Goal: Task Accomplishment & Management: Use online tool/utility

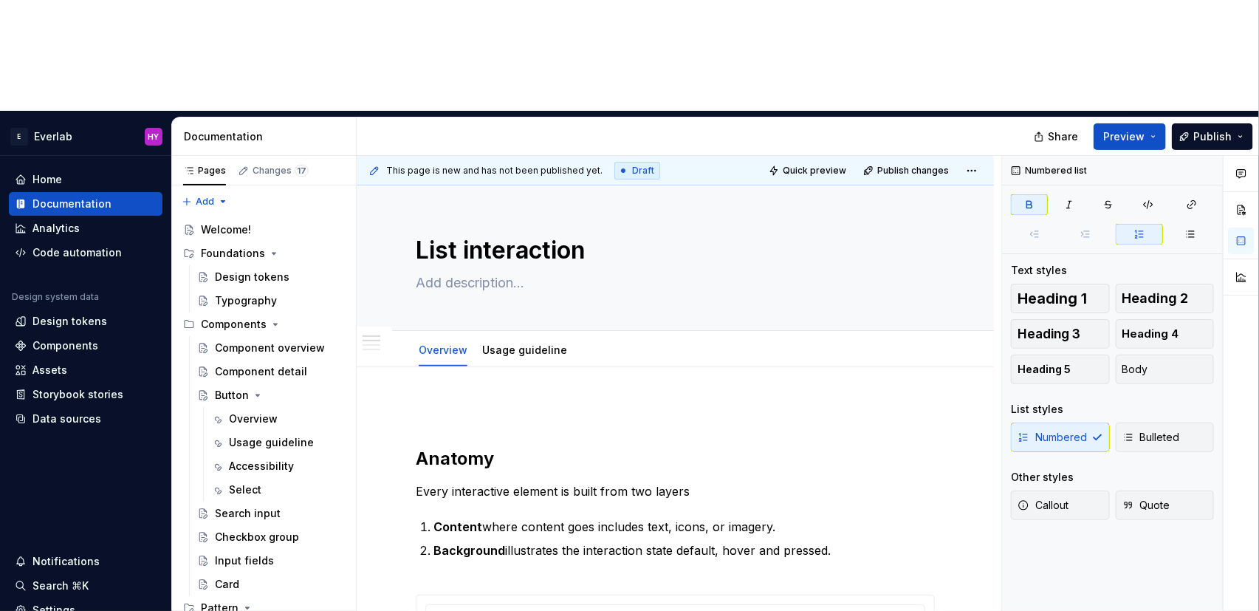
scroll to position [117, 0]
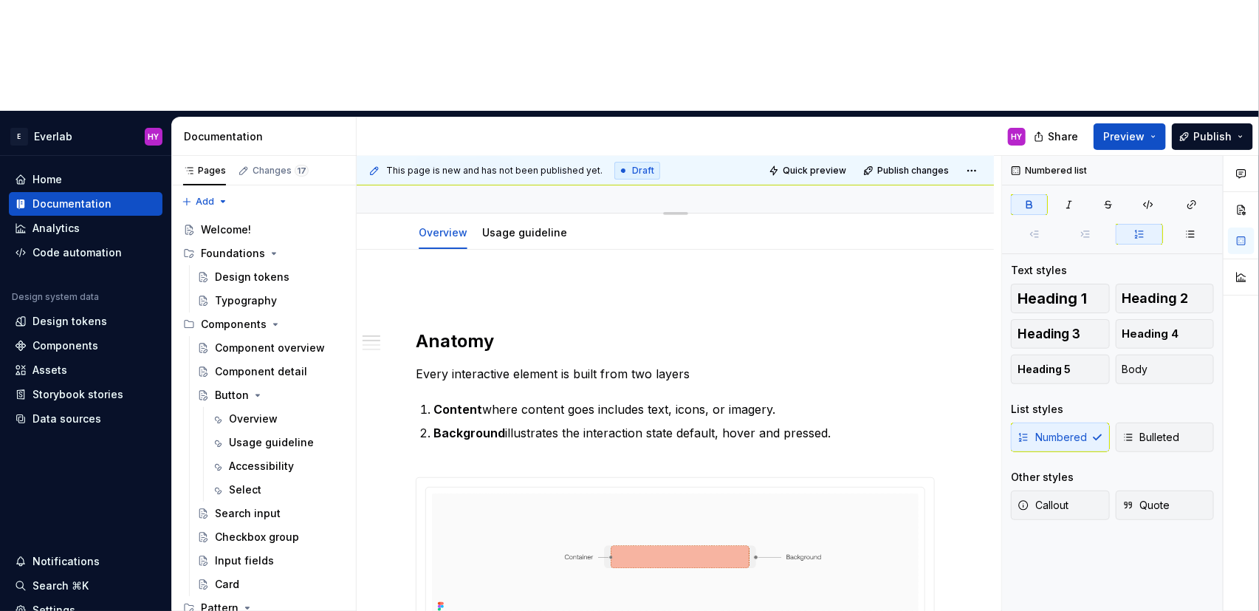
type textarea "*"
click at [118, 314] on div "Design tokens" at bounding box center [86, 321] width 142 height 15
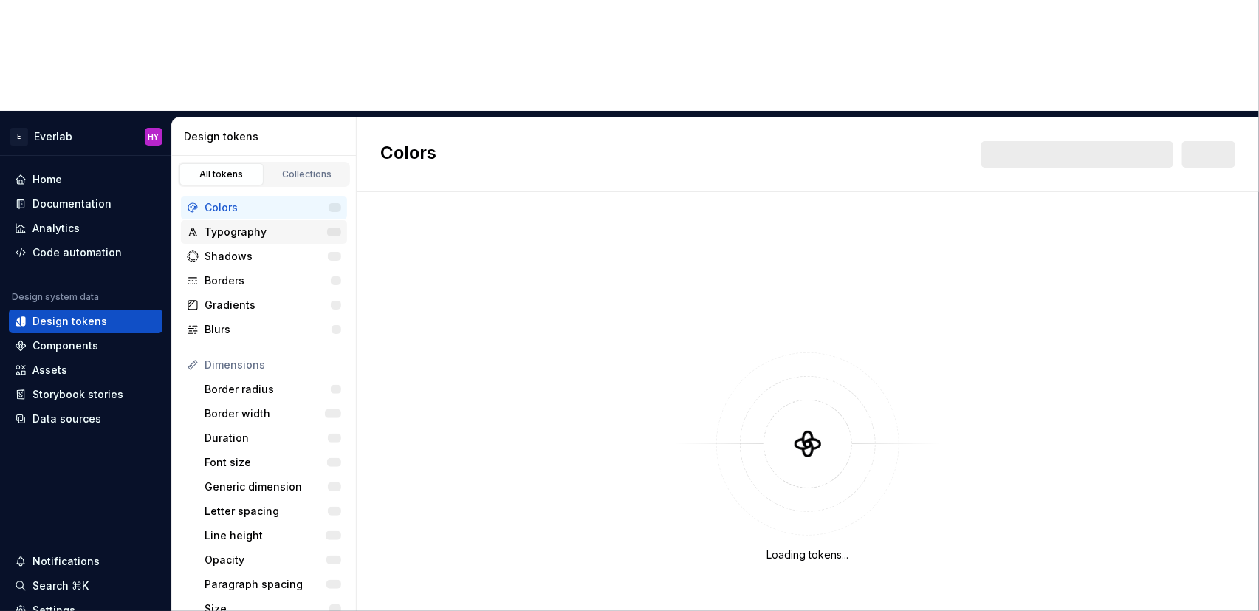
click at [247, 225] on div "Typography" at bounding box center [266, 232] width 123 height 15
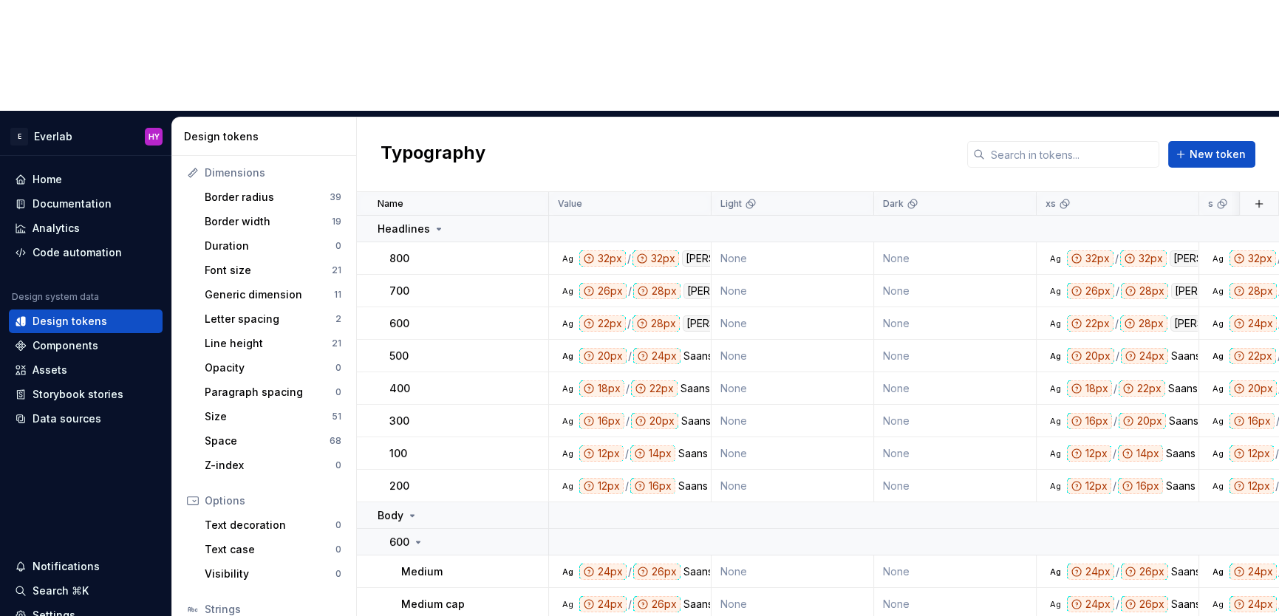
scroll to position [741, 0]
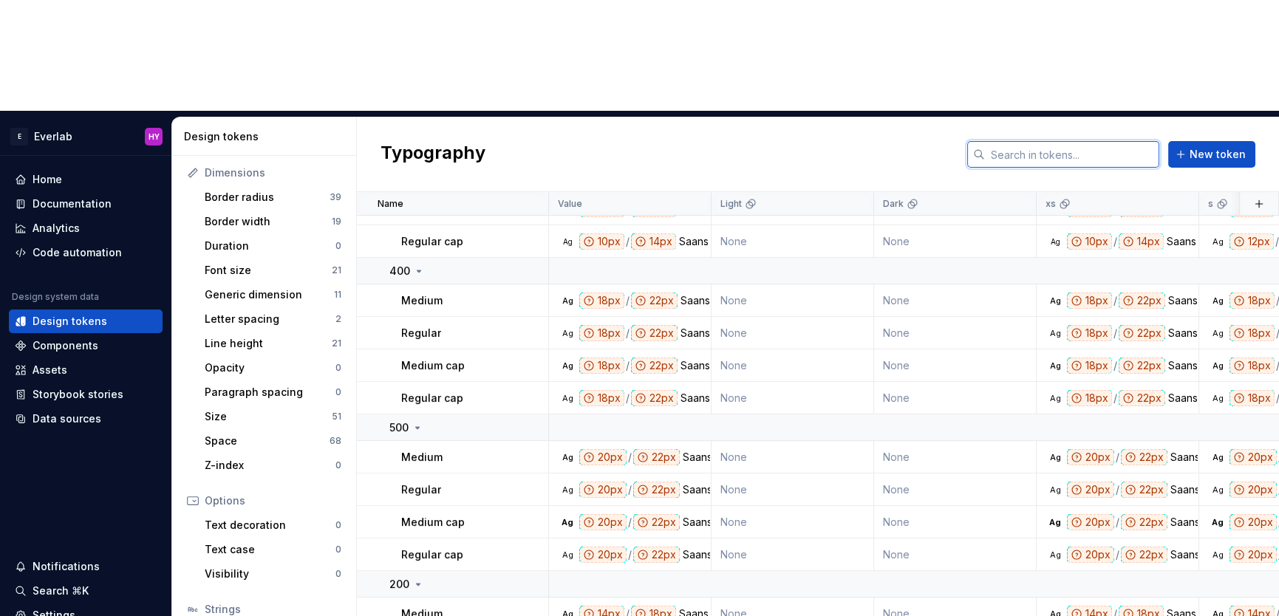
click at [1059, 141] on input "text" at bounding box center [1072, 154] width 174 height 27
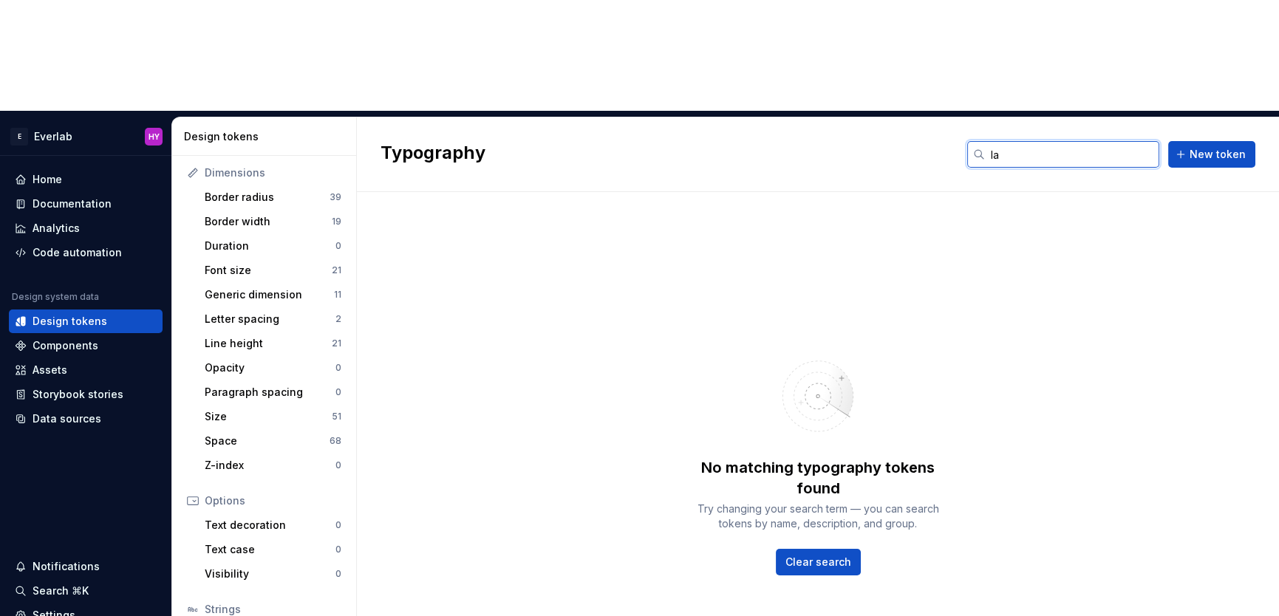
type input "l"
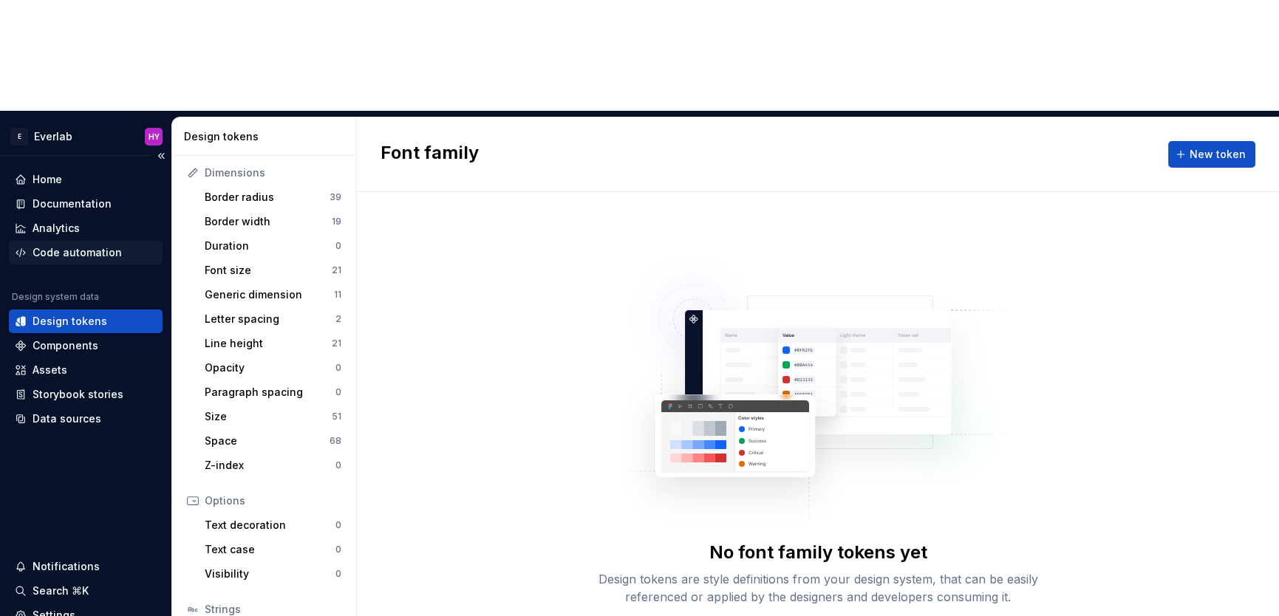
click at [115, 245] on div "Code automation" at bounding box center [77, 252] width 89 height 15
click at [114, 245] on div "Code automation" at bounding box center [77, 252] width 89 height 15
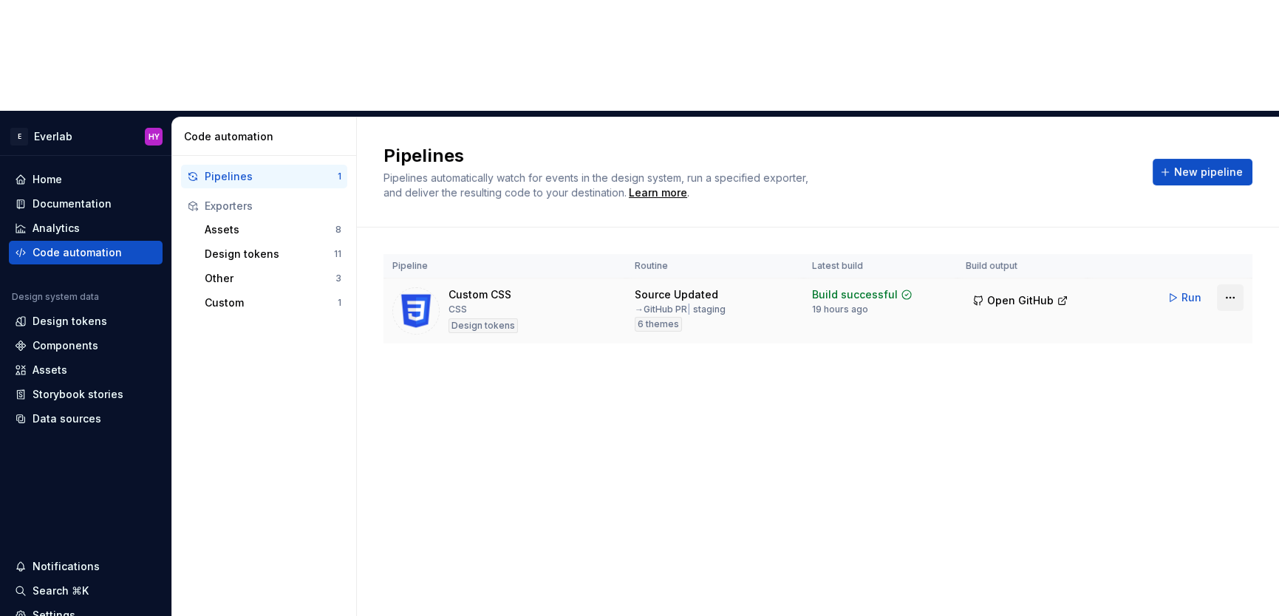
click at [1234, 186] on html "E Everlab HY Home Documentation Analytics Code automation Design system data De…" at bounding box center [639, 308] width 1279 height 616
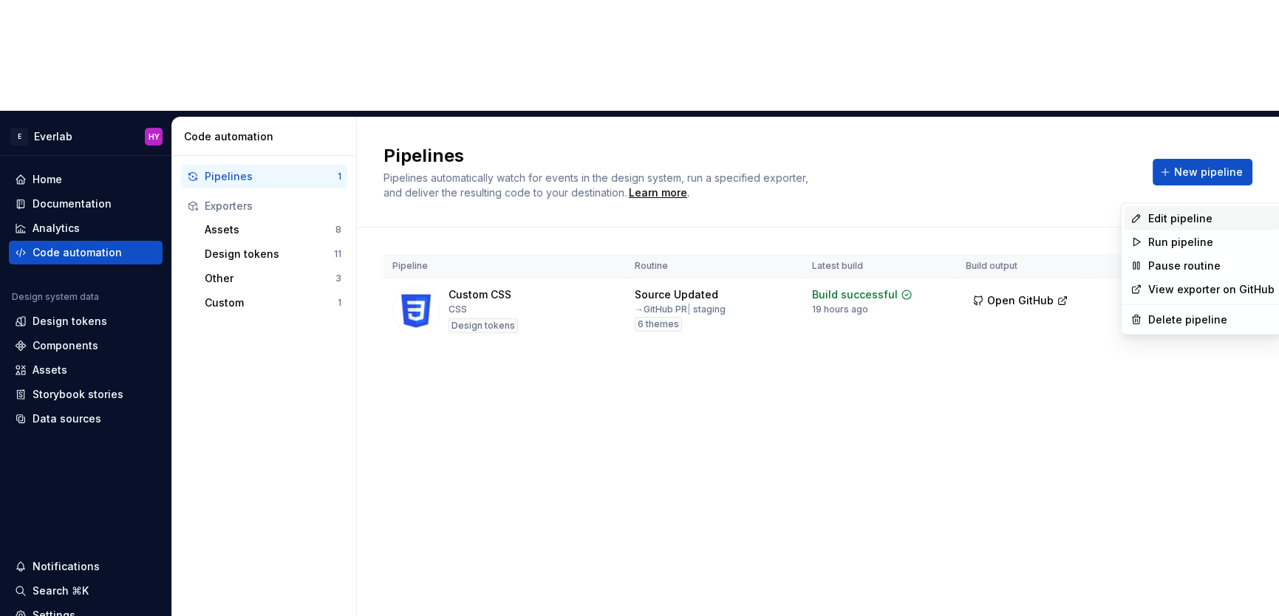
click at [1197, 219] on div "Edit pipeline" at bounding box center [1211, 218] width 126 height 15
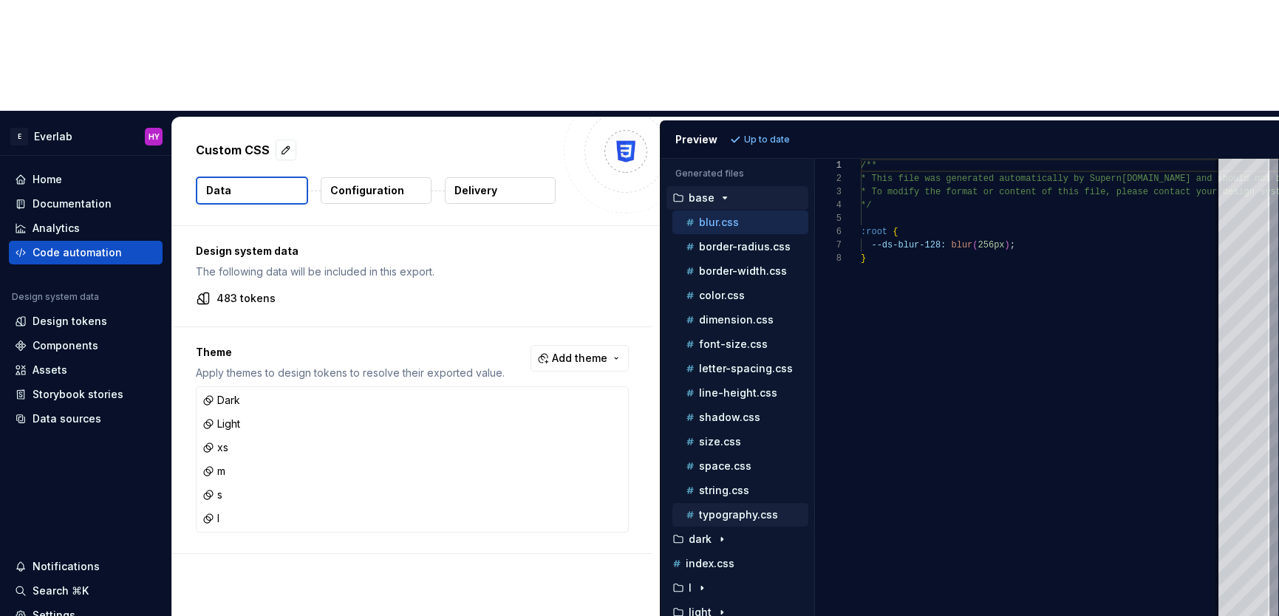
click at [748, 509] on p "typography.css" at bounding box center [738, 515] width 79 height 12
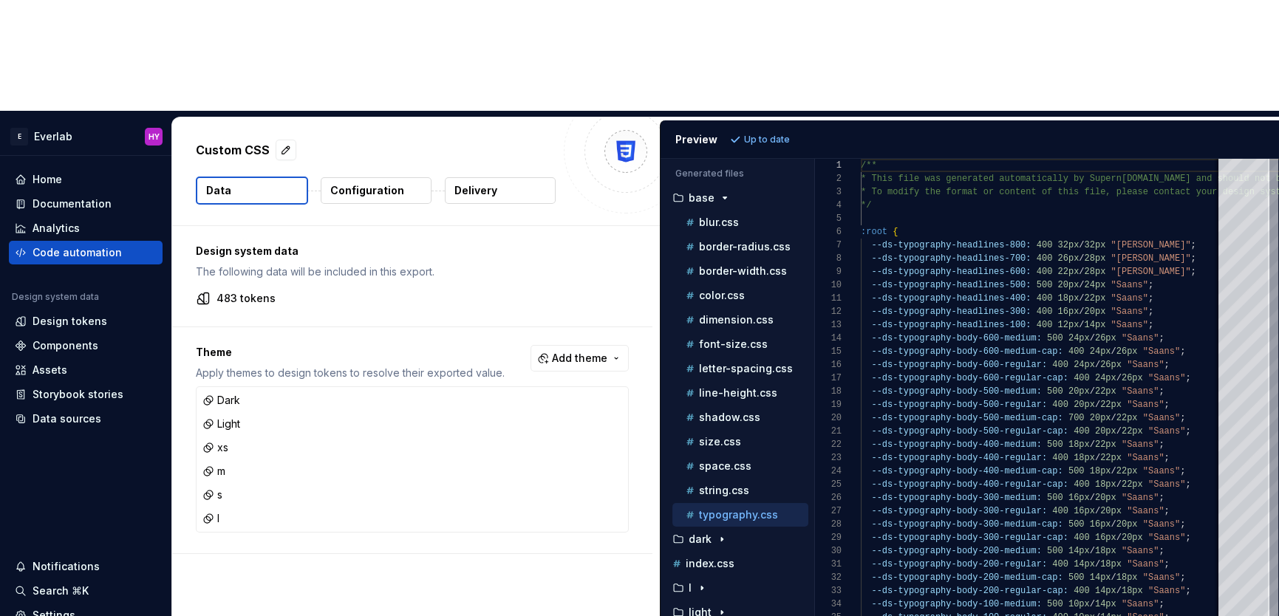
scroll to position [133, 0]
click at [711, 582] on div "l" at bounding box center [738, 588] width 139 height 12
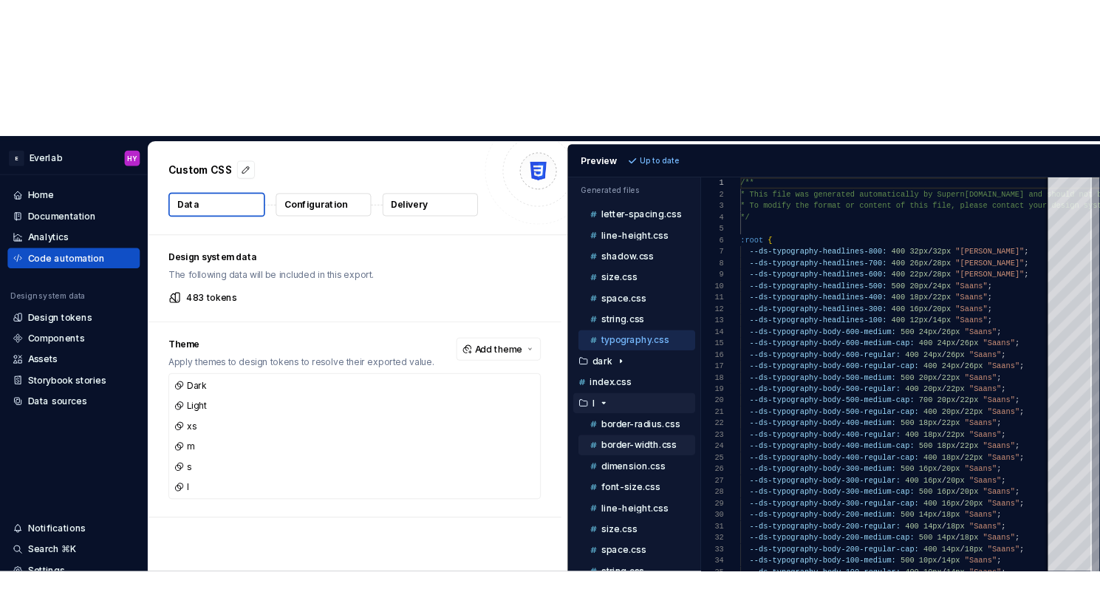
scroll to position [171, 0]
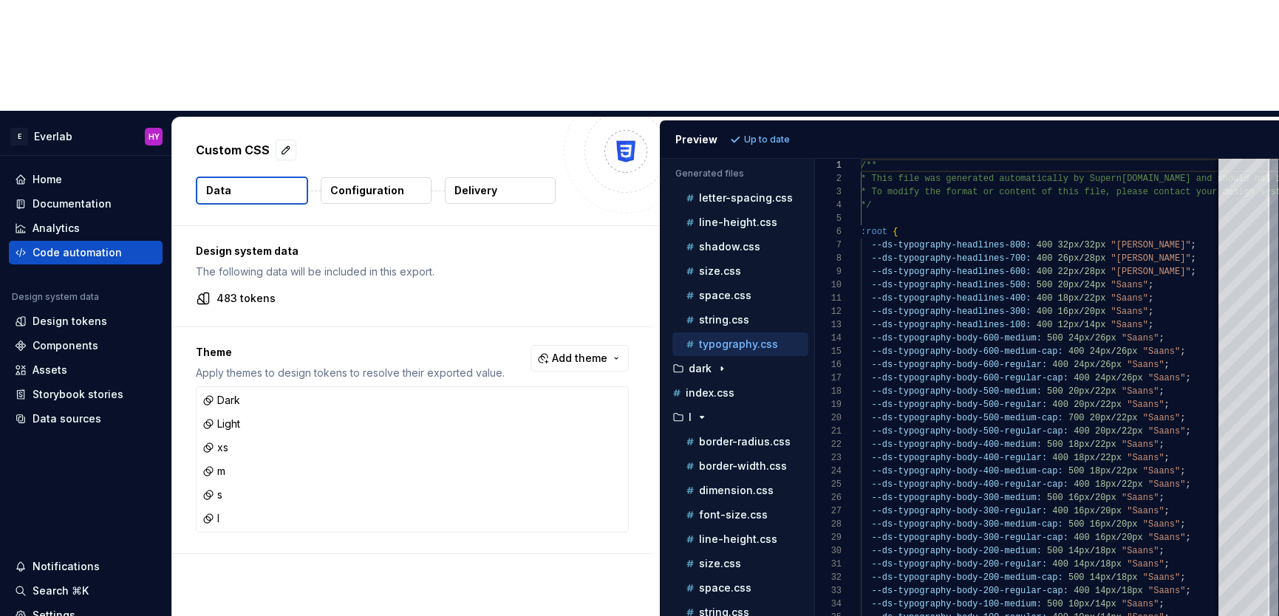
type textarea "**********"
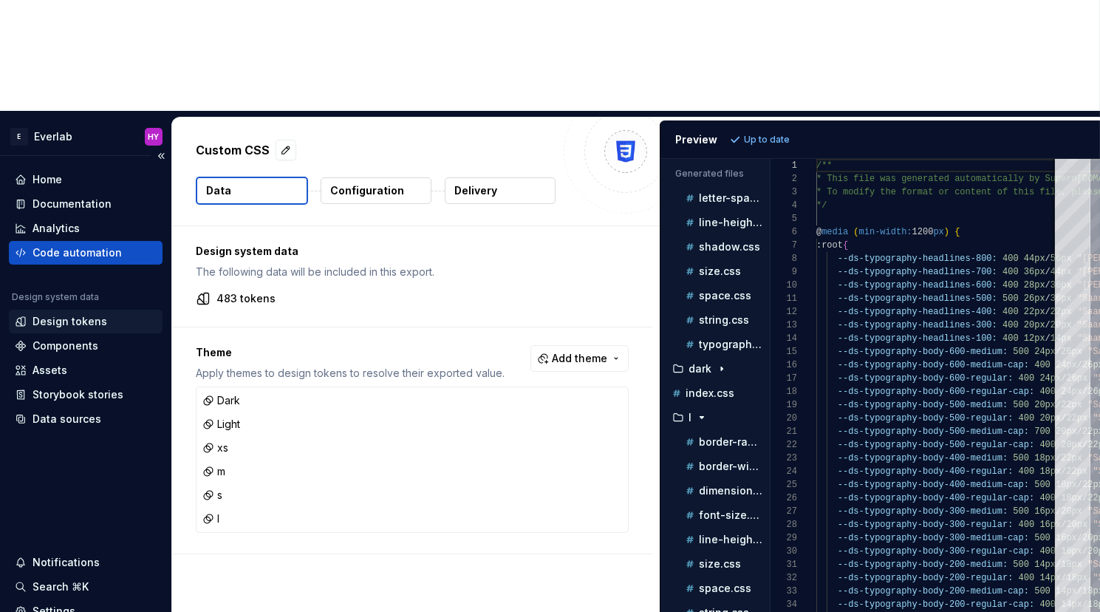
click at [113, 314] on div "Design tokens" at bounding box center [86, 321] width 142 height 15
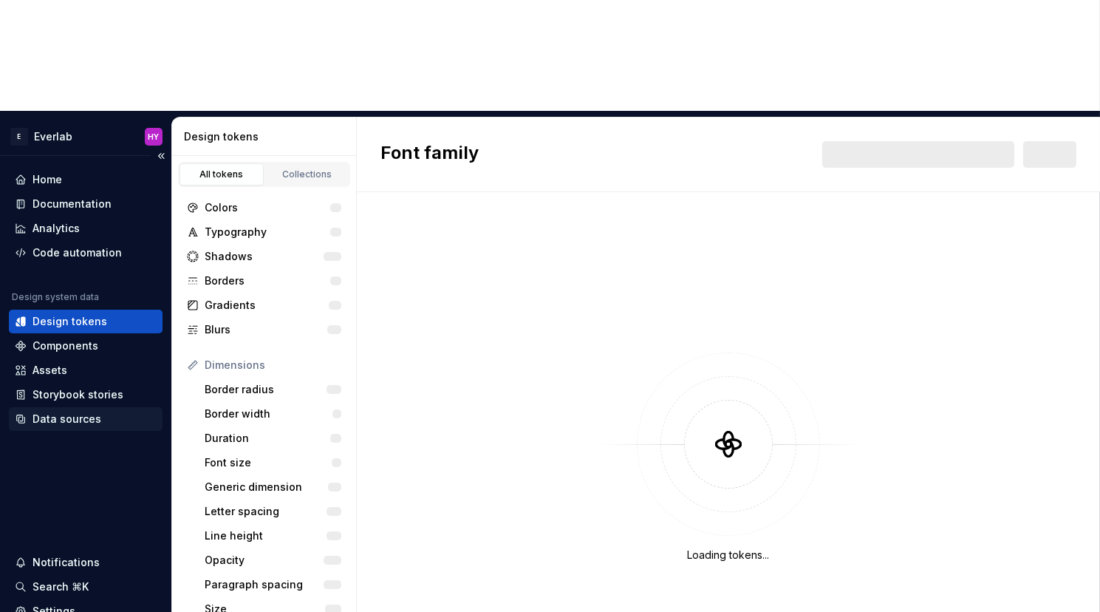
click at [114, 411] on div "Data sources" at bounding box center [86, 418] width 142 height 15
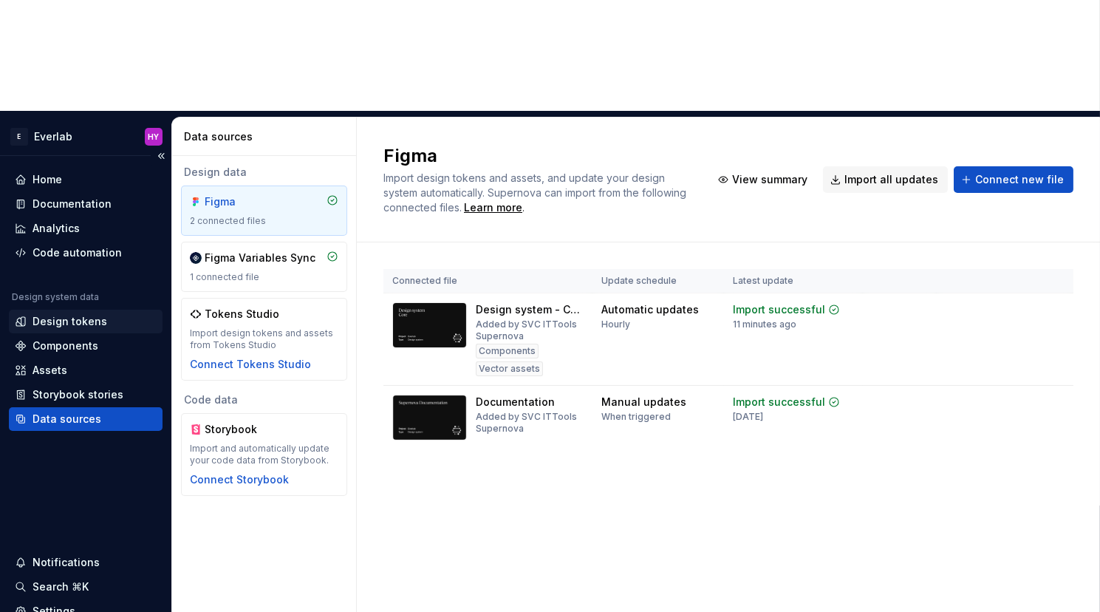
click at [92, 314] on div "Design tokens" at bounding box center [70, 321] width 75 height 15
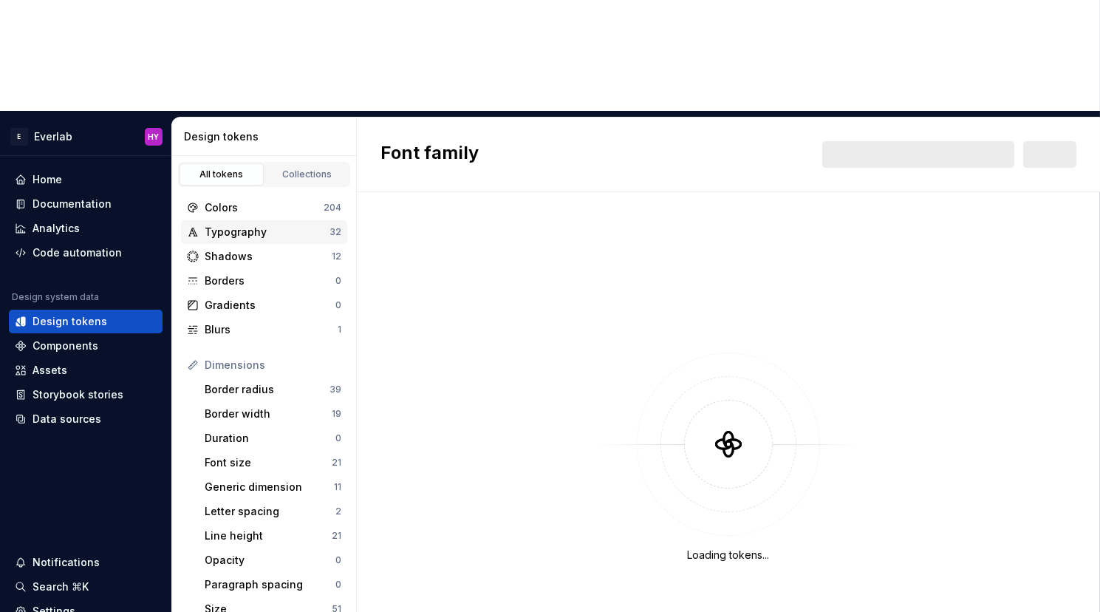
click at [273, 225] on div "Typography" at bounding box center [267, 232] width 125 height 15
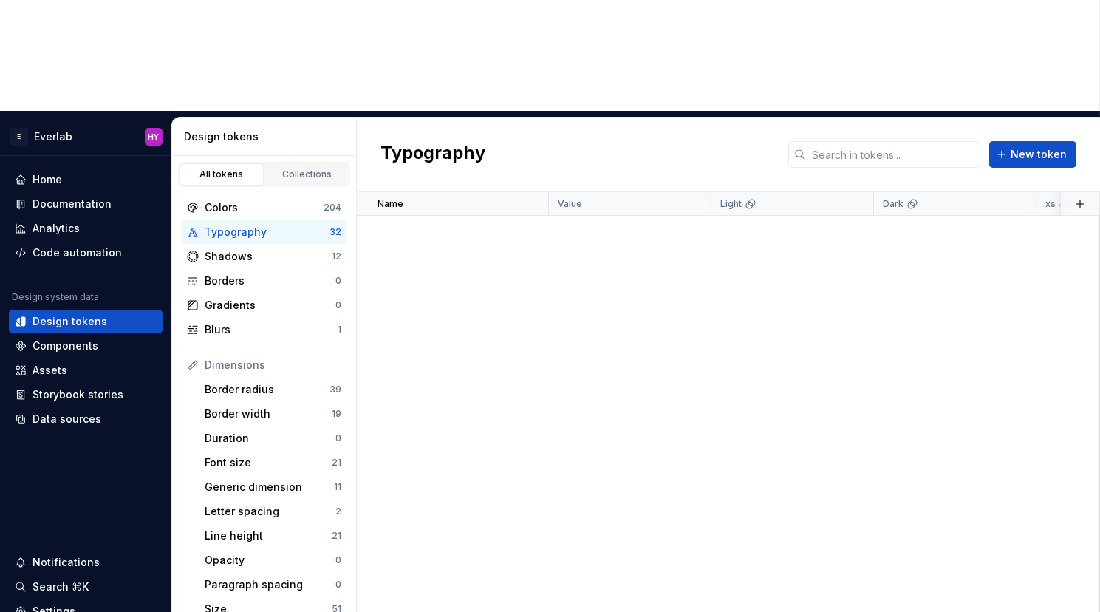
scroll to position [745, 0]
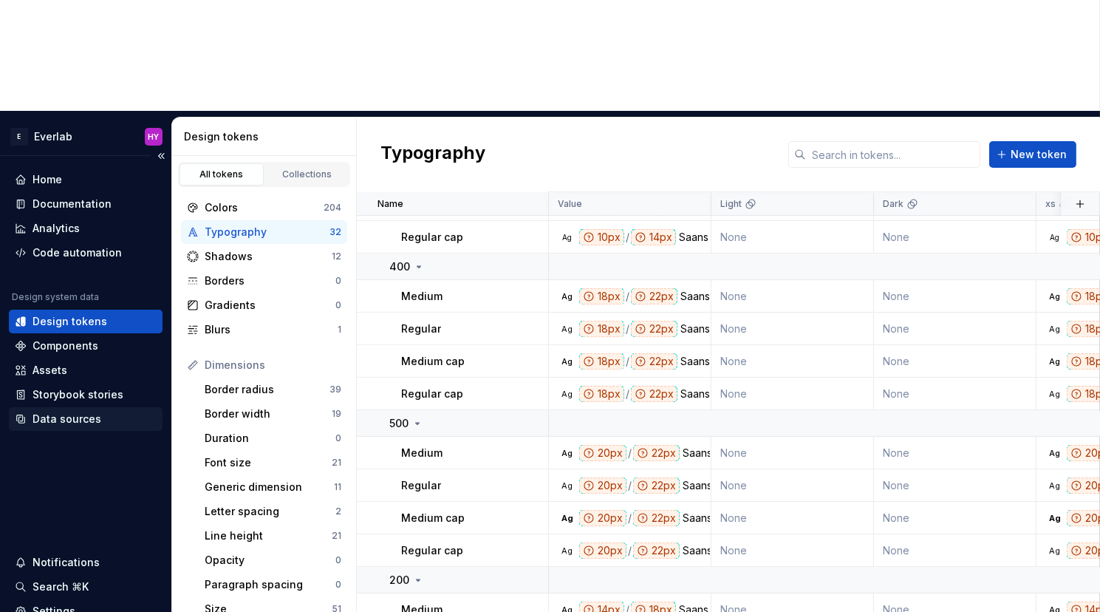
click at [83, 411] on div "Data sources" at bounding box center [67, 418] width 69 height 15
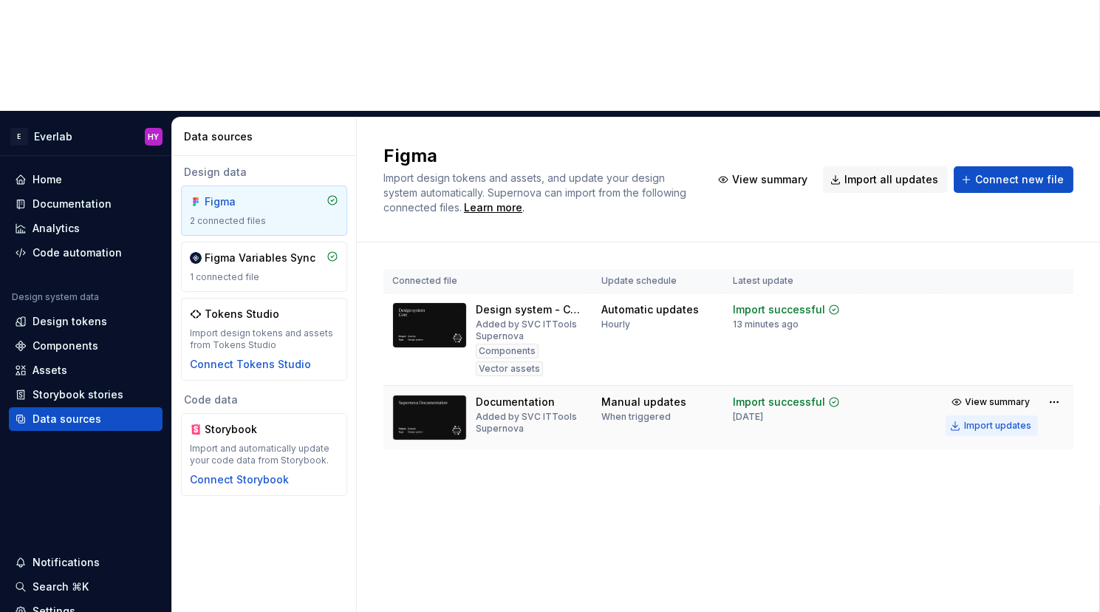
click at [985, 420] on div "Import updates" at bounding box center [997, 426] width 67 height 12
click at [1017, 172] on span "Connect new file" at bounding box center [1019, 179] width 89 height 15
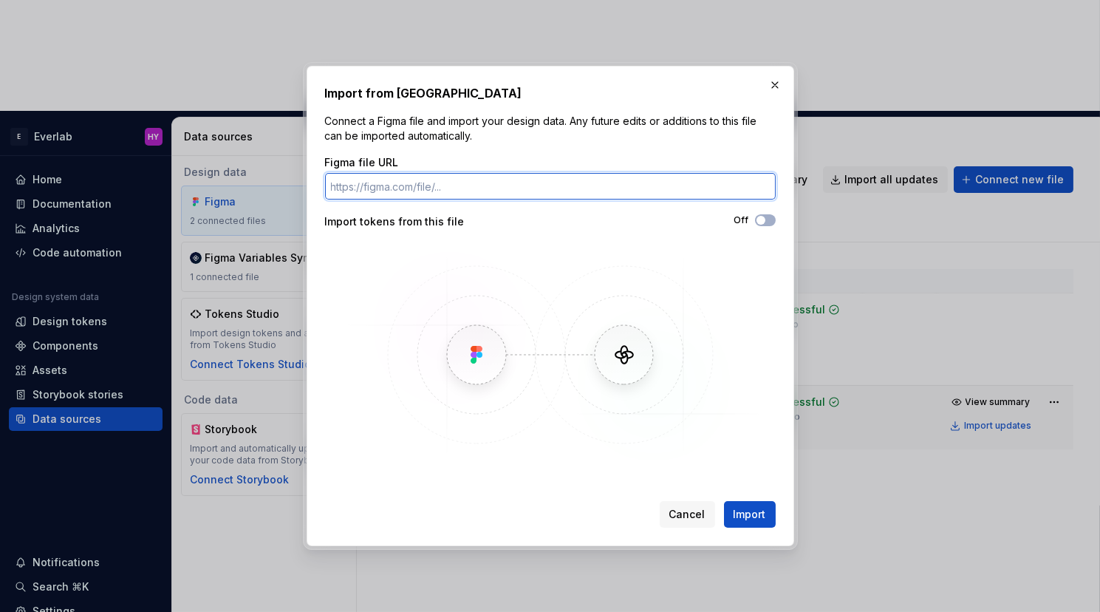
paste input "[URL][DOMAIN_NAME]"
type input "[URL][DOMAIN_NAME]"
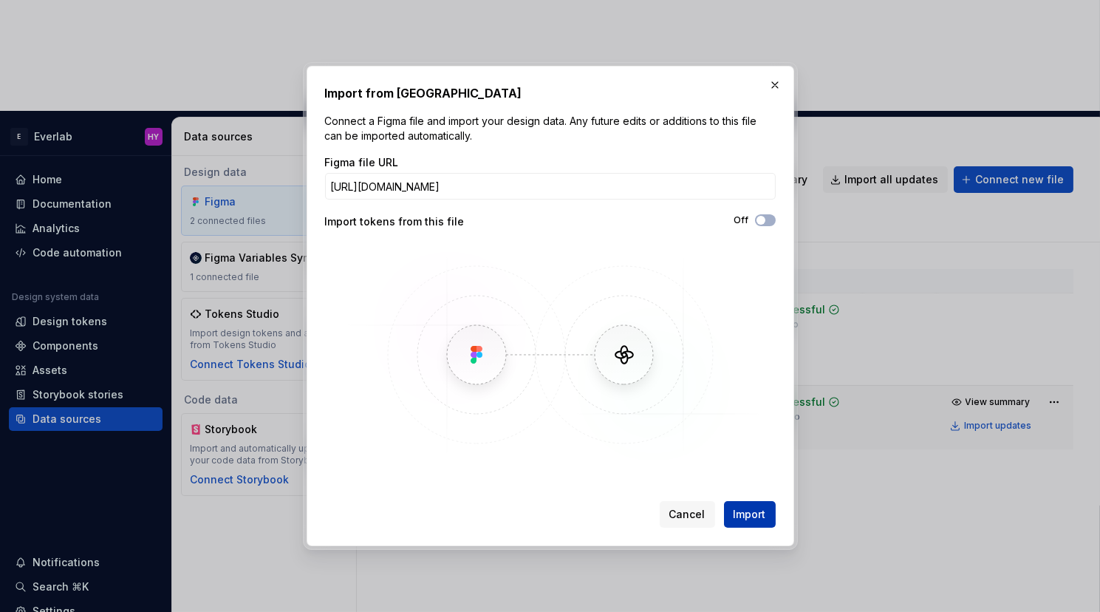
scroll to position [0, 0]
click at [767, 516] on button "Import" at bounding box center [750, 514] width 52 height 27
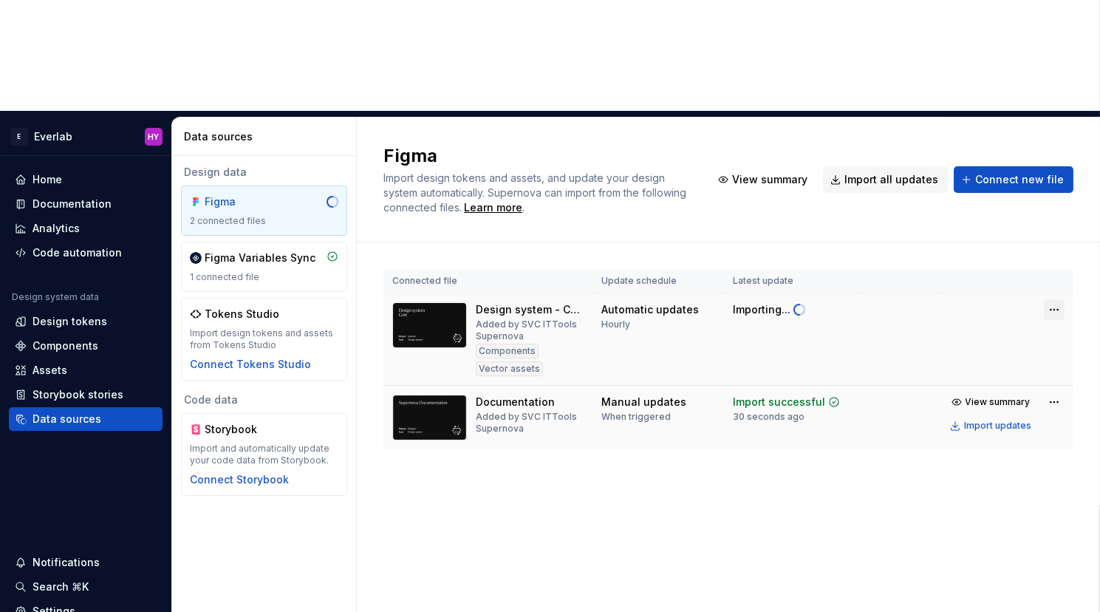
click at [1056, 197] on html "E Everlab HY Home Documentation Analytics Code automation Design system data De…" at bounding box center [550, 306] width 1100 height 612
click at [1058, 194] on html "E Everlab HY Home Documentation Analytics Code automation Design system data De…" at bounding box center [550, 306] width 1100 height 612
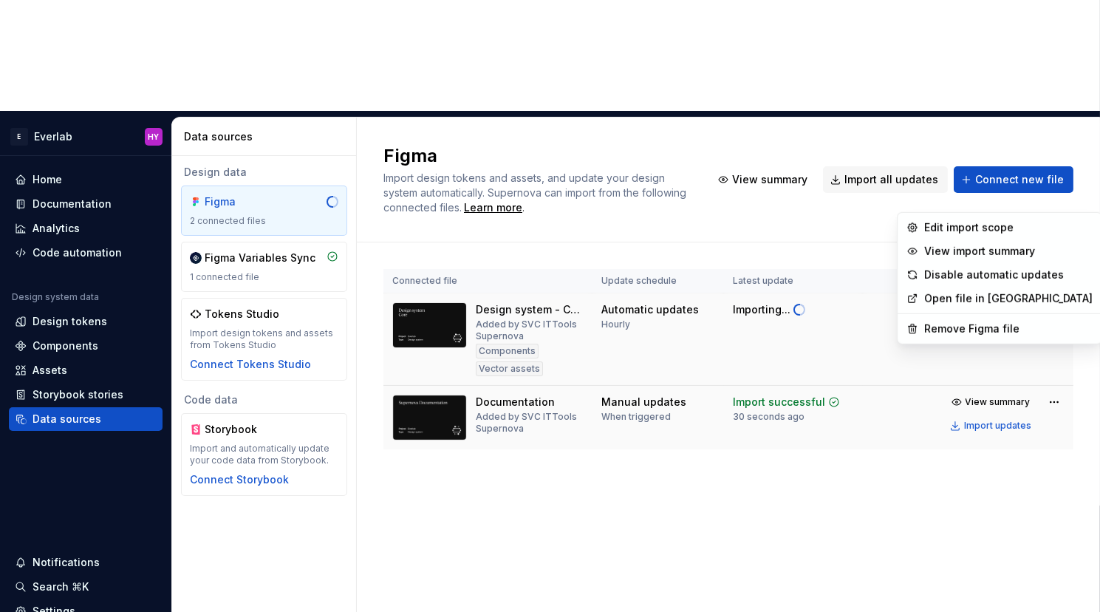
click at [1054, 196] on html "E Everlab HY Home Documentation Analytics Code automation Design system data De…" at bounding box center [550, 306] width 1100 height 612
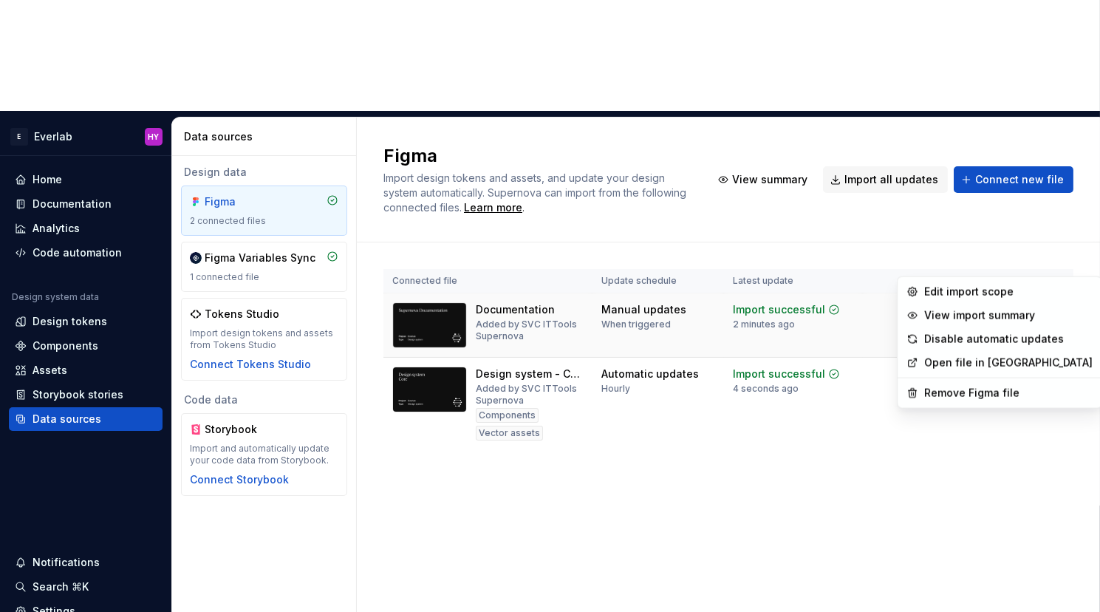
click at [92, 213] on html "E Everlab HY Home Documentation Analytics Code automation Design system data De…" at bounding box center [550, 306] width 1100 height 612
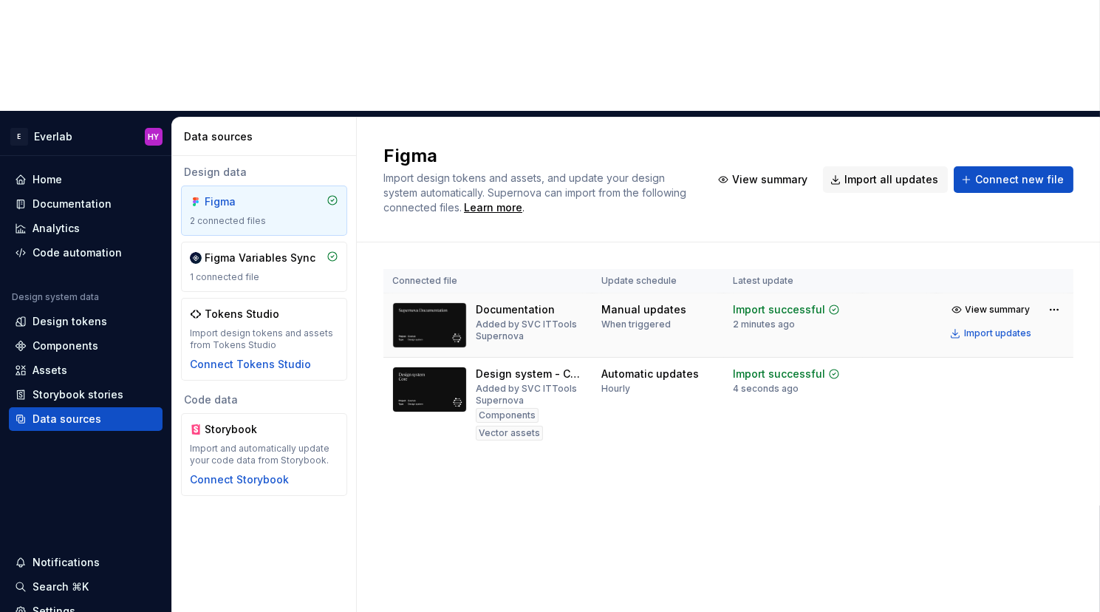
click at [92, 314] on div "Design tokens" at bounding box center [70, 321] width 75 height 15
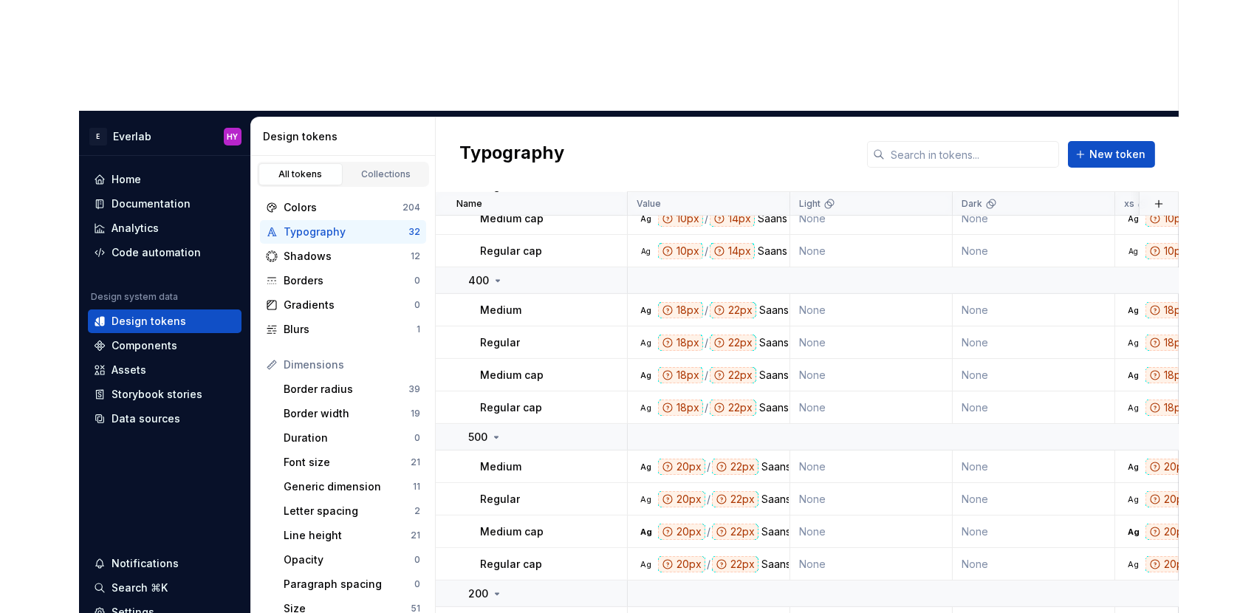
scroll to position [744, 0]
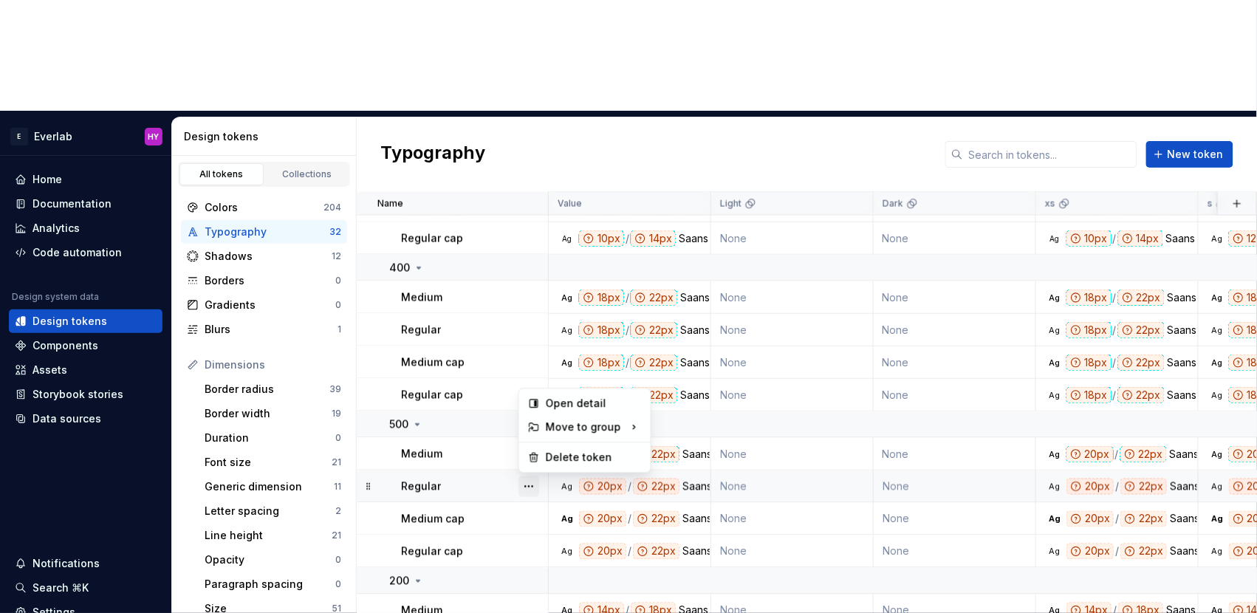
click at [534, 401] on body "E Everlab HY Home Documentation Analytics Code automation Design system data De…" at bounding box center [628, 306] width 1257 height 613
click at [534, 509] on button "button" at bounding box center [529, 519] width 21 height 21
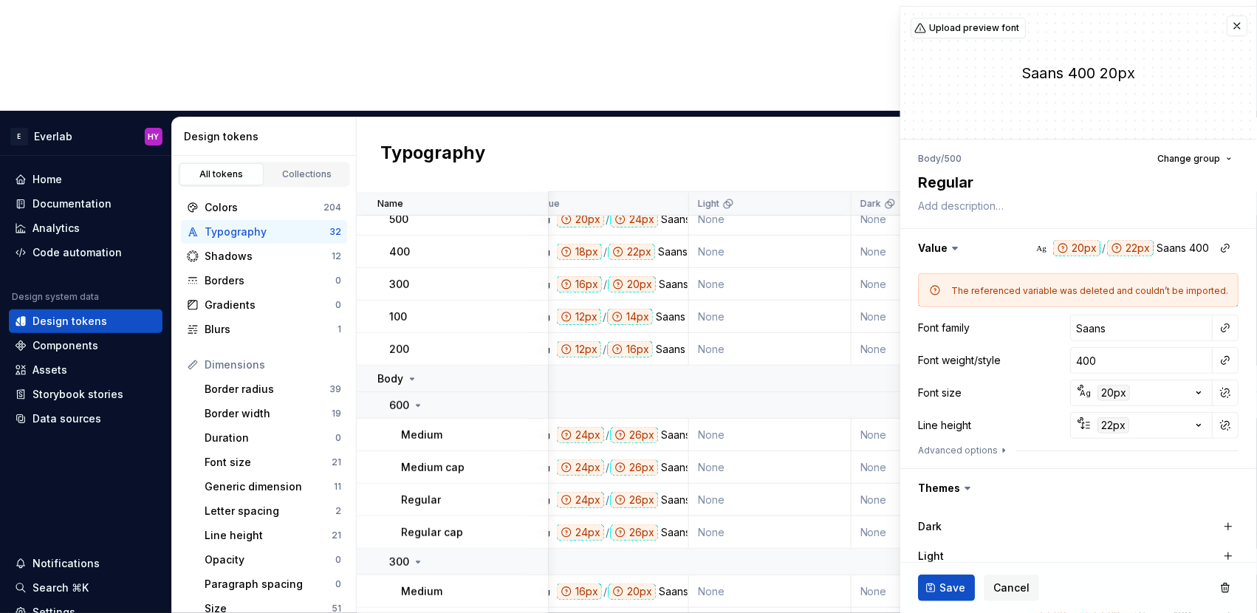
scroll to position [0, 22]
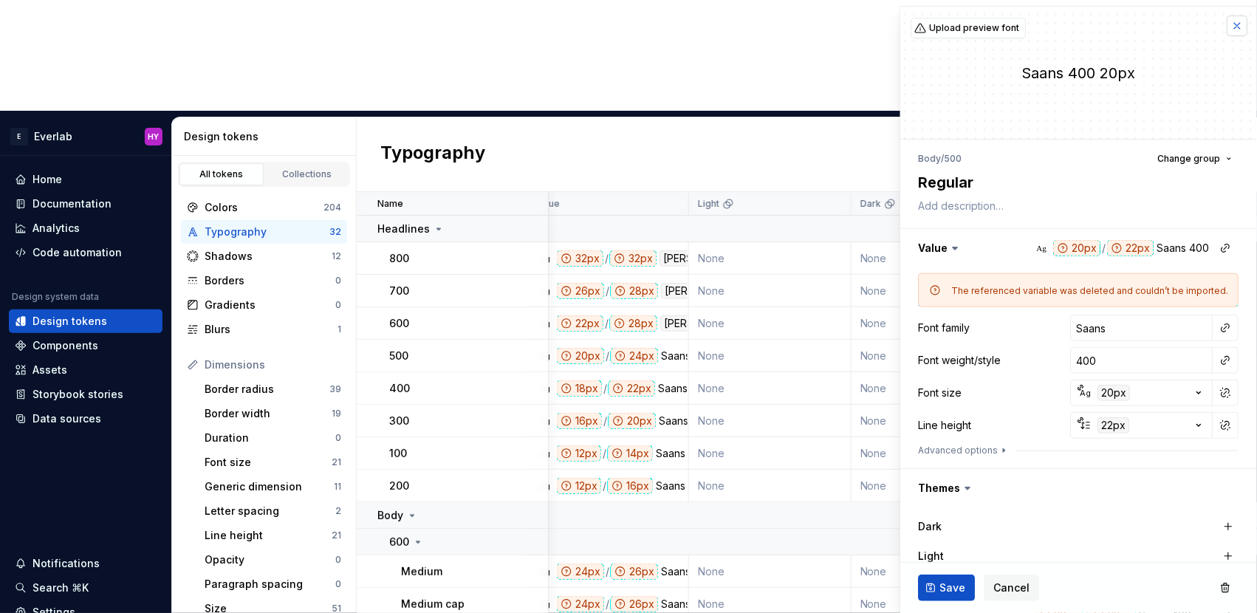
click at [1240, 24] on button "button" at bounding box center [1238, 26] width 21 height 21
click at [637, 117] on div "Typography New token" at bounding box center [807, 154] width 900 height 75
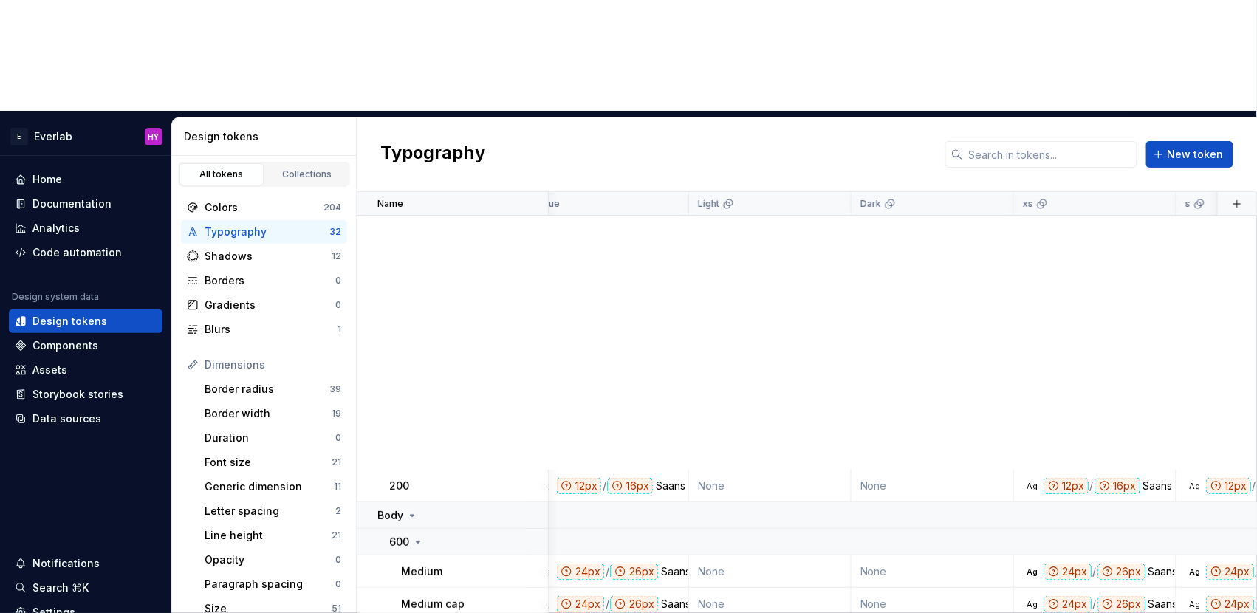
scroll to position [744, 22]
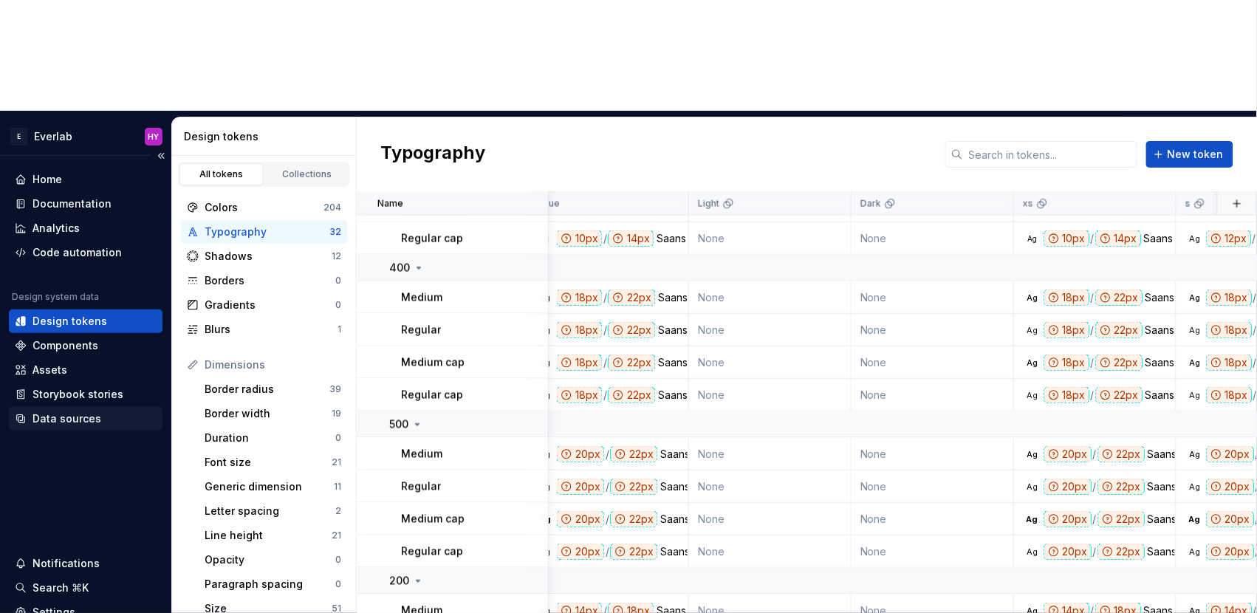
click at [57, 407] on div "Data sources" at bounding box center [86, 419] width 154 height 24
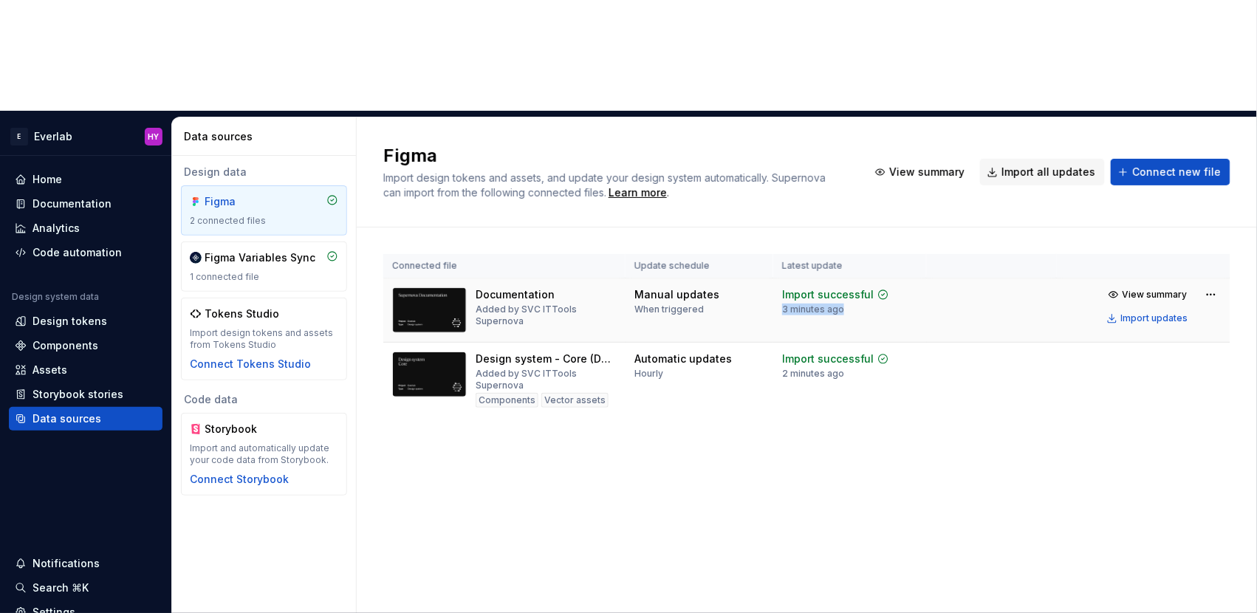
drag, startPoint x: 787, startPoint y: 199, endPoint x: 853, endPoint y: 202, distance: 66.5
click at [853, 287] on div "Import successful 3 minutes ago" at bounding box center [835, 301] width 107 height 28
click at [825, 350] on div "Connected file Update schedule Latest update Documentation Added by SVC ITTools…" at bounding box center [806, 350] width 847 height 245
click at [86, 314] on div "Design tokens" at bounding box center [70, 321] width 75 height 15
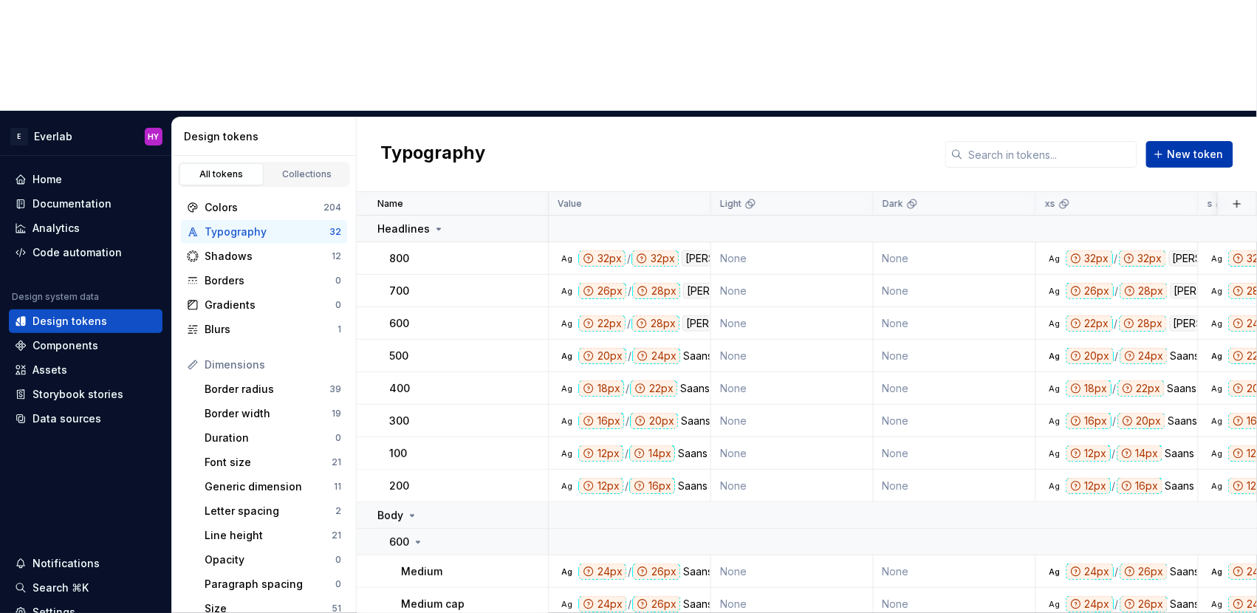
click at [1178, 147] on span "New token" at bounding box center [1196, 154] width 56 height 15
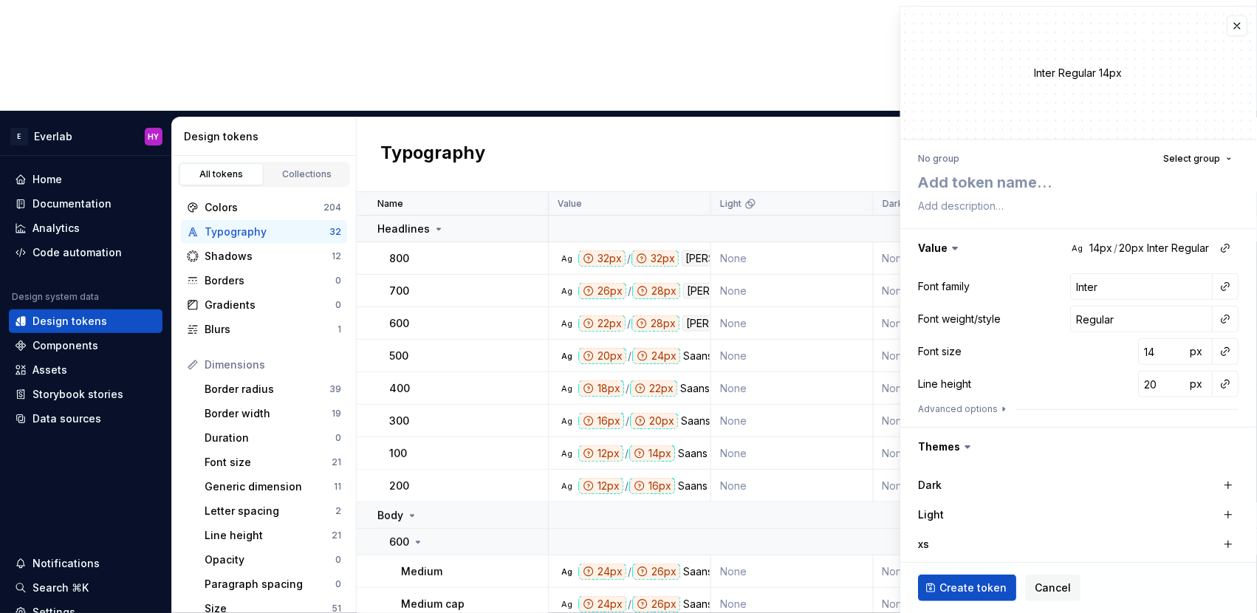
type textarea "*"
type textarea "L"
type textarea "*"
type textarea "La"
type textarea "*"
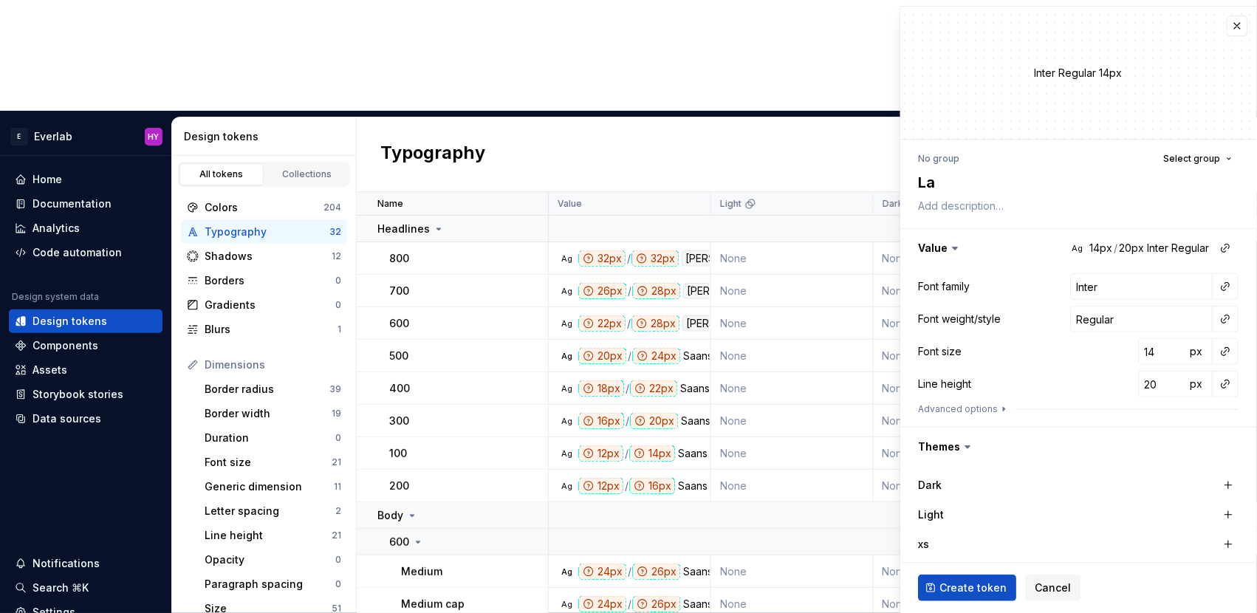
type textarea "Lab"
type textarea "*"
type textarea "Labe"
type textarea "*"
type textarea "Label"
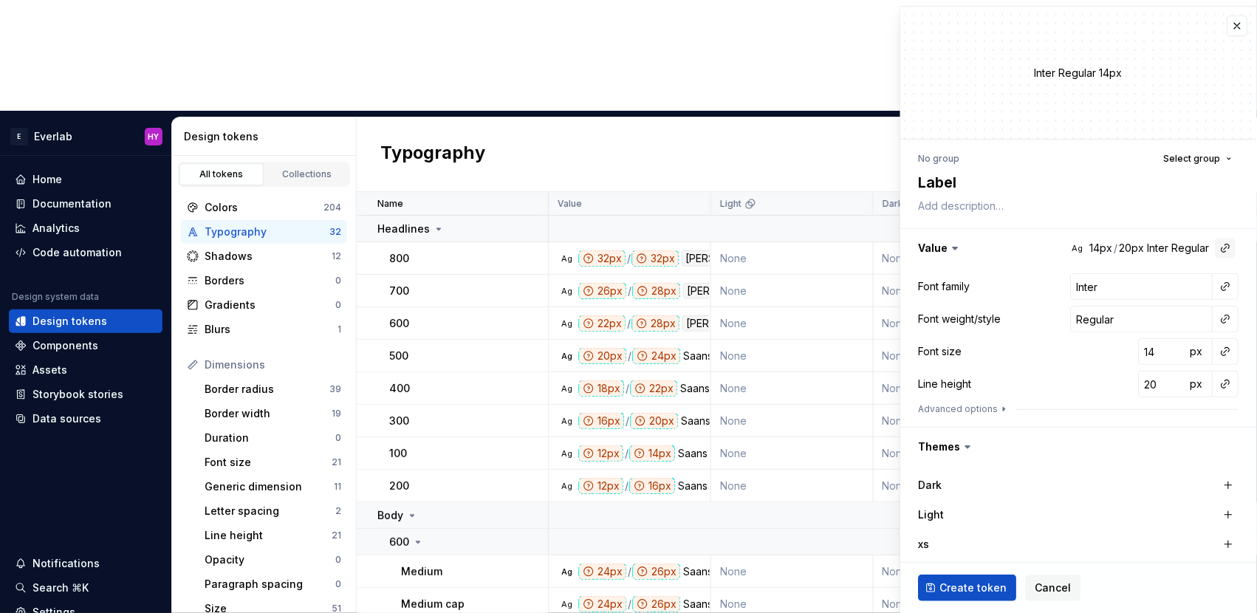
click at [1227, 247] on button "button" at bounding box center [1226, 248] width 21 height 21
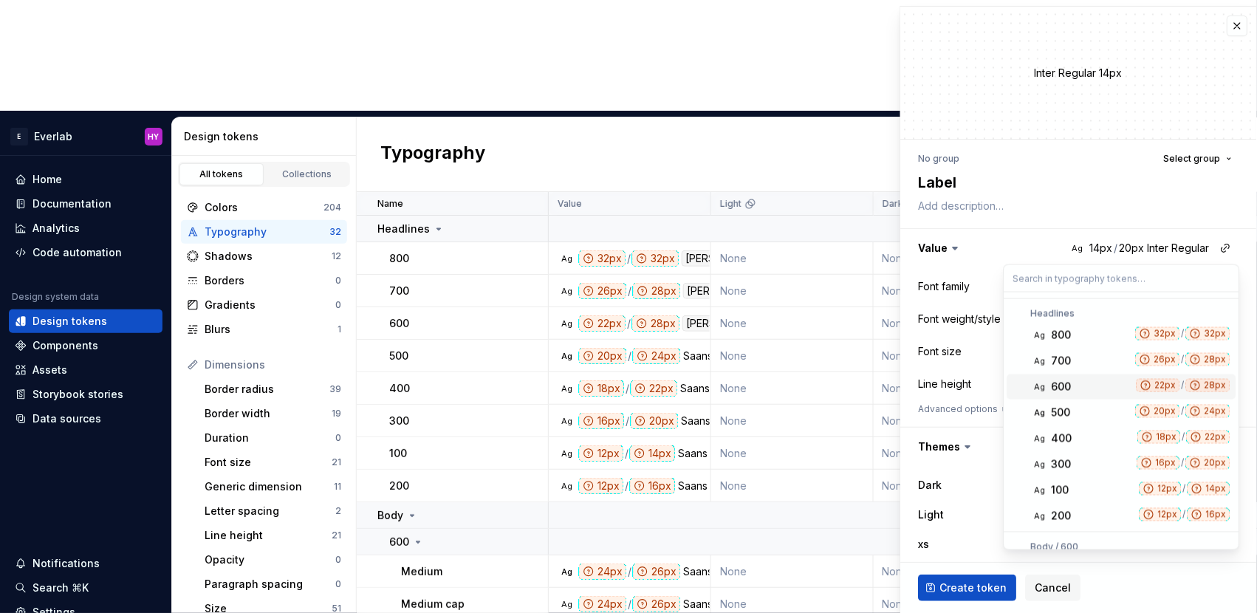
scroll to position [759, 0]
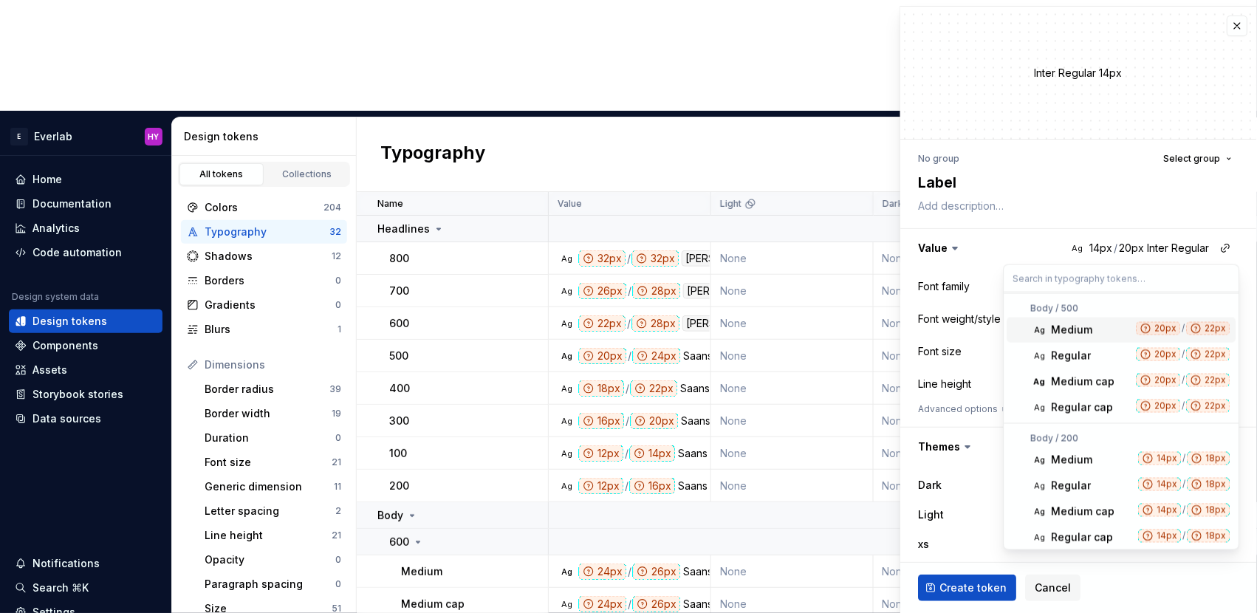
click at [1022, 221] on html "E Everlab HY Home Documentation Analytics Code automation Design system data De…" at bounding box center [628, 306] width 1257 height 613
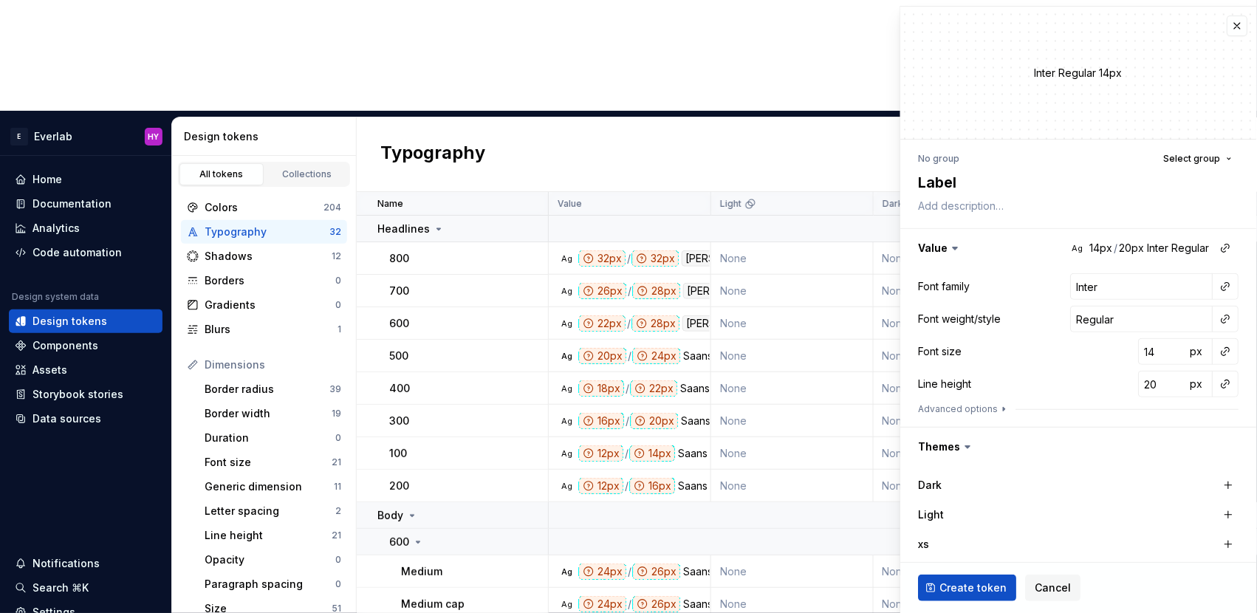
click at [1227, 287] on button "button" at bounding box center [1226, 286] width 21 height 21
click at [1131, 295] on html "E Everlab HY Home Documentation Analytics Code automation Design system data De…" at bounding box center [628, 306] width 1257 height 613
click at [1125, 289] on input "Inter" at bounding box center [1142, 286] width 143 height 27
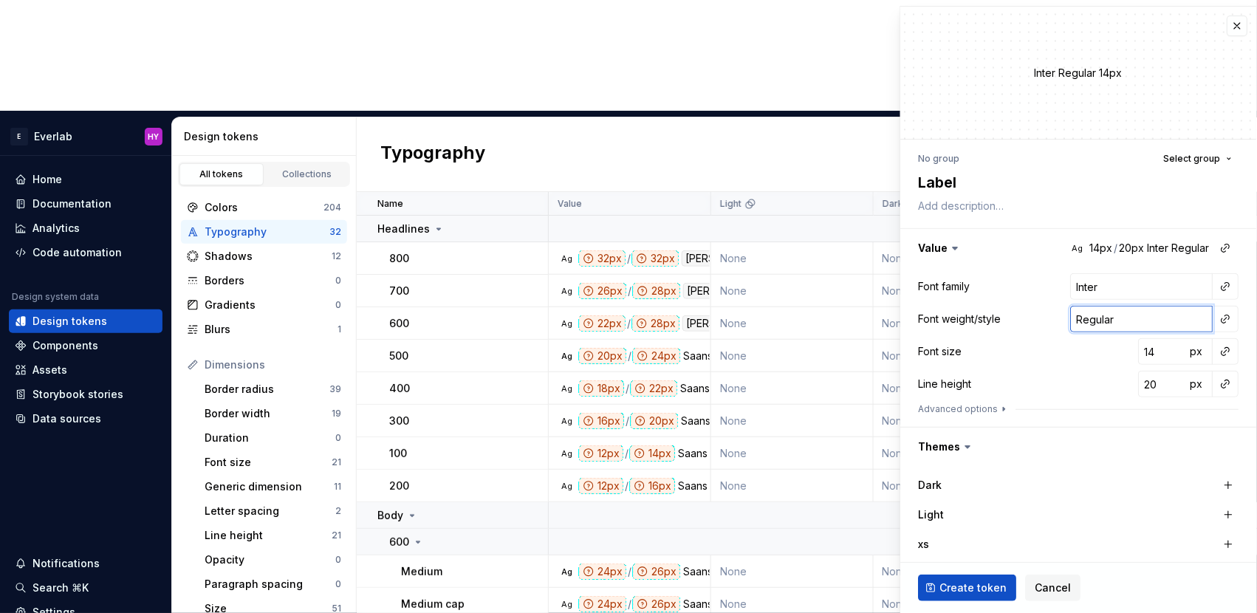
click at [1135, 320] on input "Regular" at bounding box center [1142, 319] width 143 height 27
click at [1235, 319] on button "button" at bounding box center [1226, 319] width 21 height 21
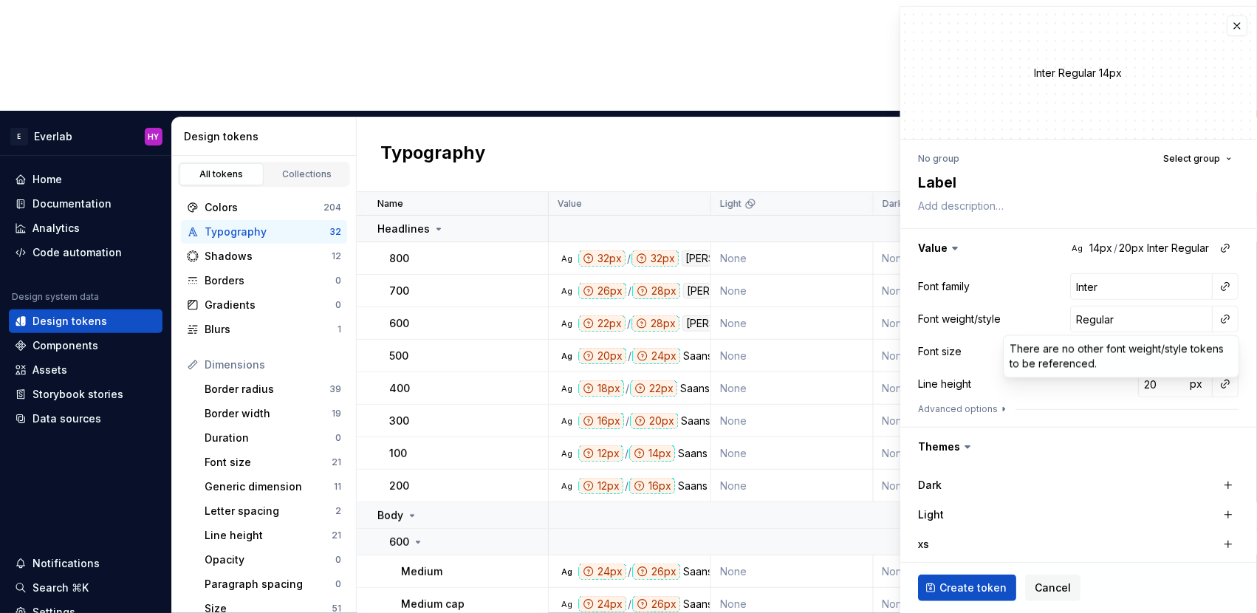
click at [1203, 316] on html "E Everlab HY Home Documentation Analytics Code automation Design system data De…" at bounding box center [628, 306] width 1257 height 613
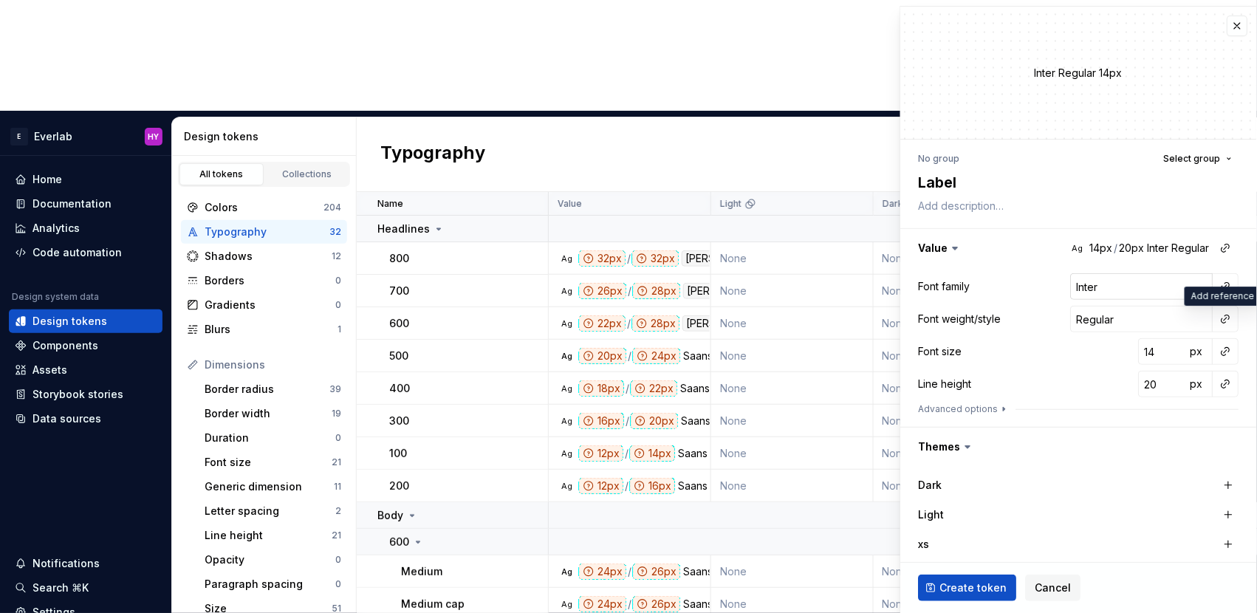
click at [1128, 294] on input "Inter" at bounding box center [1142, 286] width 143 height 27
click at [1125, 290] on input "Inter" at bounding box center [1142, 286] width 143 height 27
type textarea "*"
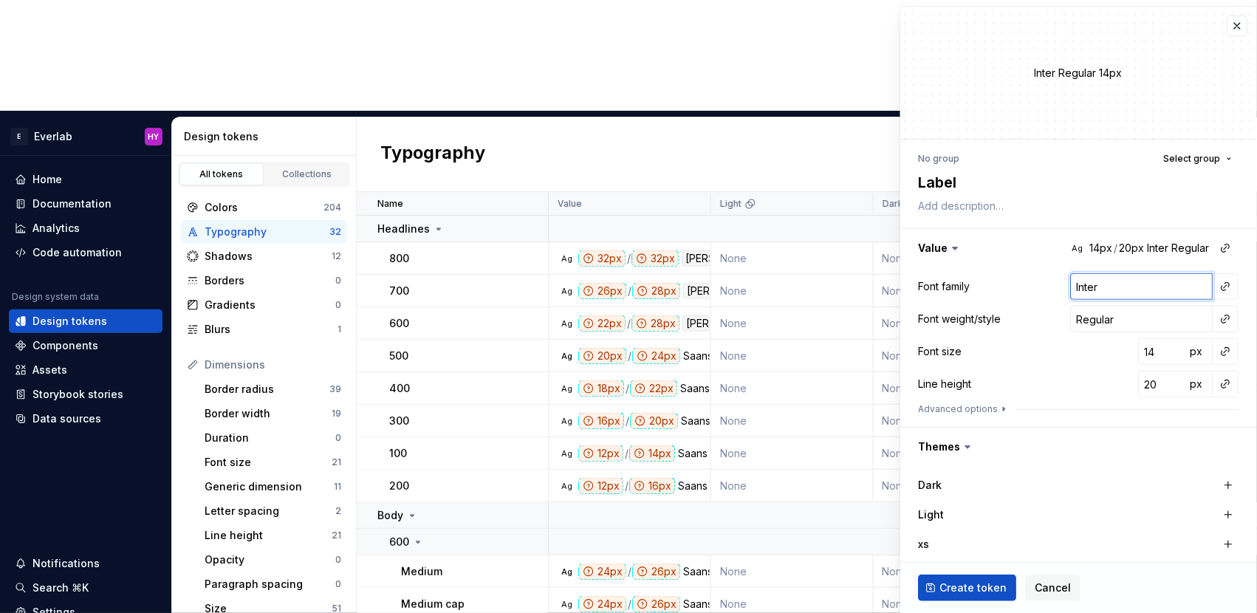
type input "S"
type textarea "*"
type input "Sa"
type textarea "*"
type input "Saan"
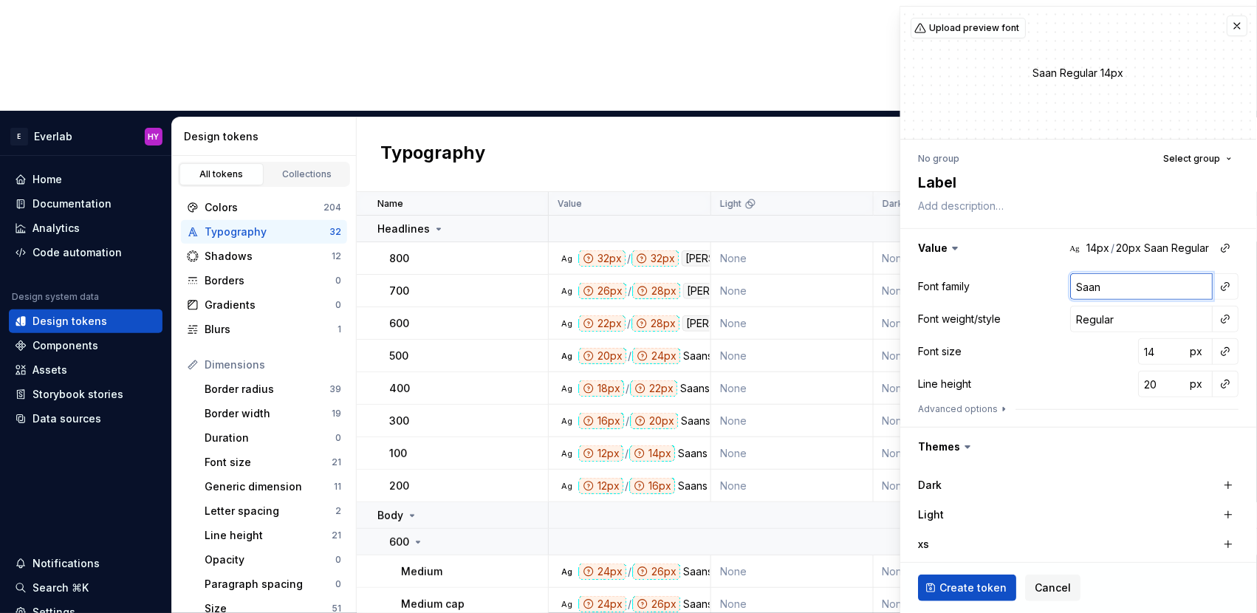
type textarea "*"
type input "Saans"
click at [1183, 323] on input "Regular" at bounding box center [1142, 319] width 143 height 27
drag, startPoint x: 1182, startPoint y: 321, endPoint x: 1062, endPoint y: 323, distance: 119.7
click at [1062, 323] on div "Font weight/style Regular" at bounding box center [1079, 319] width 321 height 27
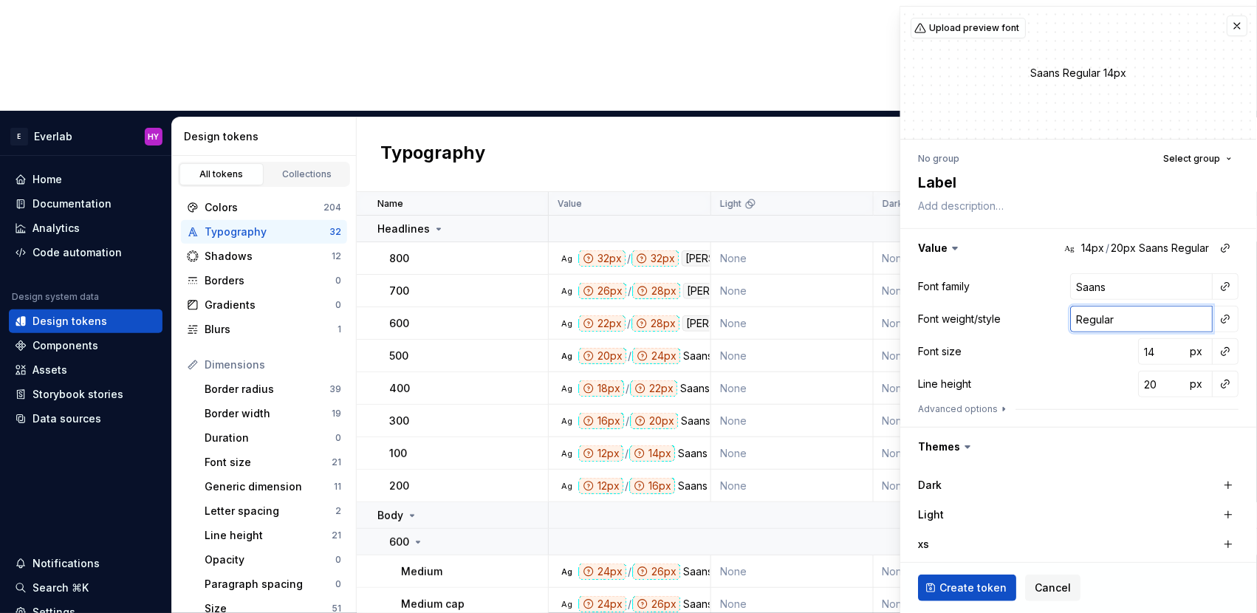
type textarea "*"
type input "M"
type textarea "*"
type input "Me"
type textarea "*"
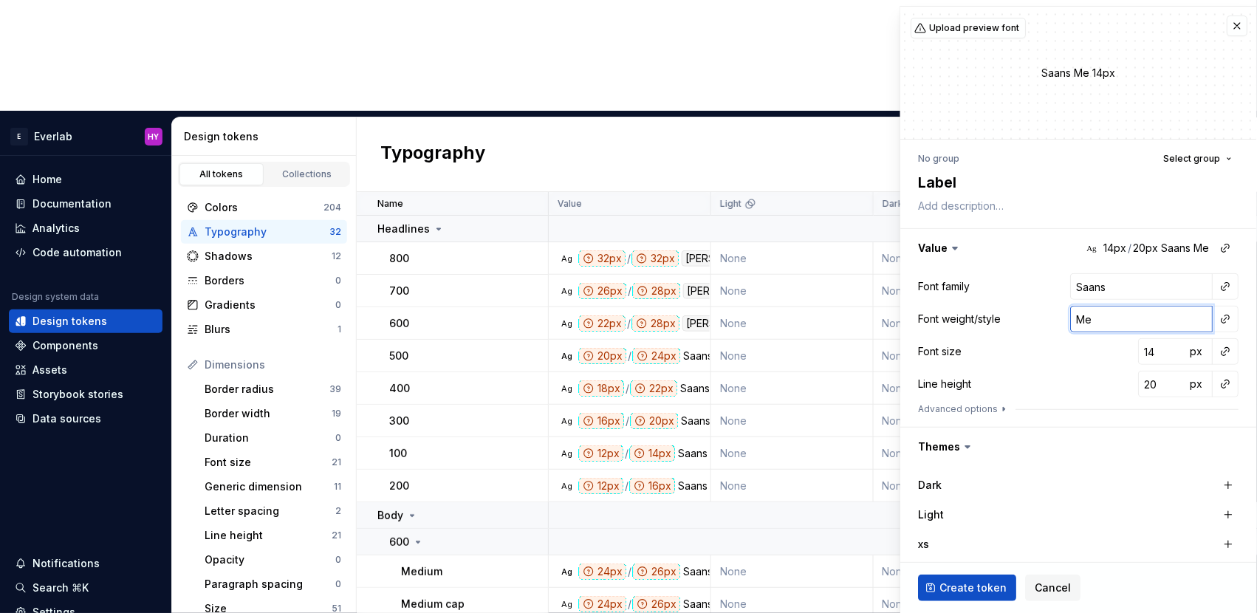
type input "Med"
type textarea "*"
type input "Mediu"
type textarea "*"
type input "Medium"
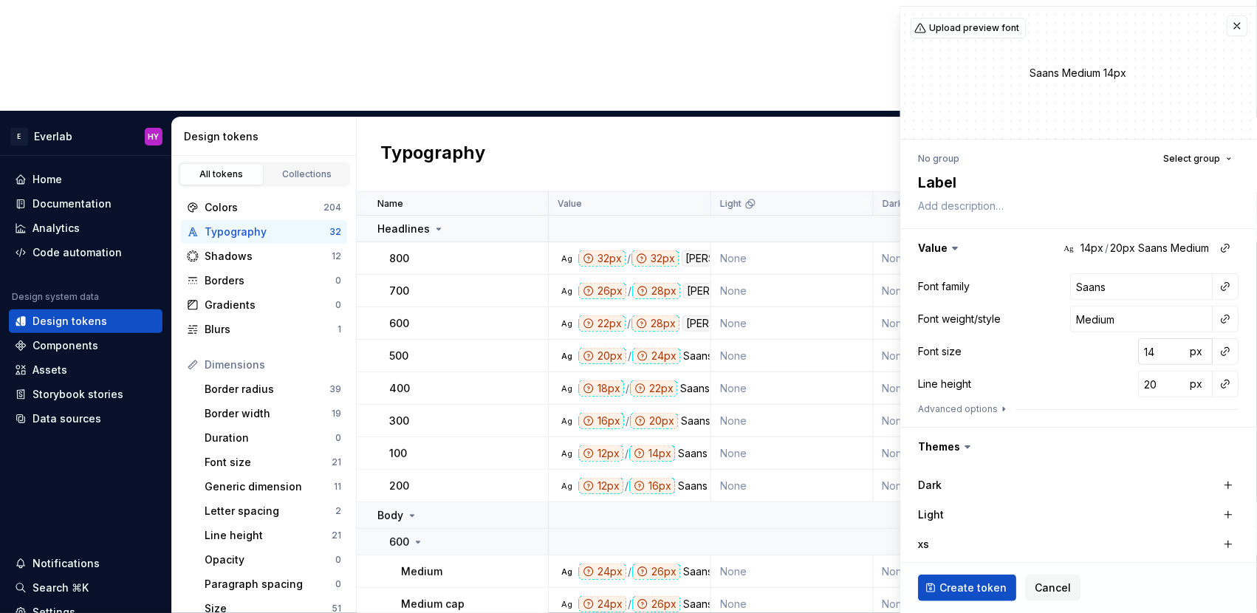
click at [1163, 352] on input "14" at bounding box center [1163, 351] width 48 height 27
type textarea "*"
type input "1"
type textarea "*"
type input "12"
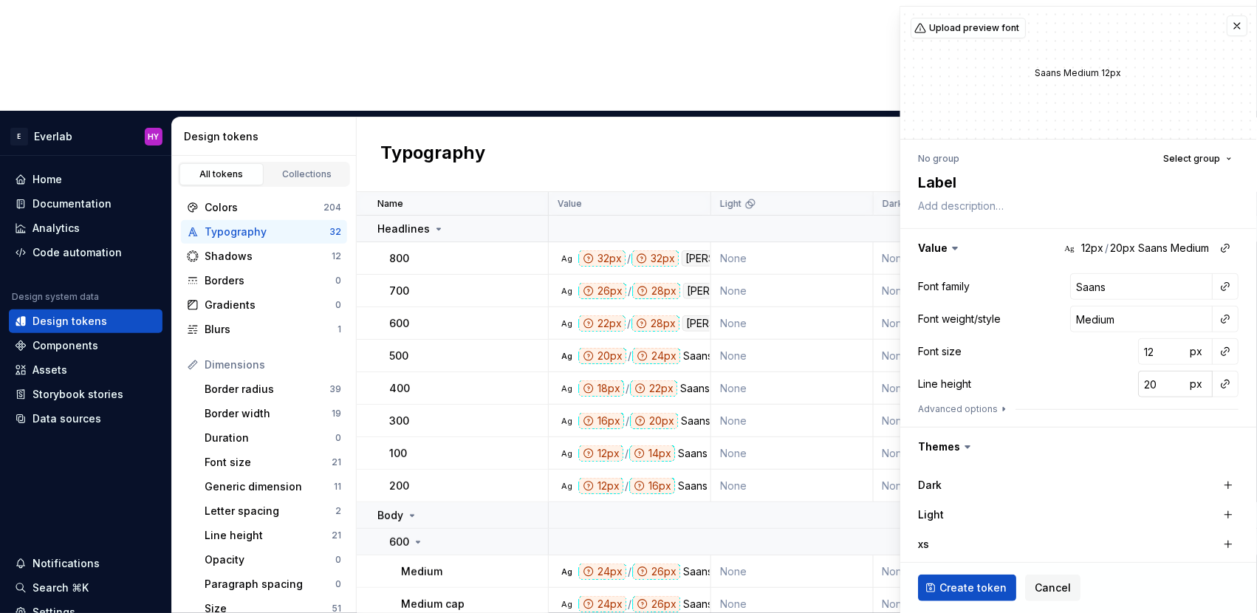
click at [1166, 385] on input "20" at bounding box center [1163, 384] width 48 height 27
type input "1"
type textarea "*"
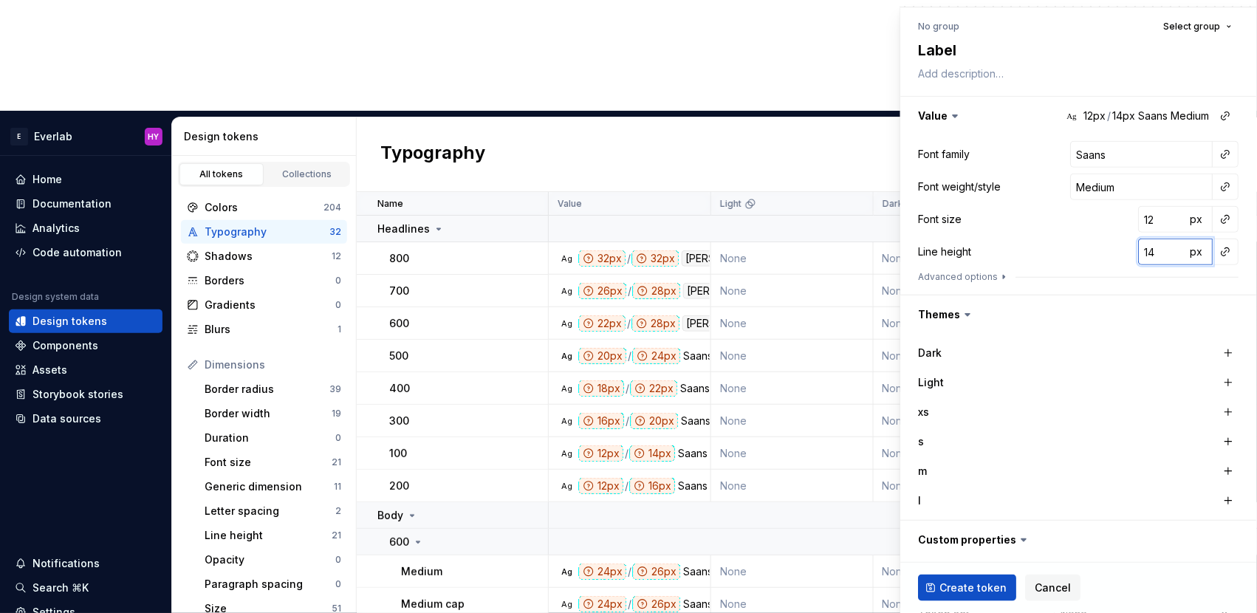
scroll to position [134, 0]
type input "14"
click at [1229, 408] on button "button" at bounding box center [1229, 410] width 21 height 21
click at [1230, 436] on button "button" at bounding box center [1229, 440] width 21 height 21
click at [1231, 472] on button "button" at bounding box center [1229, 469] width 21 height 21
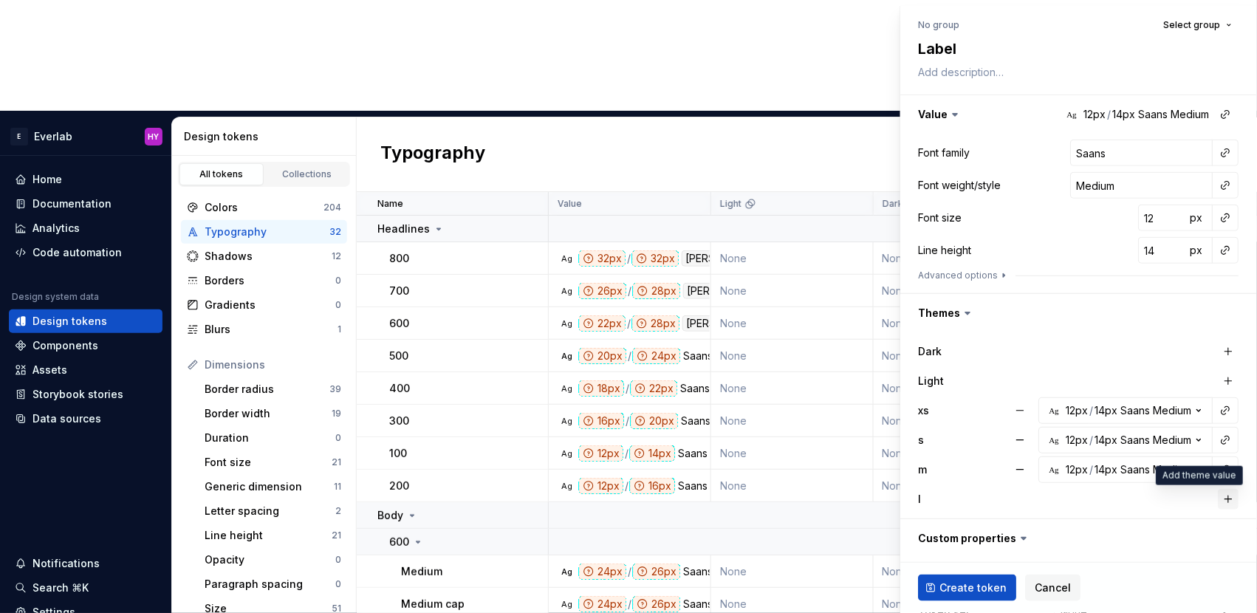
click at [1223, 504] on button "button" at bounding box center [1229, 499] width 21 height 21
type textarea "*"
click at [1017, 538] on icon at bounding box center [1024, 538] width 15 height 15
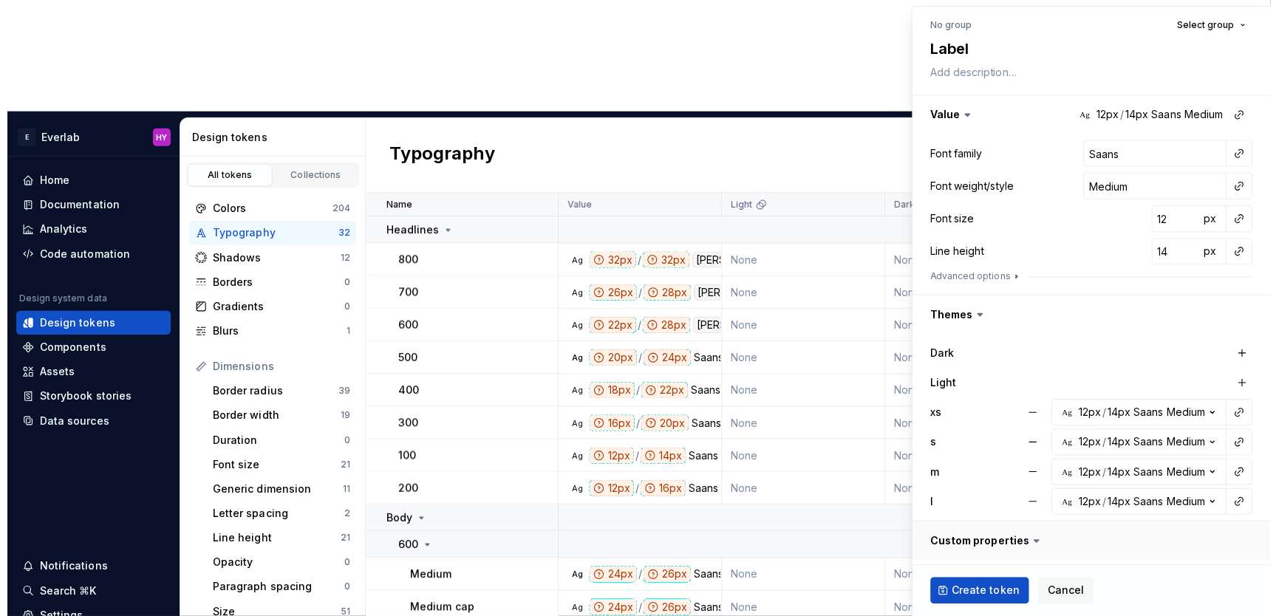
scroll to position [215, 0]
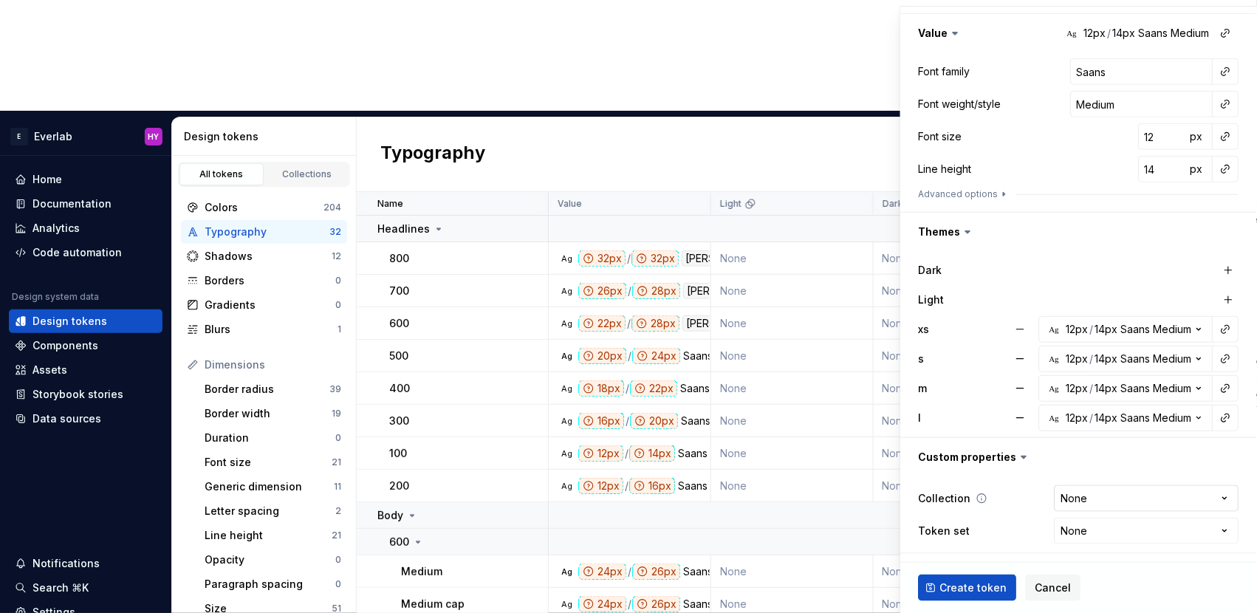
click at [1143, 497] on html "E Everlab HY Home Documentation Analytics Code automation Design system data De…" at bounding box center [628, 306] width 1257 height 613
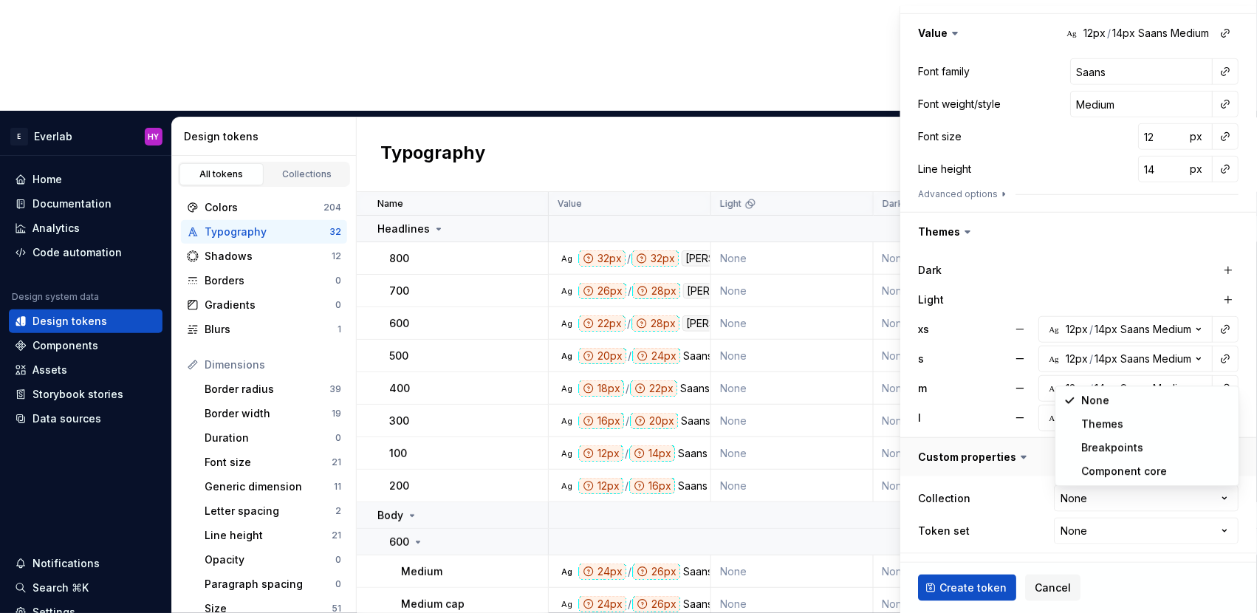
select select "**********"
type textarea "*"
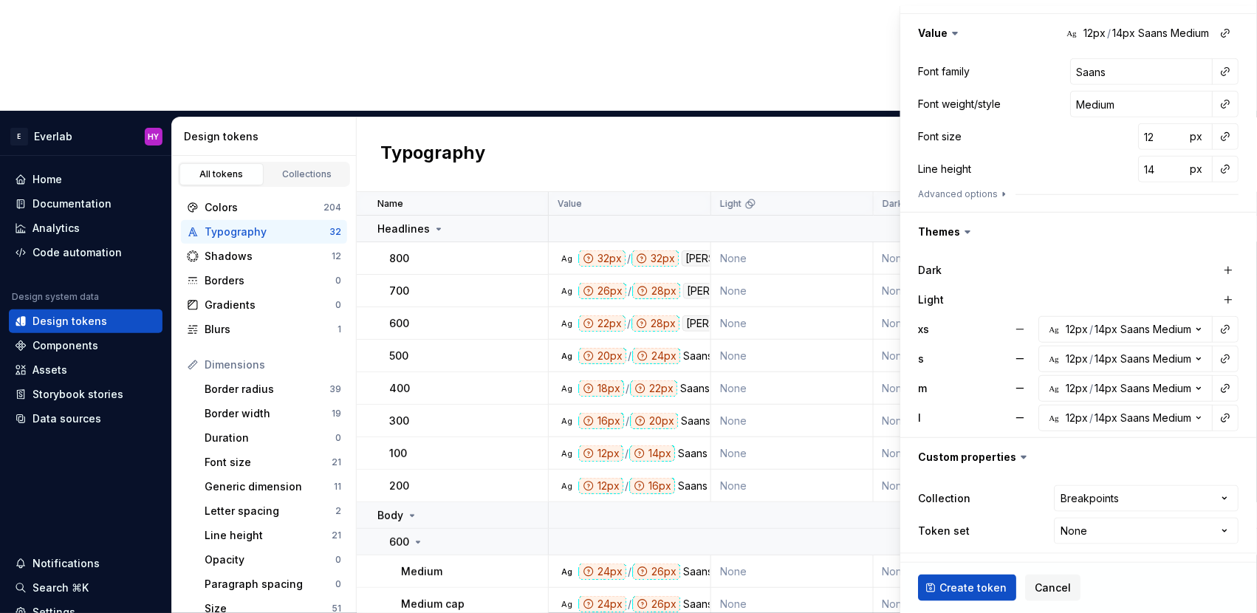
click at [1110, 532] on html "E Everlab HY Home Documentation Analytics Code automation Design system data De…" at bounding box center [628, 306] width 1257 height 613
select select "**********"
click at [975, 584] on span "Create token" at bounding box center [973, 588] width 67 height 15
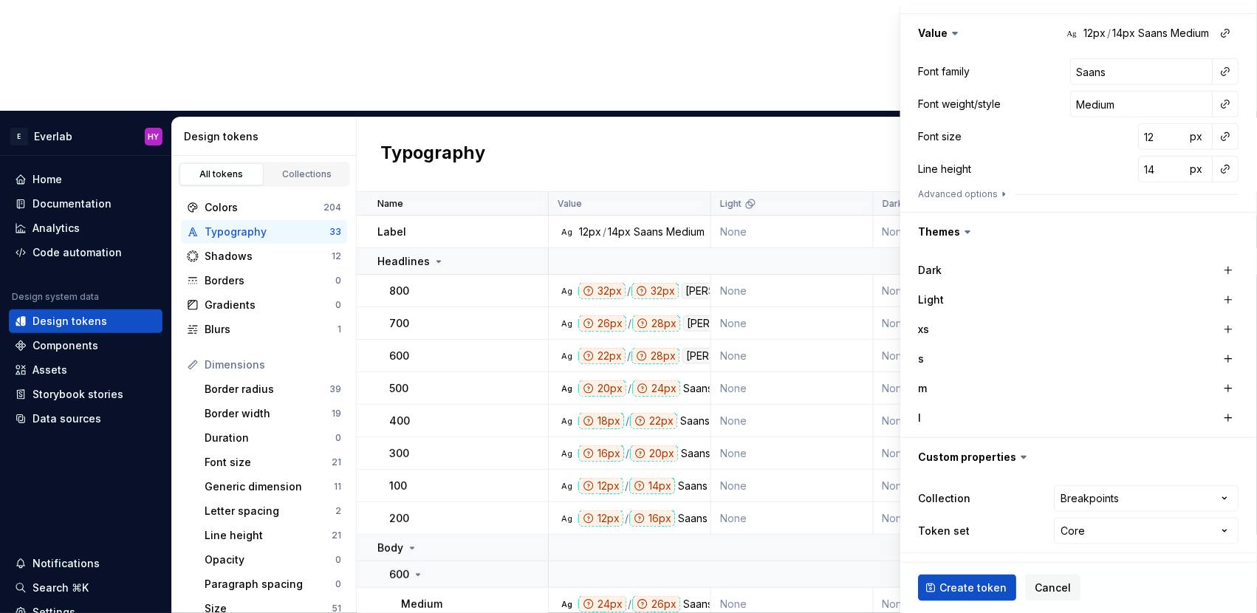
type textarea "*"
type input "Inter"
type input "Regular"
type input "14"
type input "20"
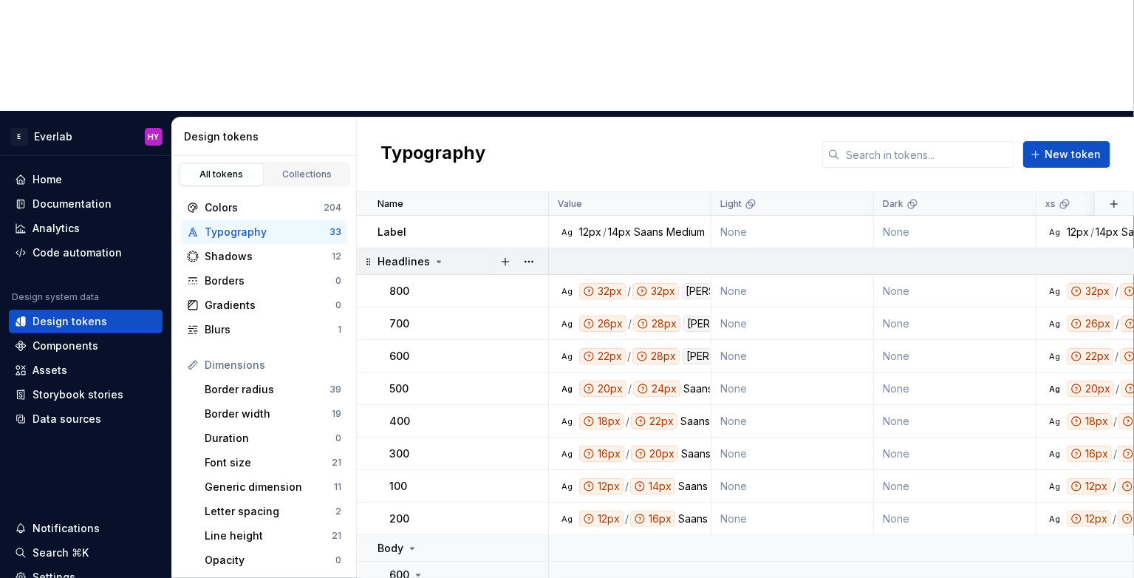
click at [433, 256] on icon at bounding box center [439, 262] width 12 height 12
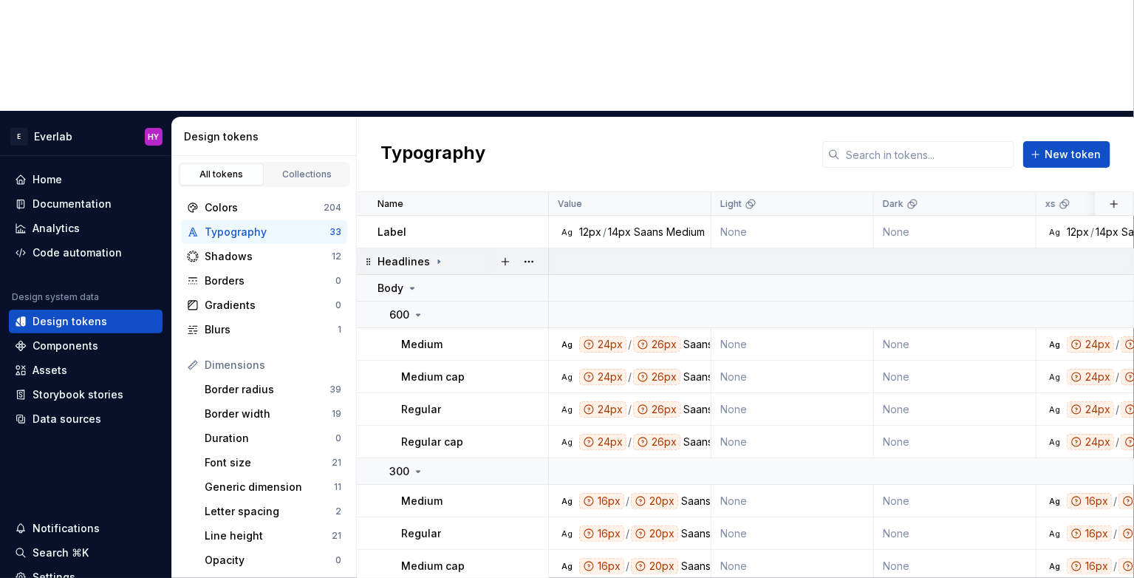
click at [433, 256] on icon at bounding box center [439, 262] width 12 height 12
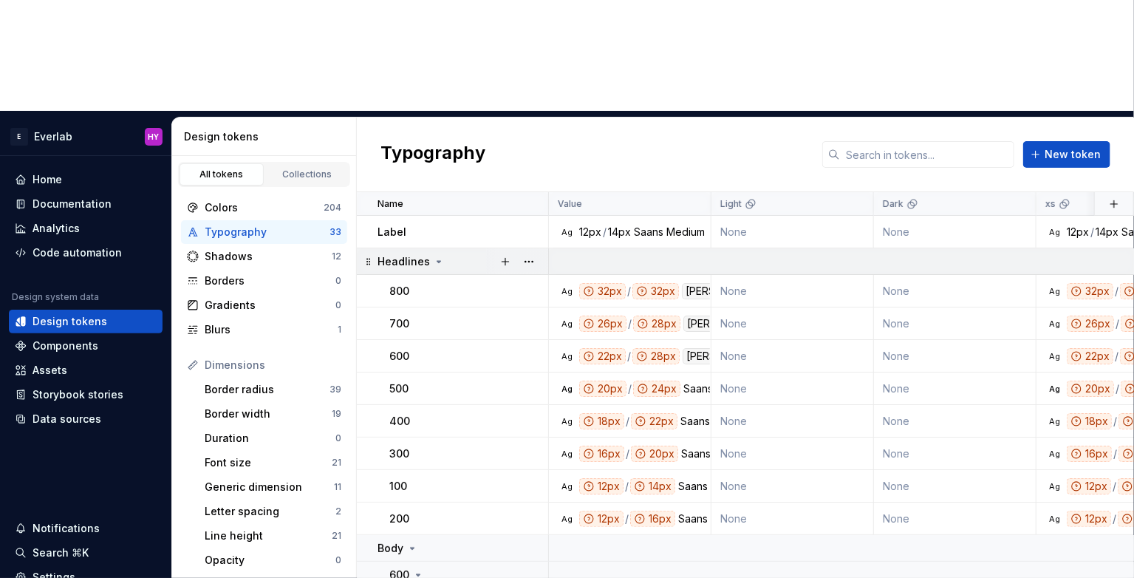
click at [433, 256] on icon at bounding box center [439, 262] width 12 height 12
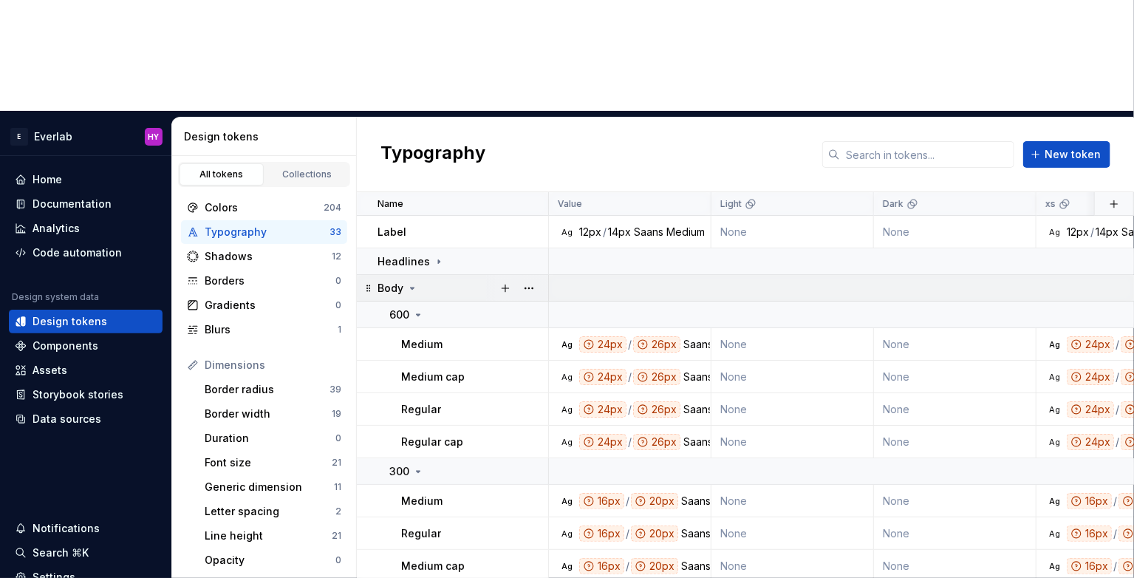
click at [414, 282] on icon at bounding box center [412, 288] width 12 height 12
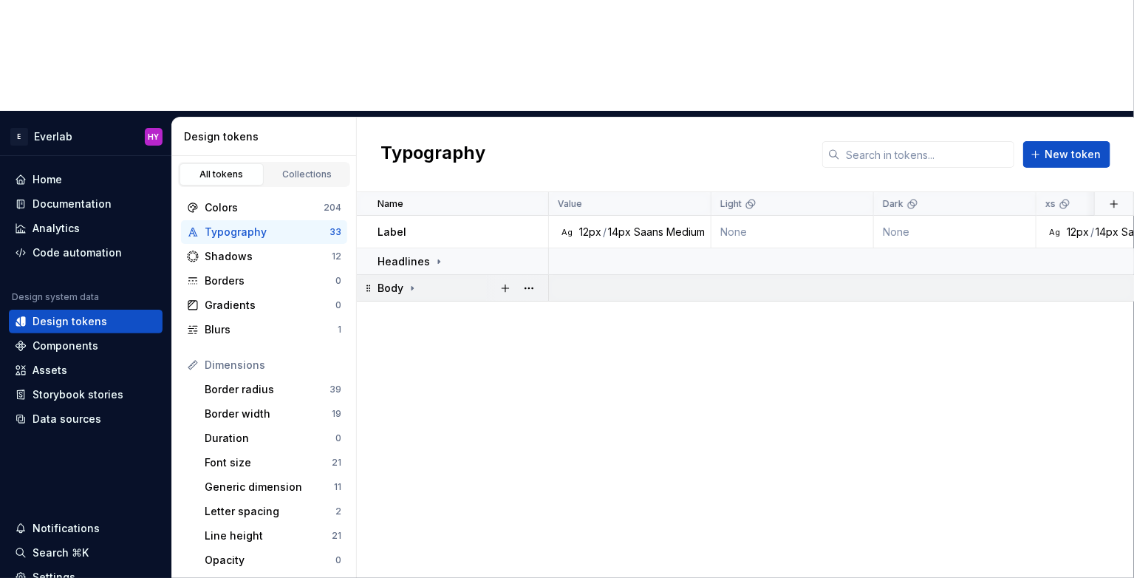
click at [414, 282] on icon at bounding box center [412, 288] width 12 height 12
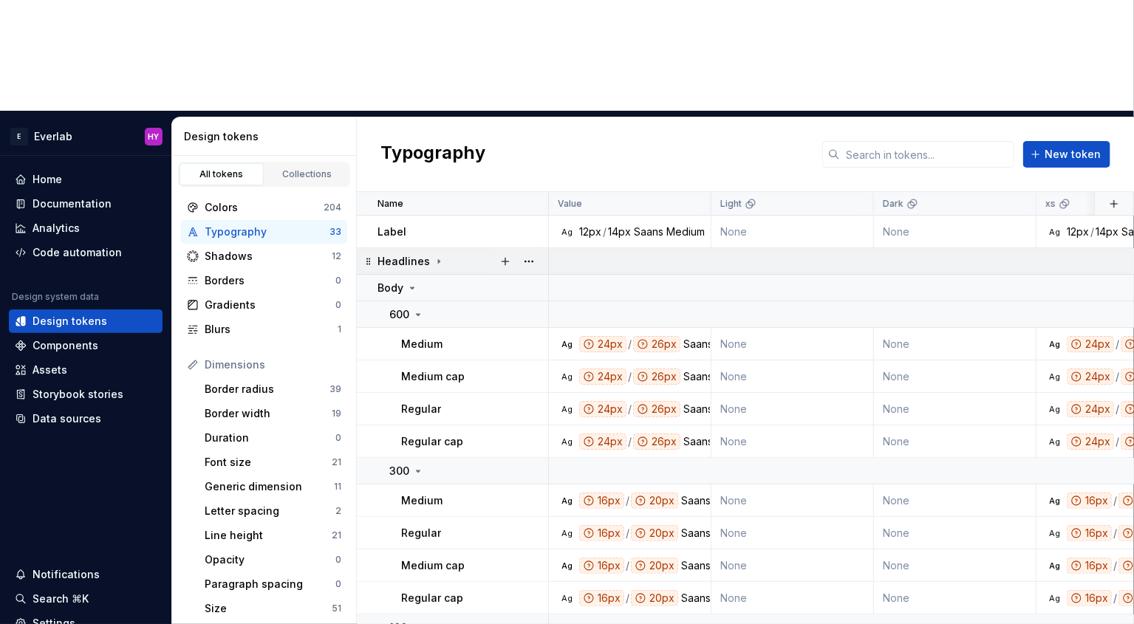
click at [433, 256] on icon at bounding box center [439, 262] width 12 height 12
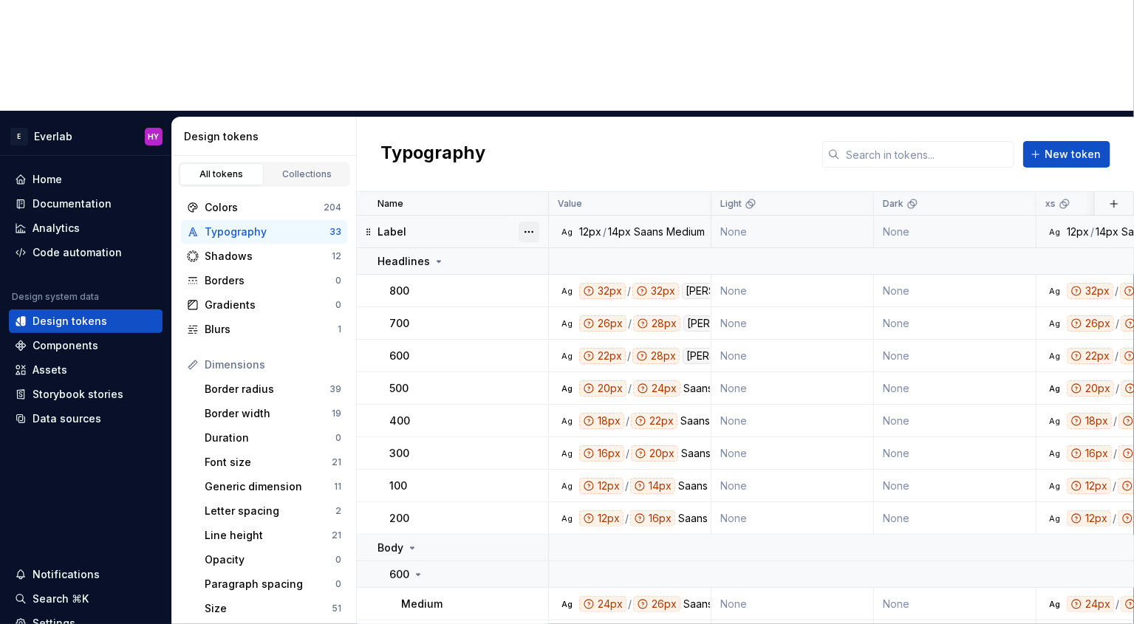
click at [533, 222] on button "button" at bounding box center [529, 232] width 21 height 21
click at [471, 120] on html "E Everlab HY Home Documentation Analytics Code automation Design system data De…" at bounding box center [567, 312] width 1134 height 624
click at [471, 225] on div "Label" at bounding box center [462, 232] width 170 height 15
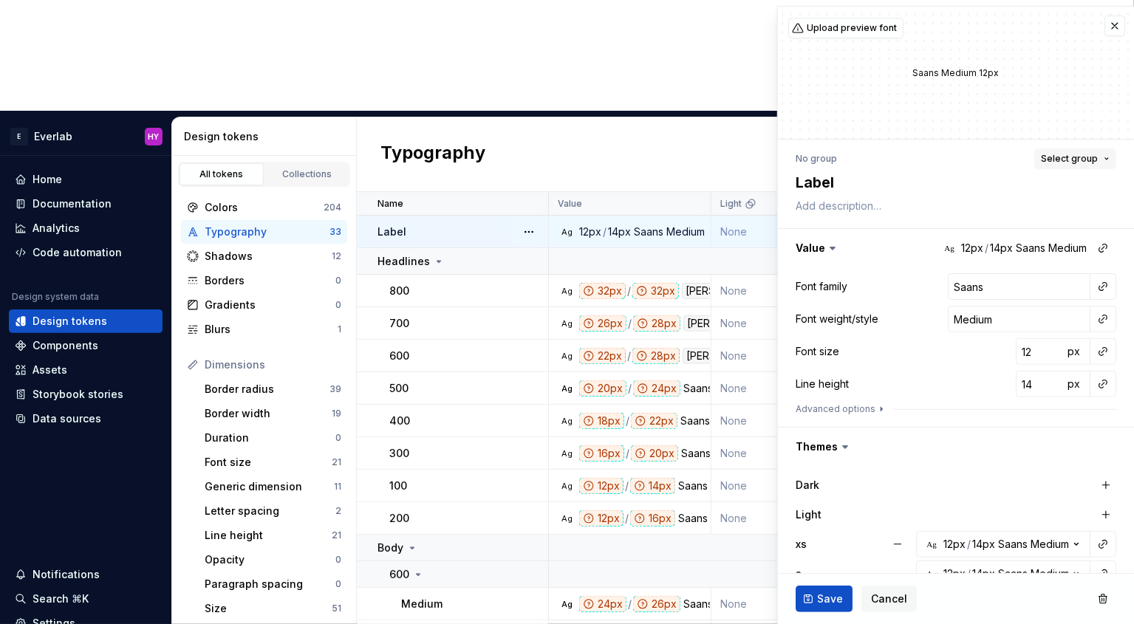
click at [1106, 159] on button "Select group" at bounding box center [1075, 158] width 82 height 21
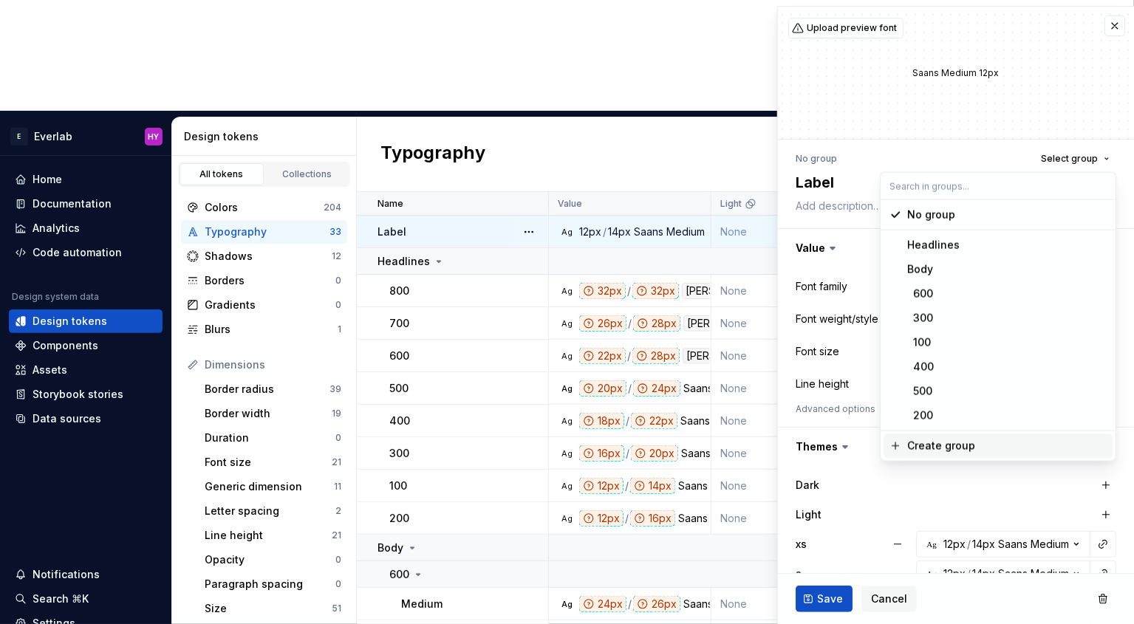
click at [940, 442] on div "Create group" at bounding box center [941, 446] width 68 height 15
type textarea "*"
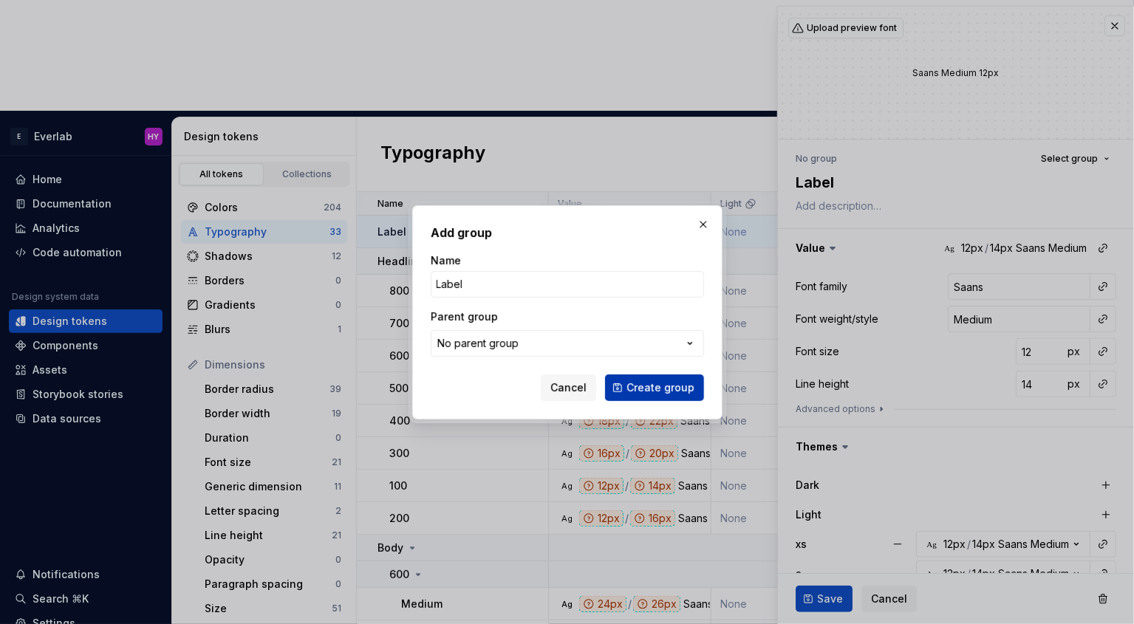
type input "Label"
click at [683, 386] on span "Create group" at bounding box center [660, 387] width 68 height 15
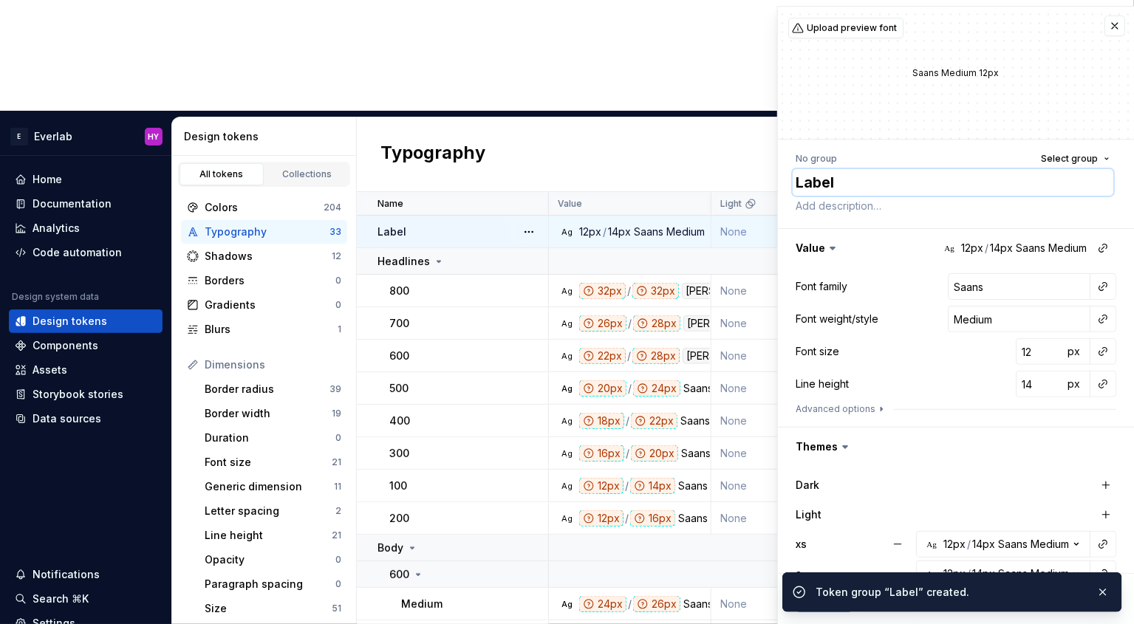
click at [860, 183] on textarea "Label" at bounding box center [953, 182] width 321 height 27
type textarea "*"
type textarea "1"
type textarea "*"
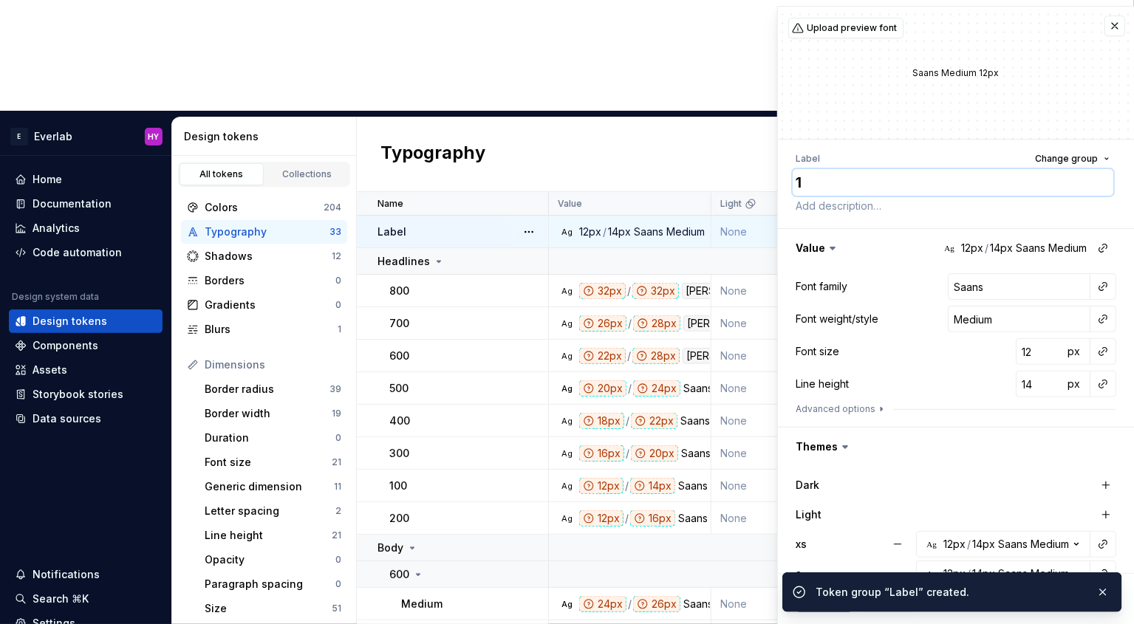
type textarea "10"
type textarea "*"
type textarea "100"
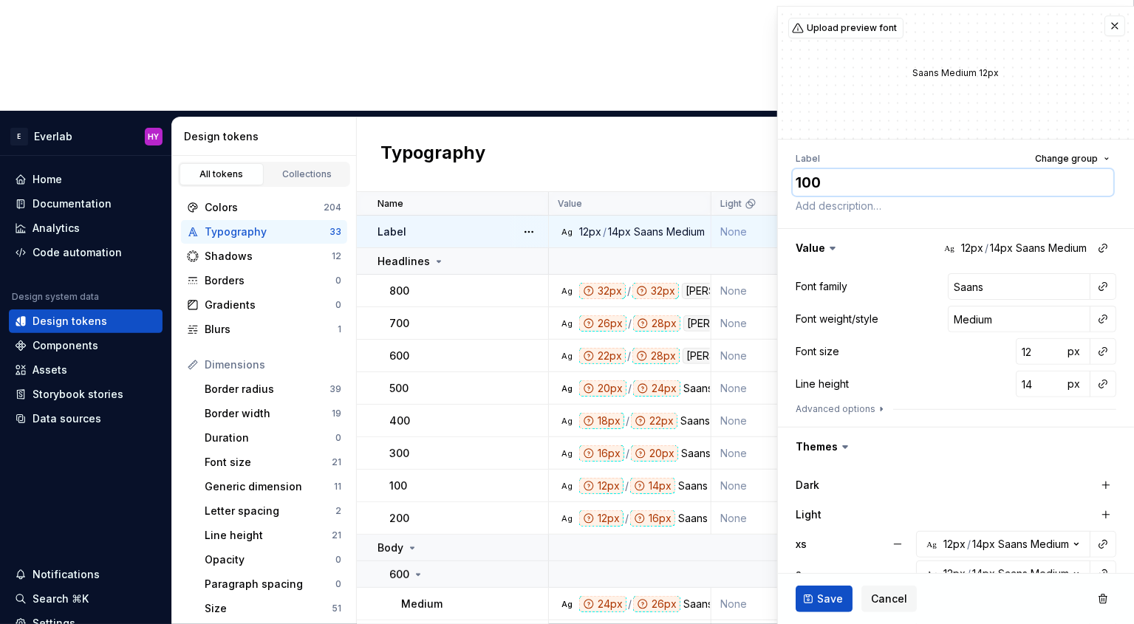
type textarea "*"
type textarea "100"
click at [838, 598] on span "Save" at bounding box center [830, 599] width 26 height 15
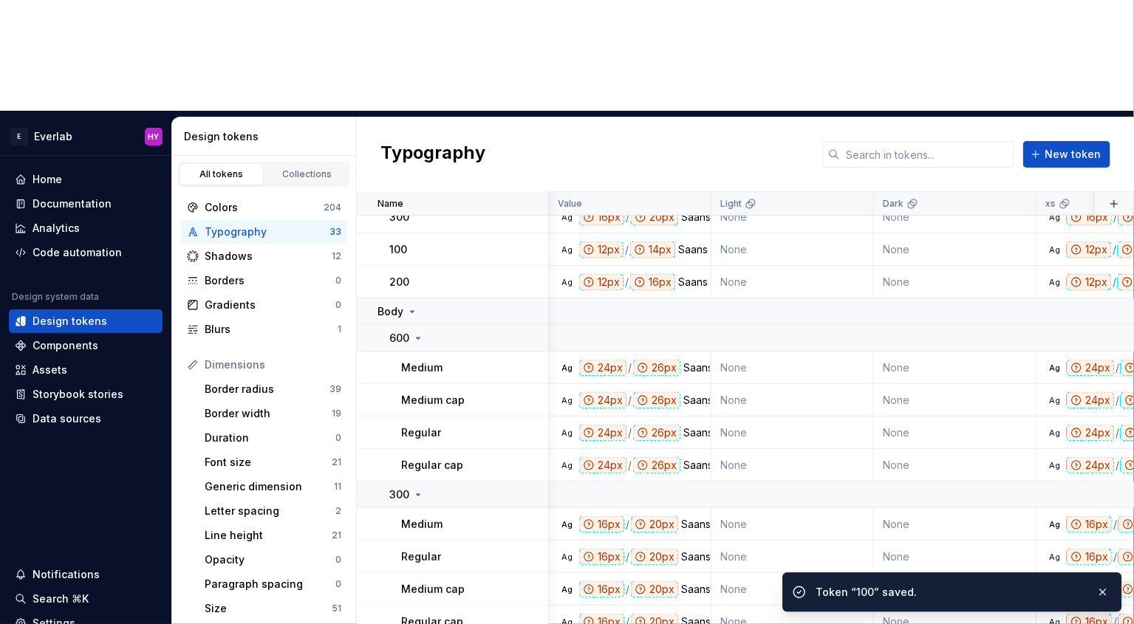
scroll to position [759, 0]
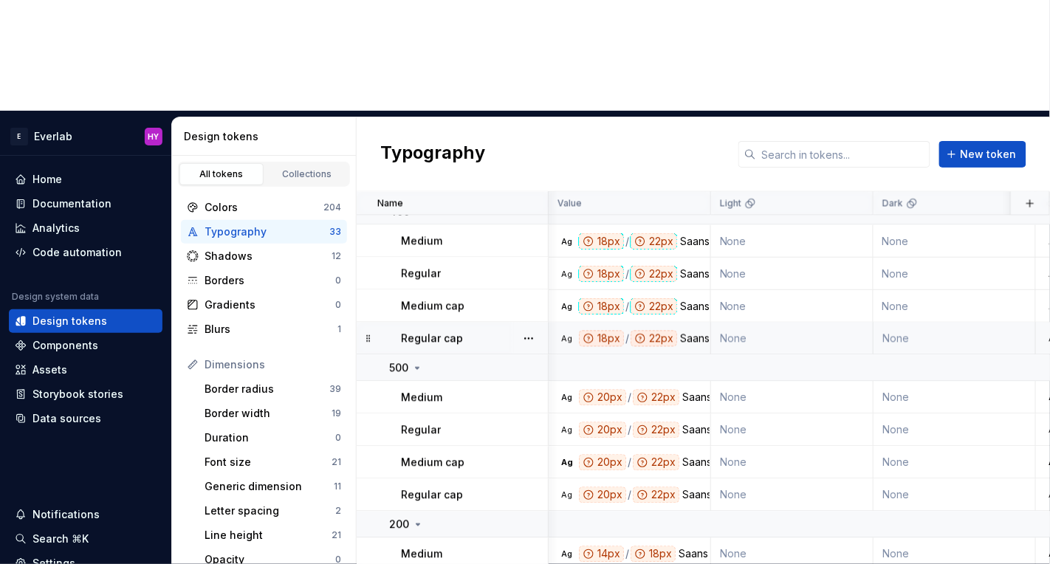
scroll to position [852, 0]
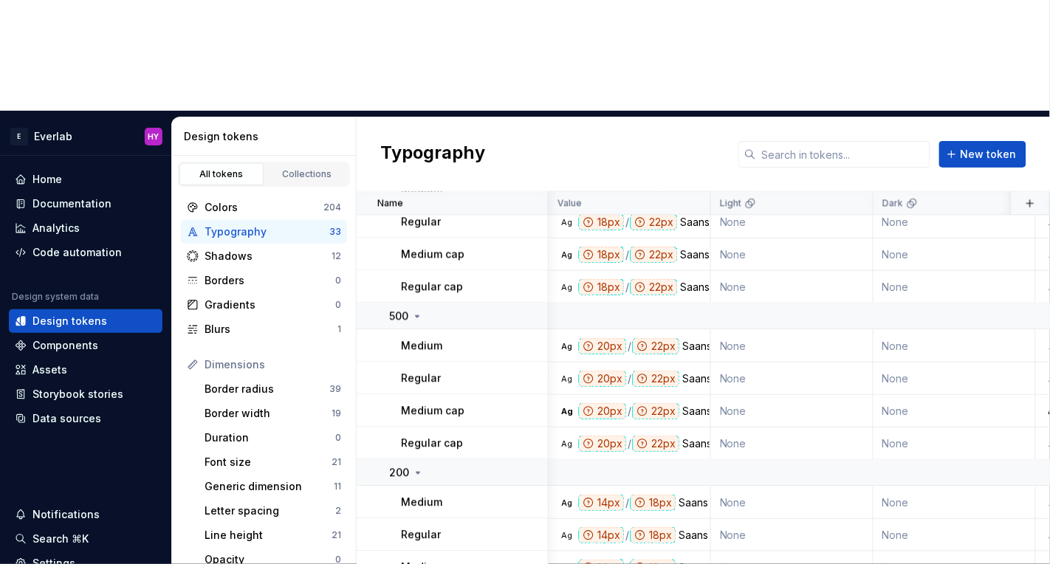
click at [973, 49] on body "E Everlab HY Home Documentation Analytics Code automation Design system data De…" at bounding box center [525, 282] width 1050 height 564
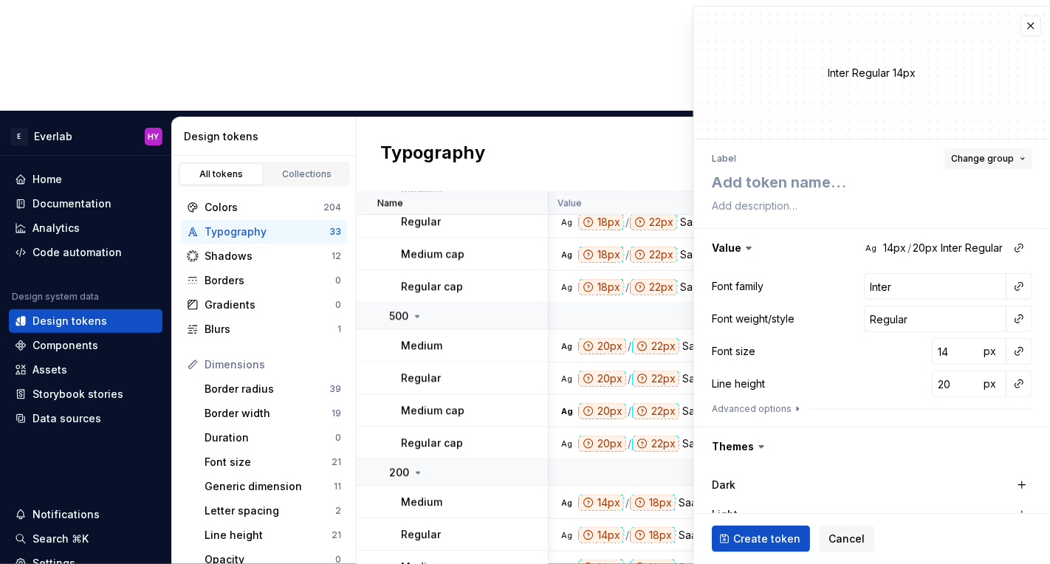
click at [1017, 157] on button "Change group" at bounding box center [989, 158] width 88 height 21
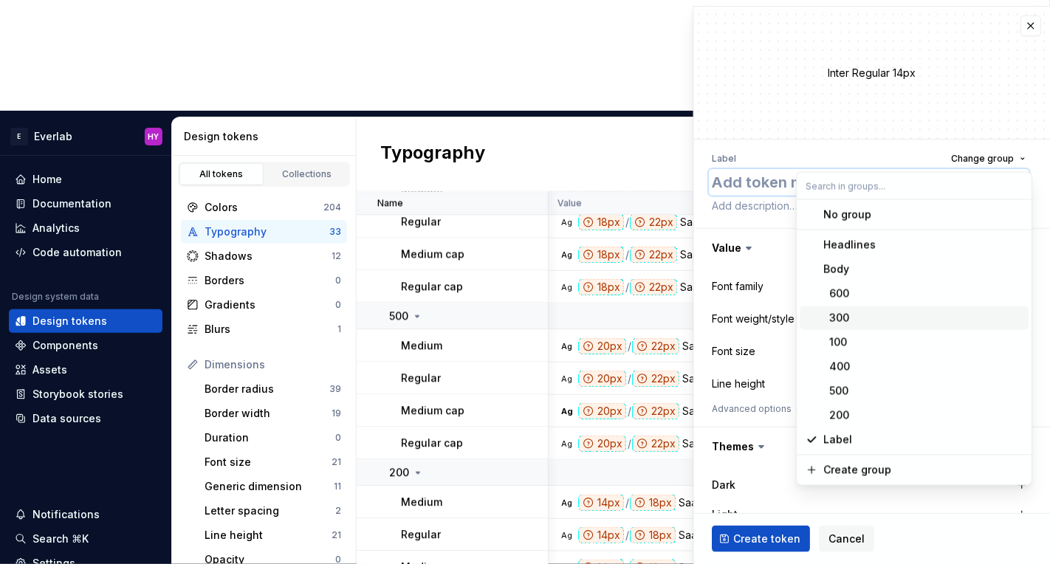
click at [730, 177] on textarea at bounding box center [869, 182] width 321 height 27
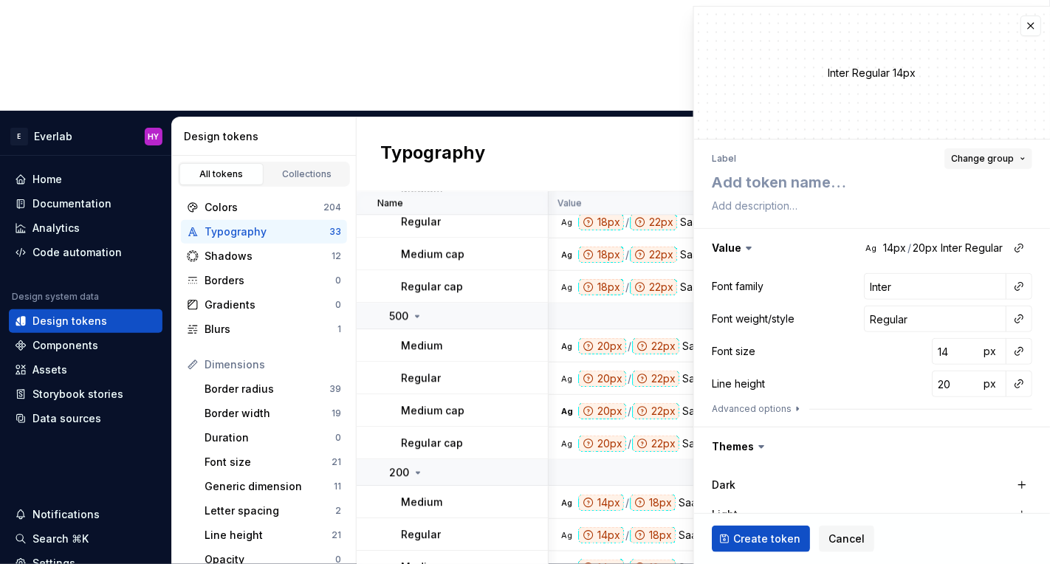
click at [1023, 160] on button "Change group" at bounding box center [989, 158] width 88 height 21
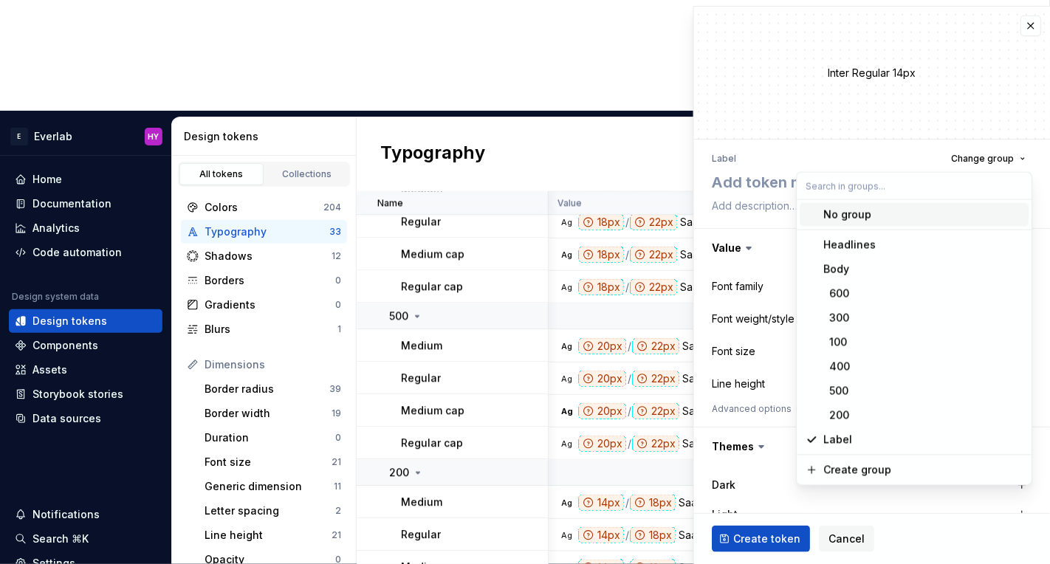
click at [813, 160] on div "Label Change group" at bounding box center [872, 158] width 321 height 21
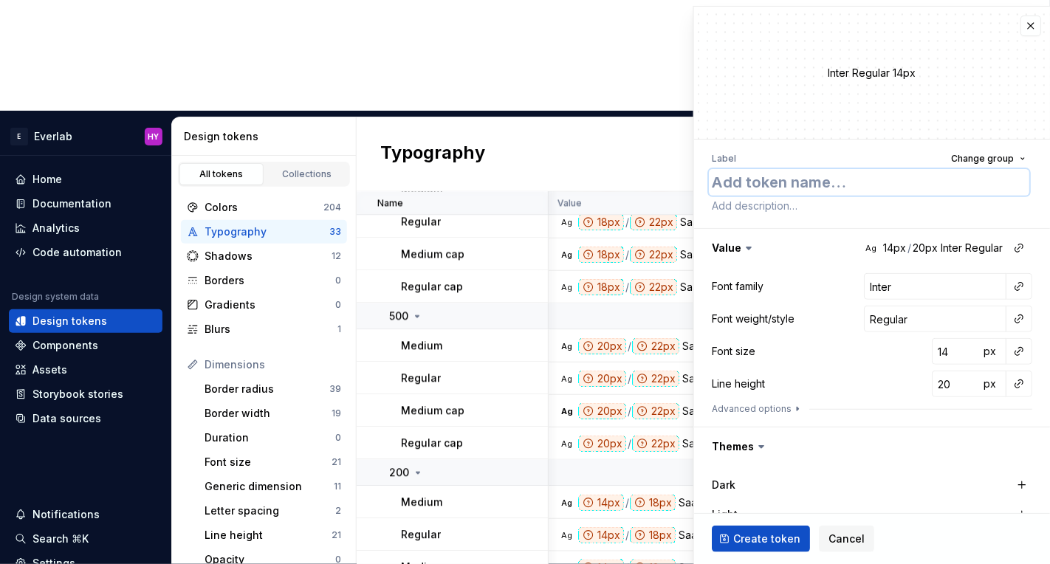
click at [778, 180] on textarea at bounding box center [869, 182] width 321 height 27
click at [1022, 162] on button "Change group" at bounding box center [989, 156] width 88 height 21
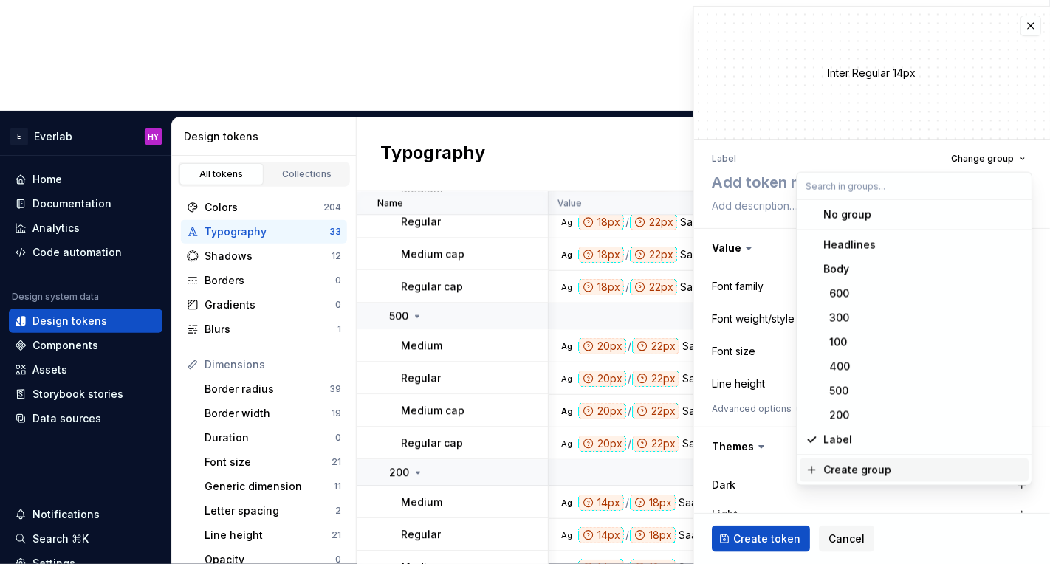
click at [855, 474] on div "Create group" at bounding box center [858, 470] width 68 height 15
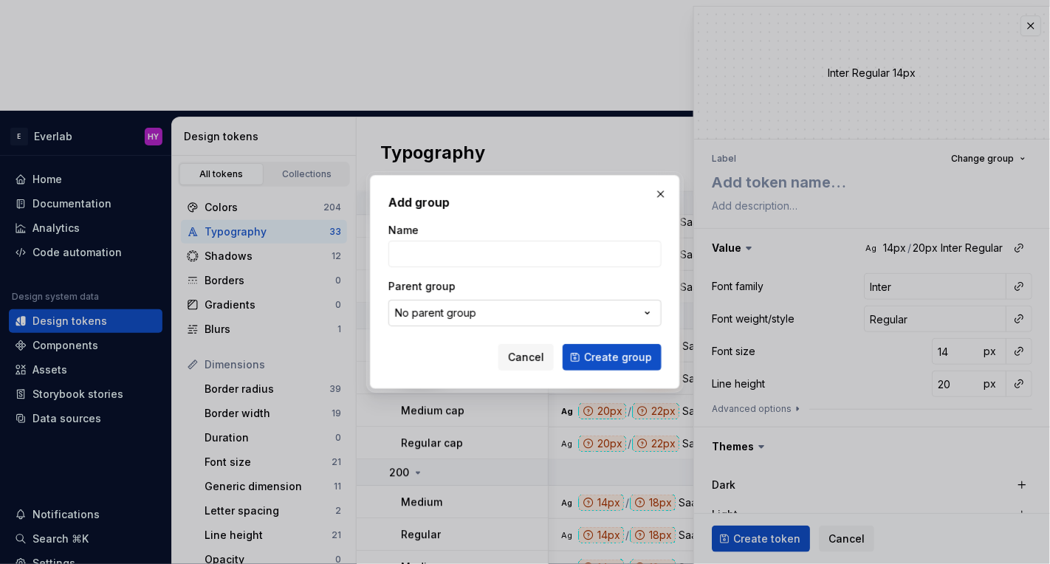
click at [510, 316] on button "No parent group" at bounding box center [525, 313] width 273 height 27
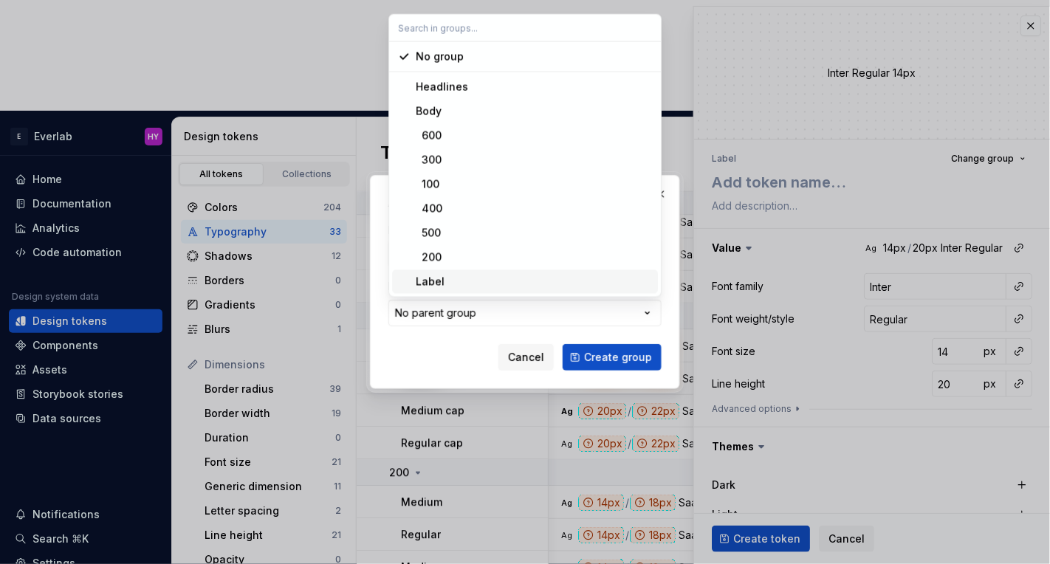
click at [456, 275] on div "Label" at bounding box center [534, 282] width 236 height 15
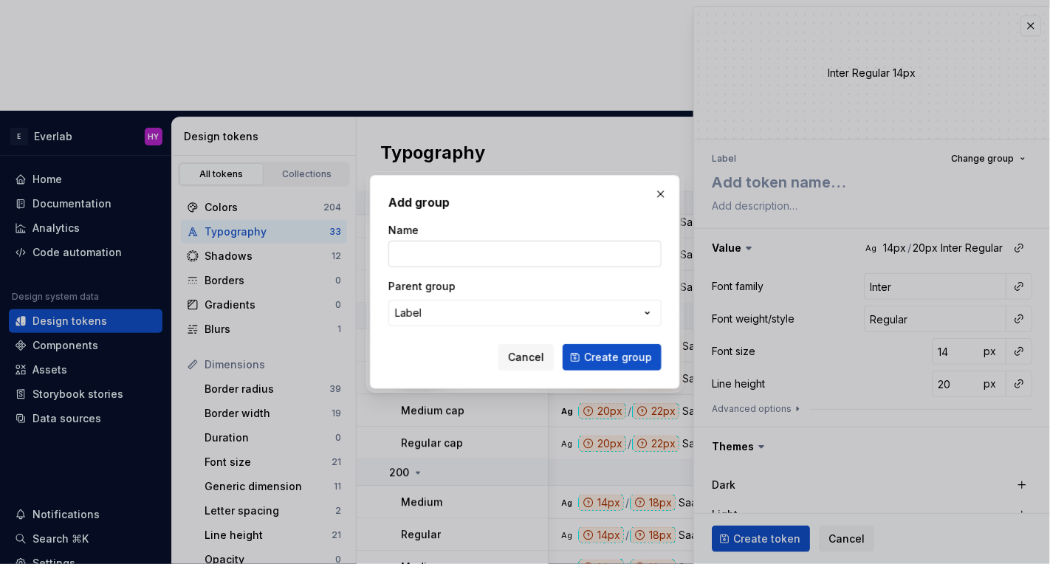
type textarea "*"
click at [502, 252] on input "Name" at bounding box center [525, 254] width 273 height 27
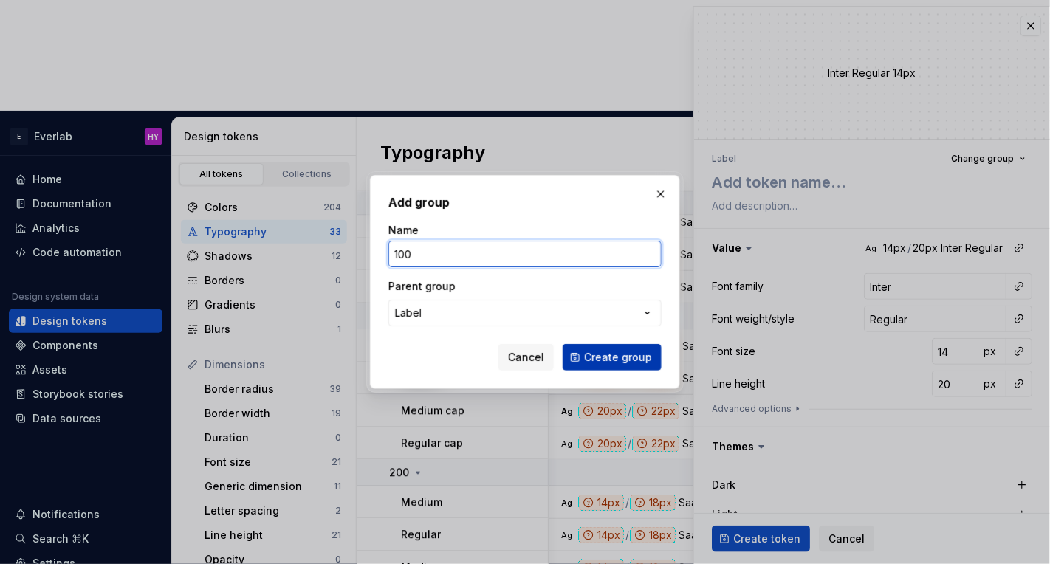
type input "100"
click at [643, 364] on span "Create group" at bounding box center [618, 357] width 68 height 15
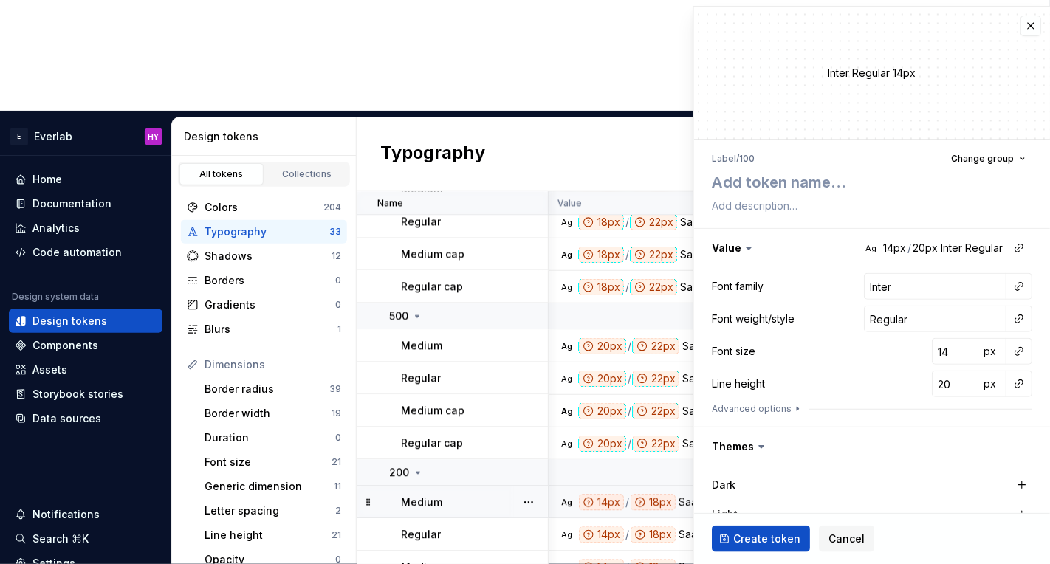
scroll to position [878, 0]
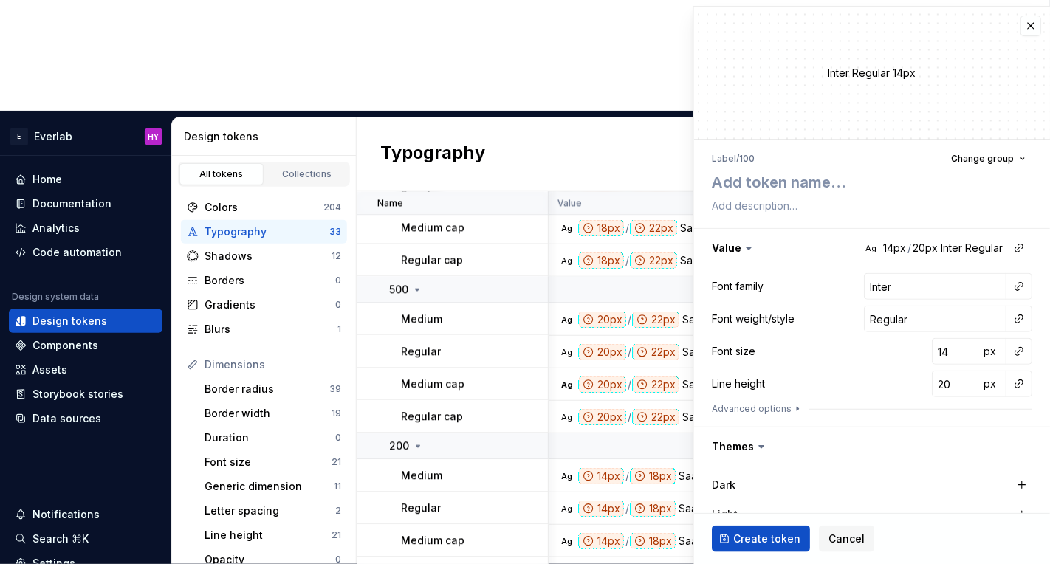
click at [556, 497] on div "Delete token" at bounding box center [594, 492] width 96 height 15
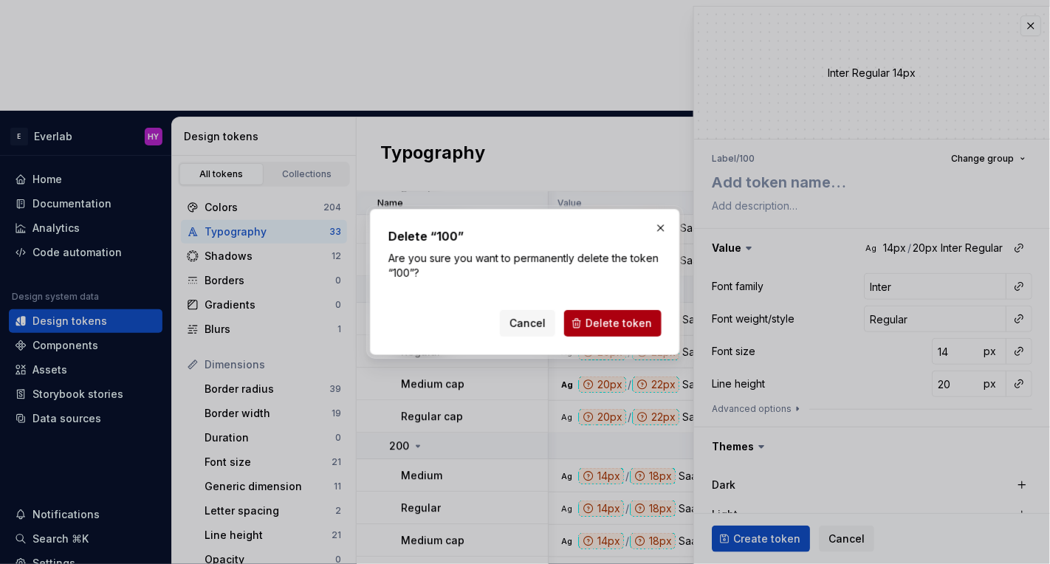
click at [637, 327] on span "Delete token" at bounding box center [619, 323] width 66 height 15
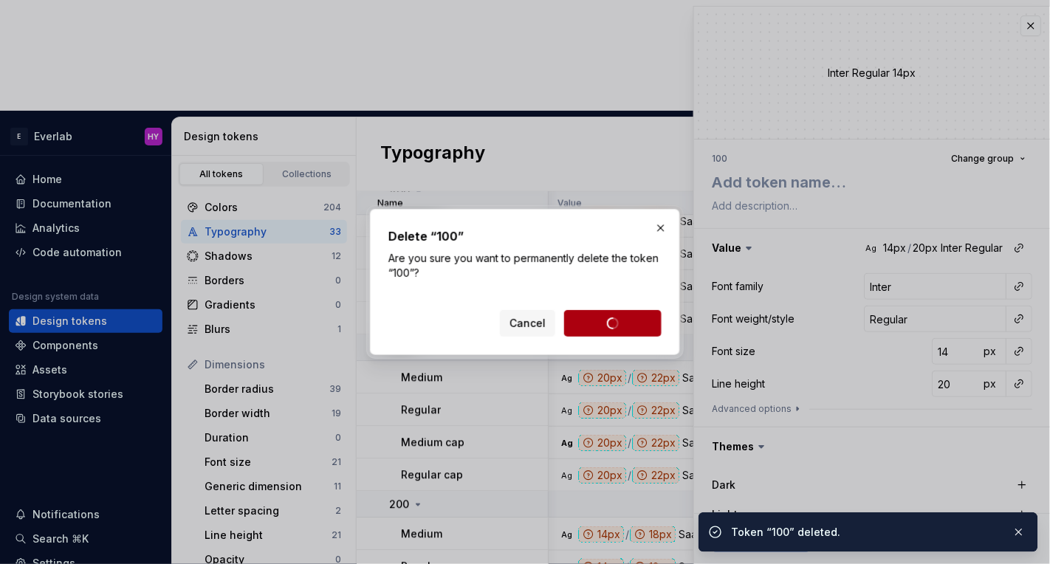
scroll to position [819, 0]
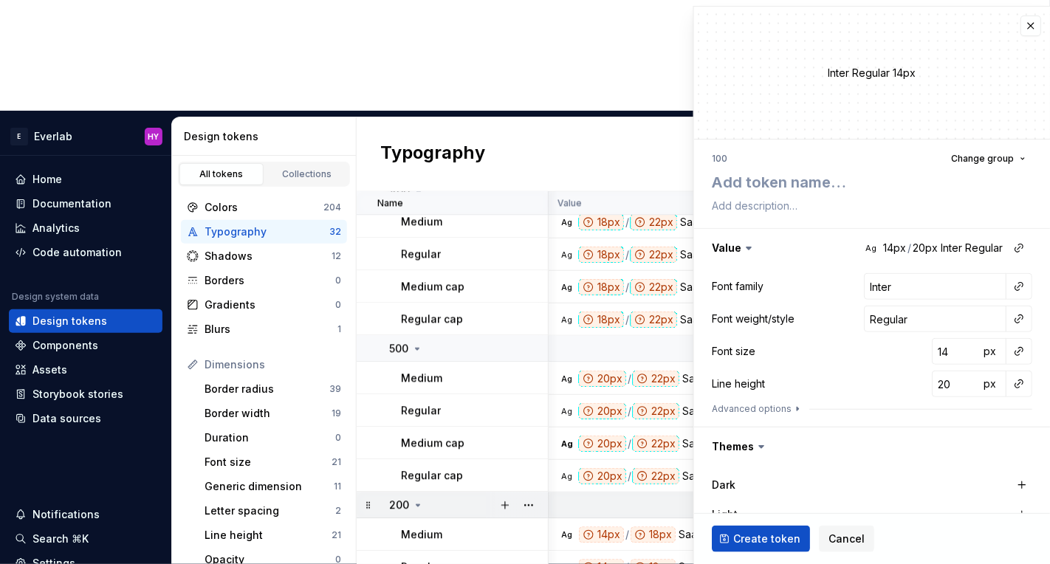
scroll to position [819, 0]
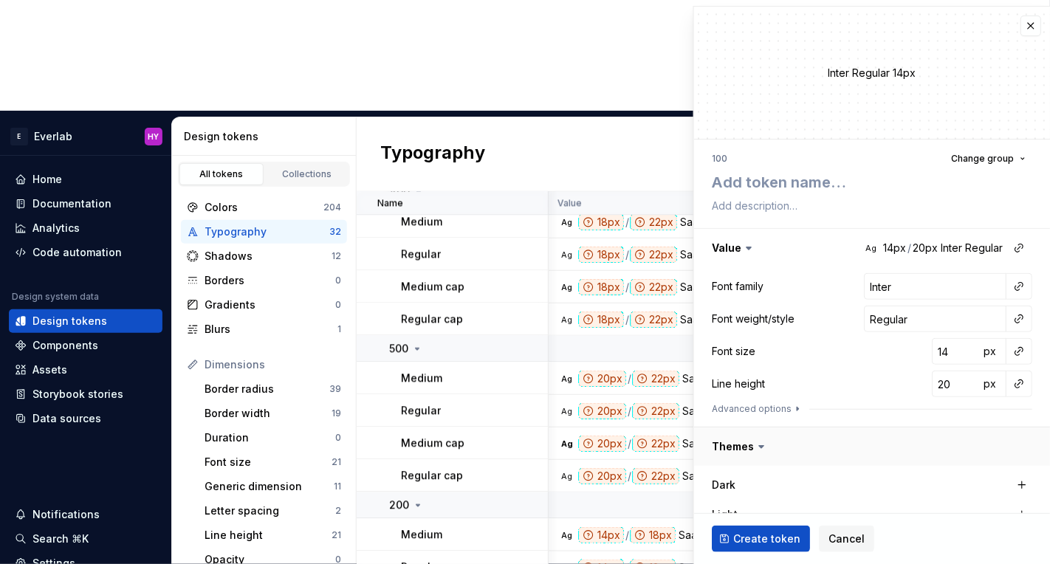
type textarea "*"
type textarea "M"
type textarea "*"
type textarea "Me"
type textarea "*"
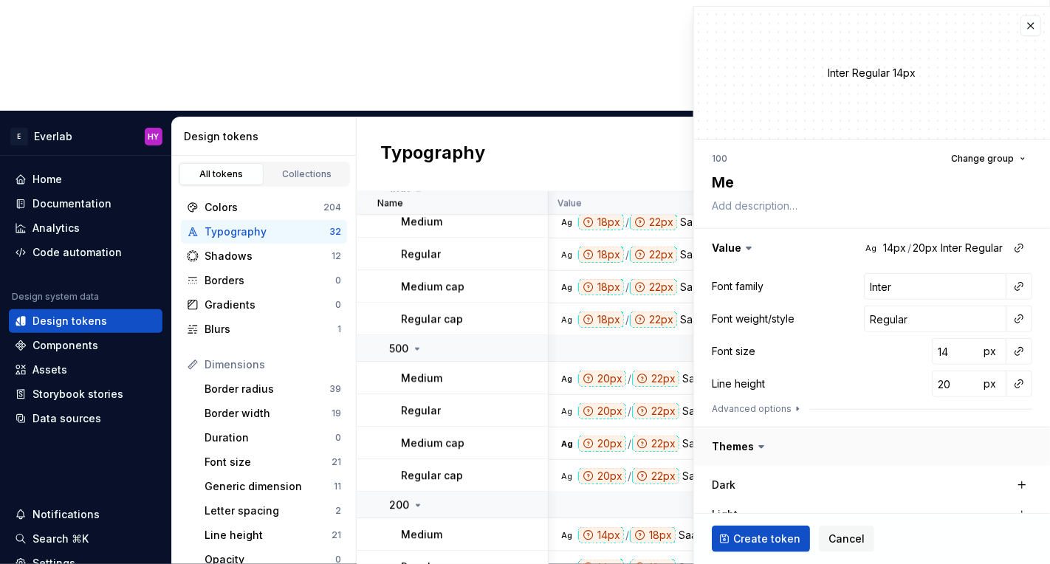
type textarea "Med"
type textarea "*"
type textarea "Medi"
type textarea "*"
type textarea "Mediu"
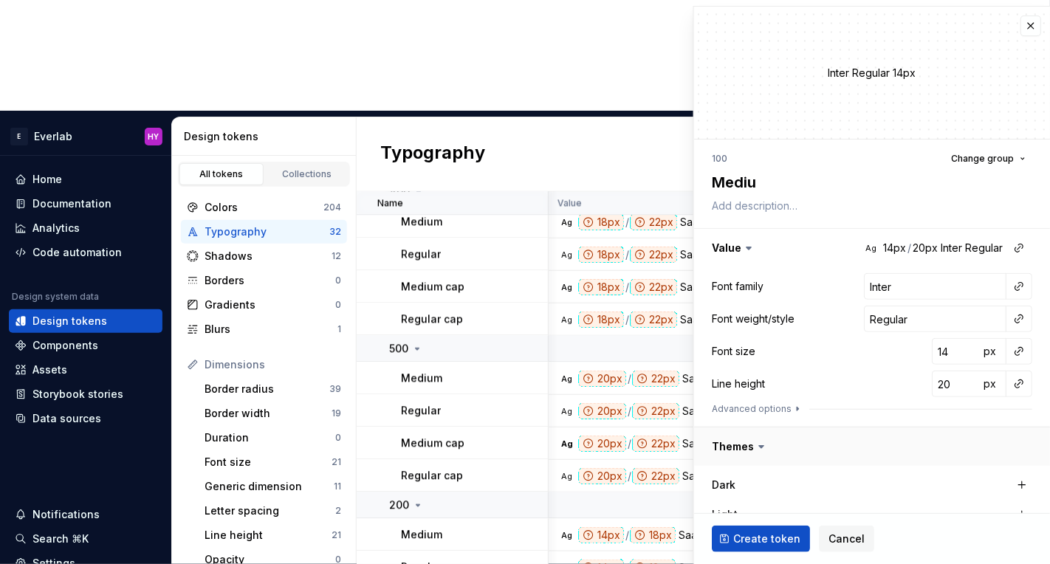
type textarea "*"
type textarea "Medium"
click at [959, 286] on input "Inter" at bounding box center [935, 286] width 143 height 27
type input "S"
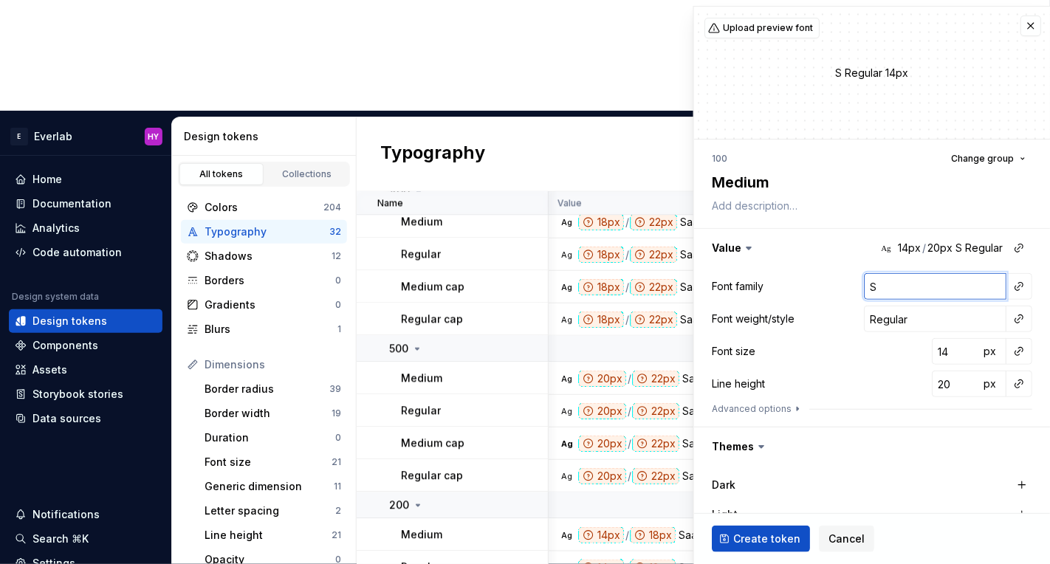
type textarea "*"
type input "Sa"
type textarea "*"
type input "San"
type textarea "*"
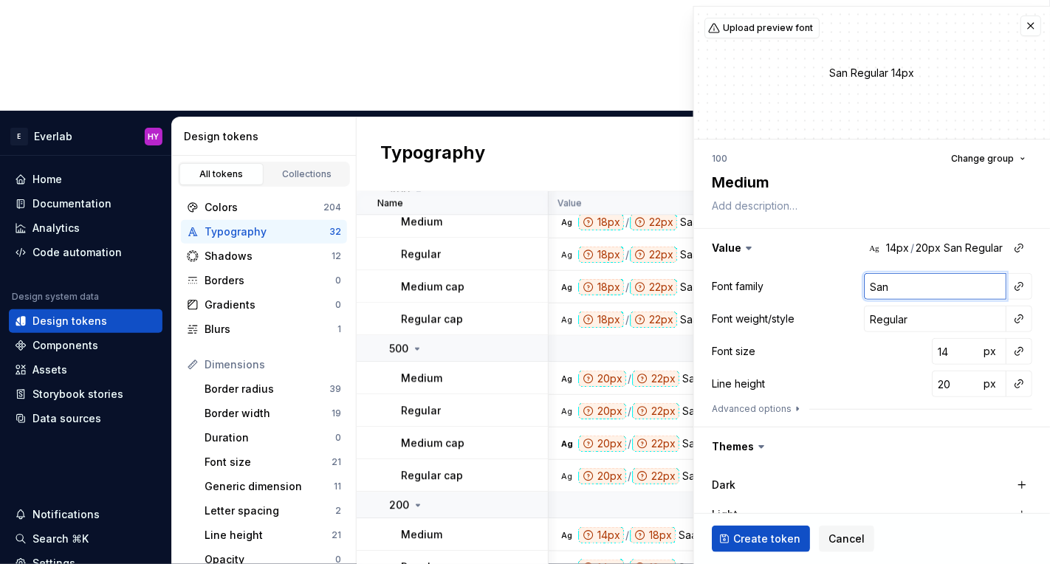
type input "Sa"
type textarea "*"
type input "Sae"
type textarea "*"
type input "Saen"
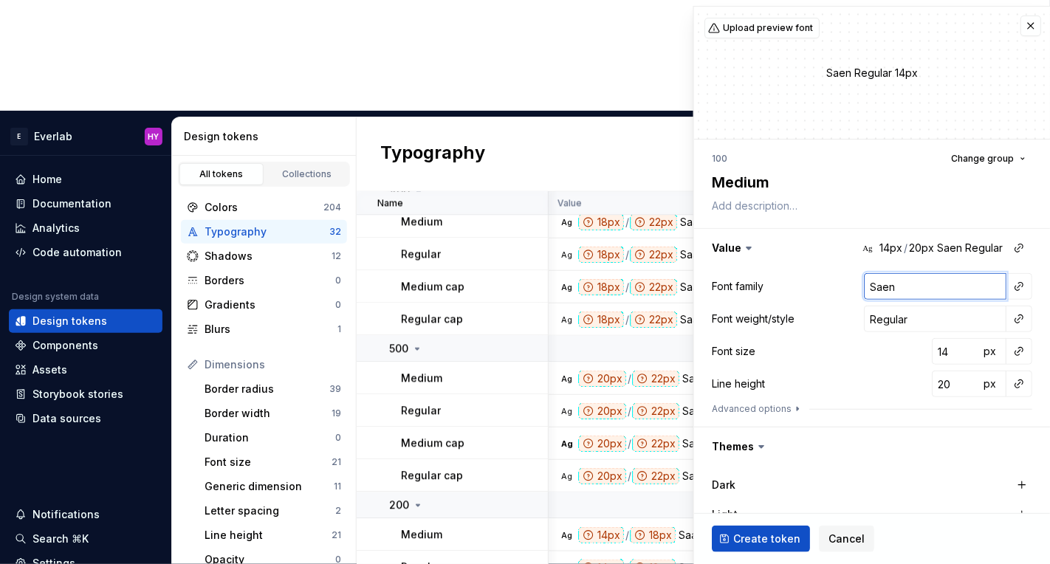
type textarea "*"
type input "Saens"
type textarea "*"
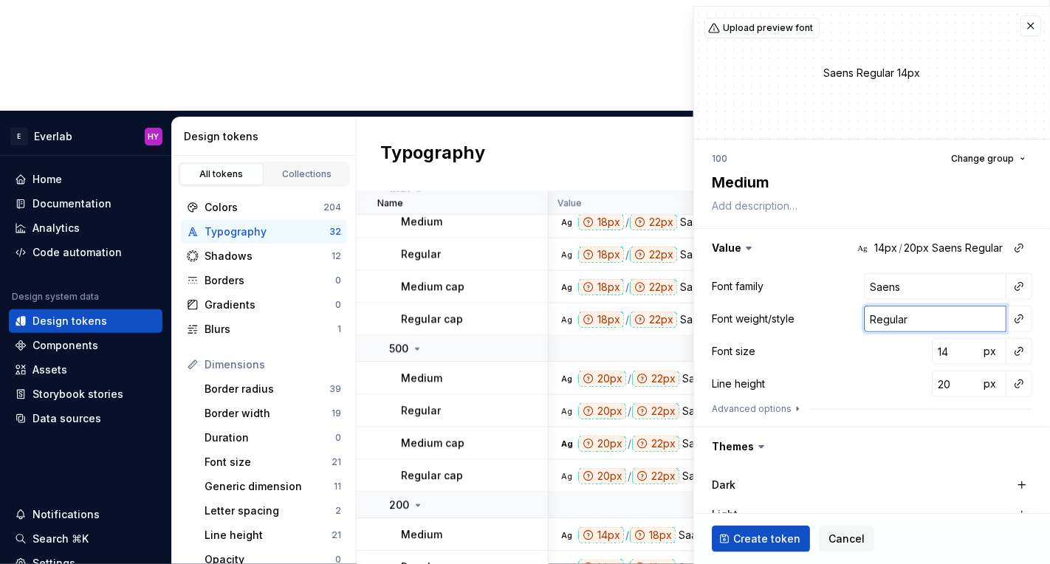
click at [944, 323] on input "Regular" at bounding box center [935, 319] width 143 height 27
type input "M"
type textarea "*"
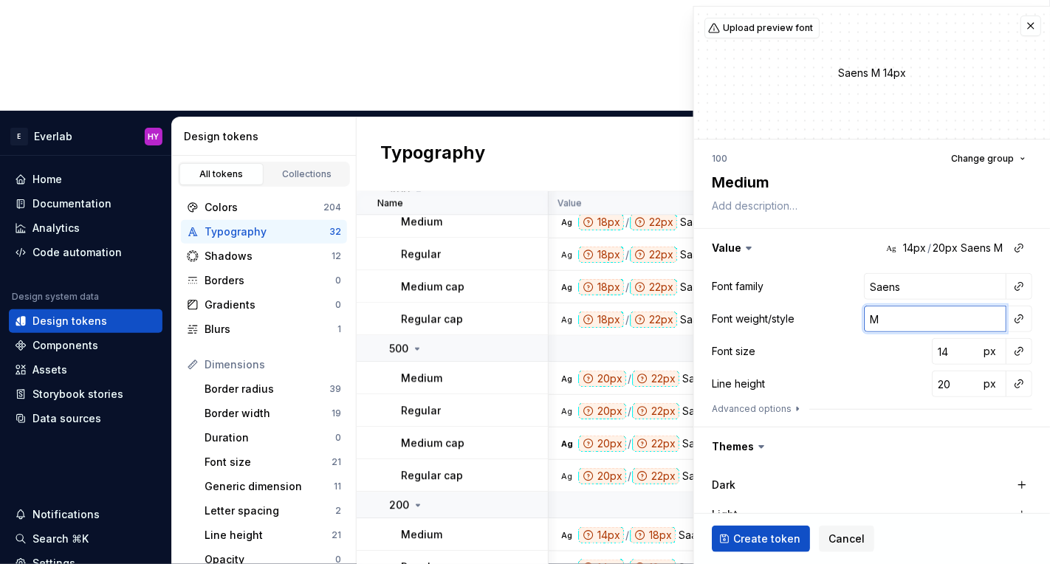
type input "Me"
type textarea "*"
type input "Med"
type textarea "*"
type input "Medi"
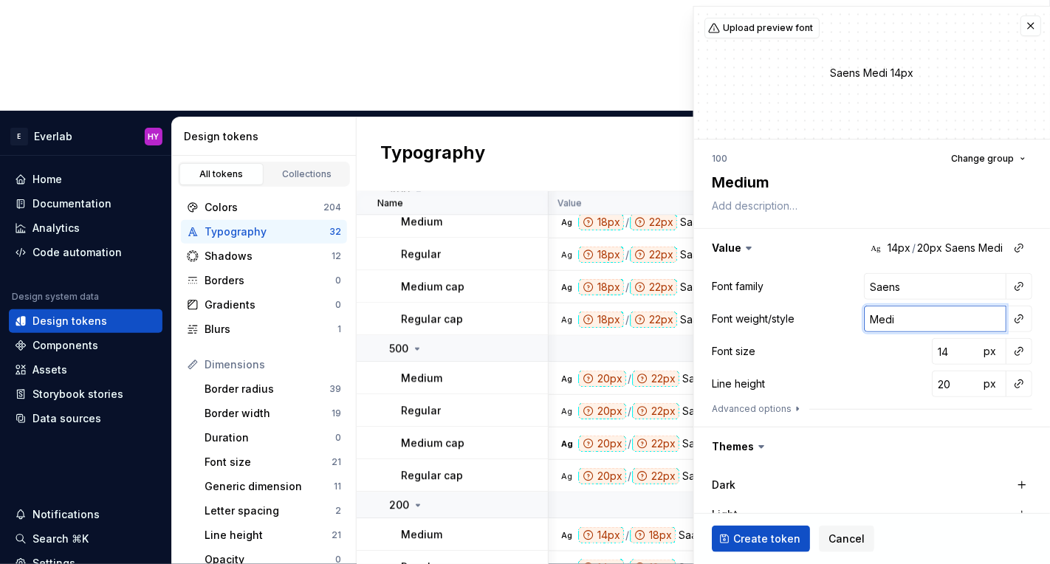
type textarea "*"
type input "Medium"
click at [943, 352] on input "14" at bounding box center [956, 351] width 48 height 27
type textarea "*"
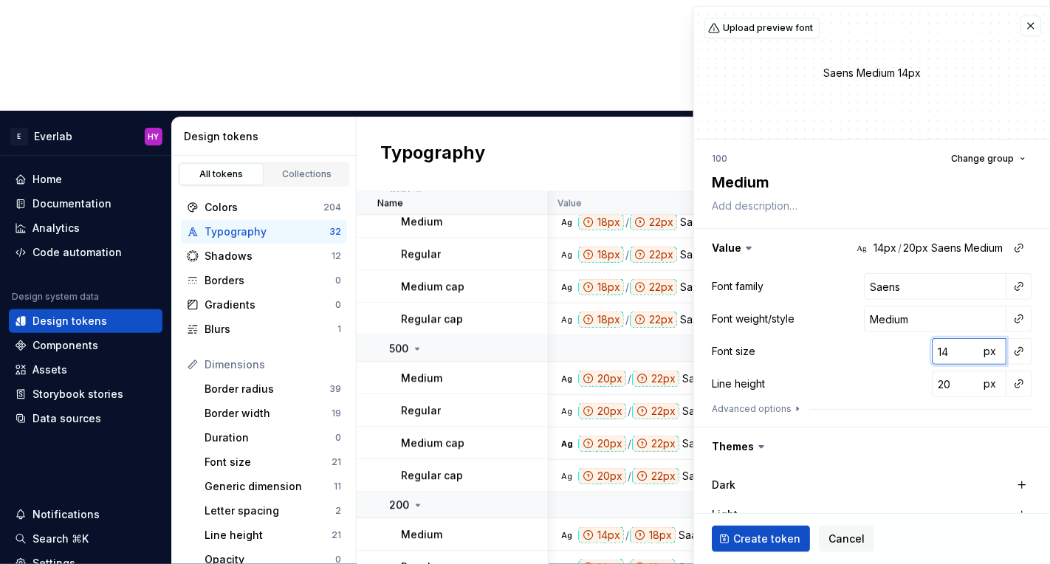
type input "1"
type textarea "*"
type input "12"
click at [957, 387] on input "20" at bounding box center [956, 384] width 48 height 27
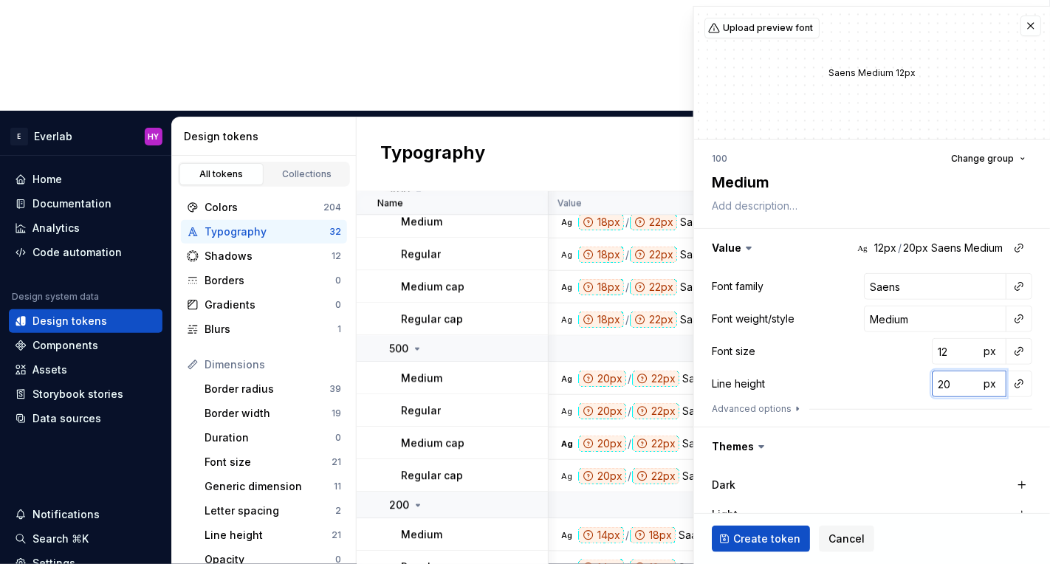
type textarea "*"
type input "1"
type textarea "*"
type input "14"
click at [797, 409] on icon "button" at bounding box center [797, 410] width 1 height 4
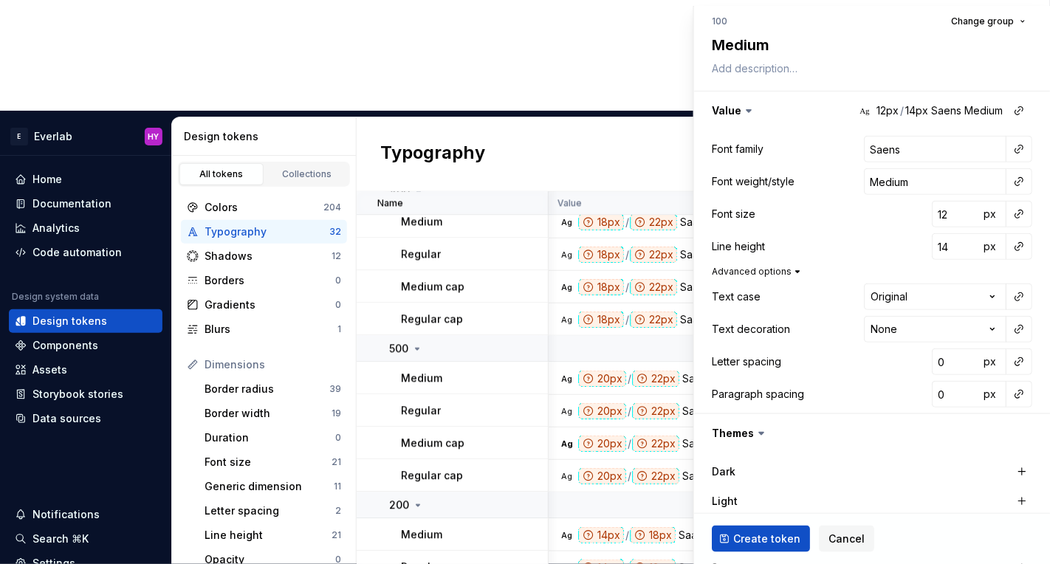
scroll to position [147, 0]
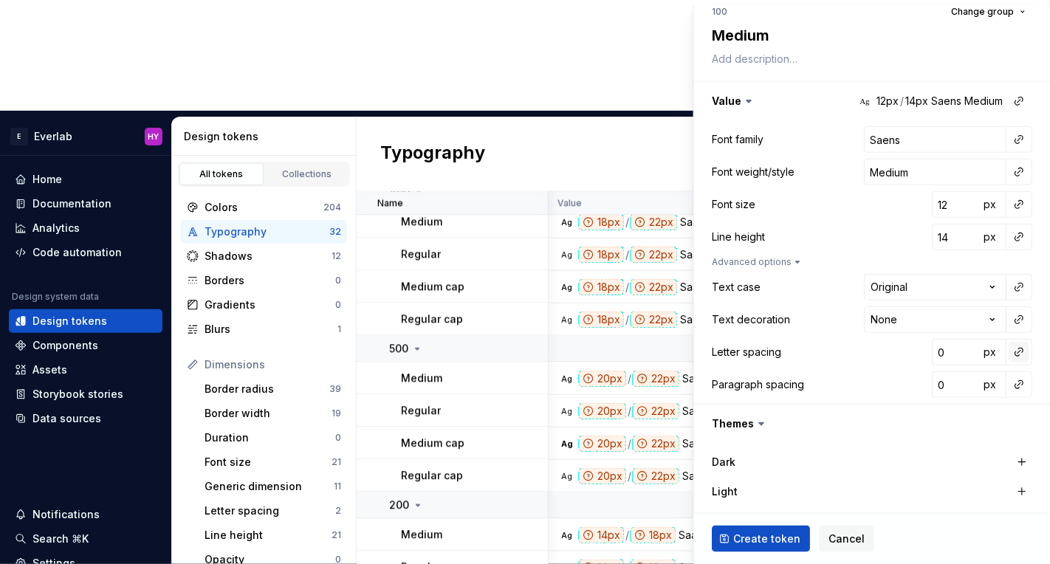
click at [1022, 354] on button "button" at bounding box center [1019, 352] width 21 height 21
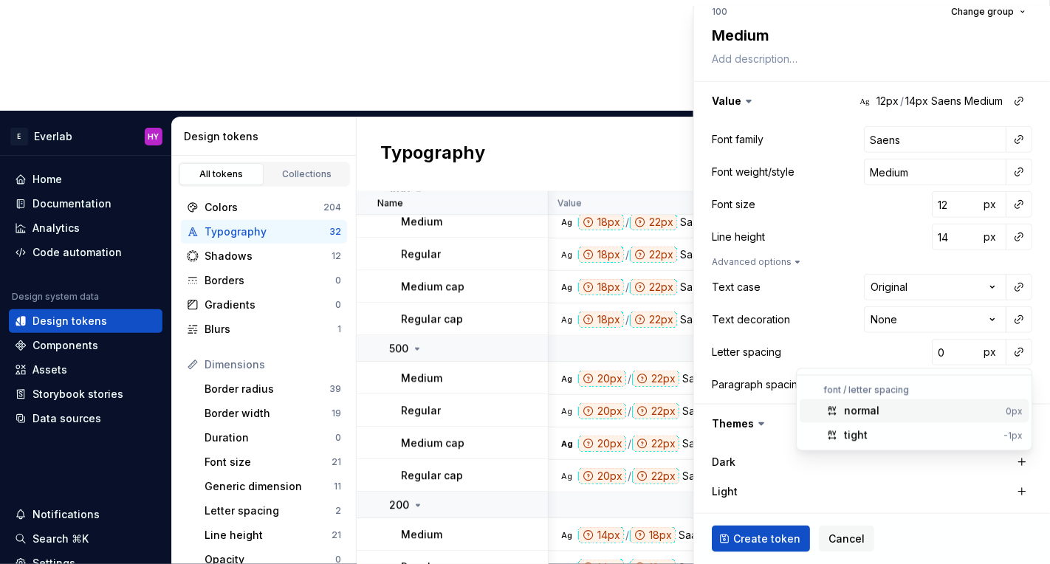
click at [974, 414] on div "normal" at bounding box center [923, 411] width 156 height 15
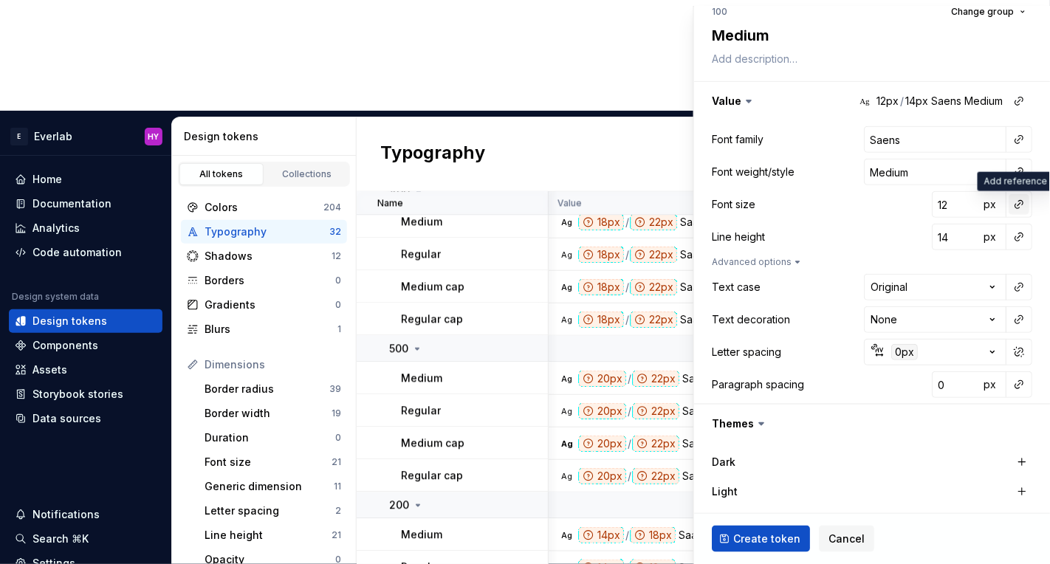
click at [1025, 203] on button "button" at bounding box center [1019, 204] width 21 height 21
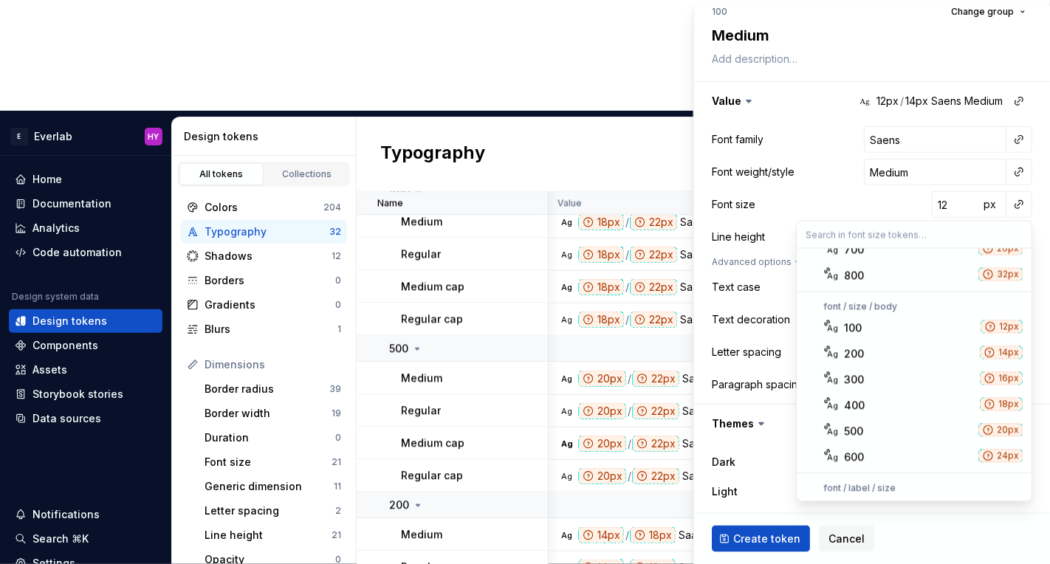
scroll to position [303, 0]
click at [906, 321] on div "100" at bounding box center [910, 326] width 131 height 15
type textarea "*"
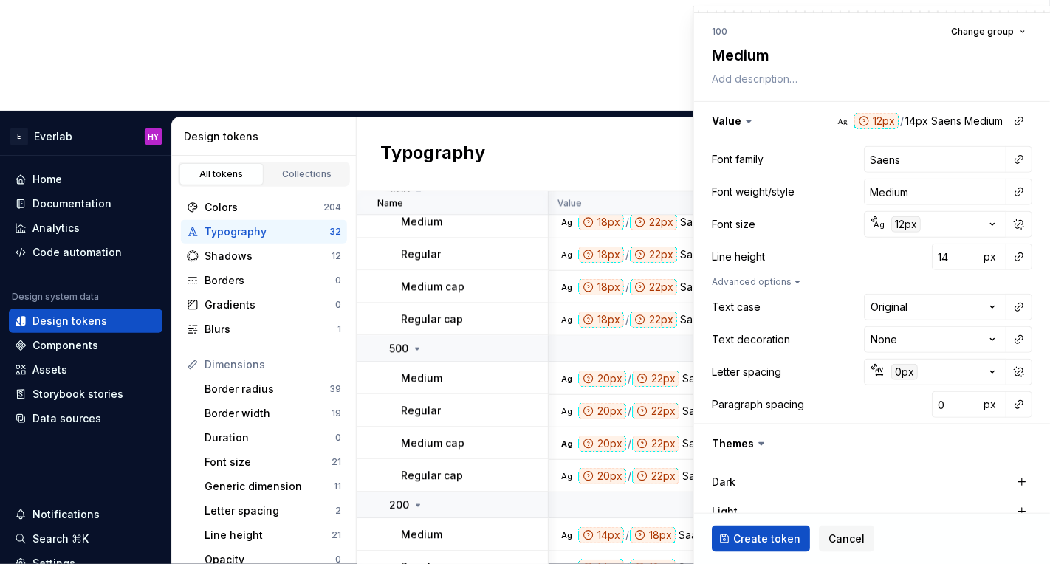
scroll to position [122, 0]
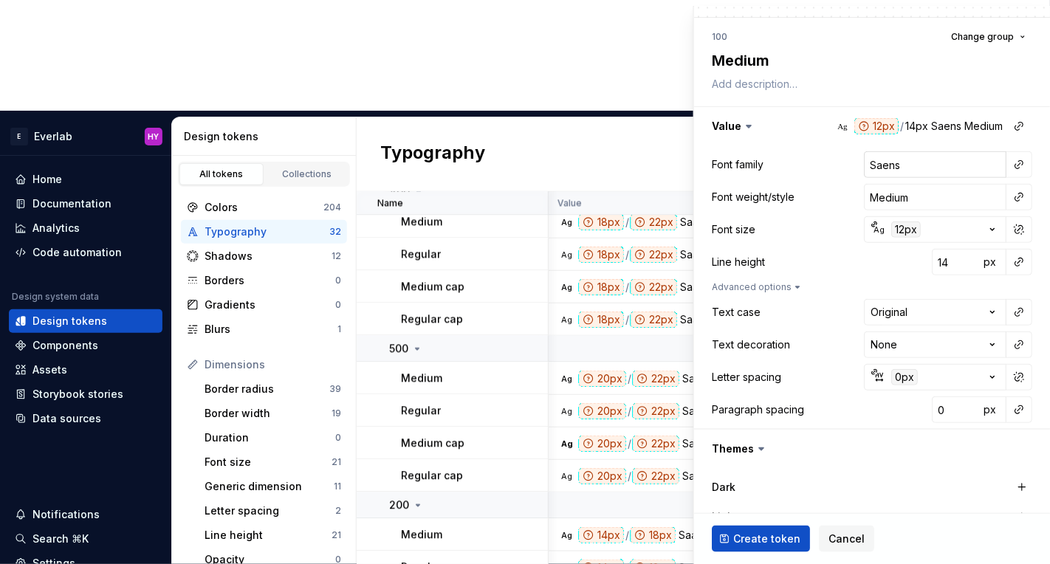
click at [889, 165] on input "Saens" at bounding box center [935, 164] width 143 height 27
type input "Sans"
type textarea "*"
type input "Saans"
click at [1022, 264] on button "button" at bounding box center [1019, 262] width 21 height 21
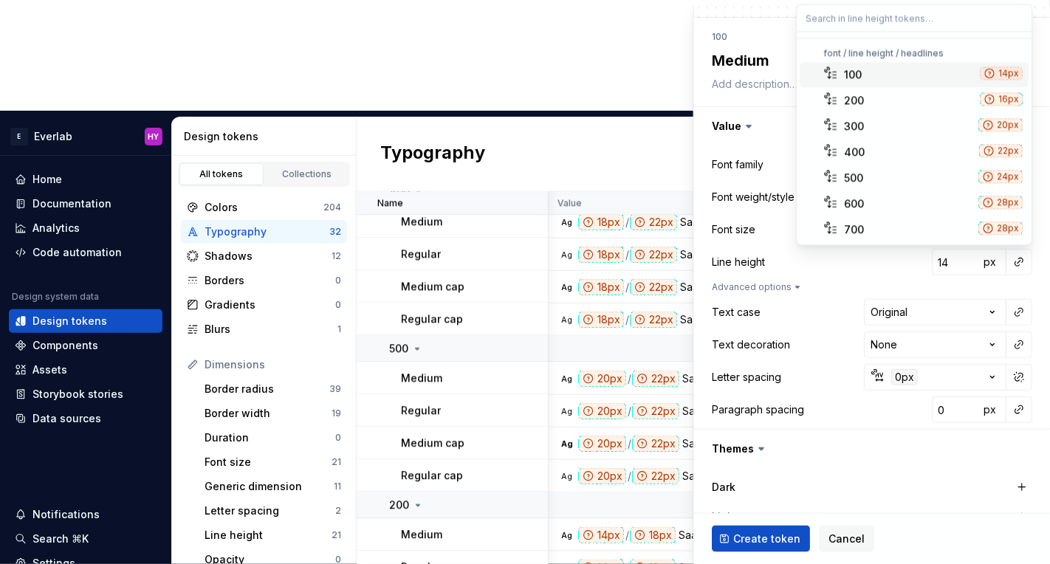
click at [911, 75] on div "100" at bounding box center [910, 74] width 130 height 15
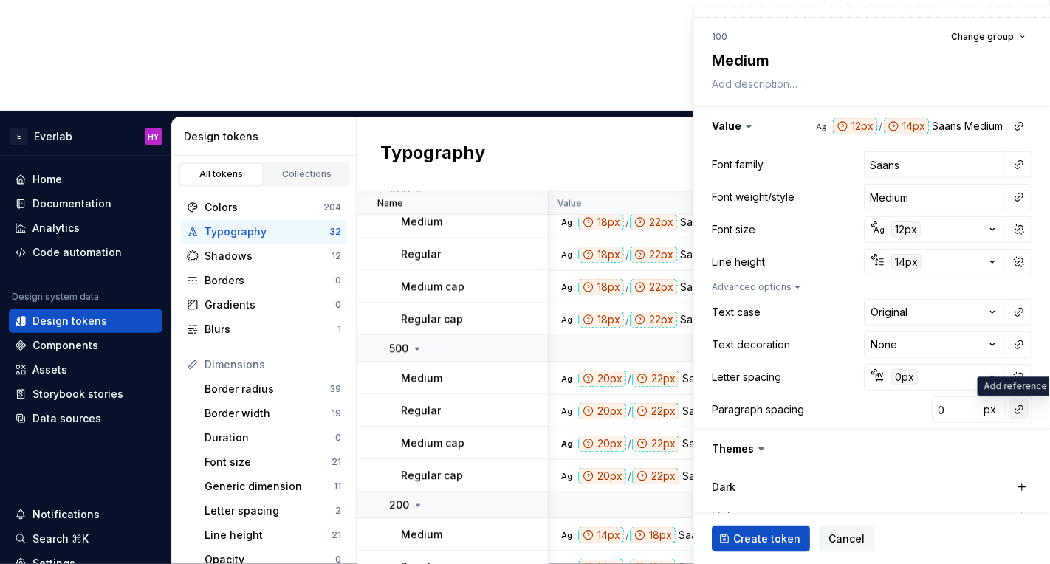
click at [1019, 407] on button "button" at bounding box center [1019, 410] width 21 height 21
click at [804, 374] on html "E Everlab HY Home Documentation Analytics Code automation Design system data De…" at bounding box center [525, 282] width 1050 height 564
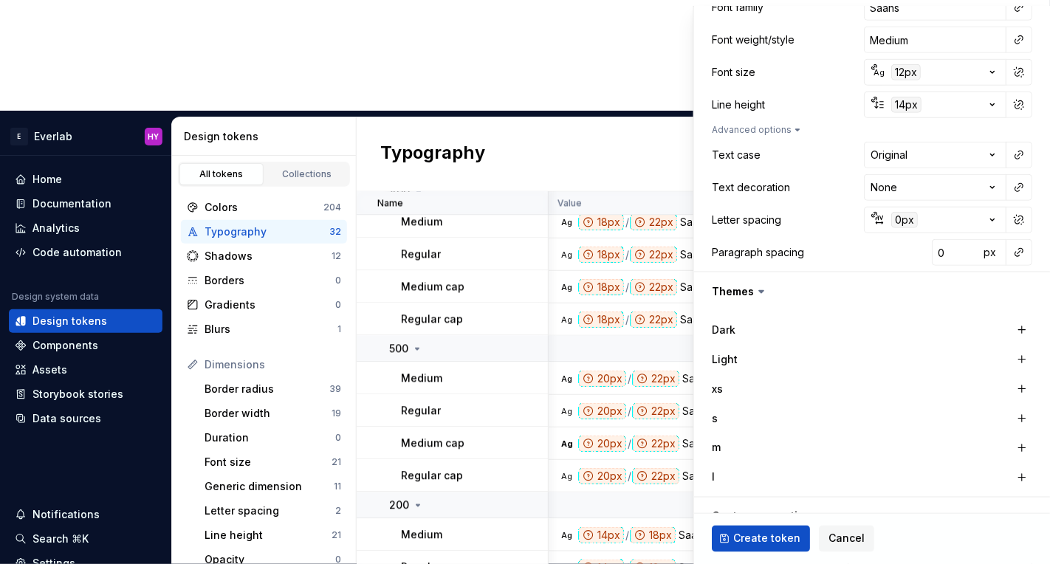
scroll to position [288, 0]
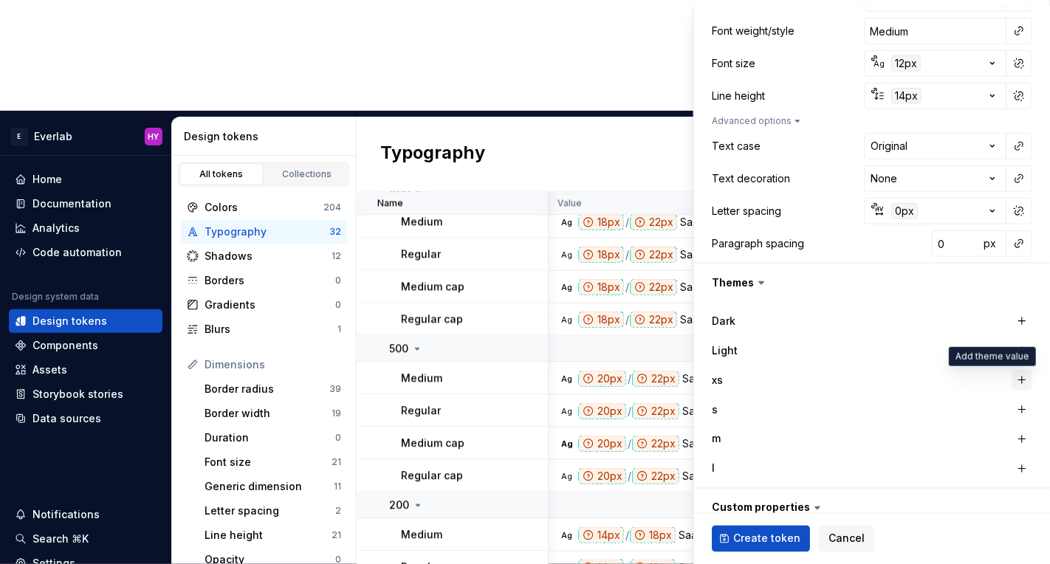
click at [1027, 379] on button "button" at bounding box center [1022, 380] width 21 height 21
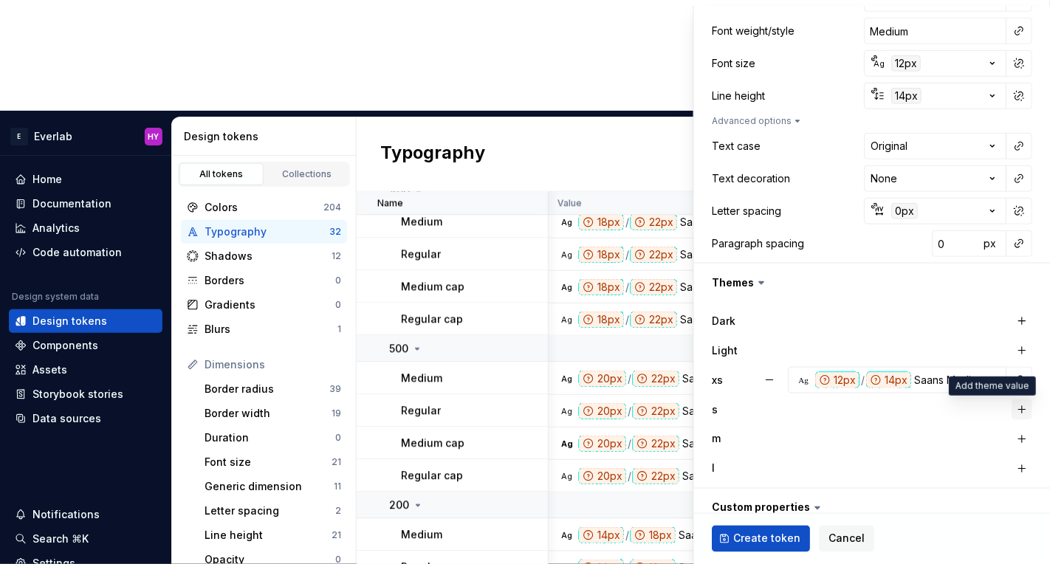
click at [1021, 405] on button "button" at bounding box center [1022, 410] width 21 height 21
click at [1030, 439] on button "button" at bounding box center [1022, 439] width 21 height 21
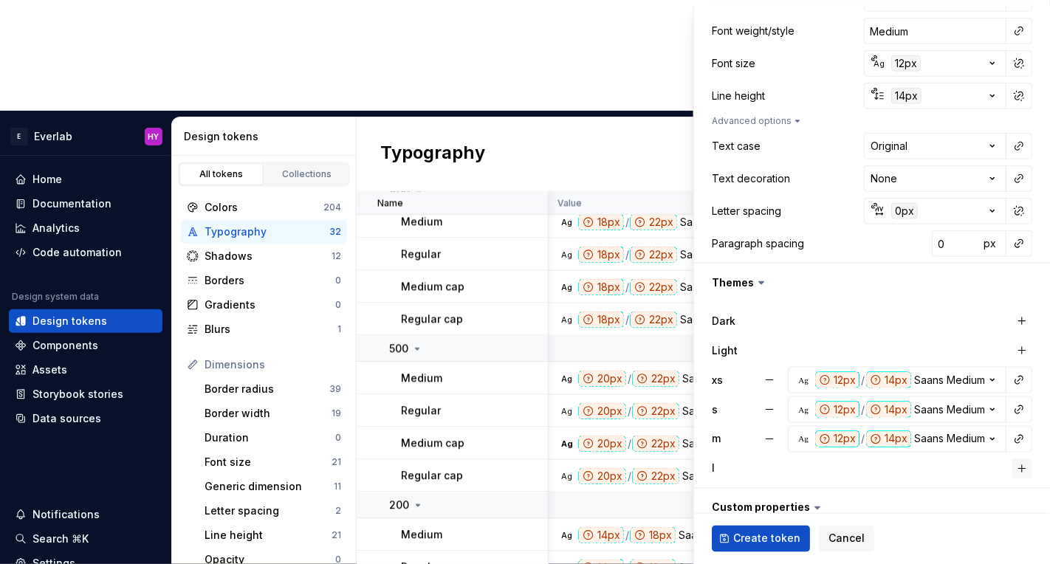
click at [1027, 476] on button "button" at bounding box center [1022, 469] width 21 height 21
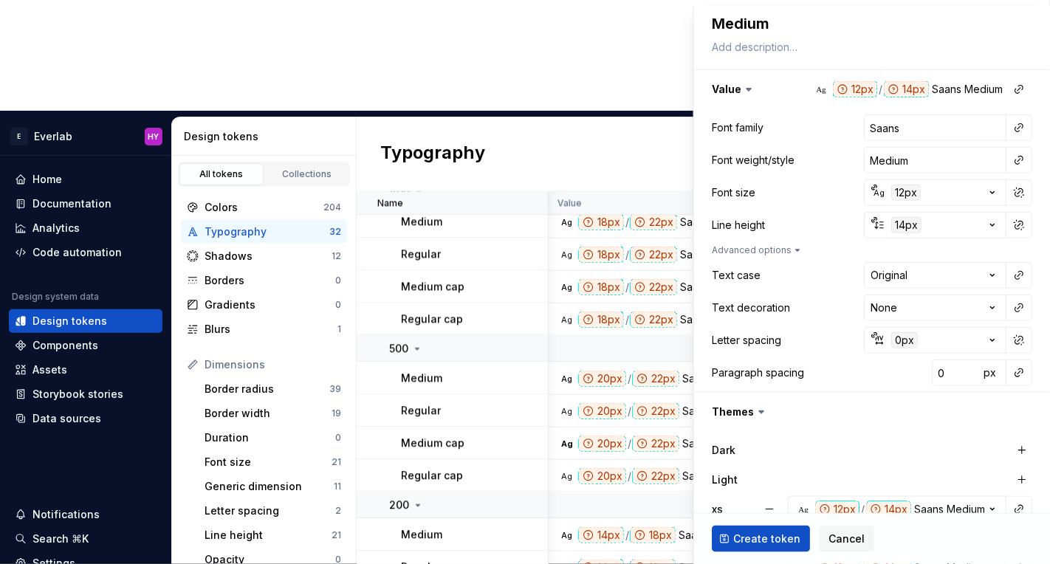
scroll to position [151, 0]
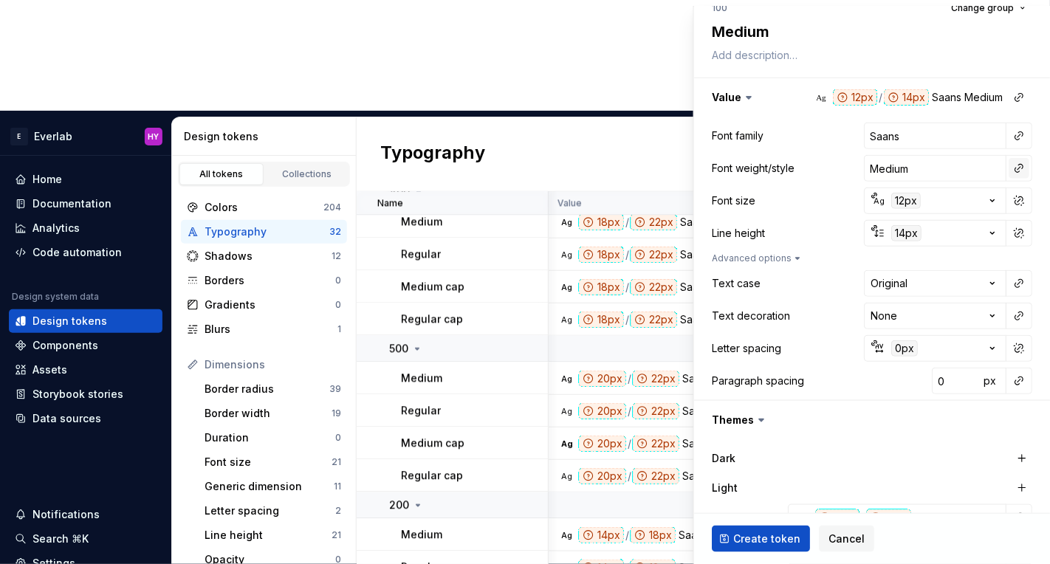
click at [1022, 168] on button "button" at bounding box center [1019, 168] width 21 height 21
click at [779, 166] on html "E Everlab HY Home Documentation Analytics Code automation Design system data De…" at bounding box center [525, 282] width 1050 height 564
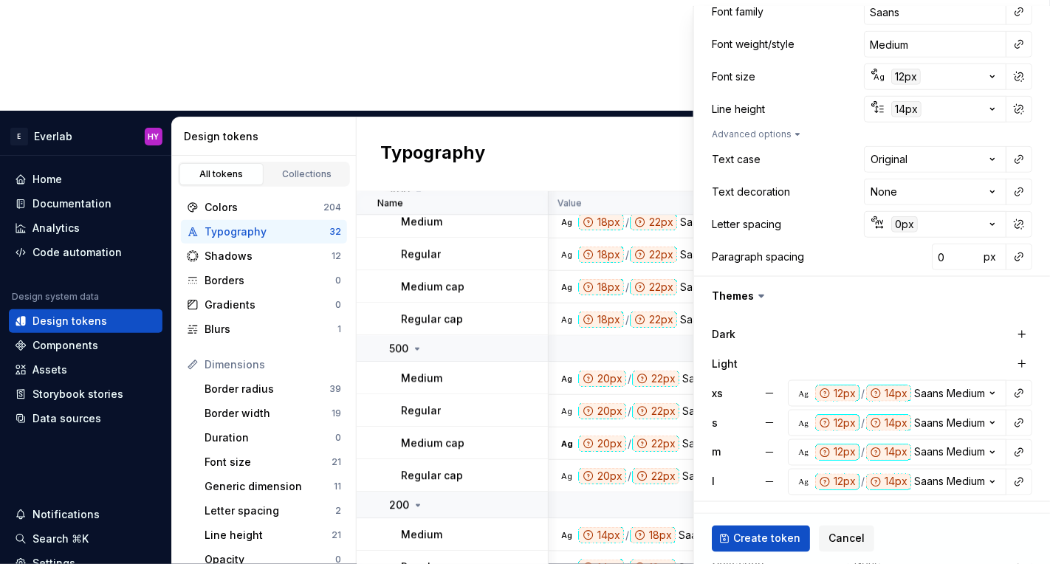
scroll to position [388, 0]
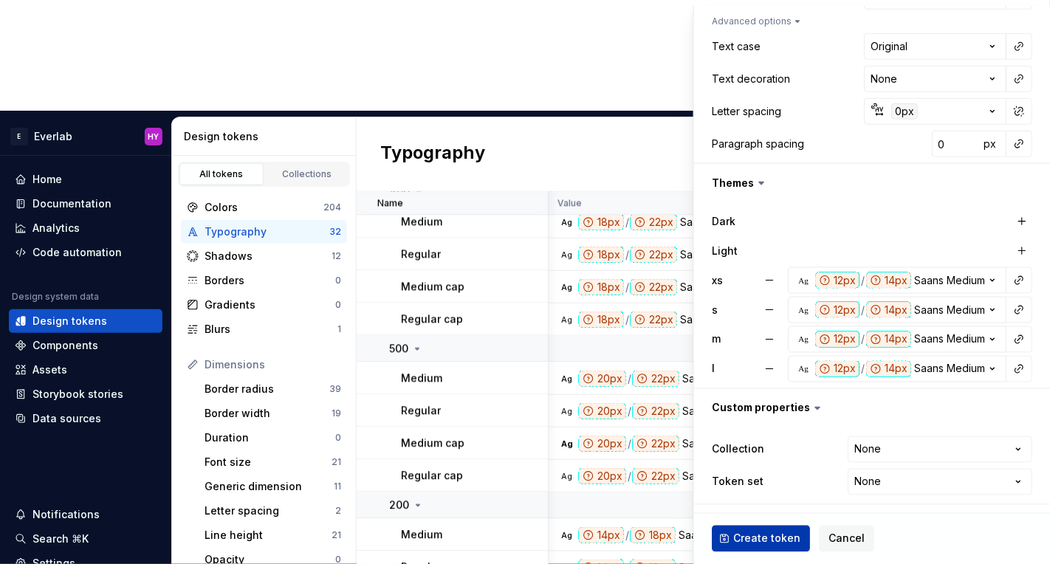
click at [755, 542] on span "Create token" at bounding box center [766, 539] width 67 height 15
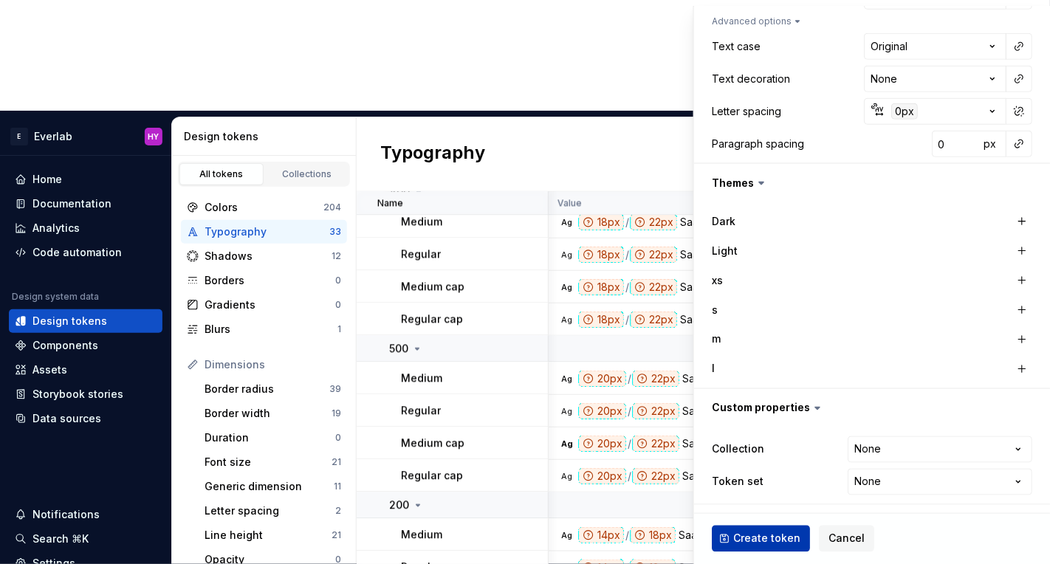
type textarea "*"
type input "Inter"
type input "Regular"
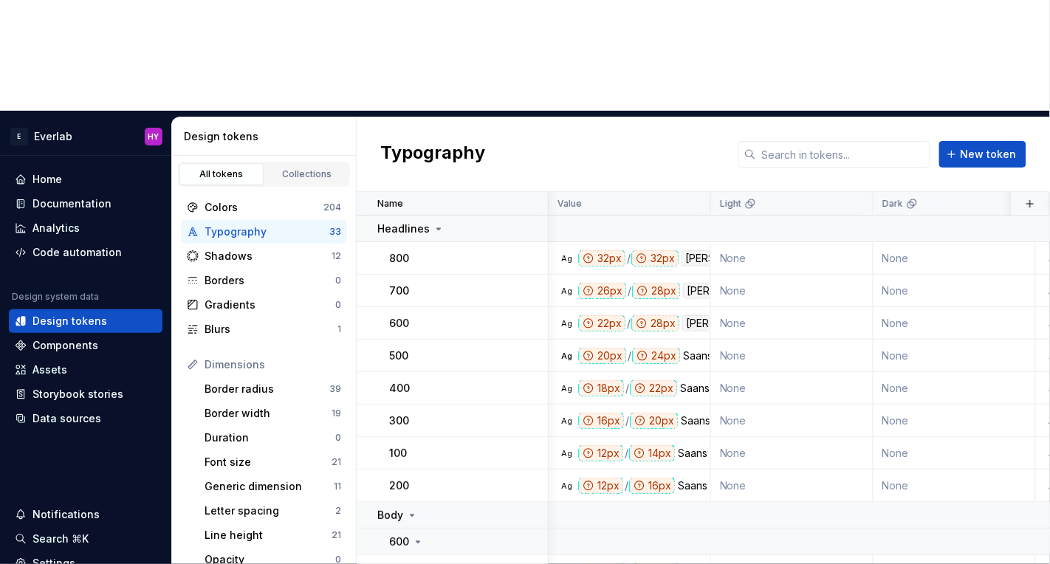
scroll to position [852, 0]
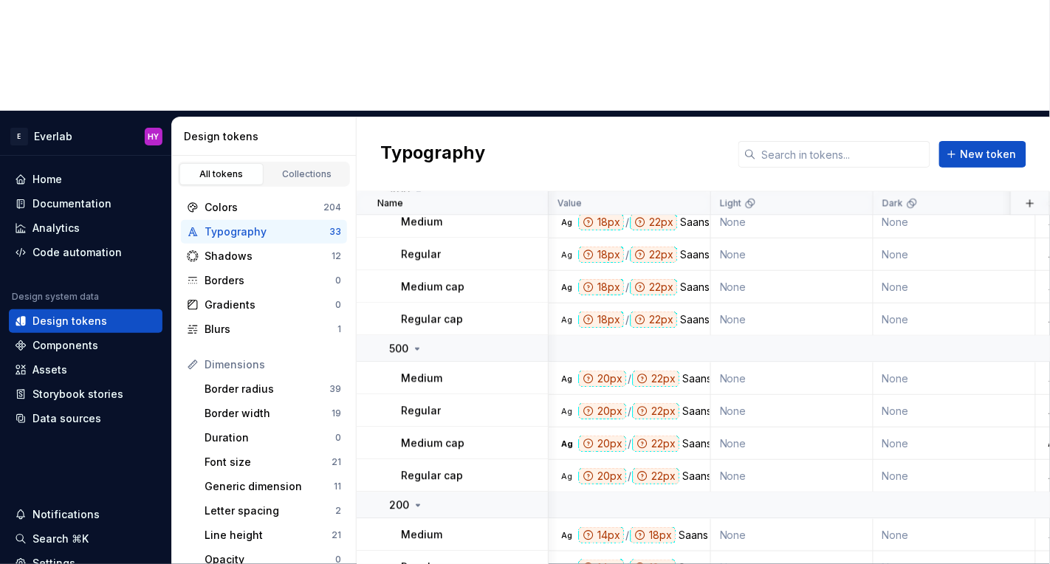
scroll to position [819, 0]
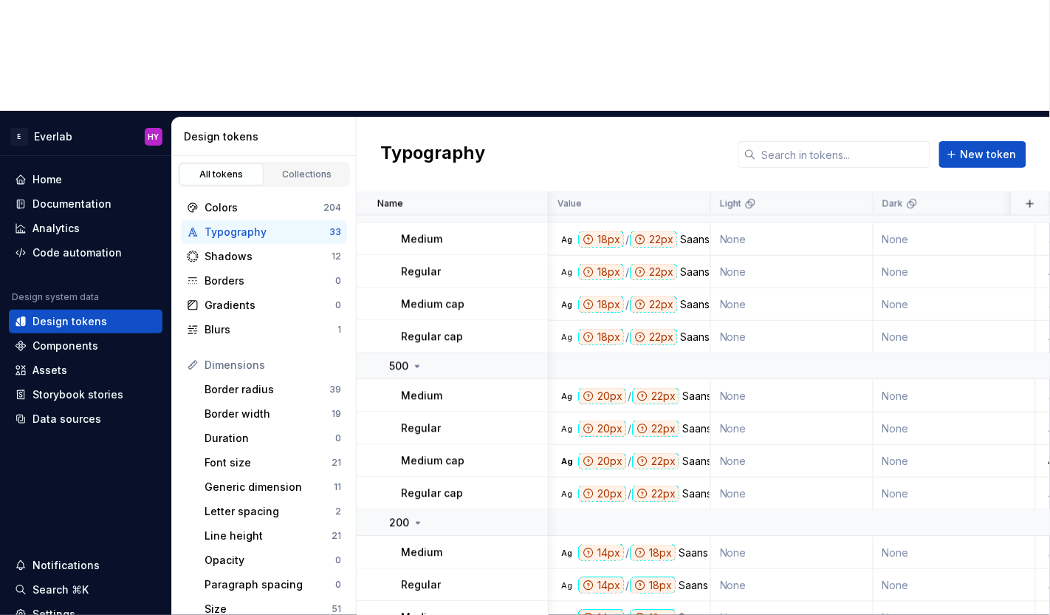
scroll to position [801, 0]
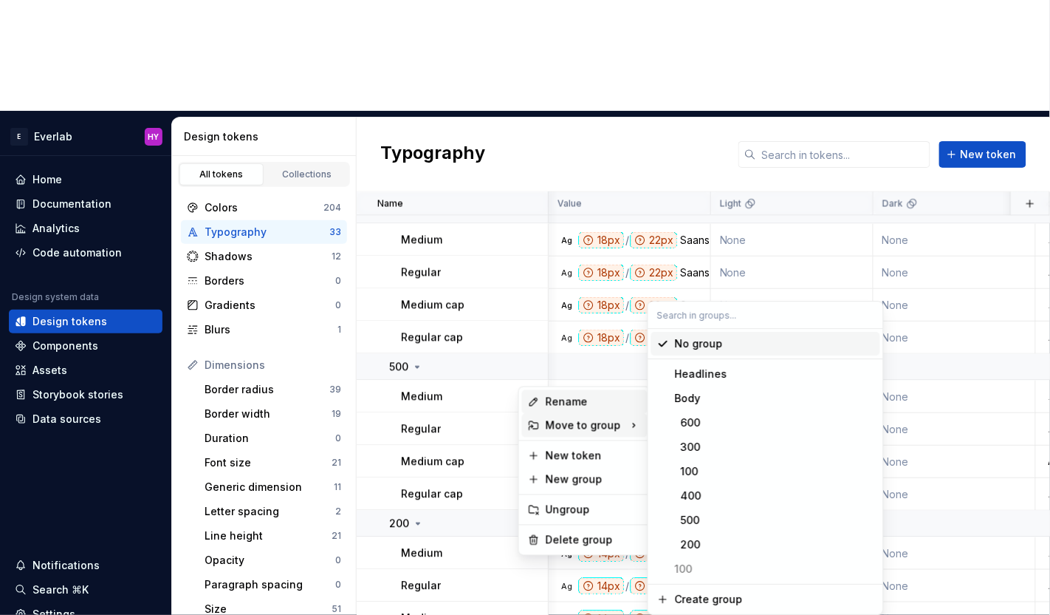
click at [581, 404] on div "Rename" at bounding box center [594, 401] width 96 height 15
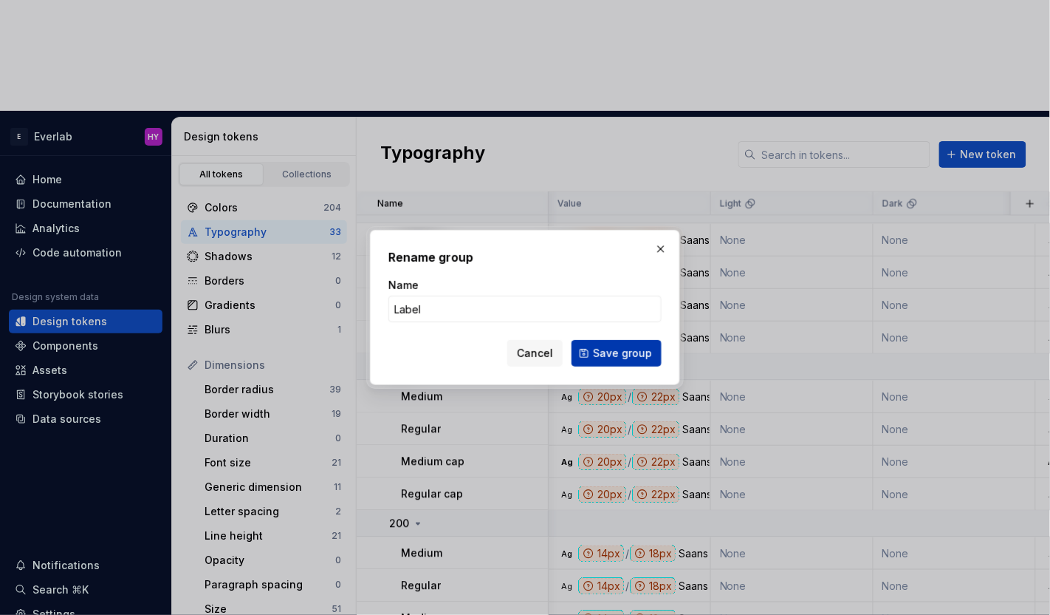
type input "Label"
click at [638, 349] on span "Save group" at bounding box center [622, 353] width 59 height 15
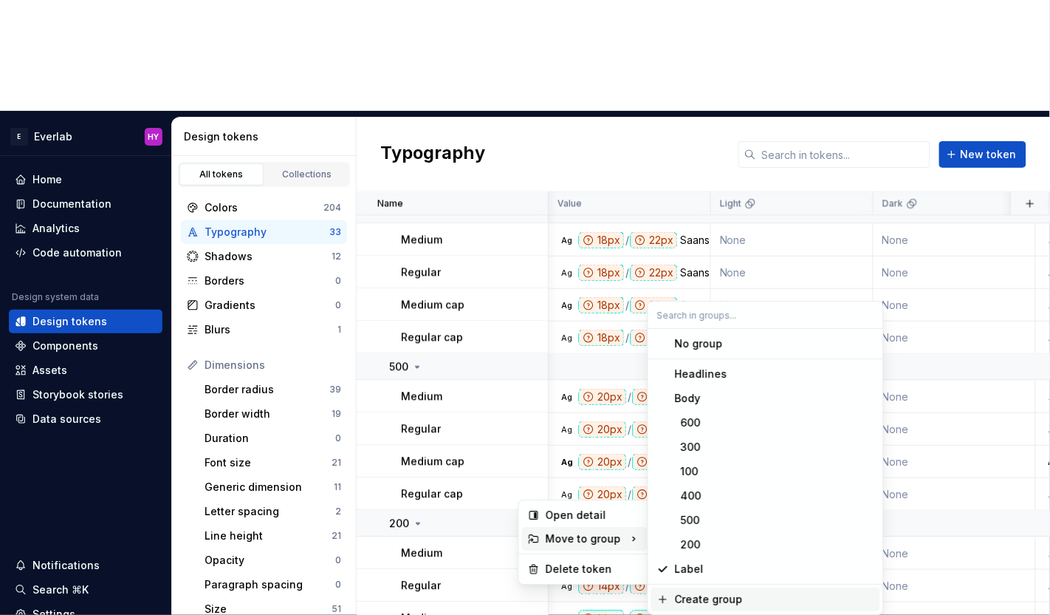
click at [699, 598] on div "Create group" at bounding box center [709, 599] width 68 height 15
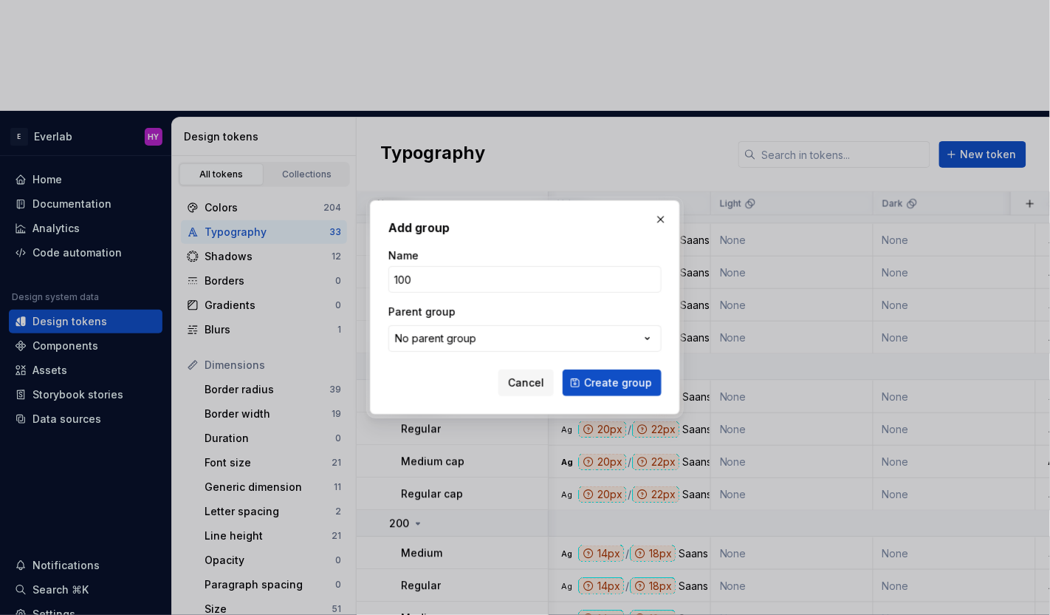
type input "100"
click at [567, 353] on form "Name 100 Parent group No parent group Cancel Create group" at bounding box center [525, 322] width 273 height 148
click at [567, 344] on button "No parent group" at bounding box center [525, 338] width 273 height 27
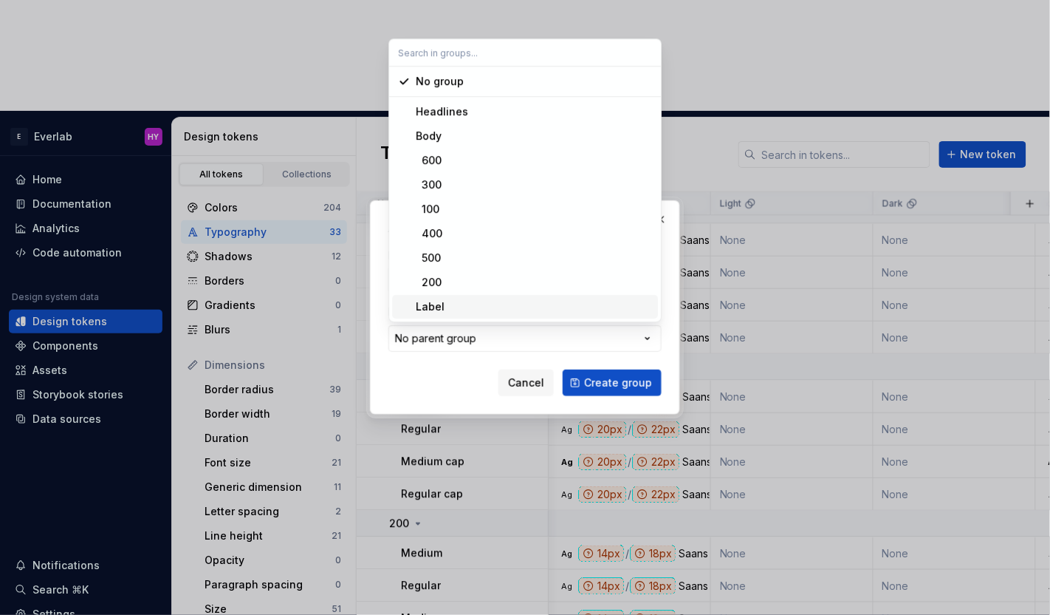
click at [454, 307] on div "Label" at bounding box center [534, 306] width 236 height 15
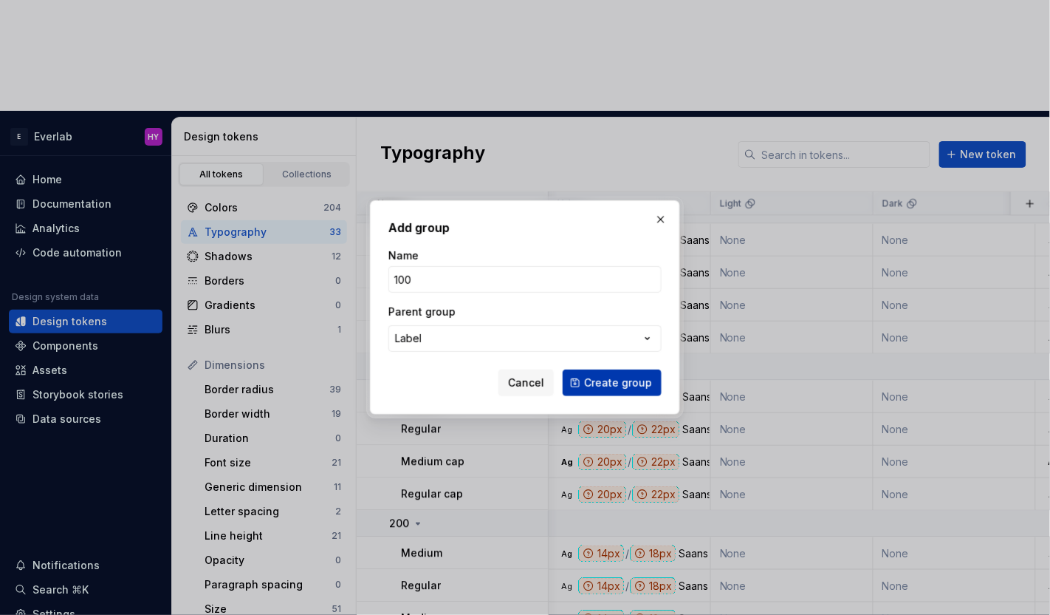
click at [640, 384] on span "Create group" at bounding box center [618, 382] width 68 height 15
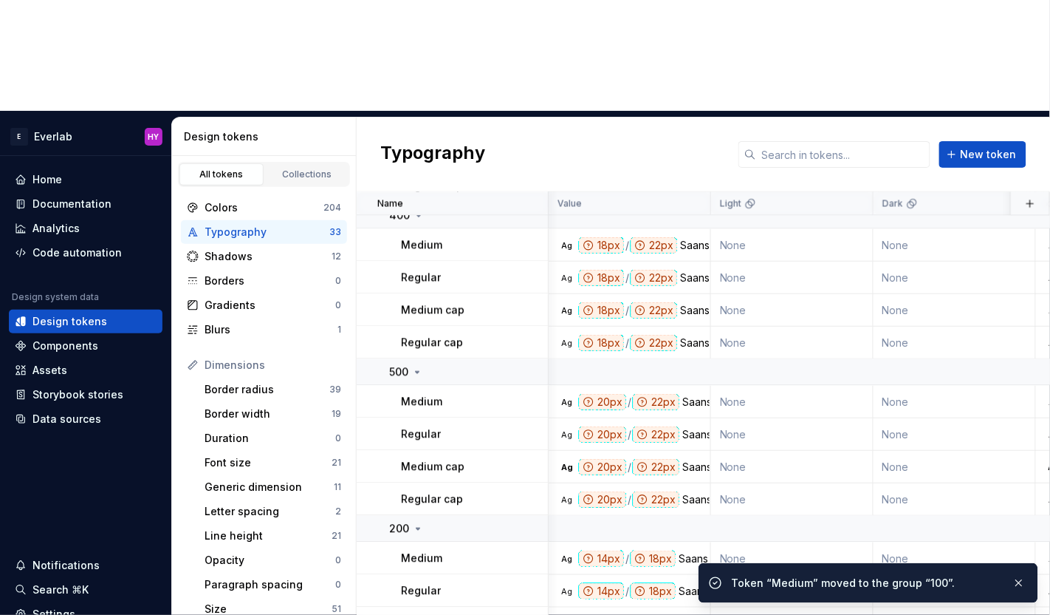
scroll to position [796, 0]
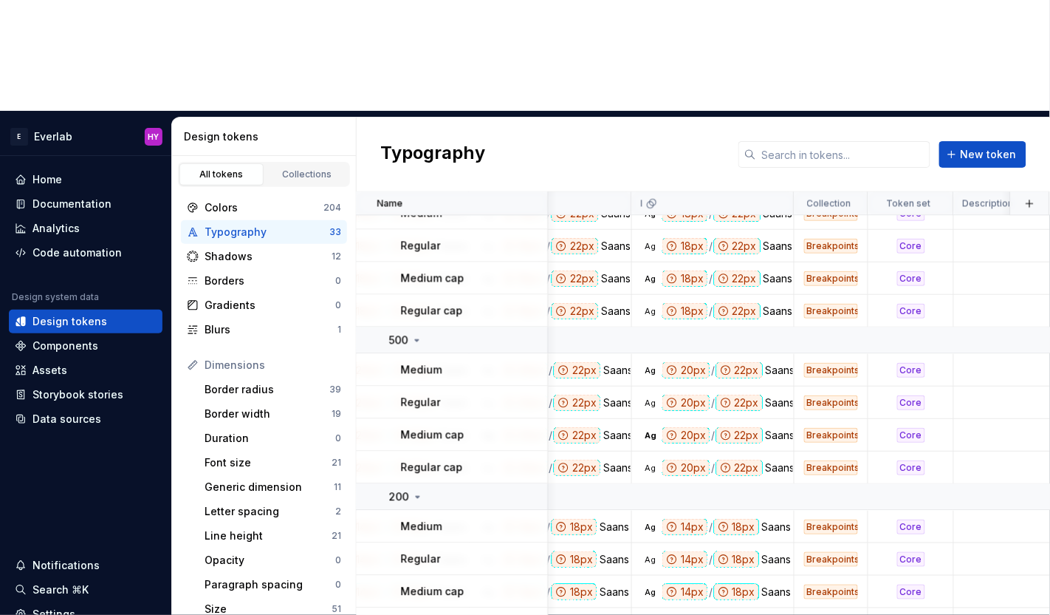
scroll to position [828, 886]
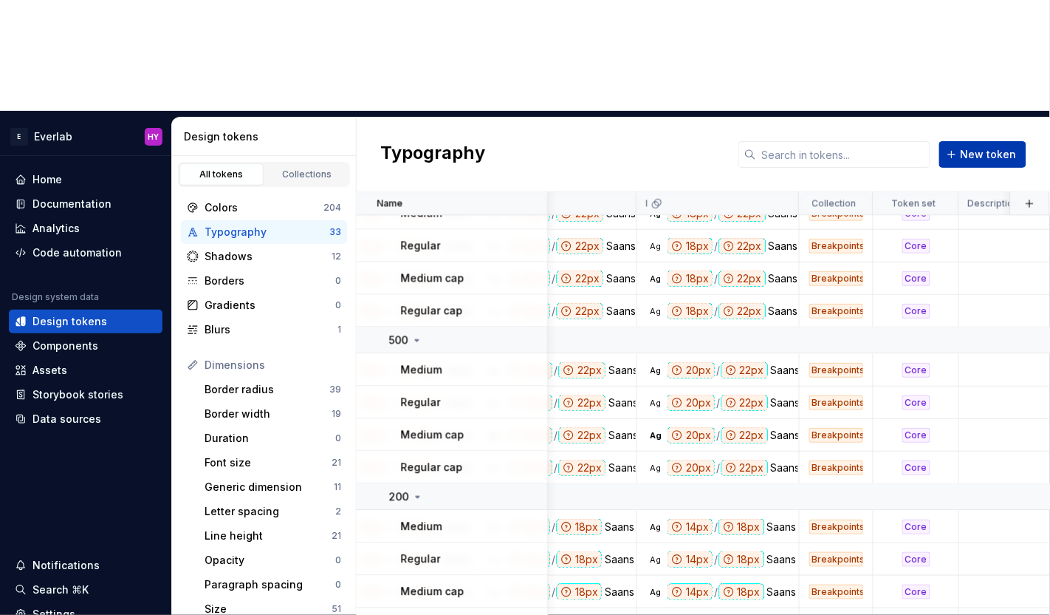
click at [979, 147] on span "New token" at bounding box center [989, 154] width 56 height 15
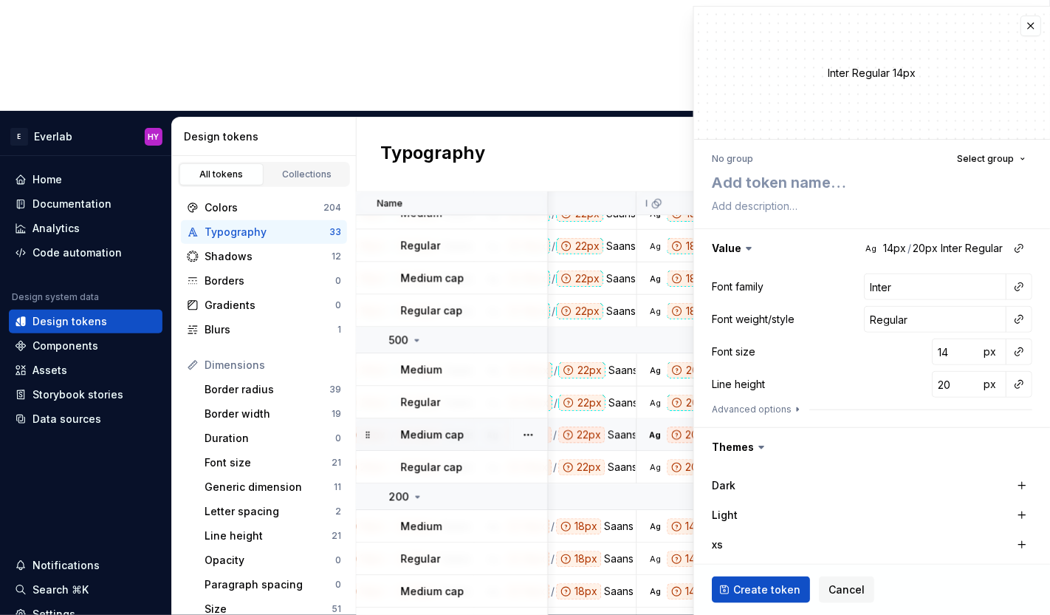
type textarea "*"
type textarea "R"
type textarea "*"
type textarea "Re"
type textarea "*"
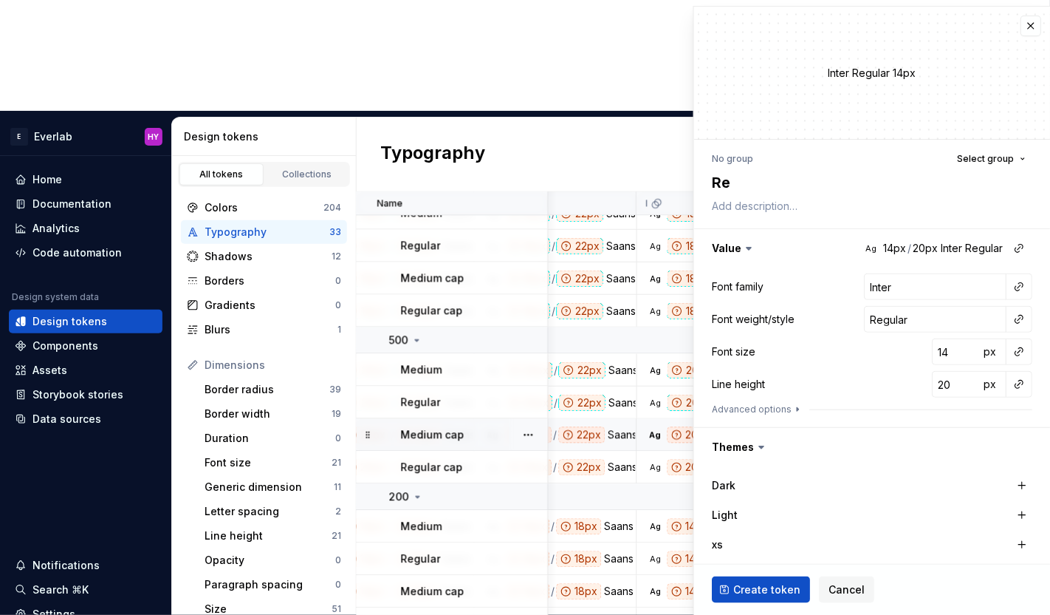
type textarea "Reg"
type textarea "*"
type textarea "Regu"
type textarea "*"
type textarea "Regul"
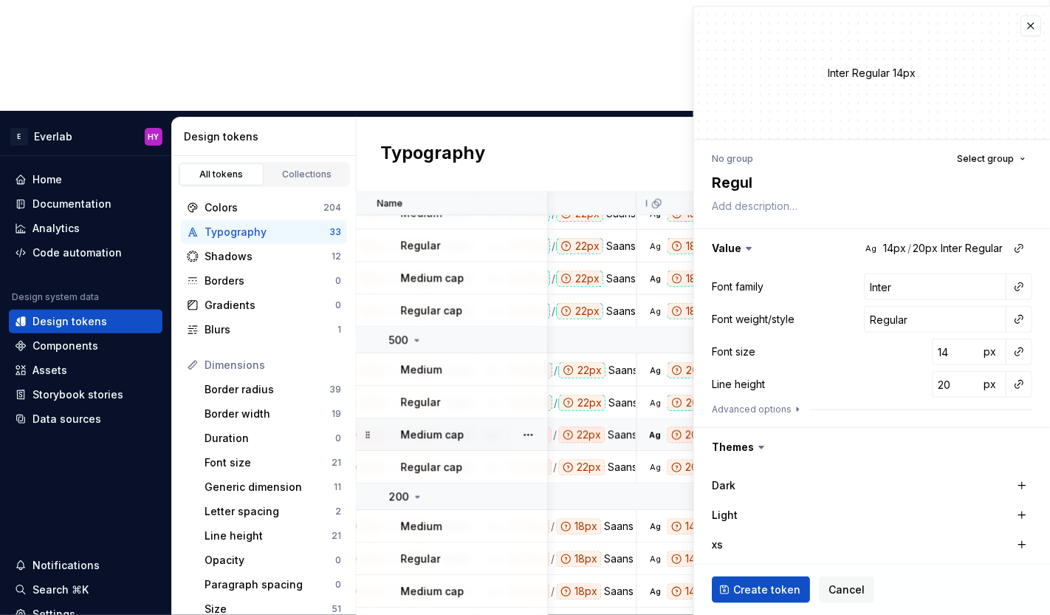
type textarea "*"
type textarea "Regula"
type textarea "*"
type textarea "Regular"
click at [960, 295] on input "Inter" at bounding box center [935, 286] width 143 height 27
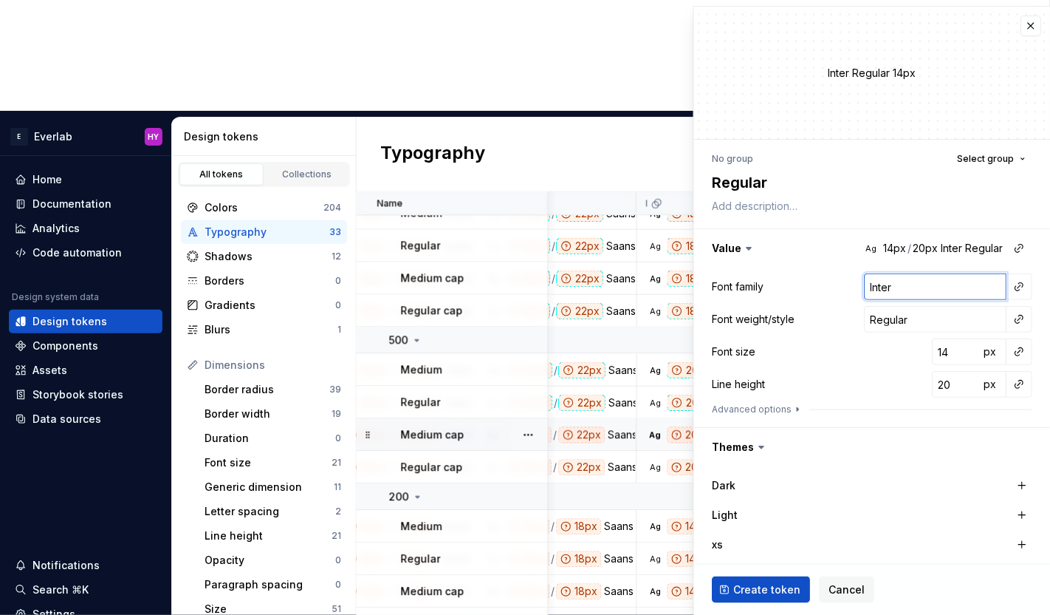
click at [960, 294] on input "Inter" at bounding box center [935, 286] width 143 height 27
type input "S"
type textarea "*"
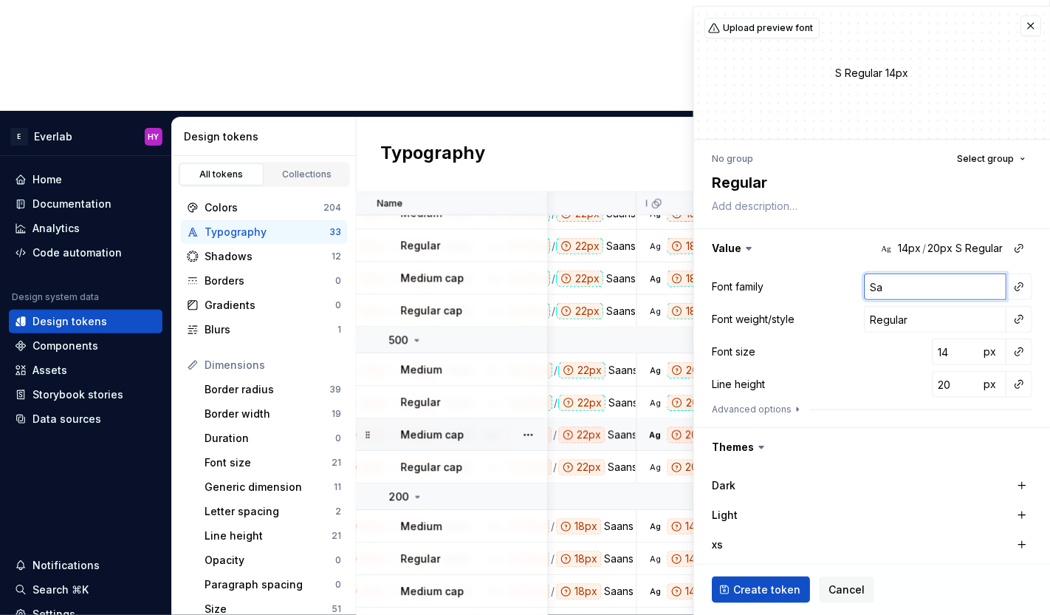
type input "San"
type textarea "*"
type input "Sa"
type textarea "*"
type input "Saa"
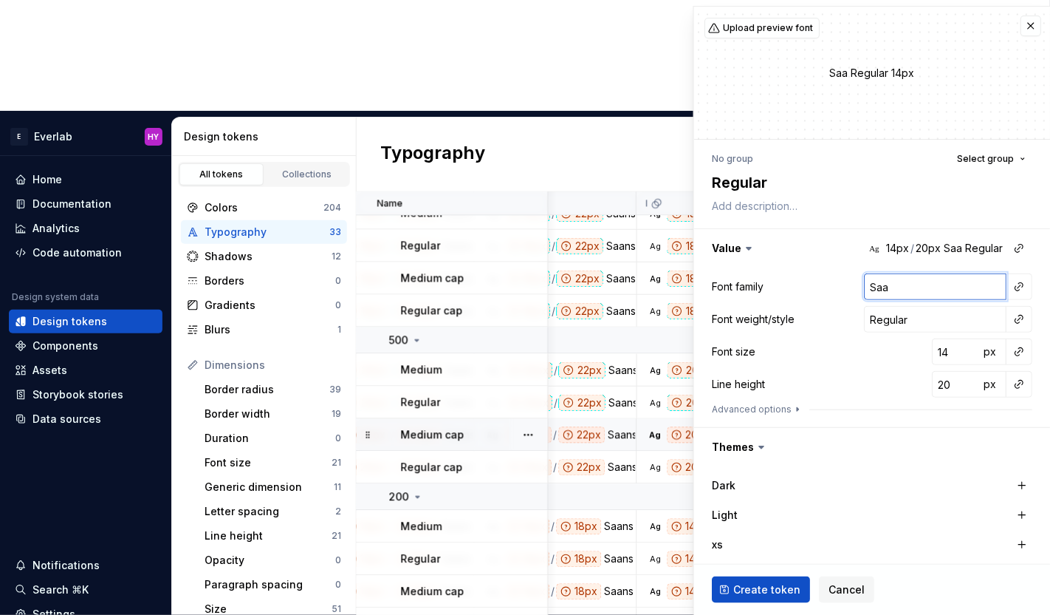
type textarea "*"
type input "Saan"
type textarea "*"
type input "Saans"
click at [1020, 319] on button "button" at bounding box center [1019, 319] width 21 height 21
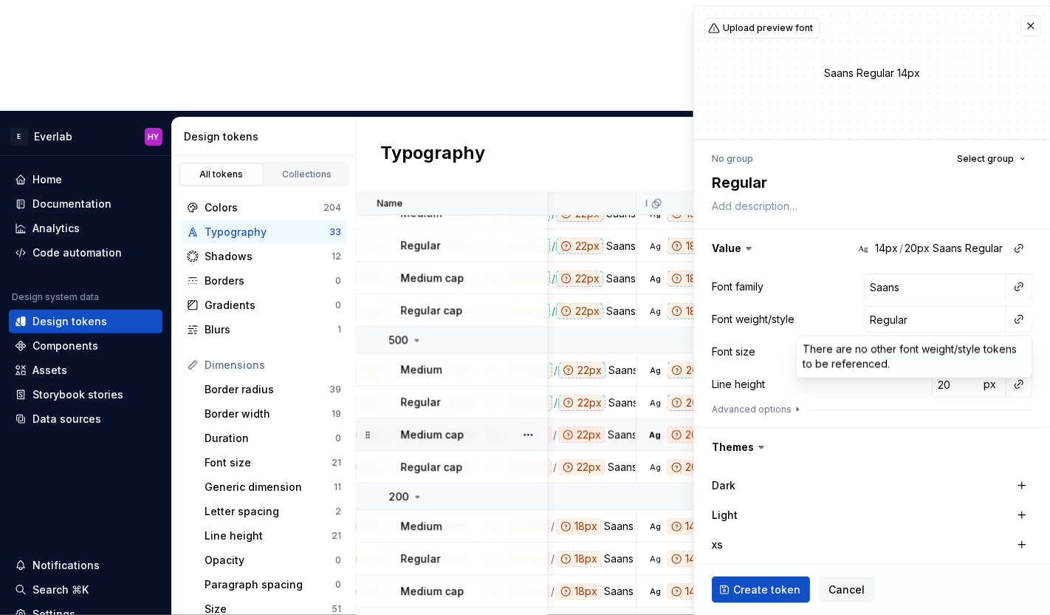
click at [933, 316] on html "E Everlab HY Home Documentation Analytics Code automation Design system data De…" at bounding box center [525, 307] width 1050 height 615
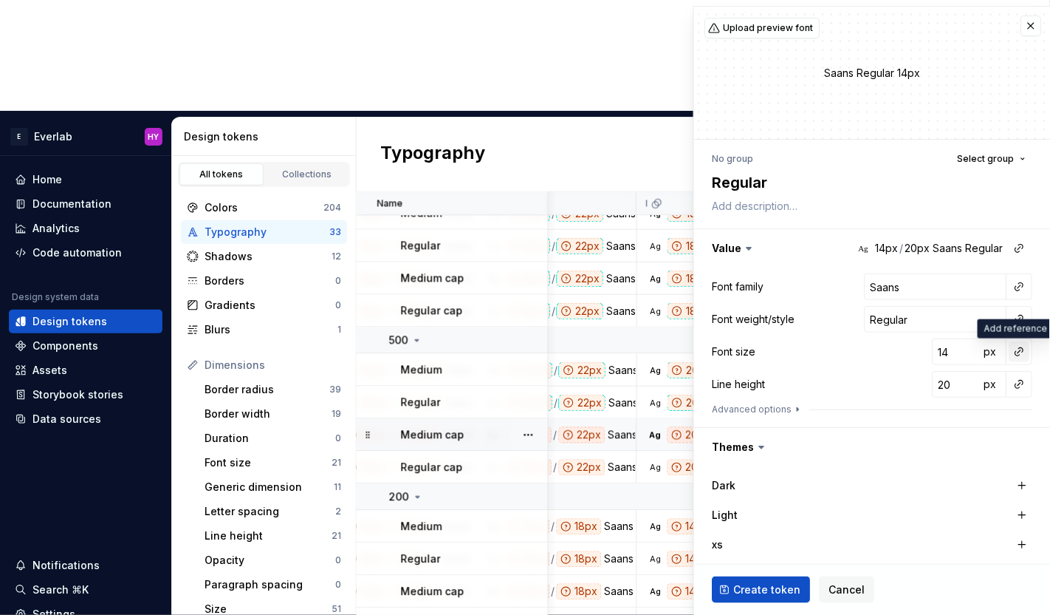
click at [1021, 355] on button "button" at bounding box center [1019, 351] width 21 height 21
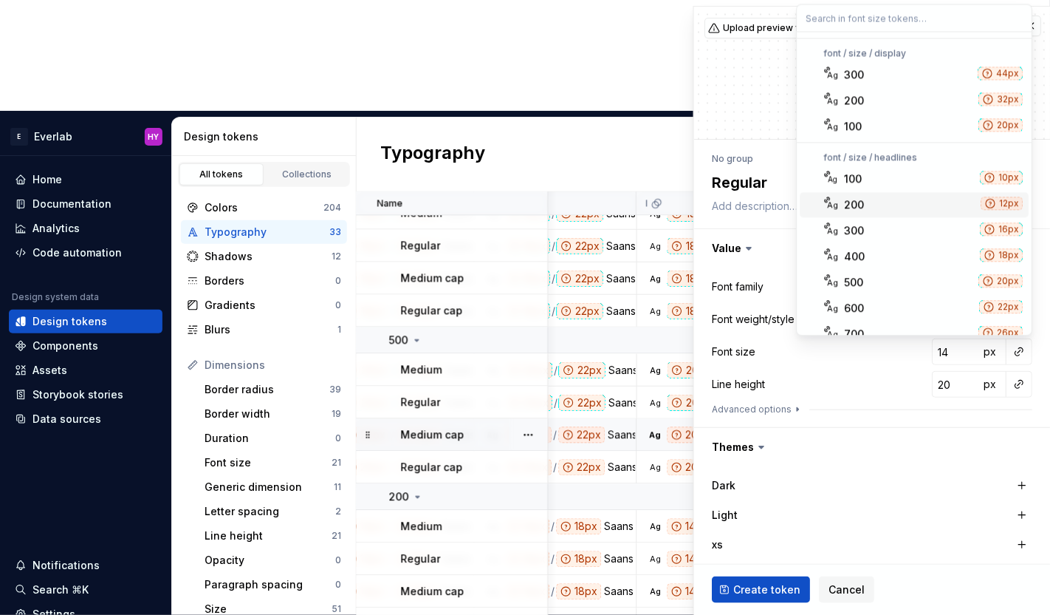
click at [884, 202] on div "200" at bounding box center [910, 204] width 131 height 15
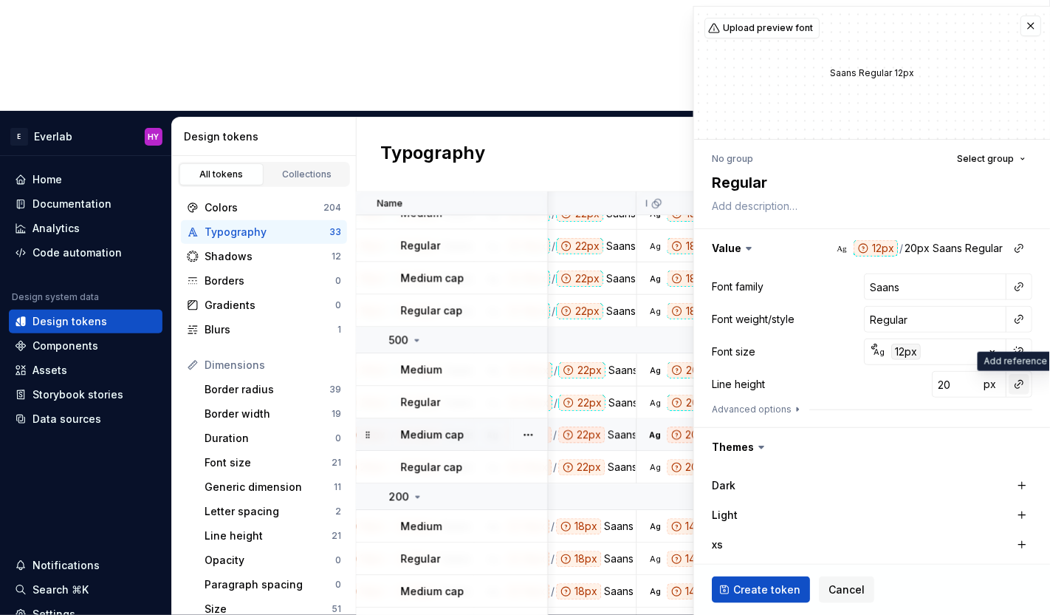
click at [1019, 386] on button "button" at bounding box center [1019, 384] width 21 height 21
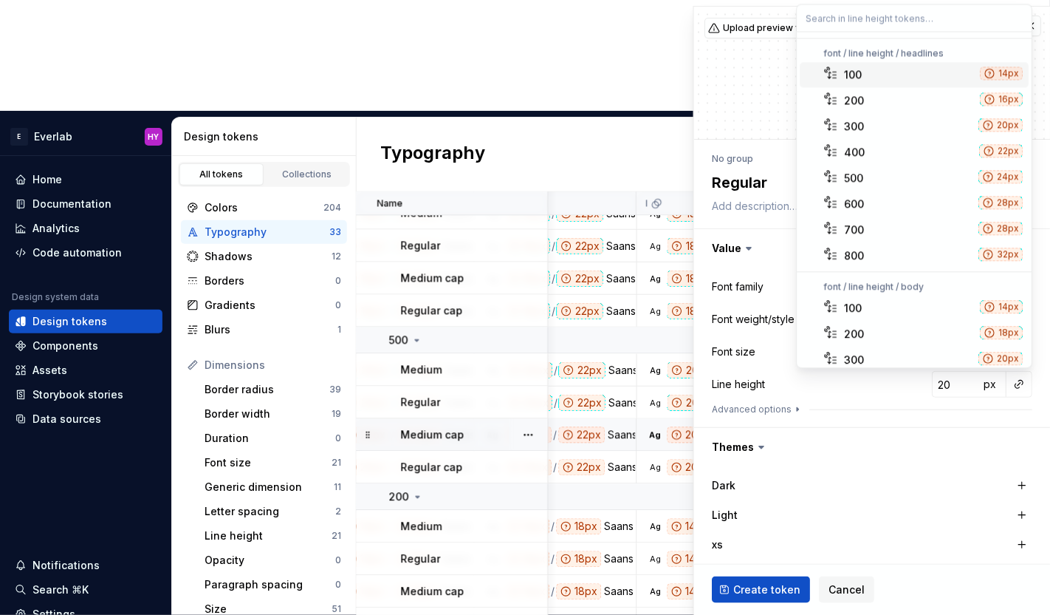
click at [897, 73] on div "100" at bounding box center [910, 74] width 130 height 15
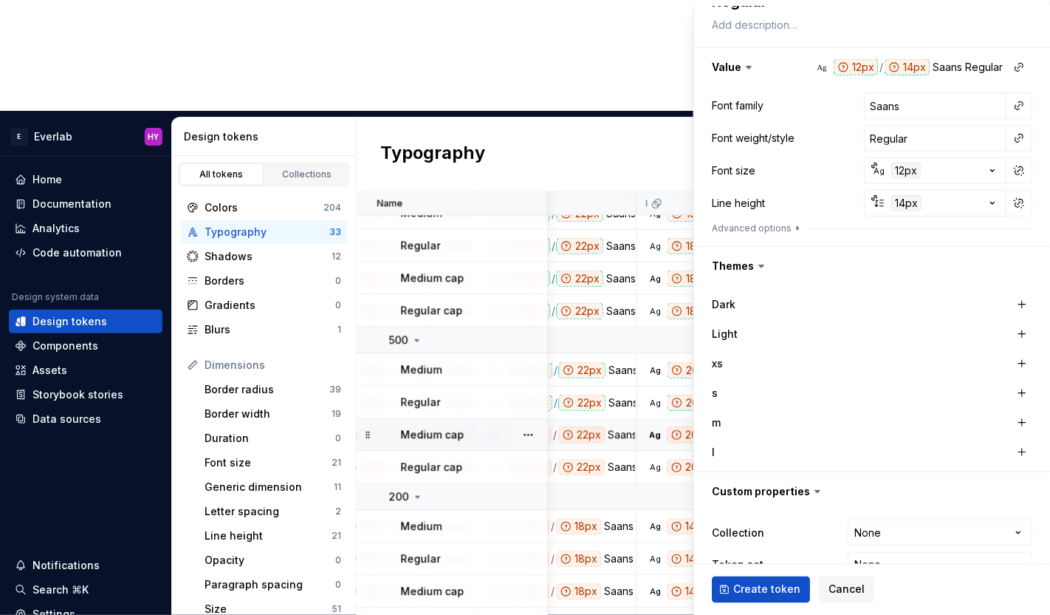
scroll to position [185, 0]
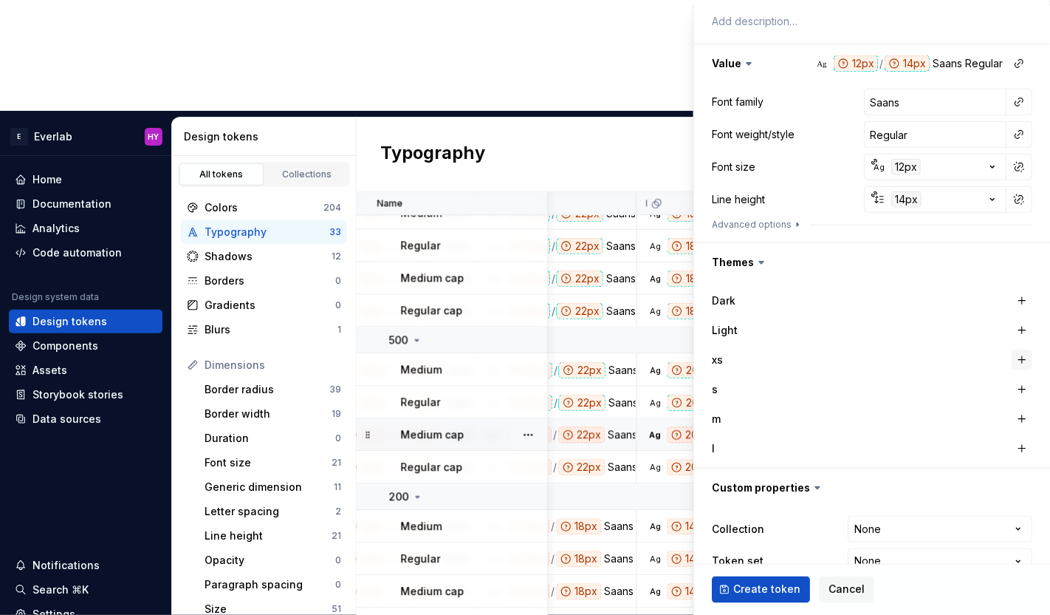
click at [1025, 358] on button "button" at bounding box center [1022, 359] width 21 height 21
click at [1021, 391] on button "button" at bounding box center [1022, 389] width 21 height 21
click at [1024, 415] on button "button" at bounding box center [1022, 418] width 21 height 21
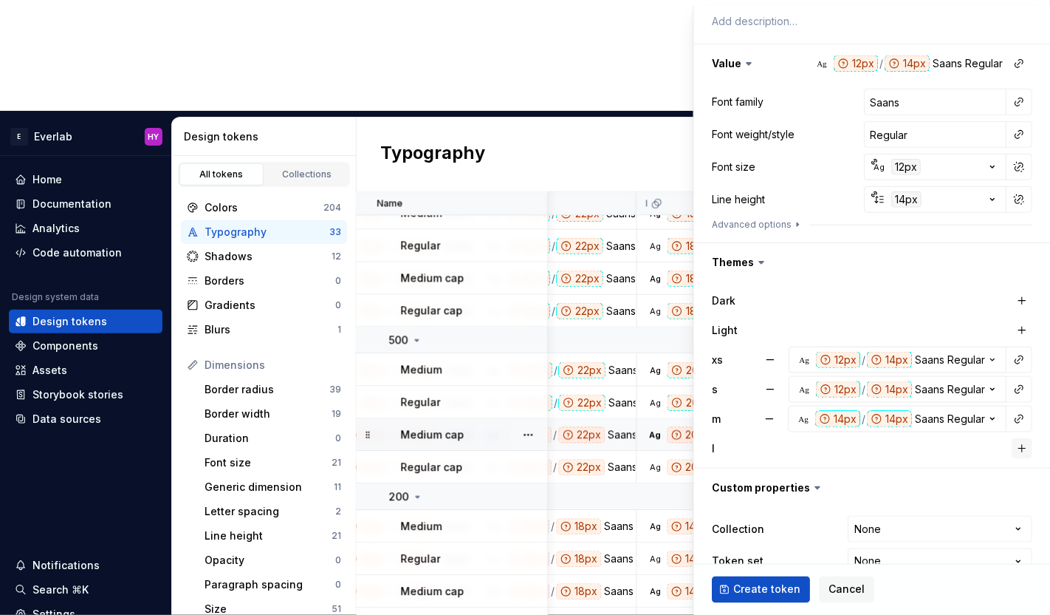
click at [1021, 444] on button "button" at bounding box center [1022, 448] width 21 height 21
type textarea "*"
click at [912, 531] on html "E Everlab HY Home Documentation Analytics Code automation Design system data De…" at bounding box center [525, 307] width 1050 height 615
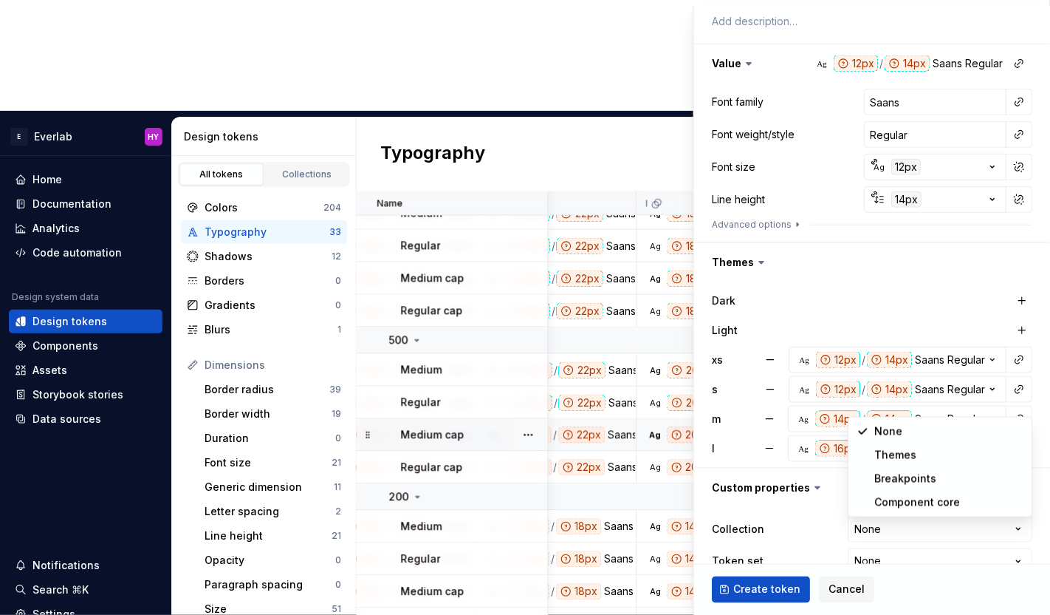
select select "**********"
type textarea "*"
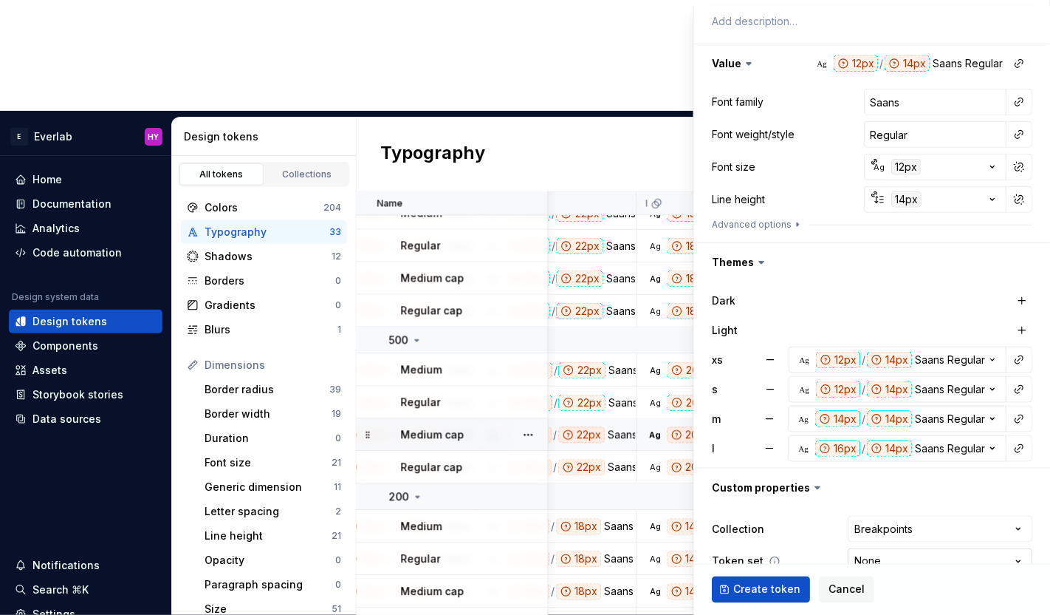
click at [907, 553] on html "E Everlab HY Home Documentation Analytics Code automation Design system data De…" at bounding box center [525, 307] width 1050 height 615
select select "**********"
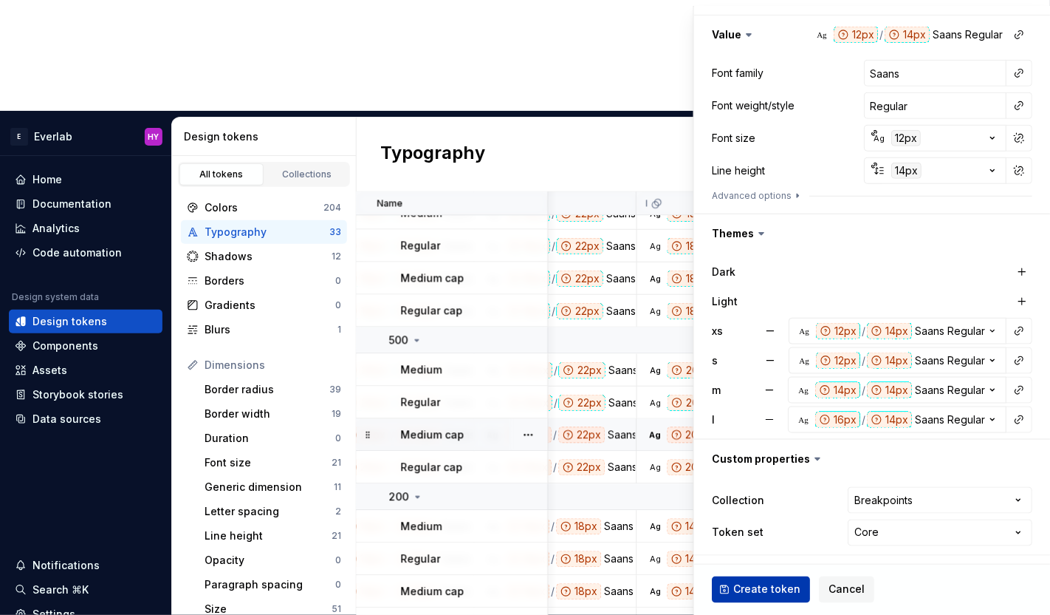
click at [758, 589] on span "Create token" at bounding box center [766, 589] width 67 height 15
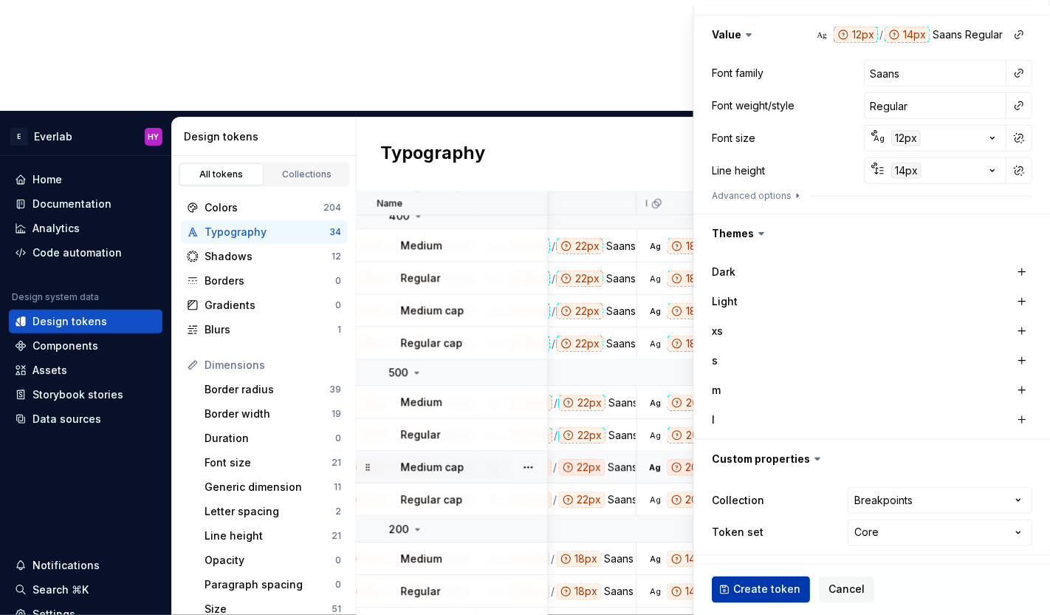
type textarea "*"
type input "Inter"
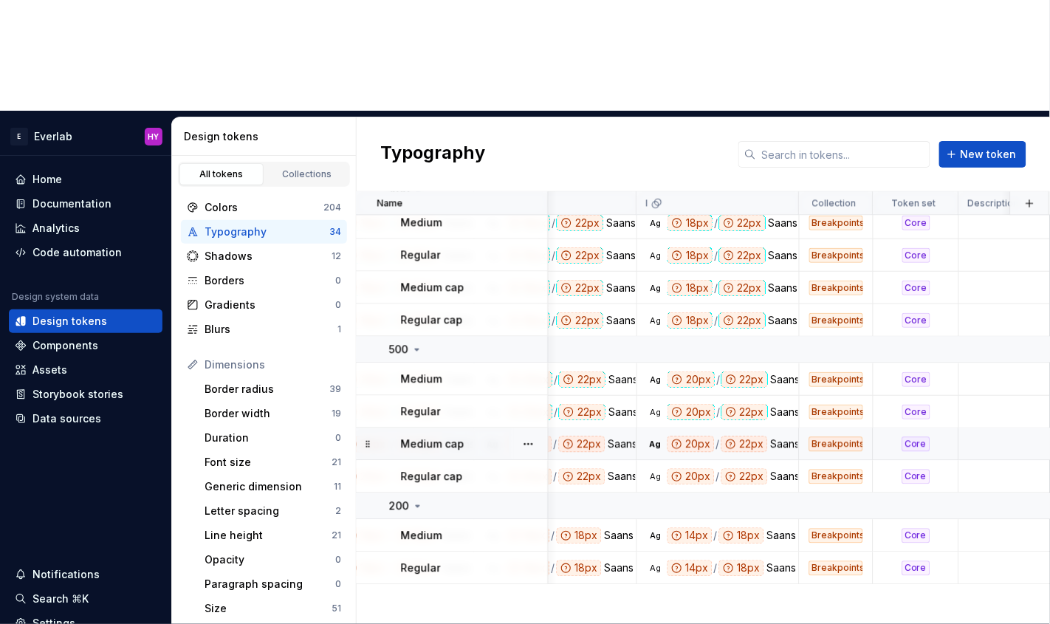
scroll to position [0, 886]
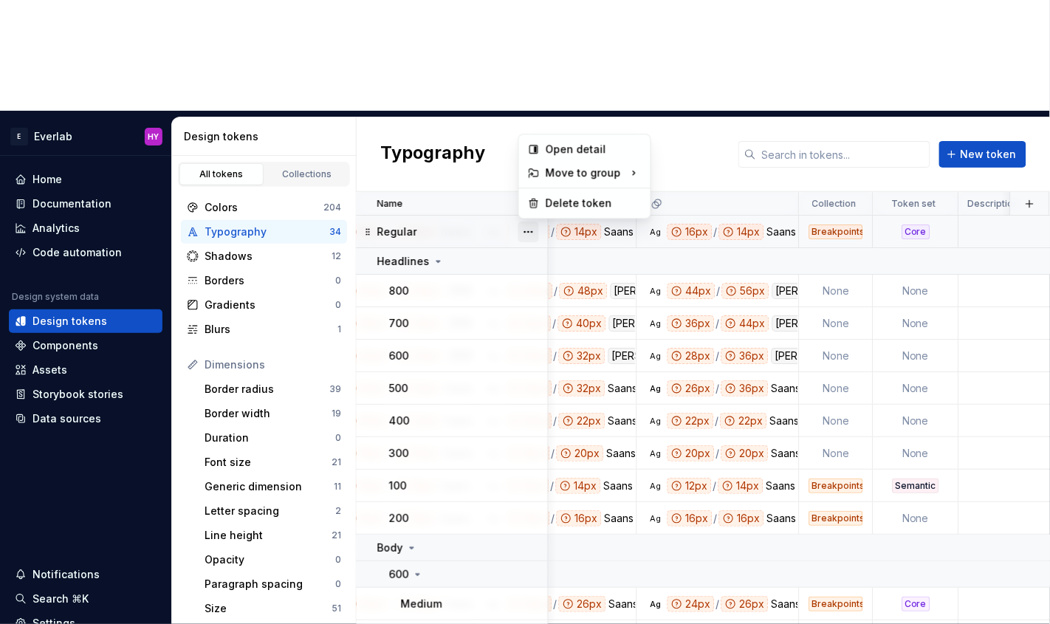
click at [529, 222] on button "button" at bounding box center [529, 232] width 21 height 21
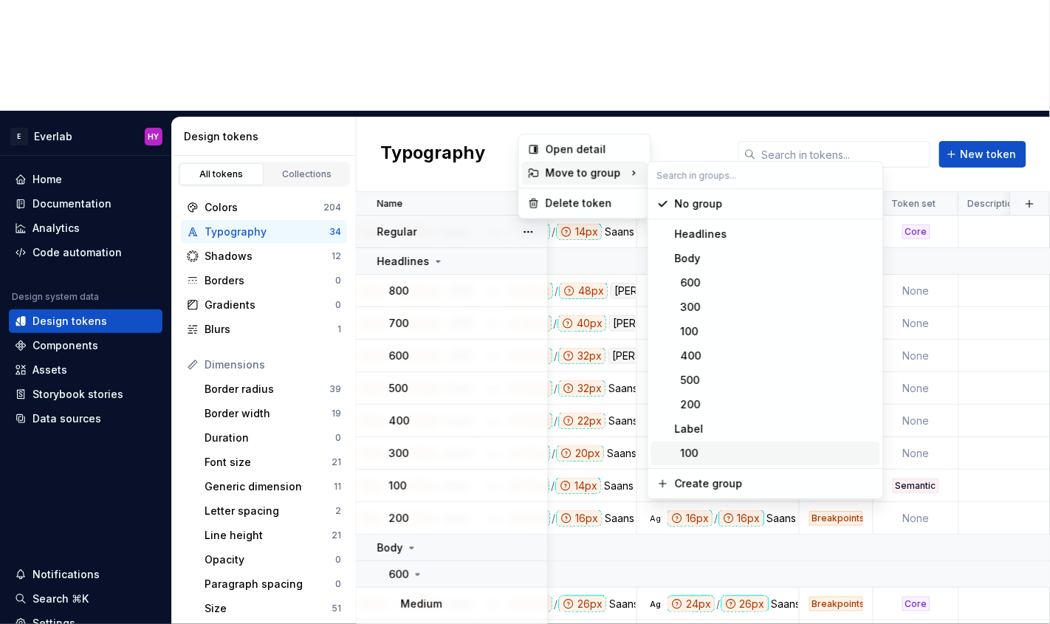
click at [701, 453] on div "100" at bounding box center [774, 453] width 199 height 15
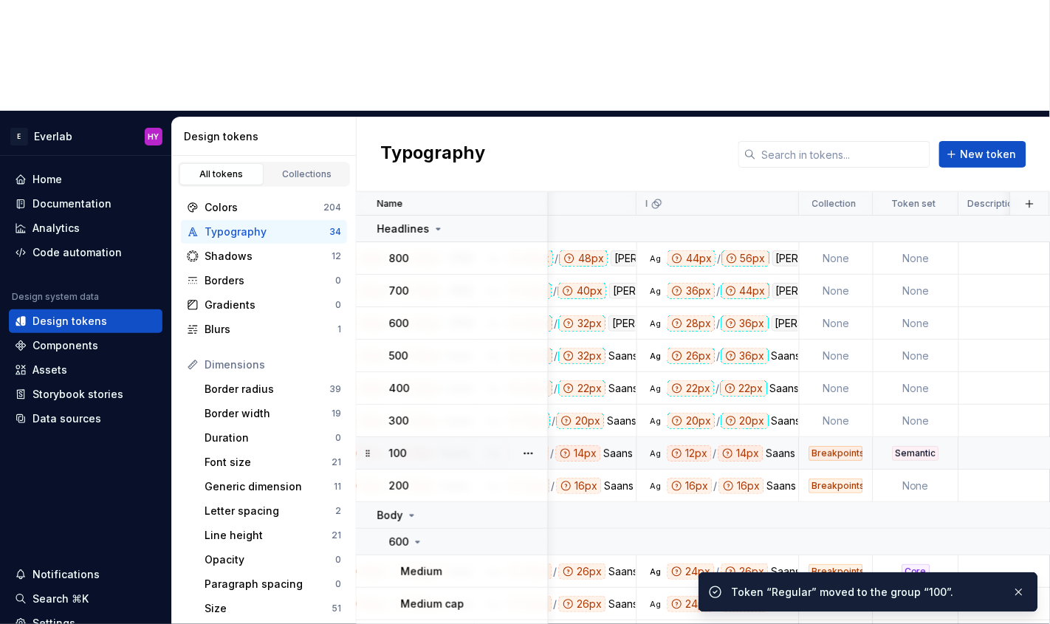
scroll to position [851, 886]
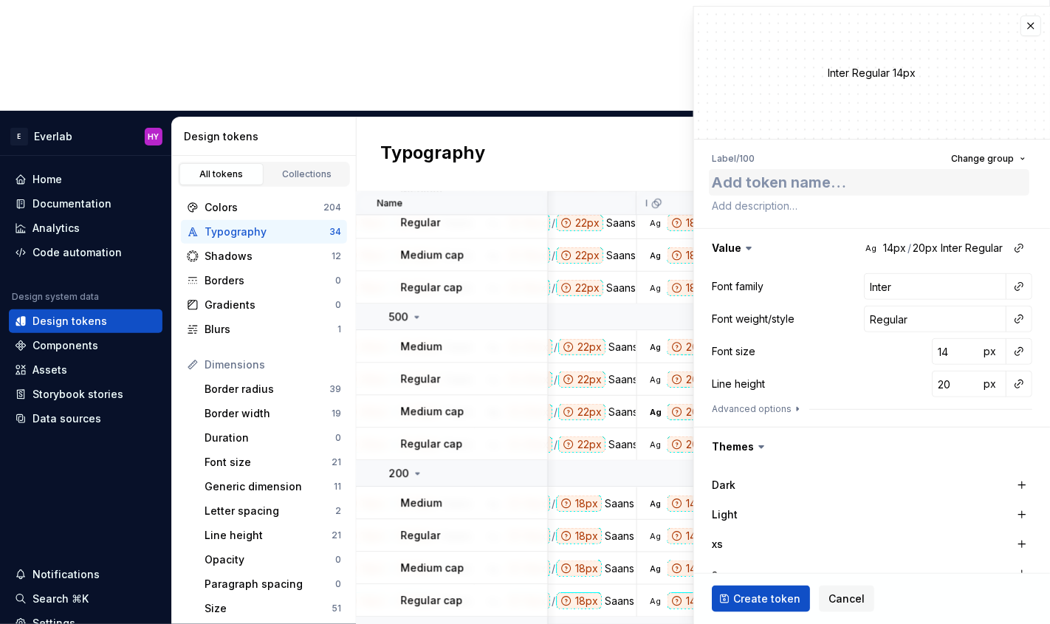
type textarea "*"
type textarea "M"
type textarea "*"
type textarea "Me"
type textarea "*"
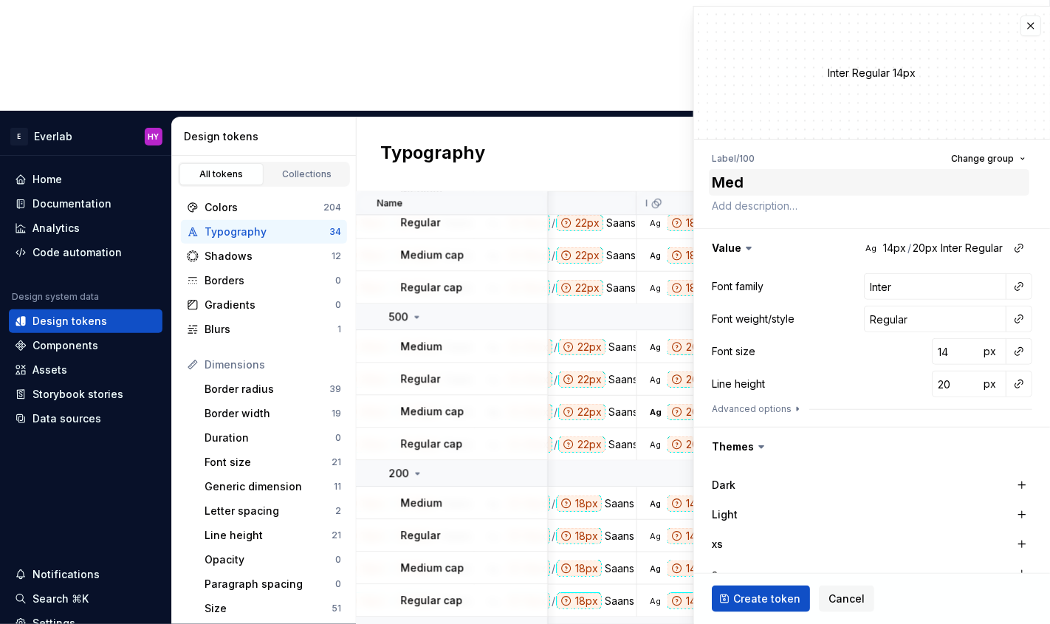
type textarea "Medi"
type textarea "*"
type textarea "Mediu"
type textarea "*"
type textarea "Medium"
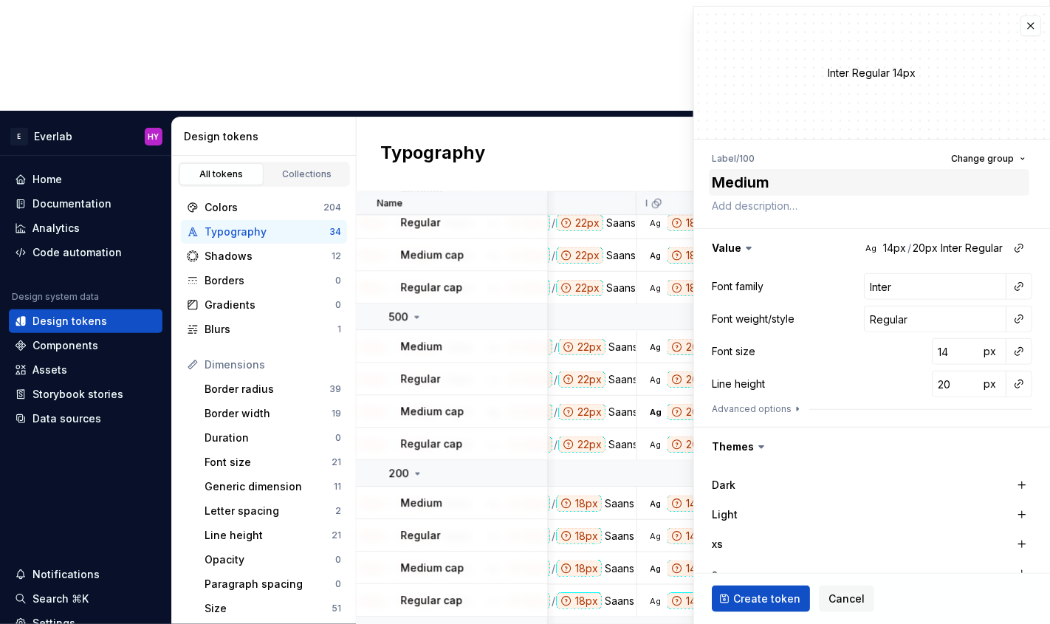
type textarea "*"
type textarea "Medium"
type textarea "*"
type textarea "Medium c"
type textarea "*"
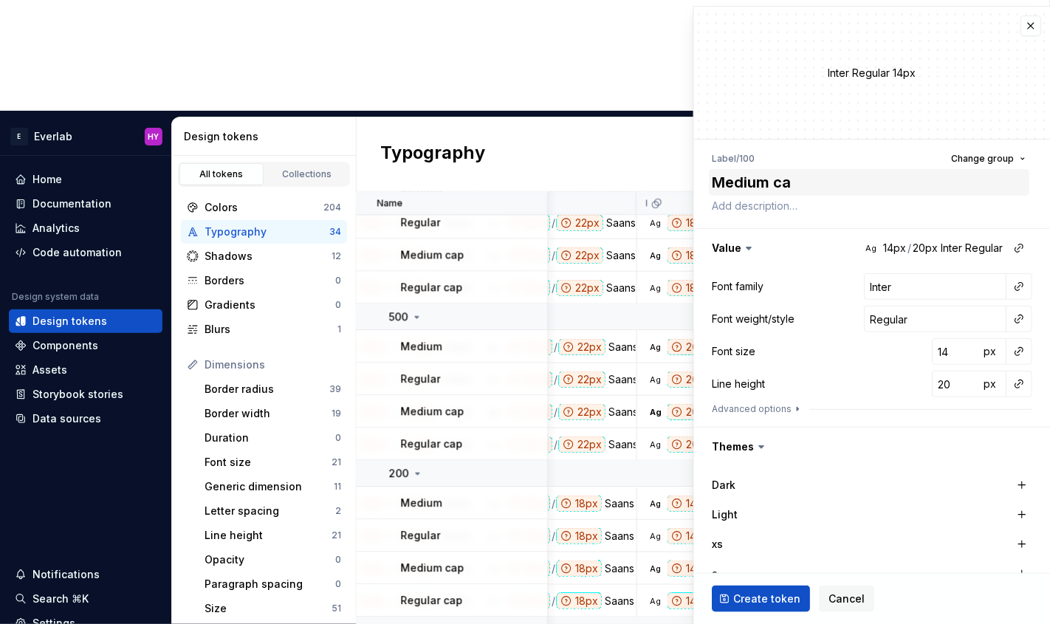
type textarea "Medium cap"
type textarea "*"
type textarea "Medium cap"
click at [940, 284] on input "Inter" at bounding box center [935, 286] width 143 height 27
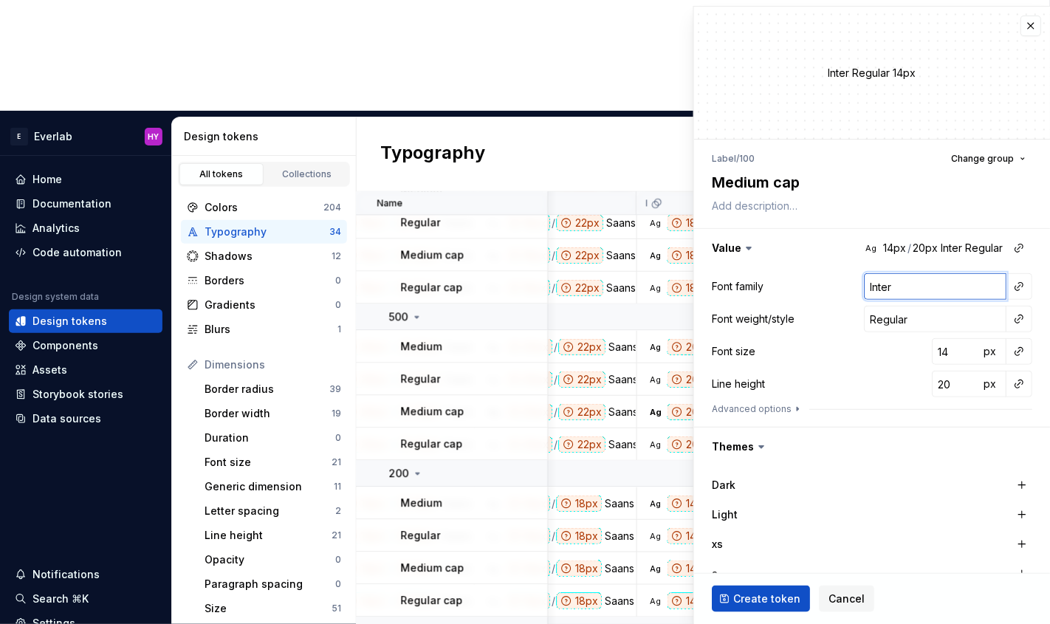
type textarea "*"
type input "S"
type textarea "*"
type input "Saans"
click at [938, 319] on input "Regular" at bounding box center [935, 319] width 143 height 27
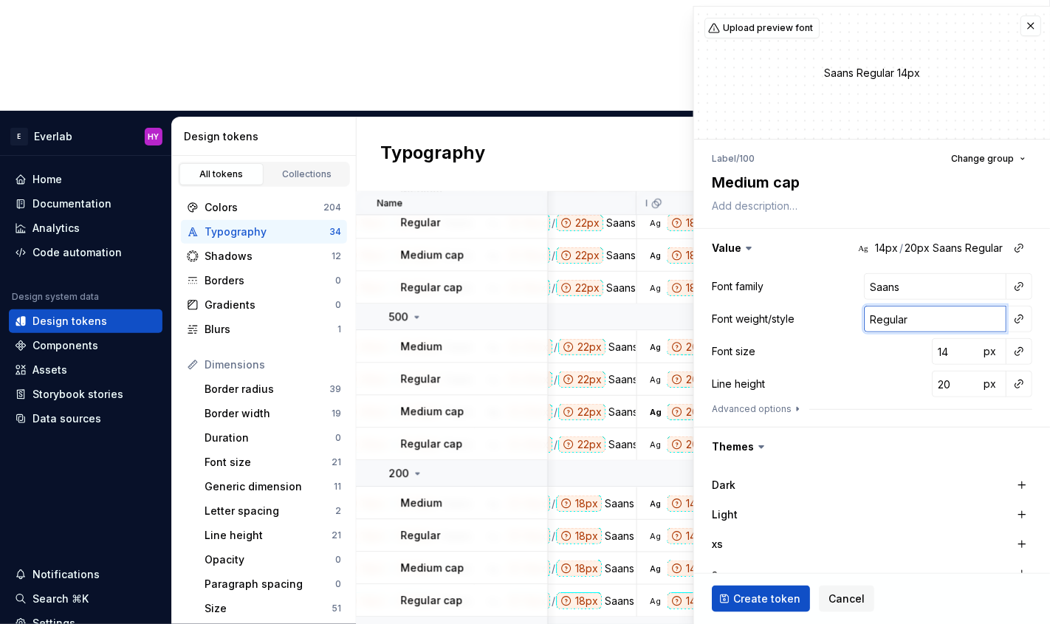
click at [938, 319] on input "Regular" at bounding box center [935, 319] width 143 height 27
type textarea "*"
type input "M"
type textarea "*"
type input "Medium"
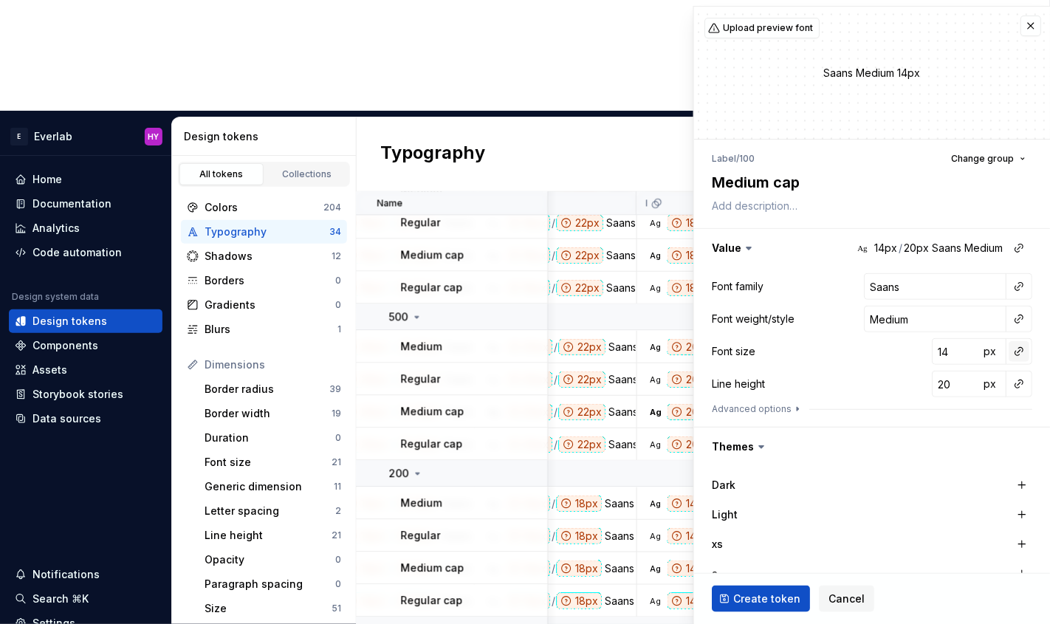
click at [1023, 348] on button "button" at bounding box center [1019, 351] width 21 height 21
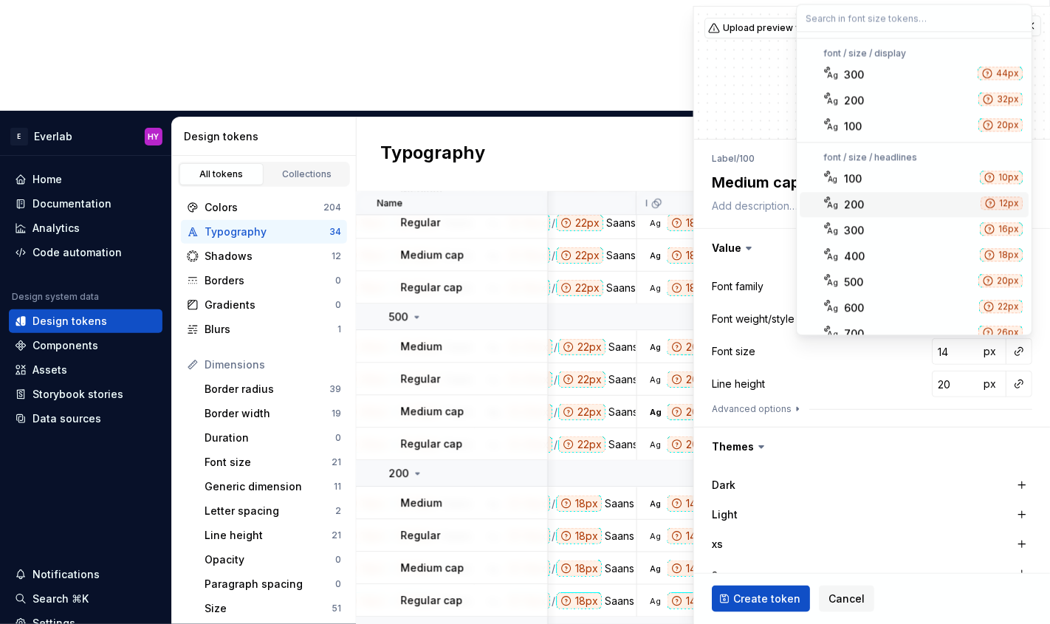
click at [903, 201] on div "200" at bounding box center [910, 204] width 131 height 15
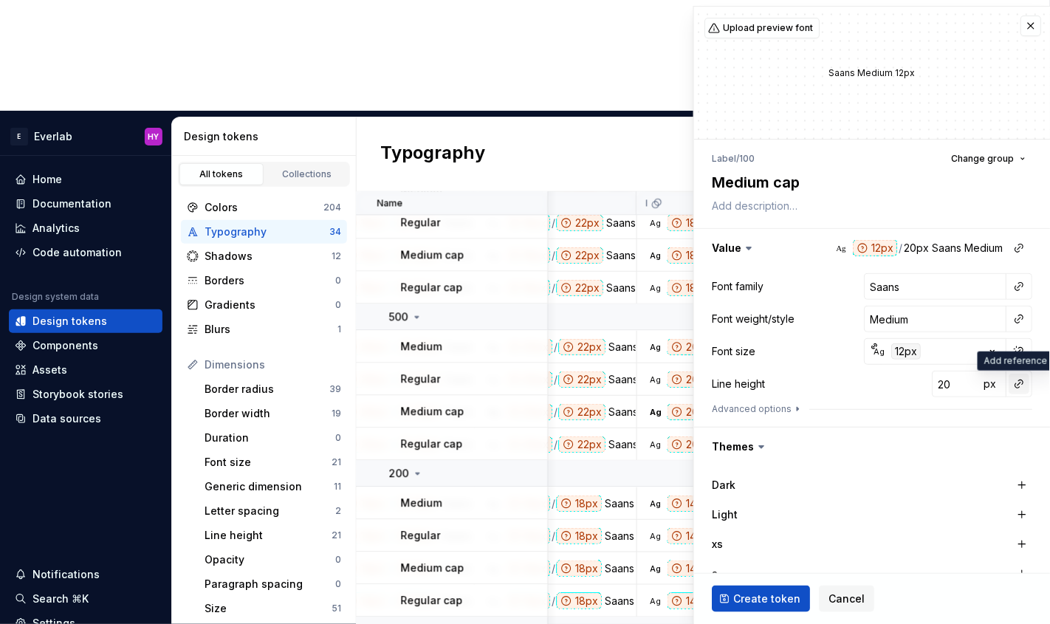
click at [1027, 385] on button "button" at bounding box center [1019, 384] width 21 height 21
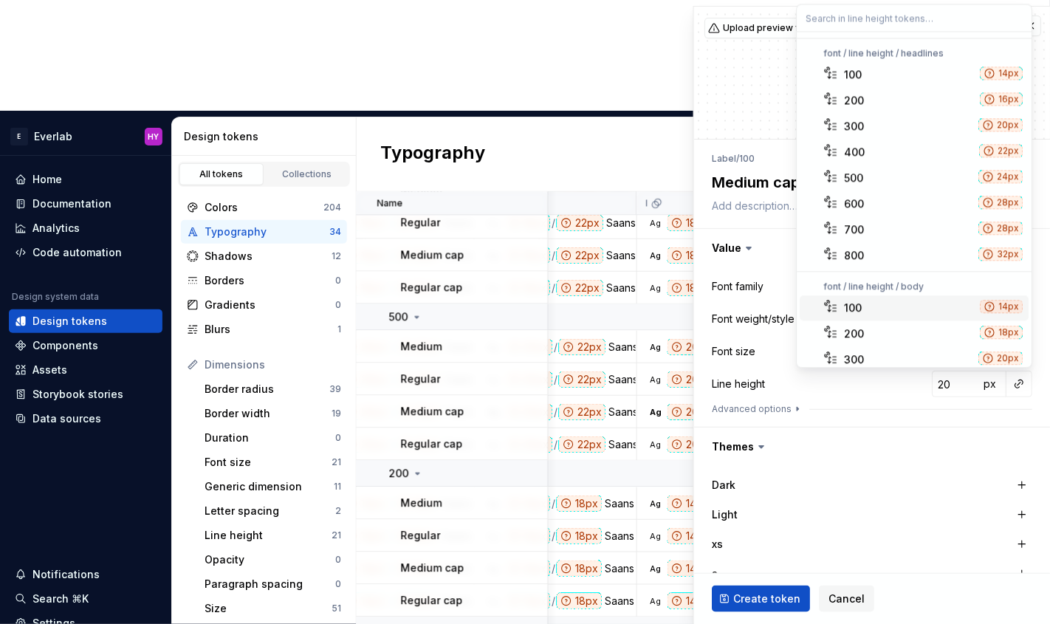
click at [921, 304] on div "100" at bounding box center [910, 308] width 130 height 15
type textarea "*"
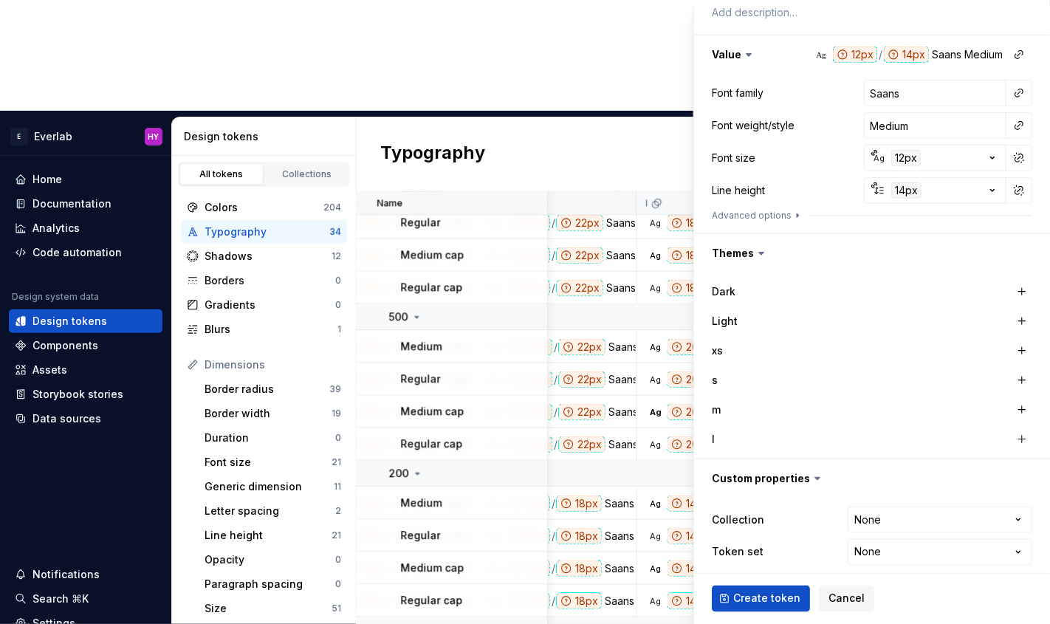
scroll to position [203, 0]
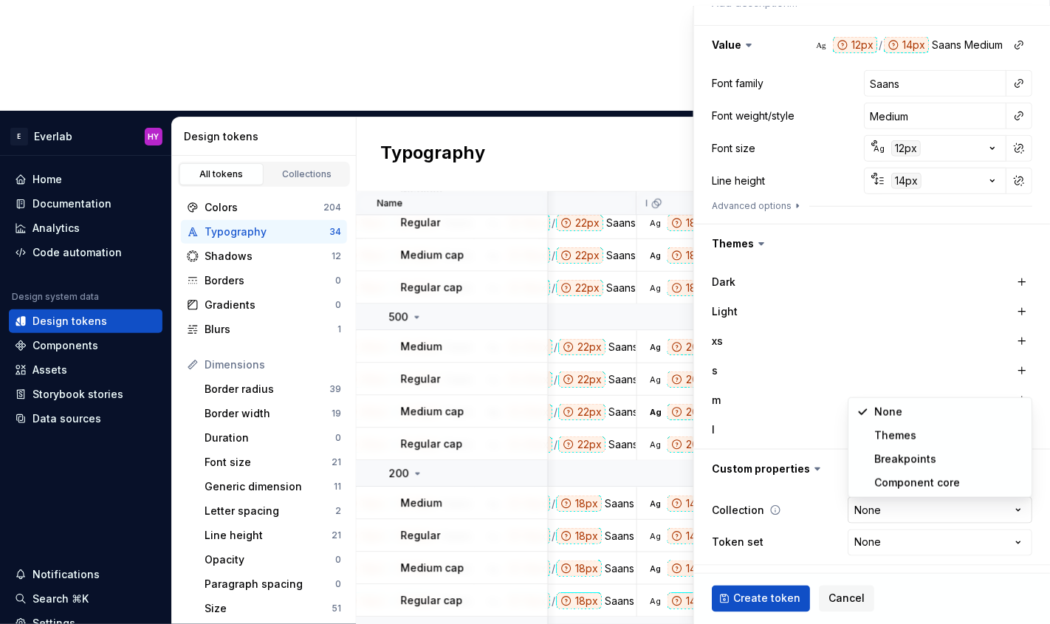
click at [981, 509] on html "E Everlab HY Home Documentation Analytics Code automation Design system data De…" at bounding box center [525, 312] width 1050 height 624
select select "**********"
type textarea "*"
click at [922, 540] on html "E Everlab HY Home Documentation Analytics Code automation Design system data De…" at bounding box center [525, 312] width 1050 height 624
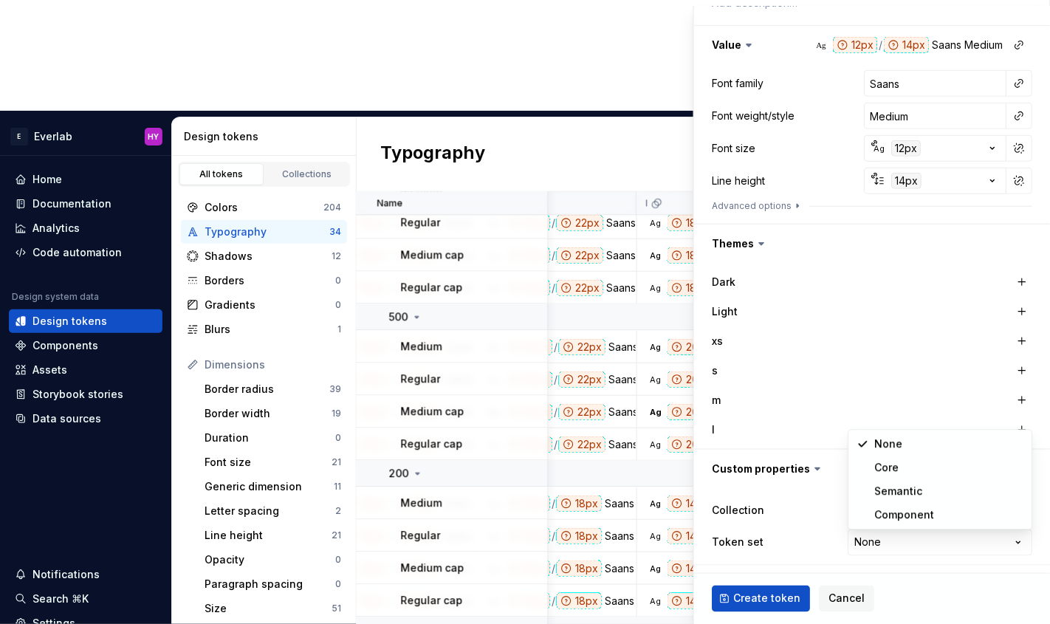
select select "**********"
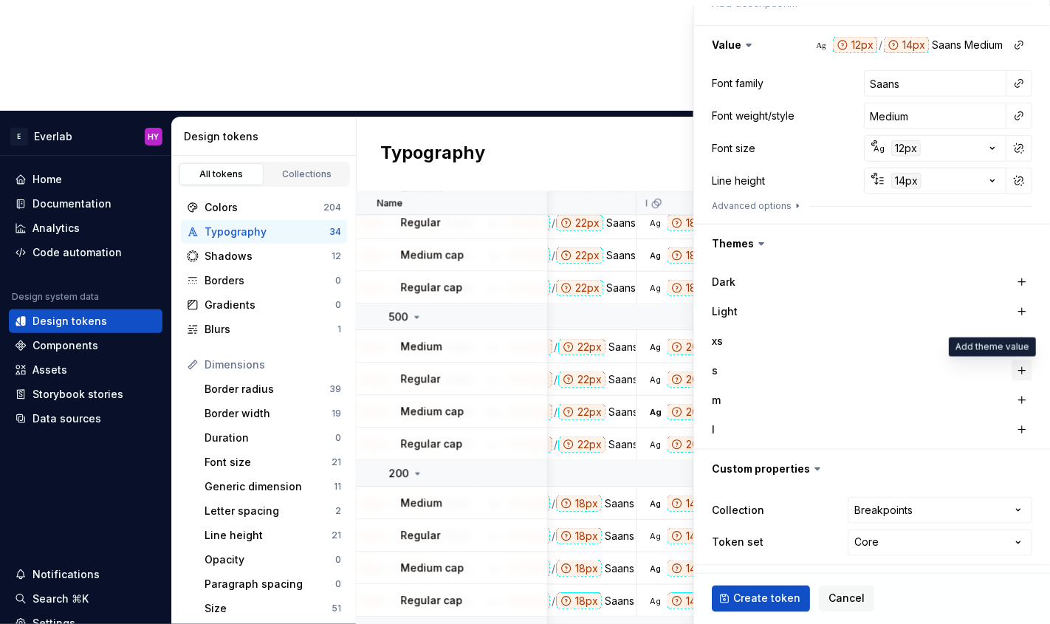
click at [1018, 367] on button "button" at bounding box center [1022, 370] width 21 height 21
click at [1019, 336] on button "button" at bounding box center [1022, 341] width 21 height 21
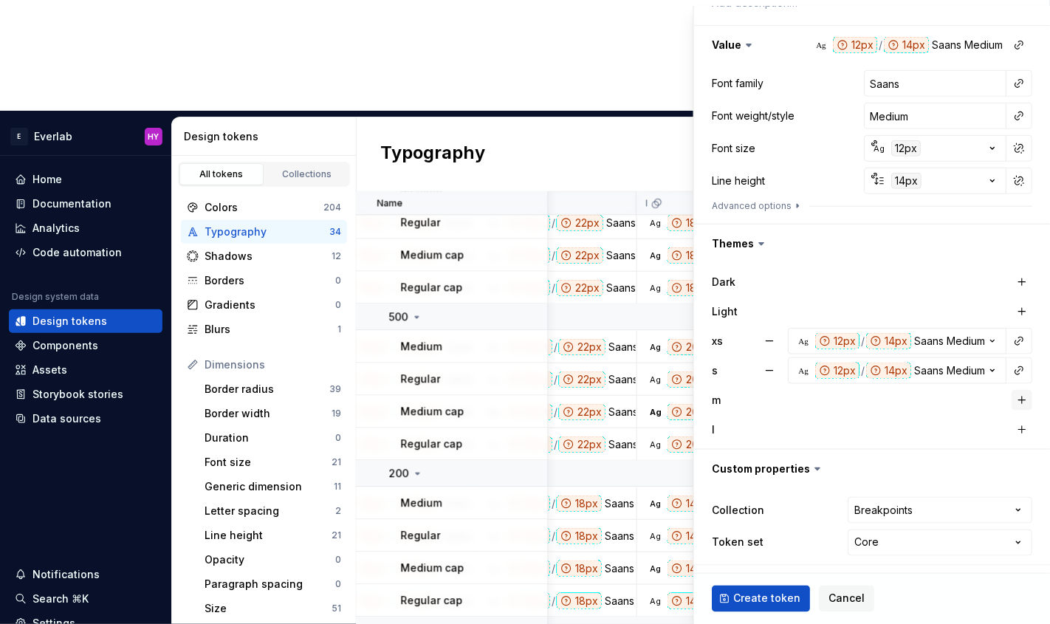
drag, startPoint x: 1023, startPoint y: 428, endPoint x: 1021, endPoint y: 394, distance: 34.8
click at [1022, 421] on button "button" at bounding box center [1022, 430] width 21 height 21
click at [1021, 394] on button "button" at bounding box center [1022, 400] width 21 height 21
type textarea "*"
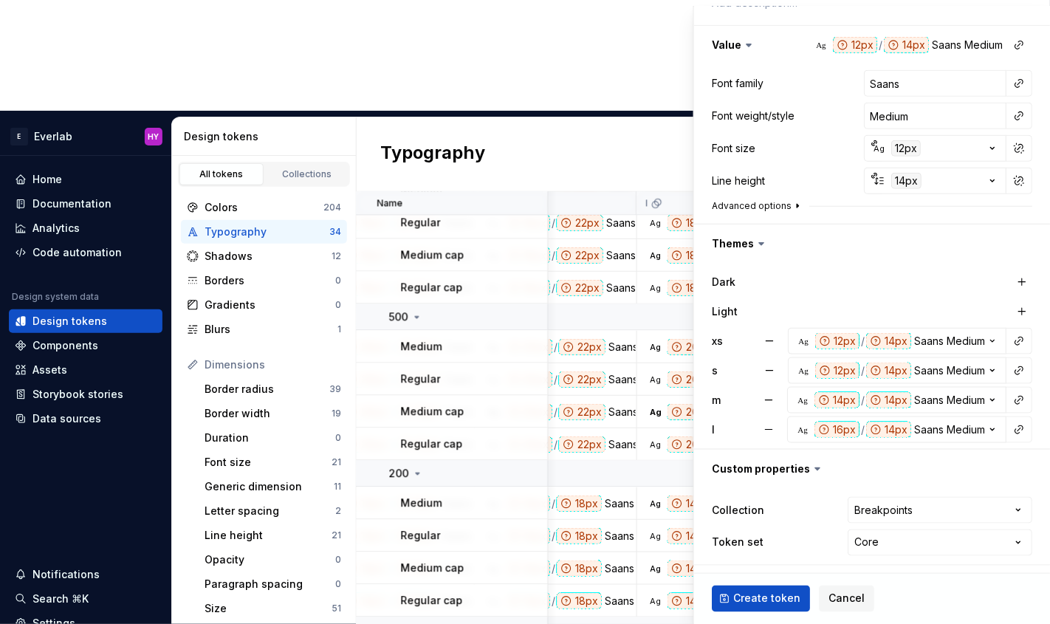
click at [792, 203] on icon "button" at bounding box center [798, 206] width 12 height 12
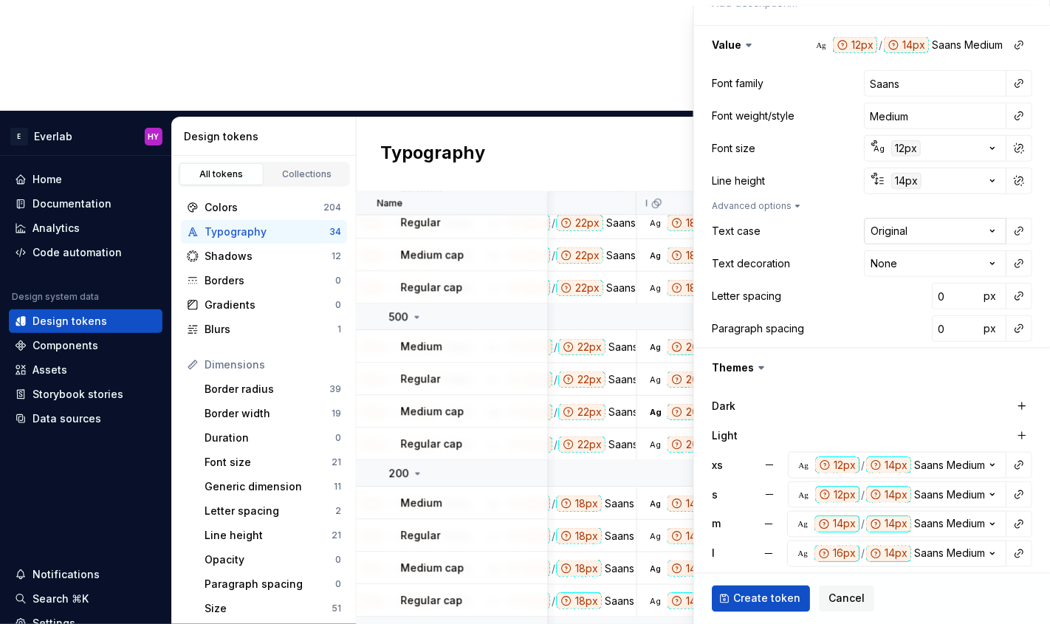
click at [990, 229] on html "E Everlab HY Home Documentation Analytics Code automation Design system data De…" at bounding box center [525, 312] width 1050 height 624
select select "*****"
click at [1015, 293] on button "button" at bounding box center [1019, 296] width 21 height 21
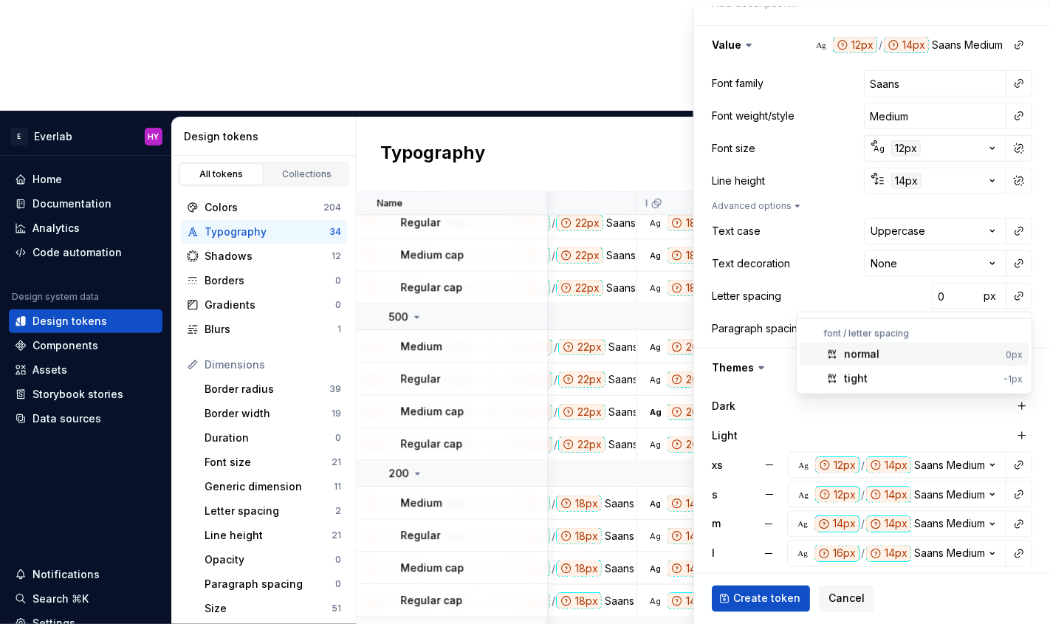
click at [889, 356] on div "normal" at bounding box center [923, 354] width 156 height 15
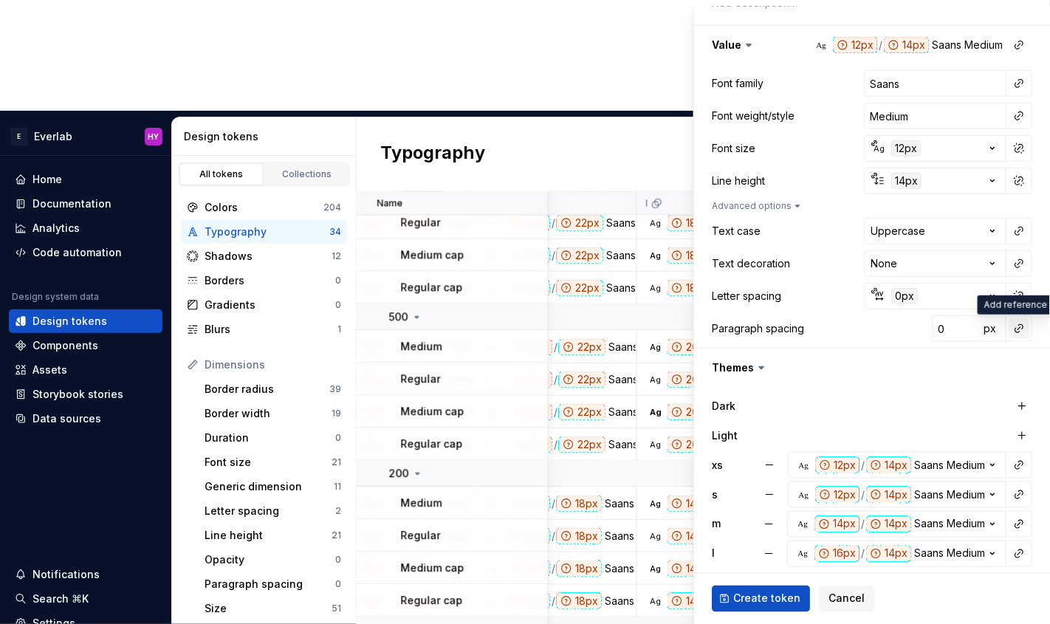
click at [1026, 327] on button "button" at bounding box center [1019, 328] width 21 height 21
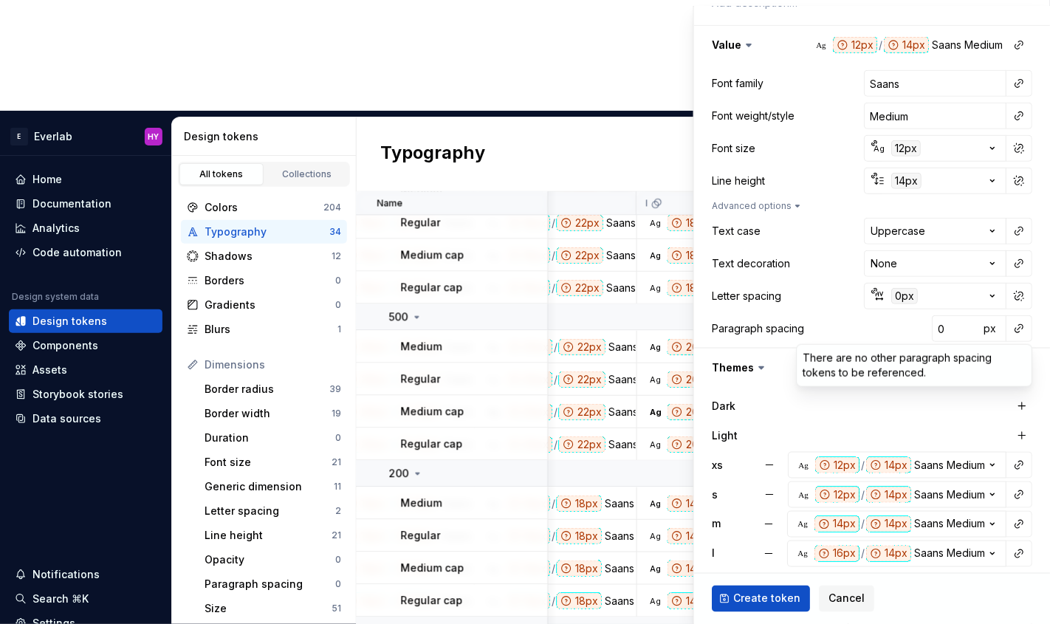
click at [767, 413] on html "E Everlab HY Home Documentation Analytics Code automation Design system data De…" at bounding box center [525, 312] width 1050 height 624
click at [759, 603] on span "Create token" at bounding box center [766, 599] width 67 height 15
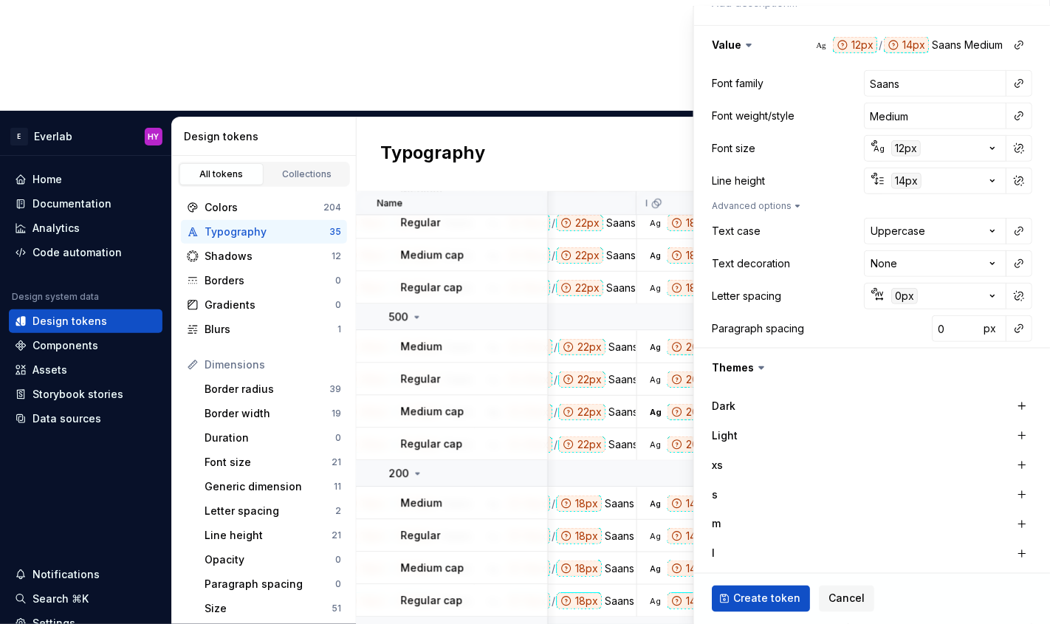
type textarea "*"
type input "Inter"
type input "Regular"
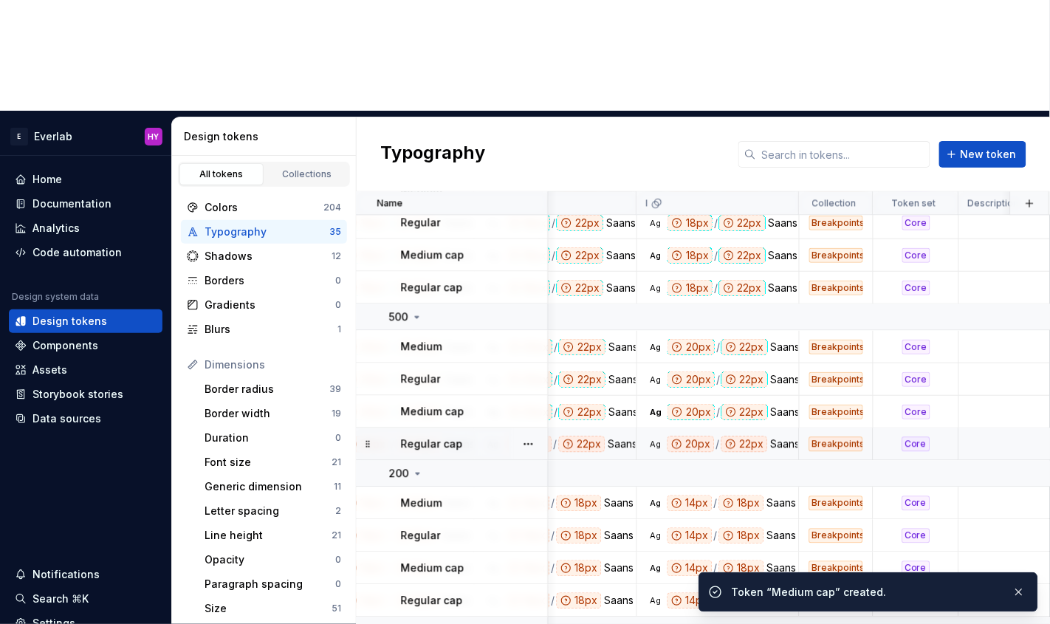
scroll to position [883, 886]
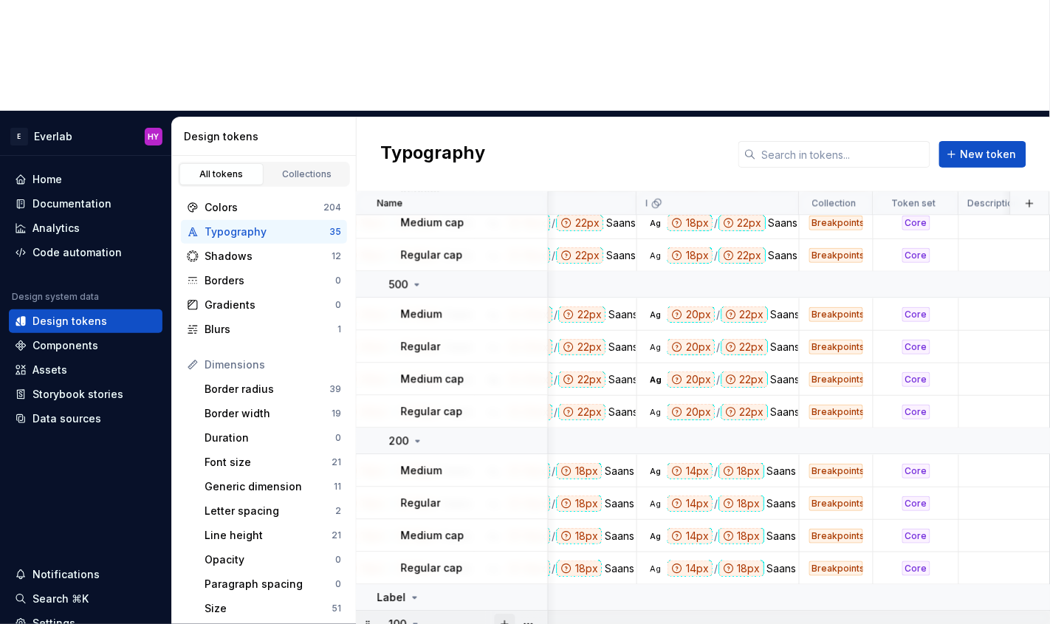
click at [506, 610] on button "button" at bounding box center [505, 625] width 21 height 21
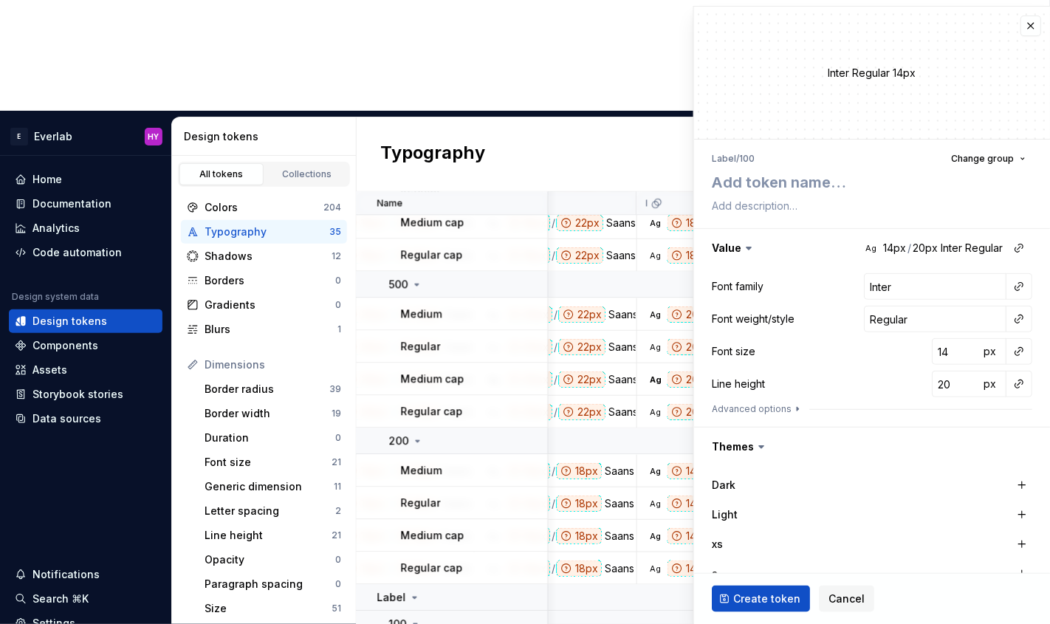
type textarea "*"
type textarea "R"
type textarea "*"
type textarea "Re"
type textarea "*"
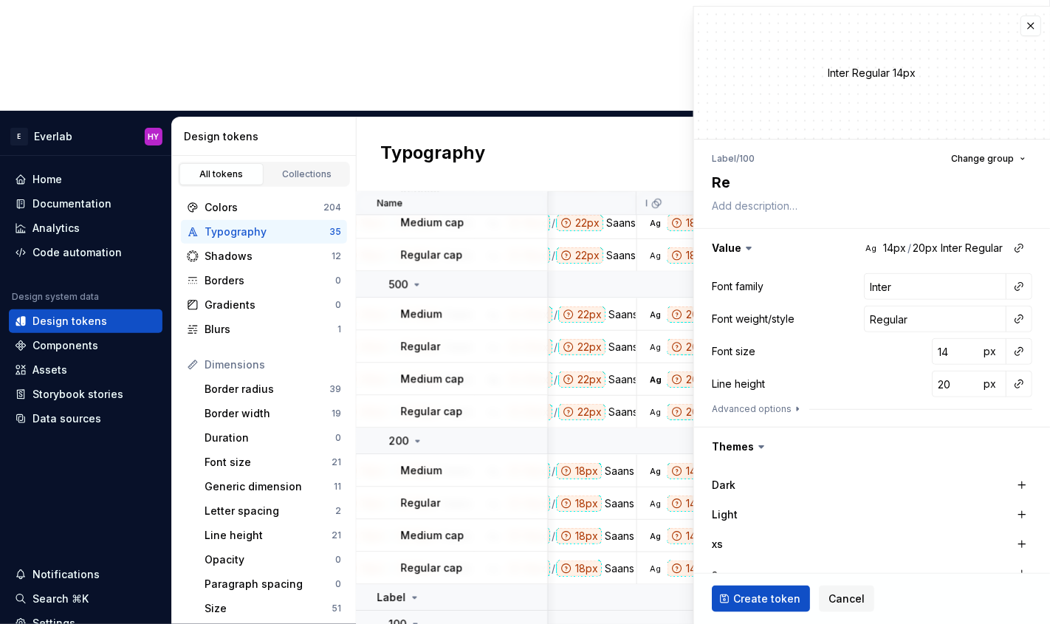
type textarea "Reg"
type textarea "*"
type textarea "Regu"
type textarea "*"
type textarea "Regul"
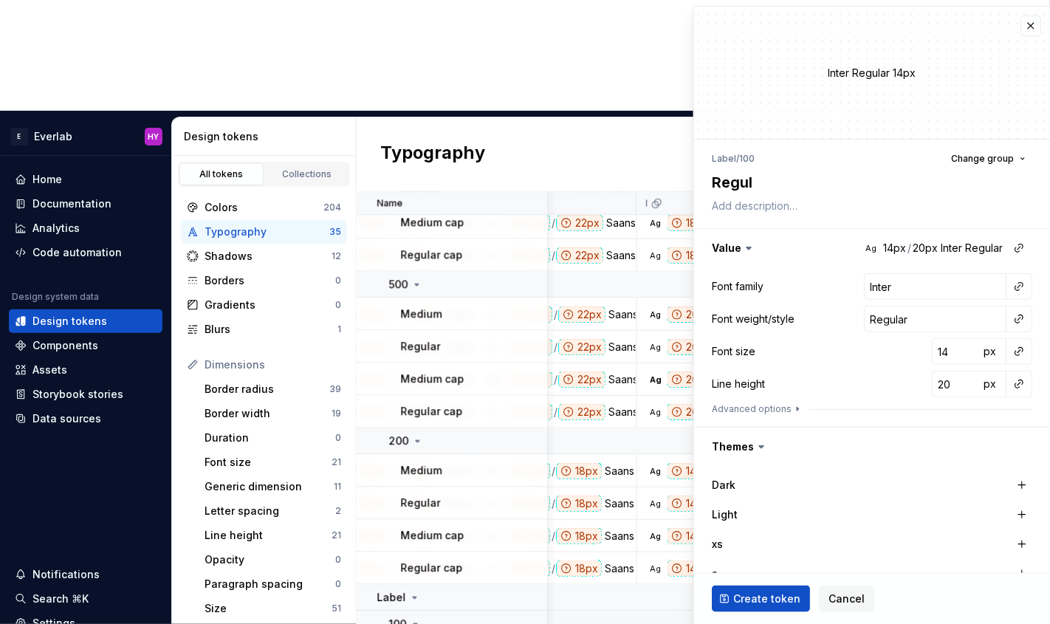
type textarea "*"
type textarea "Regula"
type textarea "*"
type textarea "Regular"
type textarea "*"
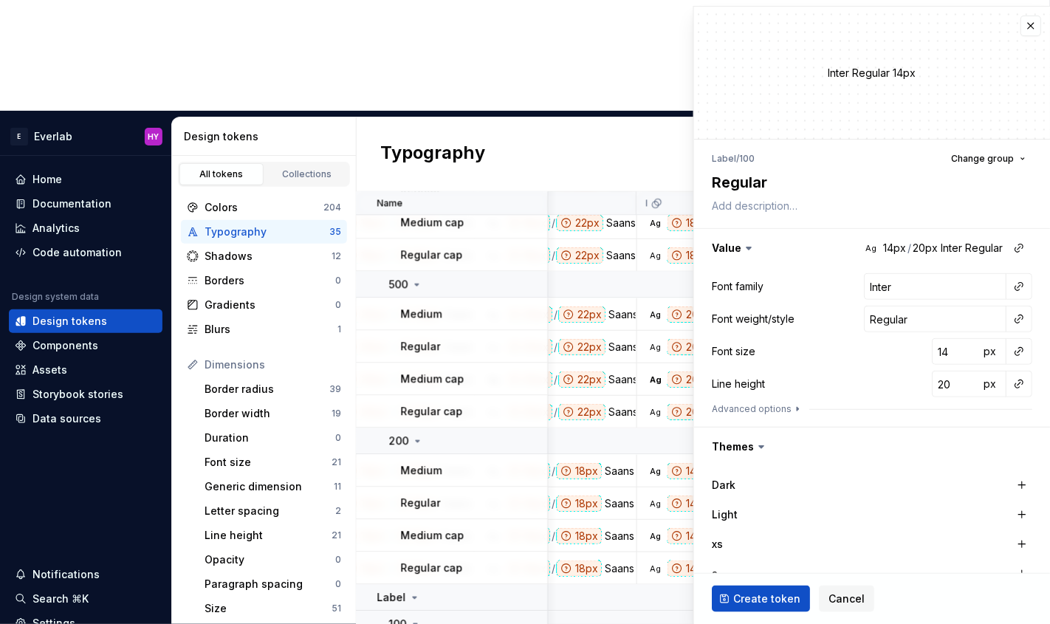
type textarea "Regular"
type textarea "*"
click at [971, 288] on input "Inter" at bounding box center [935, 286] width 143 height 27
click at [1019, 324] on button "button" at bounding box center [1019, 319] width 21 height 21
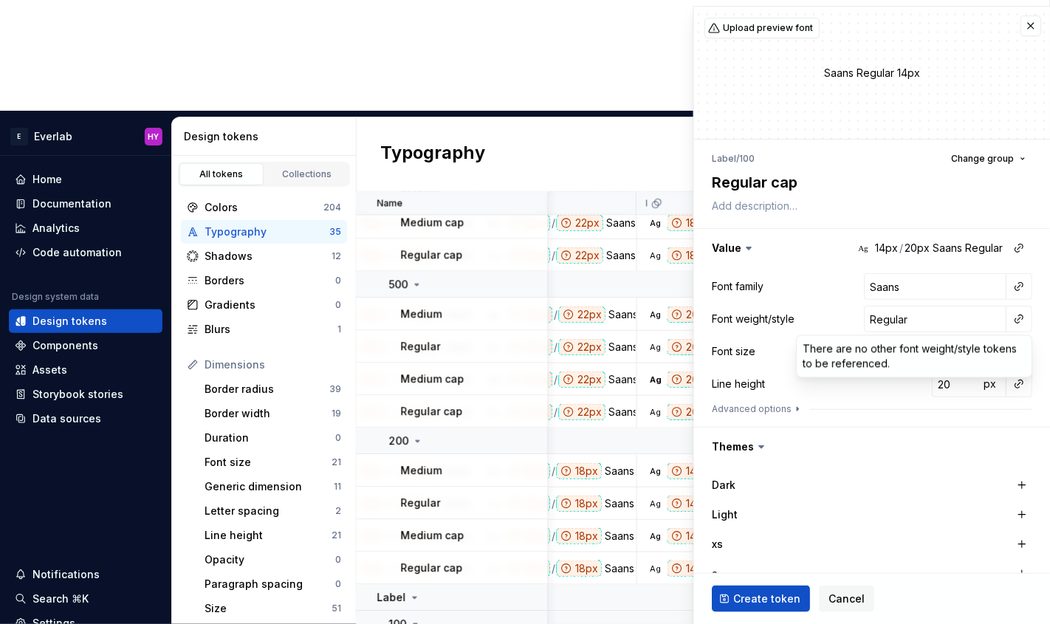
click at [942, 320] on html "E Everlab HY Home Documentation Analytics Code automation Design system data De…" at bounding box center [525, 312] width 1050 height 624
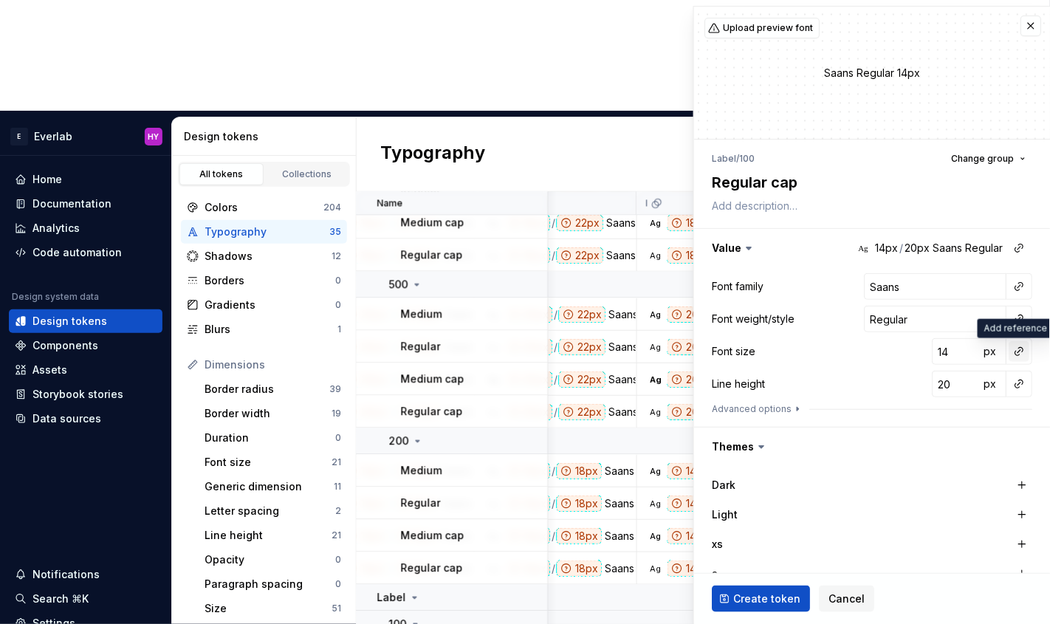
click at [1027, 354] on button "button" at bounding box center [1019, 351] width 21 height 21
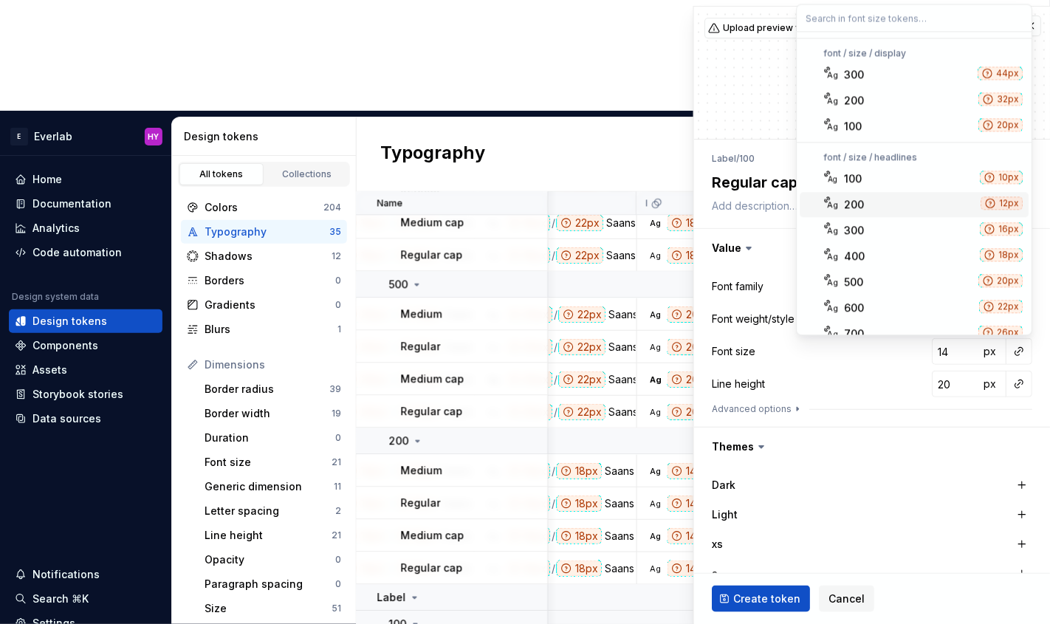
click at [852, 205] on div "200" at bounding box center [855, 204] width 20 height 15
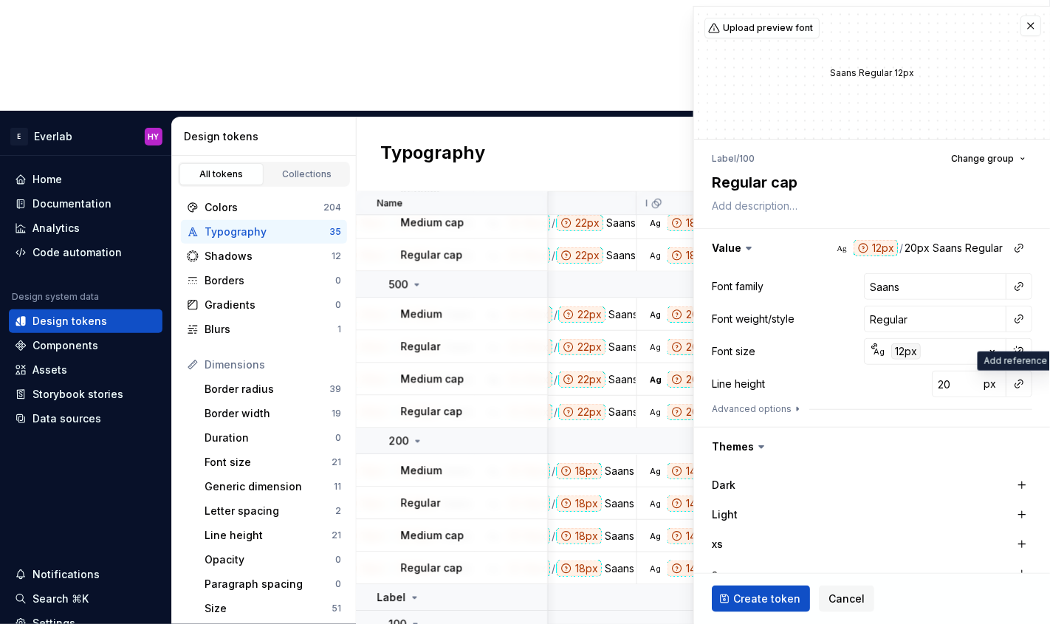
click at [1019, 390] on button "button" at bounding box center [1019, 384] width 21 height 21
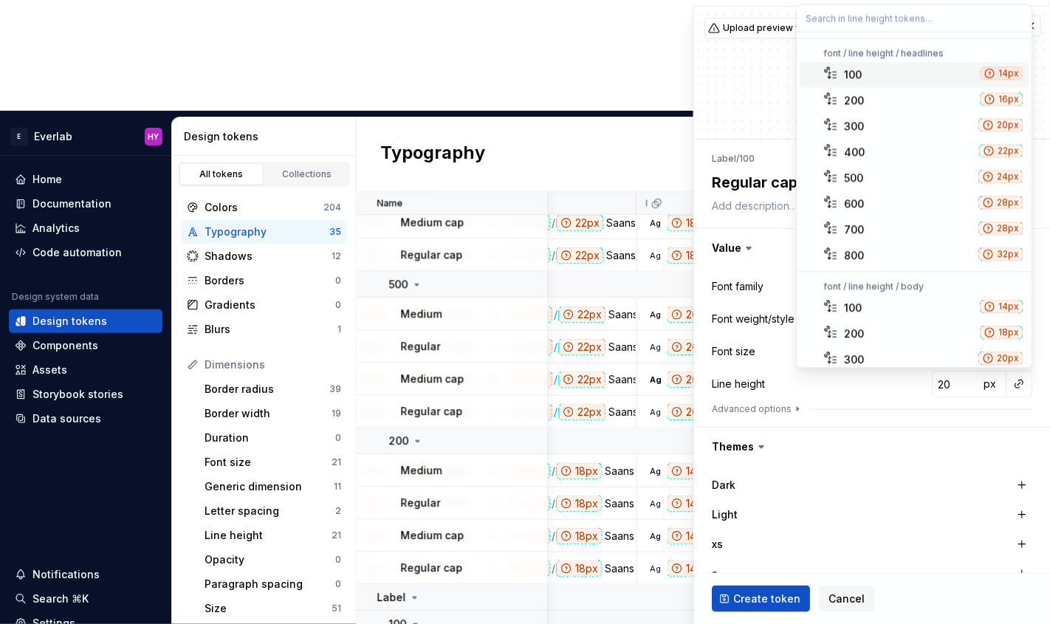
click at [928, 69] on div "100" at bounding box center [910, 74] width 130 height 15
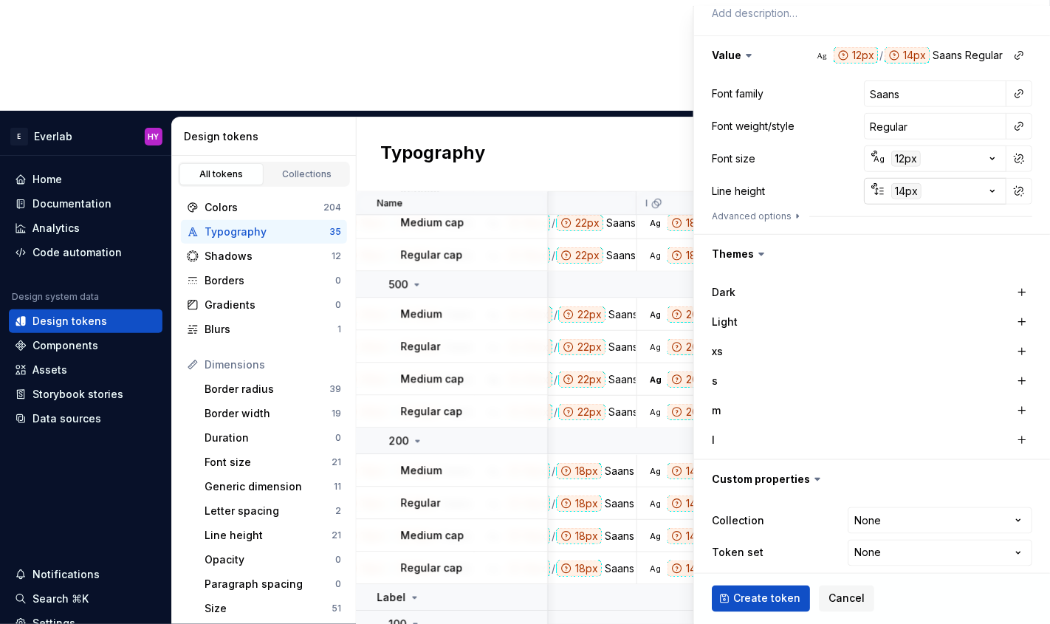
scroll to position [198, 0]
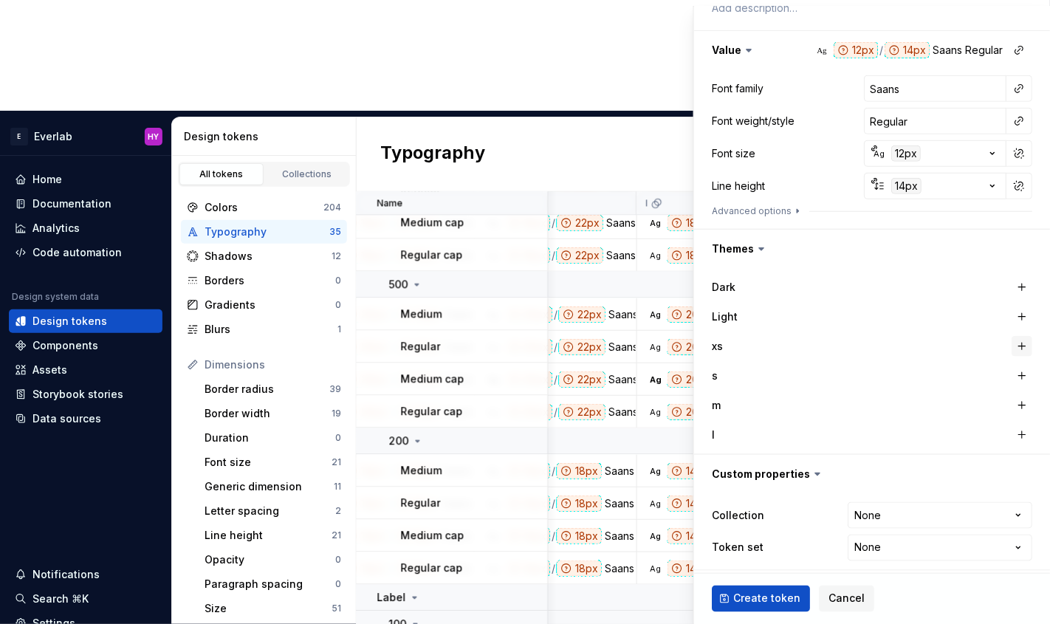
click at [1023, 345] on button "button" at bounding box center [1022, 346] width 21 height 21
click at [1021, 372] on button "button" at bounding box center [1022, 376] width 21 height 21
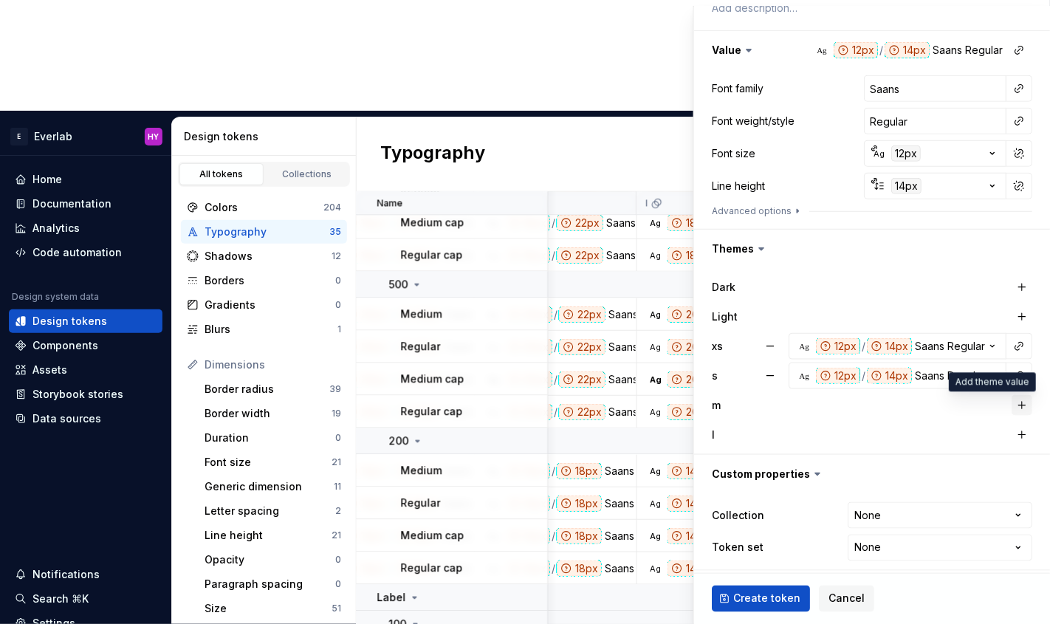
click at [1024, 406] on button "button" at bounding box center [1022, 405] width 21 height 21
drag, startPoint x: 1024, startPoint y: 433, endPoint x: 1019, endPoint y: 404, distance: 29.3
click at [1024, 433] on button "button" at bounding box center [1022, 435] width 21 height 21
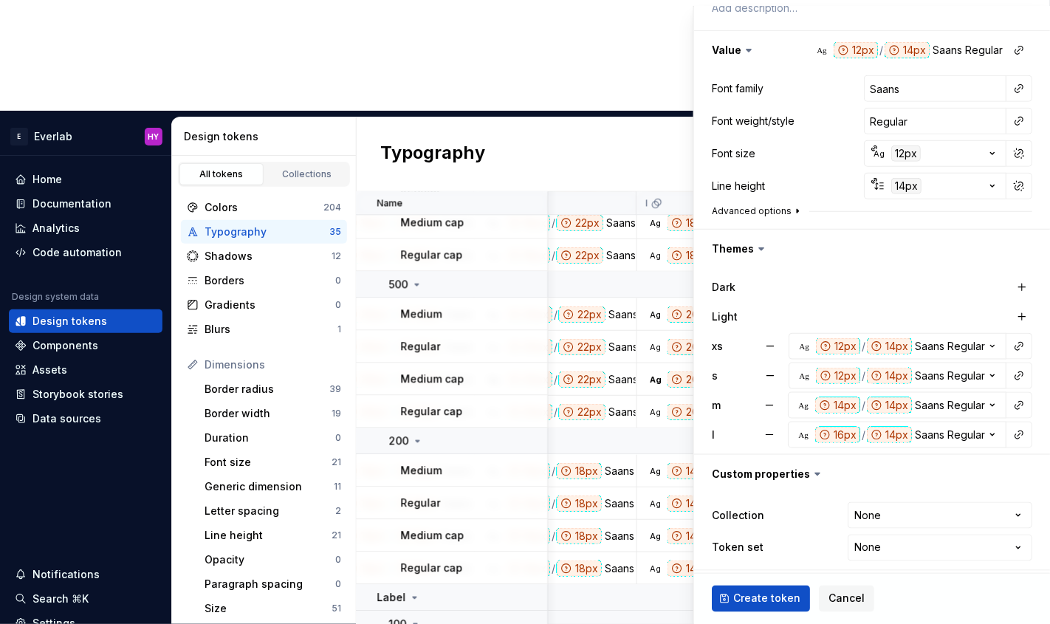
click at [792, 210] on icon "button" at bounding box center [798, 211] width 12 height 12
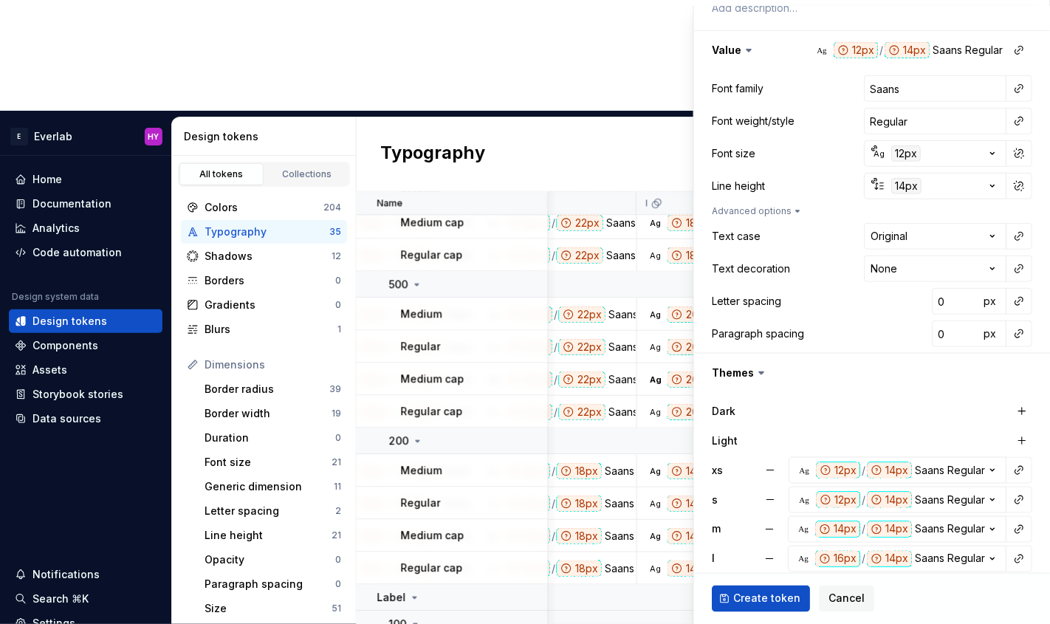
click at [988, 233] on html "E Everlab HY Home Documentation Analytics Code automation Design system data De…" at bounding box center [525, 312] width 1050 height 624
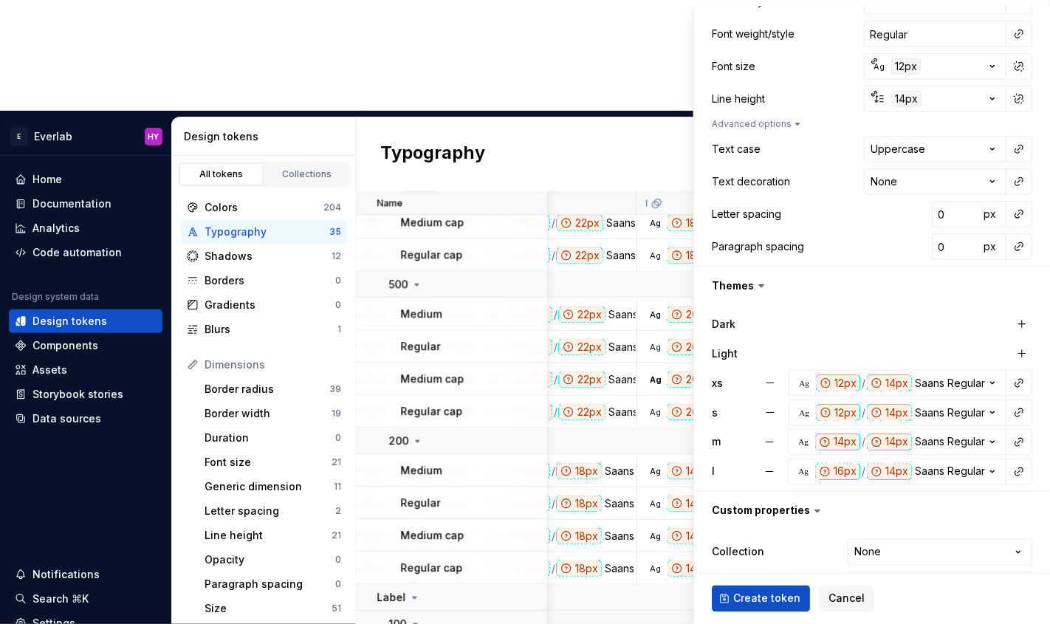
scroll to position [328, 0]
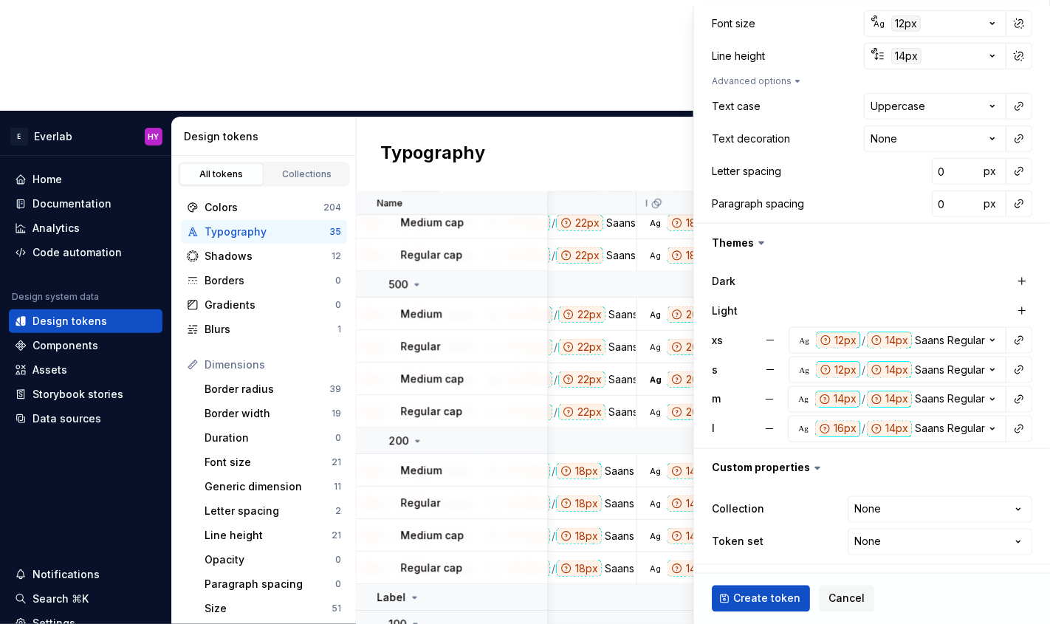
click at [1024, 173] on button "button" at bounding box center [1019, 171] width 21 height 21
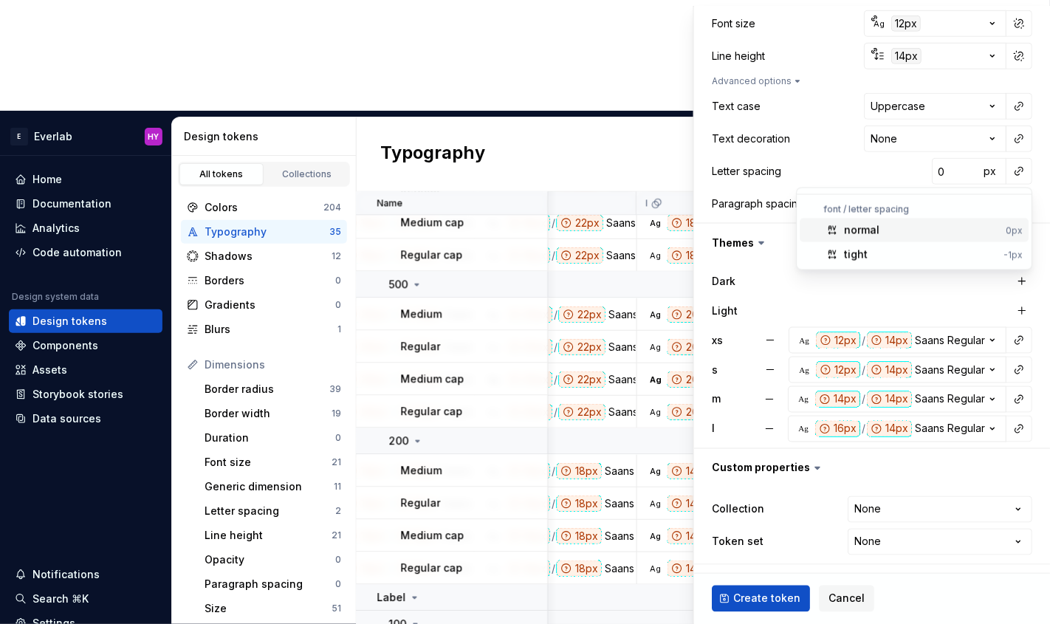
click at [875, 230] on div "normal" at bounding box center [862, 230] width 35 height 15
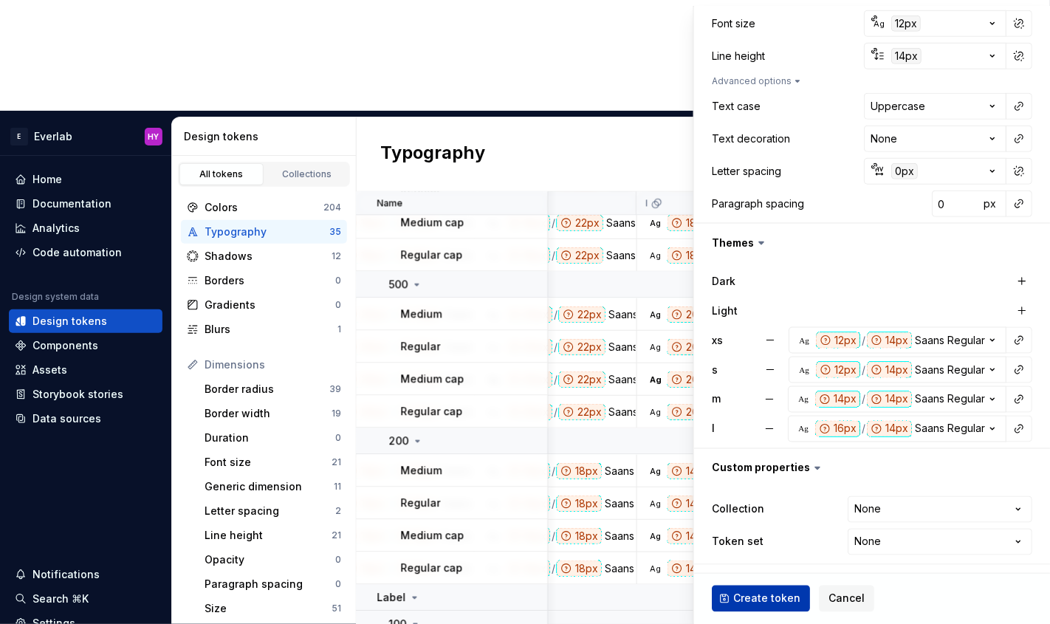
click at [752, 601] on span "Create token" at bounding box center [766, 599] width 67 height 15
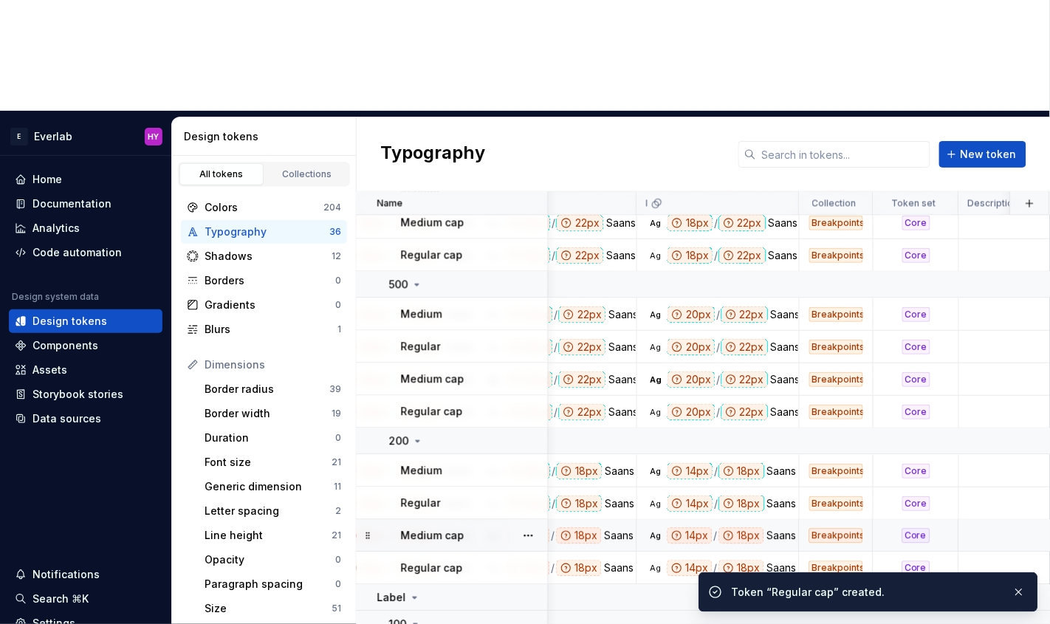
scroll to position [916, 886]
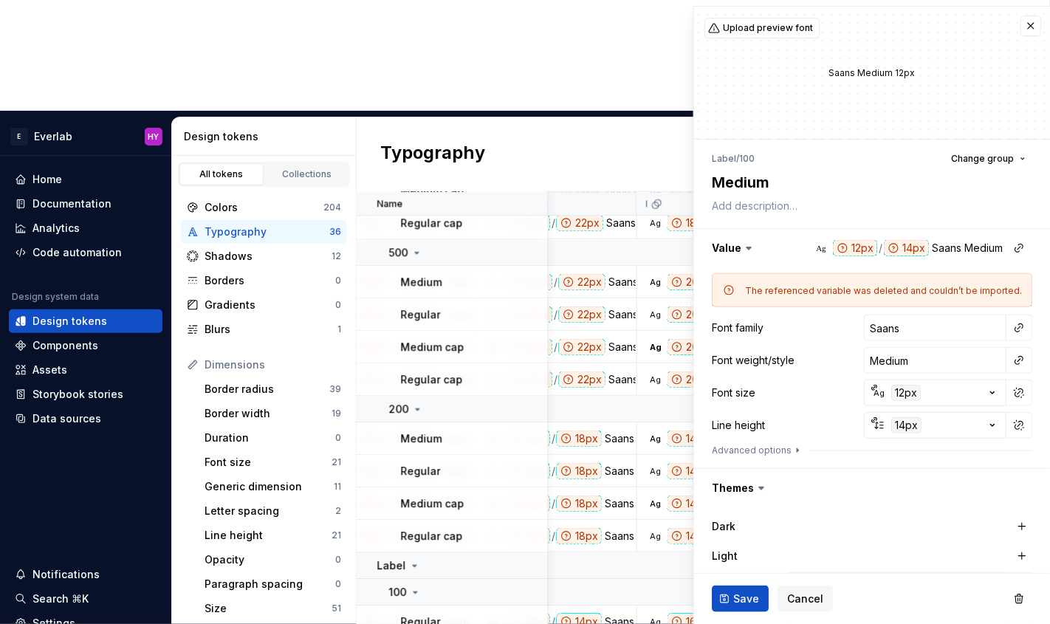
click at [907, 537] on div "Dark" at bounding box center [872, 526] width 321 height 27
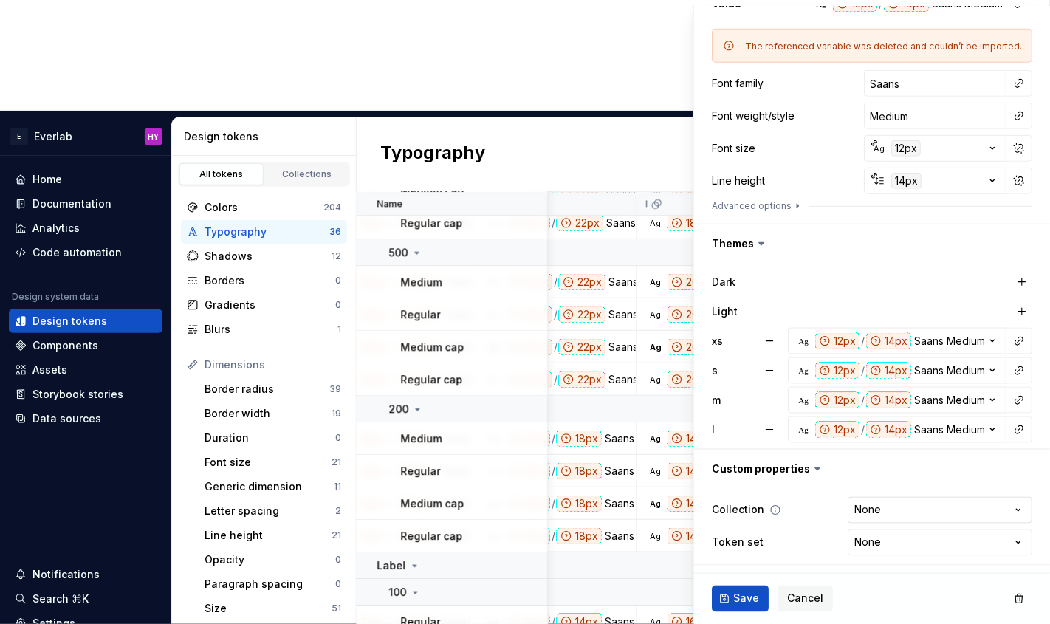
click at [947, 510] on html "E Everlab HY Home Documentation Analytics Code automation Design system data De…" at bounding box center [525, 312] width 1050 height 624
click at [917, 544] on html "E Everlab HY Home Documentation Analytics Code automation Design system data De…" at bounding box center [525, 312] width 1050 height 624
click at [748, 601] on span "Save" at bounding box center [746, 599] width 26 height 15
click at [748, 601] on body "E Everlab HY Home Documentation Analytics Code automation Design system data De…" at bounding box center [525, 312] width 1050 height 624
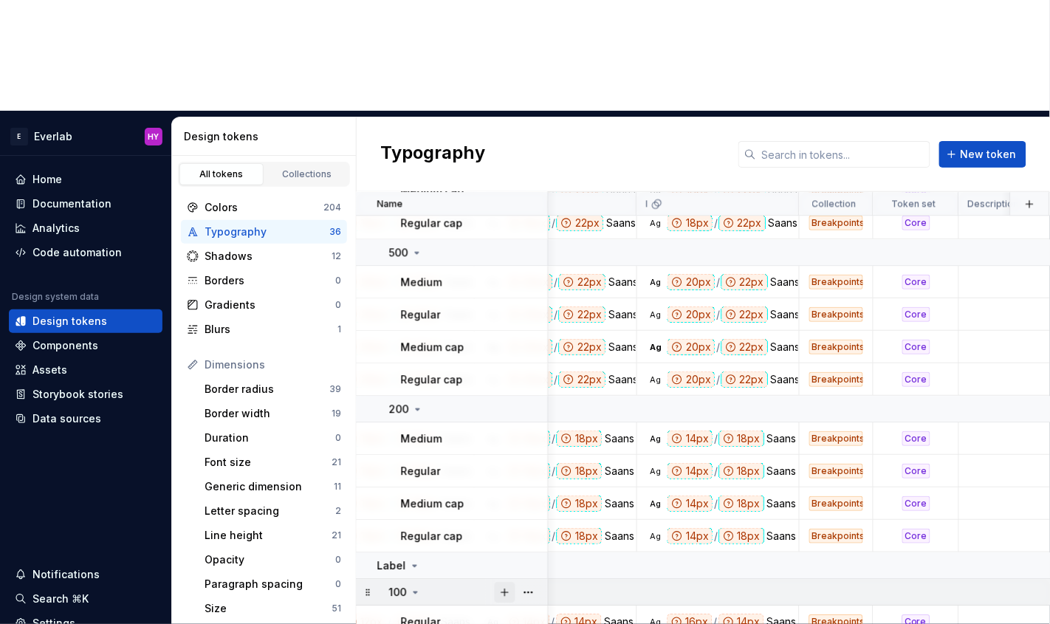
click at [508, 582] on button "button" at bounding box center [505, 592] width 21 height 21
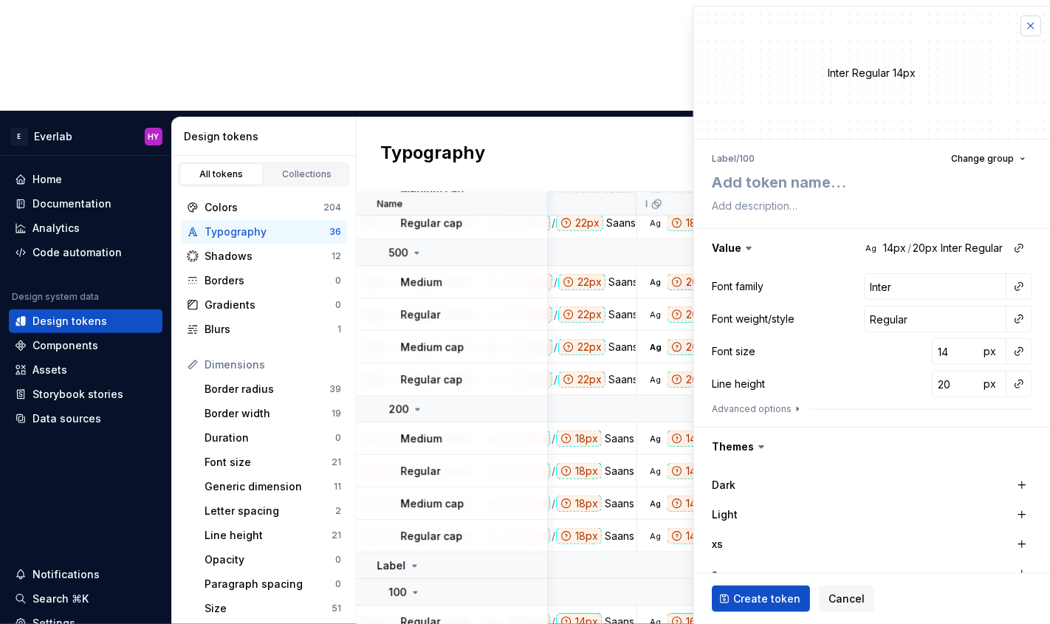
click at [1036, 23] on button "button" at bounding box center [1031, 26] width 21 height 21
click at [1036, 117] on div "Typography New token" at bounding box center [704, 154] width 694 height 75
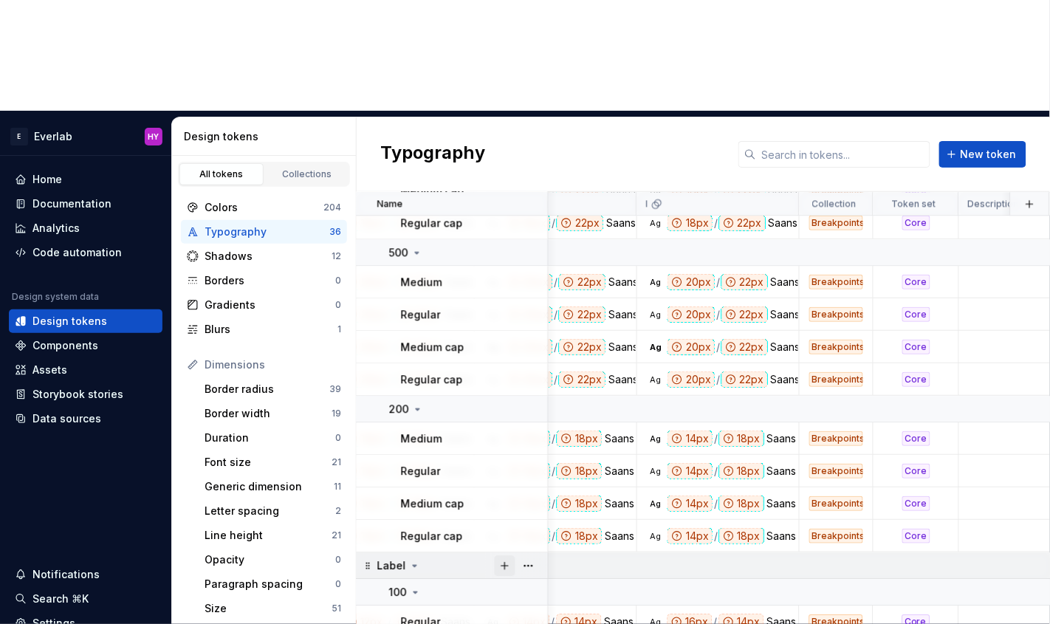
click at [504, 555] on button "button" at bounding box center [505, 565] width 21 height 21
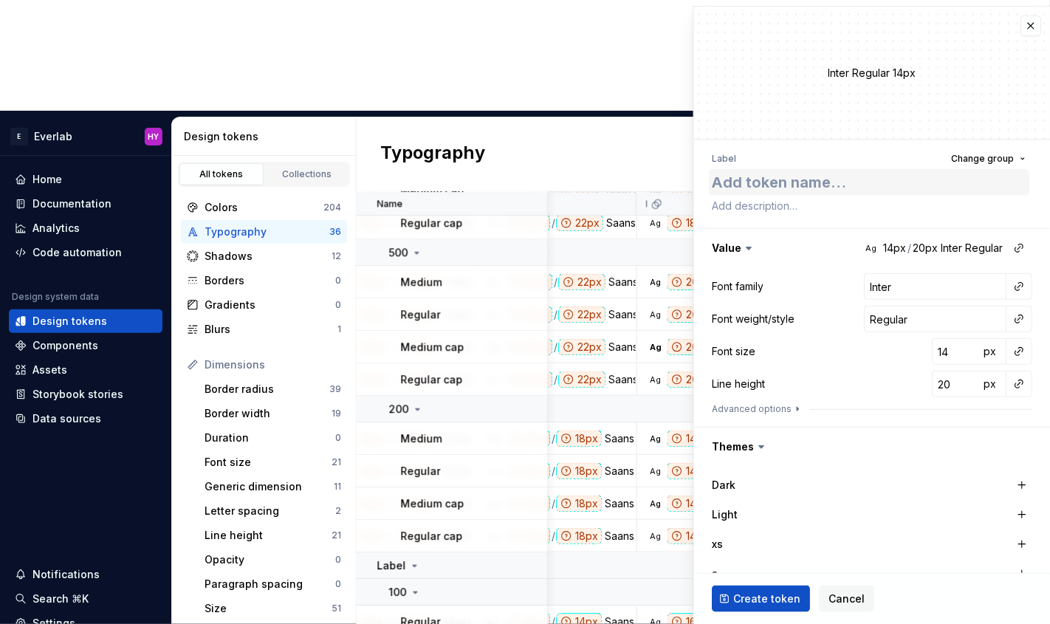
click at [848, 179] on textarea at bounding box center [869, 182] width 321 height 27
click at [948, 290] on input "Inter" at bounding box center [935, 286] width 143 height 27
click at [957, 287] on input "Inter" at bounding box center [935, 286] width 143 height 27
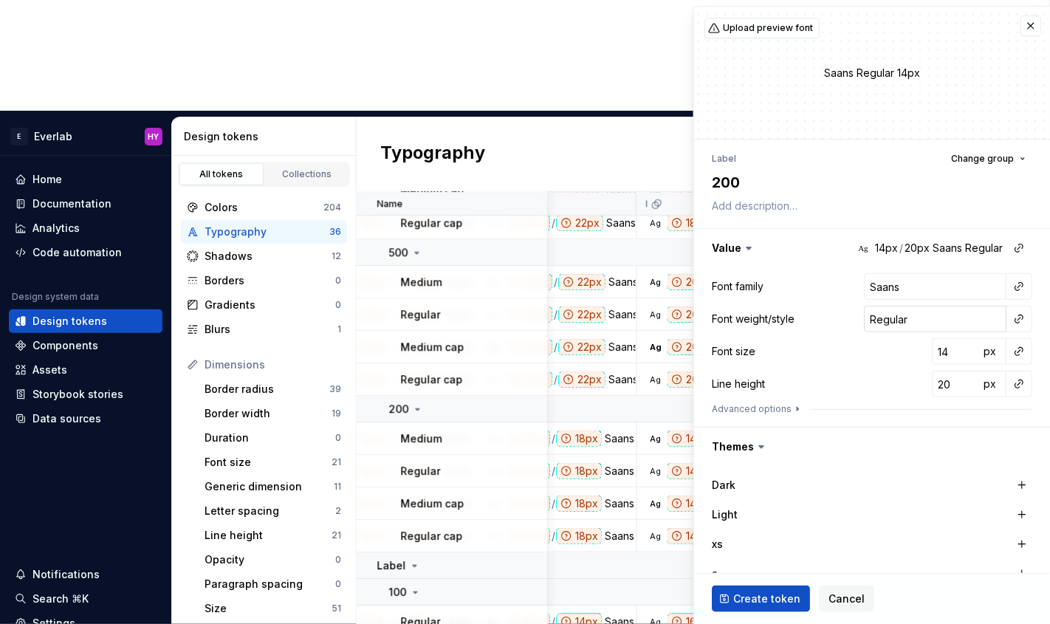
click at [972, 319] on input "Regular" at bounding box center [935, 319] width 143 height 27
click at [1030, 352] on div at bounding box center [1019, 351] width 27 height 27
click at [1022, 352] on button "button" at bounding box center [1019, 351] width 21 height 21
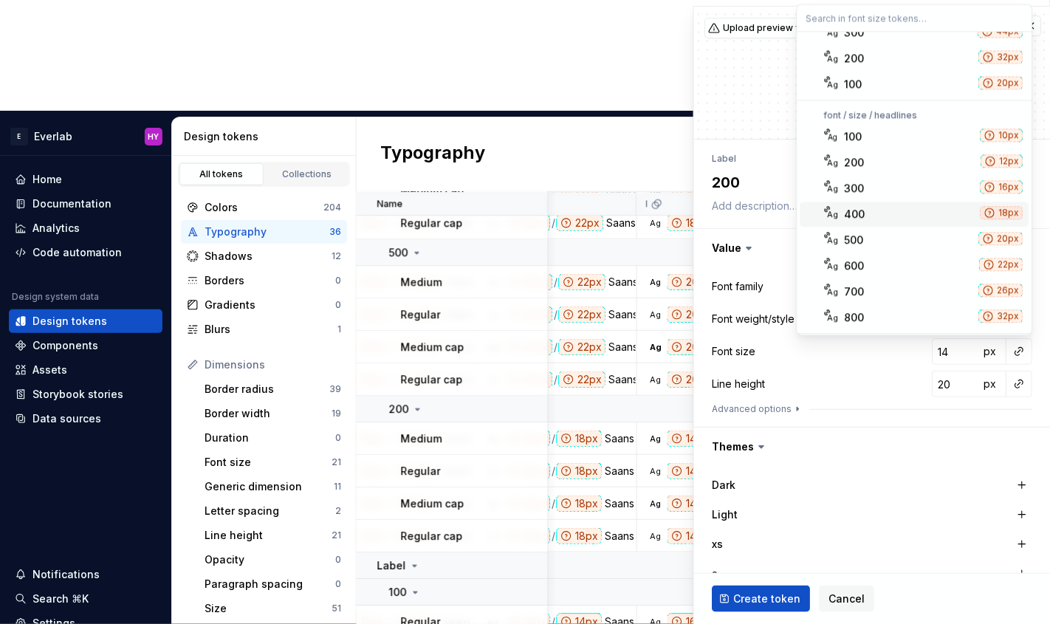
scroll to position [41, 0]
click at [968, 392] on html "E Everlab HY Home Documentation Analytics Code automation Design system data De…" at bounding box center [525, 312] width 1050 height 624
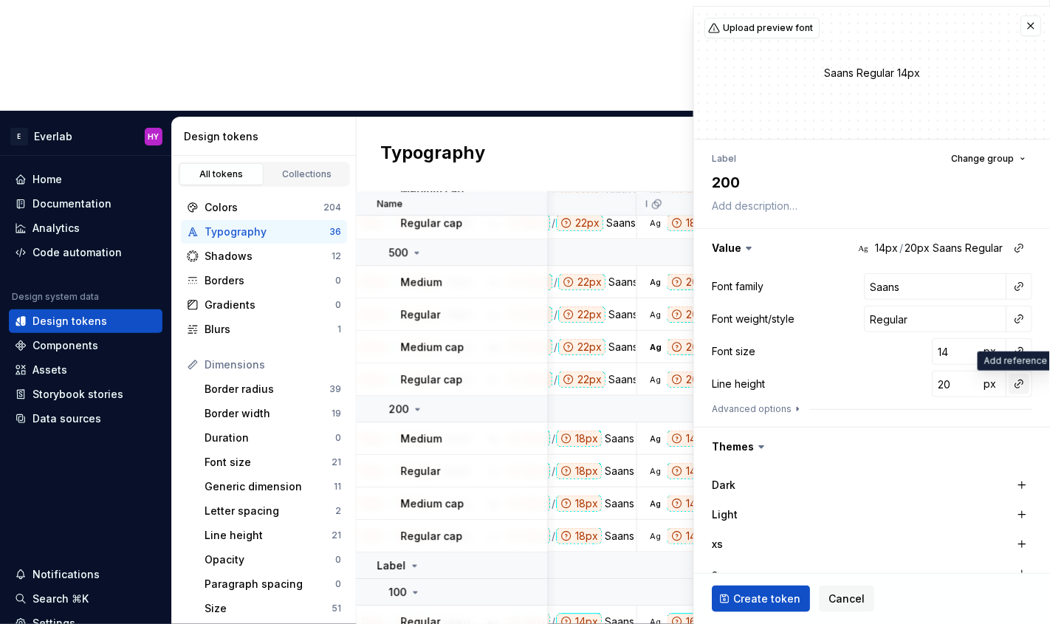
click at [1021, 383] on button "button" at bounding box center [1019, 384] width 21 height 21
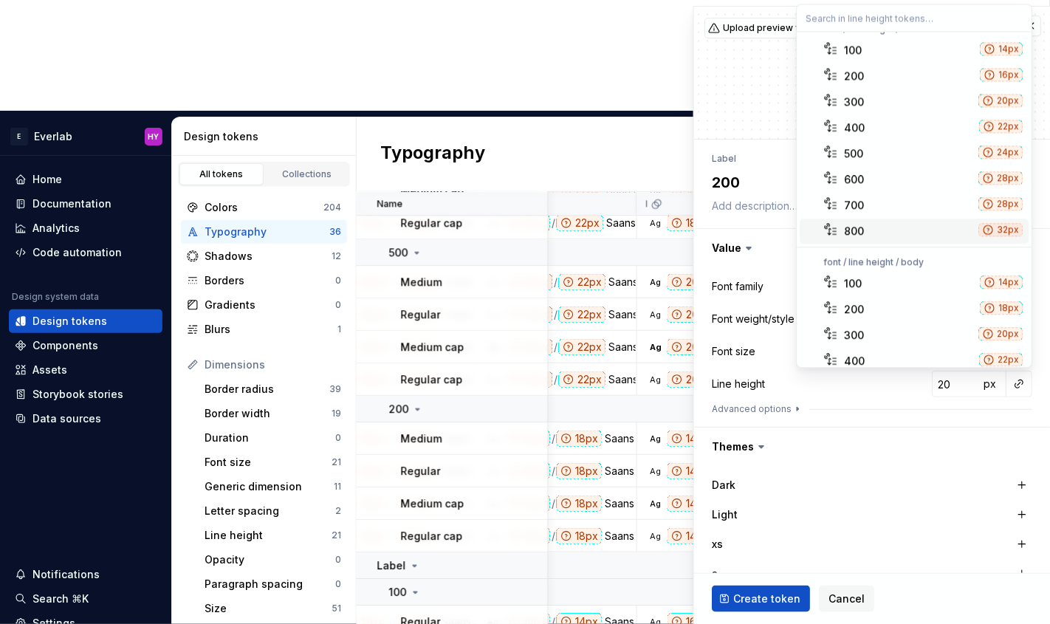
scroll to position [0, 0]
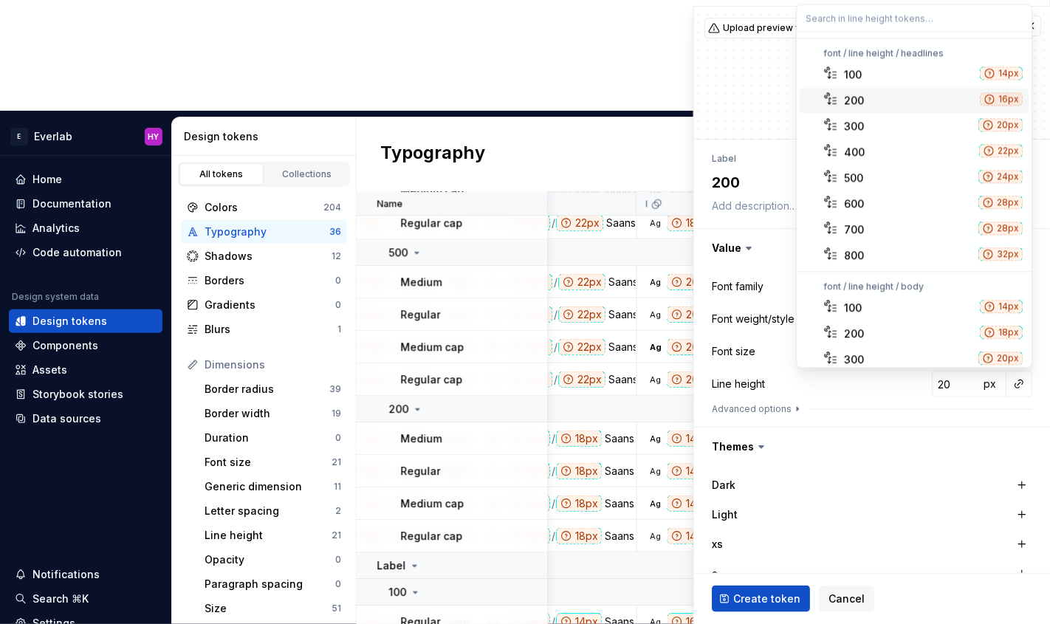
click at [881, 96] on div "200" at bounding box center [910, 100] width 130 height 15
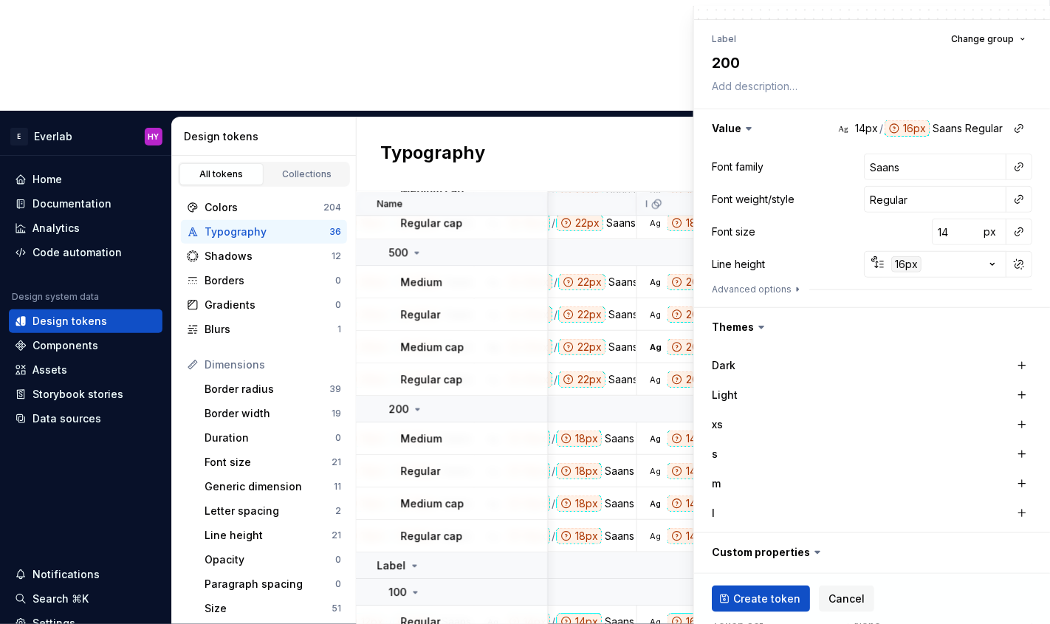
scroll to position [122, 0]
click at [1033, 420] on div "Dark Light xs s m l" at bounding box center [872, 437] width 356 height 186
drag, startPoint x: 1027, startPoint y: 428, endPoint x: 1034, endPoint y: 437, distance: 11.7
click at [1027, 428] on button "button" at bounding box center [1022, 422] width 21 height 21
click at [1027, 453] on button "button" at bounding box center [1022, 452] width 21 height 21
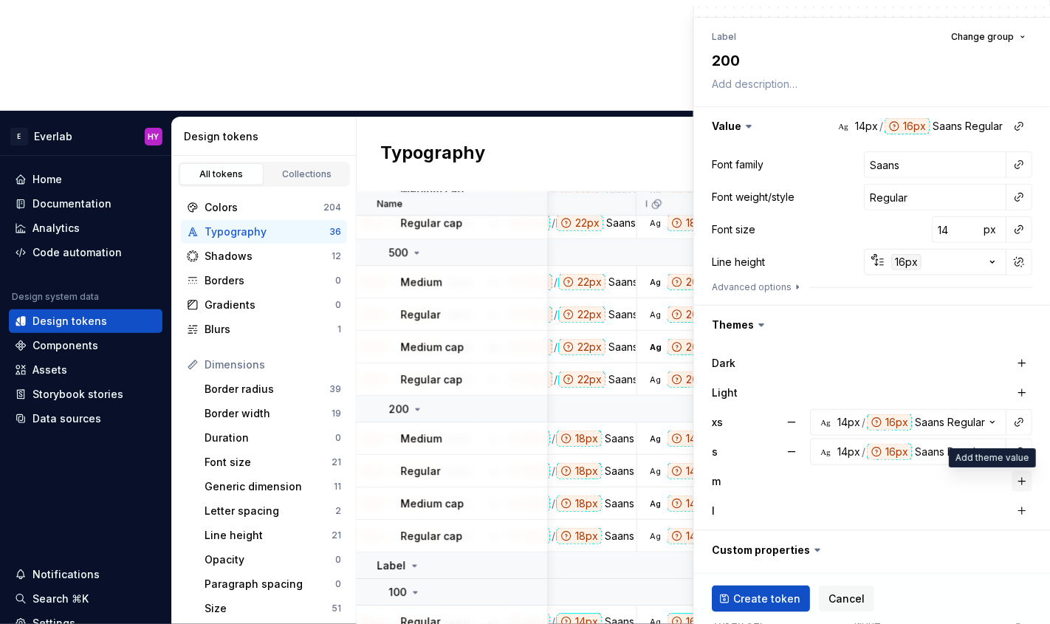
click at [1027, 483] on button "button" at bounding box center [1022, 481] width 21 height 21
click at [1022, 513] on button "button" at bounding box center [1022, 511] width 21 height 21
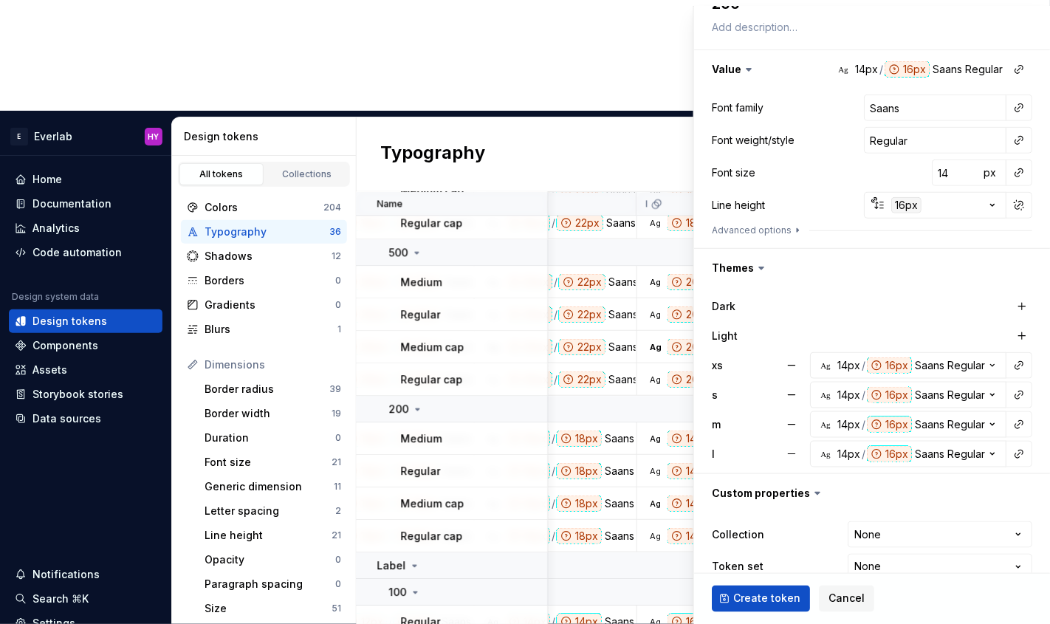
scroll to position [203, 0]
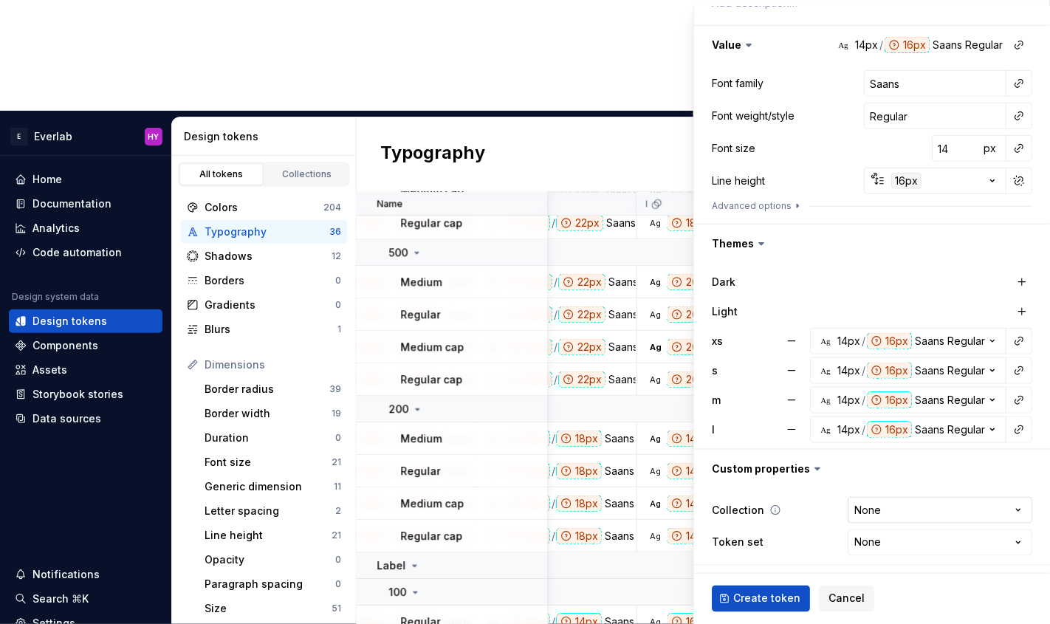
click at [963, 510] on html "E Everlab HY Home Documentation Analytics Code automation Design system data De…" at bounding box center [525, 312] width 1050 height 624
click at [915, 539] on html "E Everlab HY Home Documentation Analytics Code automation Design system data De…" at bounding box center [525, 312] width 1050 height 624
click at [751, 603] on span "Create token" at bounding box center [766, 599] width 67 height 15
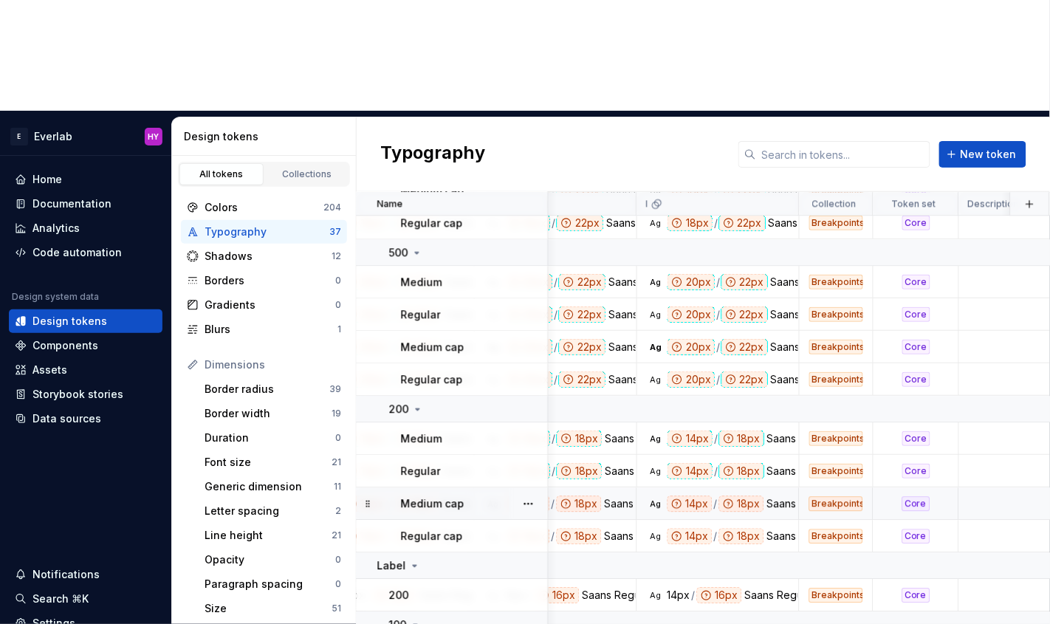
scroll to position [948, 886]
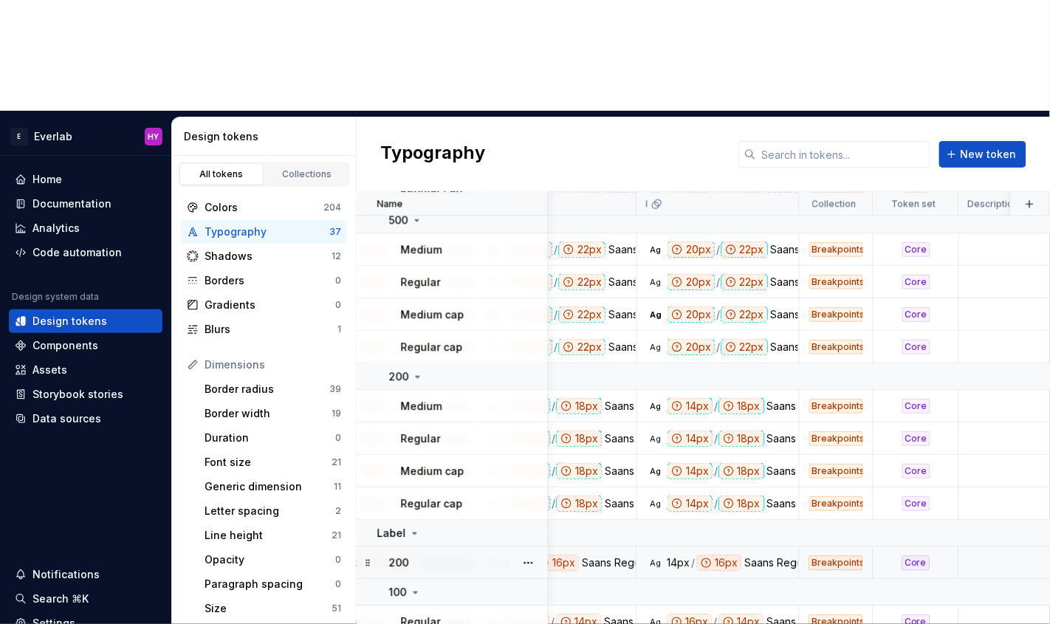
click at [584, 555] on div "Saans" at bounding box center [598, 563] width 30 height 16
click at [415, 555] on div "200" at bounding box center [468, 562] width 158 height 15
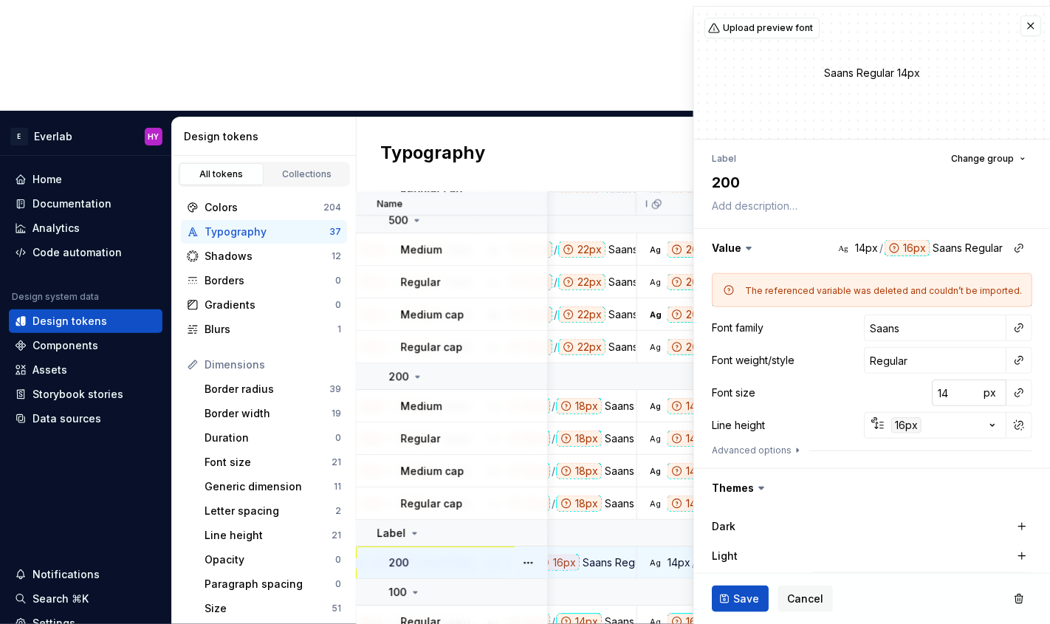
click at [950, 393] on input "14" at bounding box center [956, 393] width 48 height 27
click at [1022, 391] on button "button" at bounding box center [1019, 393] width 21 height 21
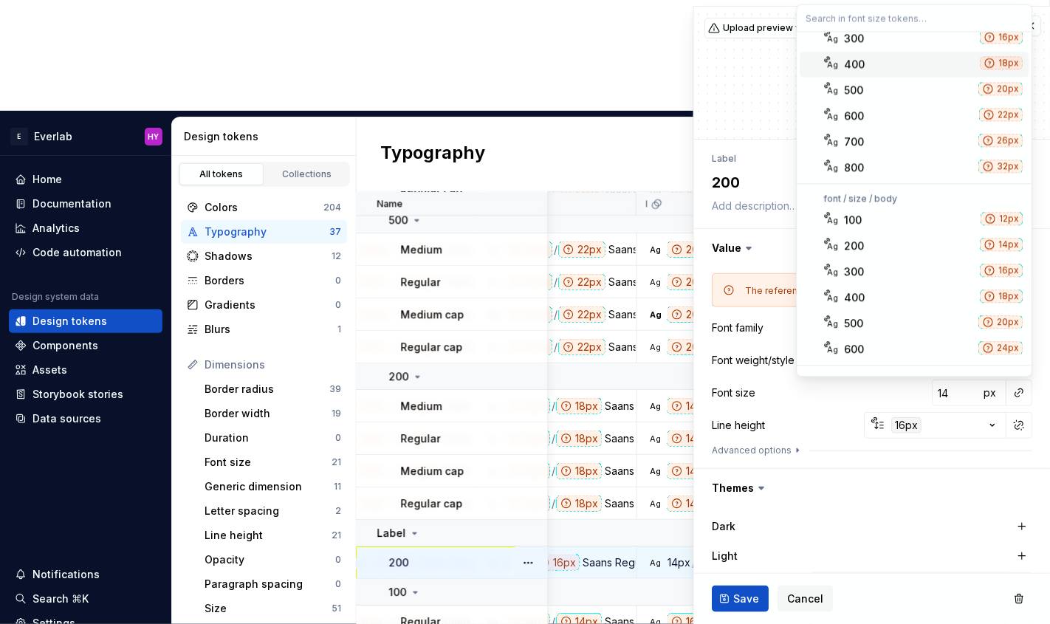
scroll to position [194, 0]
click at [869, 237] on div "200" at bounding box center [910, 243] width 130 height 15
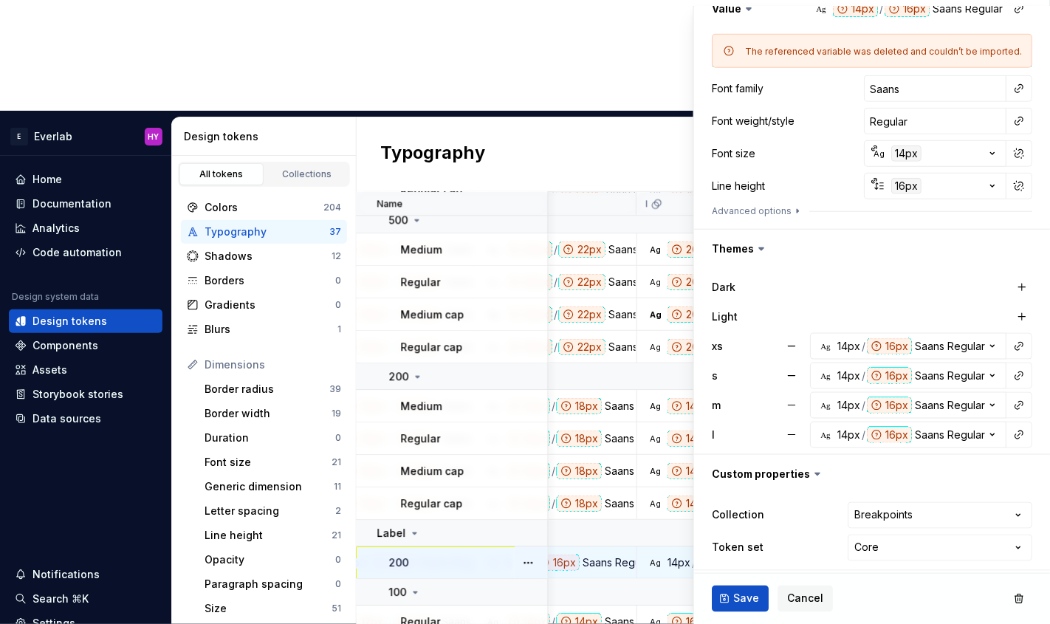
scroll to position [244, 0]
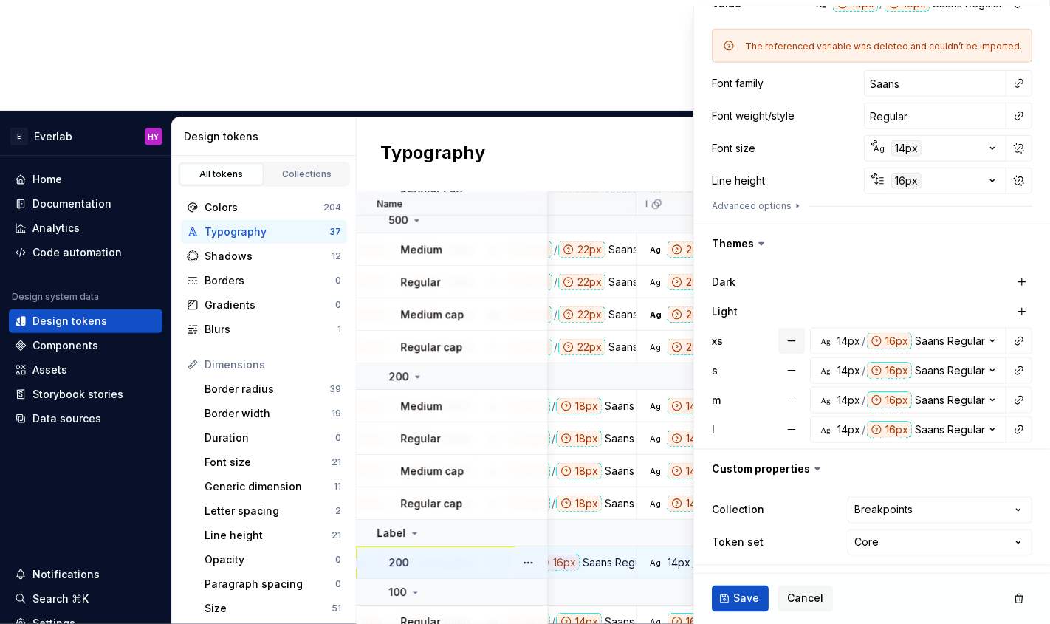
click at [796, 340] on button "button" at bounding box center [792, 341] width 27 height 27
click at [792, 366] on button "button" at bounding box center [792, 371] width 27 height 27
drag, startPoint x: 788, startPoint y: 395, endPoint x: 798, endPoint y: 416, distance: 23.1
click at [790, 397] on button "button" at bounding box center [792, 400] width 27 height 27
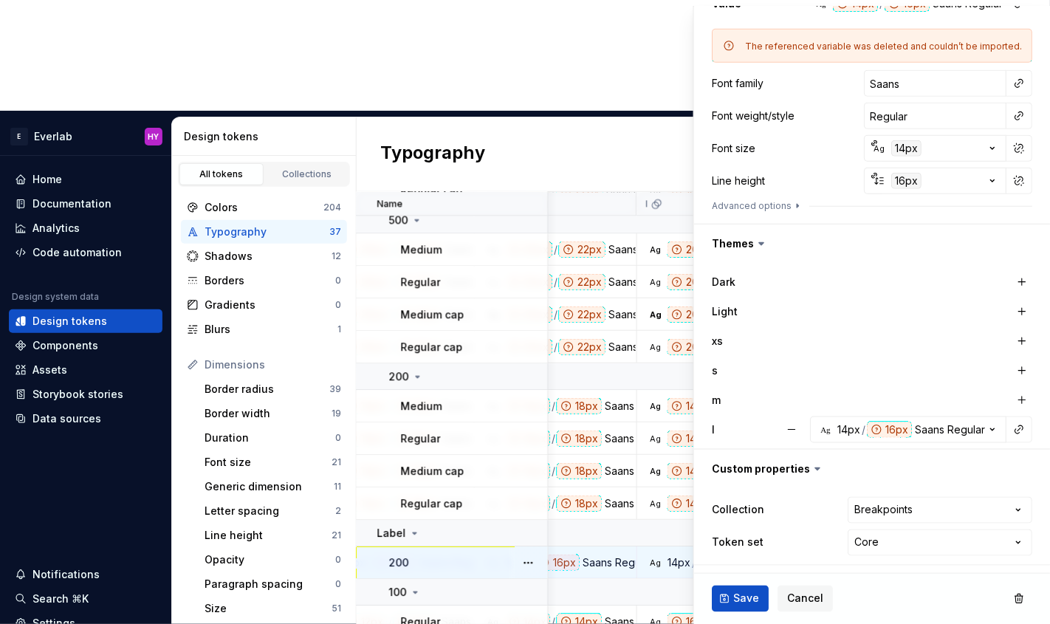
click at [796, 423] on button "button" at bounding box center [792, 430] width 27 height 27
click at [1027, 340] on button "button" at bounding box center [1022, 341] width 21 height 21
click at [1025, 367] on button "button" at bounding box center [1022, 370] width 21 height 21
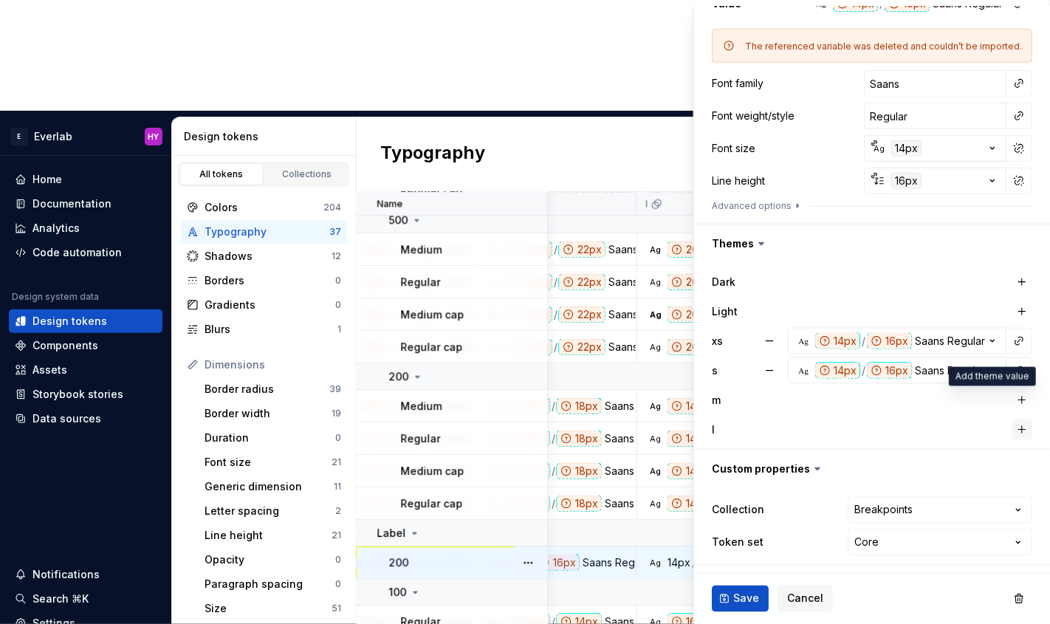
drag, startPoint x: 1022, startPoint y: 397, endPoint x: 1021, endPoint y: 426, distance: 29.6
click at [1022, 399] on button "button" at bounding box center [1022, 400] width 21 height 21
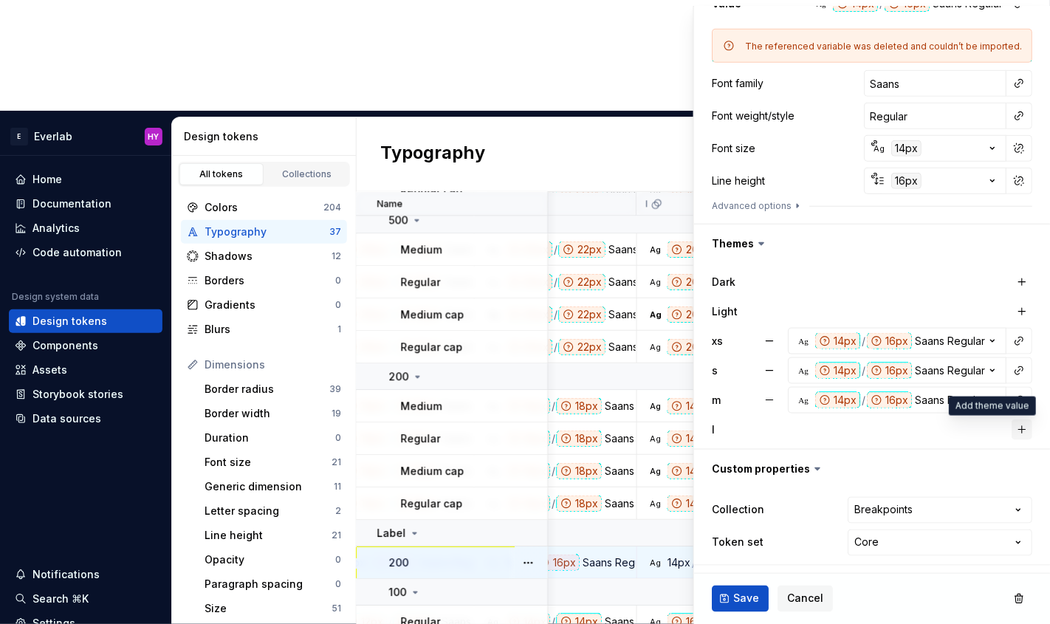
click at [1019, 429] on button "button" at bounding box center [1022, 430] width 21 height 21
click at [714, 603] on button "Save" at bounding box center [740, 599] width 57 height 27
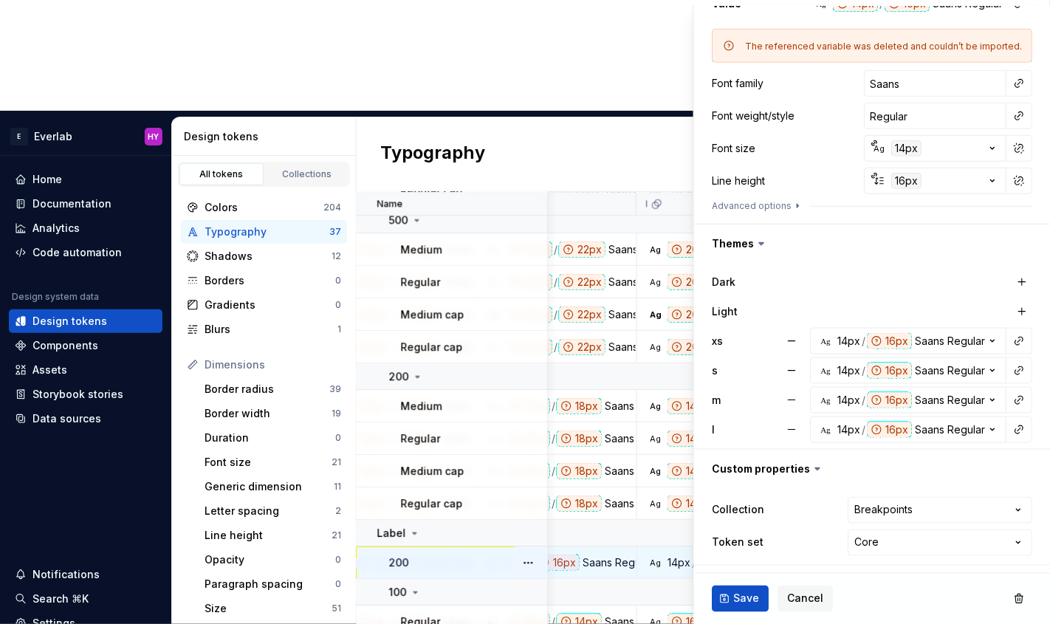
type textarea "*"
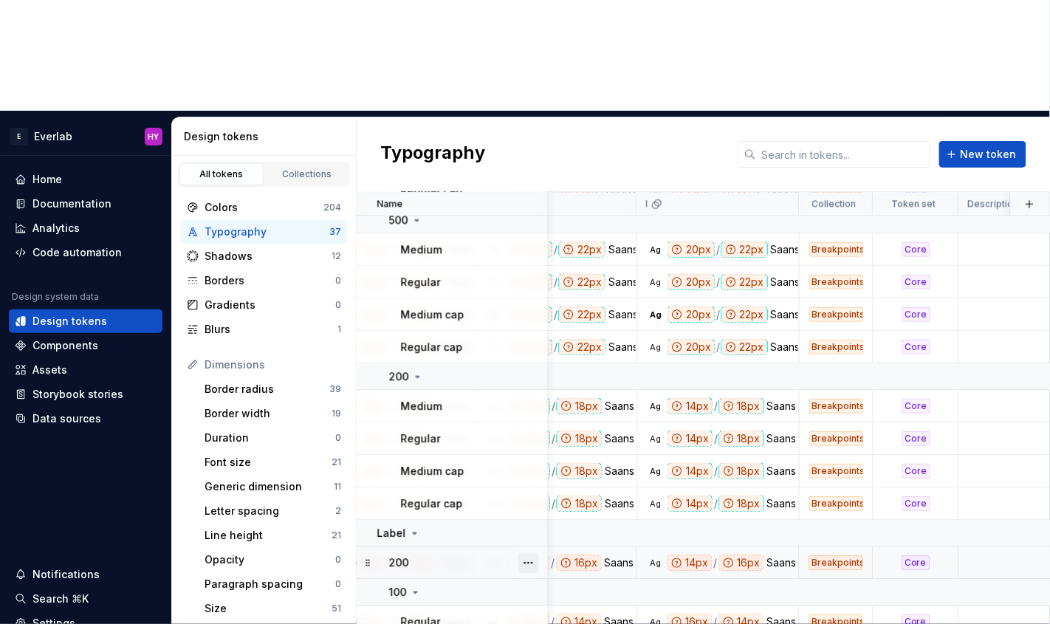
click at [526, 553] on button "button" at bounding box center [529, 563] width 21 height 21
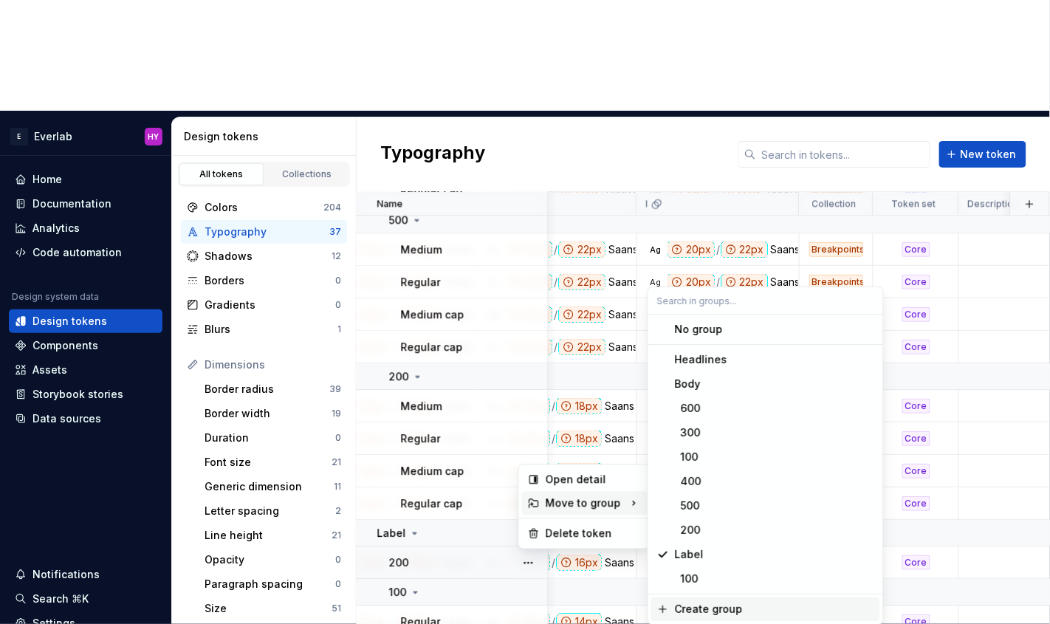
click at [695, 606] on div "Create group" at bounding box center [709, 609] width 68 height 15
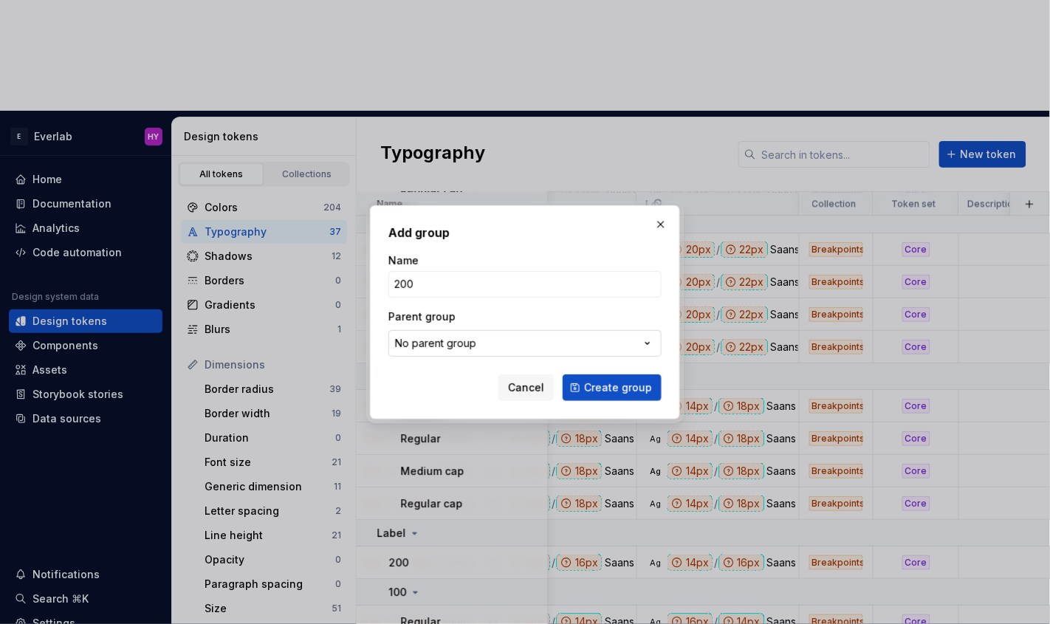
type input "200"
click at [614, 343] on button "No parent group" at bounding box center [525, 343] width 273 height 27
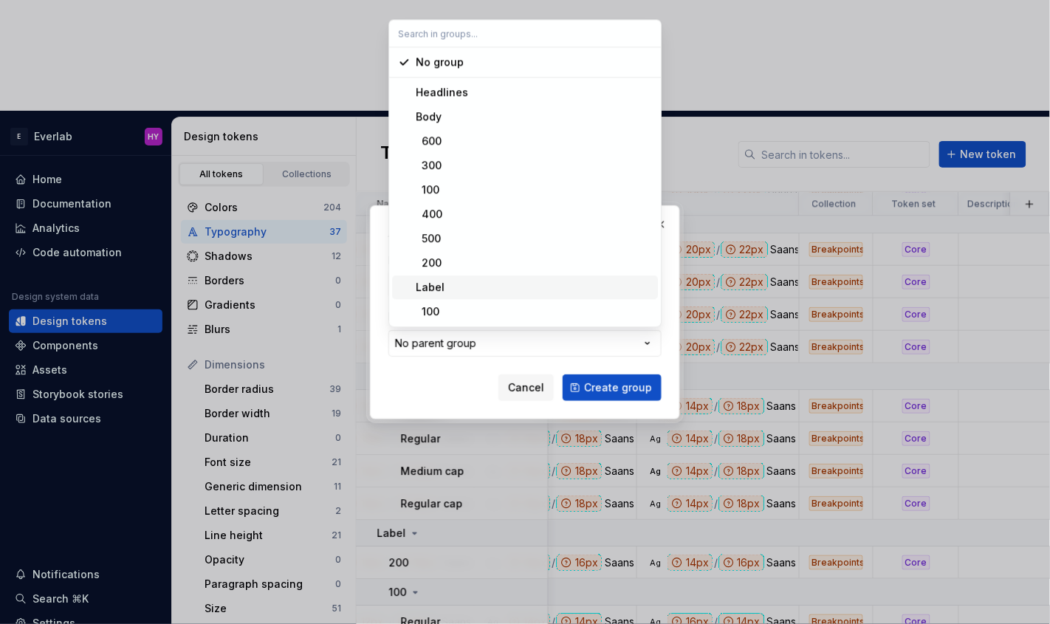
click at [526, 284] on div "Label" at bounding box center [534, 287] width 236 height 15
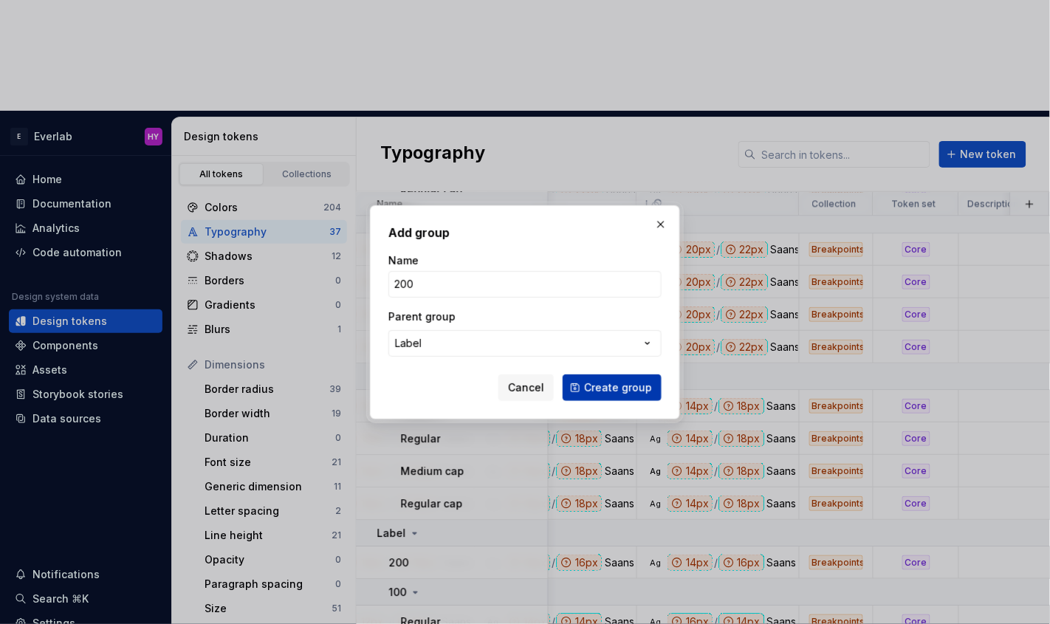
click at [639, 384] on span "Create group" at bounding box center [618, 387] width 68 height 15
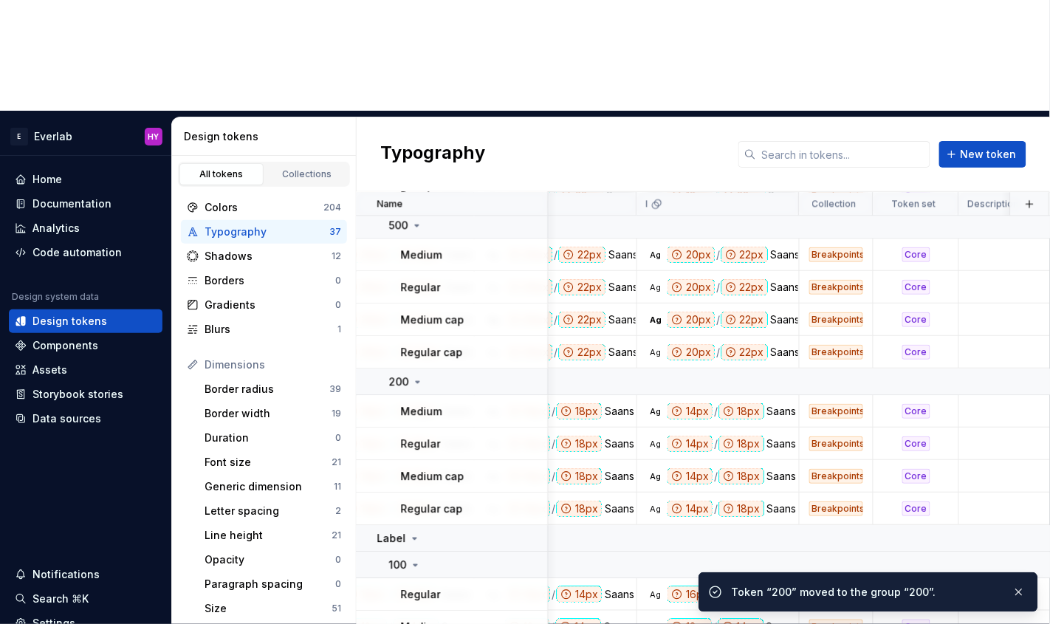
scroll to position [943, 886]
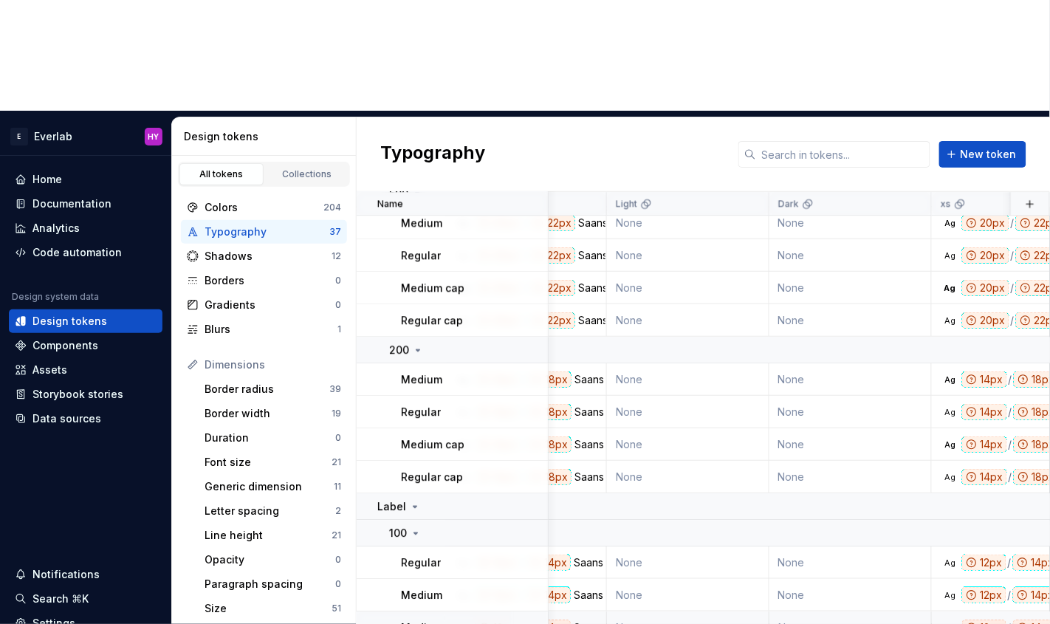
scroll to position [975, 0]
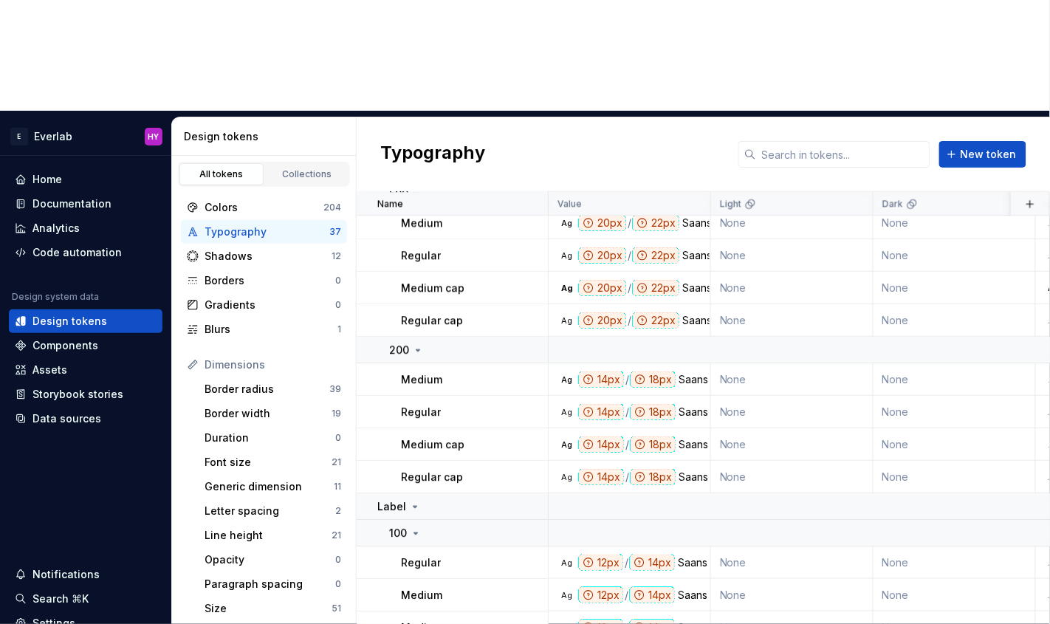
click at [415, 608] on html "E Everlab HY Home Documentation Analytics Code automation Design system data De…" at bounding box center [525, 312] width 1050 height 624
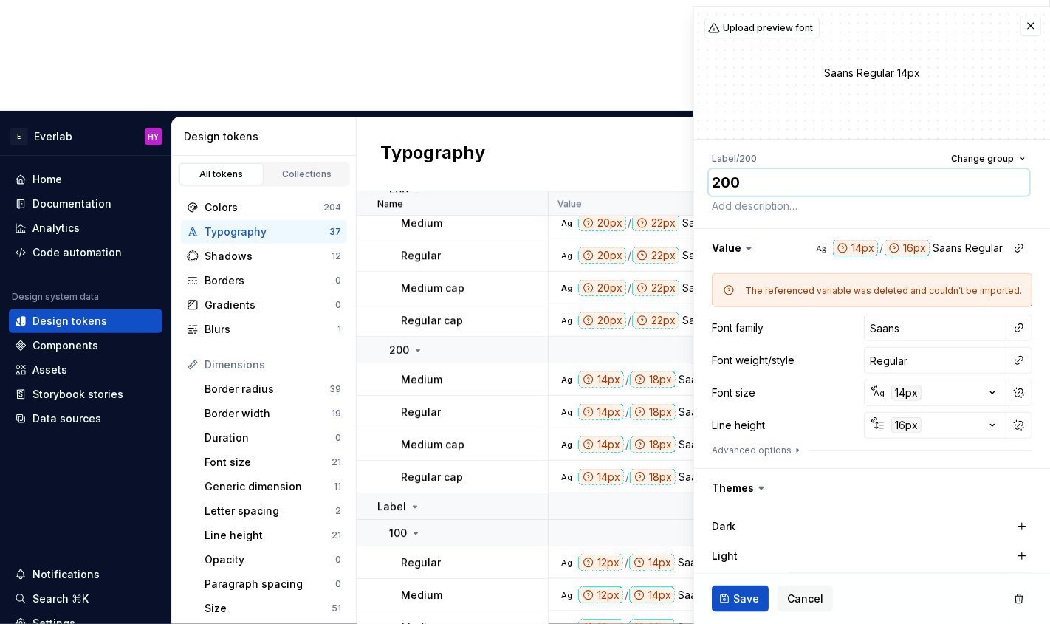
click at [767, 172] on textarea "200" at bounding box center [869, 182] width 321 height 27
click at [767, 173] on textarea "200" at bounding box center [869, 182] width 321 height 27
type textarea "*"
type textarea "R"
type textarea "*"
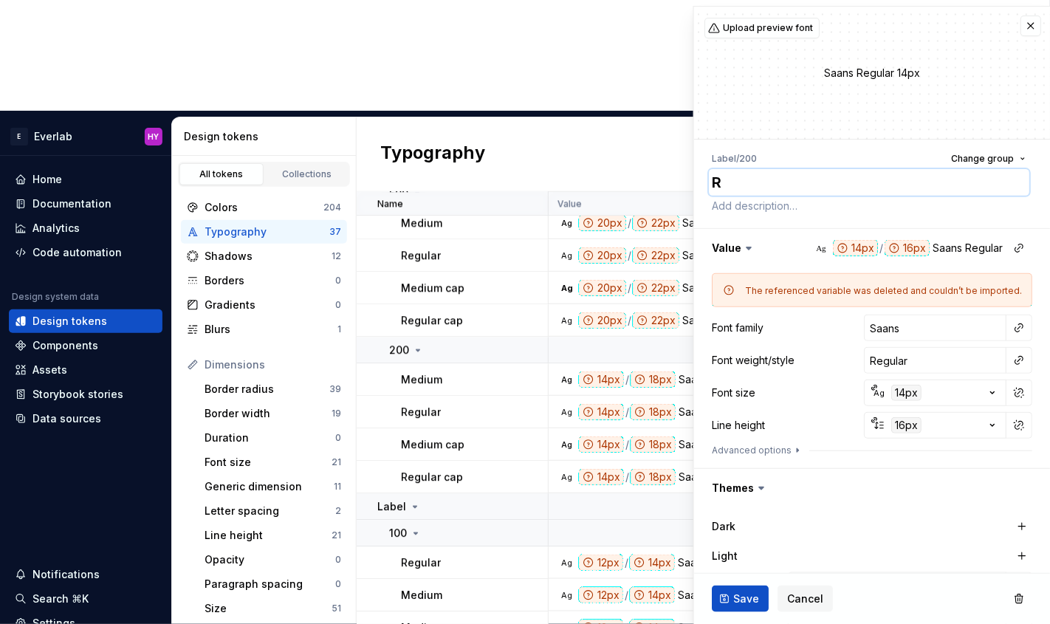
type textarea "Re"
type textarea "*"
type textarea "Reg"
type textarea "*"
type textarea "Regu"
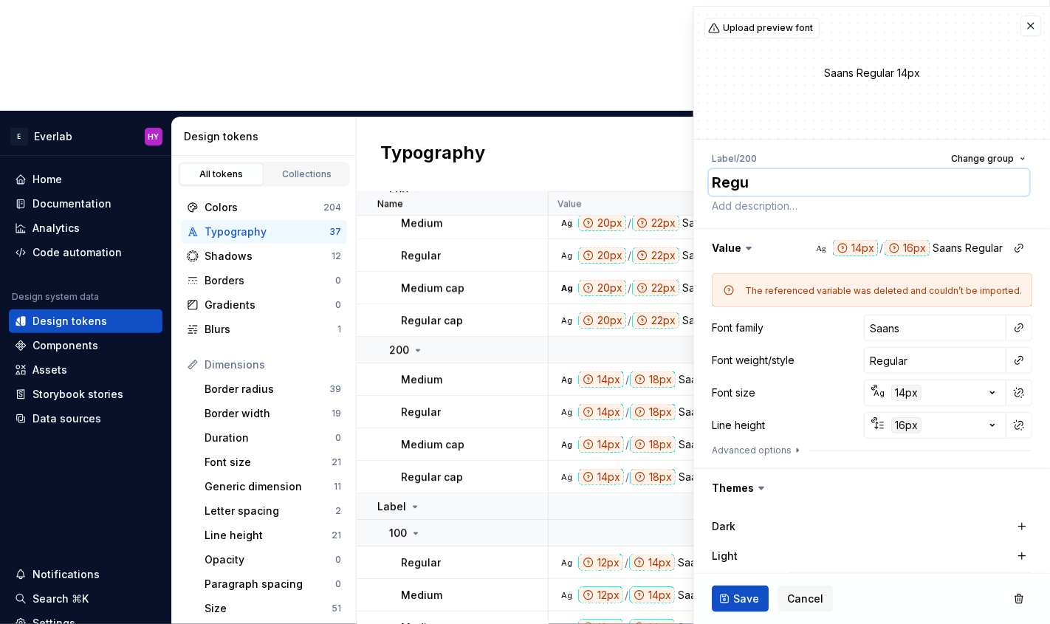
type textarea "*"
type textarea "Regul"
type textarea "*"
type textarea "Regula"
type textarea "*"
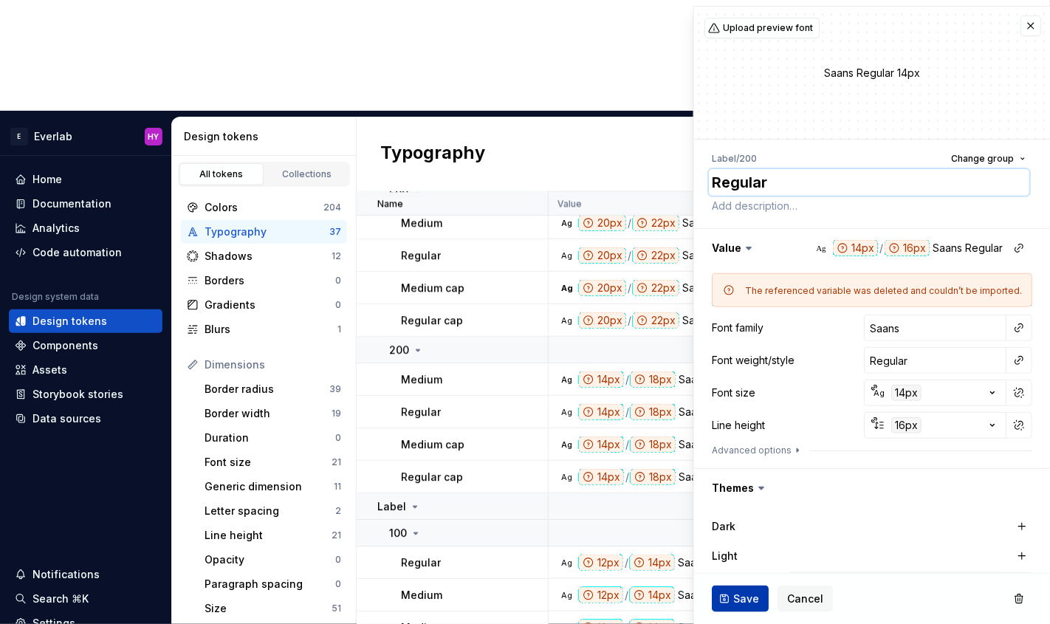
type textarea "Regular"
click at [747, 606] on span "Save" at bounding box center [746, 599] width 26 height 15
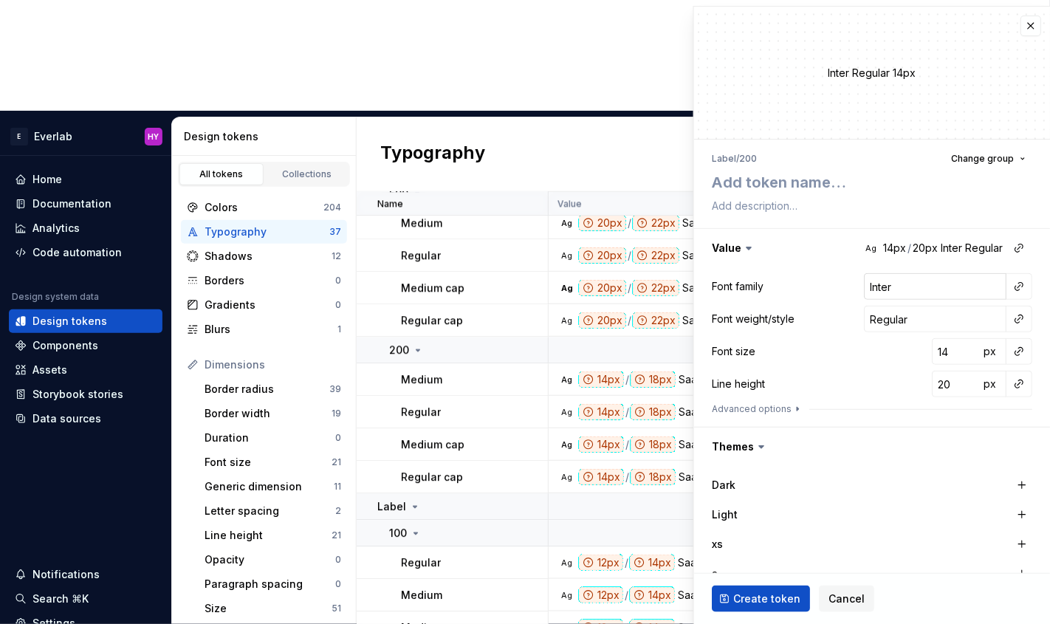
click at [931, 281] on input "Inter" at bounding box center [935, 286] width 143 height 27
type textarea "*"
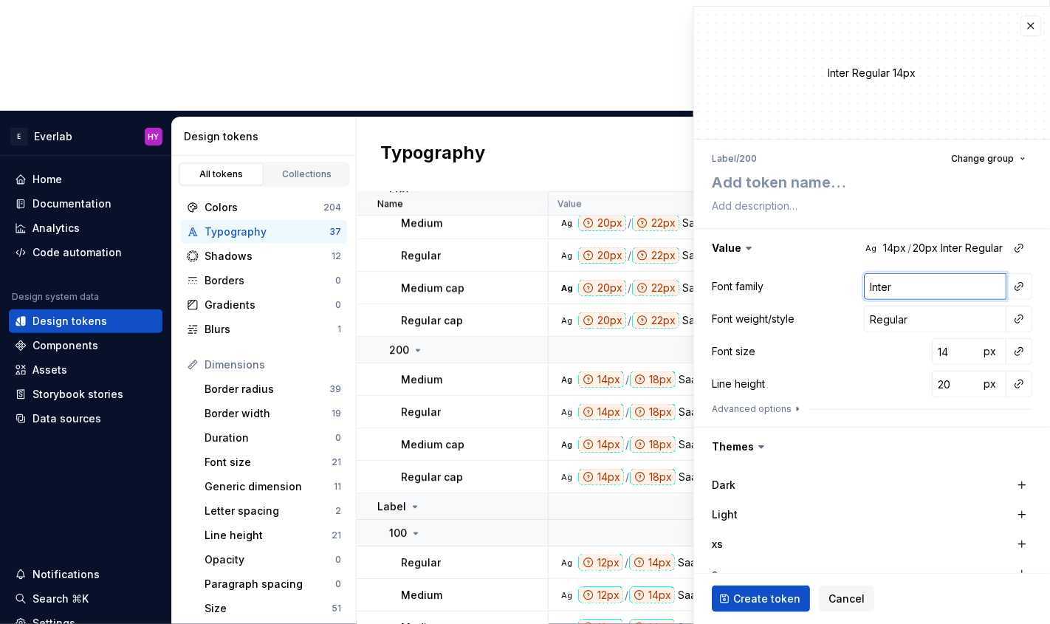
type input "S"
type textarea "*"
type input "Saans"
click at [938, 326] on input "Regular" at bounding box center [935, 319] width 143 height 27
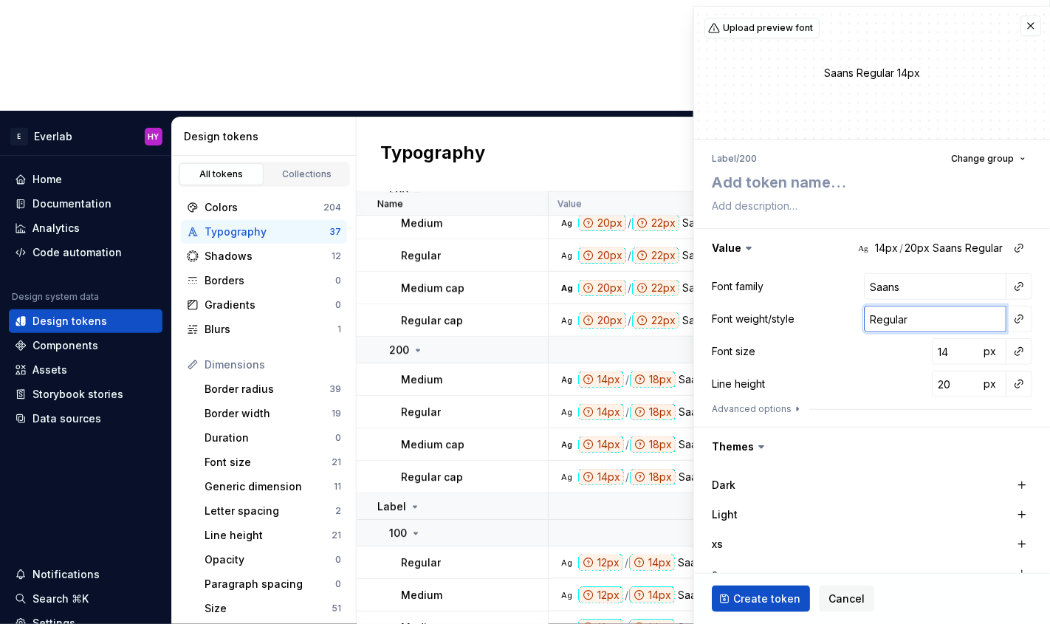
click at [938, 326] on input "Regular" at bounding box center [935, 319] width 143 height 27
type textarea "*"
type input "M"
type textarea "*"
type input "Medium"
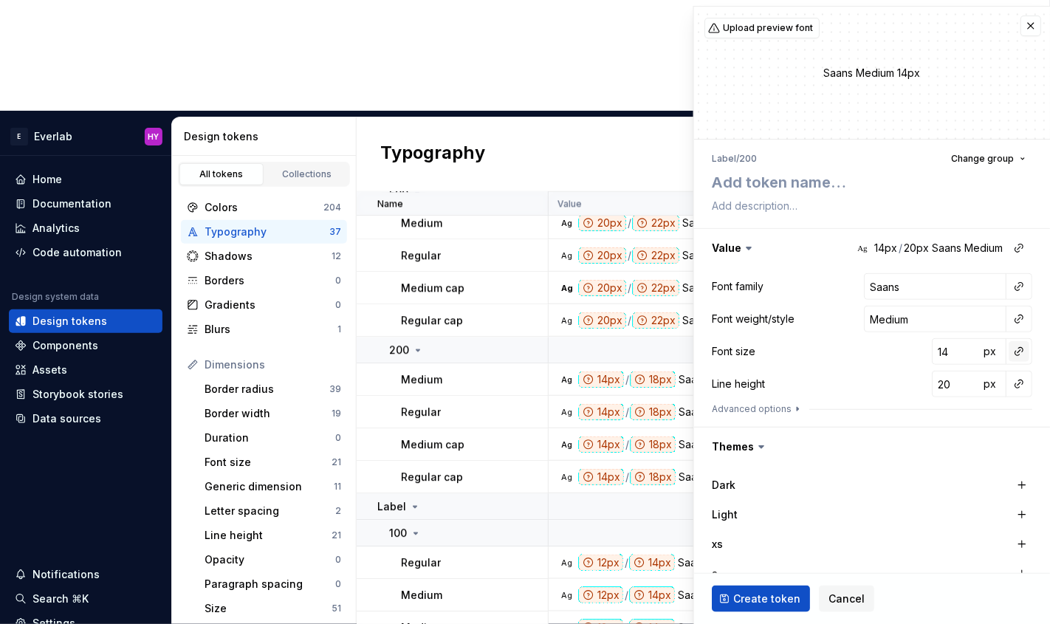
click at [1022, 348] on button "button" at bounding box center [1019, 351] width 21 height 21
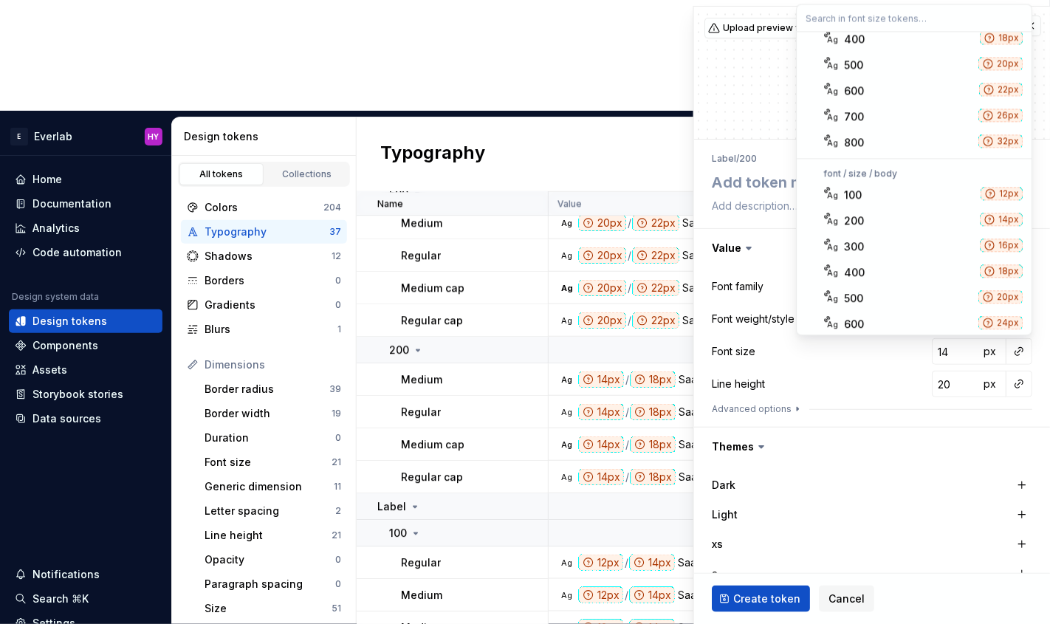
scroll to position [218, 0]
click at [886, 213] on div "200" at bounding box center [910, 220] width 130 height 15
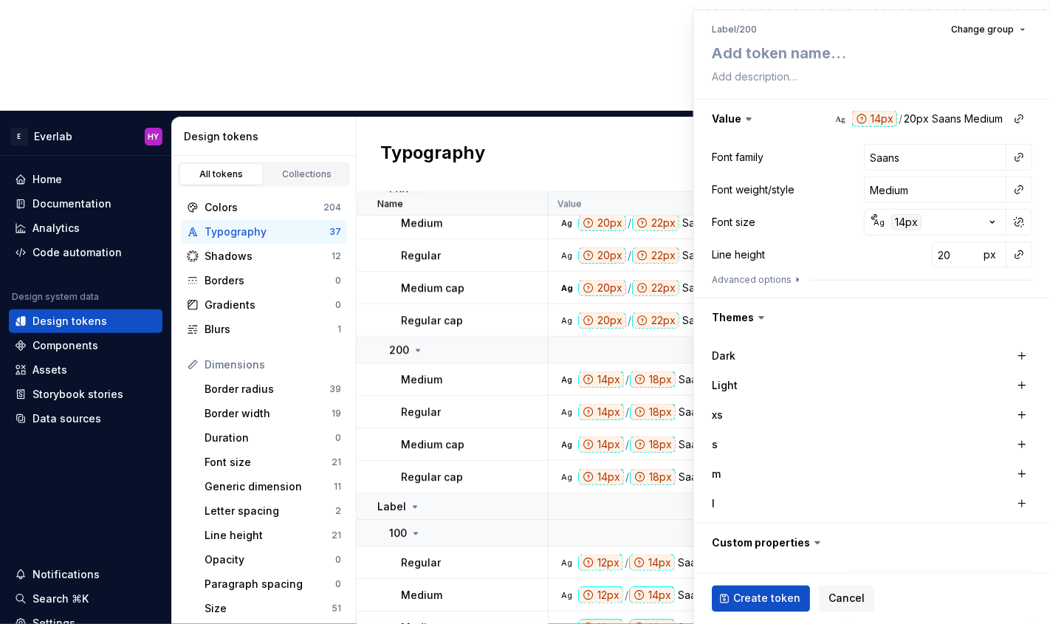
scroll to position [131, 0]
click at [792, 278] on icon "button" at bounding box center [798, 279] width 12 height 12
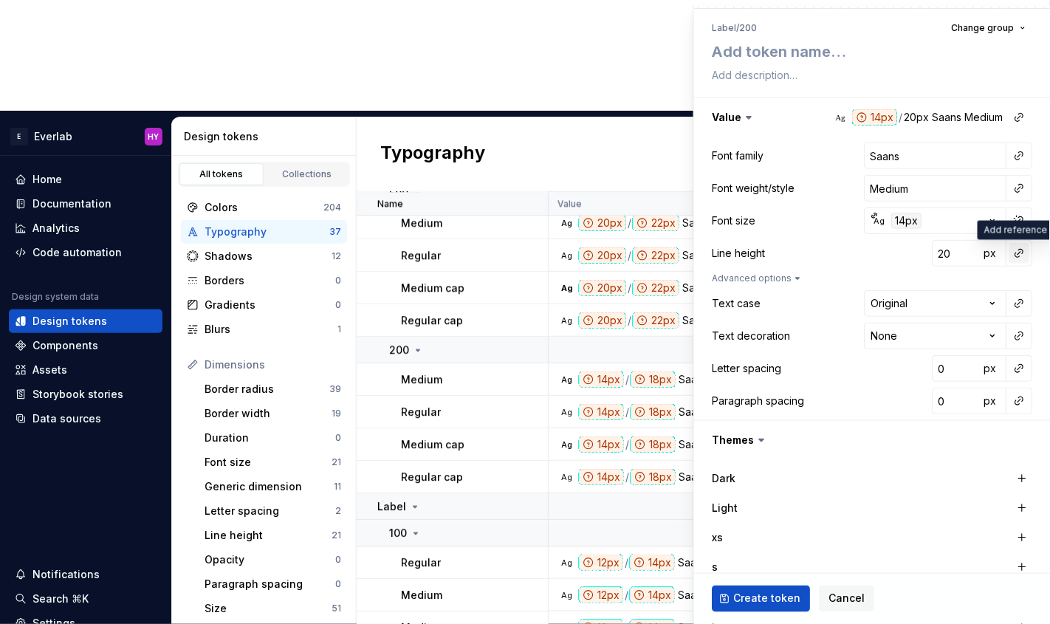
click at [1024, 253] on button "button" at bounding box center [1019, 253] width 21 height 21
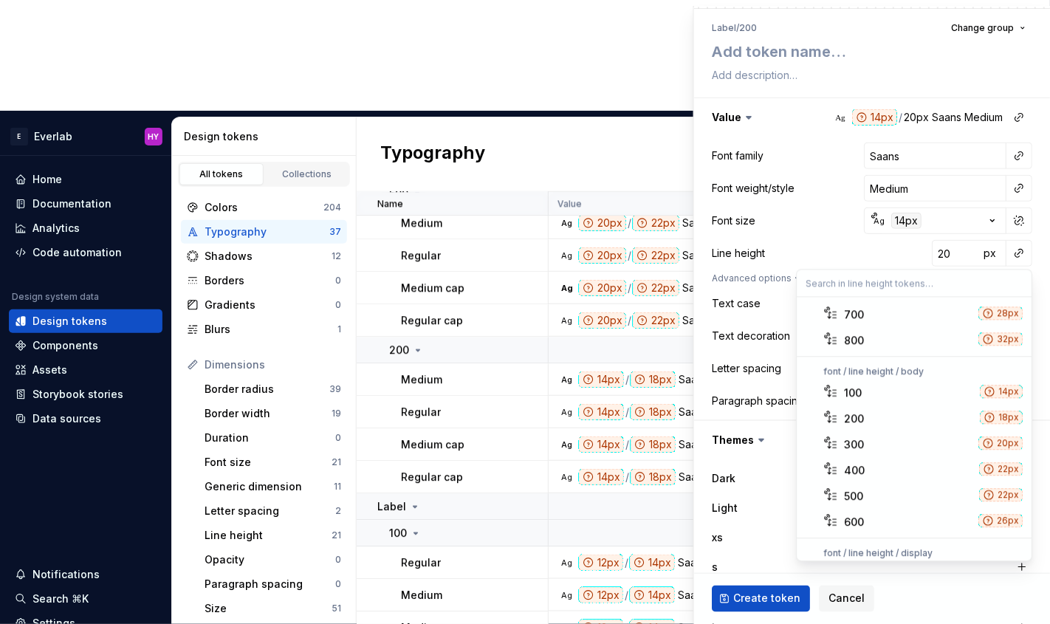
scroll to position [184, 0]
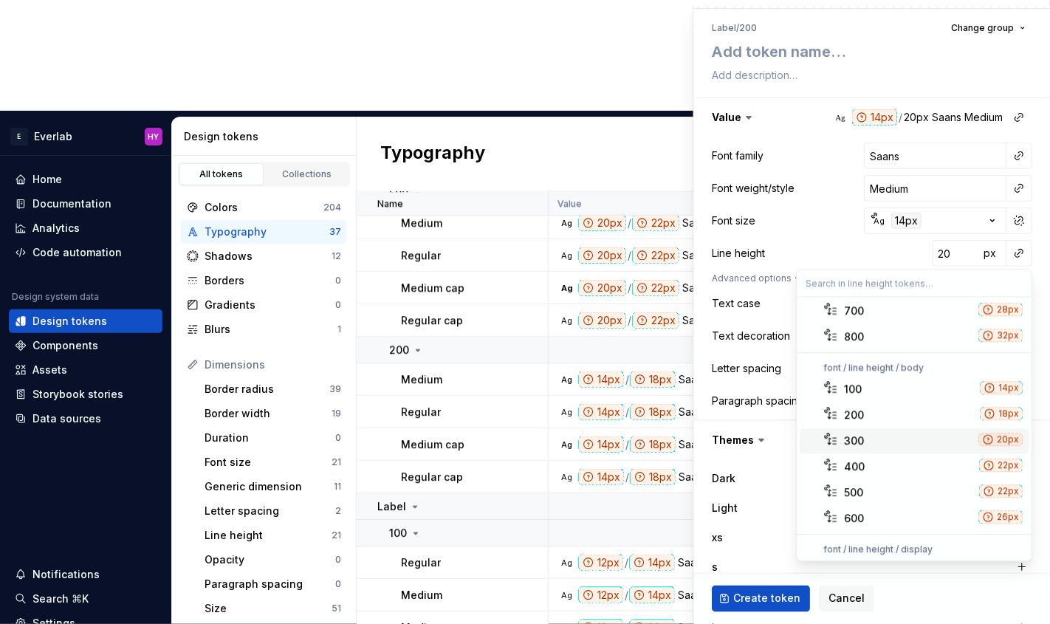
click at [867, 436] on div "300" at bounding box center [909, 441] width 129 height 15
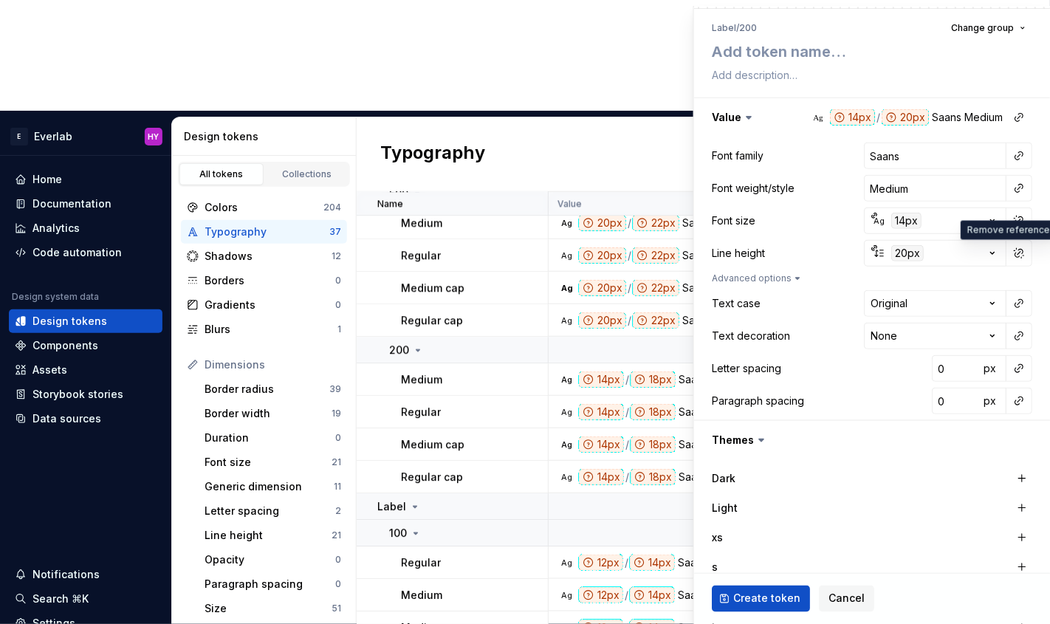
type textarea "*"
click at [996, 308] on html "E Everlab HY Home Documentation Analytics Code automation Design system data De…" at bounding box center [525, 312] width 1050 height 624
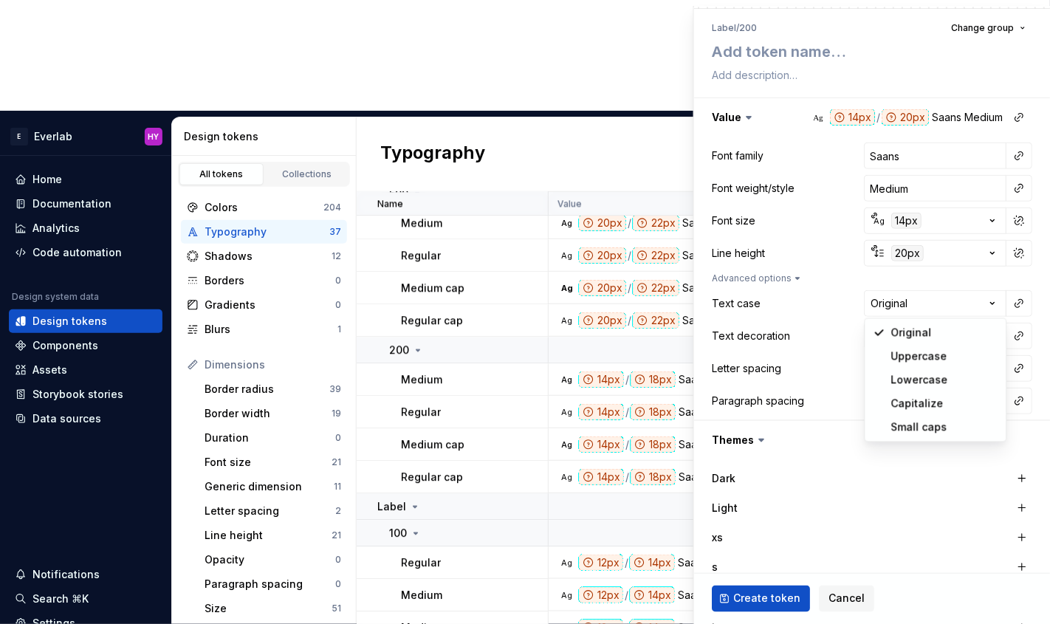
select select "*****"
type textarea "*"
click at [996, 302] on html "E Everlab HY Home Documentation Analytics Code automation Design system data De…" at bounding box center [525, 312] width 1050 height 624
select select "********"
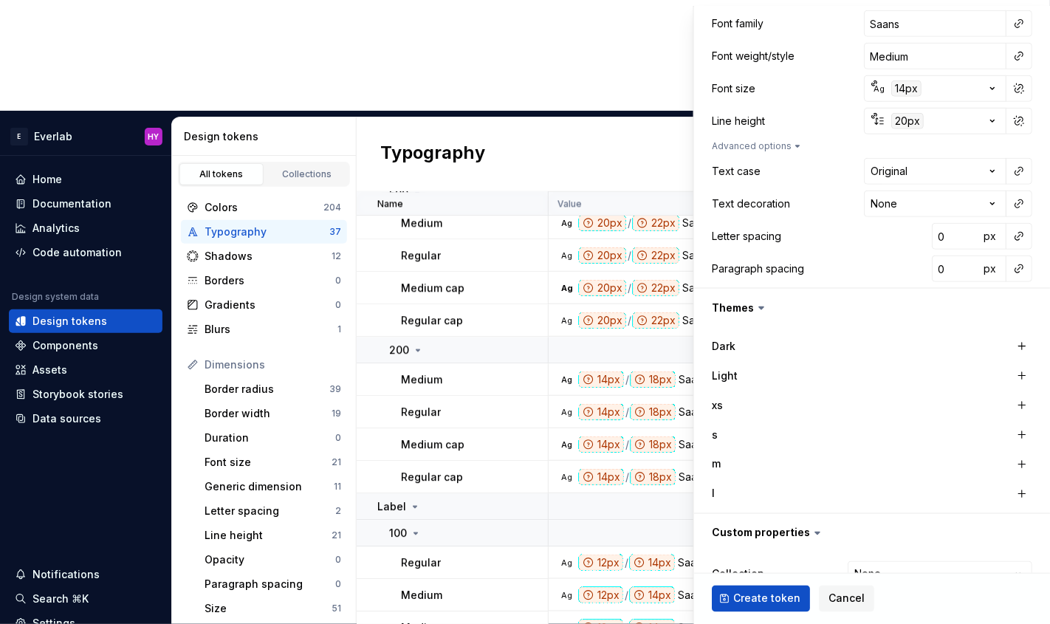
scroll to position [271, 0]
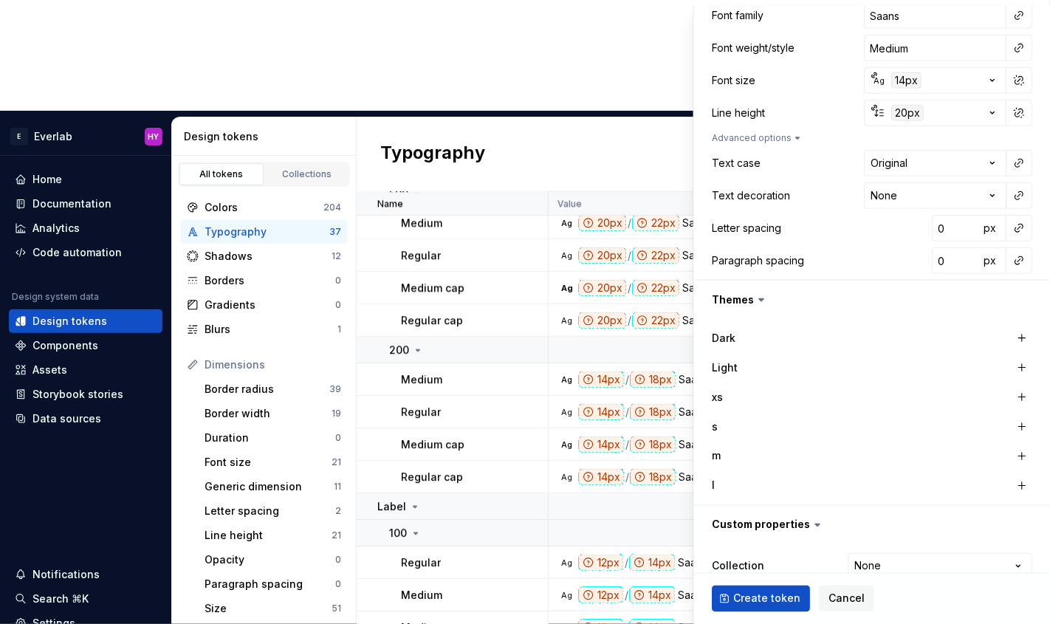
click at [1027, 228] on button "button" at bounding box center [1019, 228] width 21 height 21
click at [872, 287] on div "normal" at bounding box center [862, 286] width 35 height 15
click at [1022, 392] on button "button" at bounding box center [1022, 397] width 21 height 21
click at [1024, 420] on button "button" at bounding box center [1022, 427] width 21 height 21
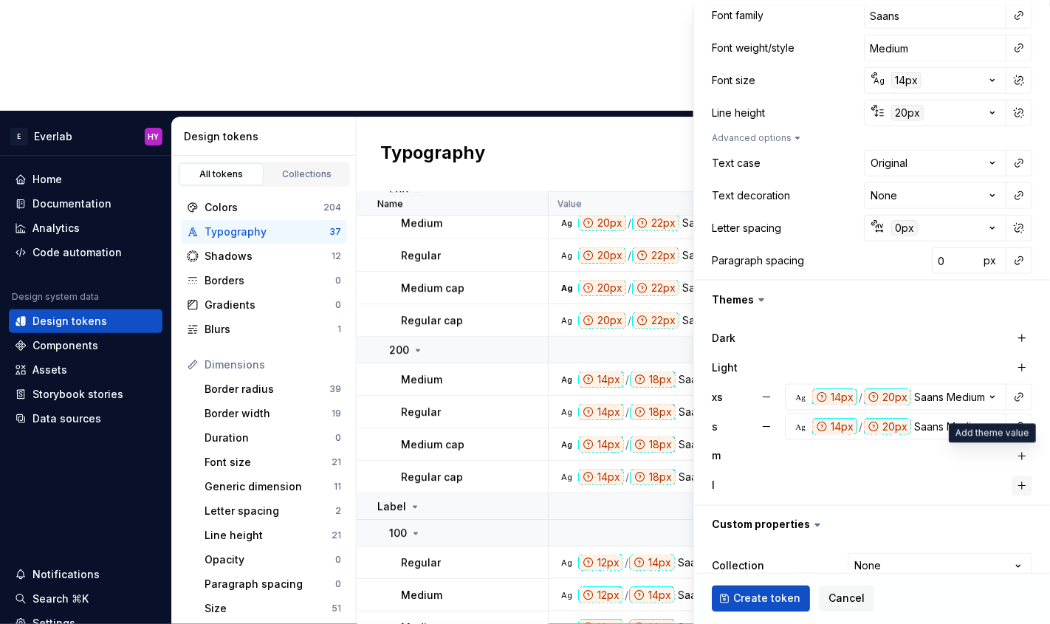
drag, startPoint x: 1026, startPoint y: 454, endPoint x: 1025, endPoint y: 481, distance: 26.6
click at [1026, 456] on button "button" at bounding box center [1022, 456] width 21 height 21
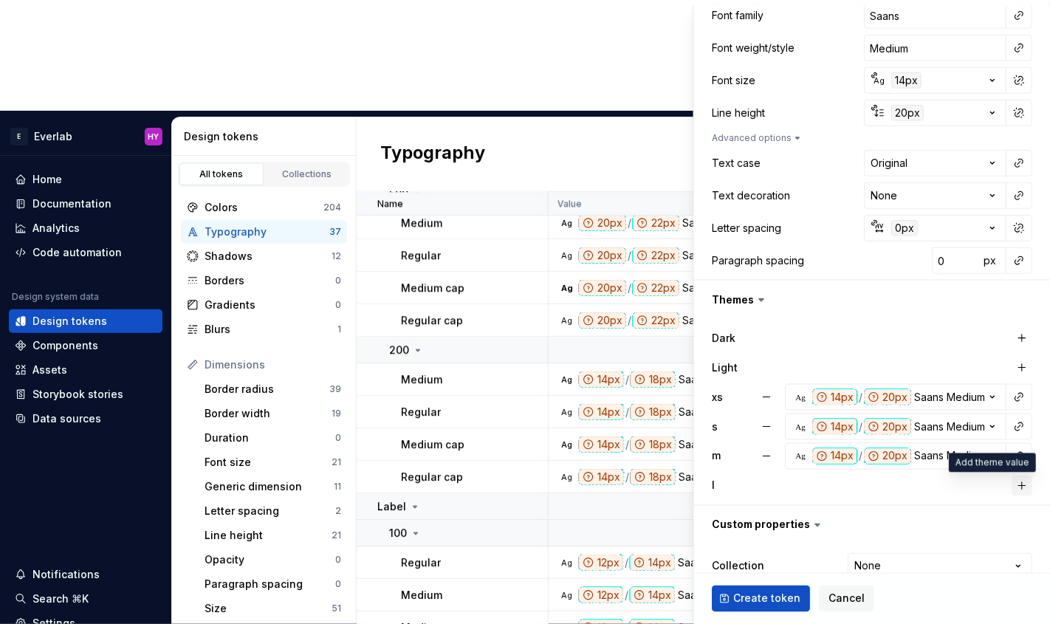
click at [1024, 484] on button "button" at bounding box center [1022, 486] width 21 height 21
type textarea "*"
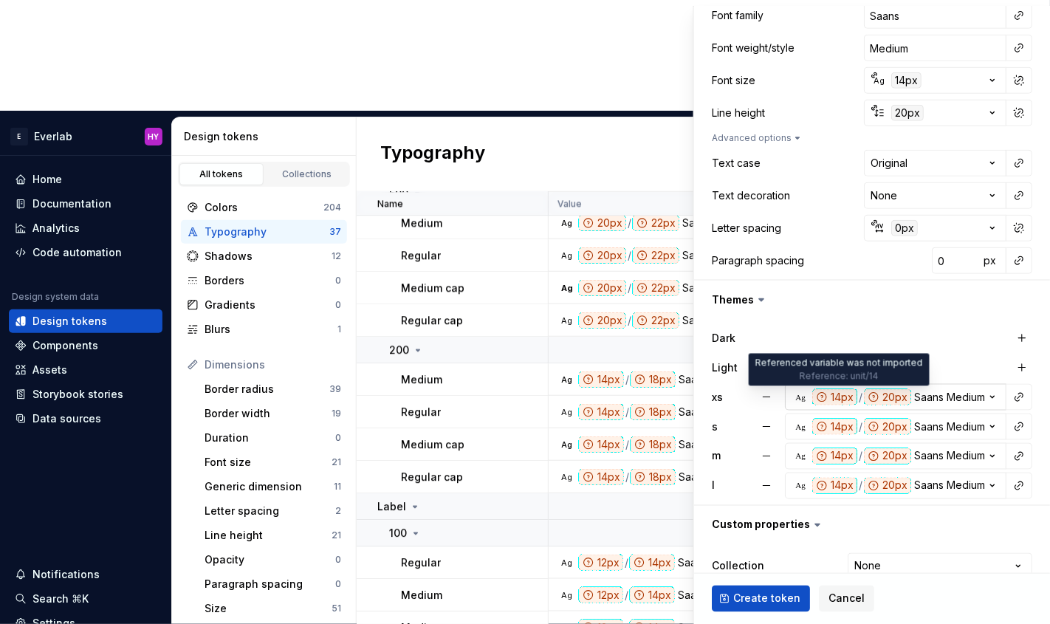
scroll to position [328, 0]
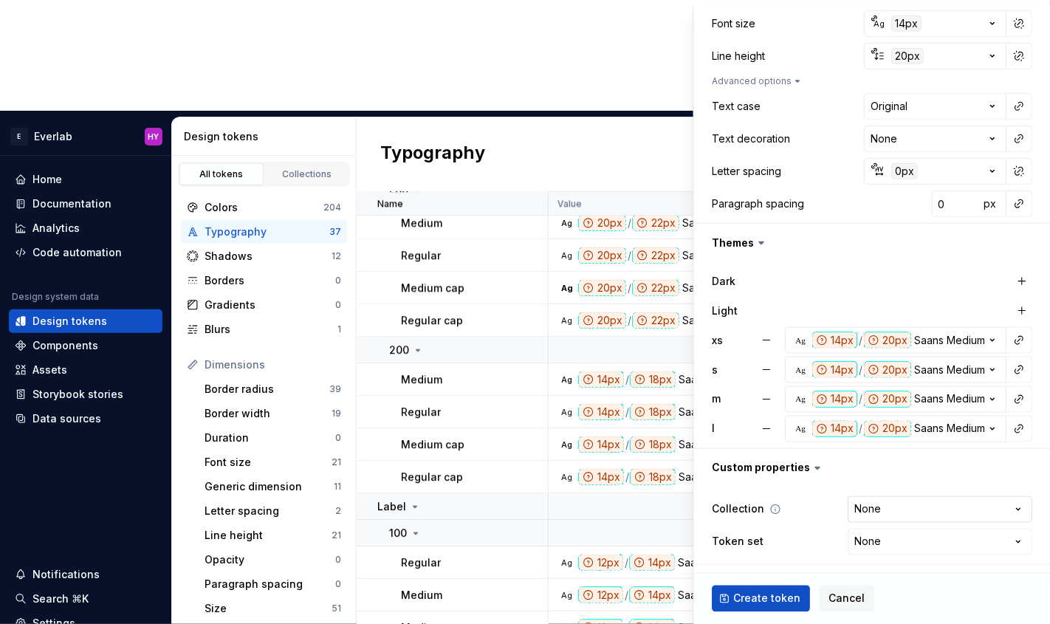
click at [918, 512] on html "E Everlab HY Home Documentation Analytics Code automation Design system data De…" at bounding box center [525, 312] width 1050 height 624
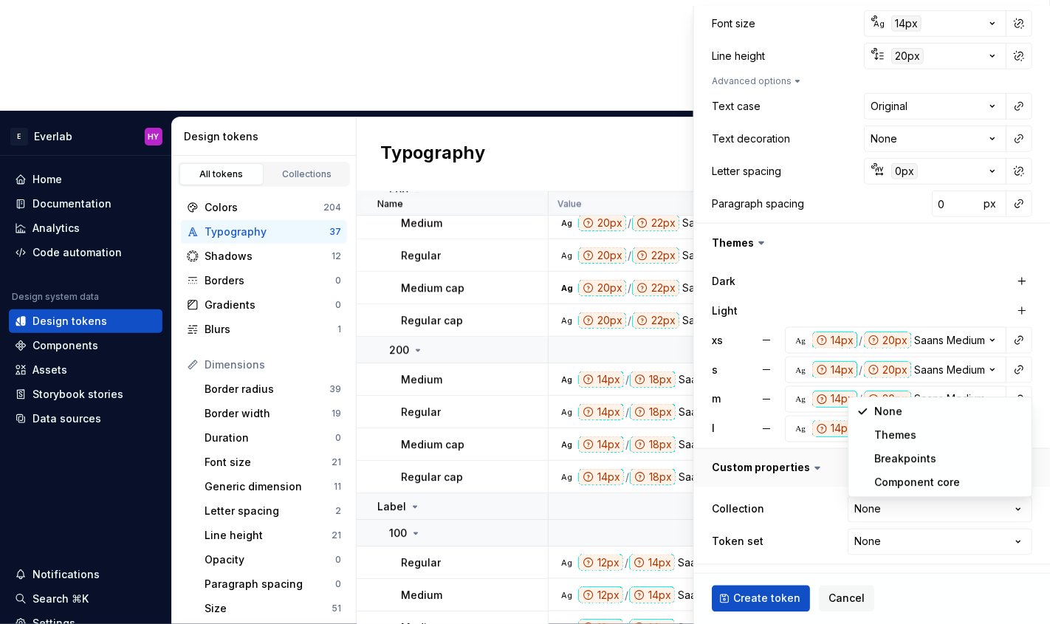
select select "**********"
type textarea "*"
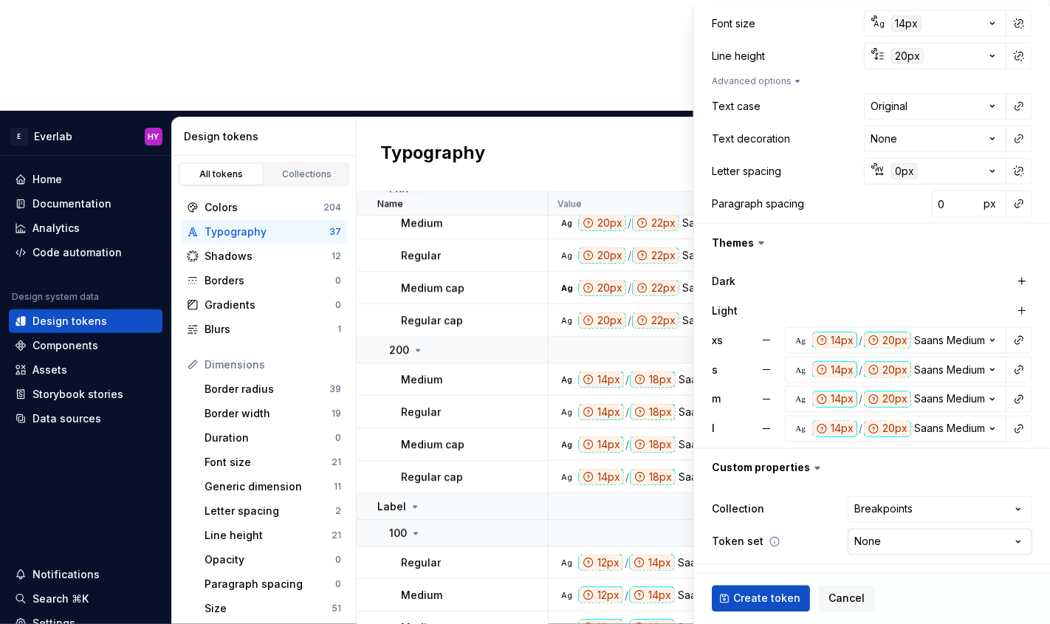
click at [936, 544] on html "E Everlab HY Home Documentation Analytics Code automation Design system data De…" at bounding box center [525, 312] width 1050 height 624
select select "**********"
drag, startPoint x: 798, startPoint y: 603, endPoint x: 790, endPoint y: 602, distance: 8.9
click at [798, 603] on button "Create token" at bounding box center [761, 599] width 98 height 27
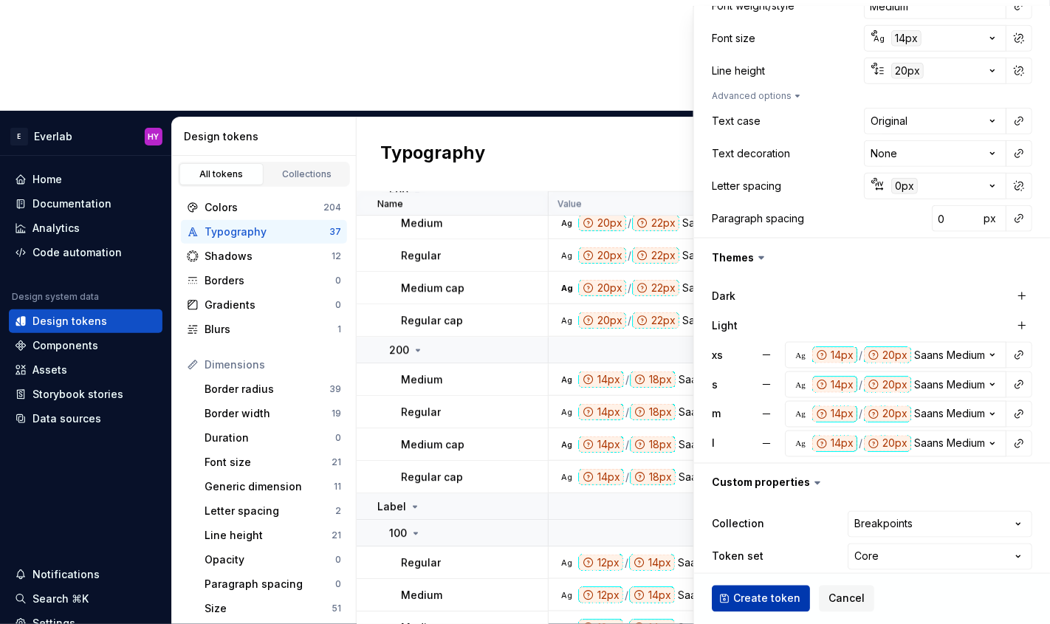
scroll to position [0, 0]
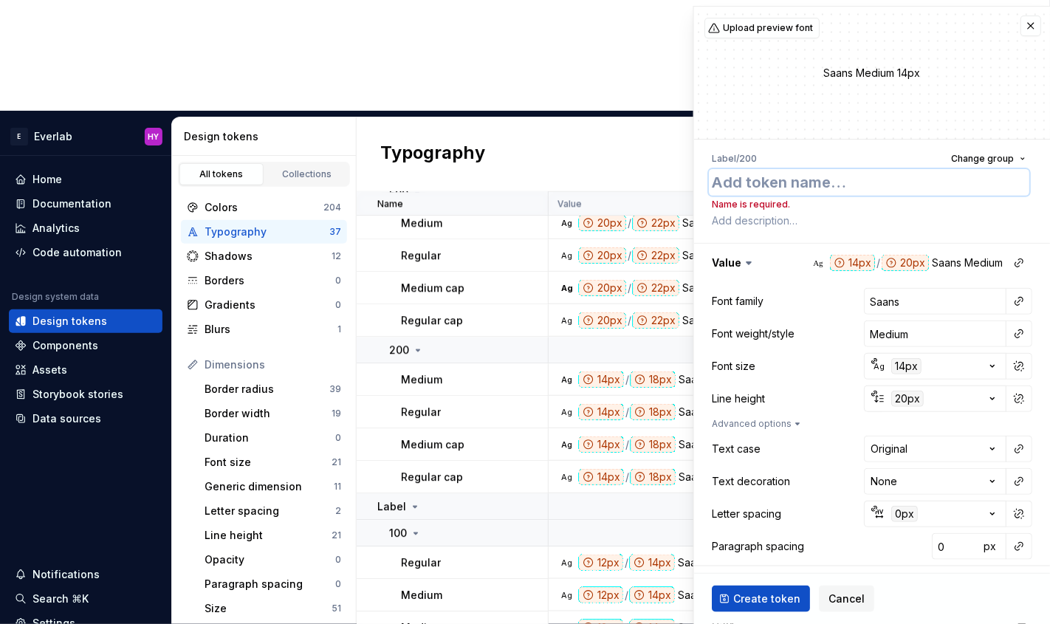
type textarea "*"
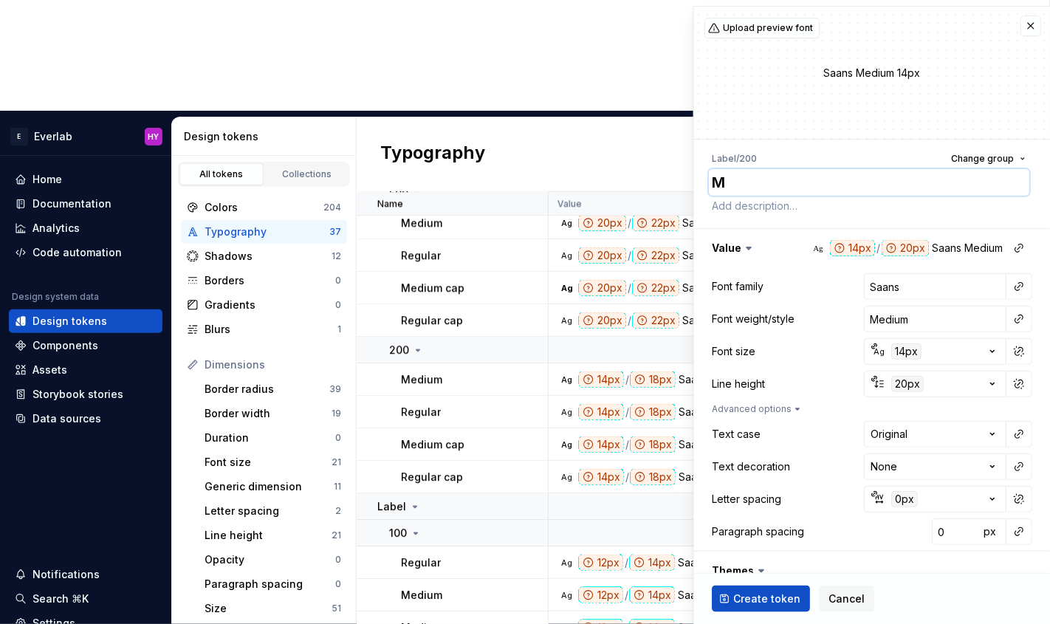
type textarea "Me"
type textarea "*"
type textarea "Med"
type textarea "*"
type textarea "Medu"
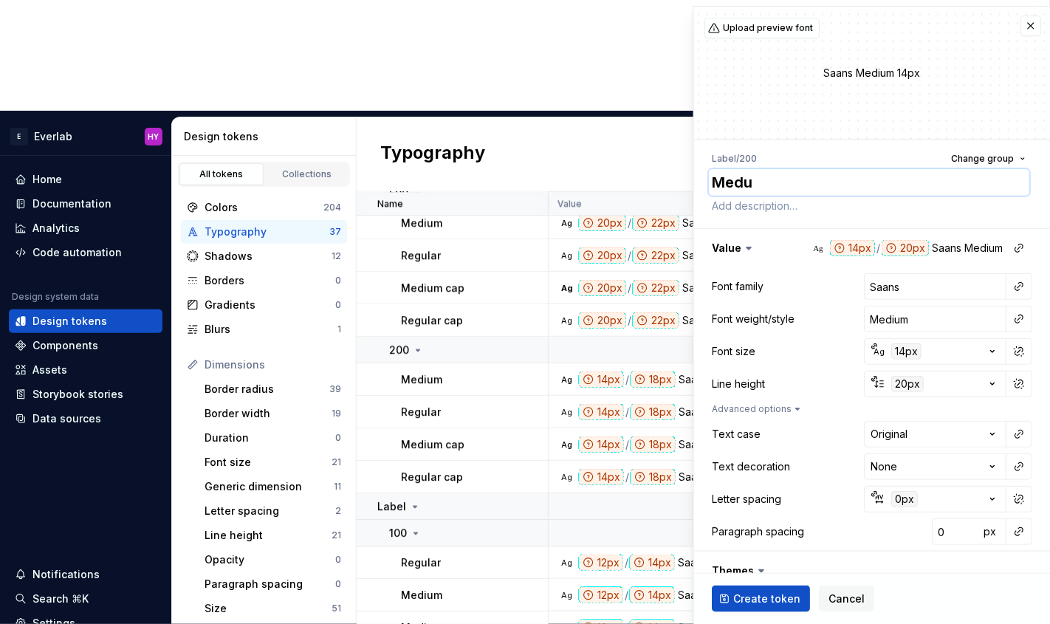
type textarea "*"
type textarea "Med"
type textarea "*"
type textarea "Medi"
type textarea "*"
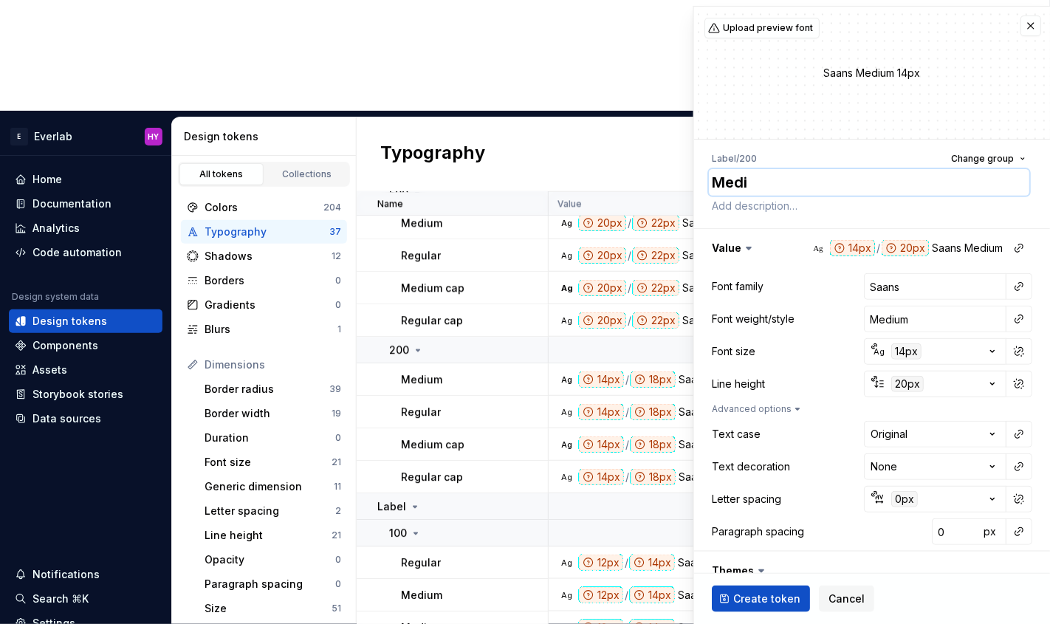
type textarea "Mediu"
type textarea "*"
type textarea "Medium"
click at [747, 594] on span "Create token" at bounding box center [766, 599] width 67 height 15
type textarea "*"
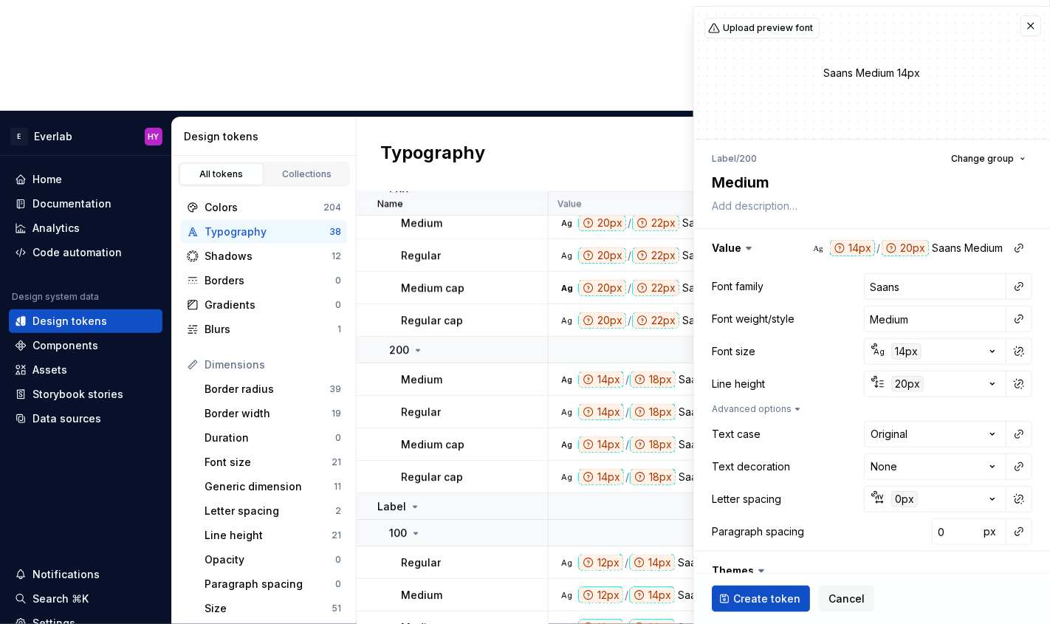
type input "Inter"
type input "Regular"
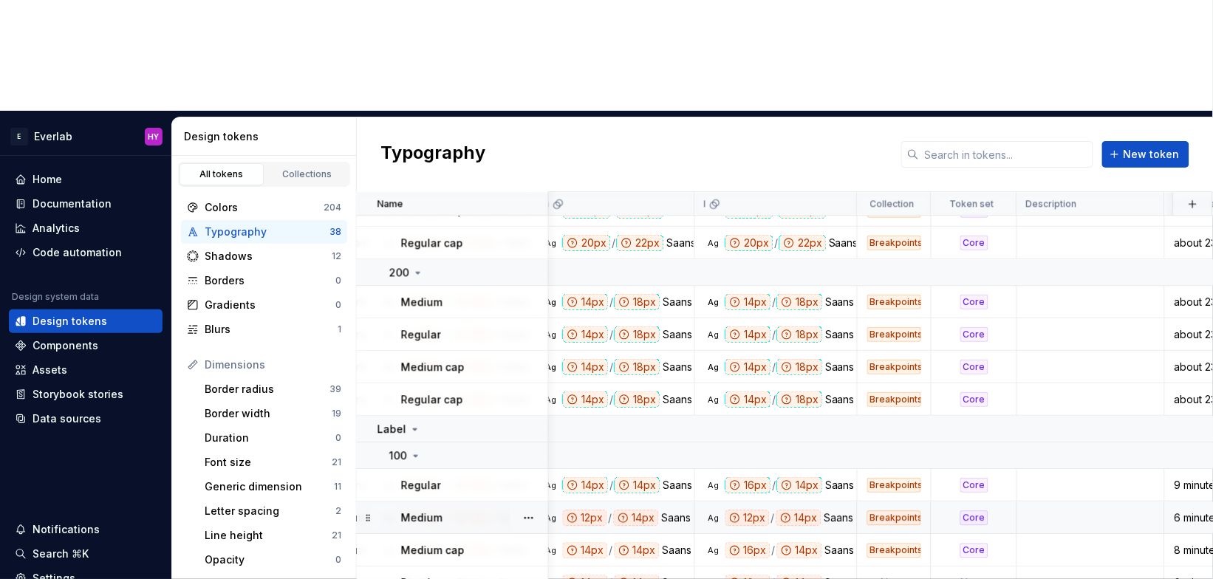
scroll to position [1053, 880]
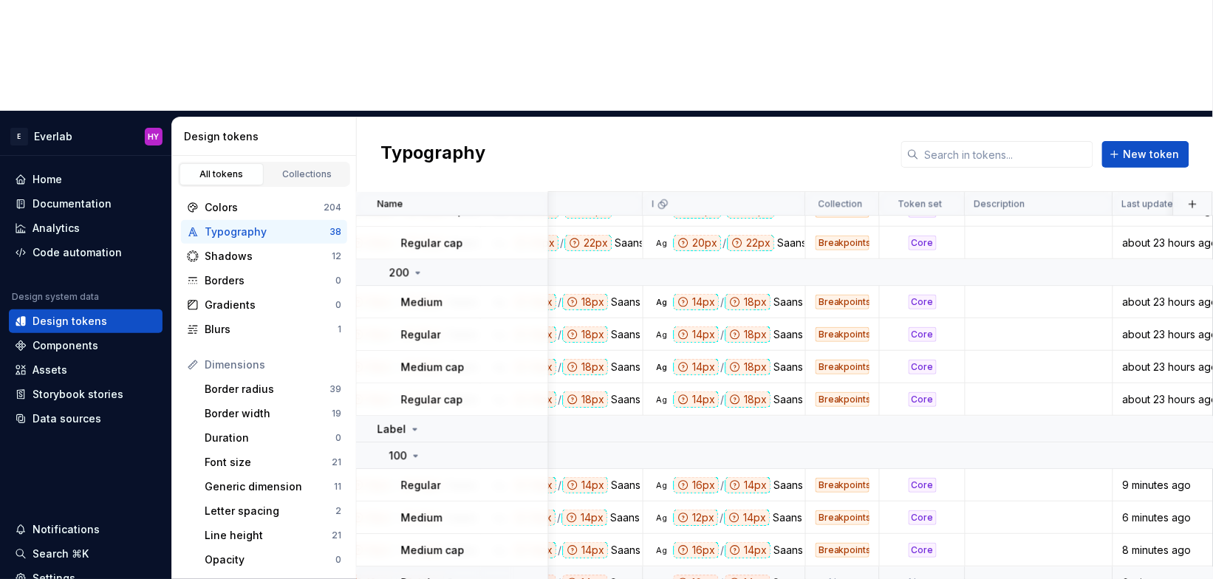
click at [861, 567] on td "None" at bounding box center [843, 583] width 74 height 33
click at [856, 567] on td "None" at bounding box center [843, 583] width 74 height 33
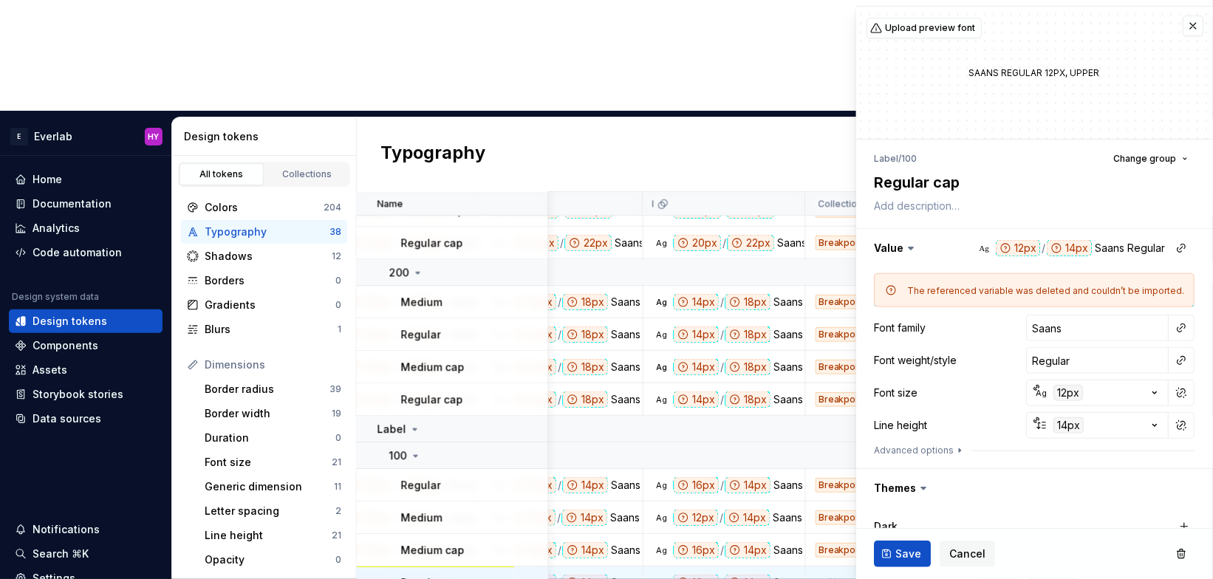
scroll to position [290, 0]
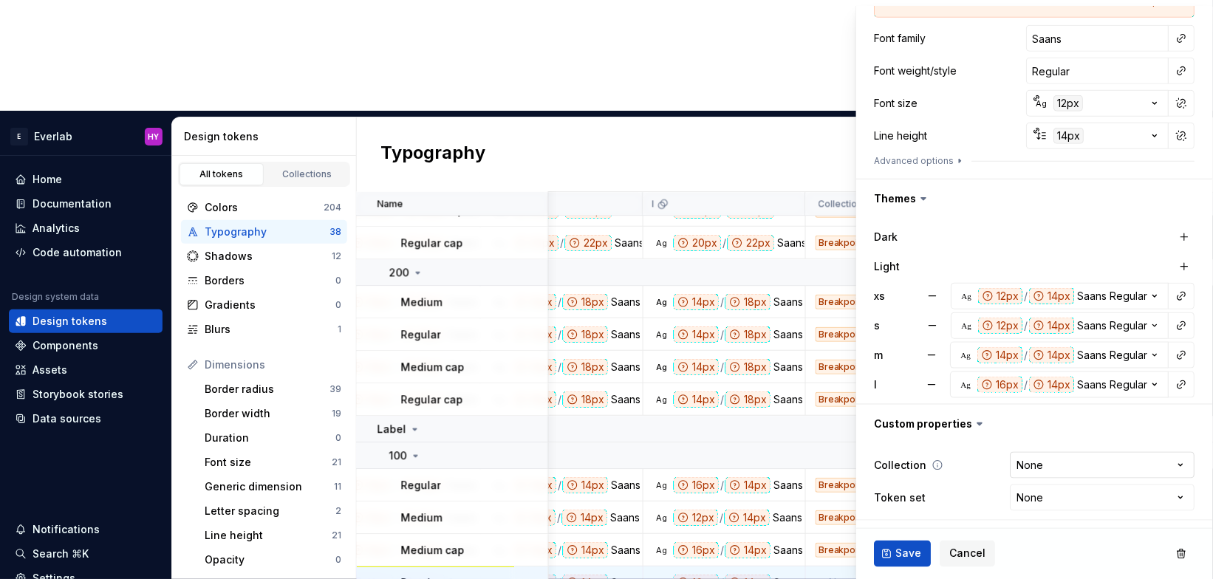
click at [1050, 470] on html "E Everlab HY Home Documentation Analytics Code automation Design system data De…" at bounding box center [606, 289] width 1213 height 579
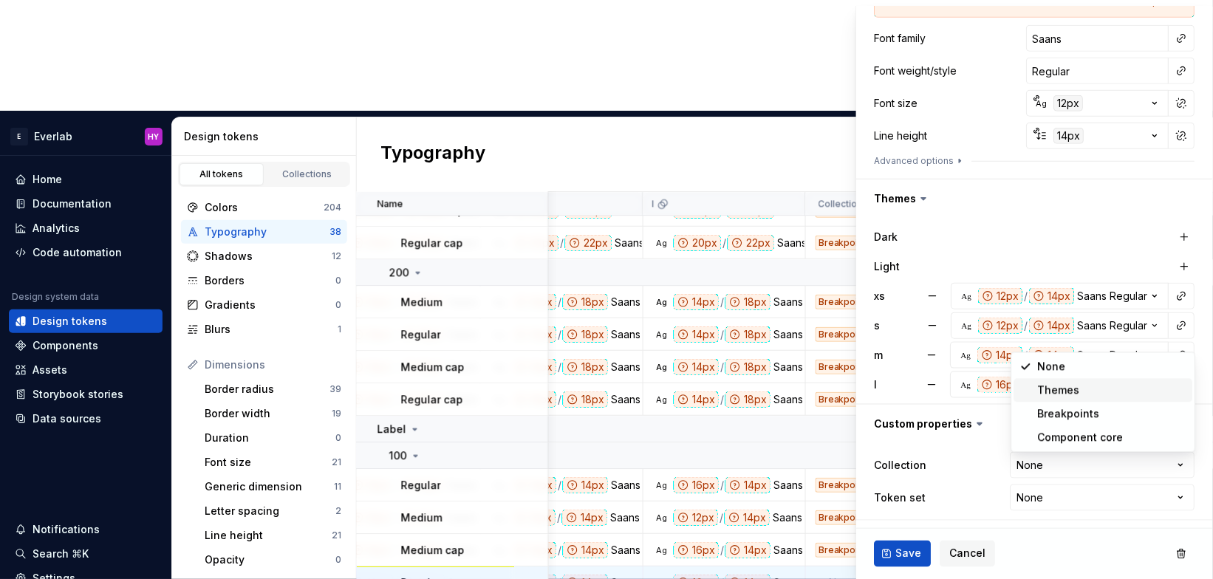
type textarea "*"
select select "**********"
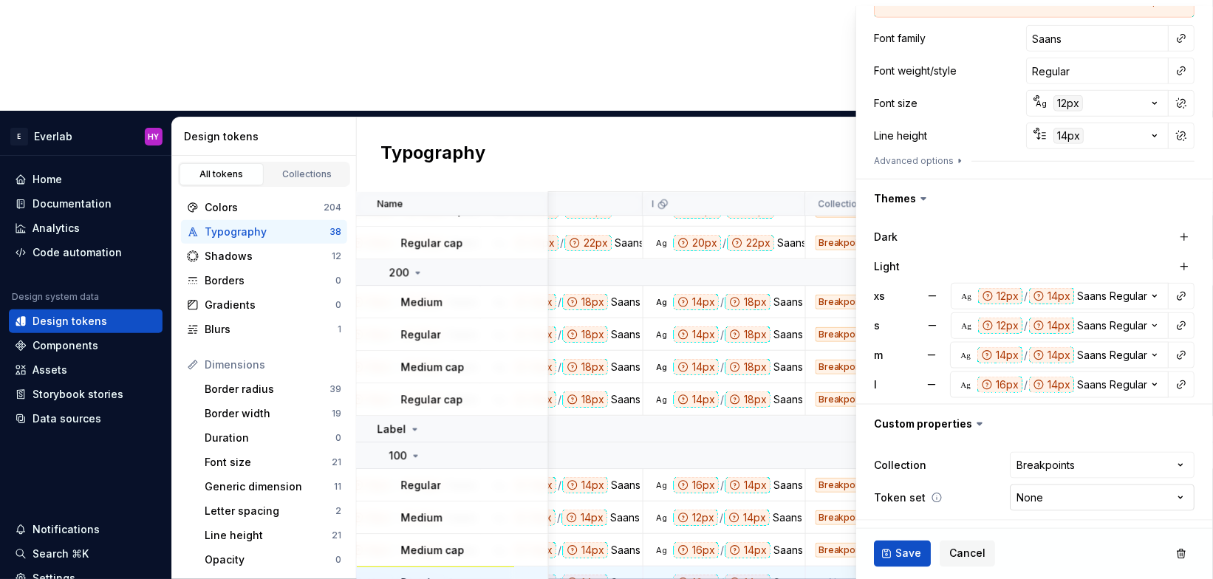
click at [1050, 490] on html "E Everlab HY Home Documentation Analytics Code automation Design system data De…" at bounding box center [606, 289] width 1213 height 579
type textarea "*"
click at [1050, 493] on html "E Everlab HY Home Documentation Analytics Code automation Design system data De…" at bounding box center [606, 289] width 1213 height 579
select select "**********"
click at [896, 554] on span "Save" at bounding box center [909, 554] width 26 height 15
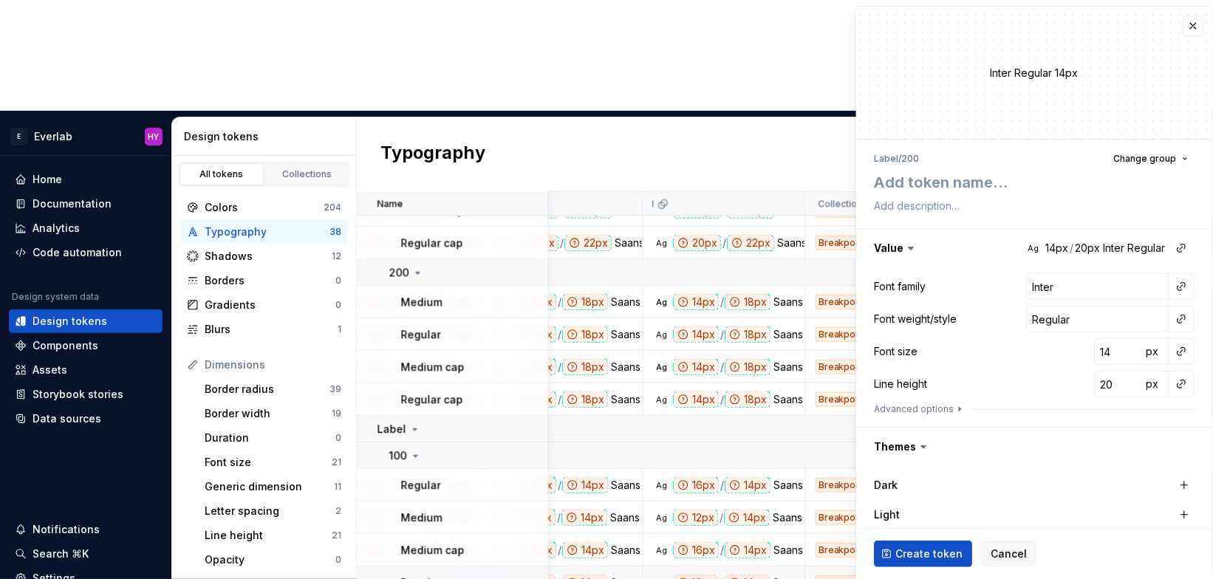
scroll to position [1053, 872]
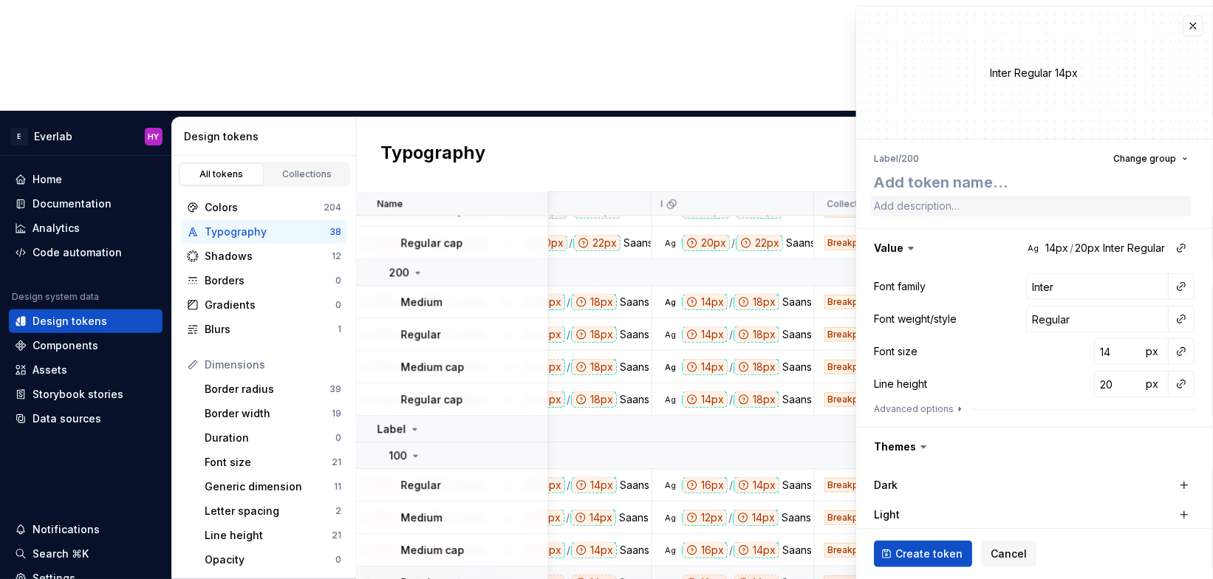
type textarea "*"
type textarea "R"
type textarea "*"
type textarea "Re"
type textarea "*"
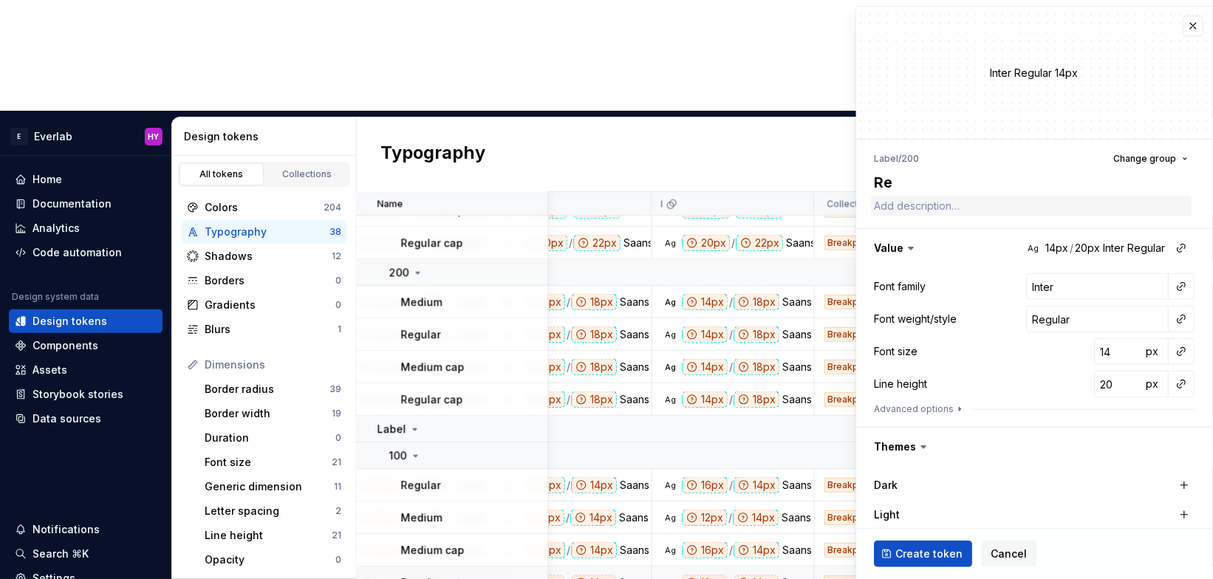
type textarea "Reg"
type textarea "*"
type textarea "Regu"
type textarea "*"
type textarea "Regul"
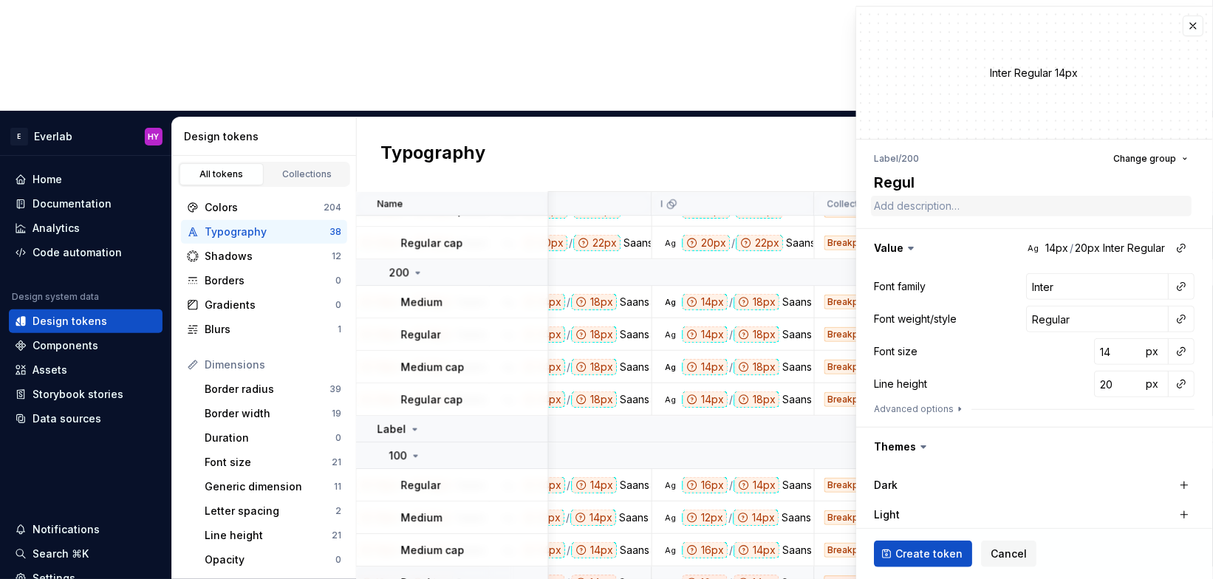
type textarea "*"
type textarea "Regula"
type textarea "*"
type textarea "Regular"
type textarea "*"
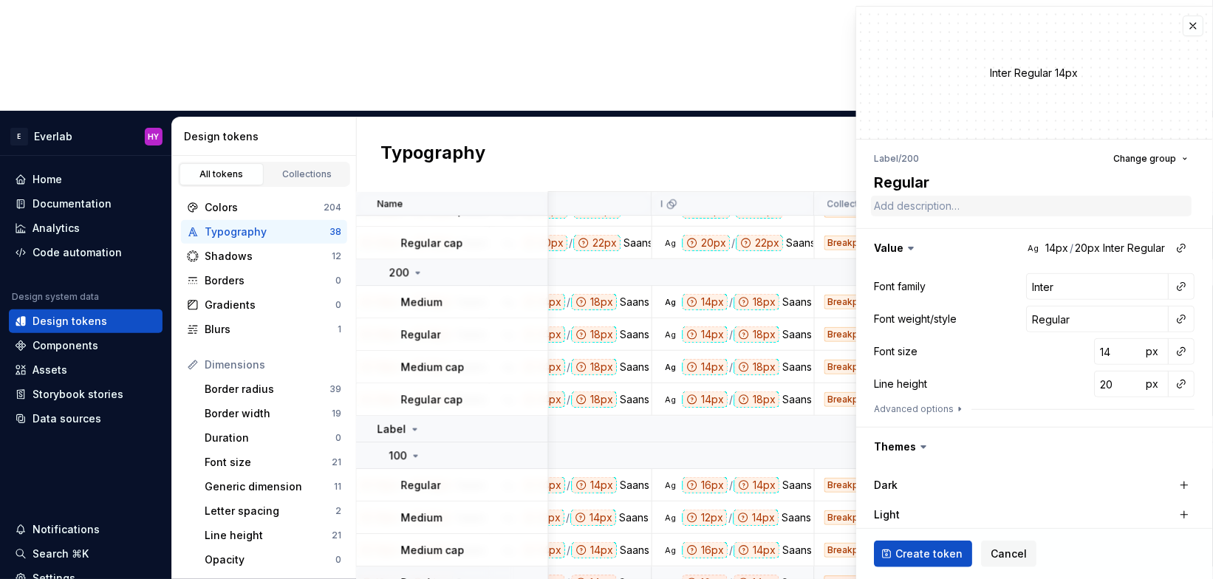
type textarea "Regular"
type textarea "*"
type textarea "Regular c"
type textarea "*"
type textarea "Regular ca"
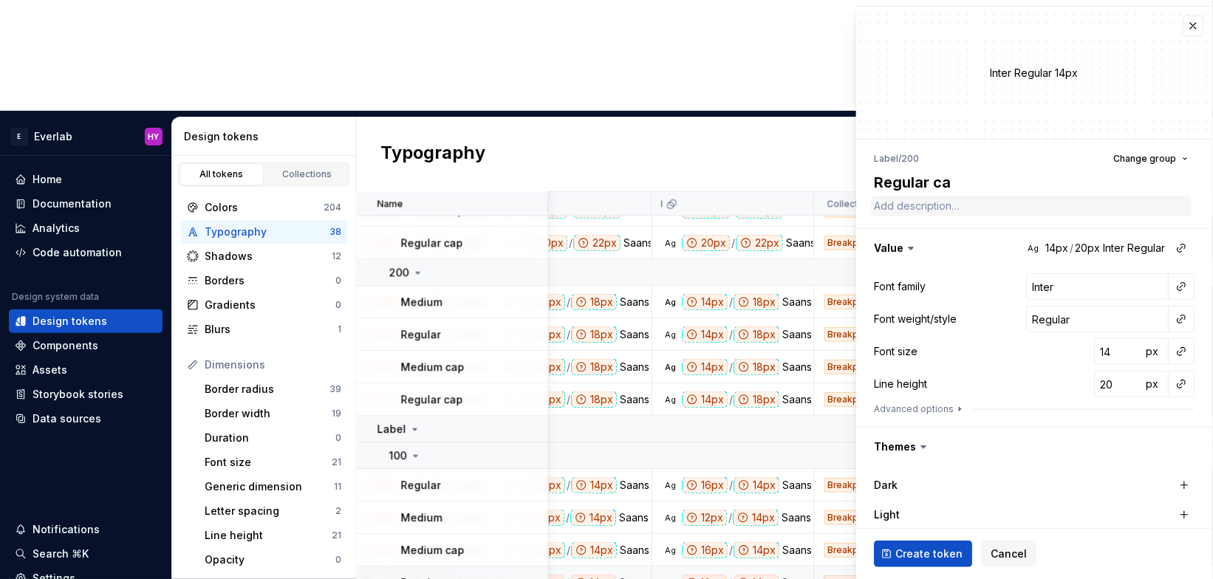
type textarea "*"
type textarea "Regular cap"
click at [1050, 283] on input "Inter" at bounding box center [1098, 286] width 143 height 27
click at [1050, 287] on input "Inter" at bounding box center [1098, 286] width 143 height 27
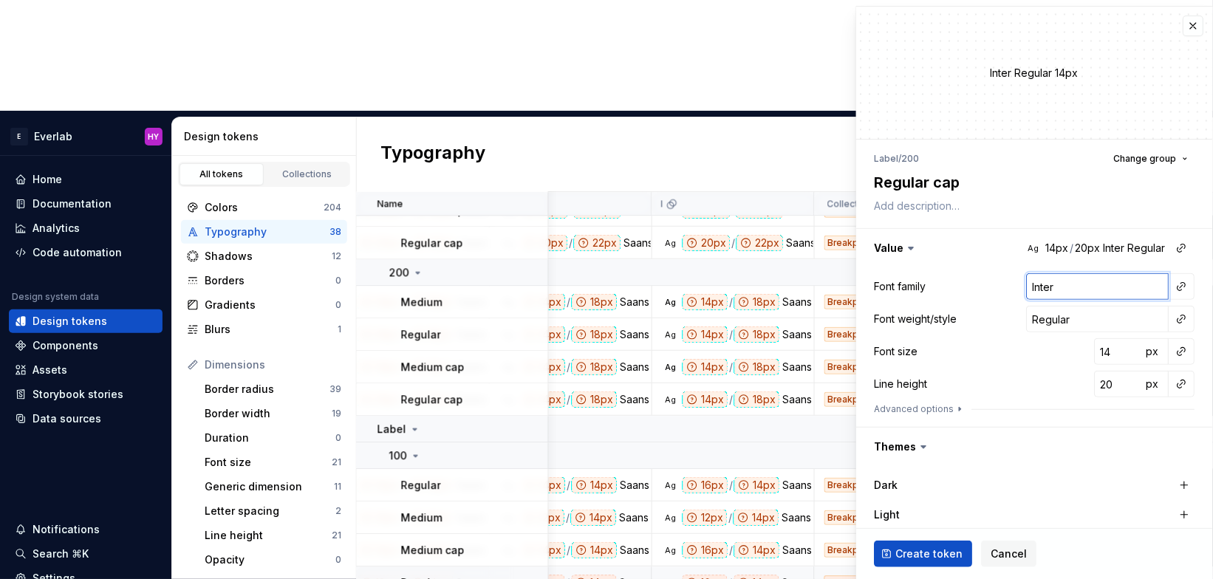
click at [1050, 287] on input "Inter" at bounding box center [1098, 286] width 143 height 27
type textarea "*"
type input "Sa"
type textarea "*"
type input "San"
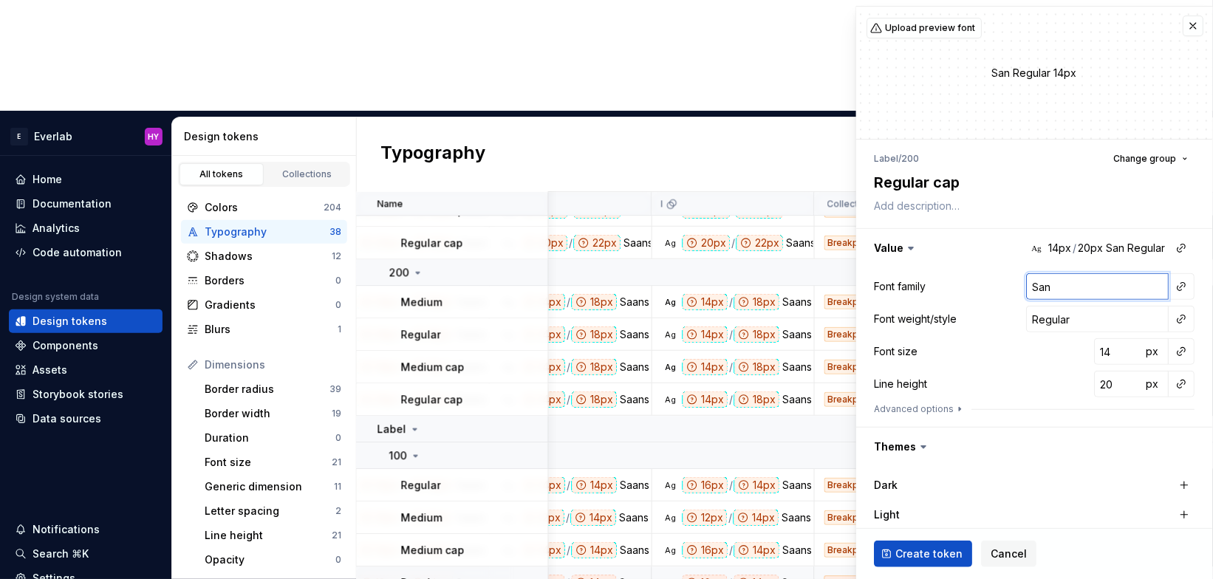
type textarea "*"
type input "Sa"
type textarea "*"
type input "Saans"
click at [1050, 353] on button "button" at bounding box center [1181, 351] width 21 height 21
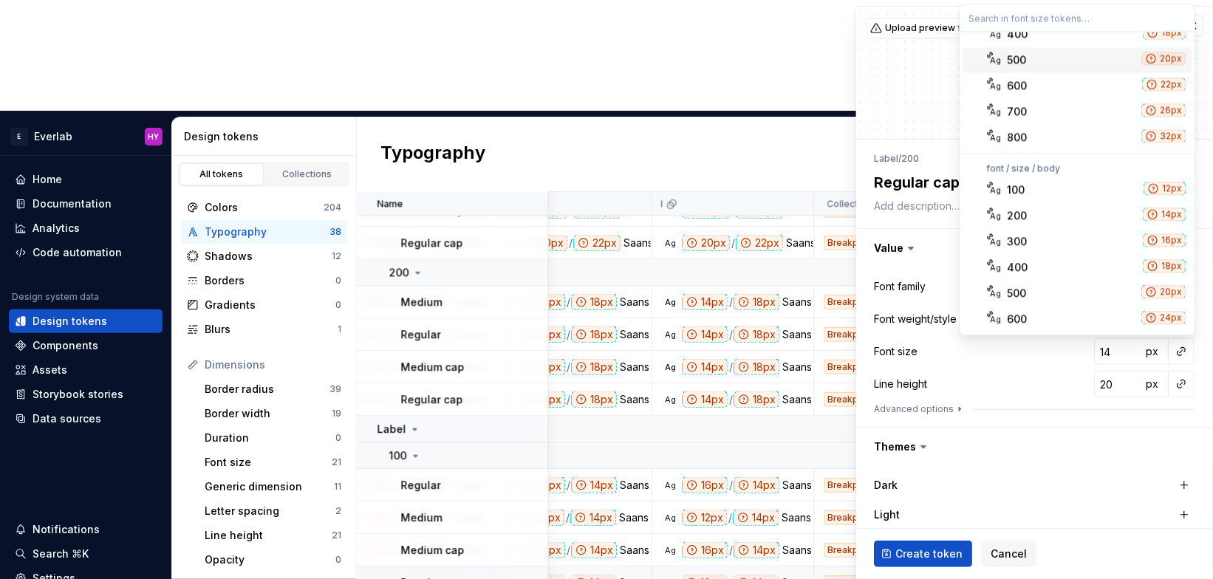
scroll to position [238, 0]
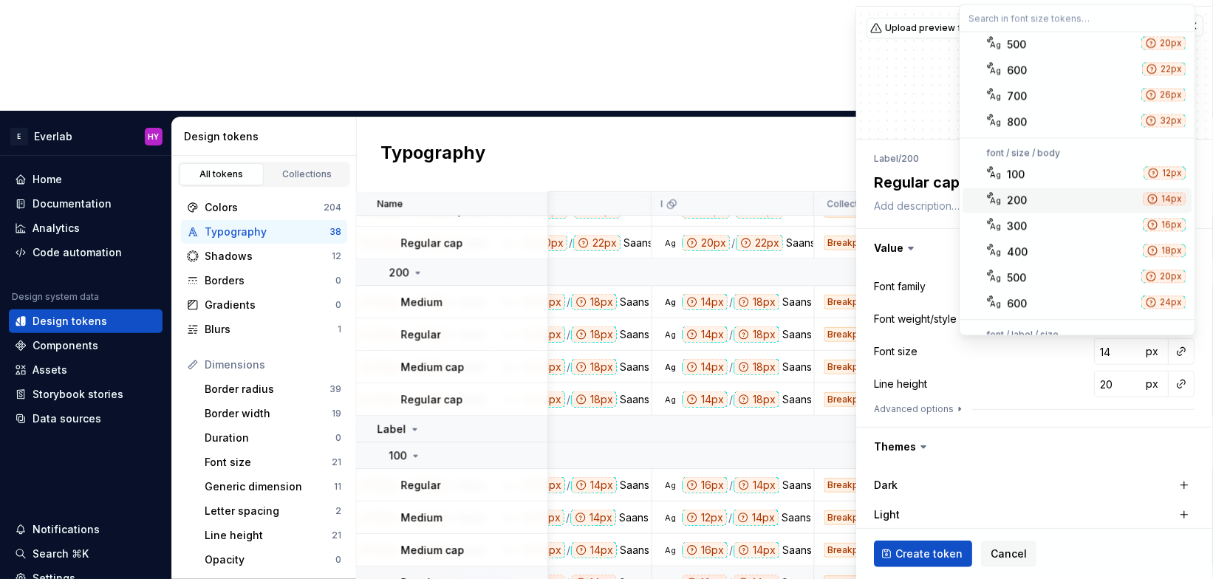
click at [1038, 194] on div "200" at bounding box center [1073, 200] width 130 height 15
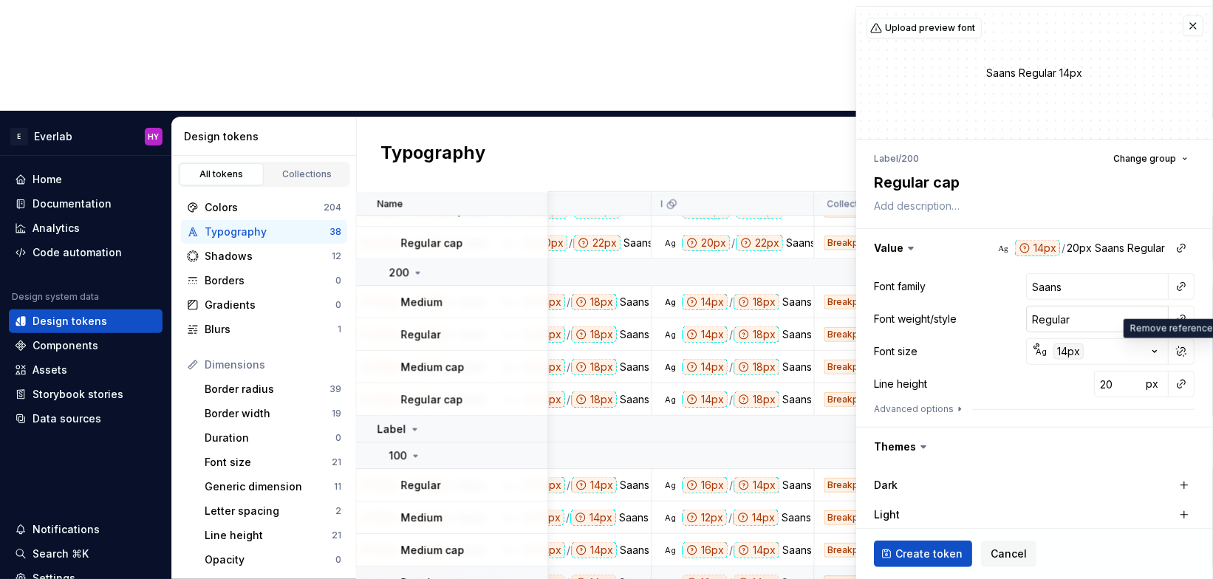
click at [1050, 318] on input "Regular" at bounding box center [1098, 319] width 143 height 27
click at [1050, 316] on button "button" at bounding box center [1181, 319] width 21 height 21
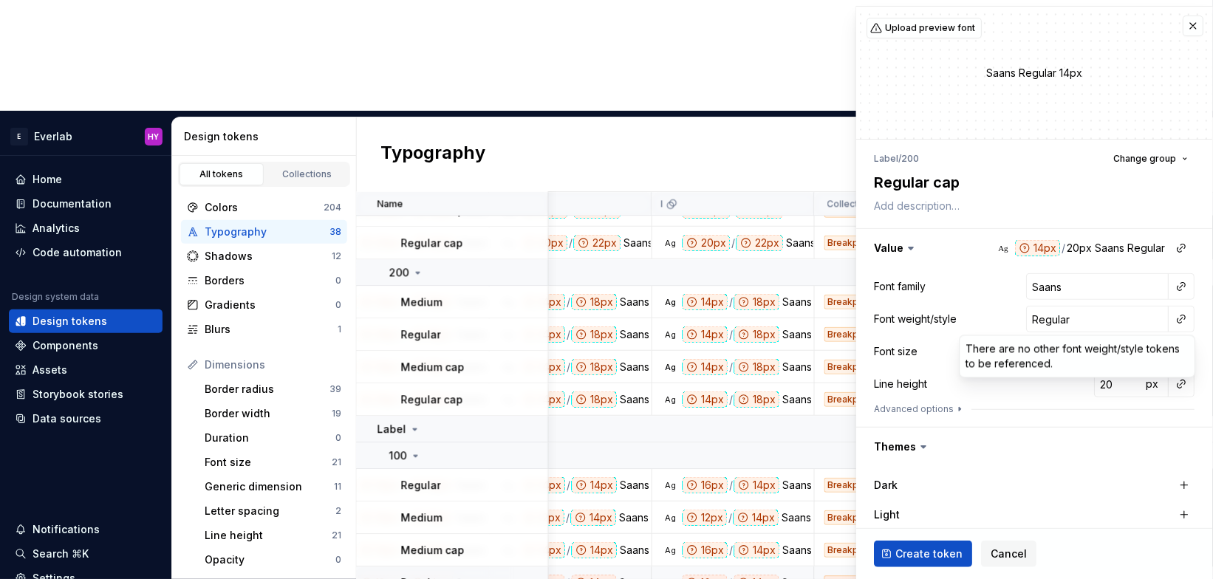
click at [1050, 318] on html "E Everlab HY Home Documentation Analytics Code automation Design system data De…" at bounding box center [606, 289] width 1213 height 579
click at [1050, 383] on button "button" at bounding box center [1181, 384] width 21 height 21
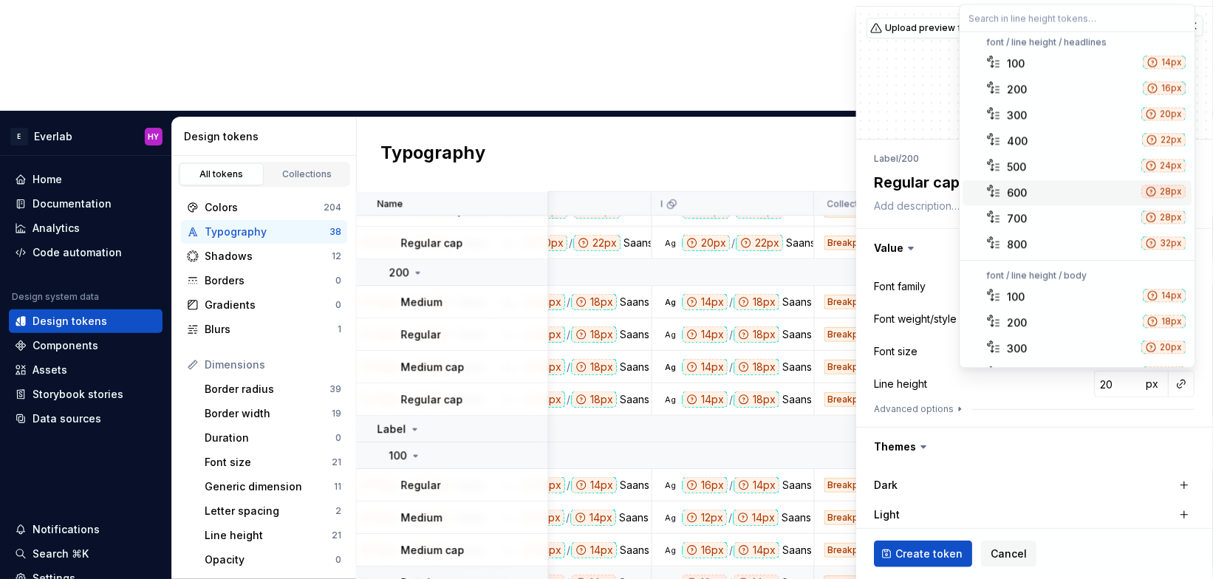
scroll to position [0, 0]
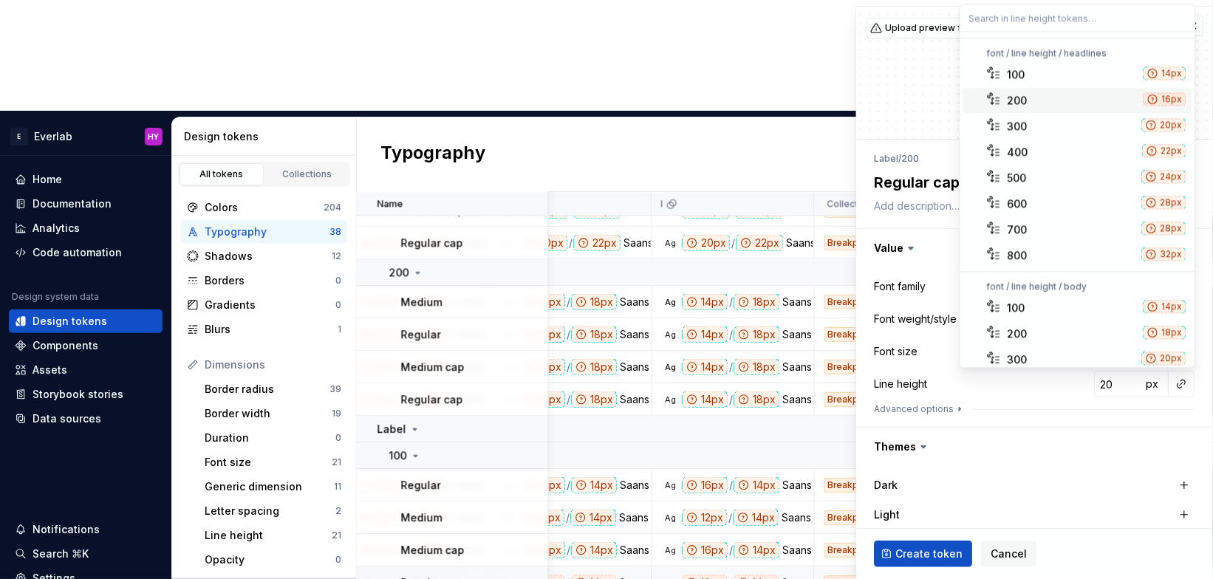
click at [1008, 93] on div "200" at bounding box center [1018, 100] width 20 height 15
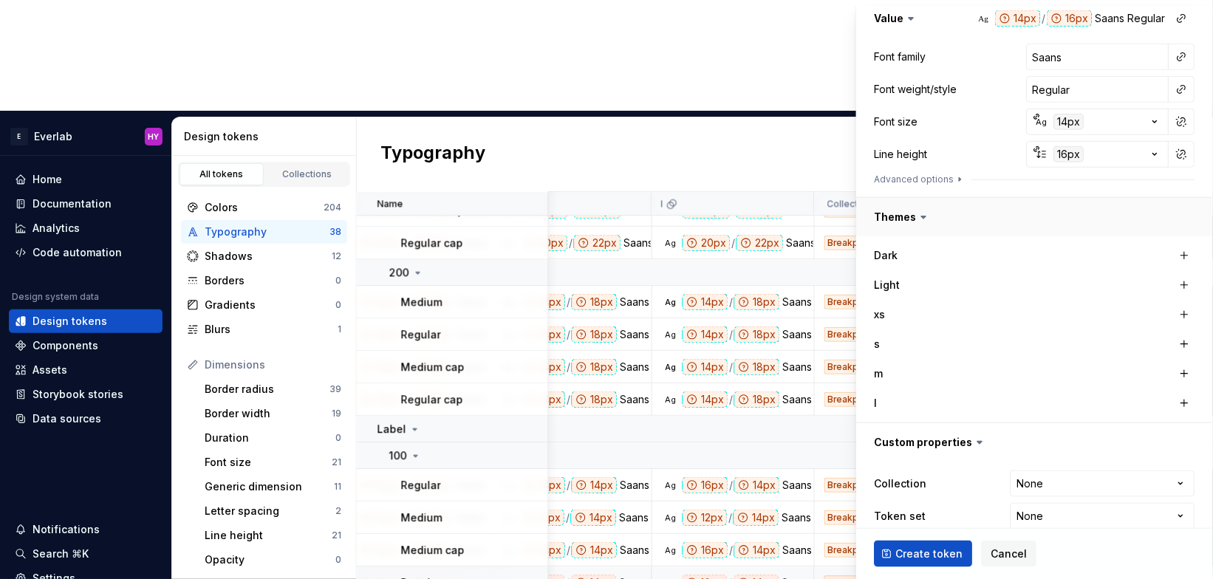
scroll to position [248, 0]
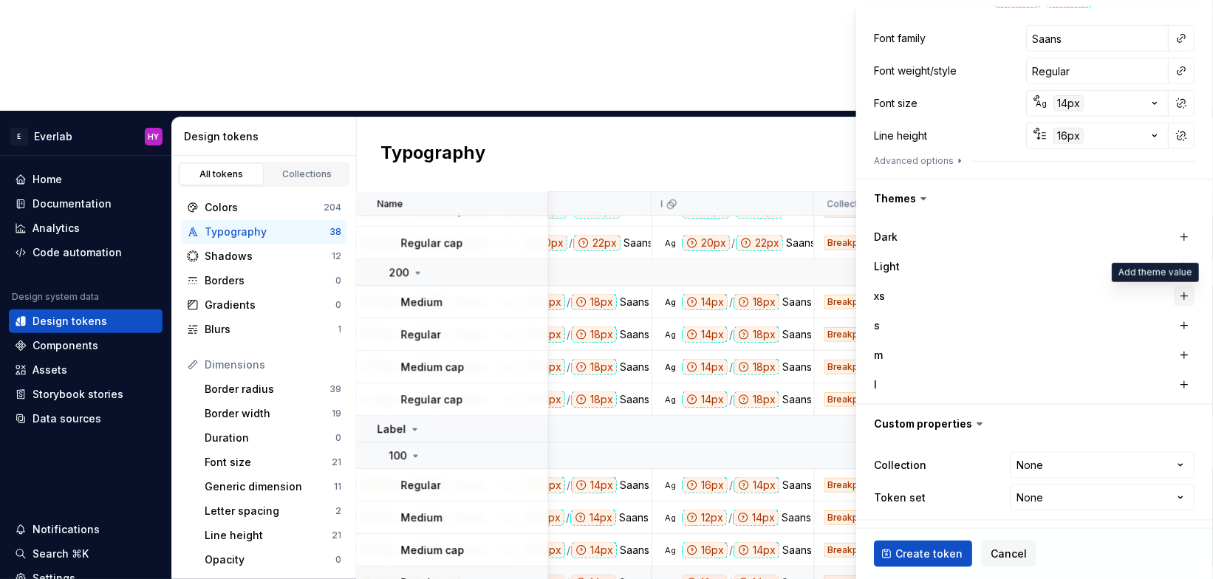
click at [1050, 295] on button "button" at bounding box center [1184, 296] width 21 height 21
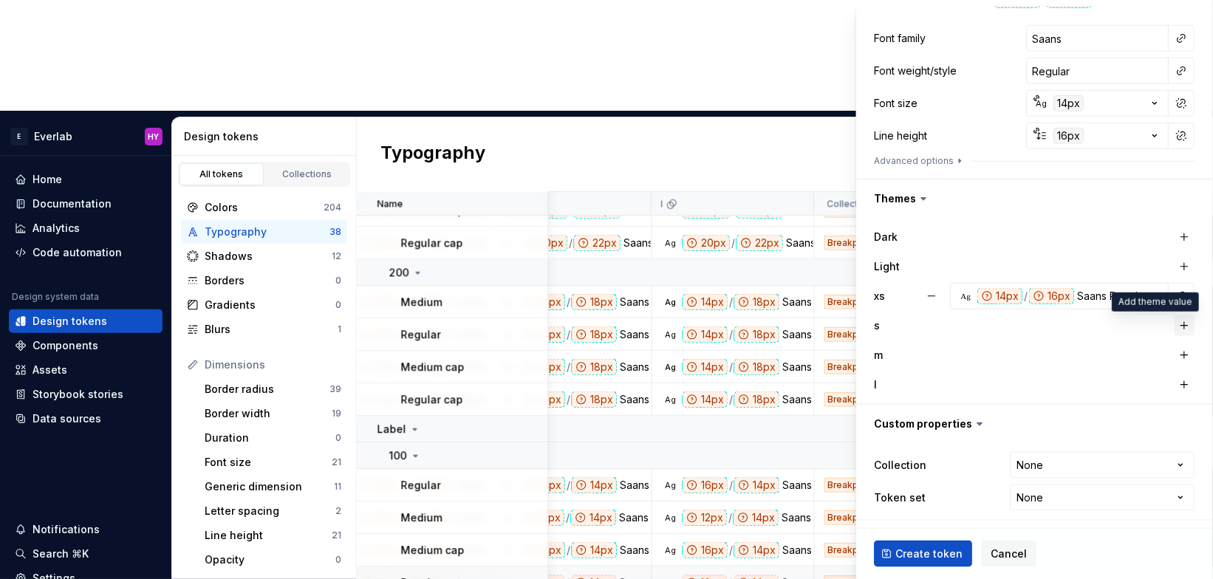
click at [1050, 318] on button "button" at bounding box center [1184, 325] width 21 height 21
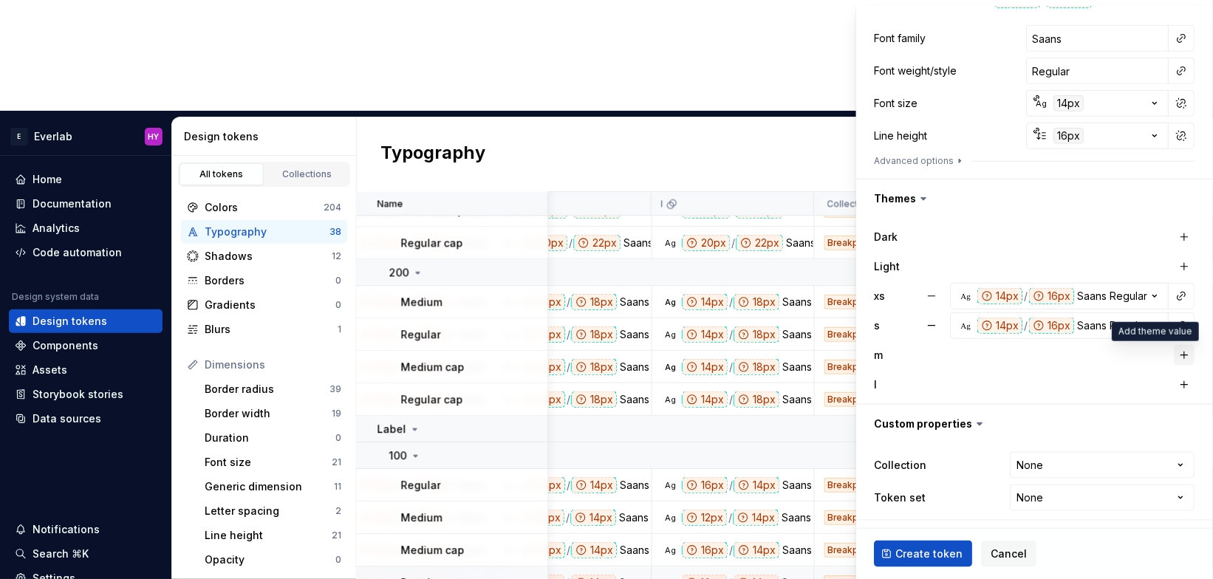
click at [1050, 349] on button "button" at bounding box center [1184, 355] width 21 height 21
click at [1050, 383] on button "button" at bounding box center [1184, 384] width 21 height 21
type textarea "*"
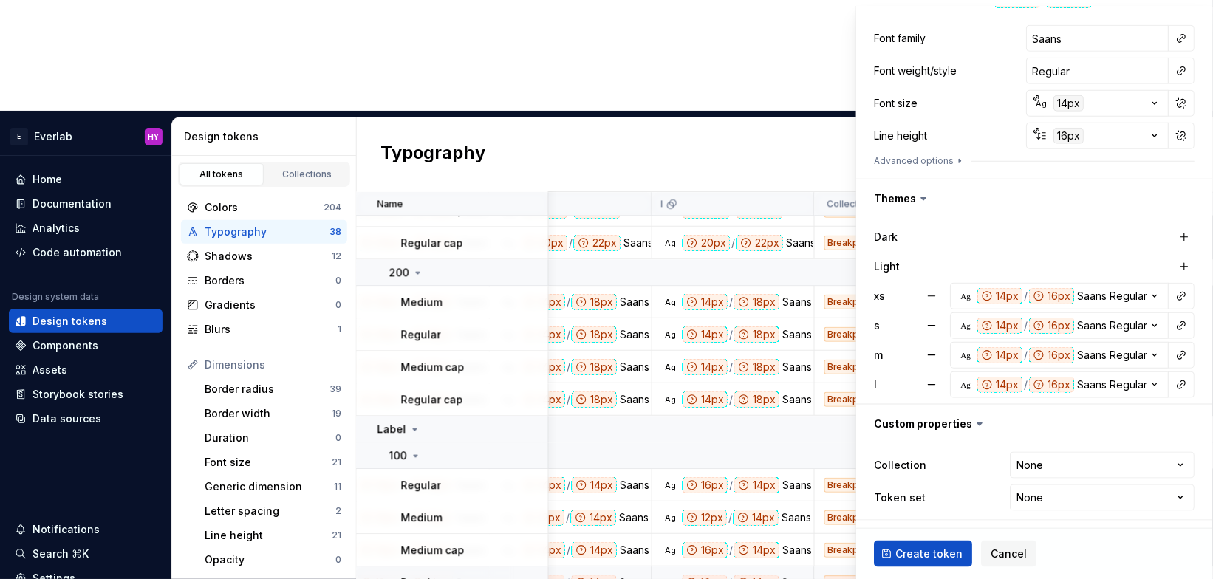
click at [1050, 452] on html "E Everlab HY Home Documentation Analytics Code automation Design system data De…" at bounding box center [606, 289] width 1213 height 579
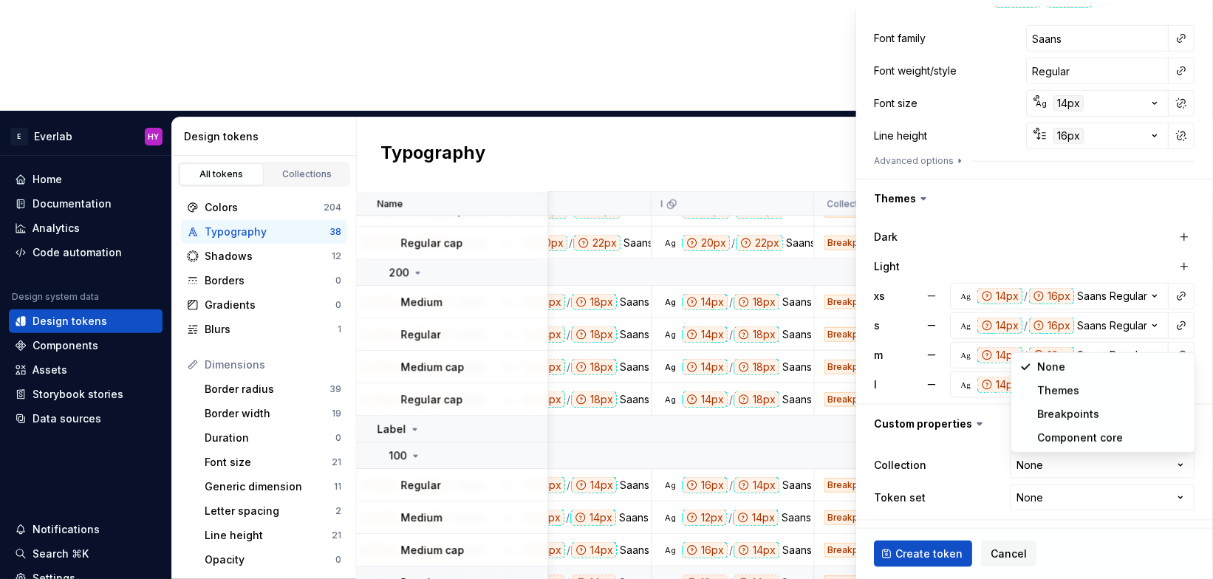
select select "**********"
type textarea "*"
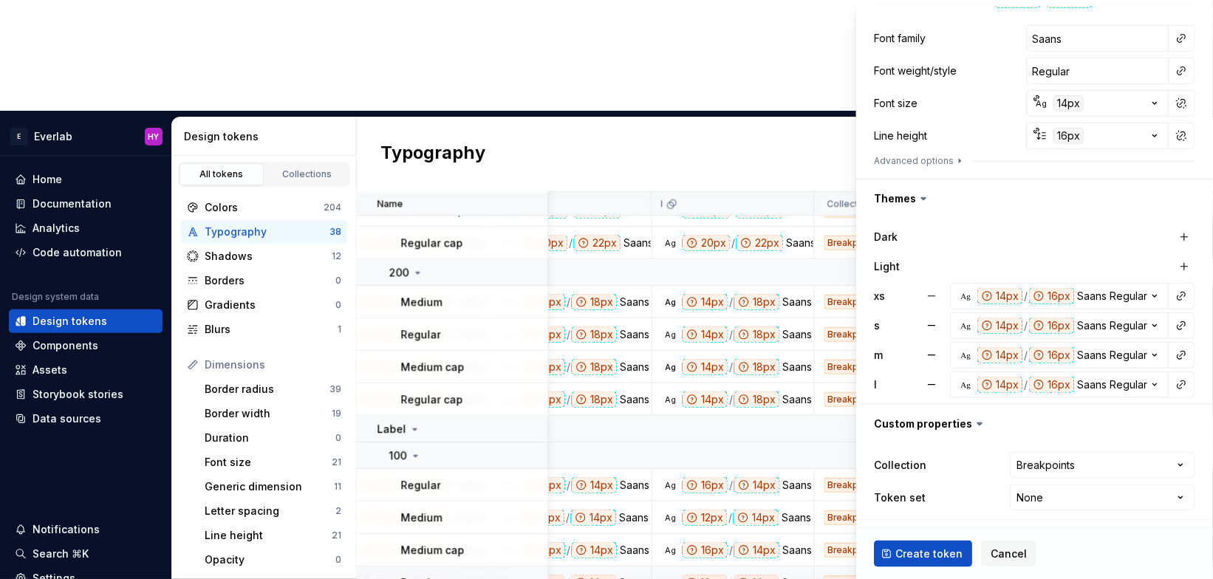
click at [1044, 493] on html "E Everlab HY Home Documentation Analytics Code automation Design system data De…" at bounding box center [606, 289] width 1213 height 579
select select "**********"
drag, startPoint x: 1075, startPoint y: 425, endPoint x: 1018, endPoint y: 490, distance: 87.4
click at [940, 555] on span "Create token" at bounding box center [929, 554] width 67 height 15
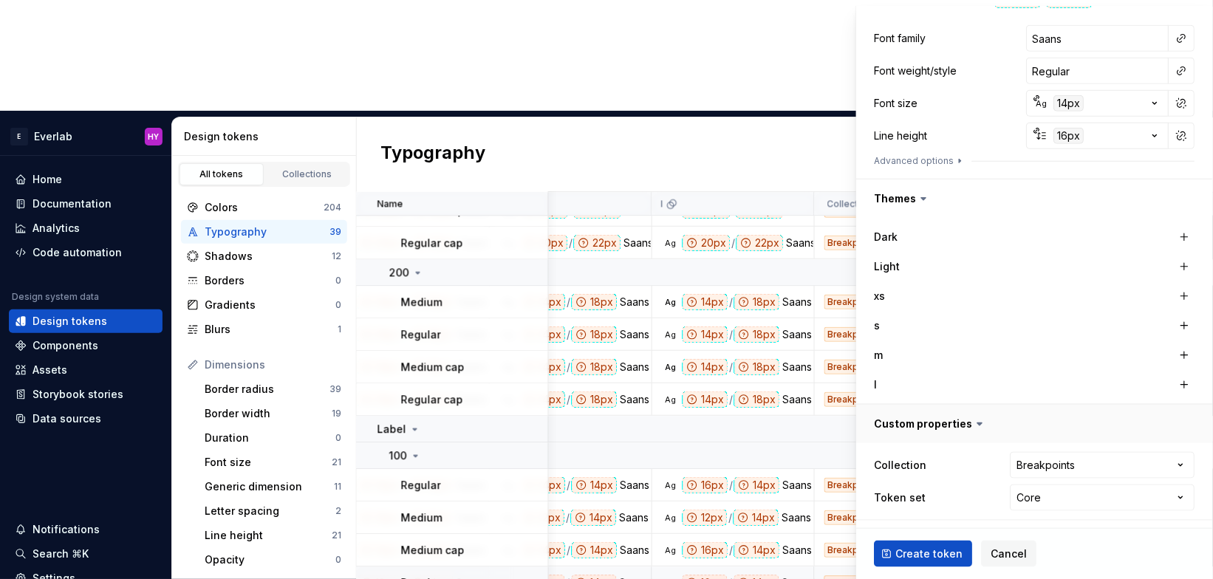
type textarea "*"
type input "Inter"
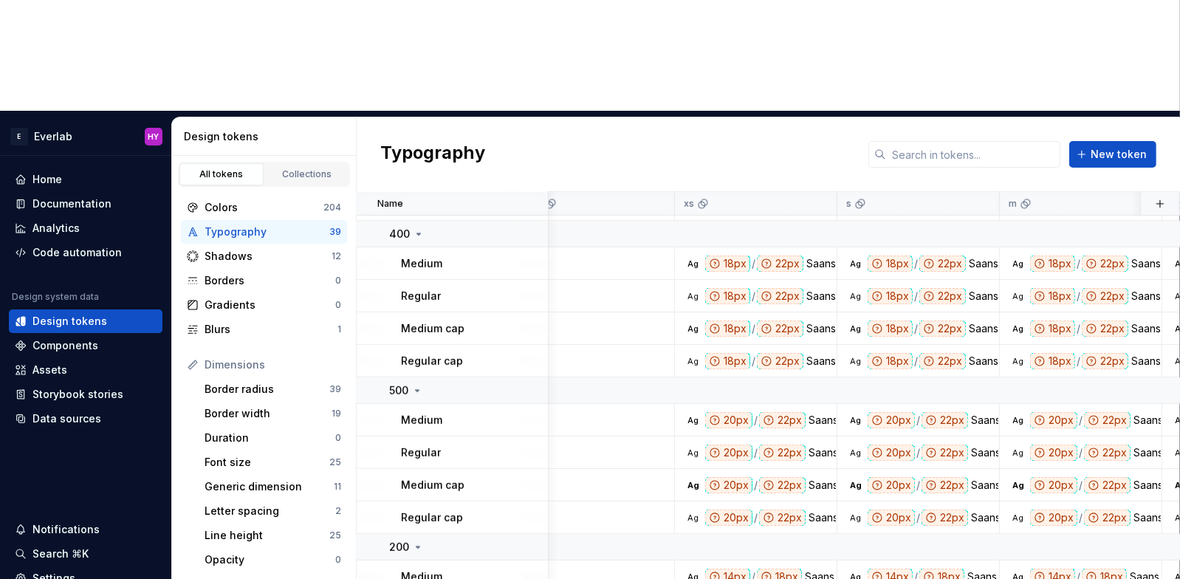
scroll to position [1091, 318]
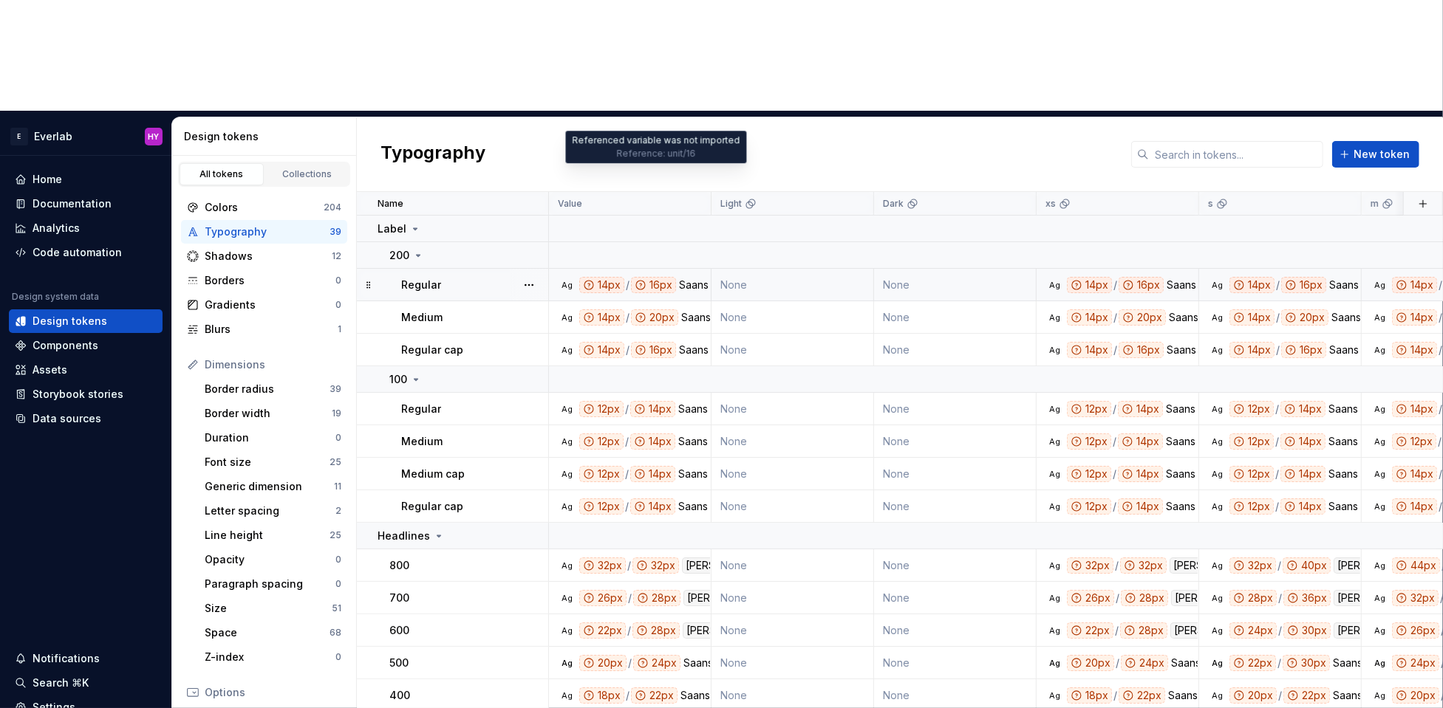
click at [639, 281] on icon at bounding box center [640, 285] width 9 height 9
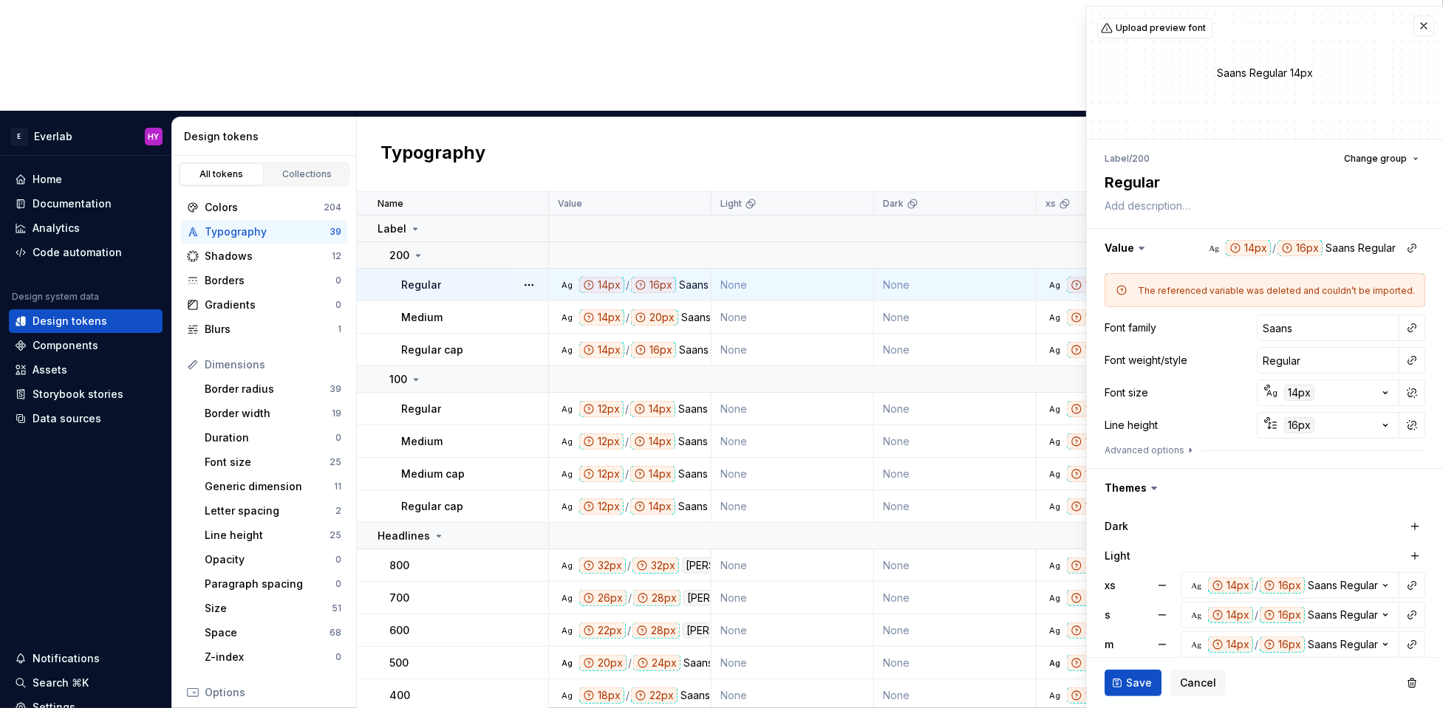
click at [442, 278] on div "Regular" at bounding box center [474, 285] width 146 height 15
click at [1180, 386] on div "14px" at bounding box center [1299, 393] width 30 height 16
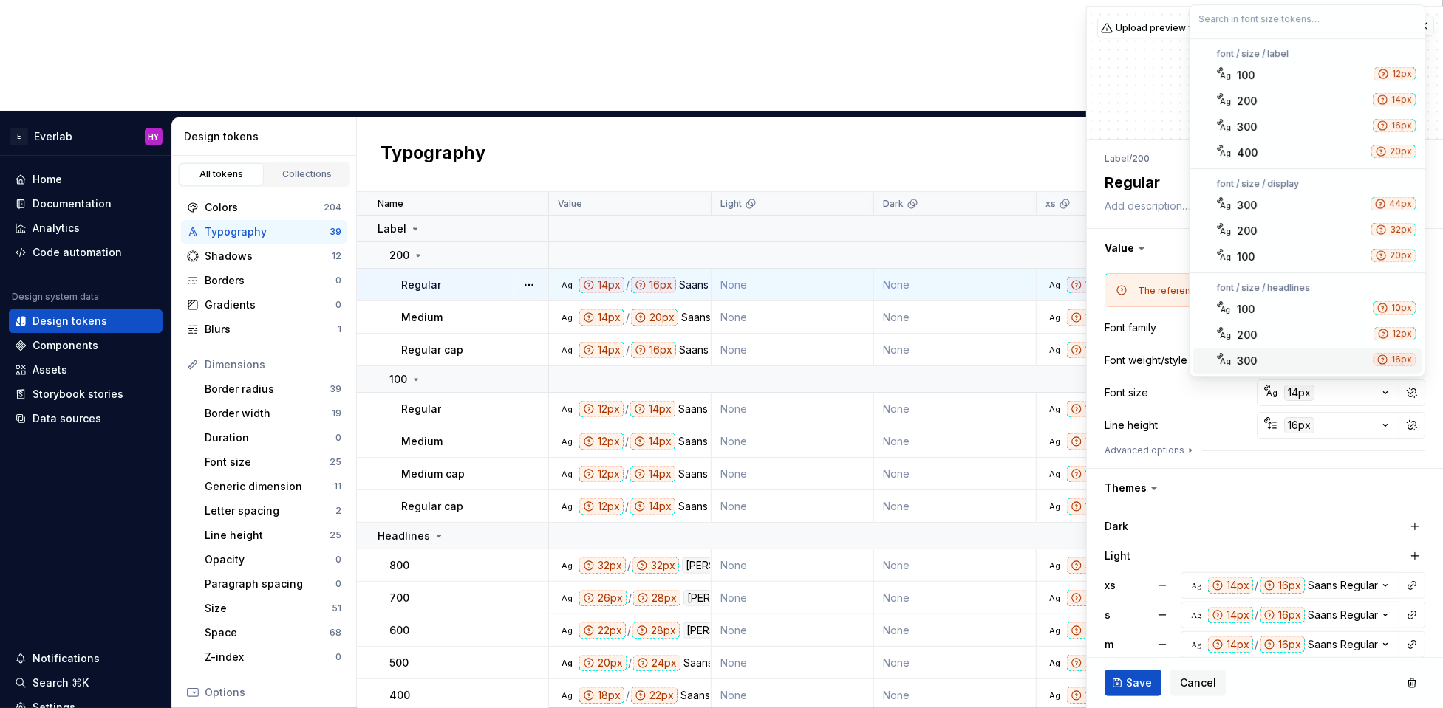
click at [1180, 449] on html "E Everlab HY Home Documentation Analytics Code automation Design system data De…" at bounding box center [721, 354] width 1443 height 708
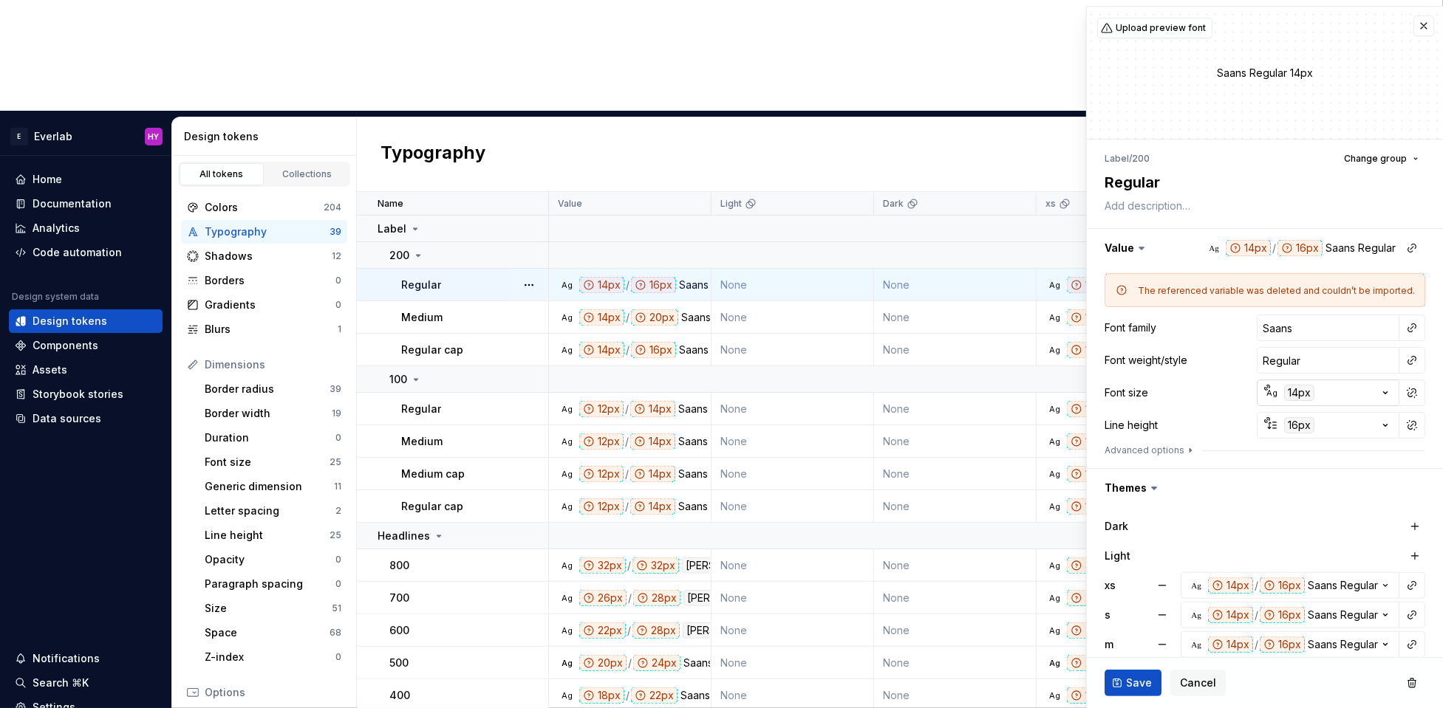
click at [1180, 391] on div "14px" at bounding box center [1299, 393] width 30 height 16
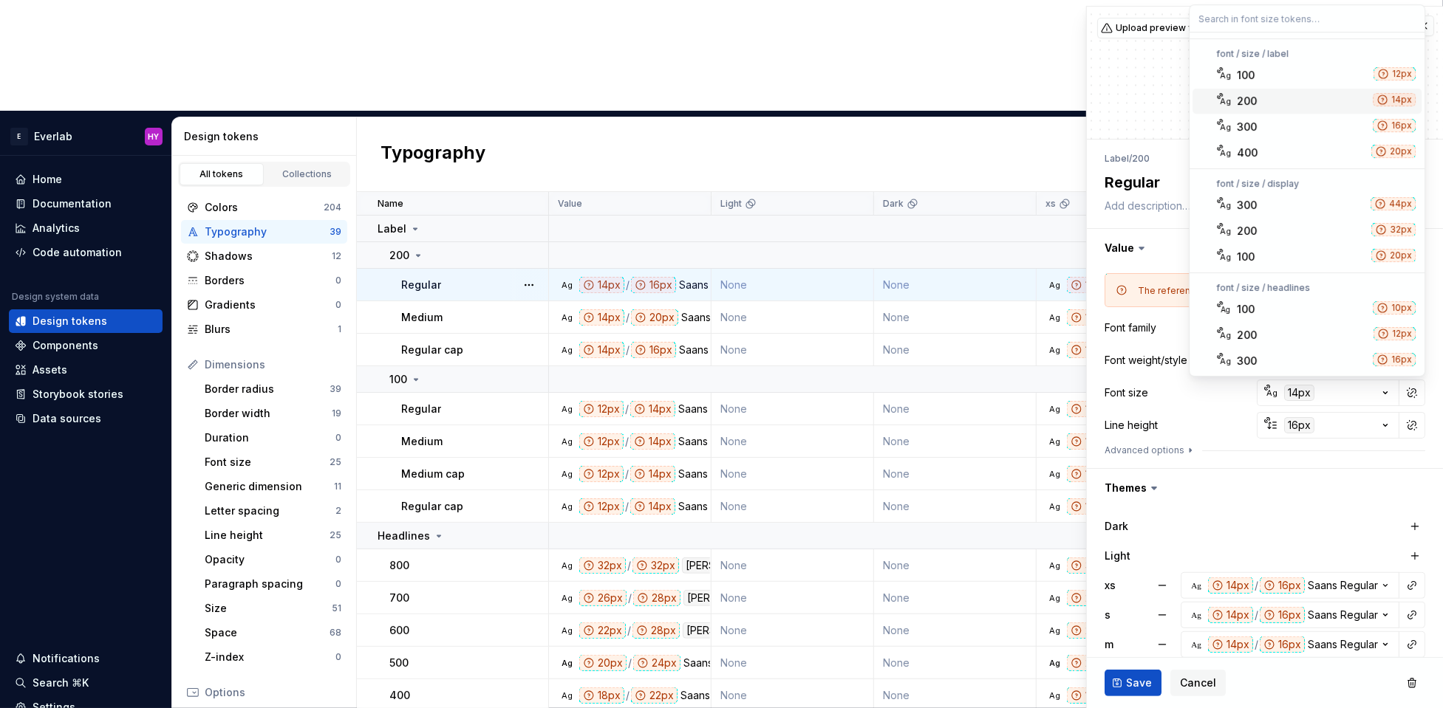
click at [1180, 99] on div "200" at bounding box center [1301, 101] width 130 height 15
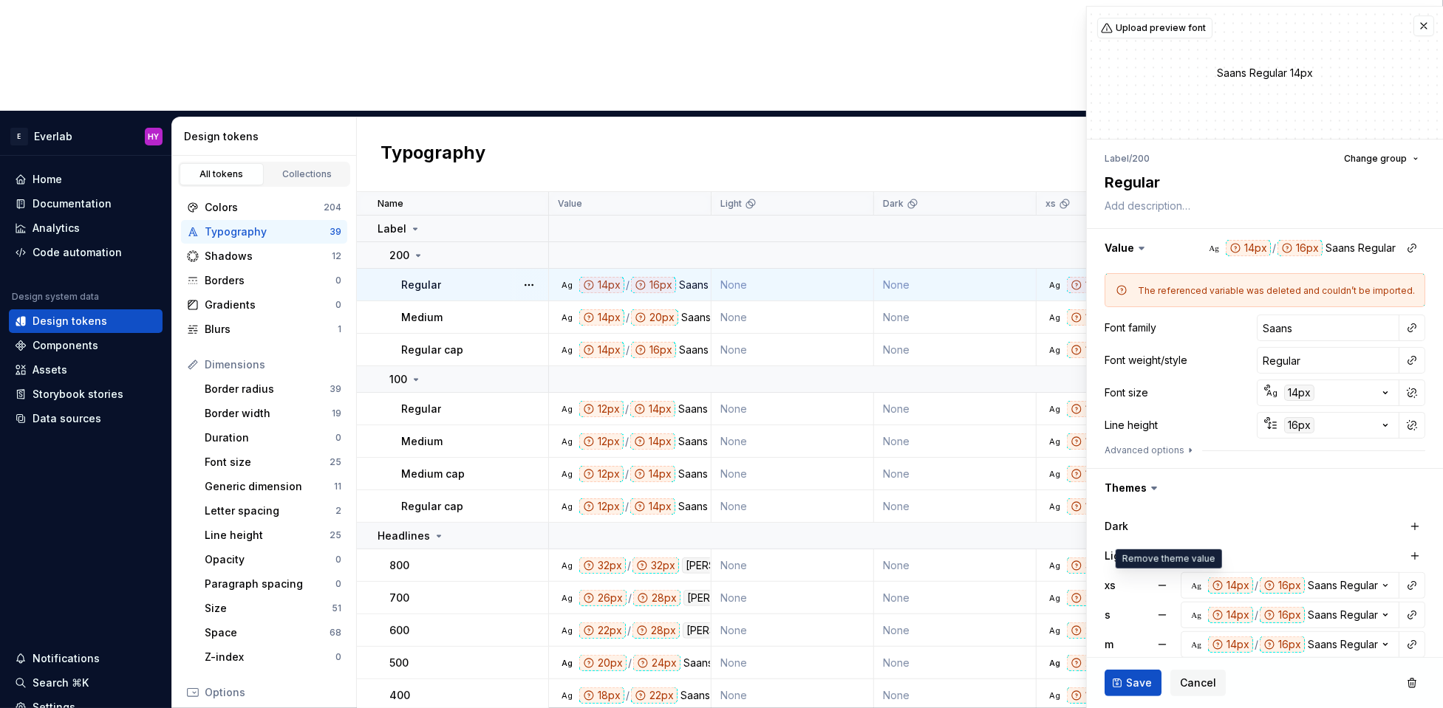
click at [1160, 578] on button "button" at bounding box center [1162, 585] width 27 height 27
click at [1159, 578] on button "button" at bounding box center [1162, 615] width 27 height 27
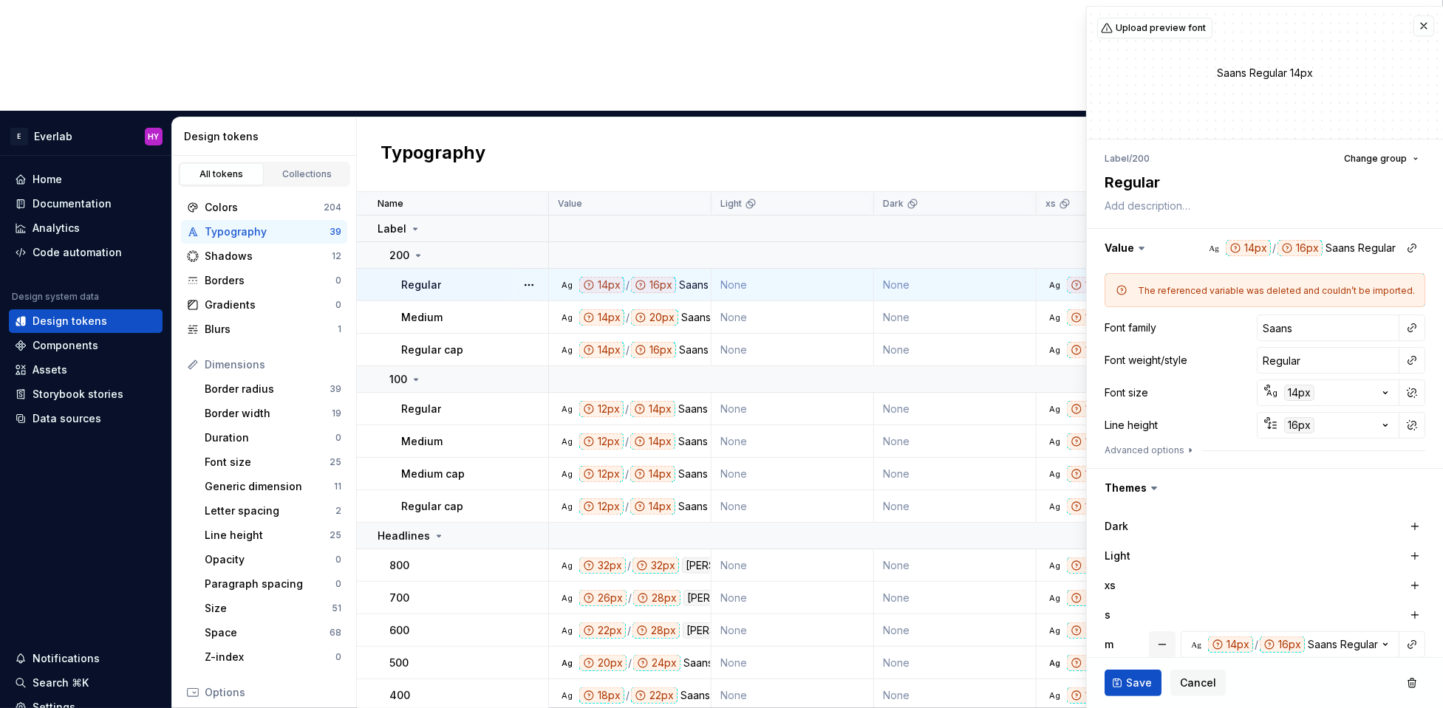
click at [1163, 578] on button "button" at bounding box center [1162, 645] width 27 height 27
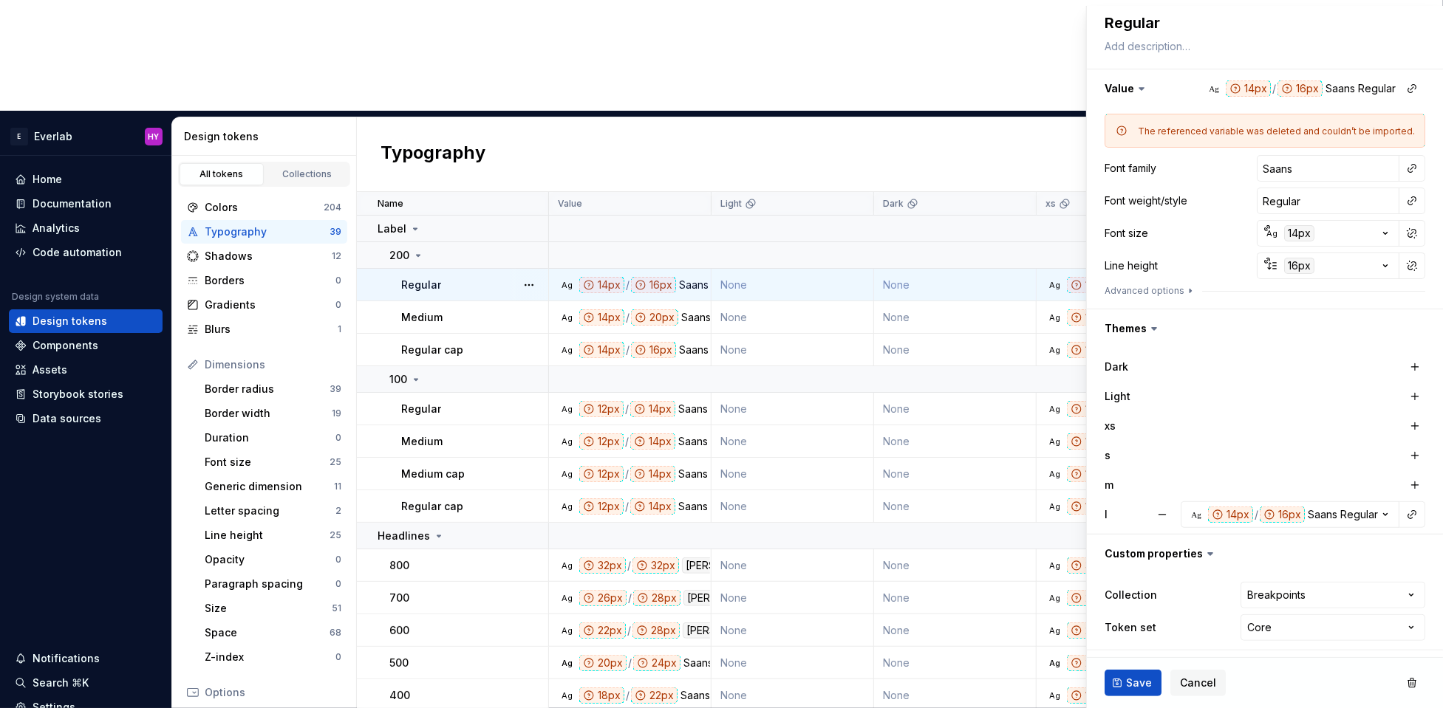
drag, startPoint x: 1157, startPoint y: 507, endPoint x: 1174, endPoint y: 495, distance: 21.3
click at [1157, 507] on button "button" at bounding box center [1162, 515] width 27 height 27
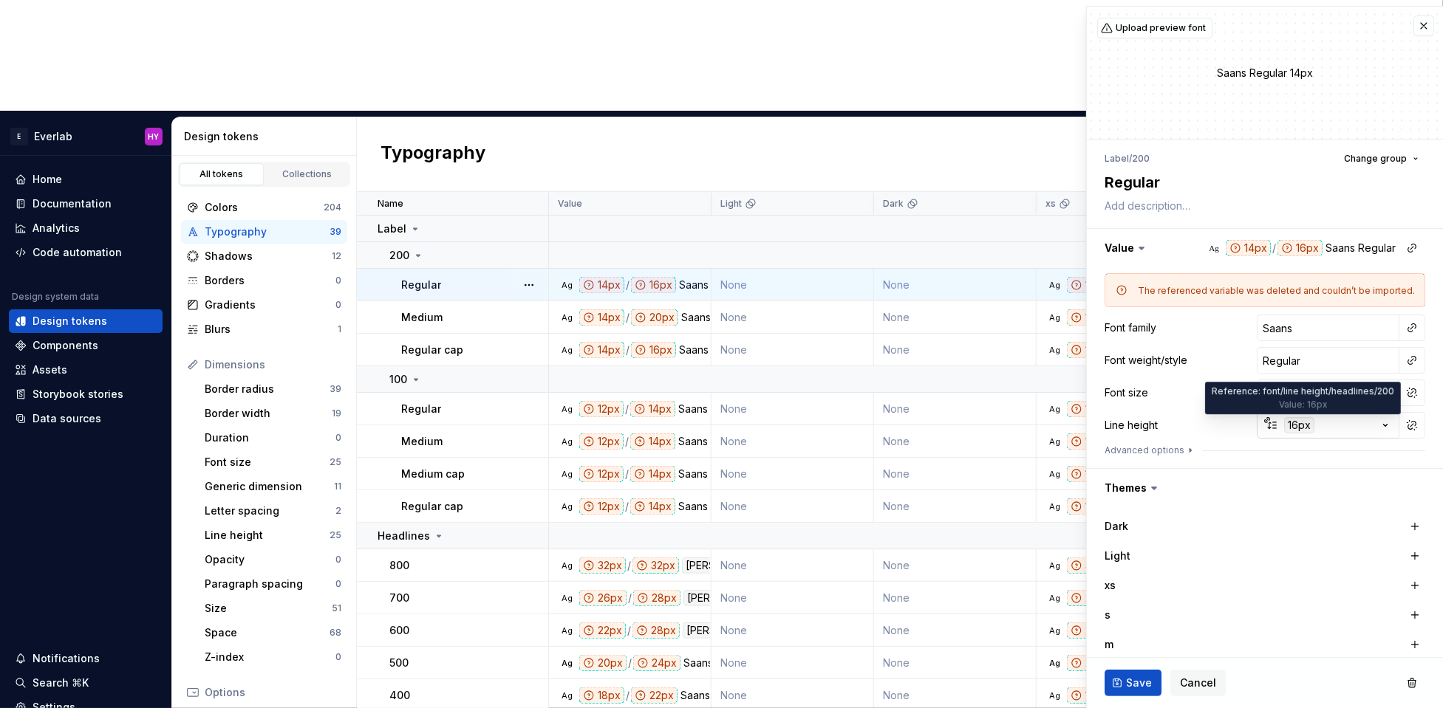
click at [1180, 425] on div "16px" at bounding box center [1299, 425] width 30 height 16
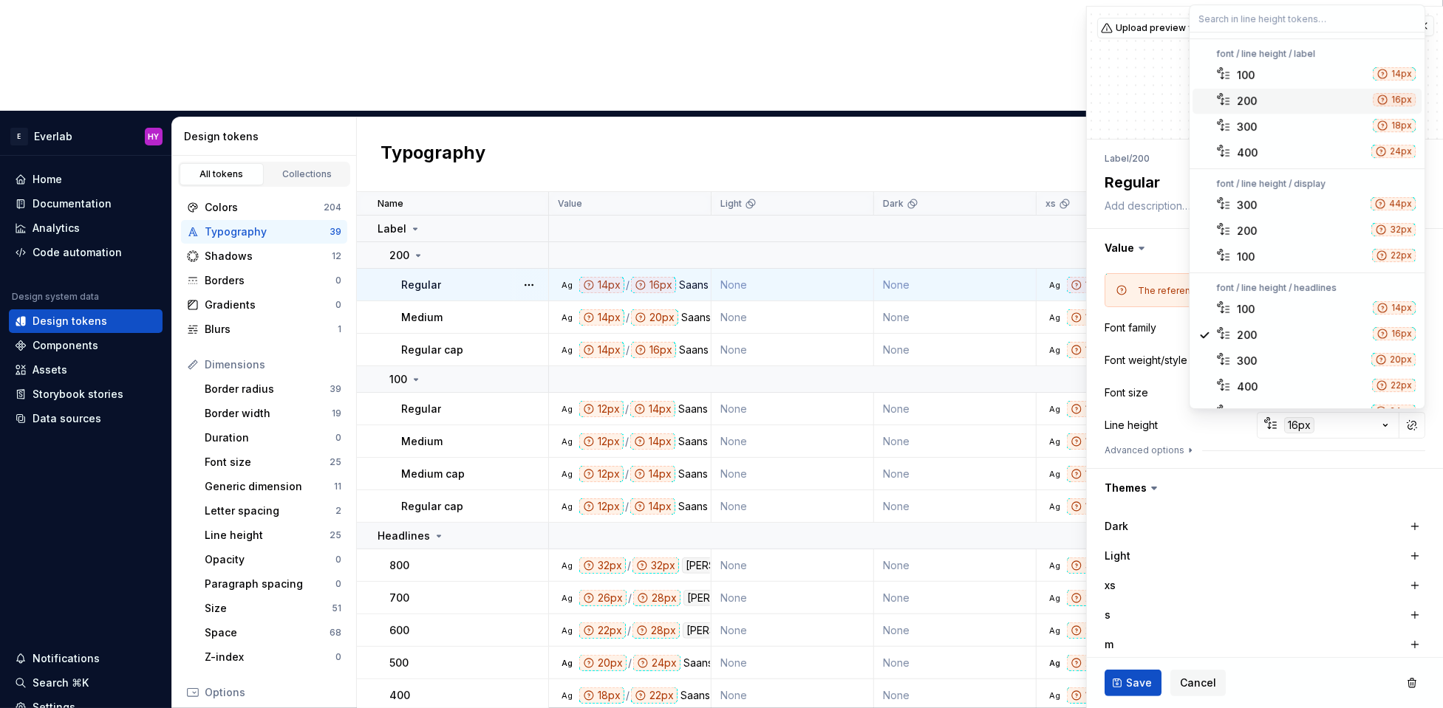
click at [1180, 104] on div "200" at bounding box center [1301, 101] width 130 height 15
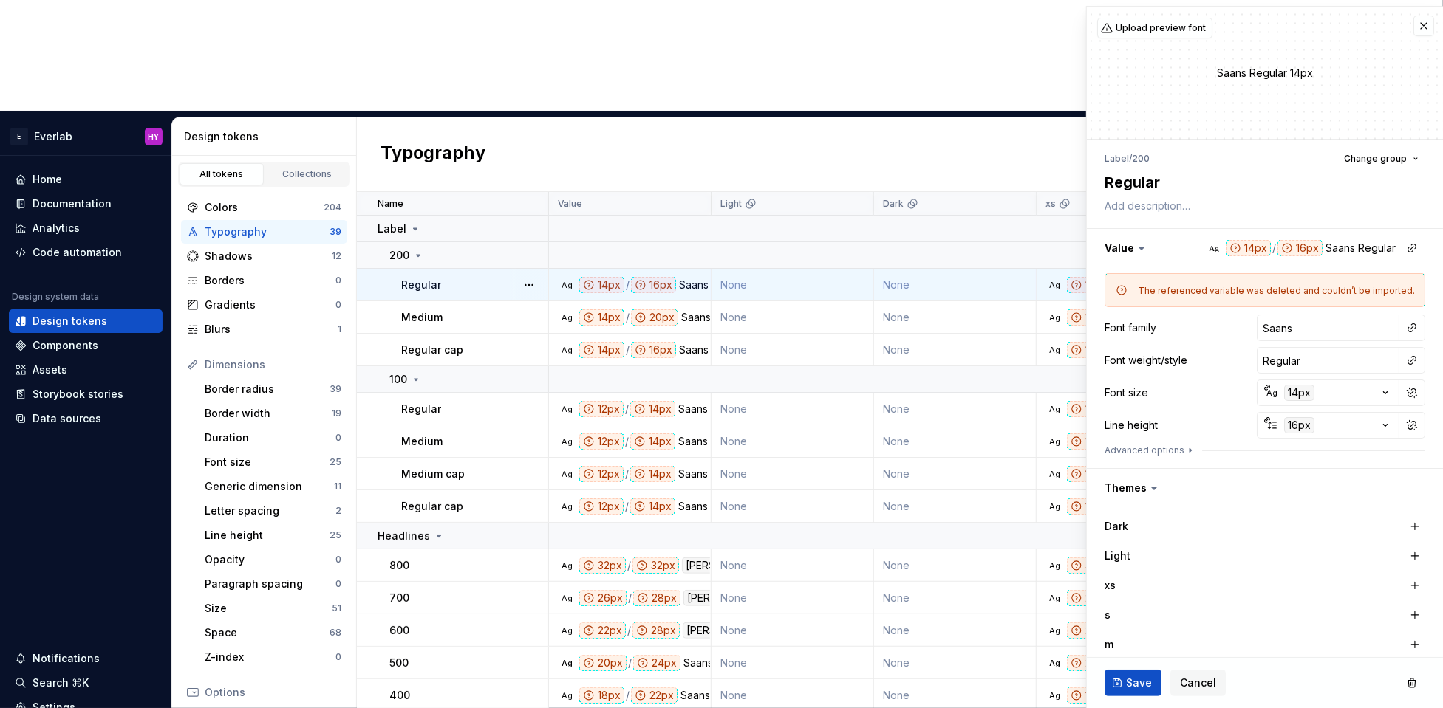
scroll to position [160, 0]
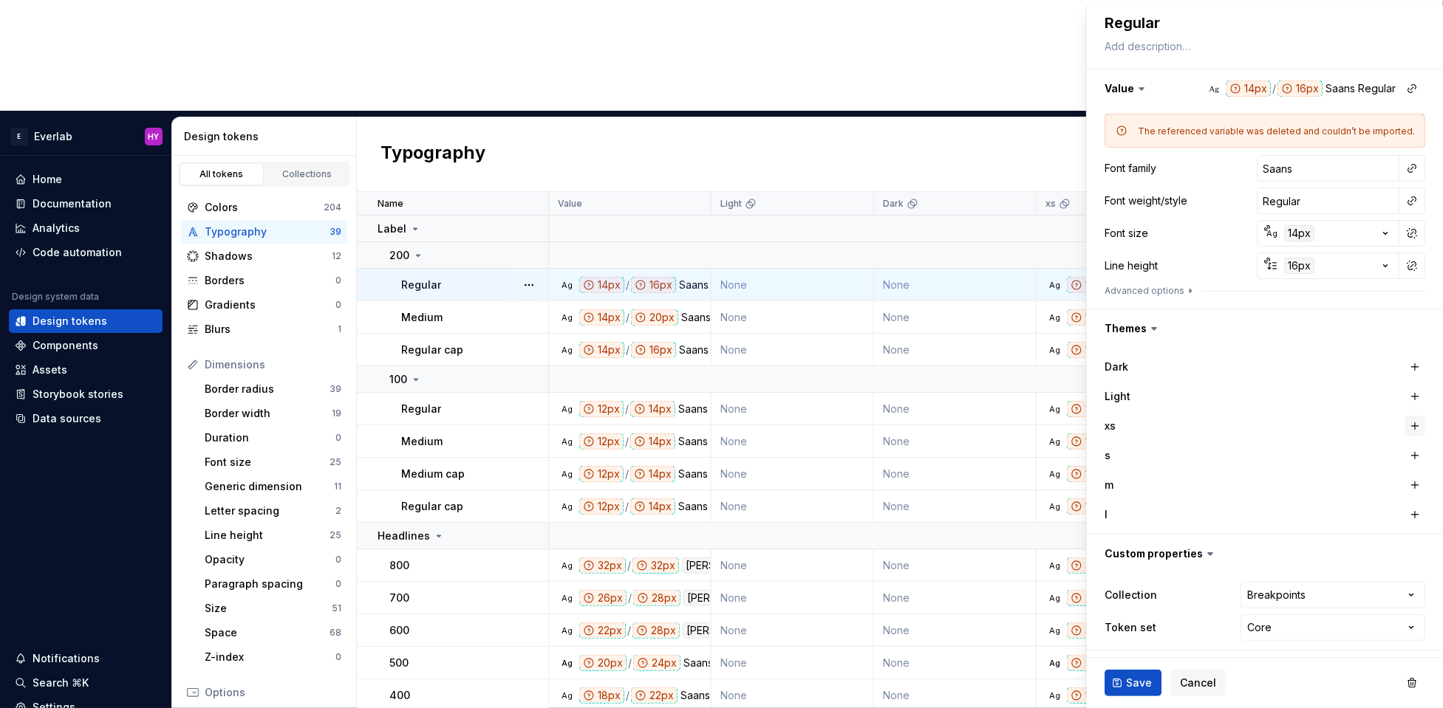
click at [1180, 424] on button "button" at bounding box center [1414, 426] width 21 height 21
drag, startPoint x: 1412, startPoint y: 458, endPoint x: 1414, endPoint y: 470, distance: 12.0
click at [1180, 459] on button "button" at bounding box center [1414, 455] width 21 height 21
drag, startPoint x: 1415, startPoint y: 483, endPoint x: 1416, endPoint y: 508, distance: 25.1
click at [1180, 484] on button "button" at bounding box center [1414, 485] width 21 height 21
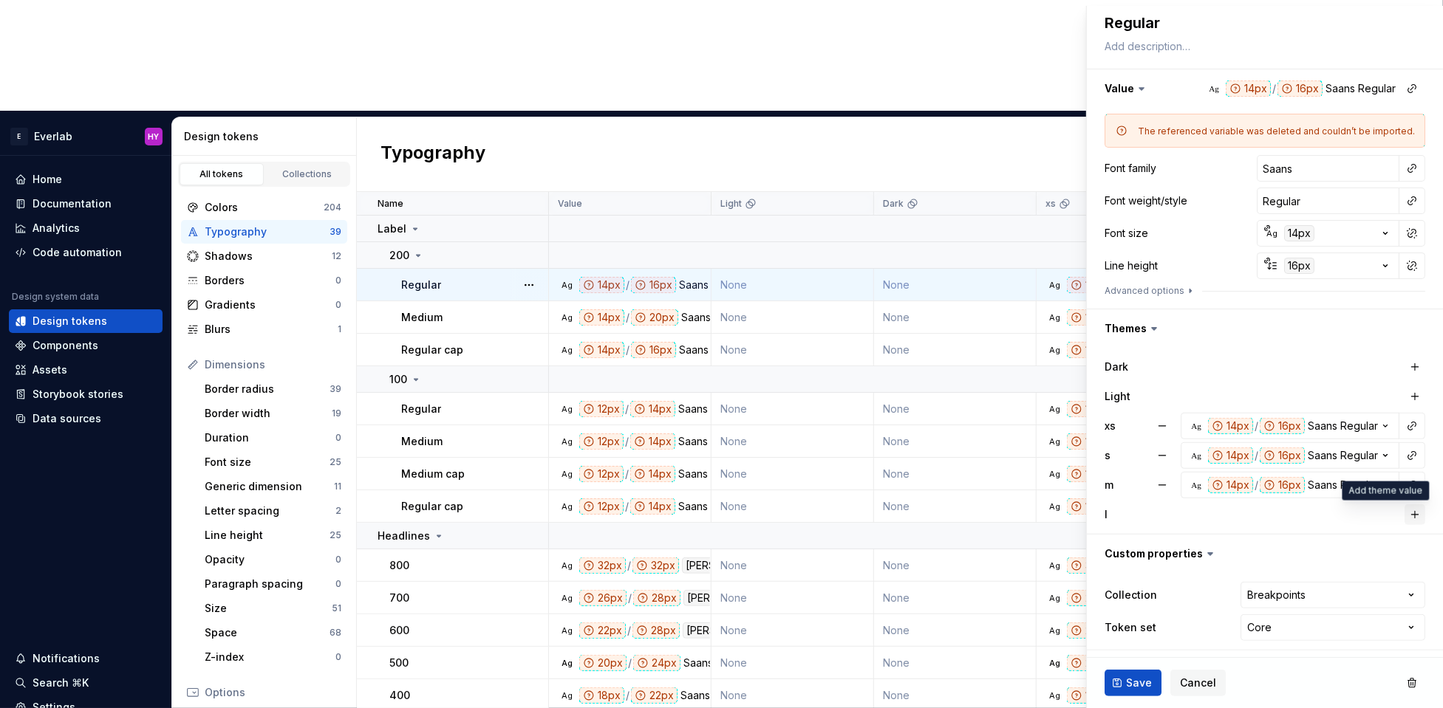
click at [1180, 515] on button "button" at bounding box center [1414, 514] width 21 height 21
click at [1127, 578] on span "Save" at bounding box center [1139, 683] width 26 height 15
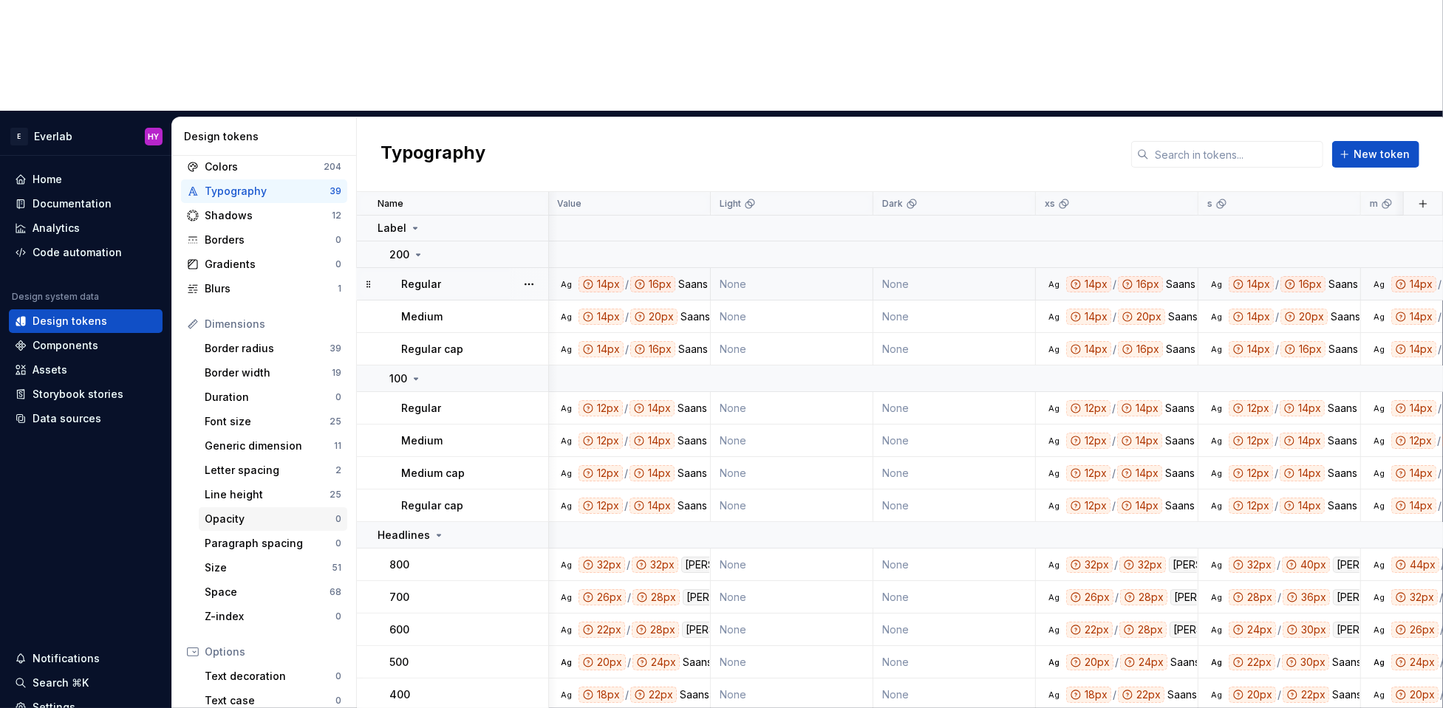
scroll to position [67, 0]
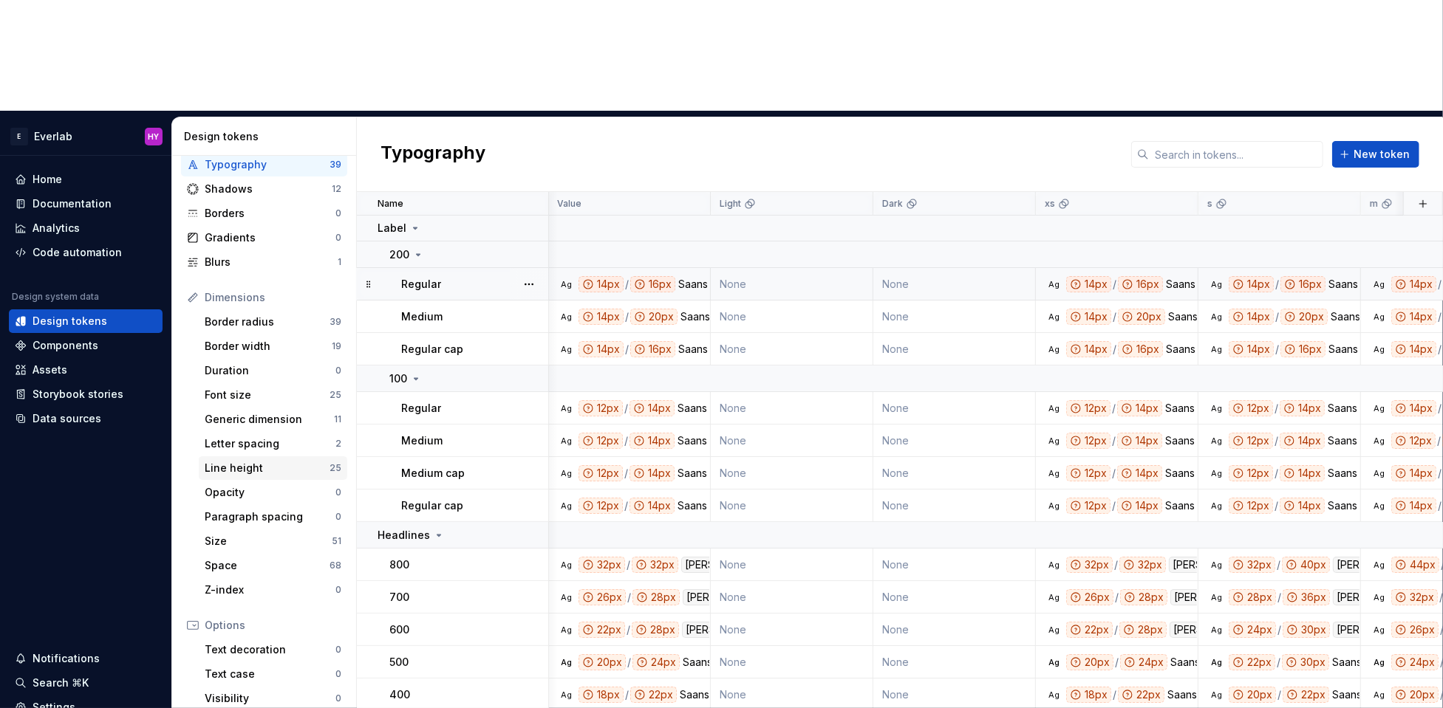
click at [311, 461] on div "Line height" at bounding box center [267, 468] width 125 height 15
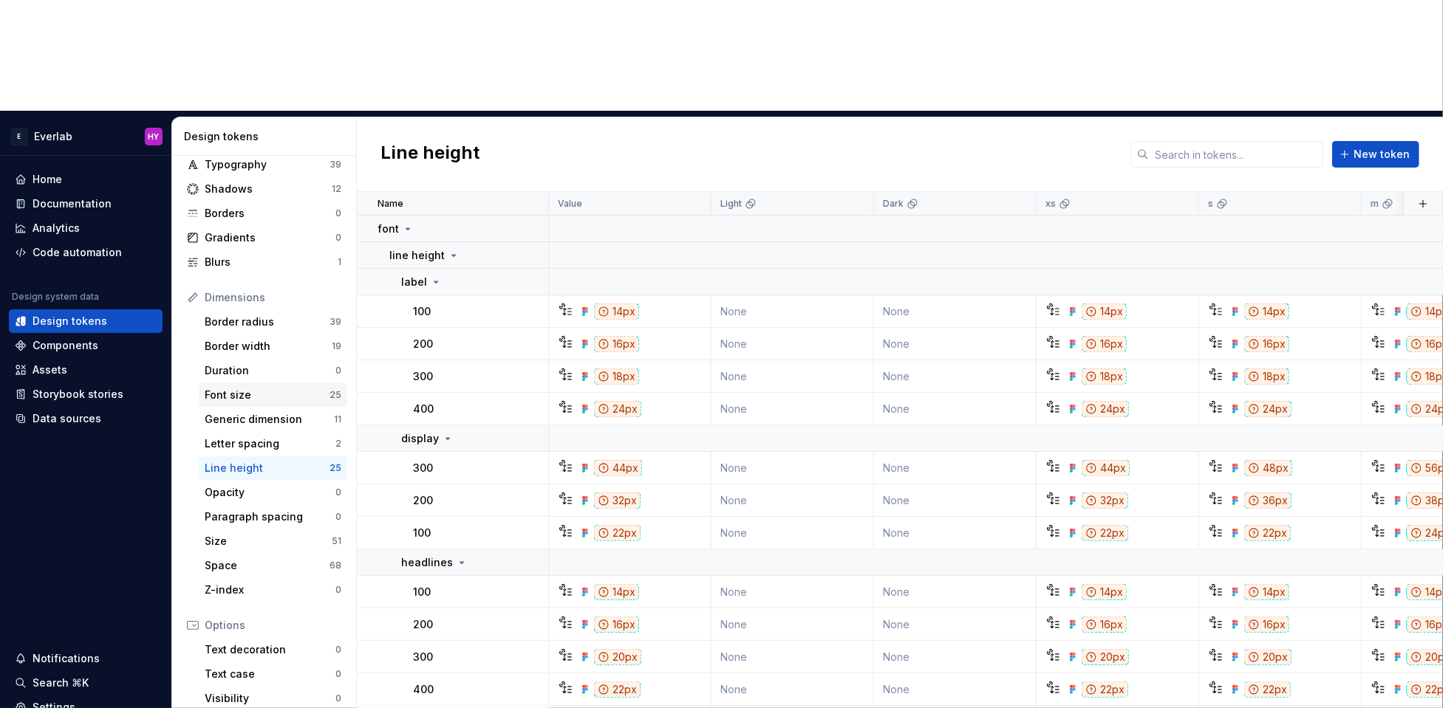
click at [229, 388] on div "Font size" at bounding box center [267, 395] width 125 height 15
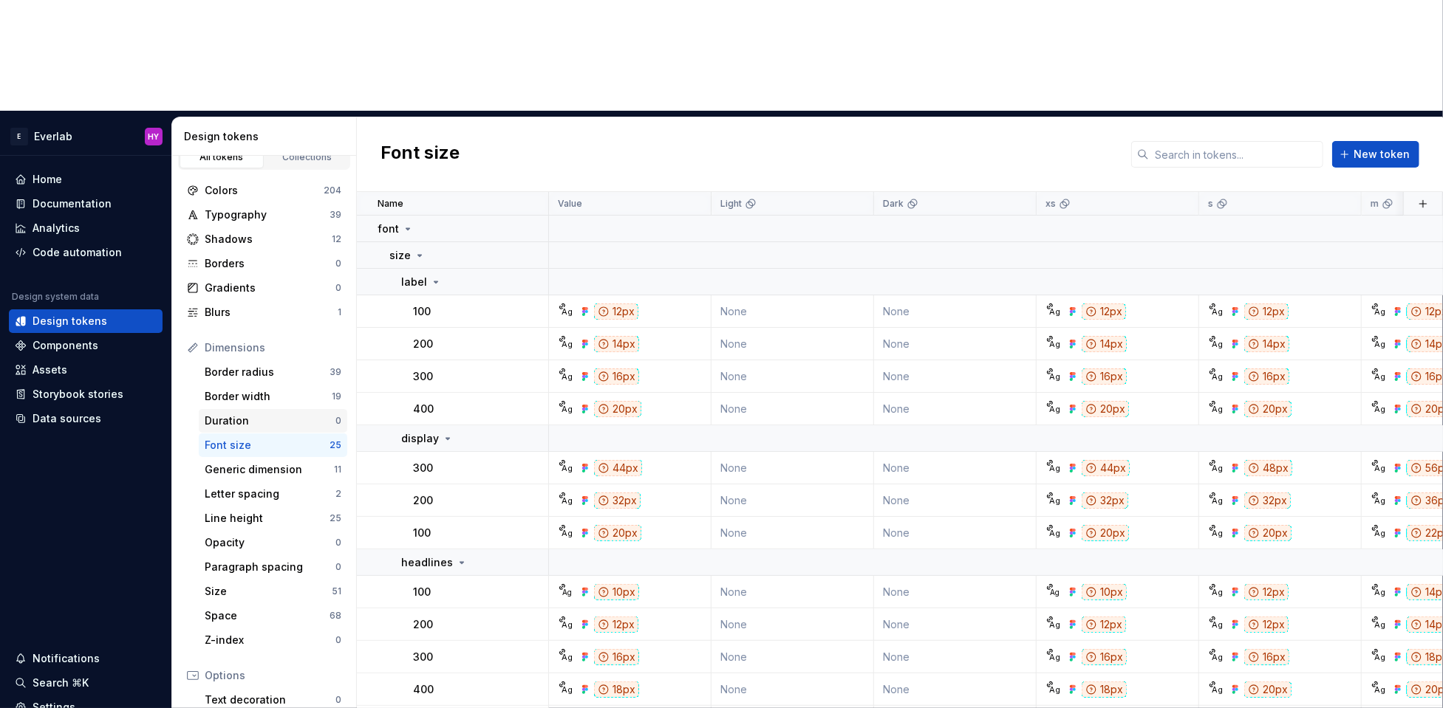
scroll to position [24, 0]
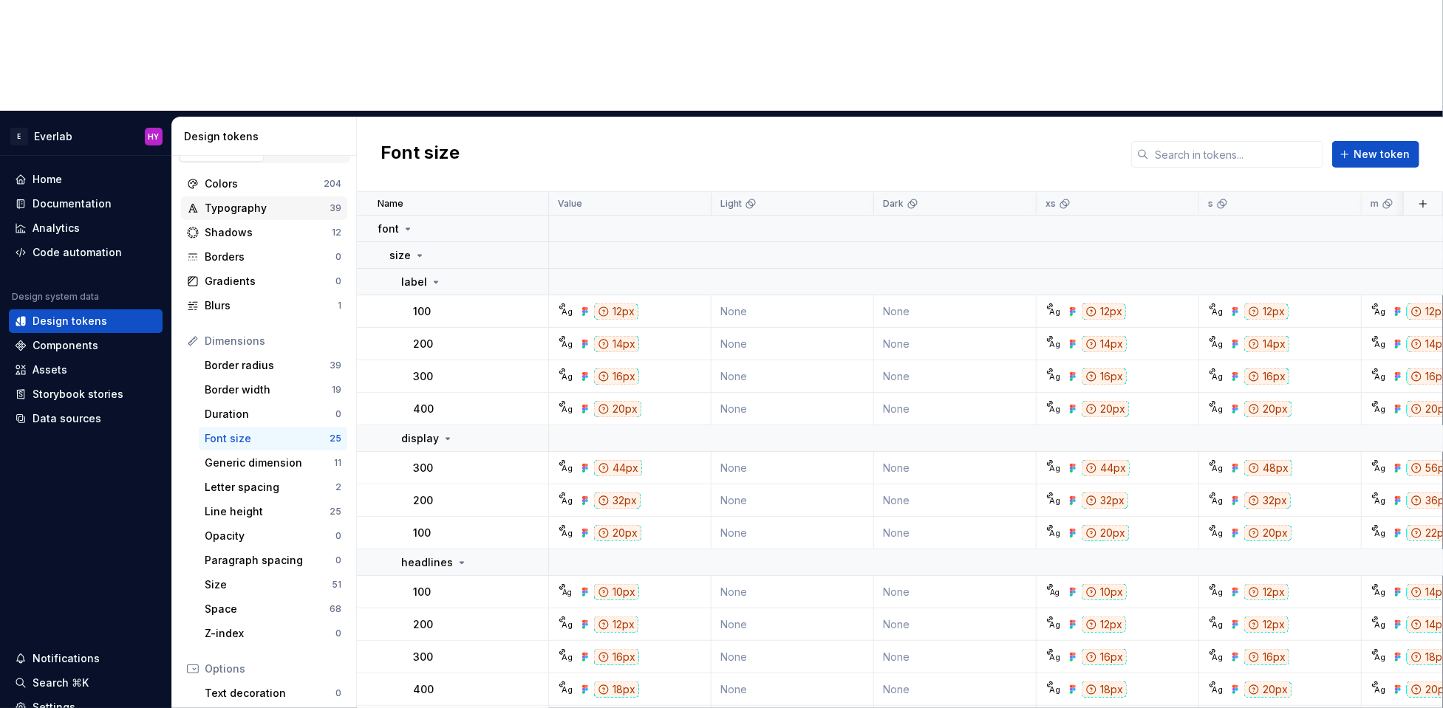
click at [251, 201] on div "Typography" at bounding box center [267, 208] width 125 height 15
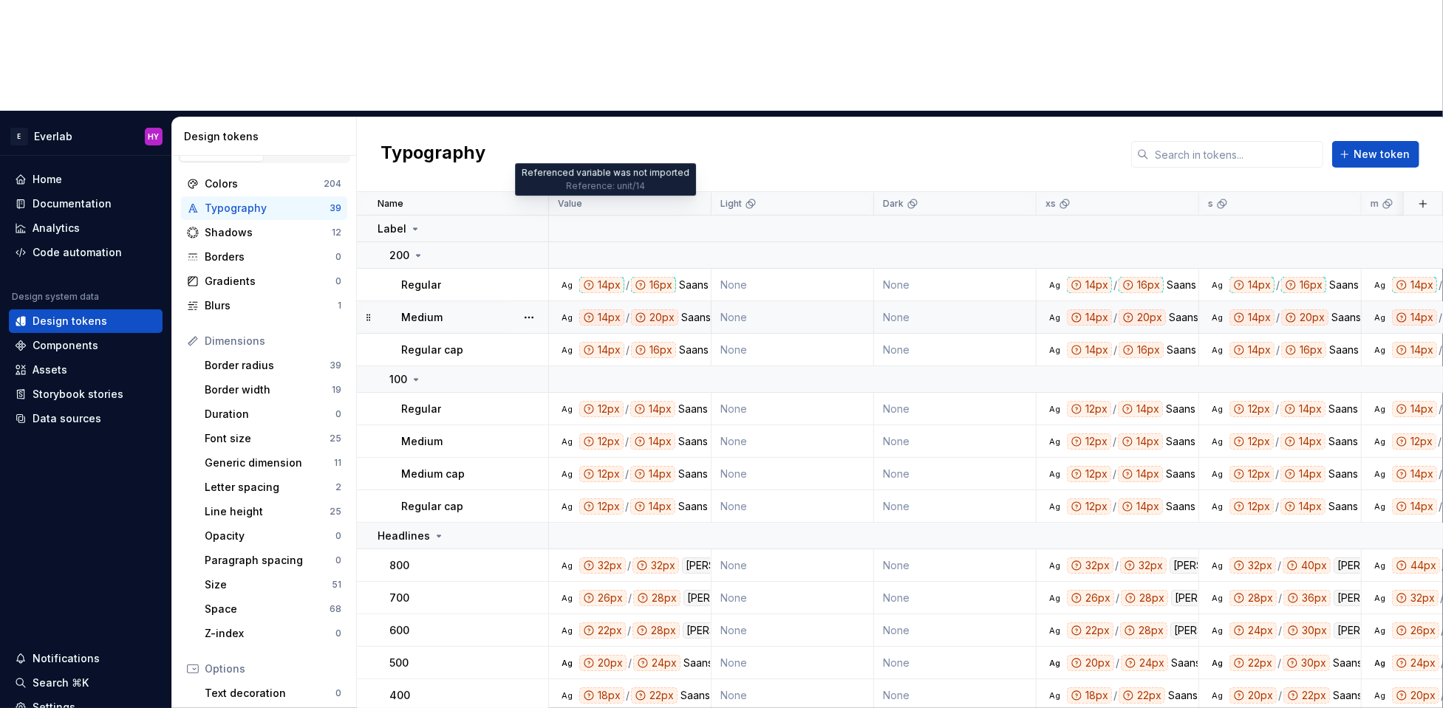
click at [609, 309] on div "14px" at bounding box center [601, 317] width 45 height 16
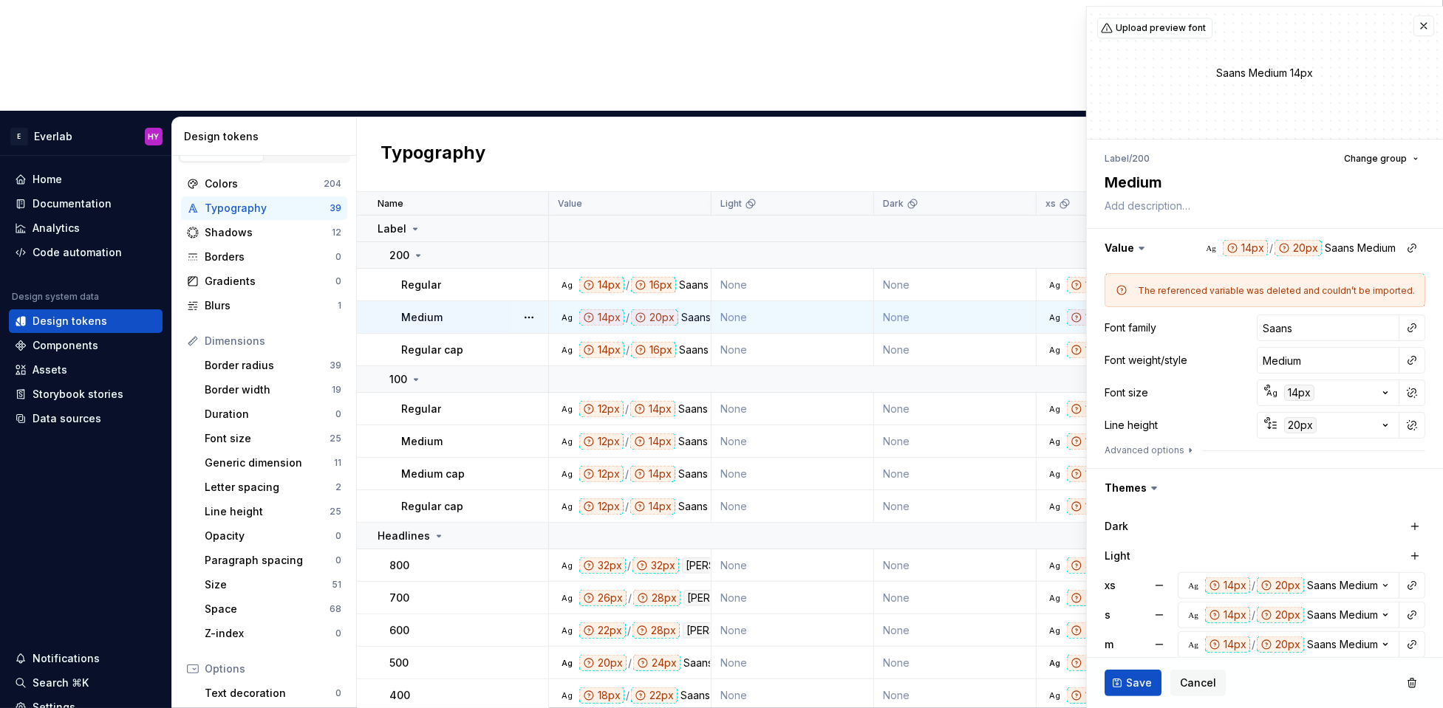
click at [1180, 421] on div "20px" at bounding box center [1300, 425] width 33 height 16
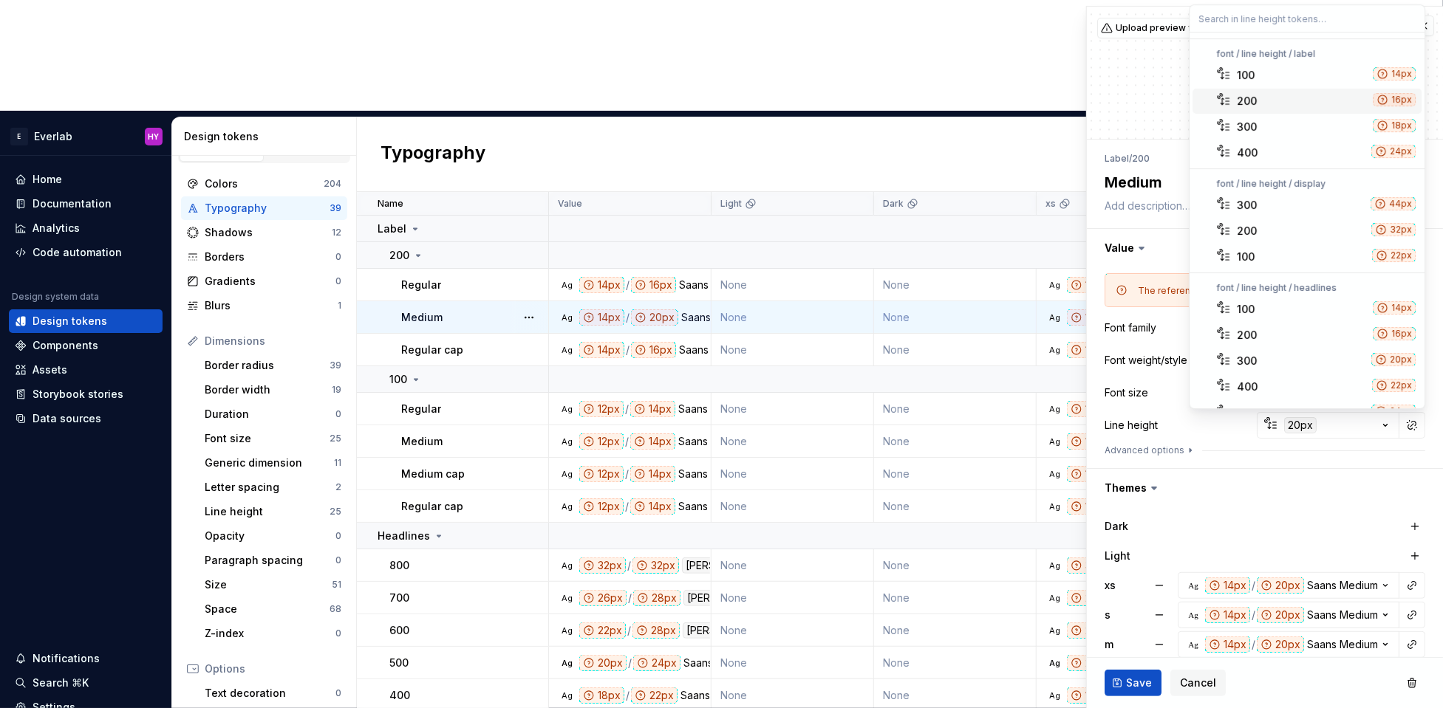
click at [1180, 97] on div "200" at bounding box center [1301, 101] width 130 height 15
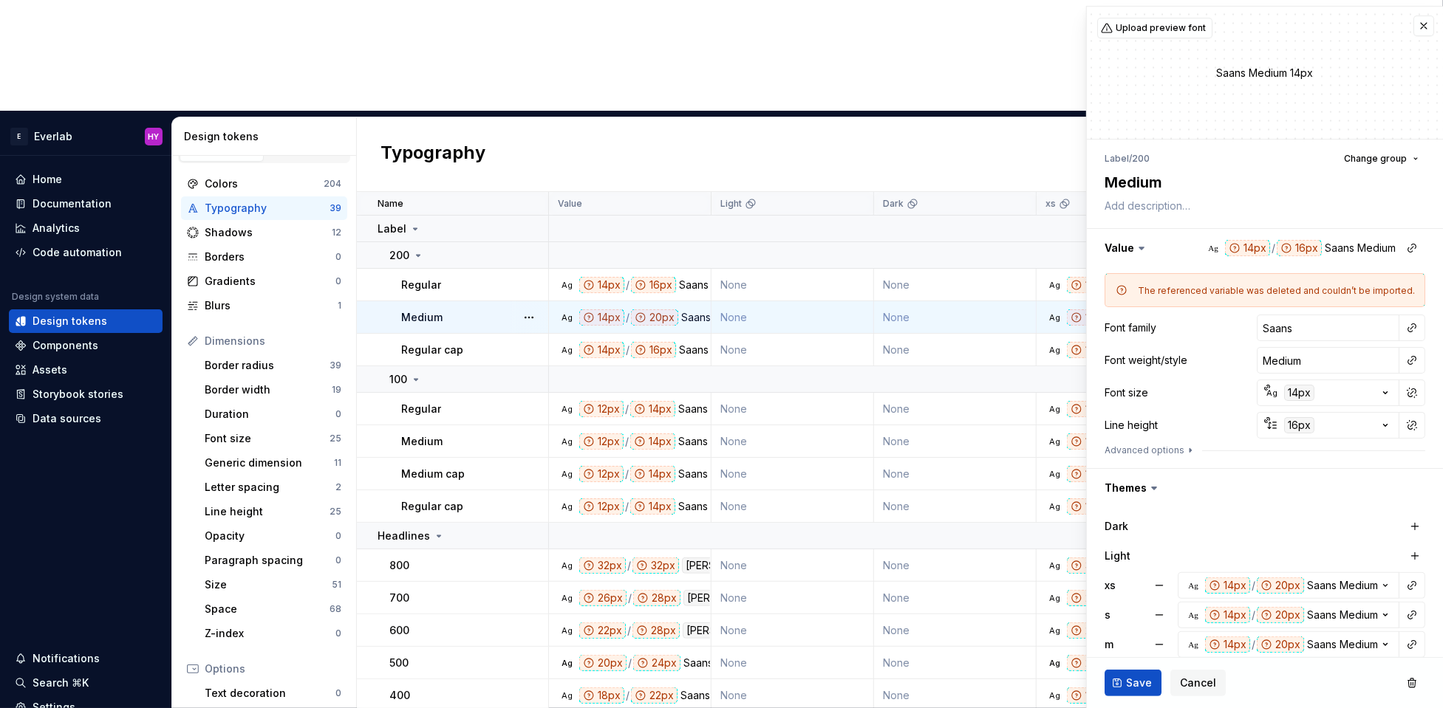
click at [1180, 392] on div "14px" at bounding box center [1299, 393] width 30 height 16
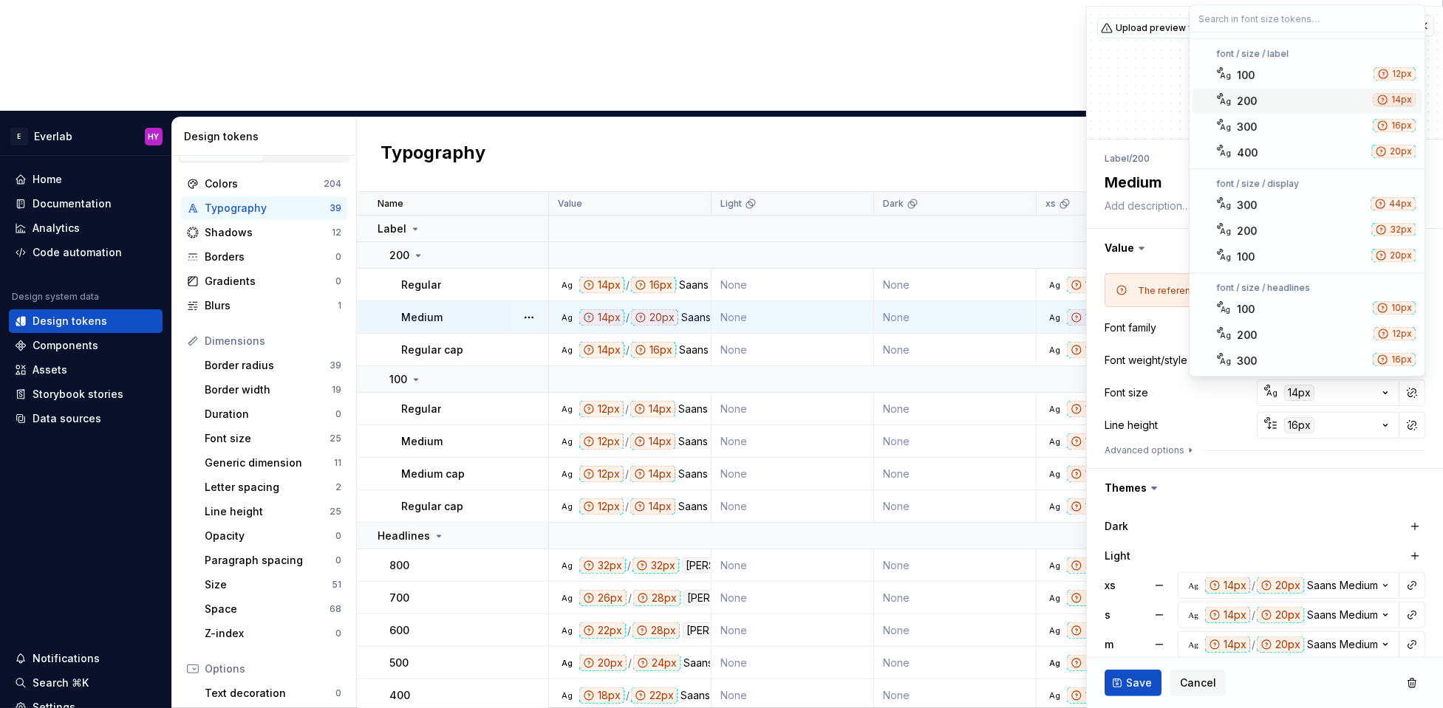
click at [1180, 100] on div "200" at bounding box center [1301, 101] width 130 height 15
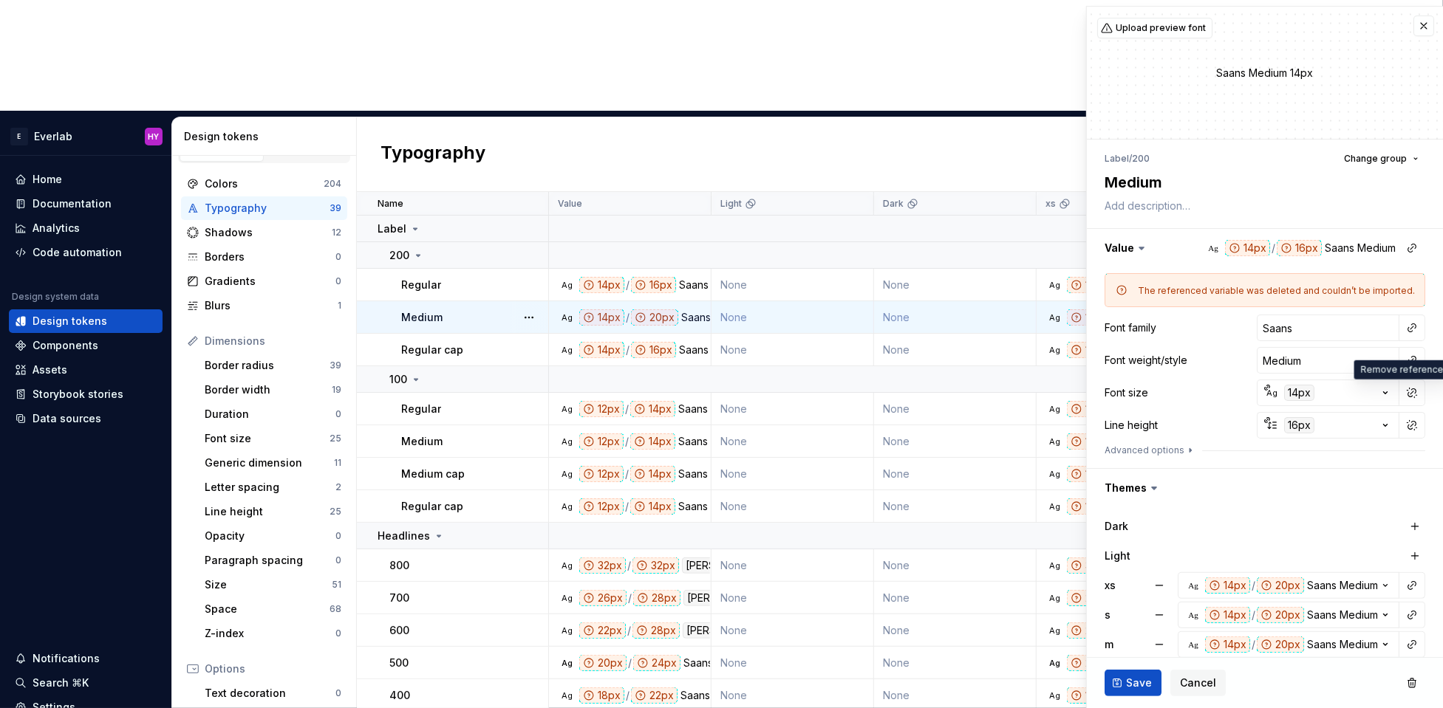
click at [1180, 507] on div "Dark Light xs Ag 14px / 20px Saans Medium s Ag 14px / 20px Saans Medium m Ag 14…" at bounding box center [1265, 600] width 356 height 186
click at [1161, 578] on button "button" at bounding box center [1159, 585] width 27 height 27
drag, startPoint x: 1161, startPoint y: 606, endPoint x: 1160, endPoint y: 620, distance: 14.8
click at [1161, 578] on button "button" at bounding box center [1159, 615] width 27 height 27
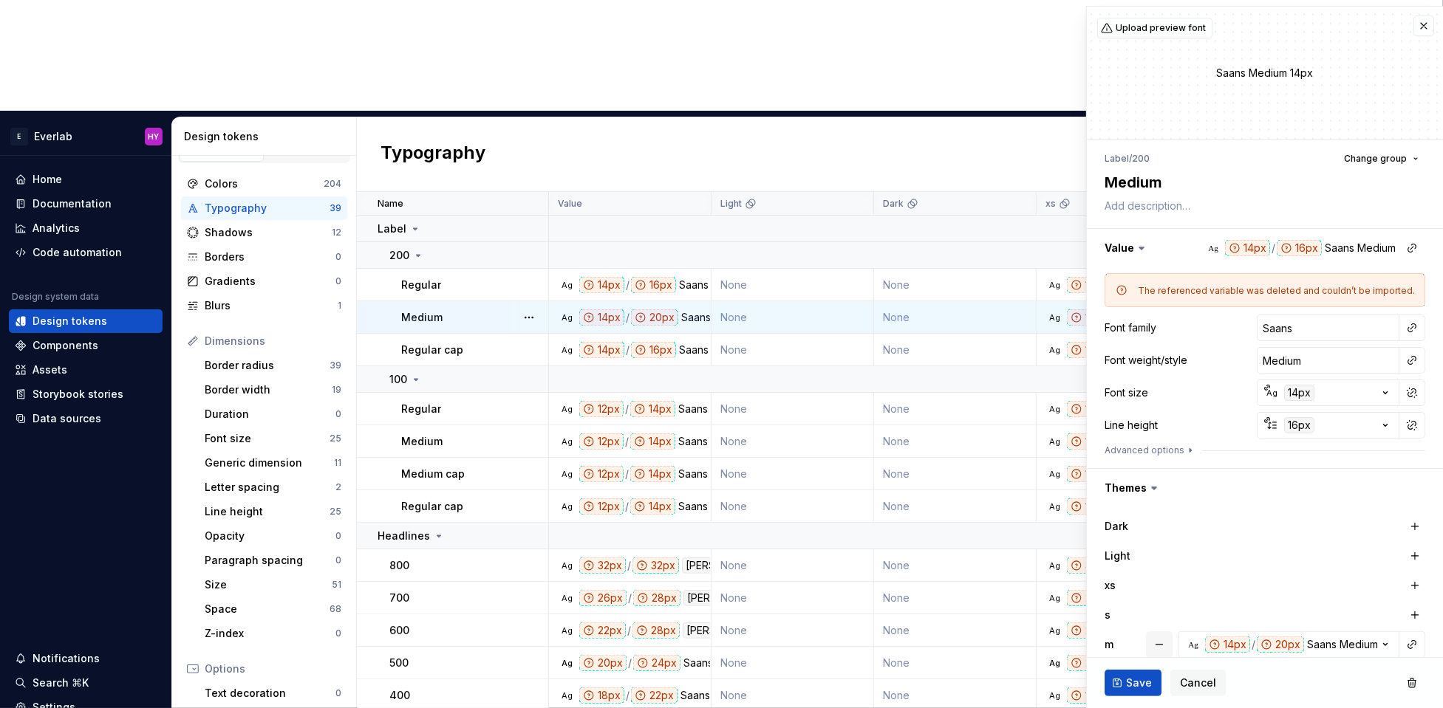
click at [1159, 578] on button "button" at bounding box center [1159, 645] width 27 height 27
click at [1180, 446] on icon "button" at bounding box center [1190, 451] width 12 height 12
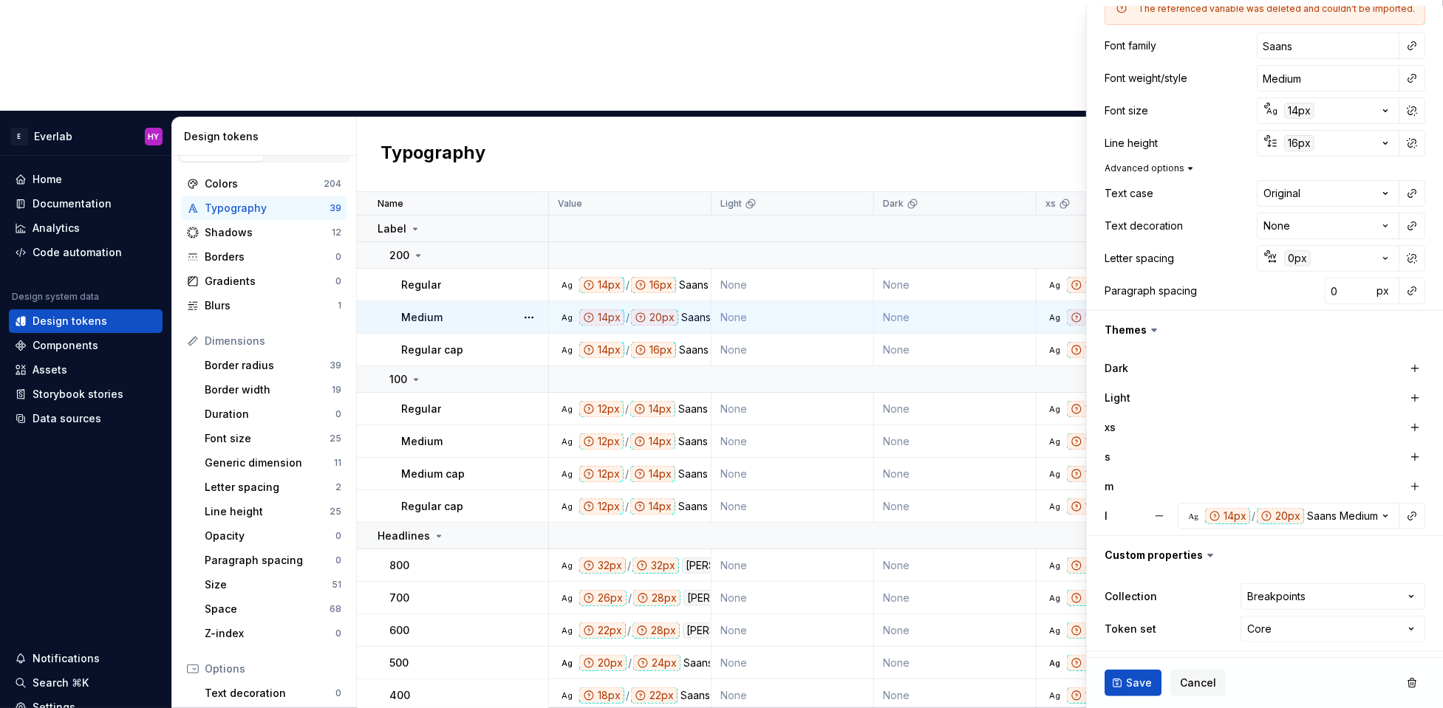
scroll to position [283, 0]
click at [1146, 508] on div "l" at bounding box center [1124, 515] width 41 height 15
click at [1152, 510] on button "button" at bounding box center [1159, 515] width 27 height 27
drag, startPoint x: 1414, startPoint y: 429, endPoint x: 1412, endPoint y: 447, distance: 17.9
click at [1180, 430] on button "button" at bounding box center [1414, 427] width 21 height 21
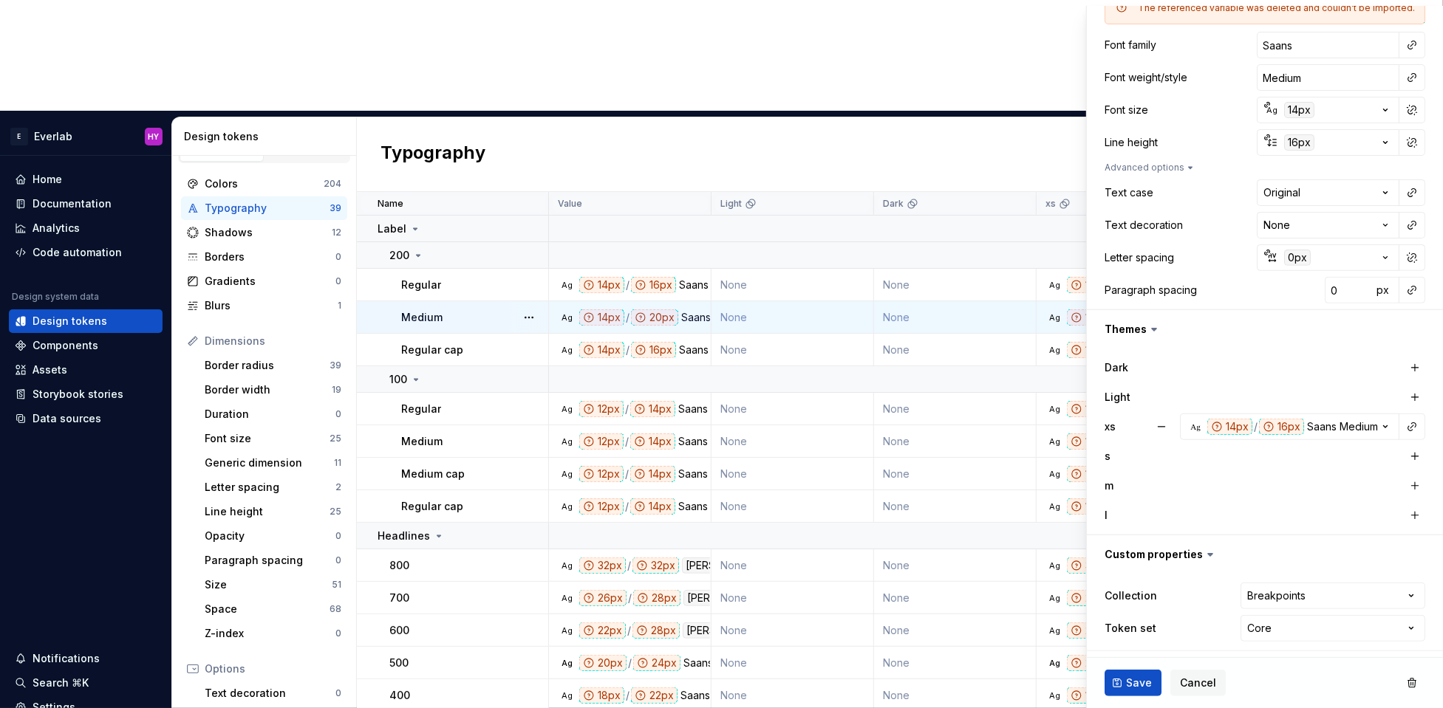
drag, startPoint x: 1412, startPoint y: 456, endPoint x: 1414, endPoint y: 469, distance: 12.8
click at [1180, 456] on button "button" at bounding box center [1414, 456] width 21 height 21
drag, startPoint x: 1413, startPoint y: 482, endPoint x: 1417, endPoint y: 511, distance: 29.0
click at [1180, 482] on button "button" at bounding box center [1414, 486] width 21 height 21
drag, startPoint x: 1417, startPoint y: 511, endPoint x: 1406, endPoint y: 527, distance: 18.6
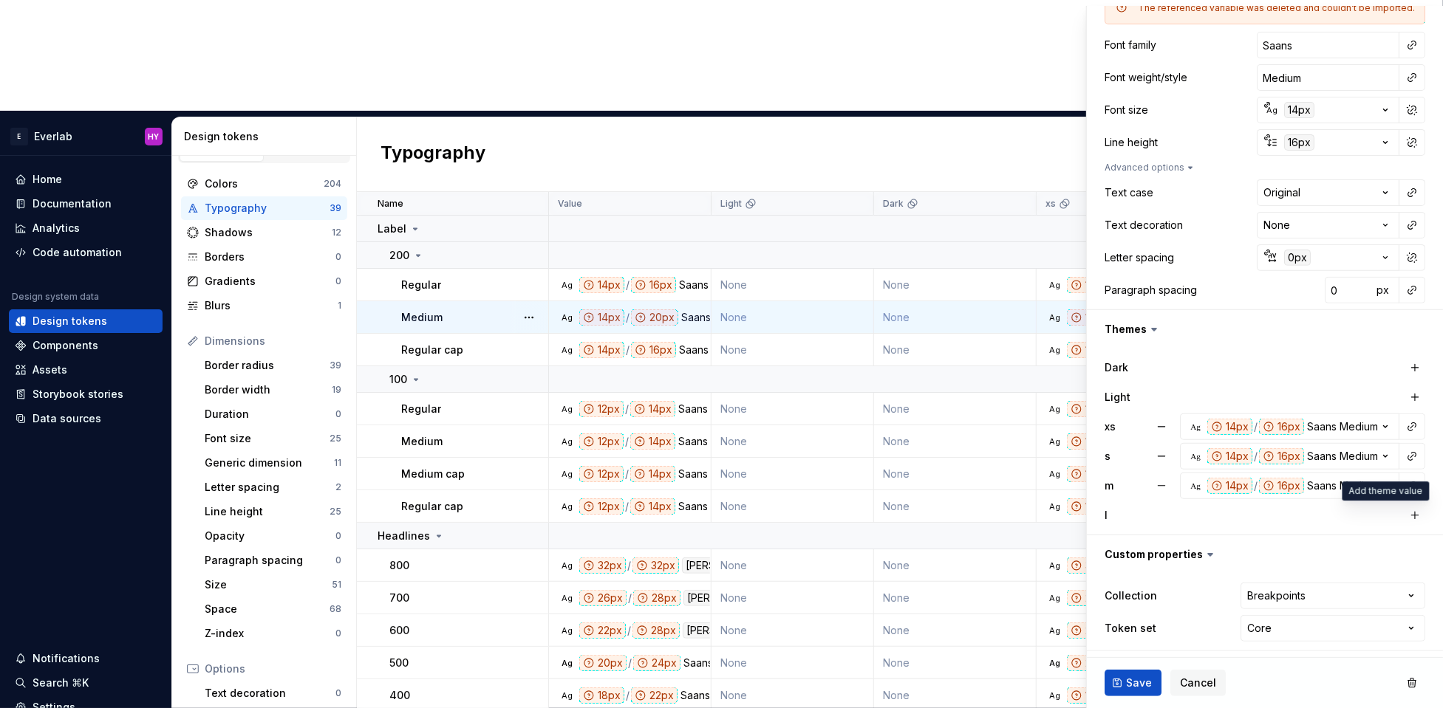
click at [1180, 512] on button "button" at bounding box center [1414, 515] width 21 height 21
click at [1131, 578] on span "Save" at bounding box center [1139, 683] width 26 height 15
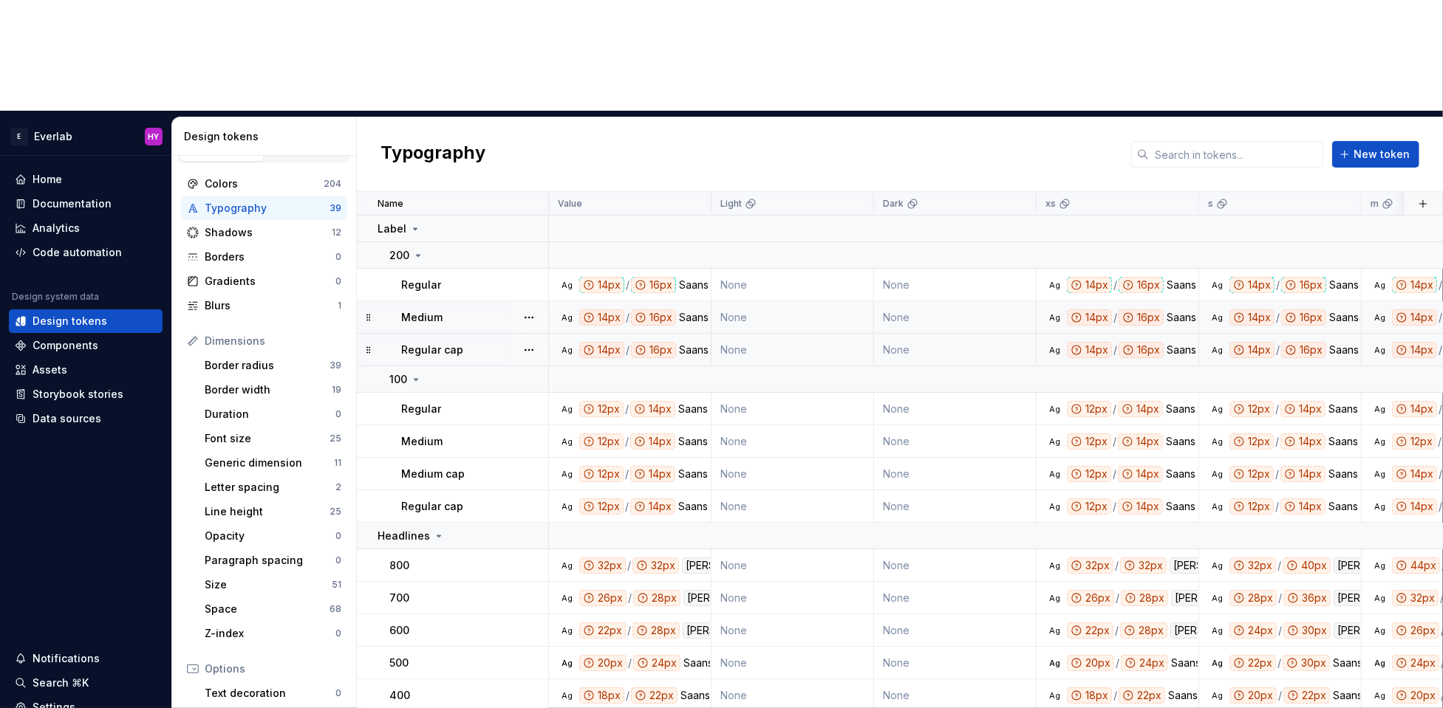
click at [442, 334] on td "Regular cap" at bounding box center [453, 350] width 192 height 33
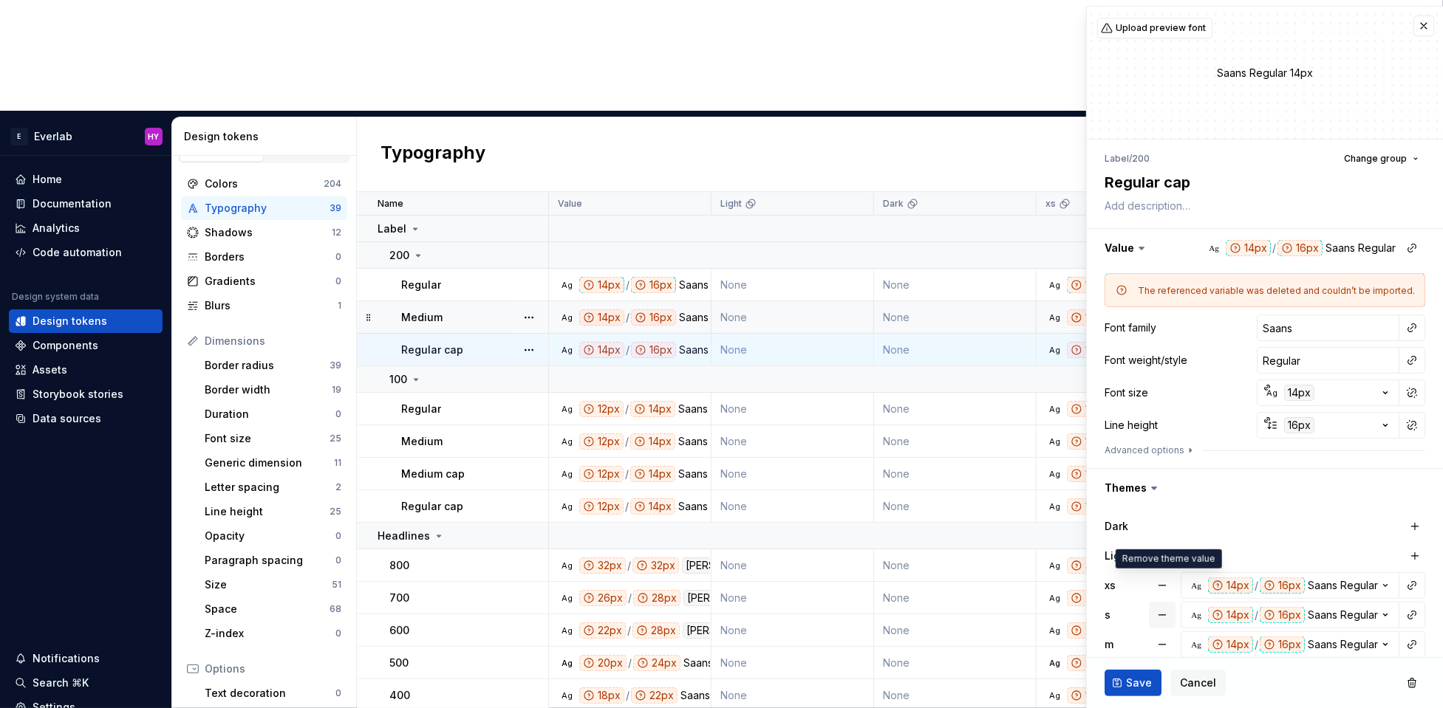
drag, startPoint x: 1165, startPoint y: 583, endPoint x: 1169, endPoint y: 609, distance: 26.2
click at [1166, 578] on button "button" at bounding box center [1162, 585] width 27 height 27
drag, startPoint x: 1162, startPoint y: 616, endPoint x: 1166, endPoint y: 629, distance: 14.0
click at [1162, 578] on button "button" at bounding box center [1162, 615] width 27 height 27
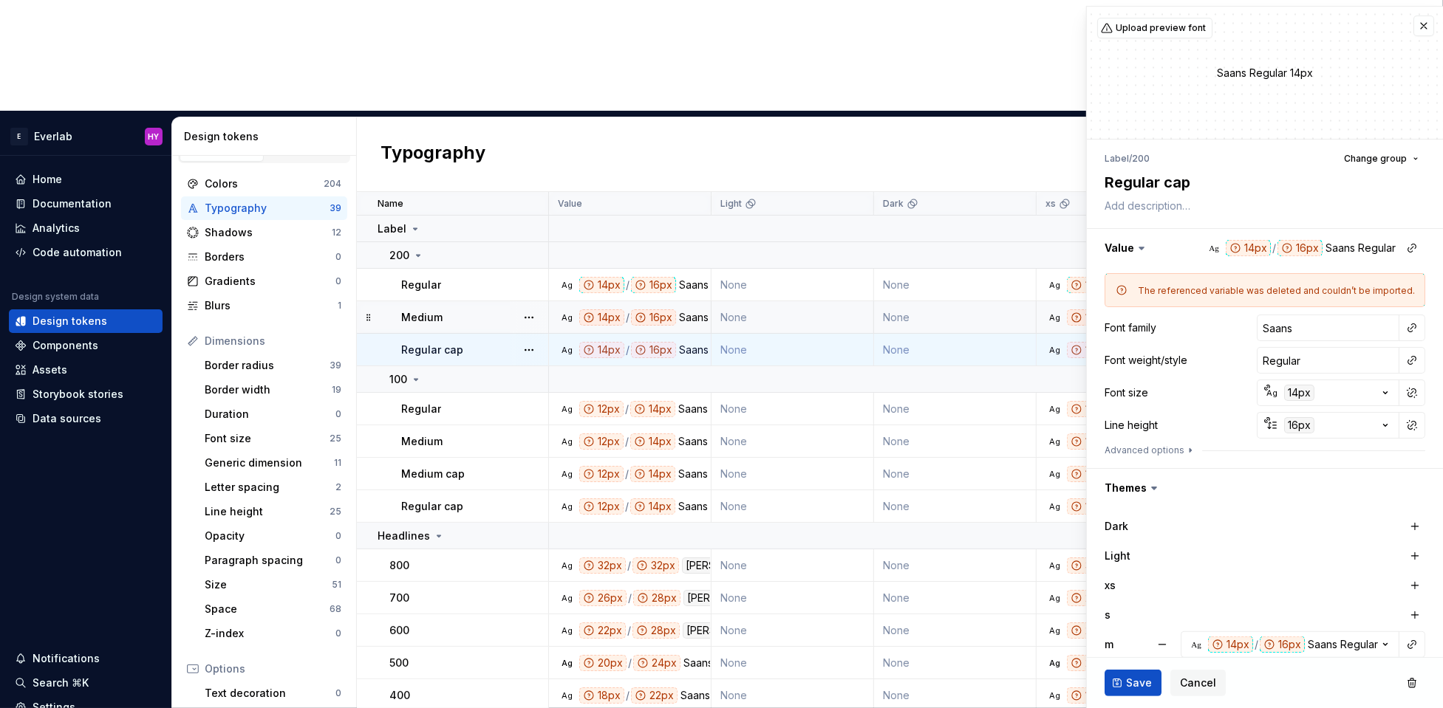
click at [1166, 578] on button "button" at bounding box center [1162, 645] width 27 height 27
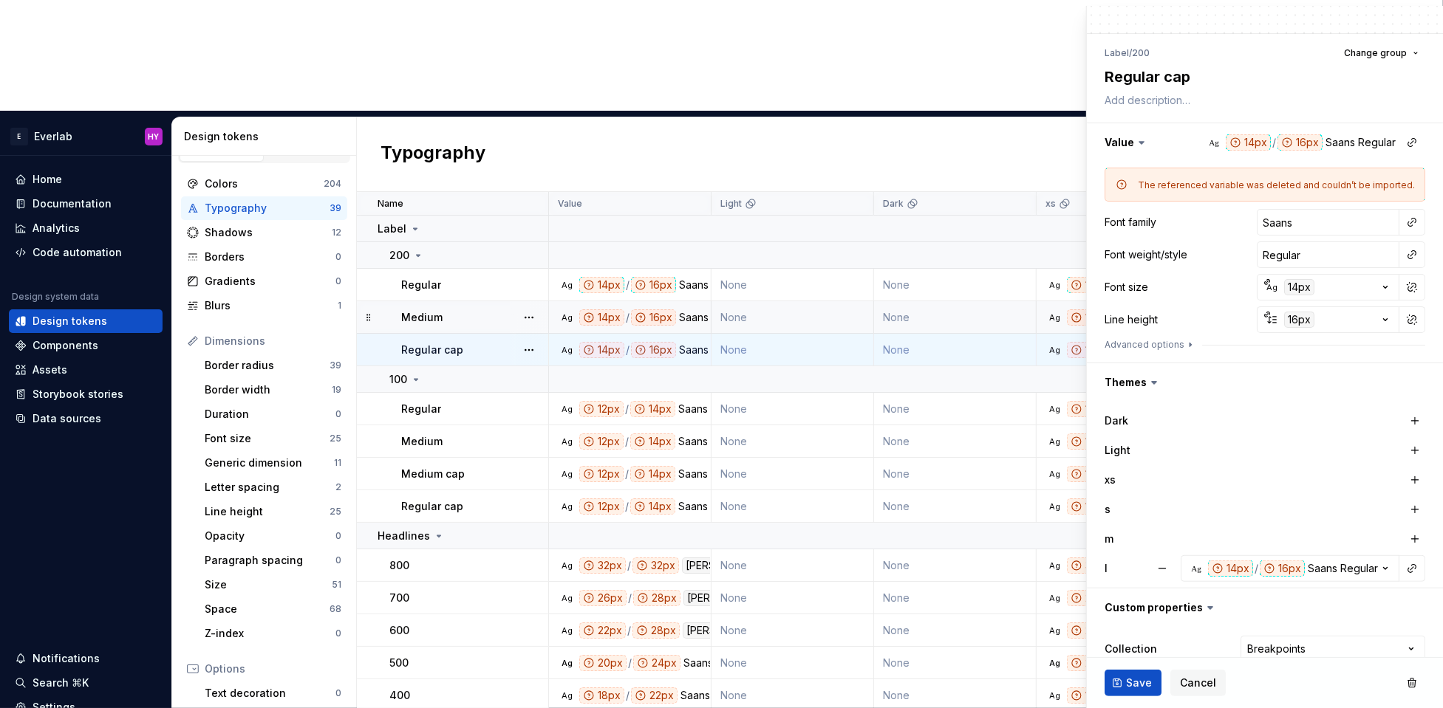
scroll to position [106, 0]
click at [1171, 567] on button "button" at bounding box center [1162, 568] width 27 height 27
click at [1180, 293] on button "Ag 14px" at bounding box center [1327, 286] width 143 height 27
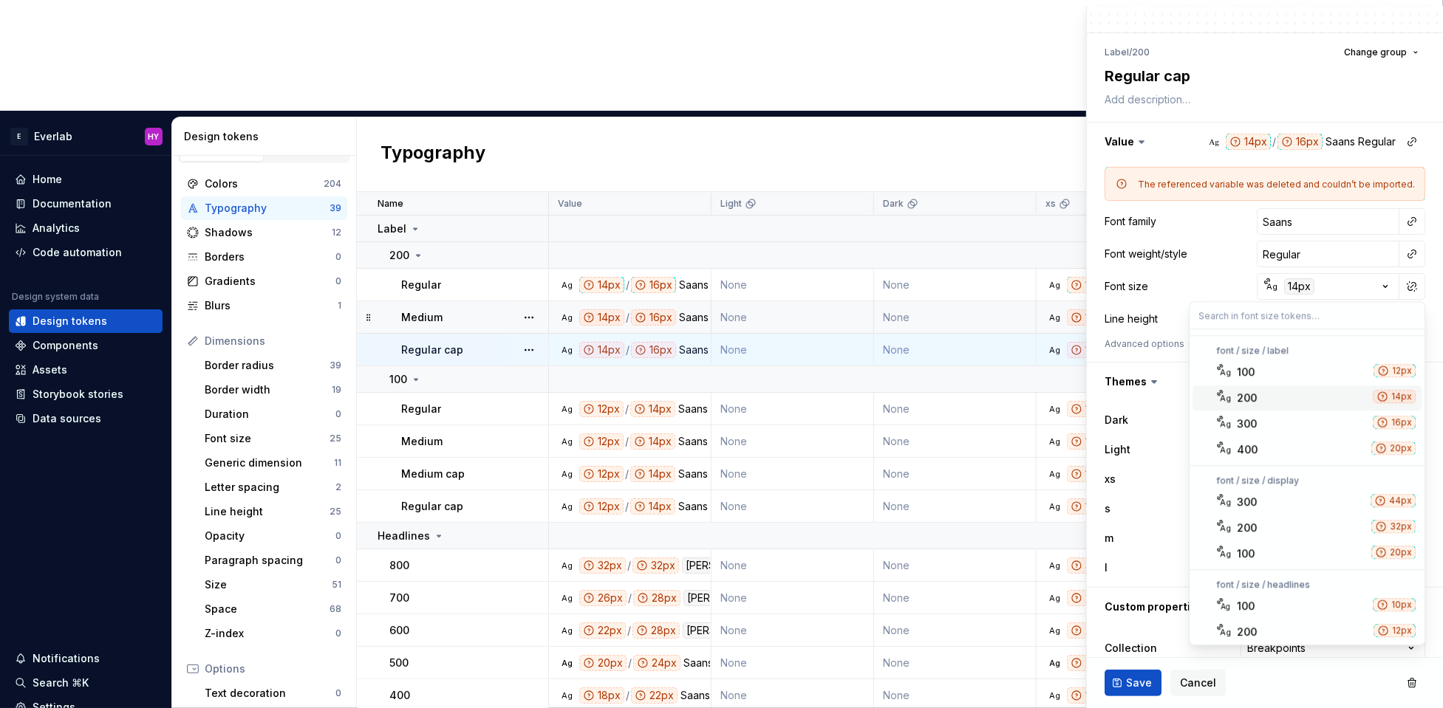
click at [1180, 398] on div "200" at bounding box center [1301, 398] width 130 height 15
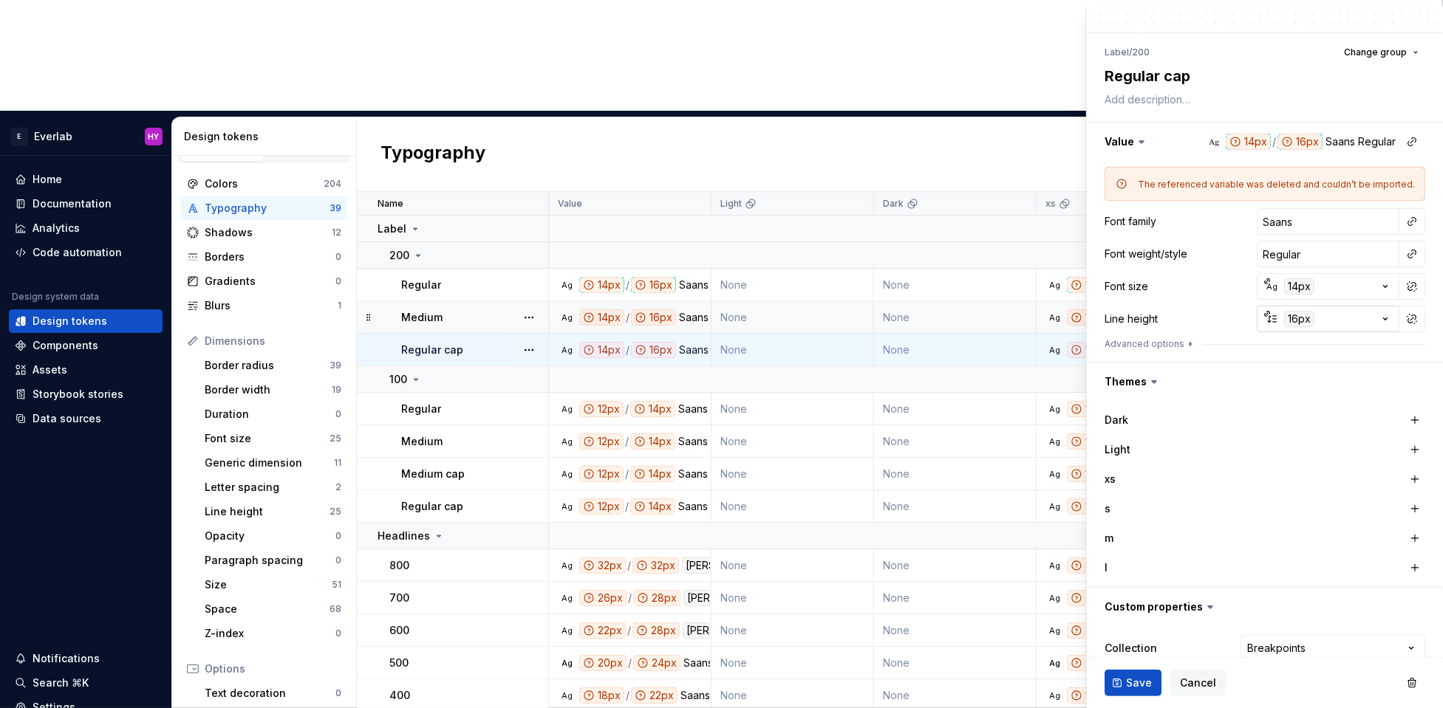
click at [1180, 318] on div "16px" at bounding box center [1299, 319] width 30 height 16
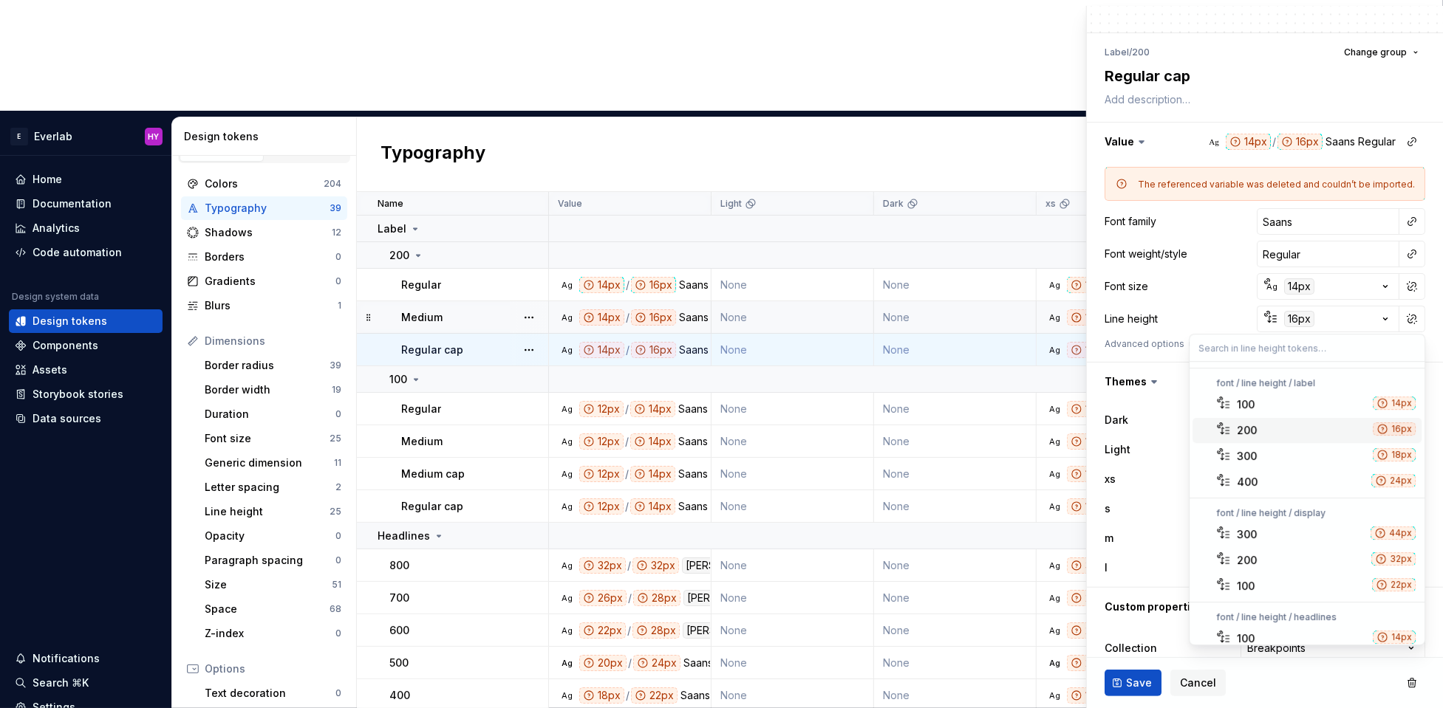
click at [1180, 426] on div "200" at bounding box center [1301, 430] width 130 height 15
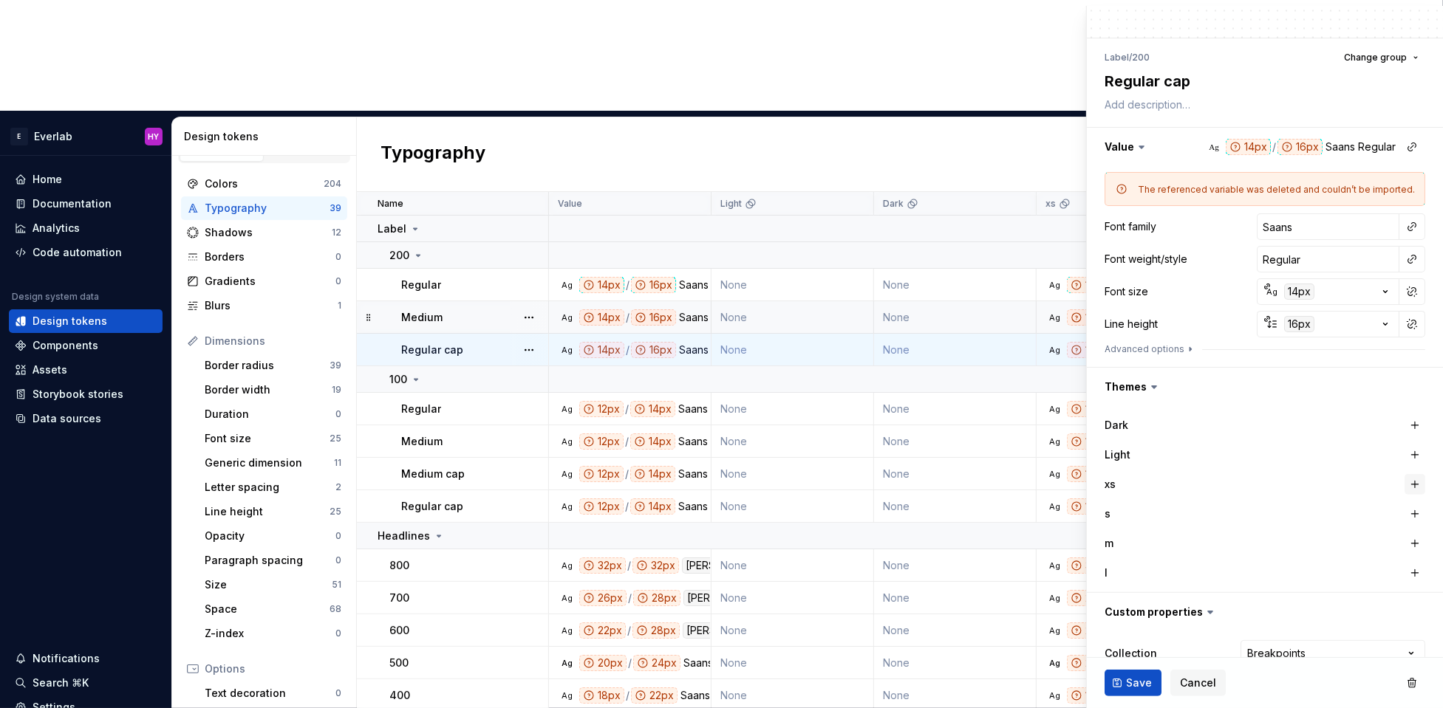
click at [1180, 479] on button "button" at bounding box center [1414, 484] width 21 height 21
click at [1180, 518] on button "button" at bounding box center [1414, 514] width 21 height 21
drag, startPoint x: 1412, startPoint y: 541, endPoint x: 1415, endPoint y: 564, distance: 23.1
click at [1180, 542] on button "button" at bounding box center [1414, 544] width 21 height 21
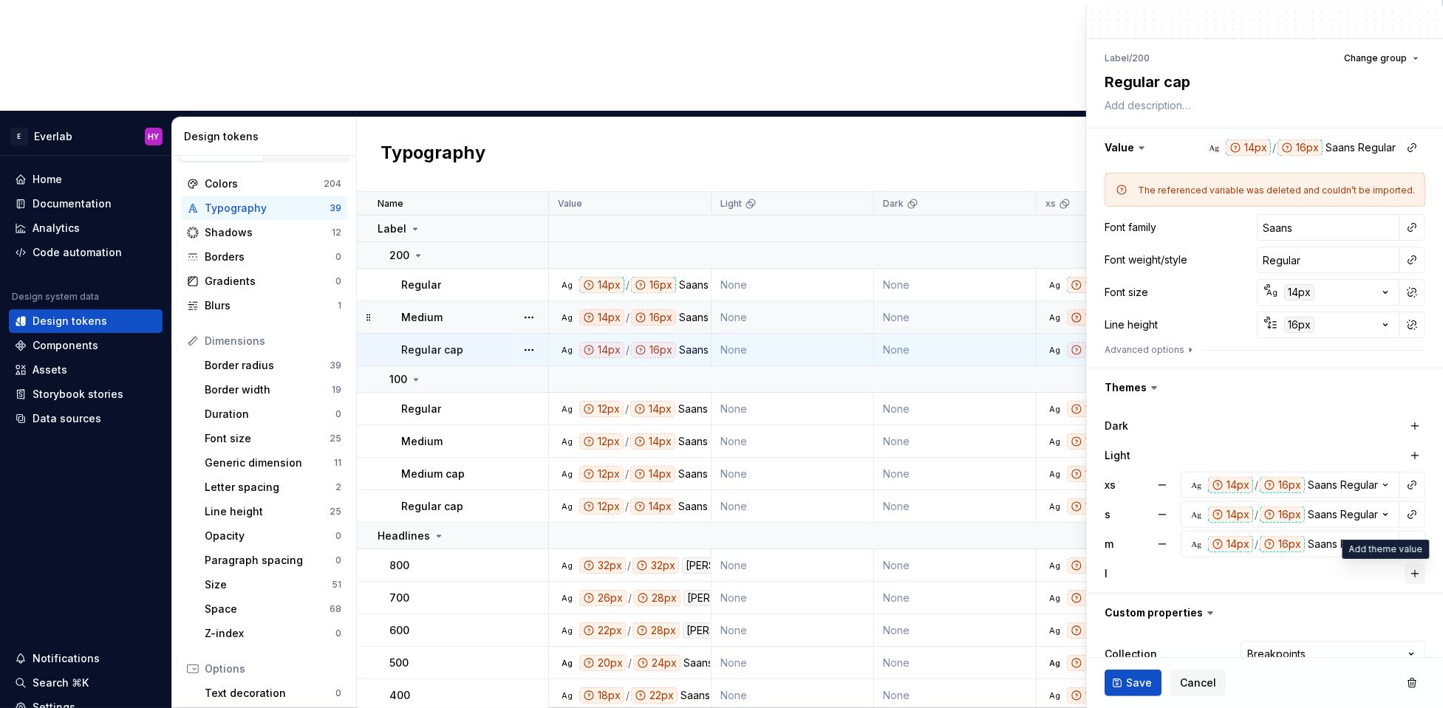
click at [1180, 564] on button "button" at bounding box center [1414, 574] width 21 height 21
type textarea "*"
click at [1180, 348] on icon "button" at bounding box center [1190, 350] width 12 height 12
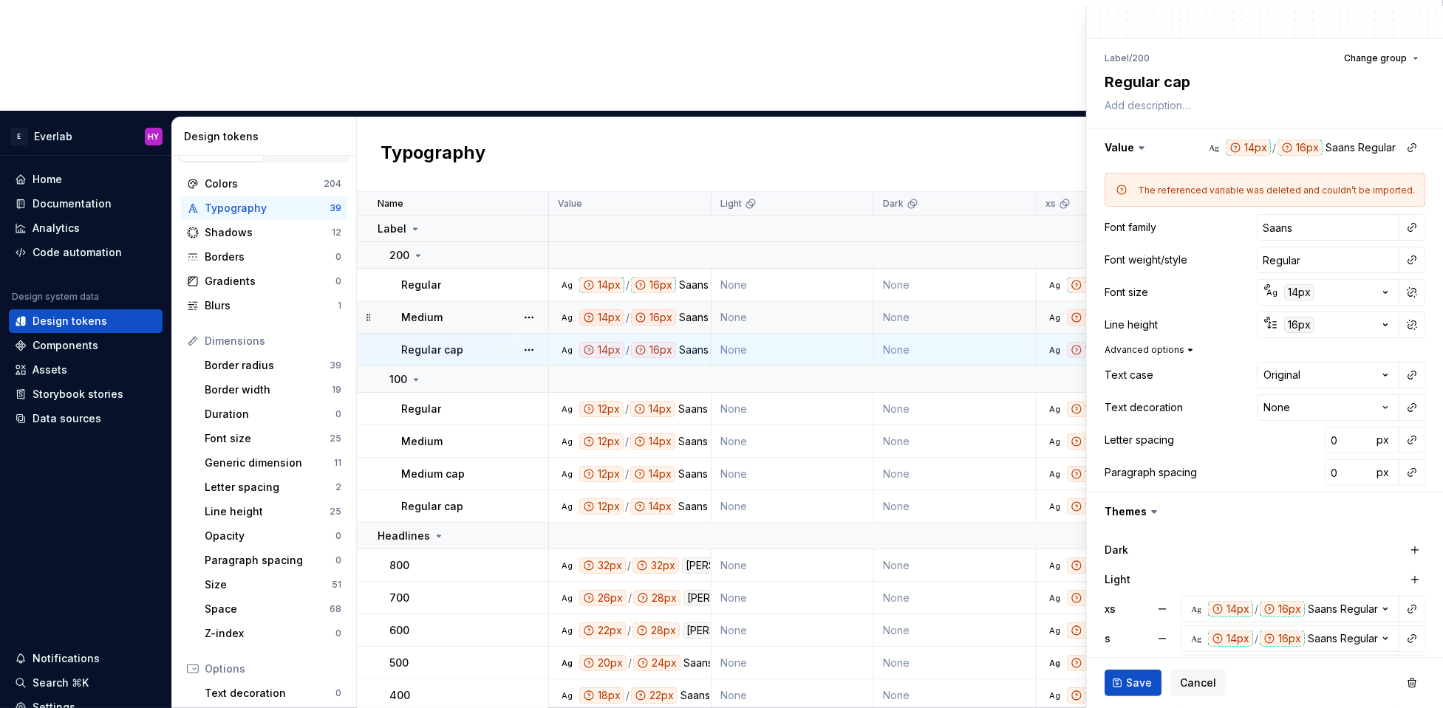
scroll to position [100, 0]
click at [1180, 374] on html "E Everlab HY Home Documentation Analytics Code automation Design system data De…" at bounding box center [721, 354] width 1443 height 708
select select "*****"
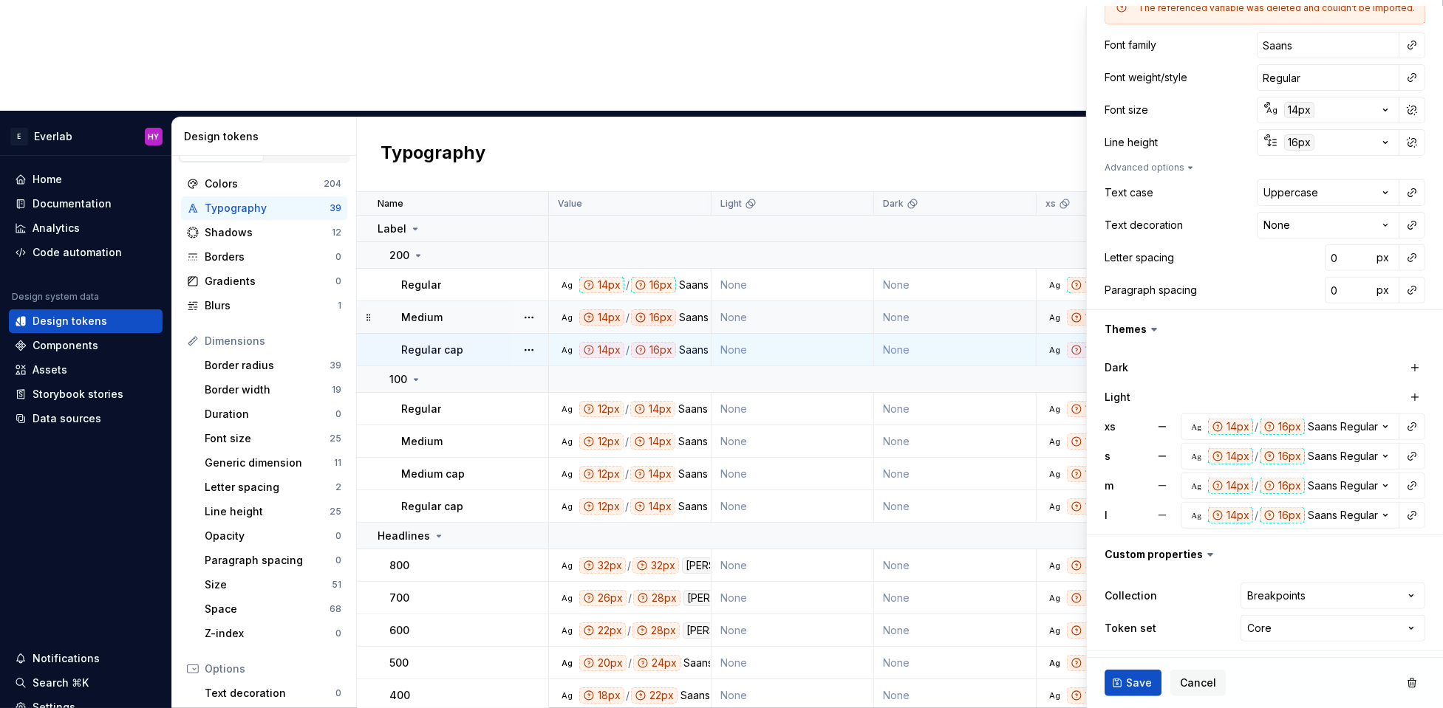
click at [1141, 578] on span "Save" at bounding box center [1139, 683] width 26 height 15
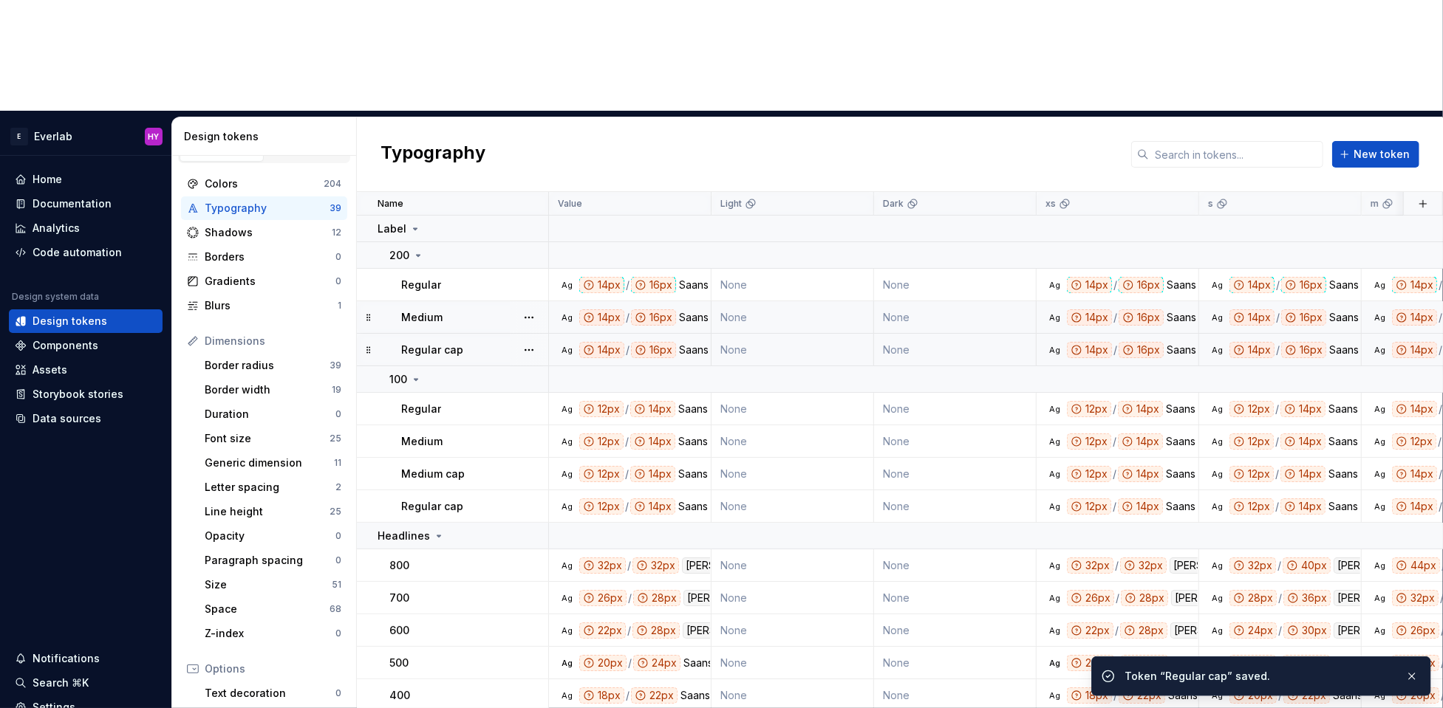
click at [518, 301] on div at bounding box center [529, 317] width 38 height 32
click at [526, 307] on button "button" at bounding box center [529, 317] width 21 height 21
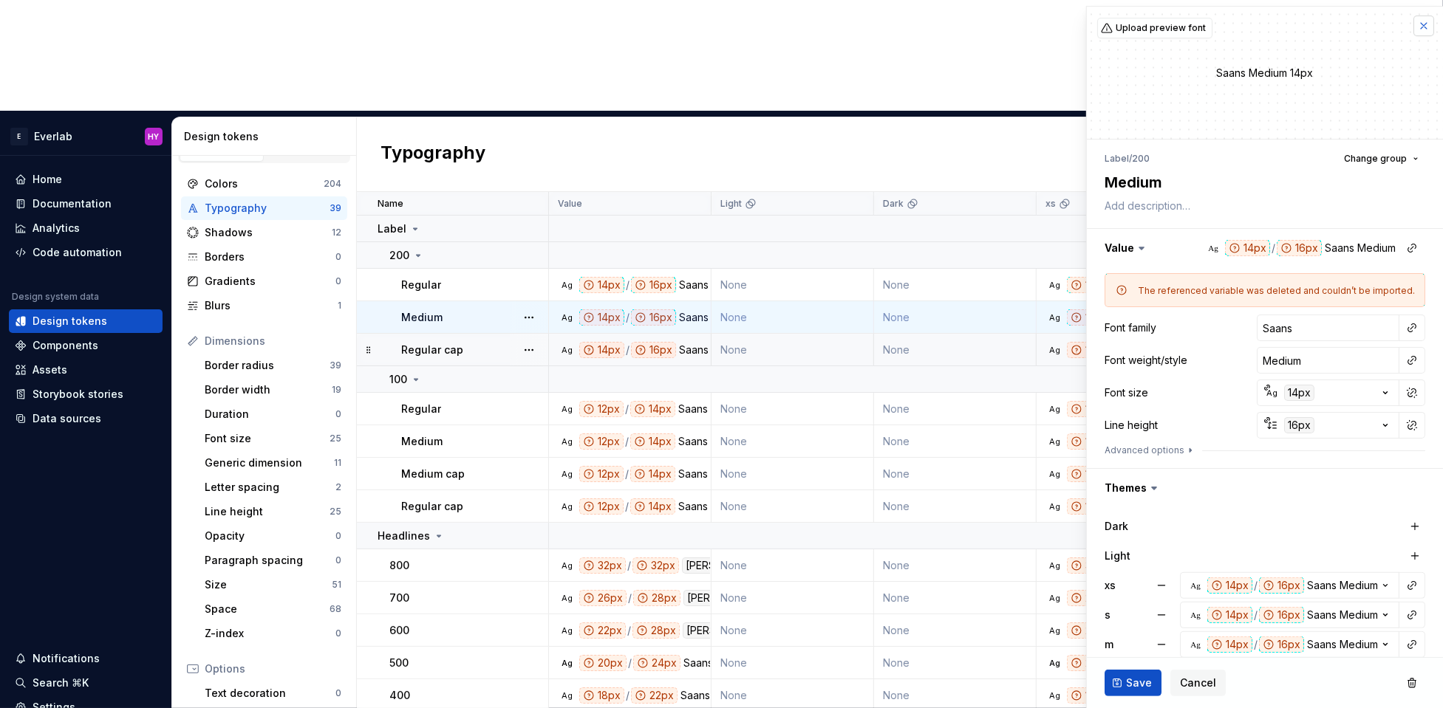
click at [1180, 25] on button "button" at bounding box center [1423, 26] width 21 height 21
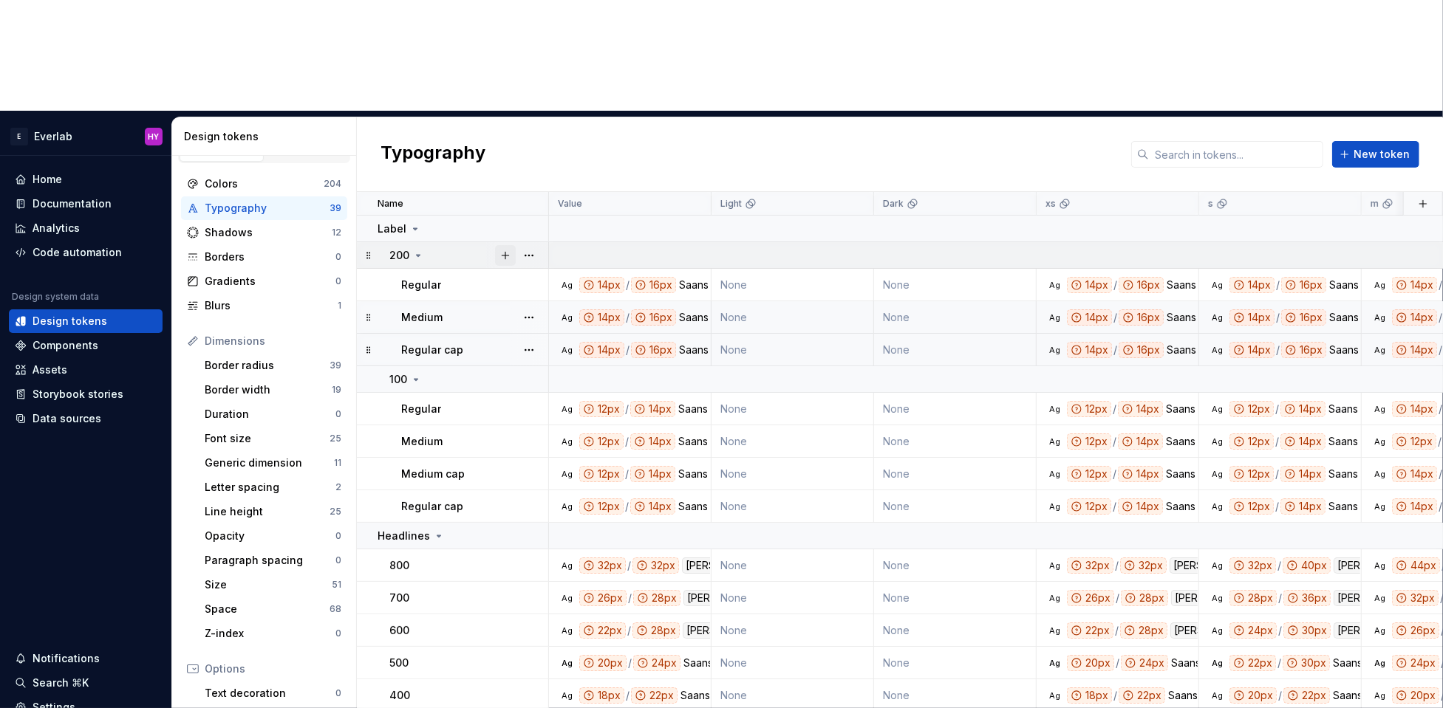
click at [508, 245] on button "button" at bounding box center [505, 255] width 21 height 21
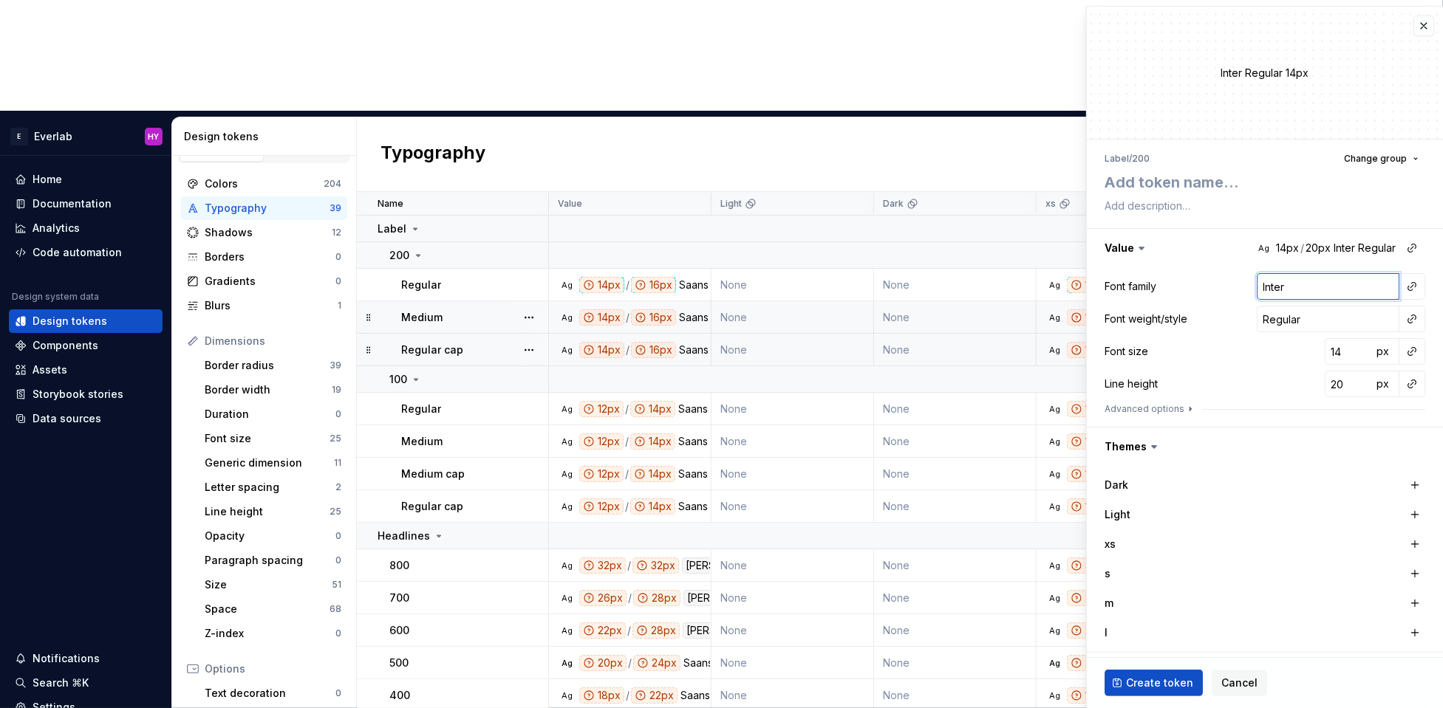
click at [1180, 295] on input "Inter" at bounding box center [1327, 286] width 143 height 27
type textarea "*"
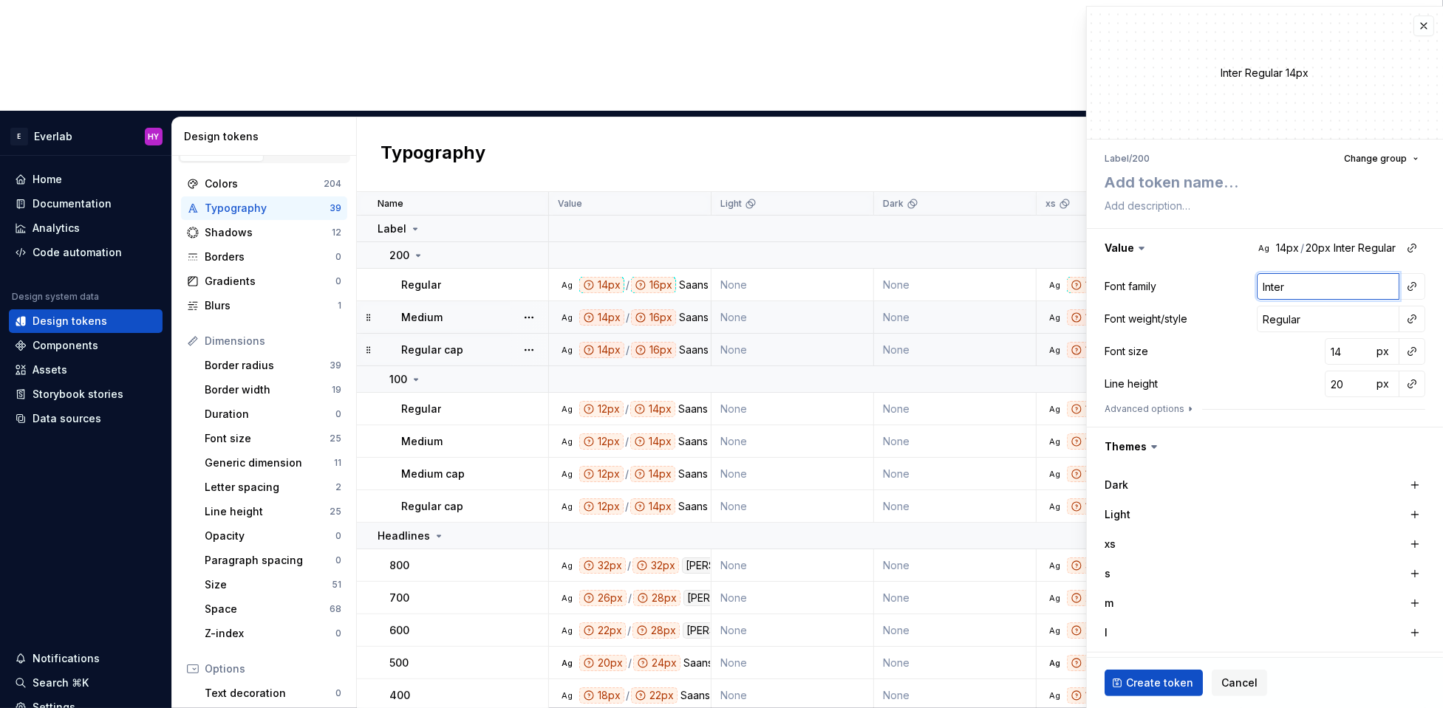
type input "S"
type textarea "*"
type input "San"
type textarea "*"
type input "Sa"
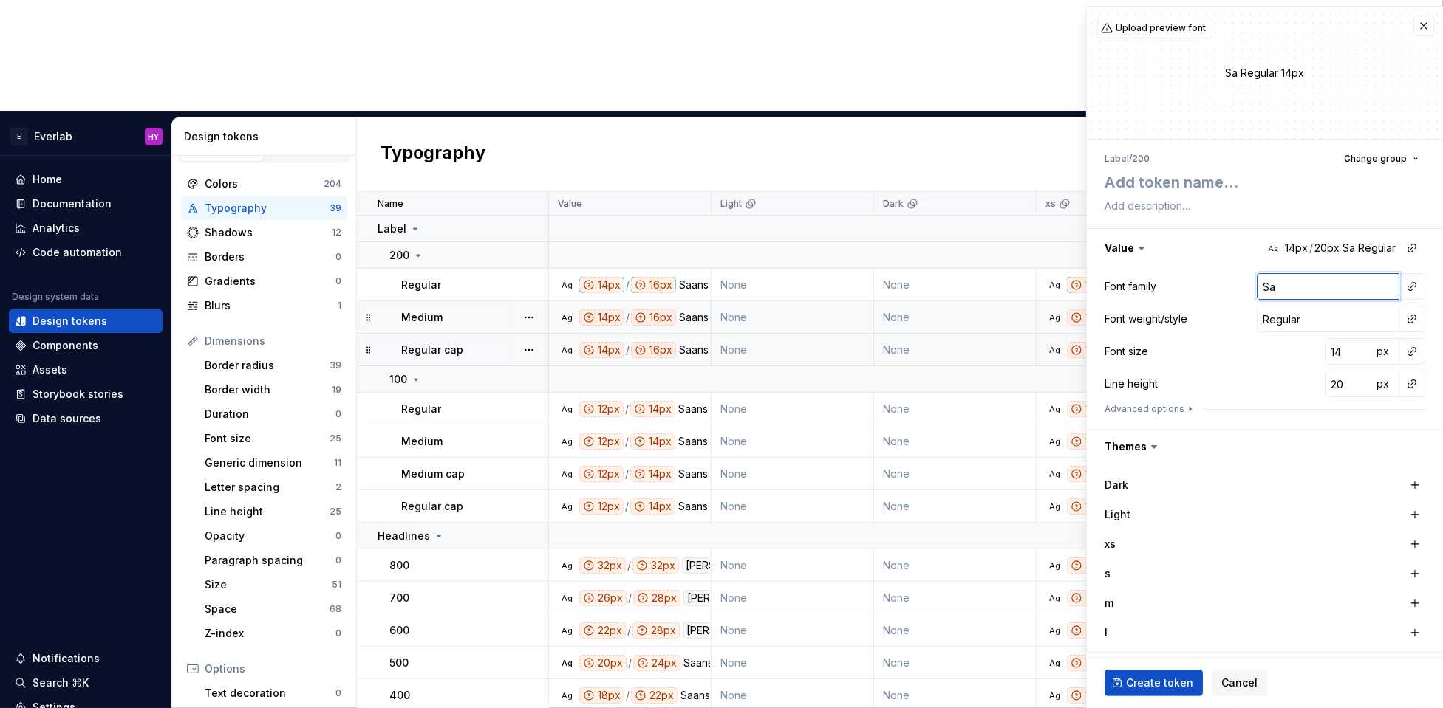
type textarea "*"
type input "Saans"
click at [1180, 324] on input "Regular" at bounding box center [1327, 319] width 143 height 27
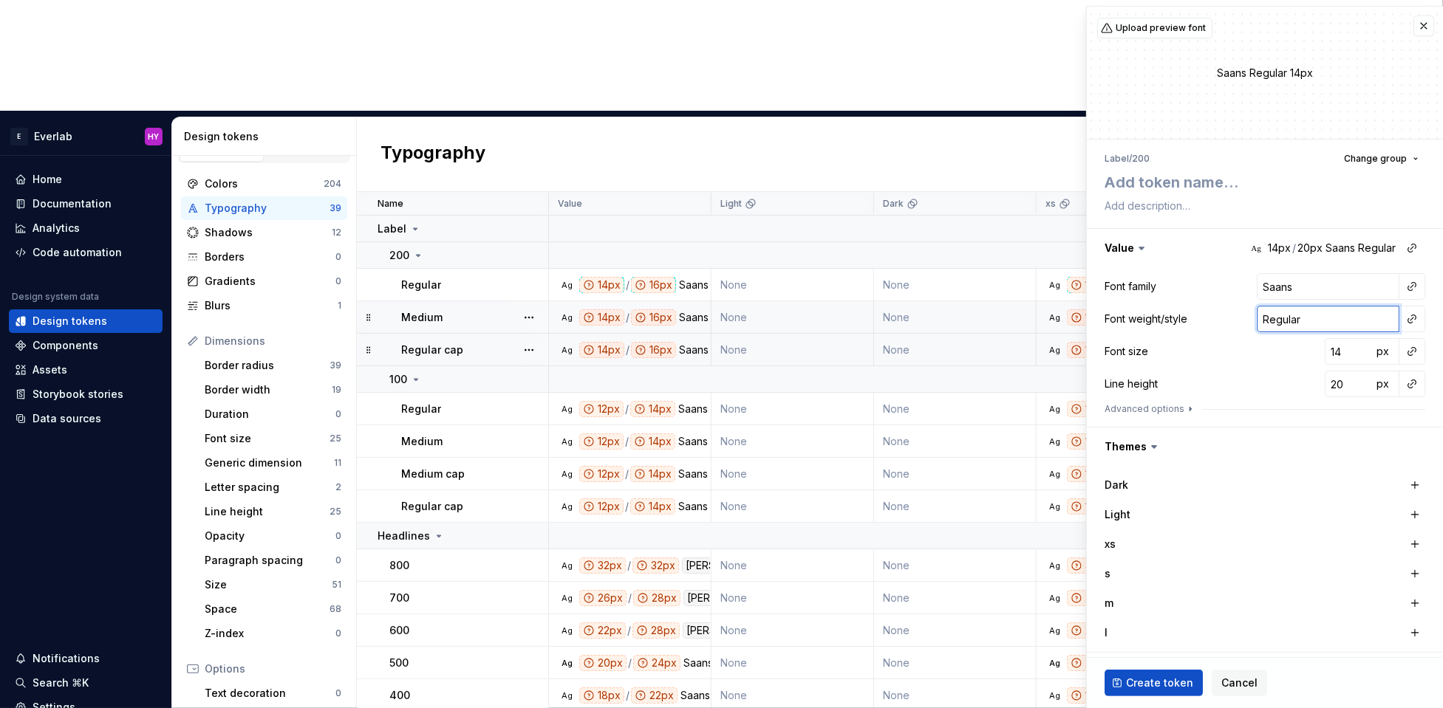
click at [1180, 322] on input "Regular" at bounding box center [1327, 319] width 143 height 27
click at [1180, 322] on span at bounding box center [1411, 319] width 21 height 21
click at [1180, 318] on input "Regular" at bounding box center [1327, 319] width 143 height 27
click at [1180, 348] on button "button" at bounding box center [1411, 351] width 21 height 21
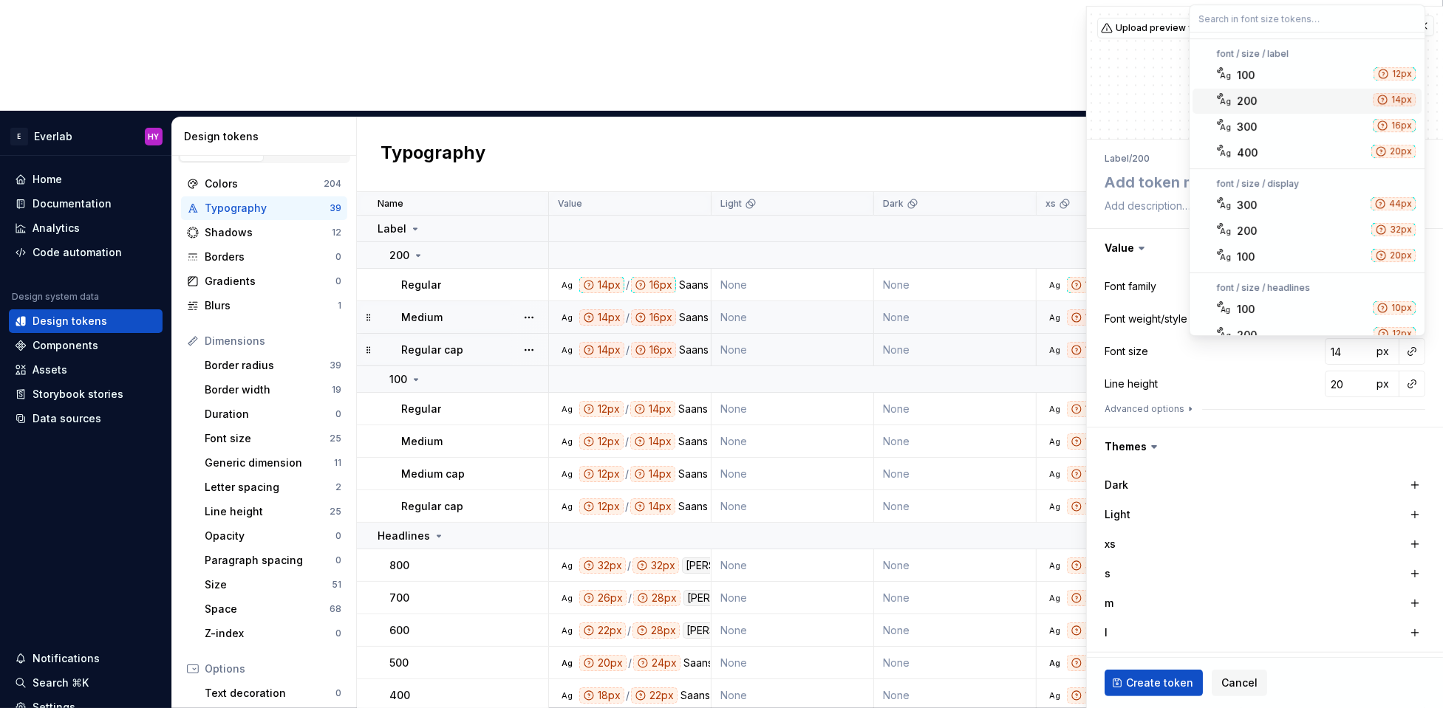
click at [1180, 96] on div "200" at bounding box center [1301, 101] width 130 height 15
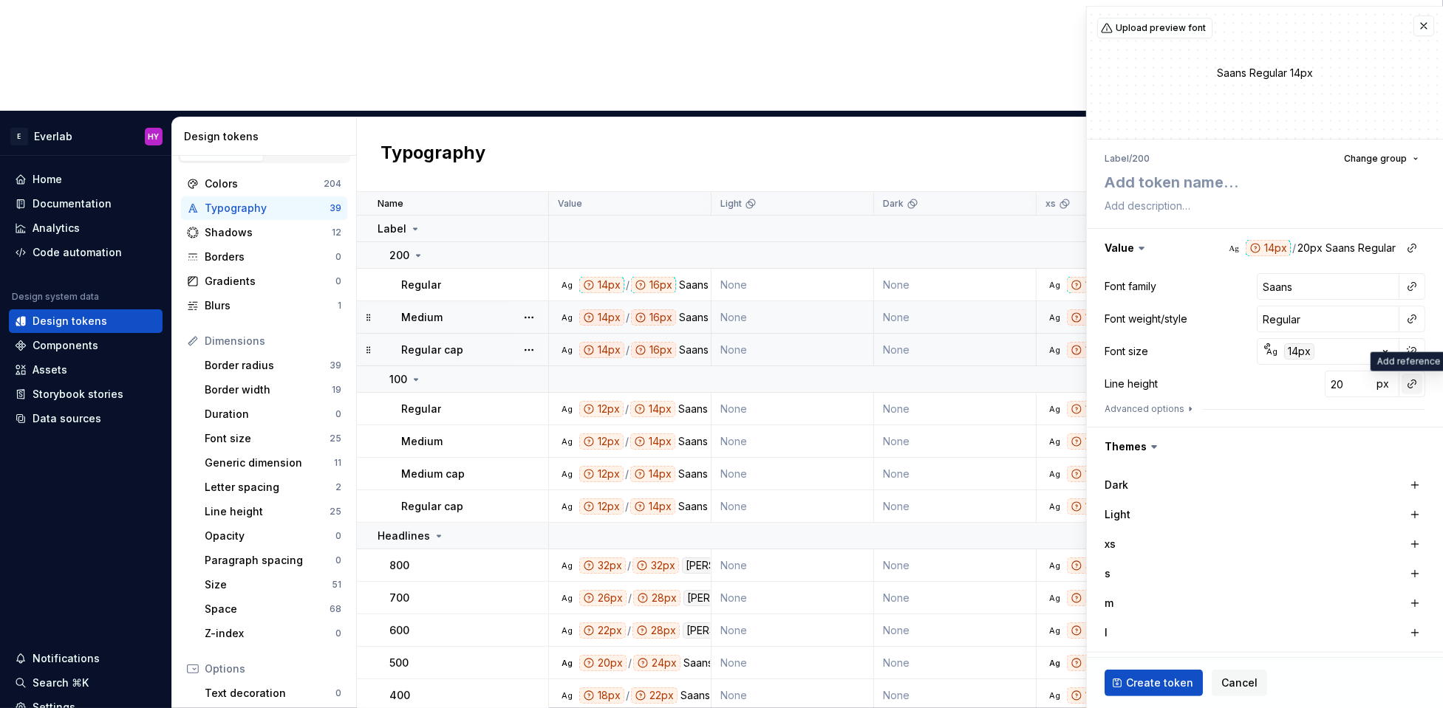
click at [1180, 386] on button "button" at bounding box center [1411, 384] width 21 height 21
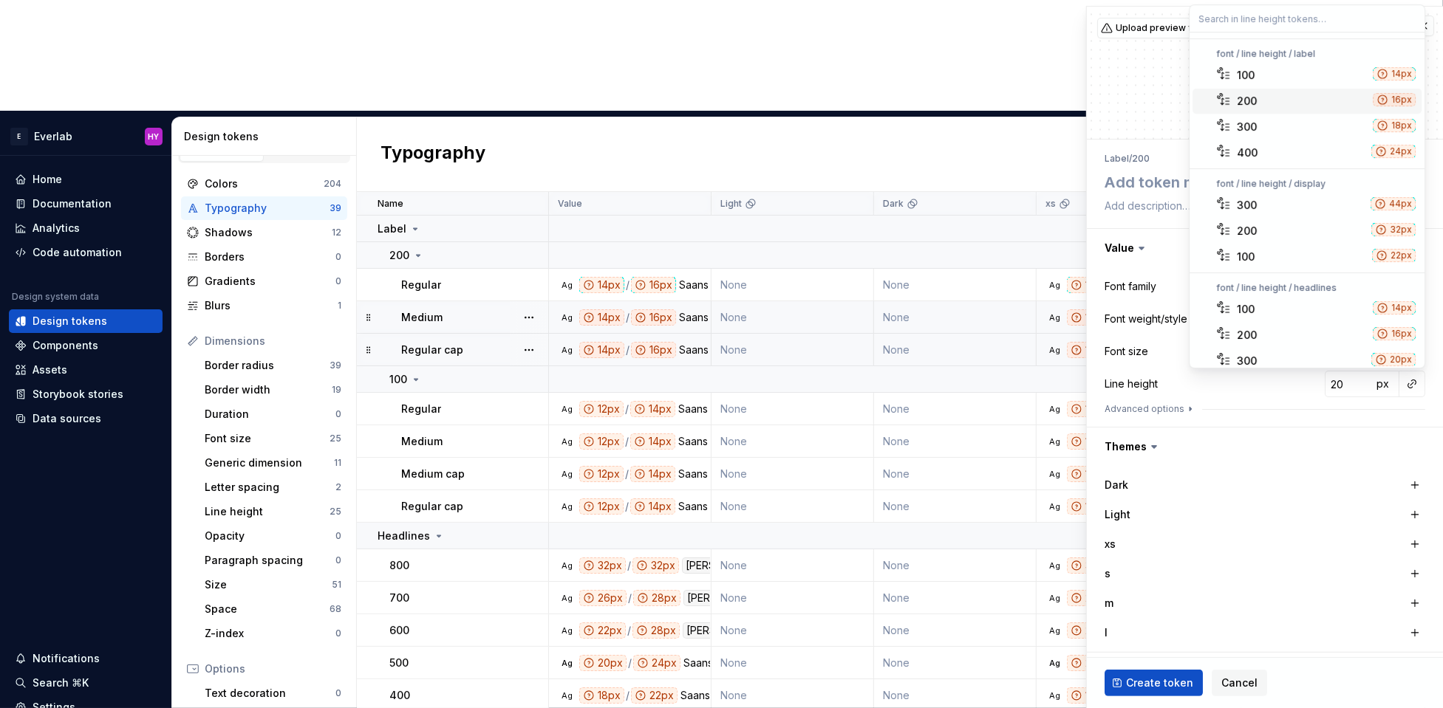
click at [1180, 97] on div "200" at bounding box center [1301, 101] width 130 height 15
type textarea "*"
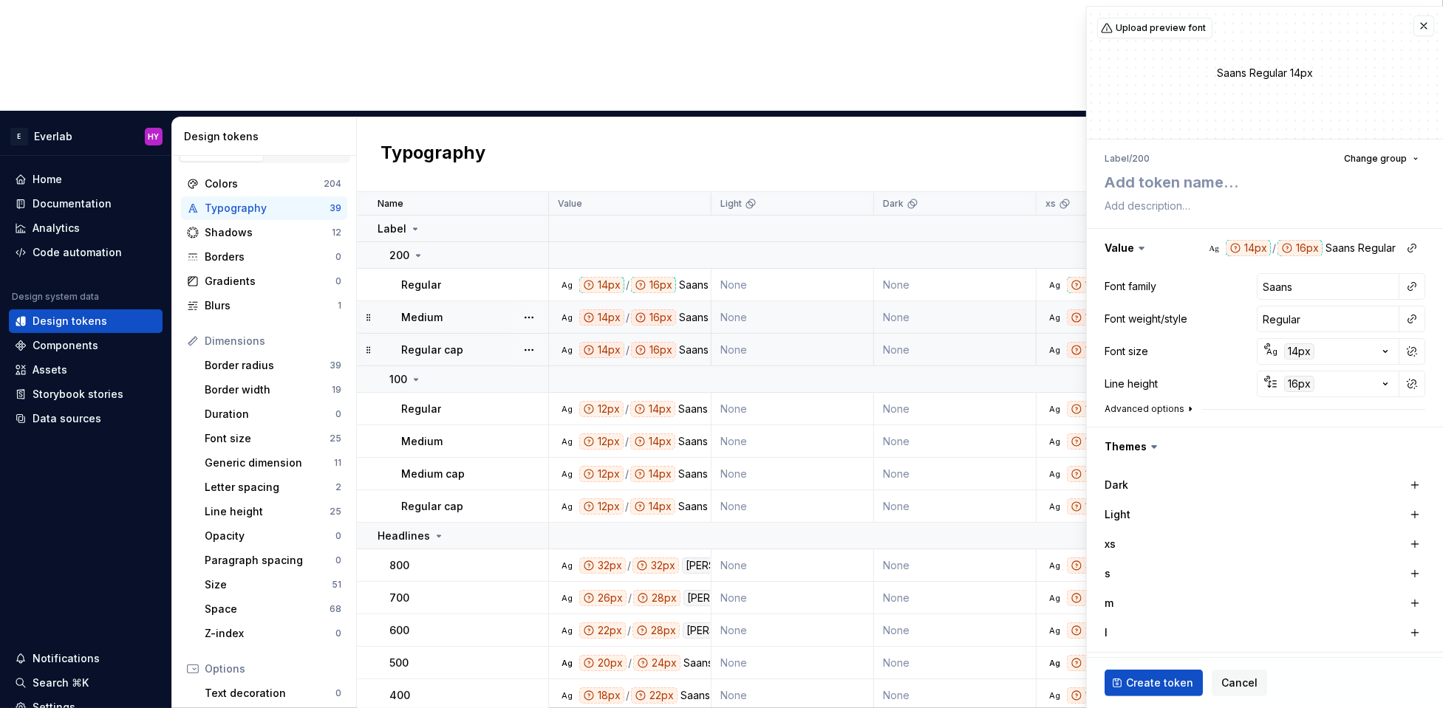
click at [1180, 405] on icon "button" at bounding box center [1190, 409] width 12 height 12
click at [1180, 438] on html "E Everlab HY Home Documentation Analytics Code automation Design system data De…" at bounding box center [721, 354] width 1443 height 708
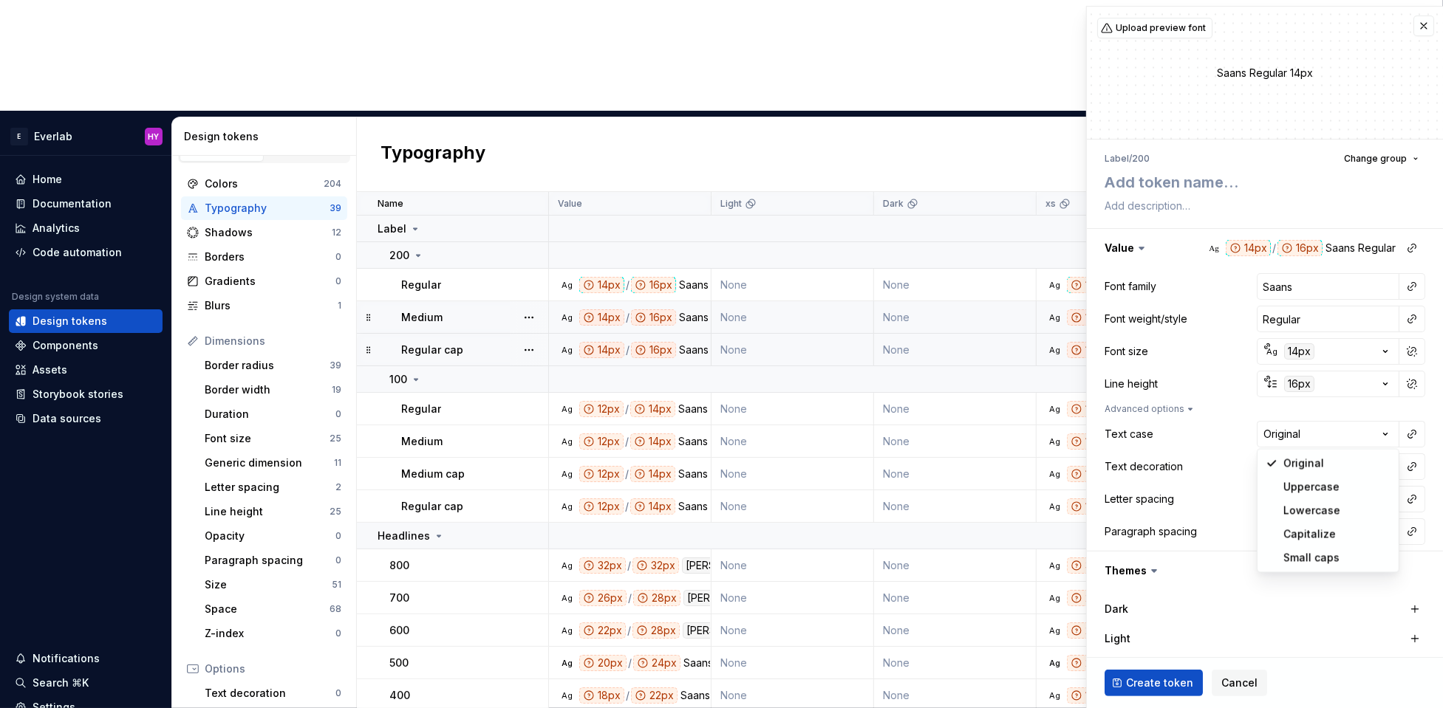
select select "*****"
click at [1178, 177] on textarea at bounding box center [1261, 182] width 321 height 27
type textarea "*"
type textarea "Me"
type textarea "*"
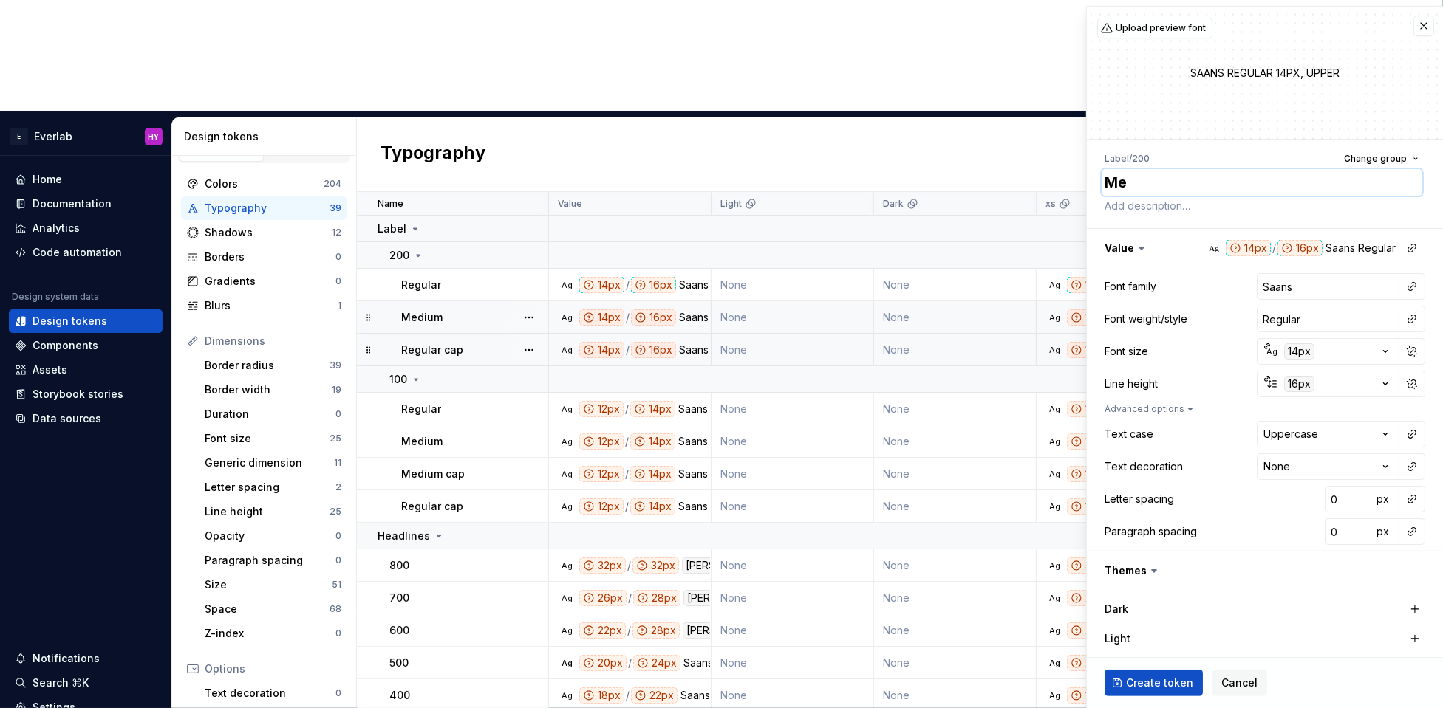
type textarea "Mem"
type textarea "*"
type textarea "Memd"
type textarea "*"
type textarea "Memdi"
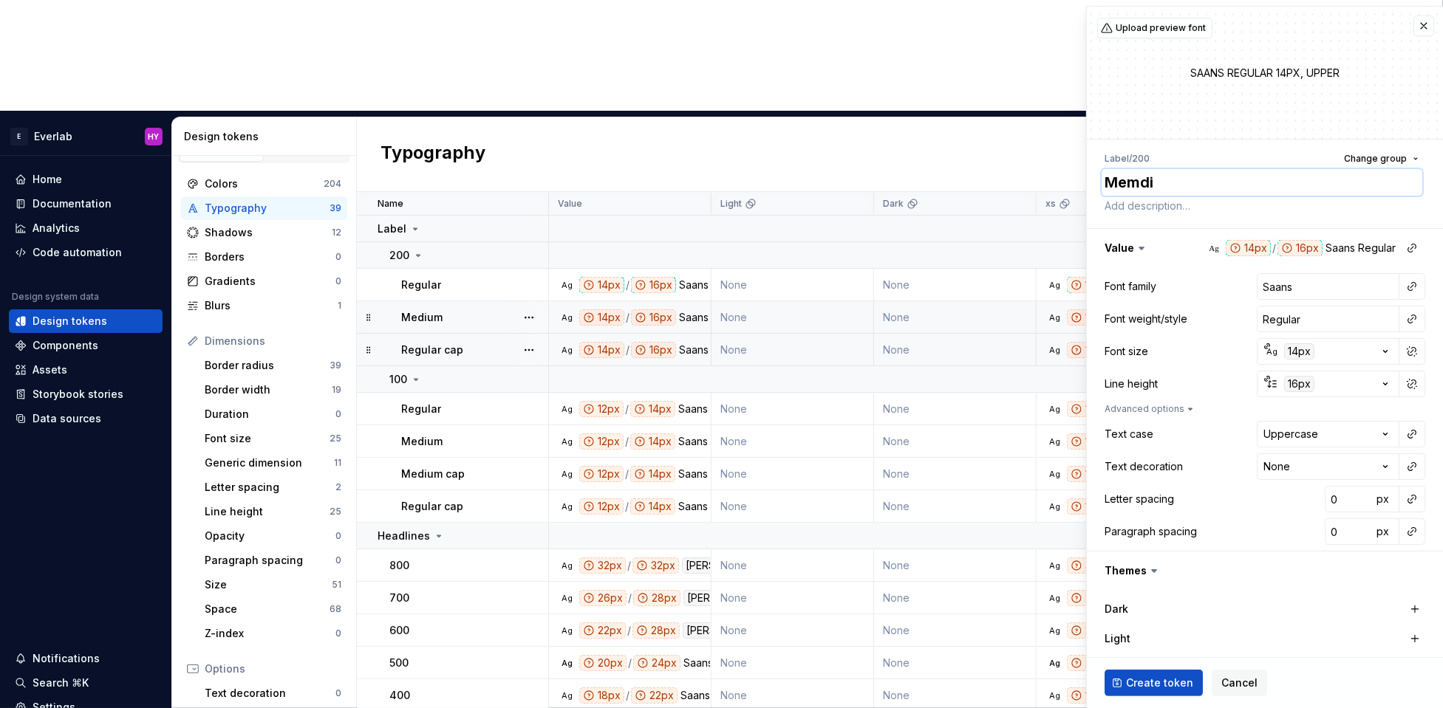
type textarea "*"
type textarea "Memdiu"
type textarea "*"
type textarea "Memdium"
type textarea "*"
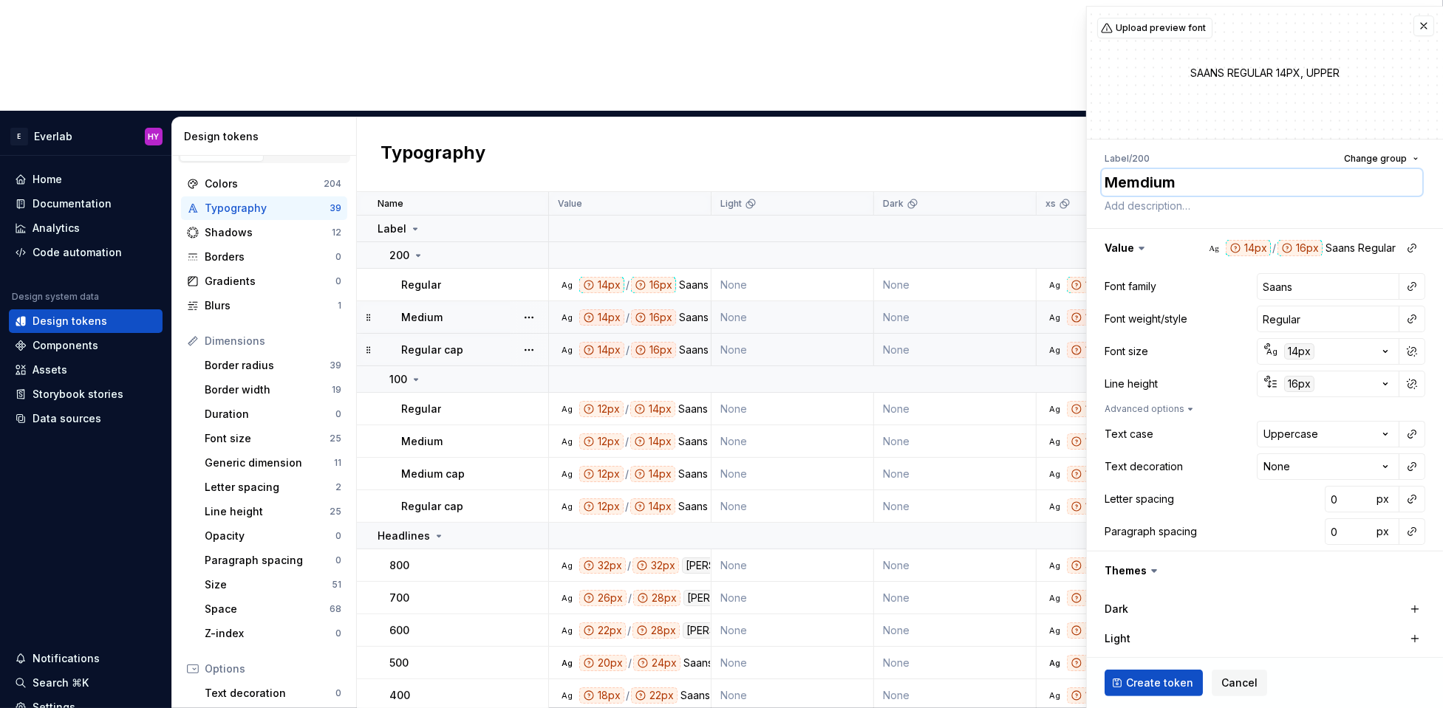
type textarea "Memdiu"
type textarea "*"
type textarea "Memdi"
type textarea "*"
type textarea "Memd"
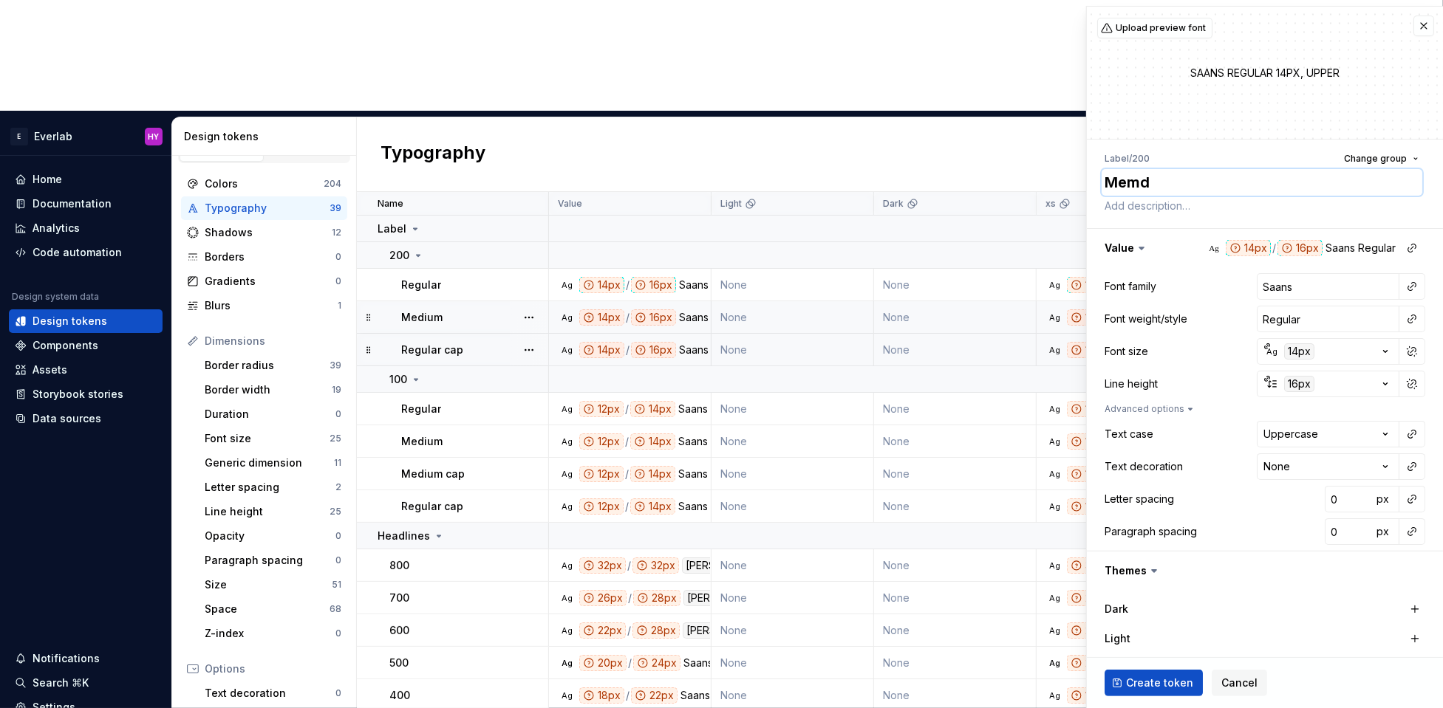
type textarea "*"
type textarea "Mem"
type textarea "*"
type textarea "Me"
type textarea "*"
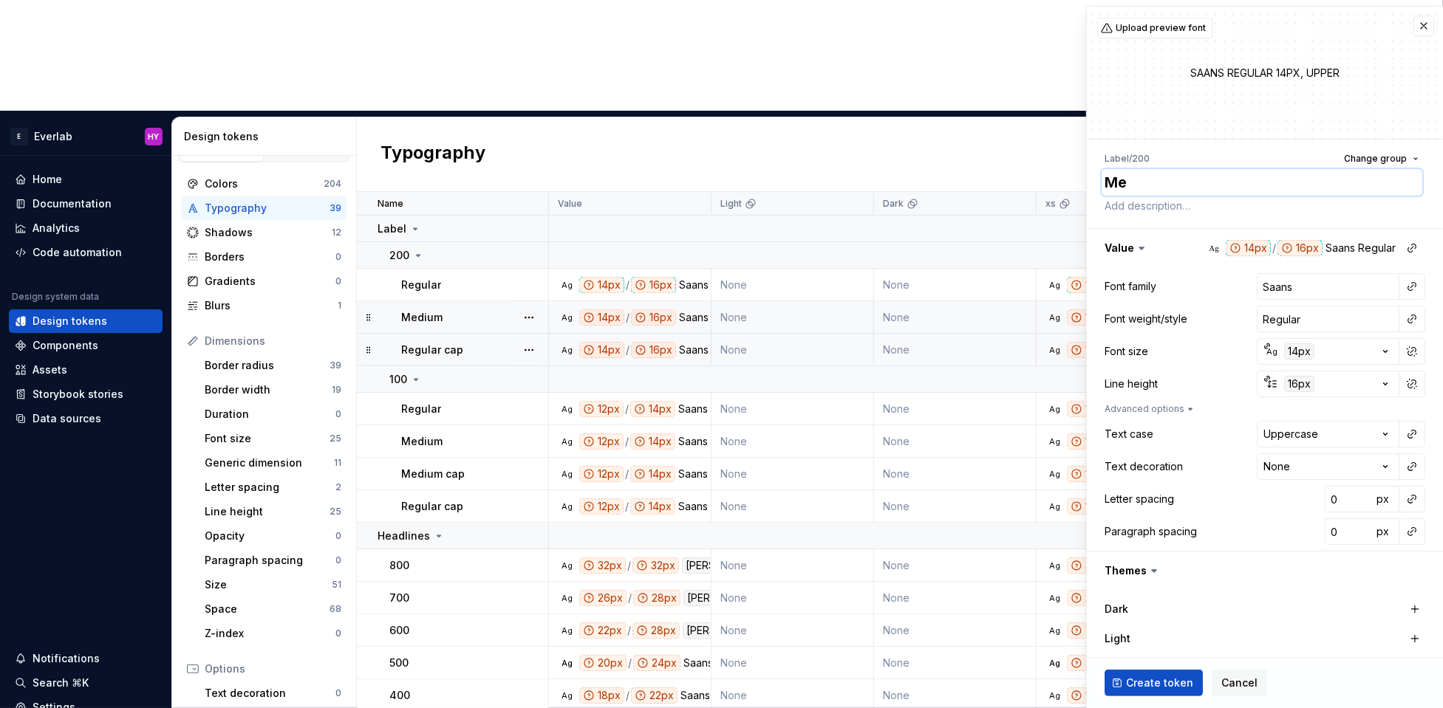
type textarea "Med"
type textarea "*"
type textarea "Medi"
type textarea "*"
type textarea "Mediu"
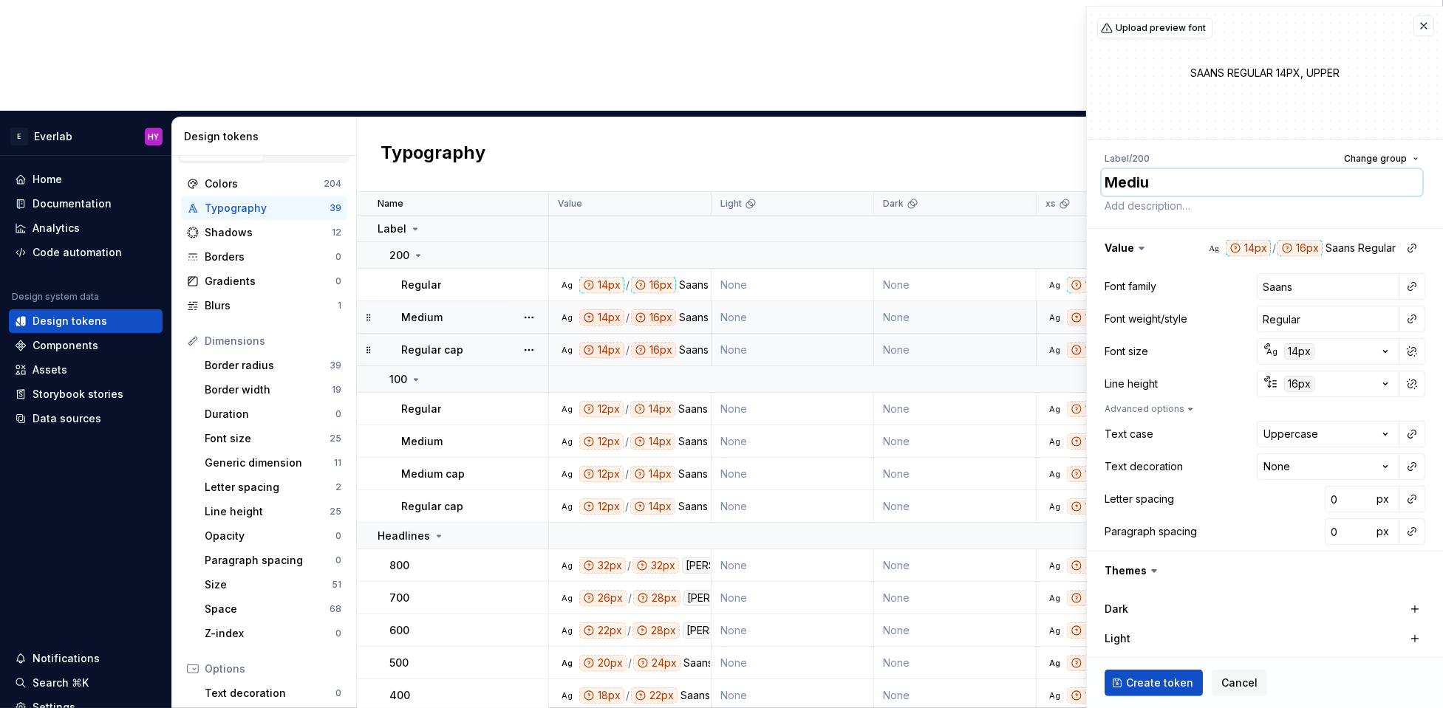
type textarea "*"
type textarea "Medium"
type textarea "*"
type textarea "Medium"
type textarea "*"
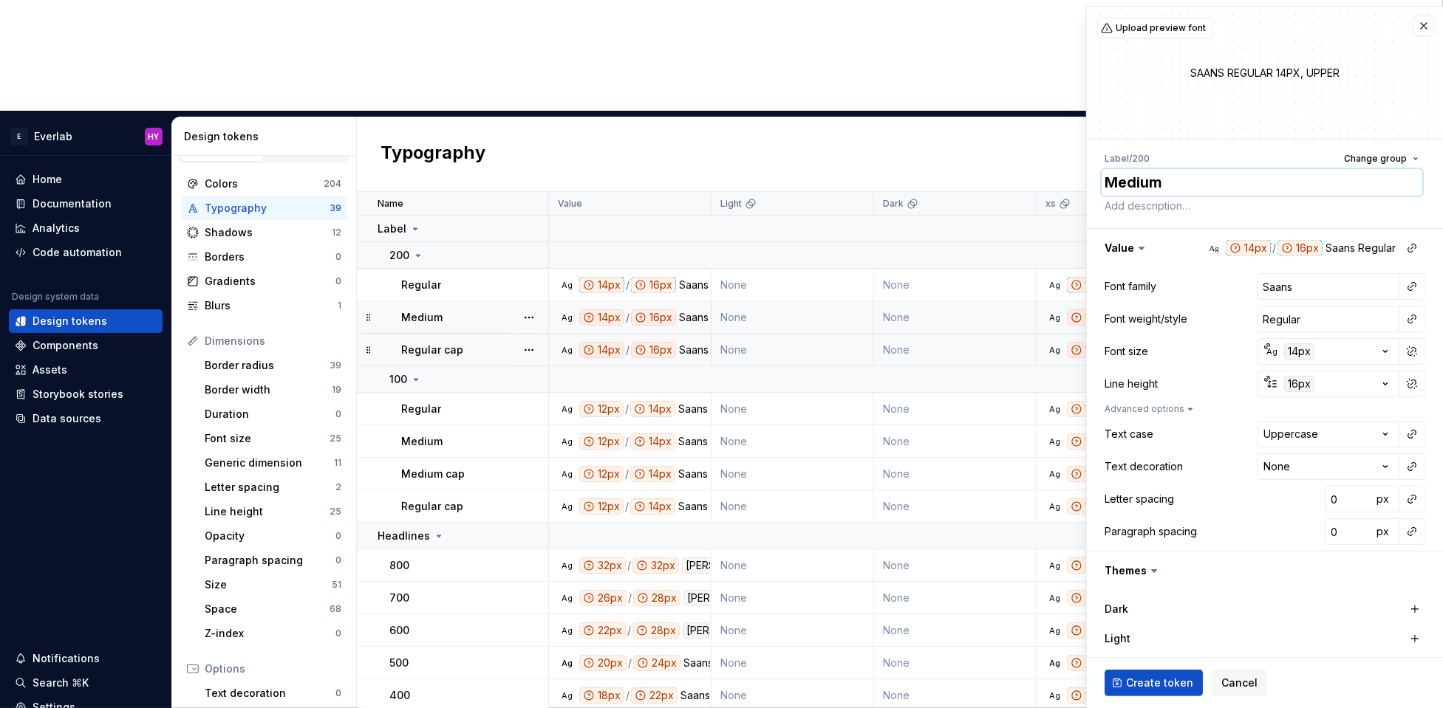
type textarea "Medium c"
type textarea "*"
type textarea "Medium ca"
type textarea "*"
type textarea "Medium cap"
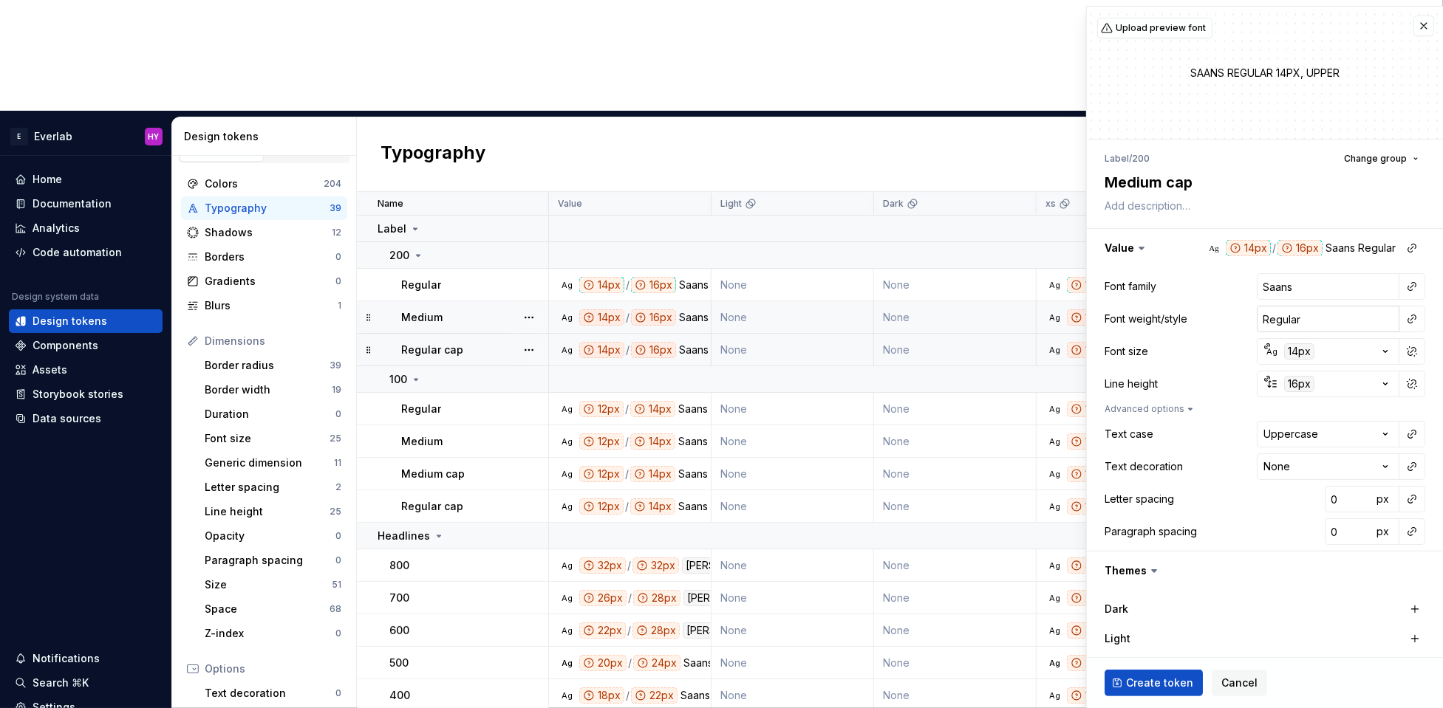
click at [1180, 321] on input "Regular" at bounding box center [1327, 319] width 143 height 27
type textarea "*"
type input "M"
type textarea "*"
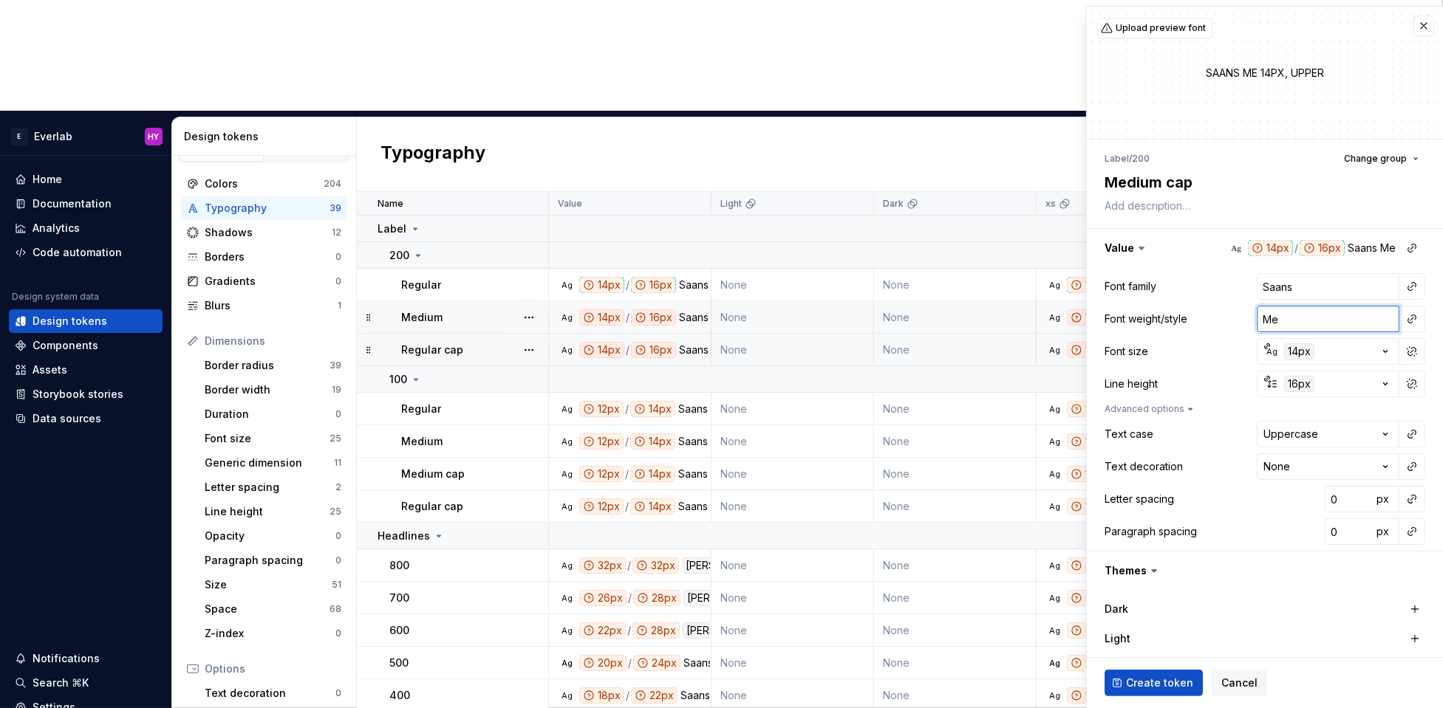
type input "Med"
type textarea "*"
type input "Medi"
type textarea "*"
type input "Medium"
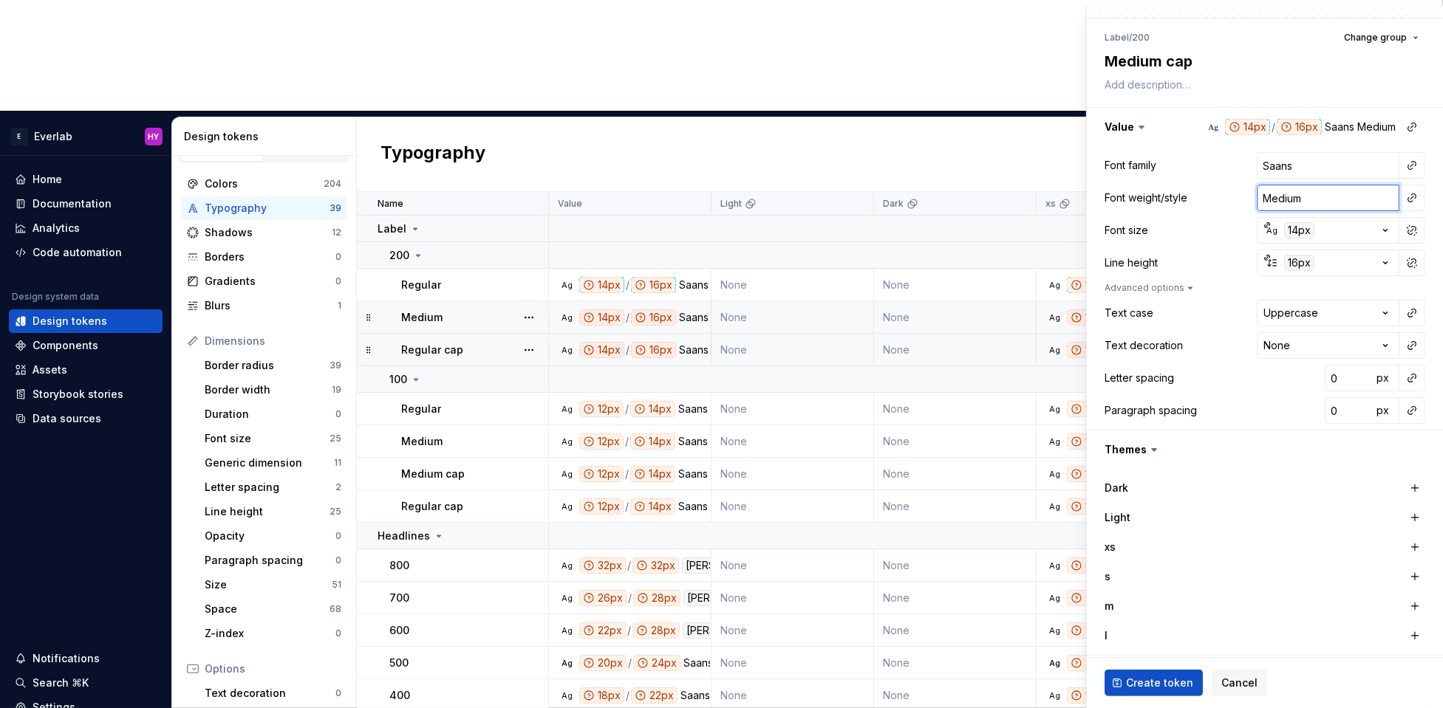
scroll to position [137, 0]
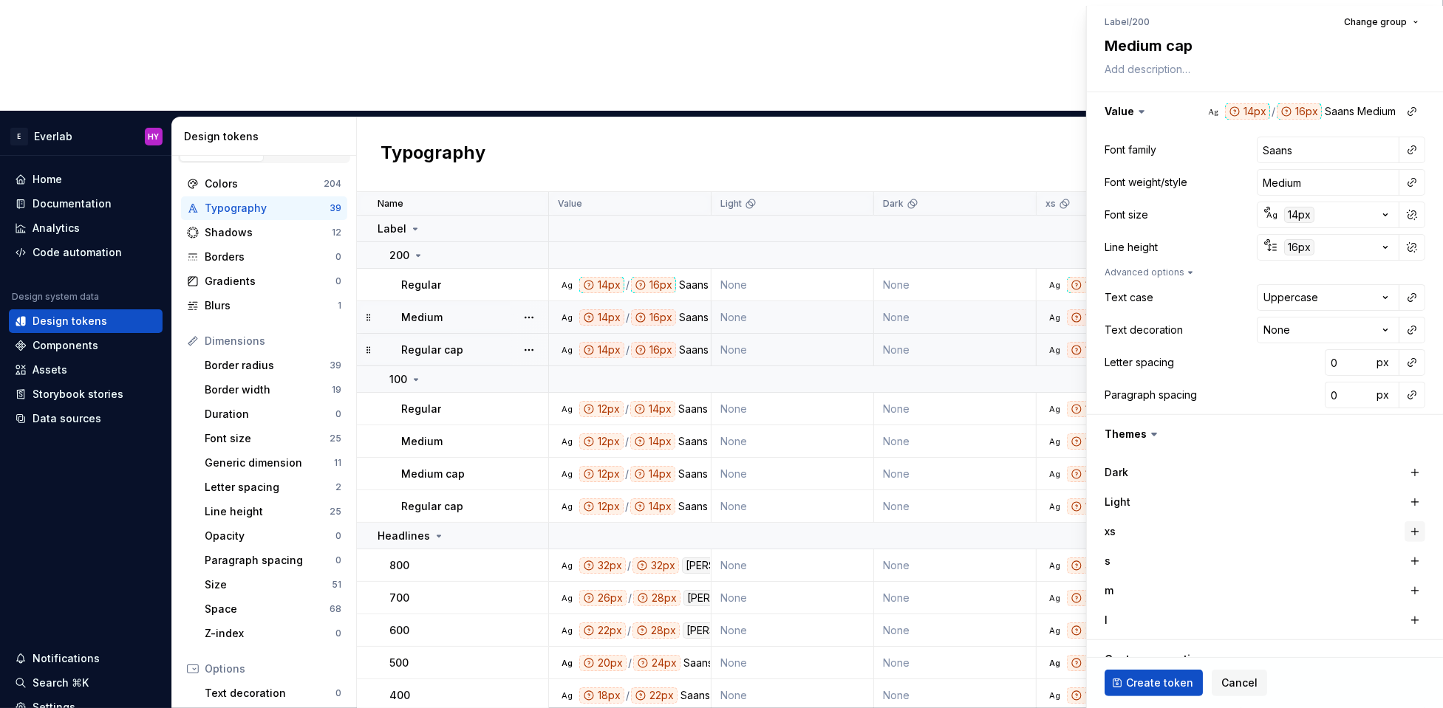
click at [1180, 529] on button "button" at bounding box center [1414, 531] width 21 height 21
drag, startPoint x: 1412, startPoint y: 560, endPoint x: 1412, endPoint y: 583, distance: 22.9
click at [1180, 560] on button "button" at bounding box center [1414, 561] width 21 height 21
click at [1180, 578] on button "button" at bounding box center [1414, 591] width 21 height 21
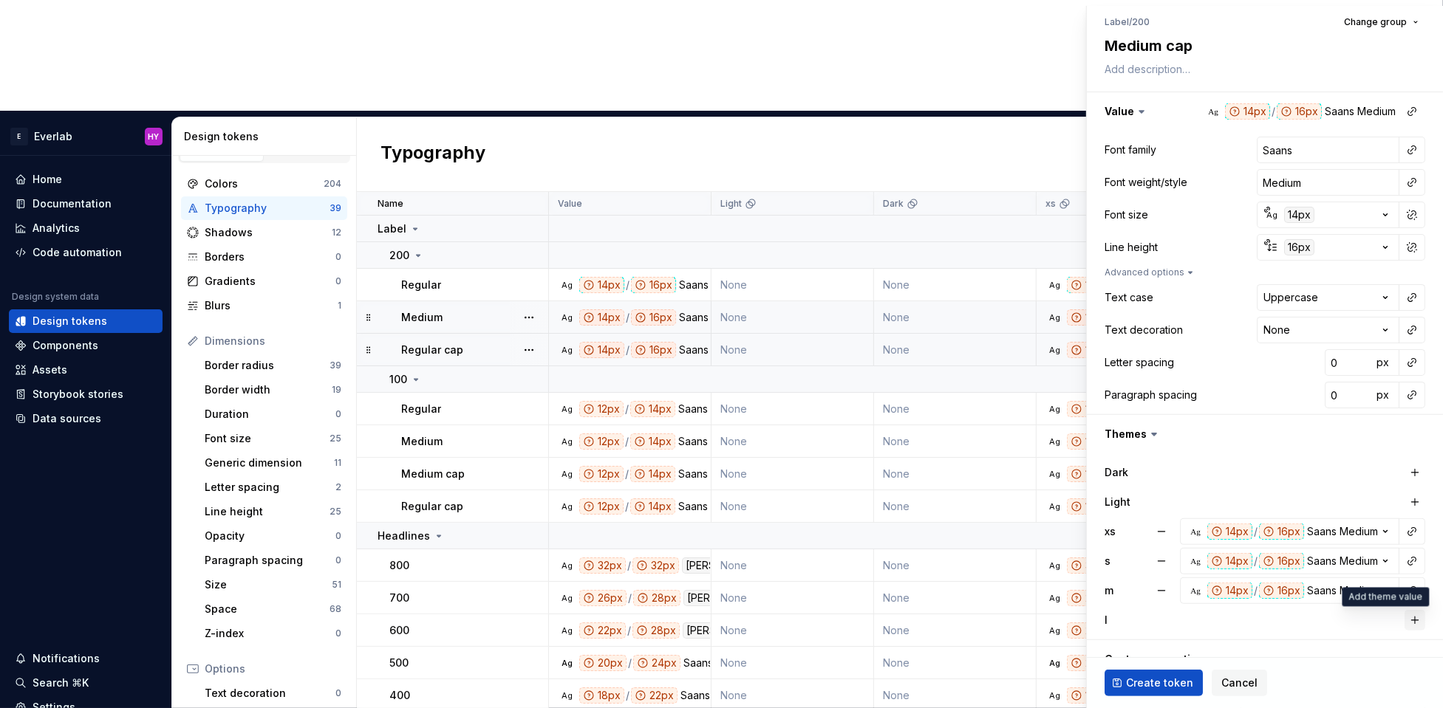
click at [1180, 578] on button "button" at bounding box center [1414, 620] width 21 height 21
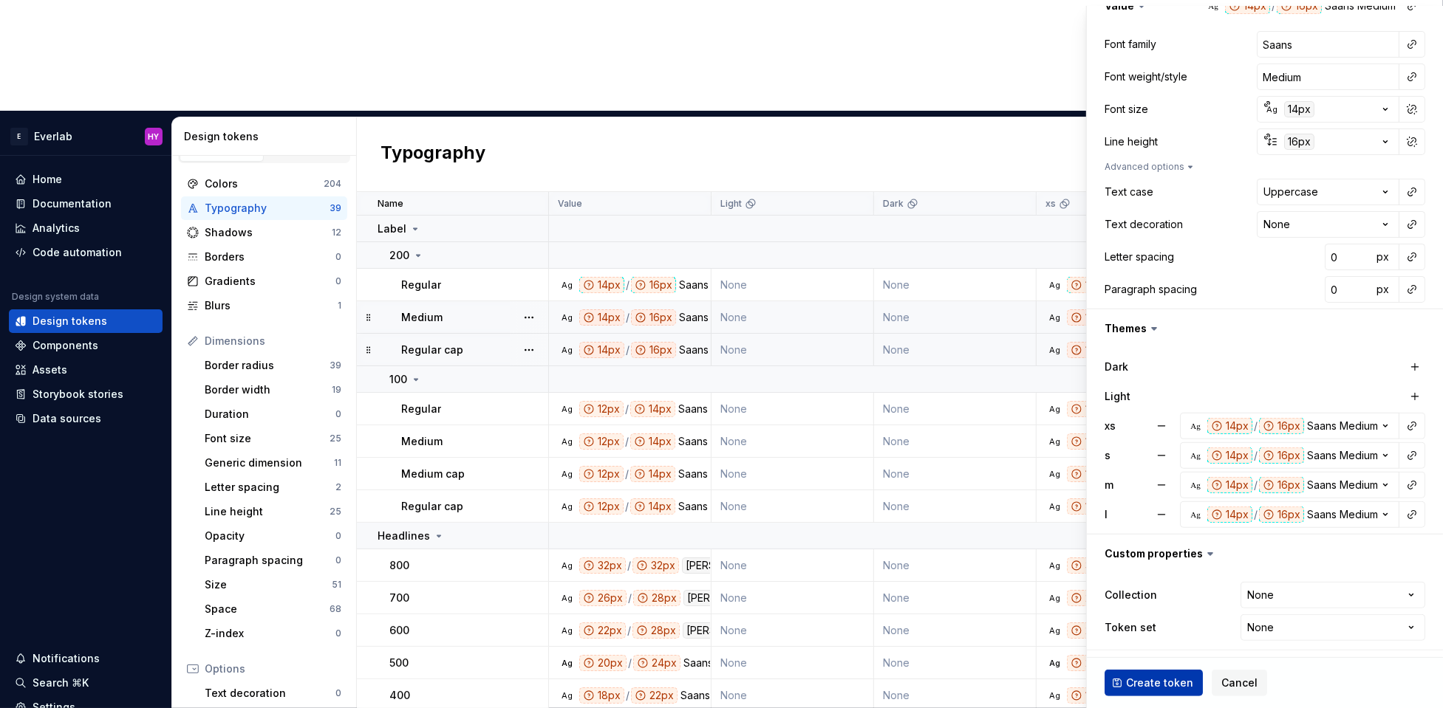
click at [1127, 578] on span "Create token" at bounding box center [1159, 683] width 67 height 15
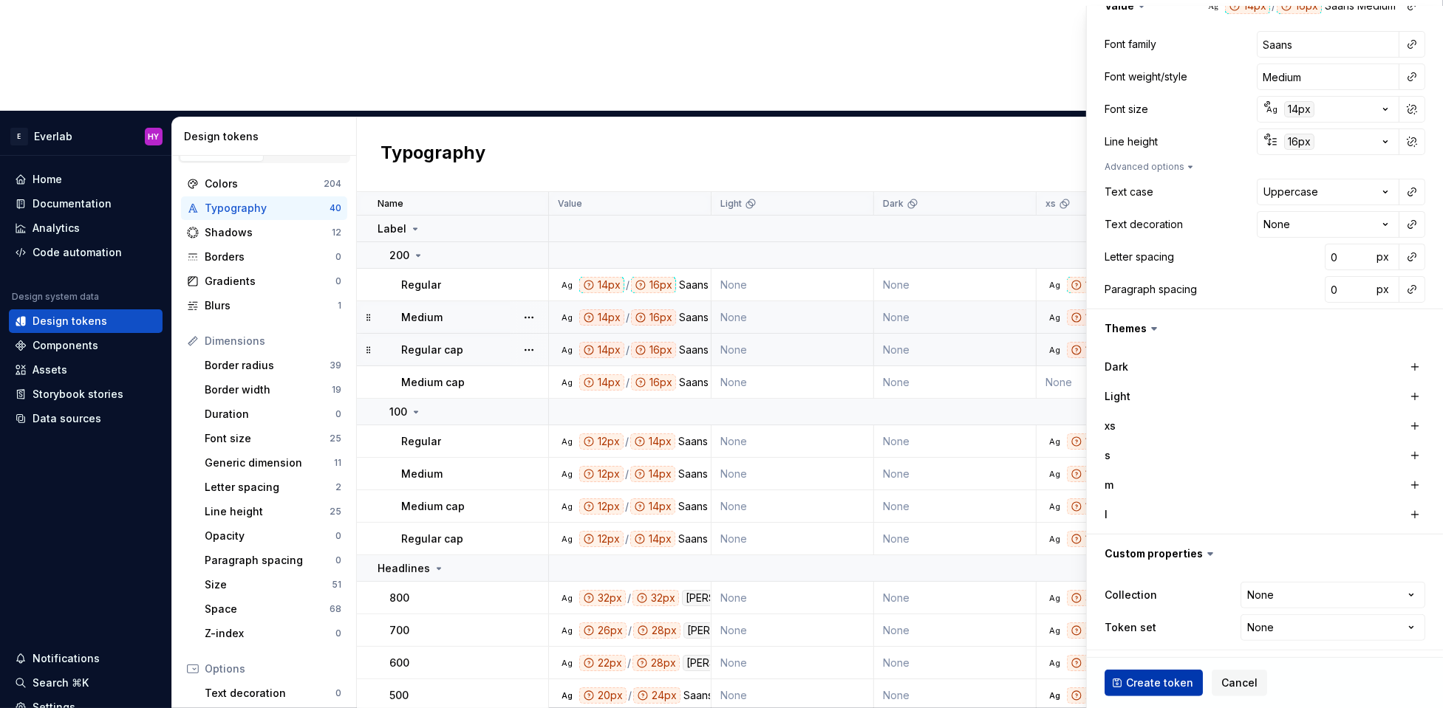
type textarea "*"
type input "Inter"
type input "Regular"
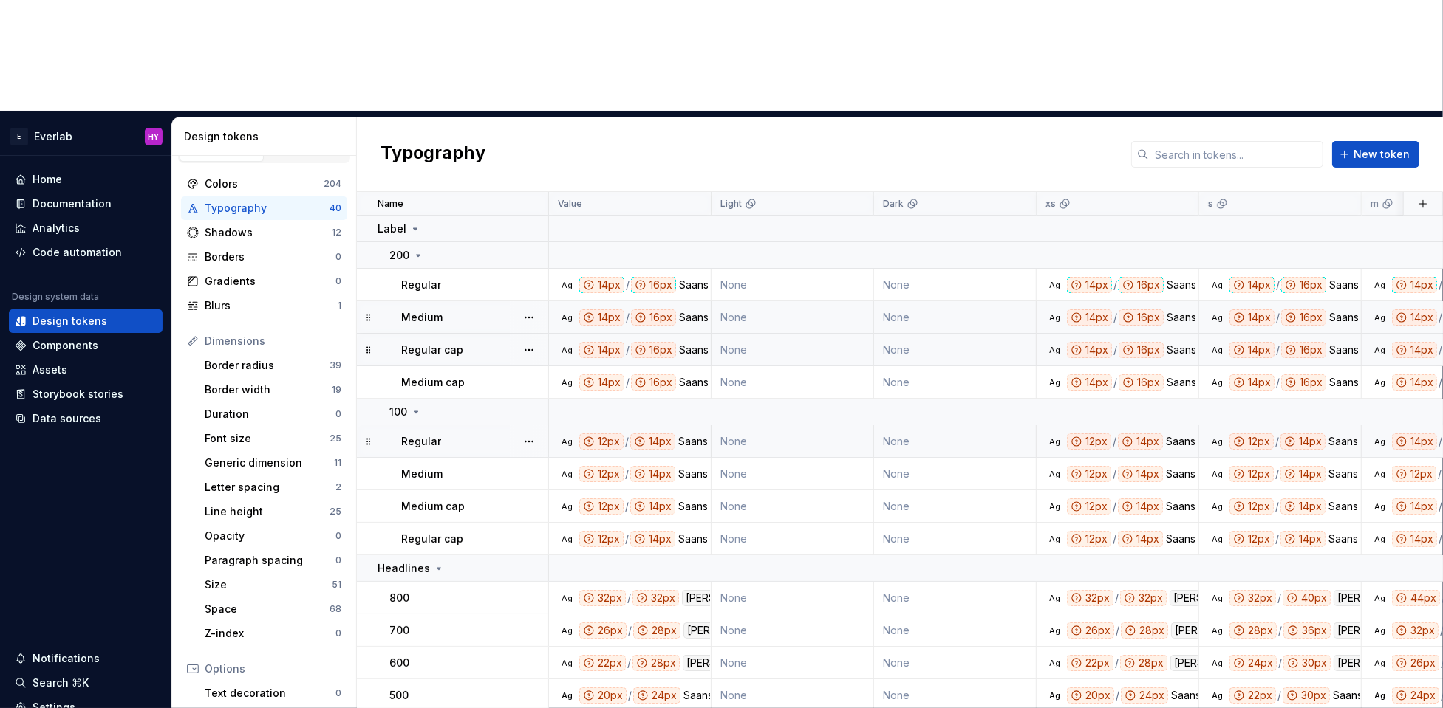
click at [506, 434] on div "Regular" at bounding box center [474, 441] width 146 height 15
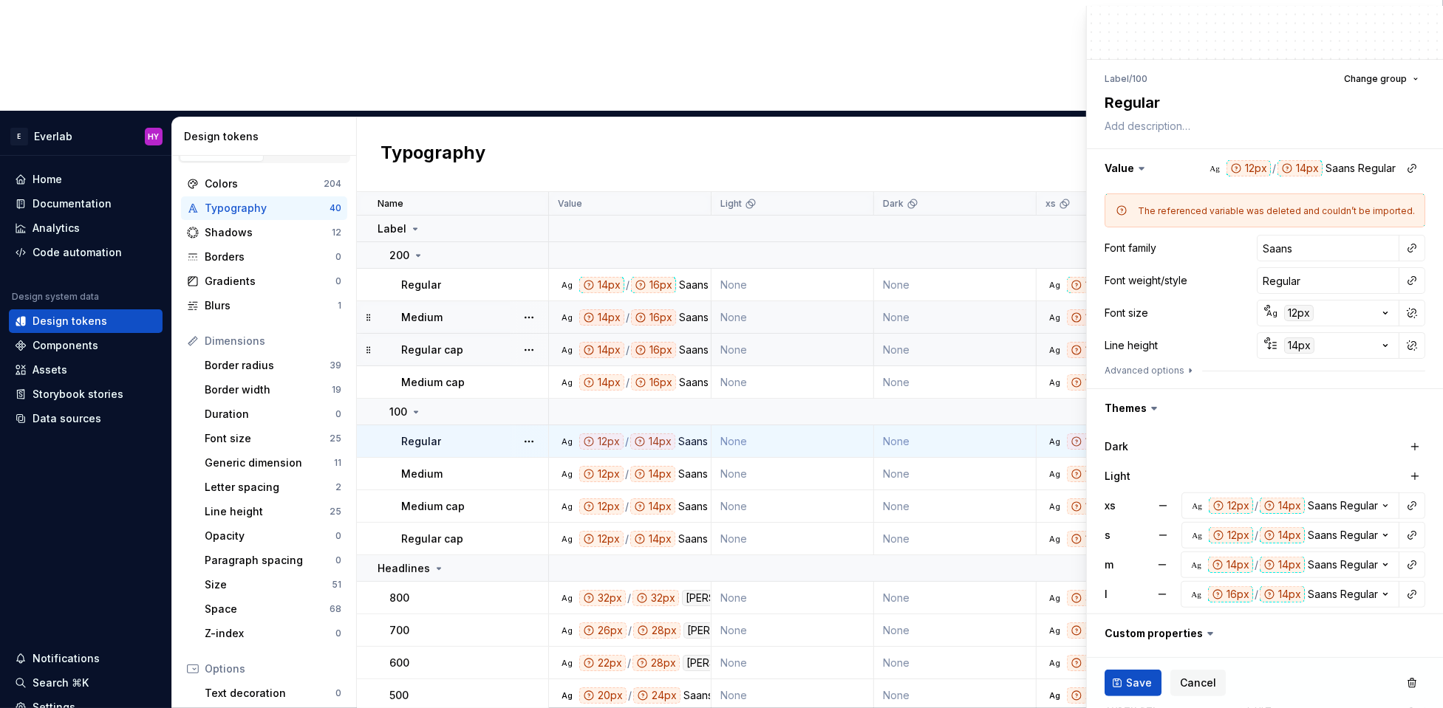
scroll to position [81, 0]
drag, startPoint x: 1167, startPoint y: 499, endPoint x: 1166, endPoint y: 519, distance: 19.3
click at [1167, 502] on button "button" at bounding box center [1162, 504] width 27 height 27
click at [1166, 529] on button "button" at bounding box center [1162, 534] width 27 height 27
click at [1164, 555] on button "button" at bounding box center [1162, 563] width 27 height 27
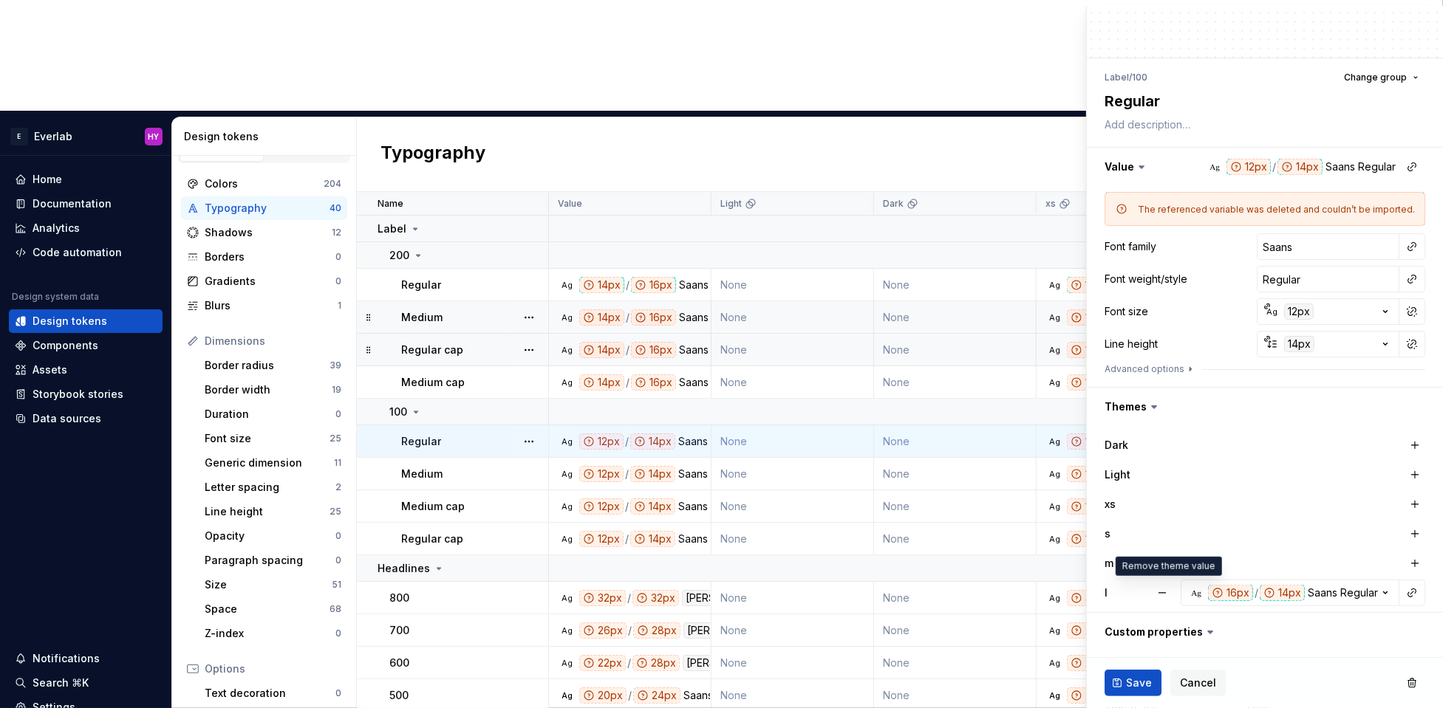
click at [1163, 578] on button "button" at bounding box center [1162, 593] width 27 height 27
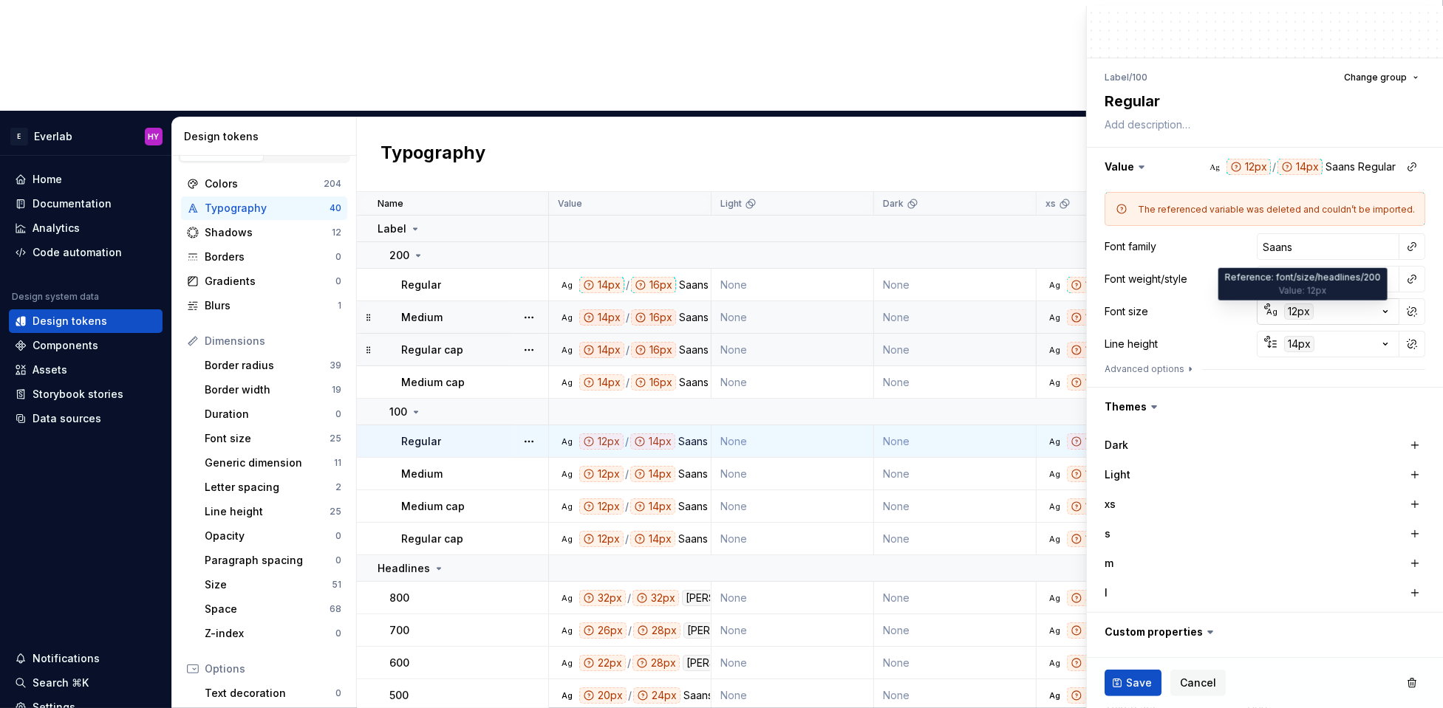
click at [1180, 309] on div "12px" at bounding box center [1299, 312] width 30 height 16
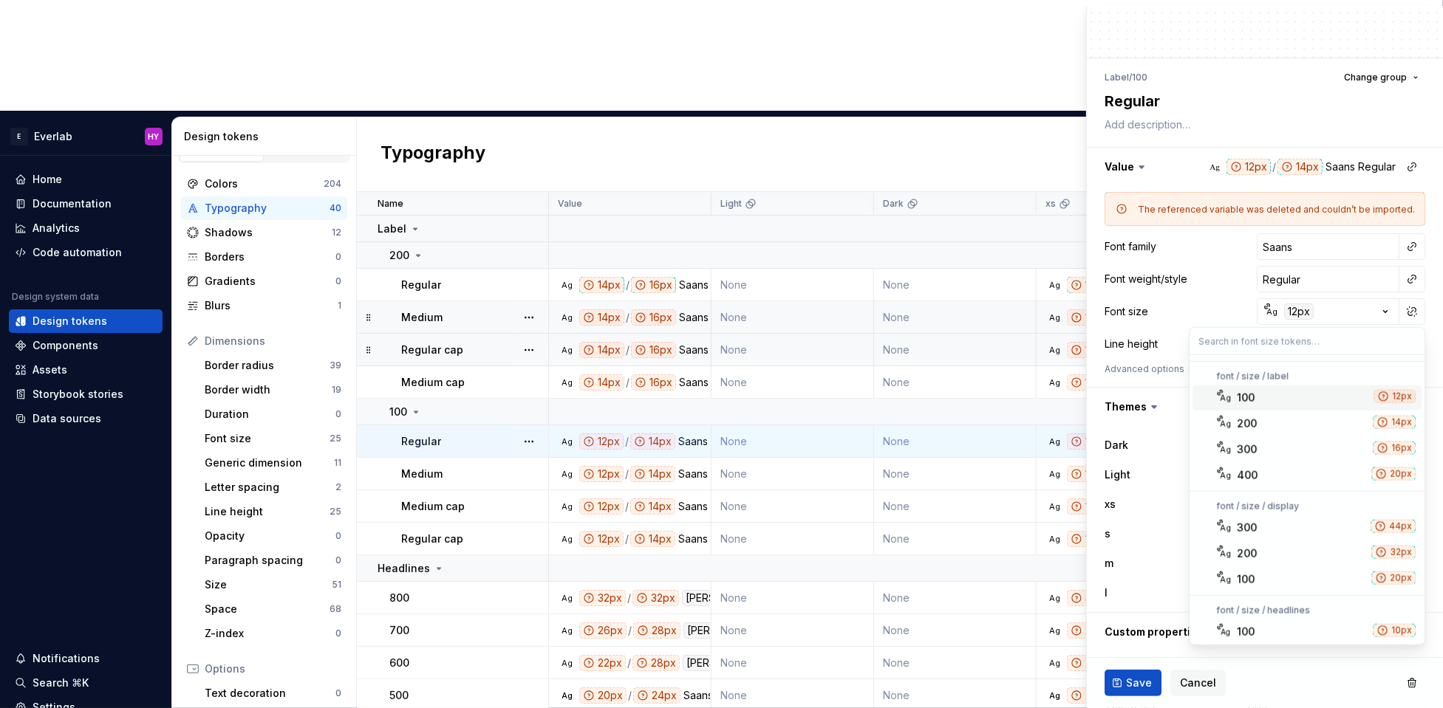
click at [1180, 399] on div "100" at bounding box center [1301, 398] width 131 height 15
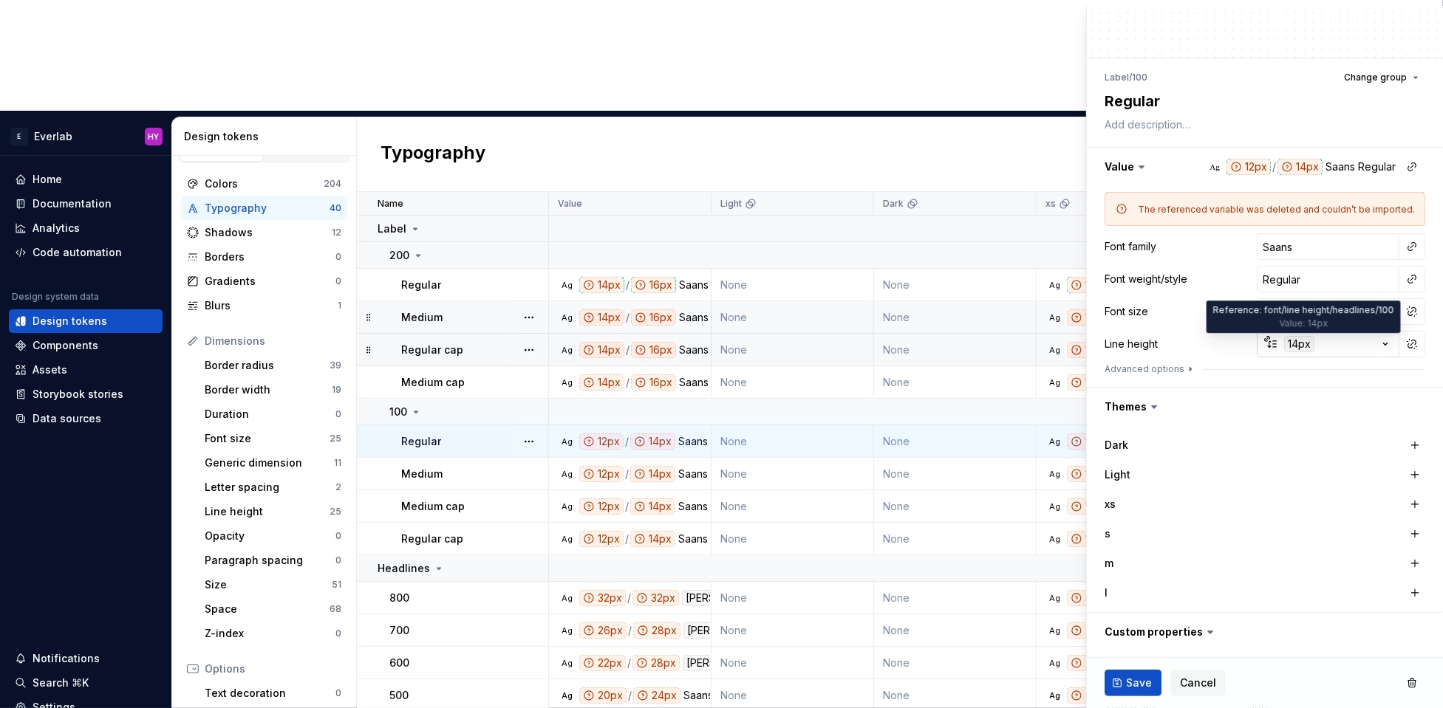
click at [1180, 341] on div "14px" at bounding box center [1299, 344] width 30 height 16
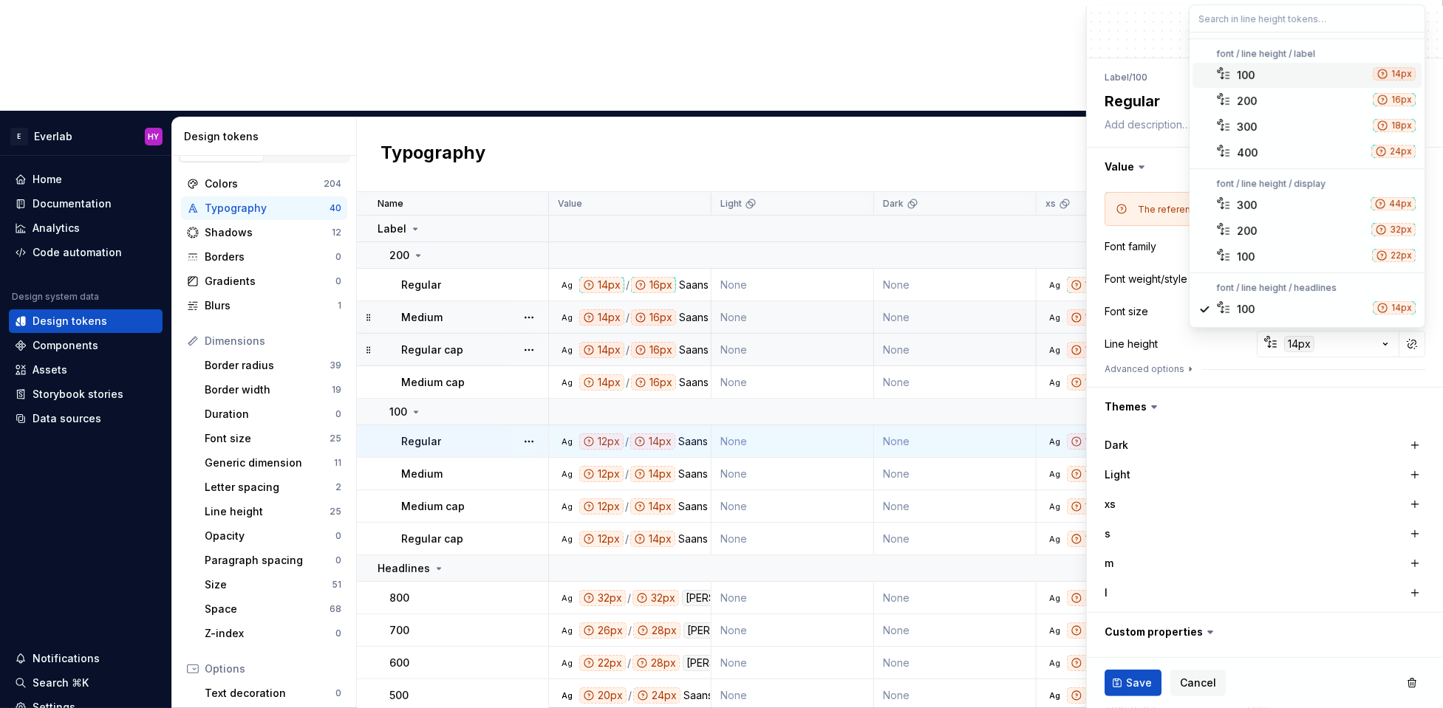
click at [1180, 74] on div "100" at bounding box center [1301, 75] width 130 height 15
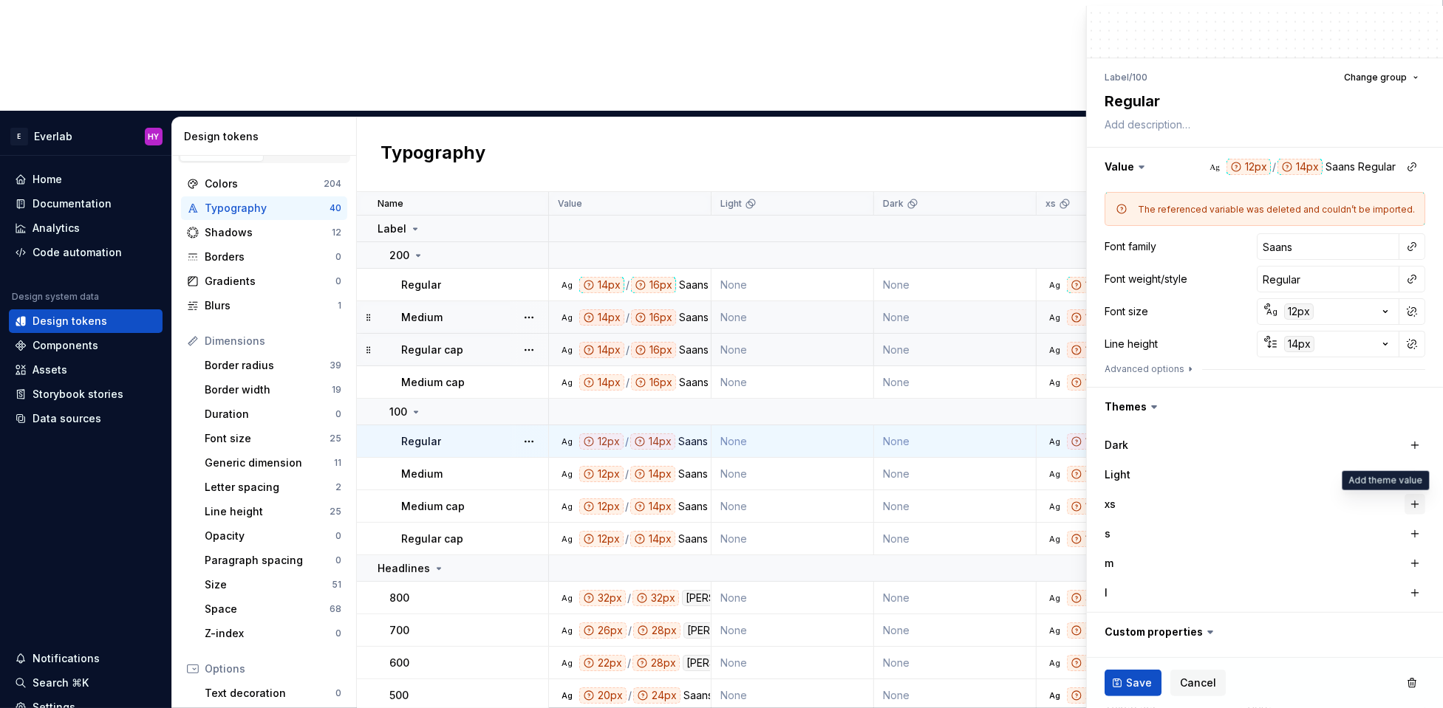
click at [1180, 500] on button "button" at bounding box center [1414, 504] width 21 height 21
click at [1180, 536] on button "button" at bounding box center [1414, 534] width 21 height 21
click at [1180, 558] on button "button" at bounding box center [1414, 563] width 21 height 21
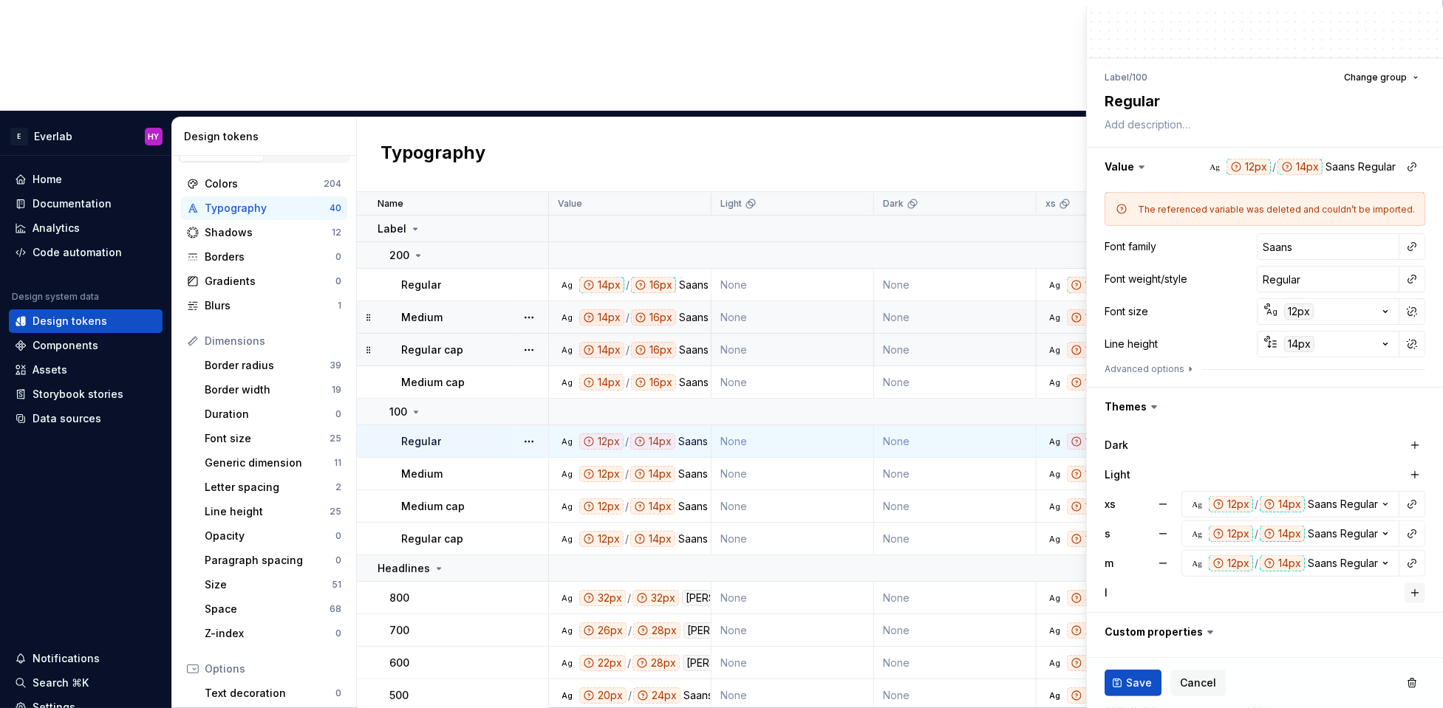
click at [1180, 578] on button "button" at bounding box center [1414, 593] width 21 height 21
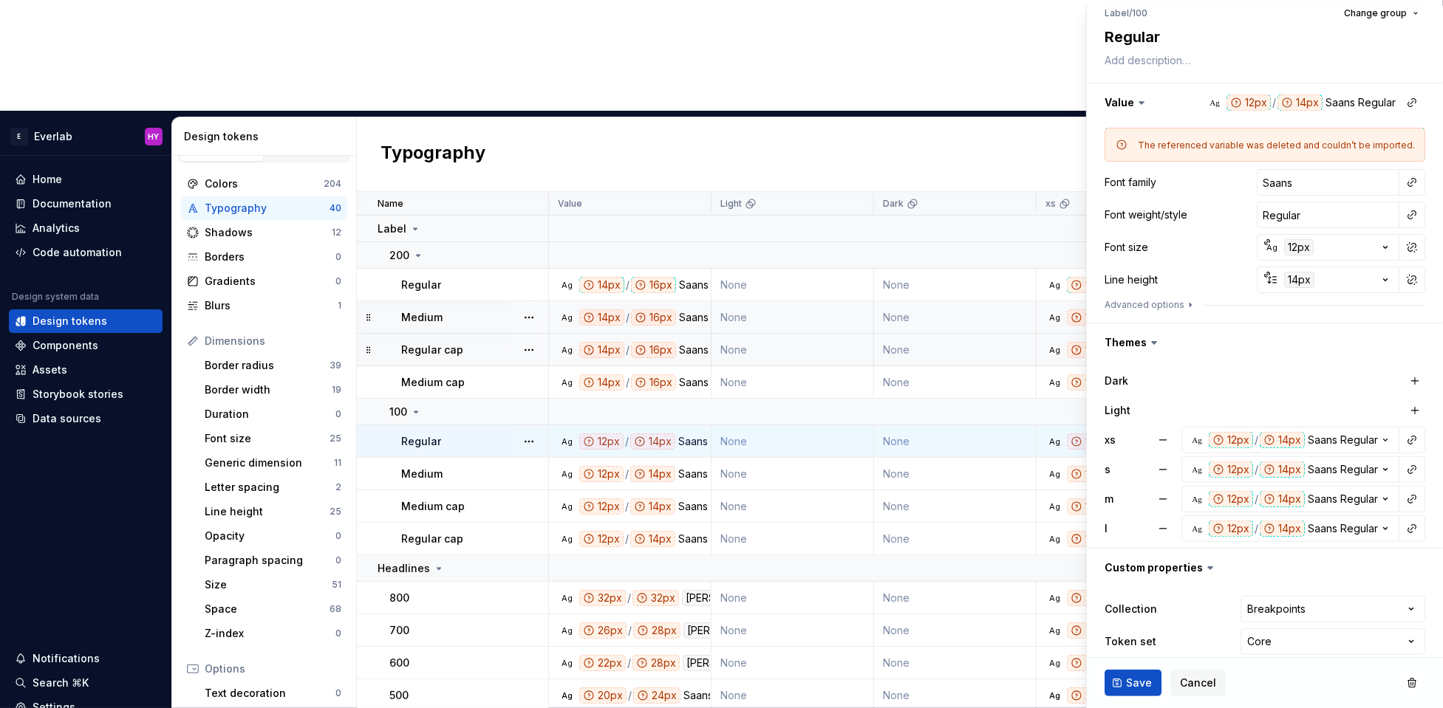
scroll to position [160, 0]
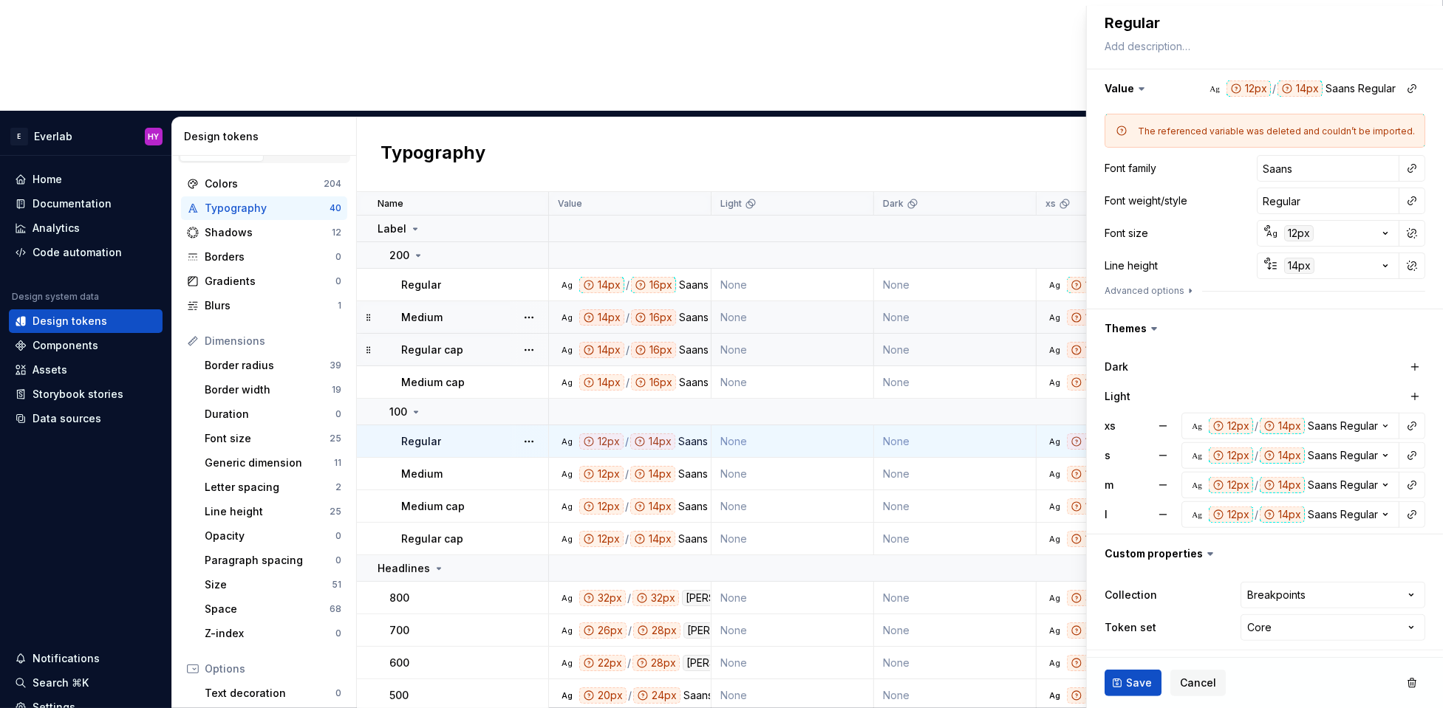
click at [1137, 578] on span "Save" at bounding box center [1139, 683] width 26 height 15
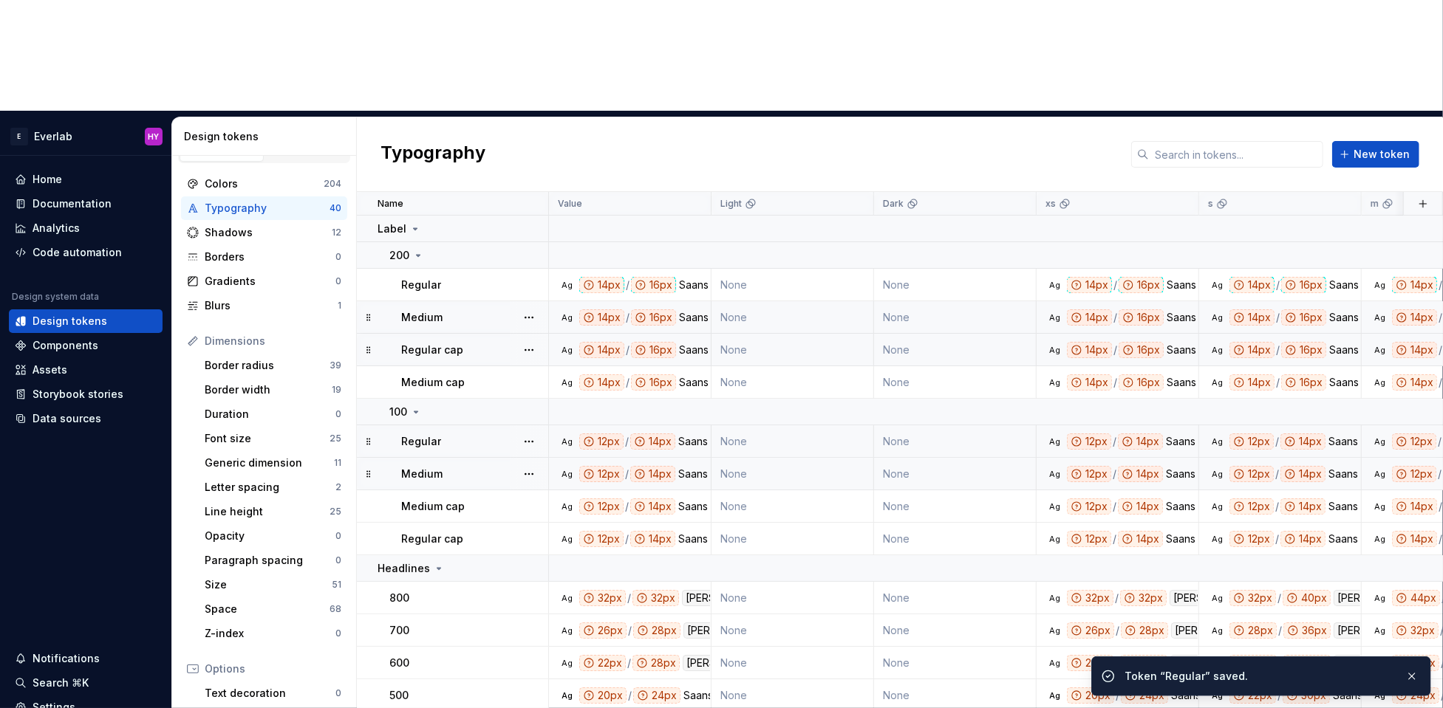
click at [463, 467] on div "Medium" at bounding box center [474, 474] width 146 height 15
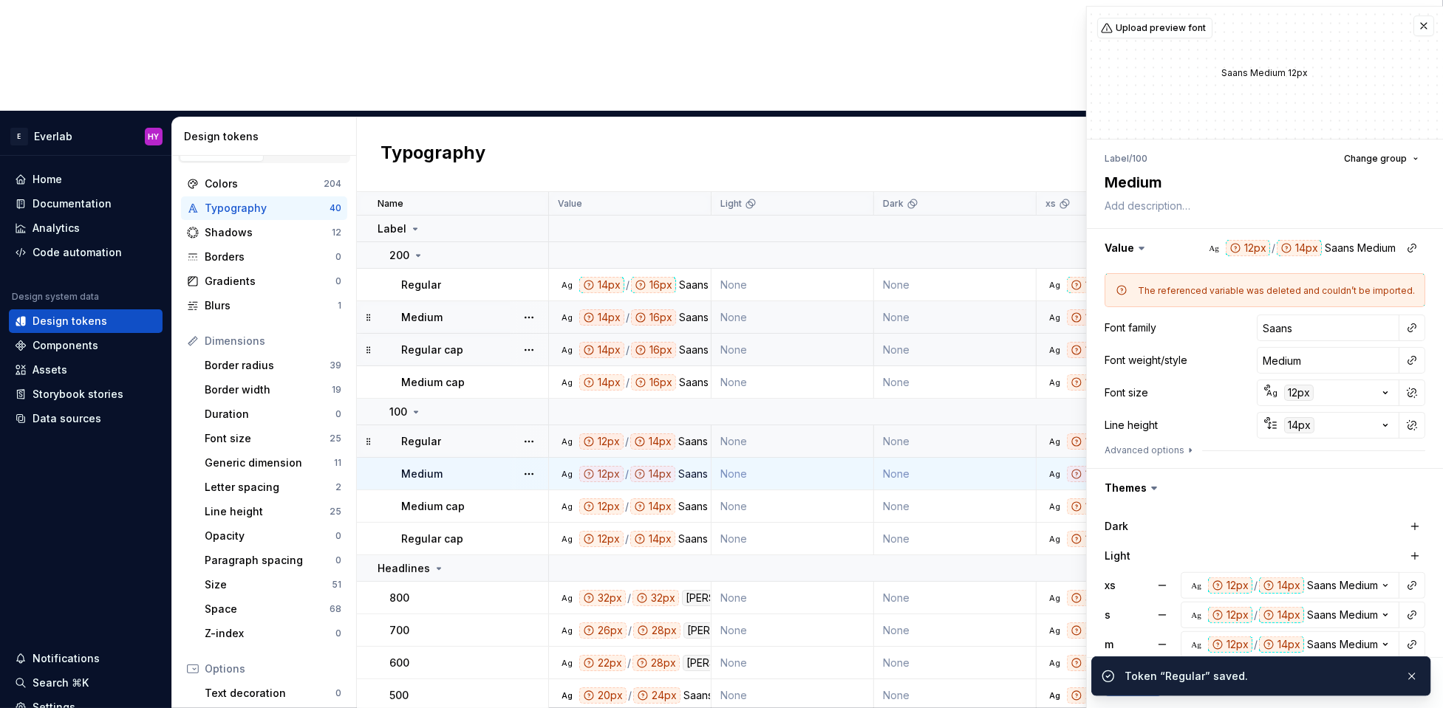
click at [460, 467] on div "Medium" at bounding box center [474, 474] width 146 height 15
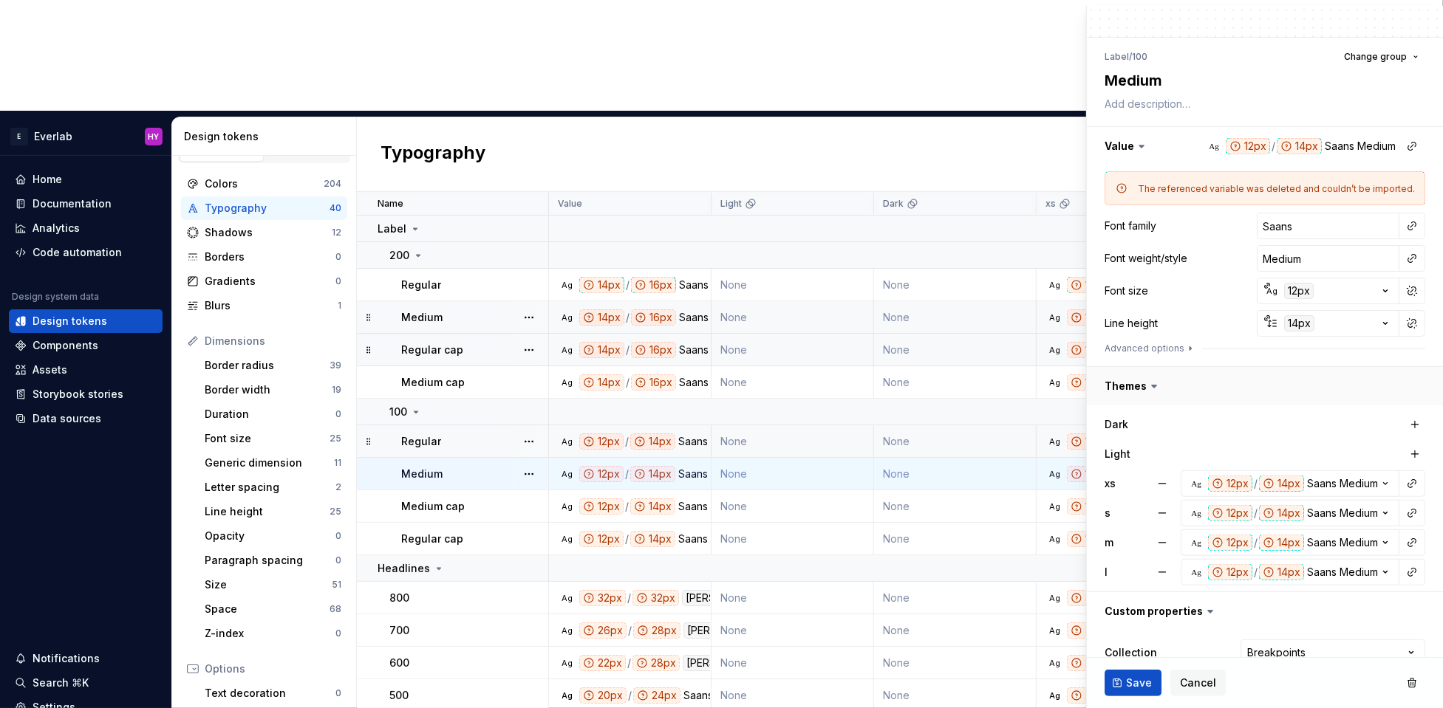
scroll to position [103, 0]
drag, startPoint x: 1157, startPoint y: 479, endPoint x: 1171, endPoint y: 513, distance: 37.7
click at [1159, 482] on button "button" at bounding box center [1162, 482] width 27 height 27
click at [1171, 510] on button "button" at bounding box center [1162, 512] width 27 height 27
click at [1168, 536] on button "button" at bounding box center [1162, 541] width 27 height 27
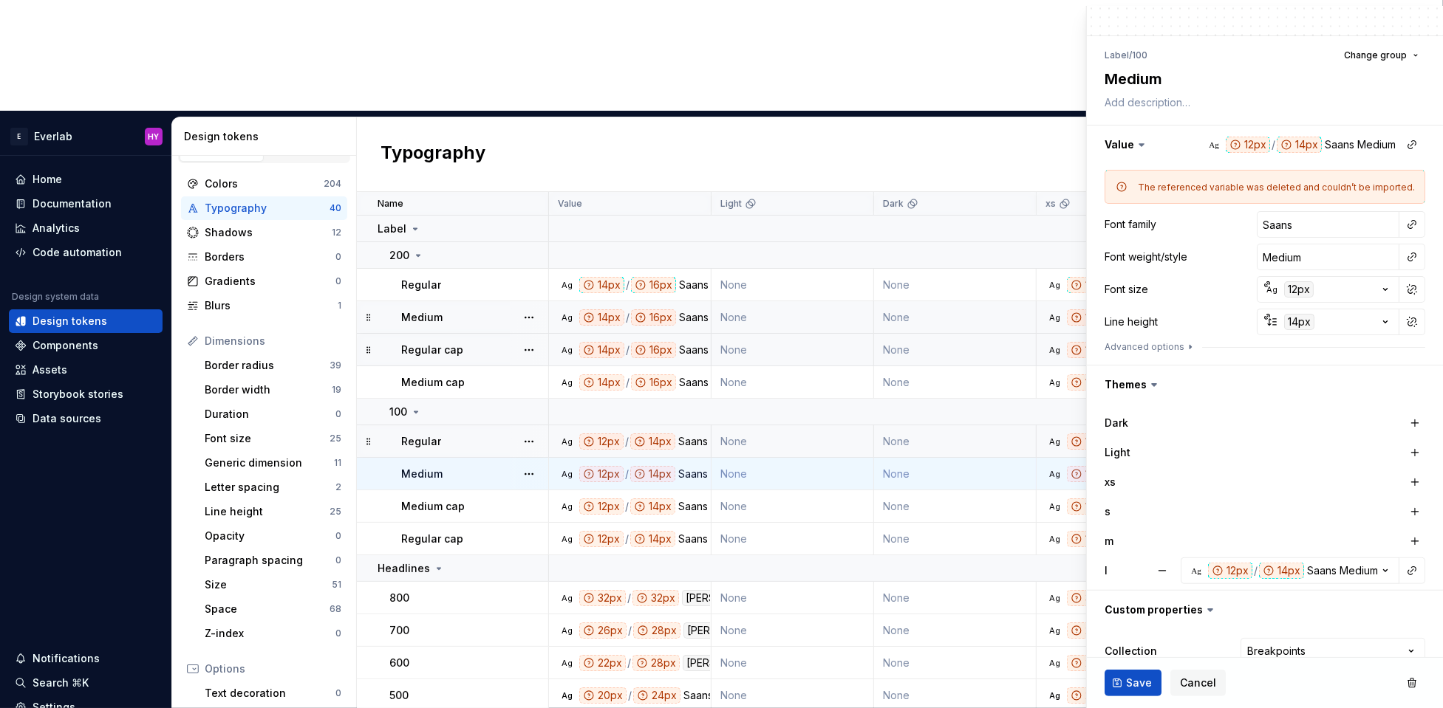
click at [1166, 560] on button "button" at bounding box center [1162, 571] width 27 height 27
click at [1180, 292] on div "12px" at bounding box center [1299, 289] width 30 height 16
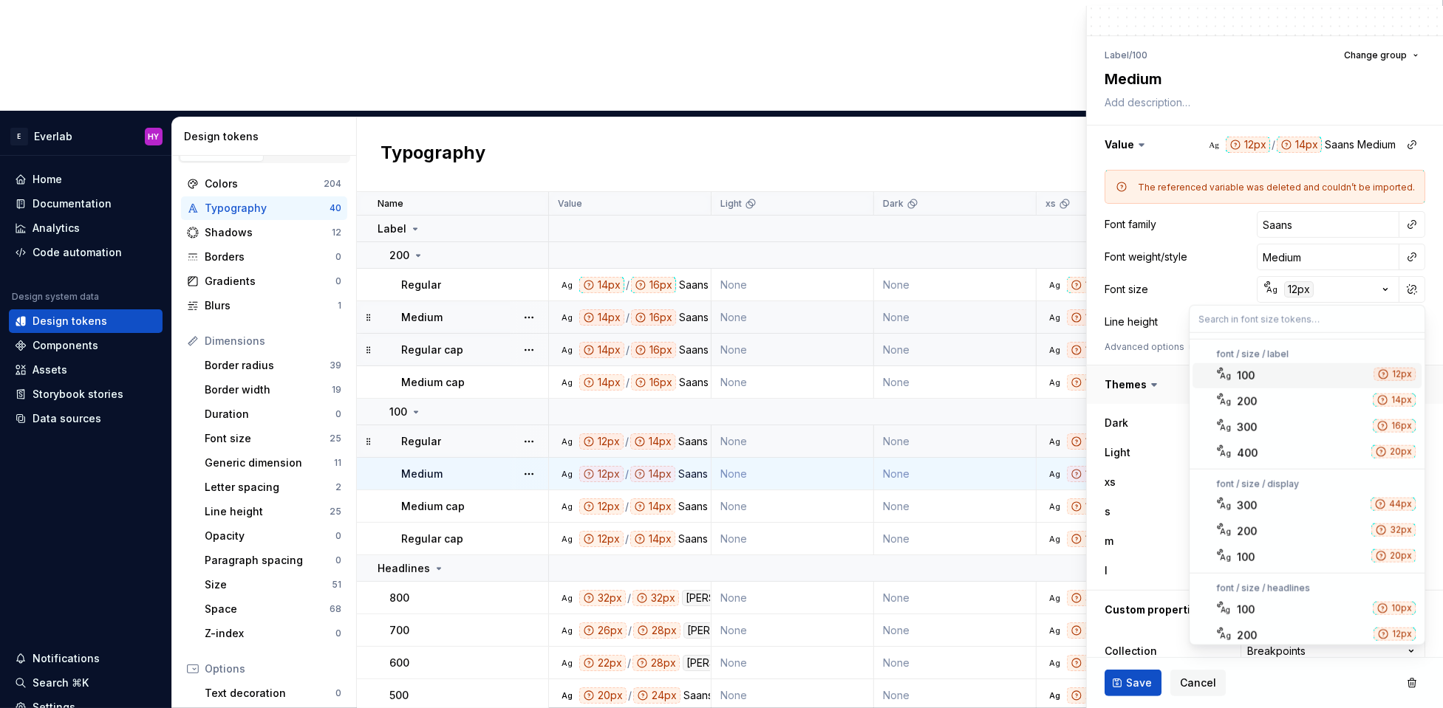
click at [1180, 377] on div "100" at bounding box center [1301, 376] width 131 height 15
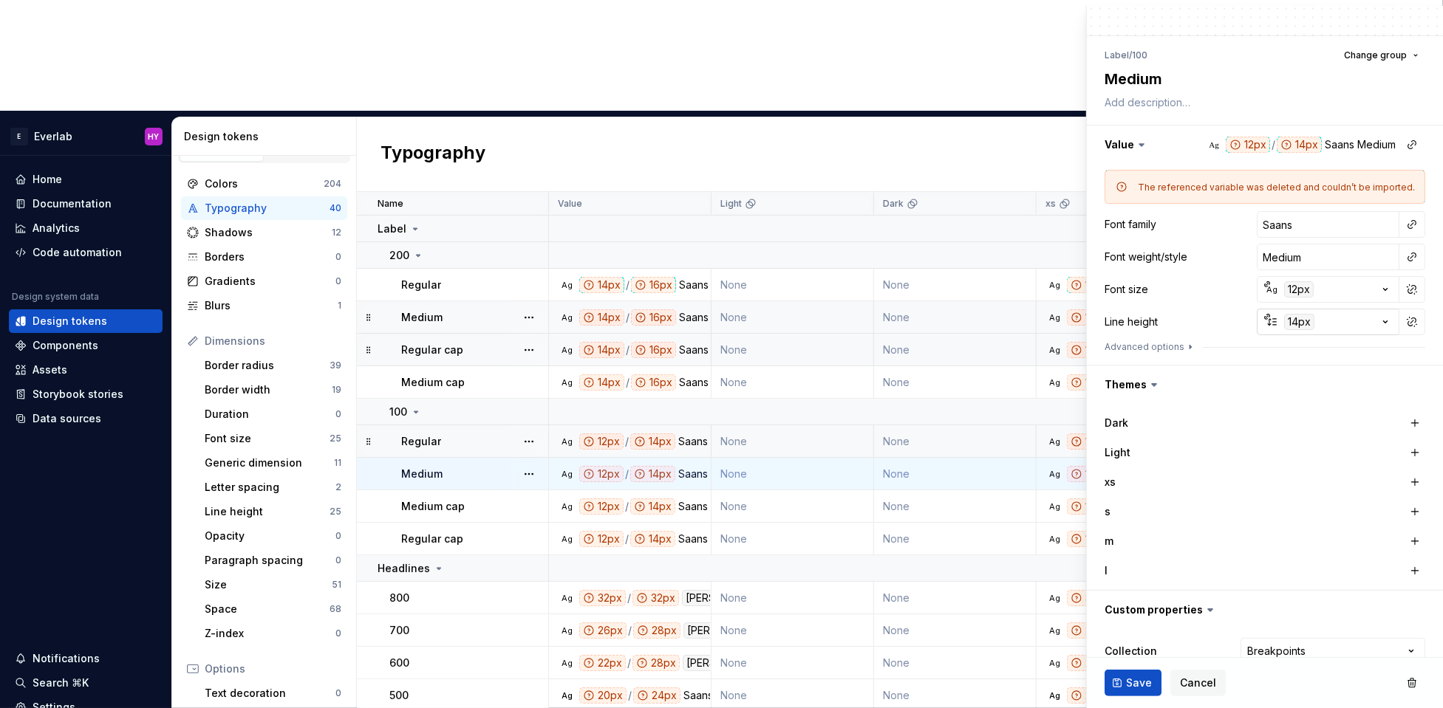
click at [1180, 315] on div "14px" at bounding box center [1299, 322] width 30 height 16
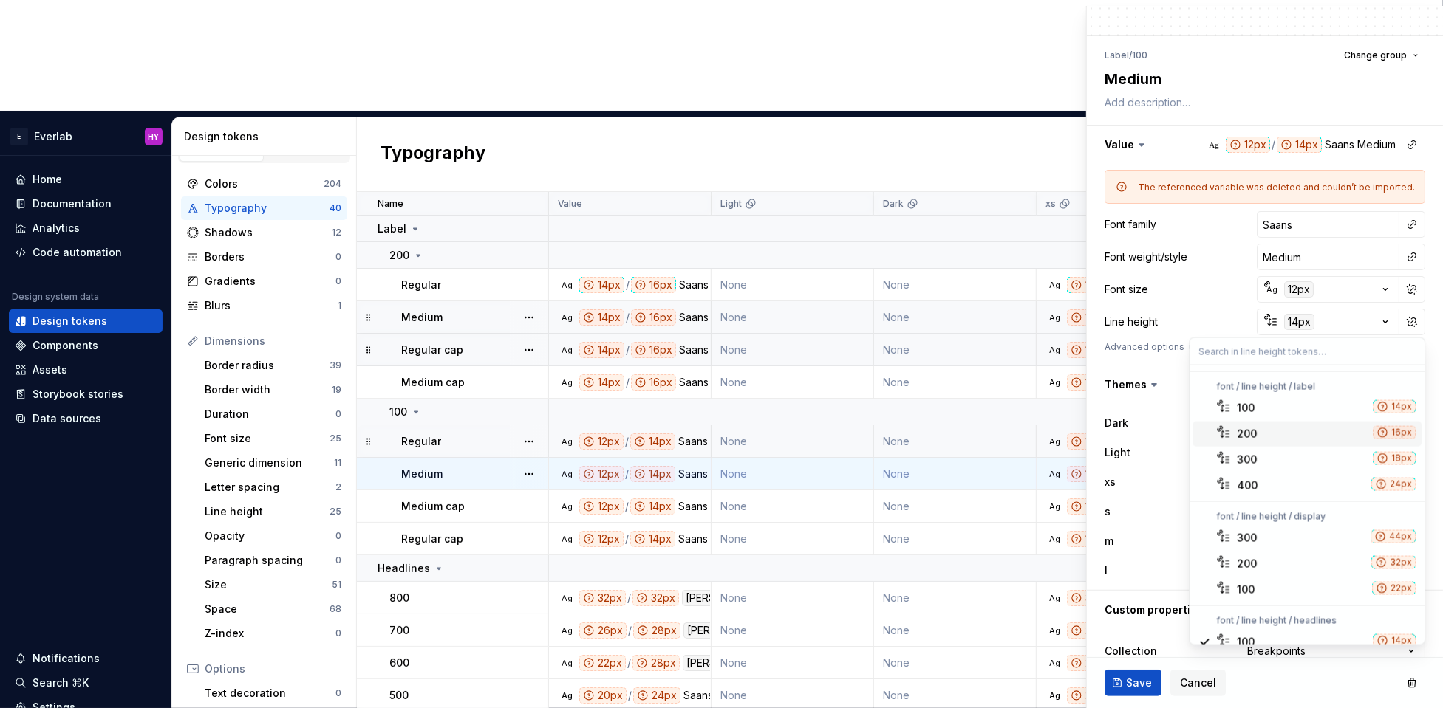
click at [1180, 428] on div "200" at bounding box center [1301, 434] width 130 height 15
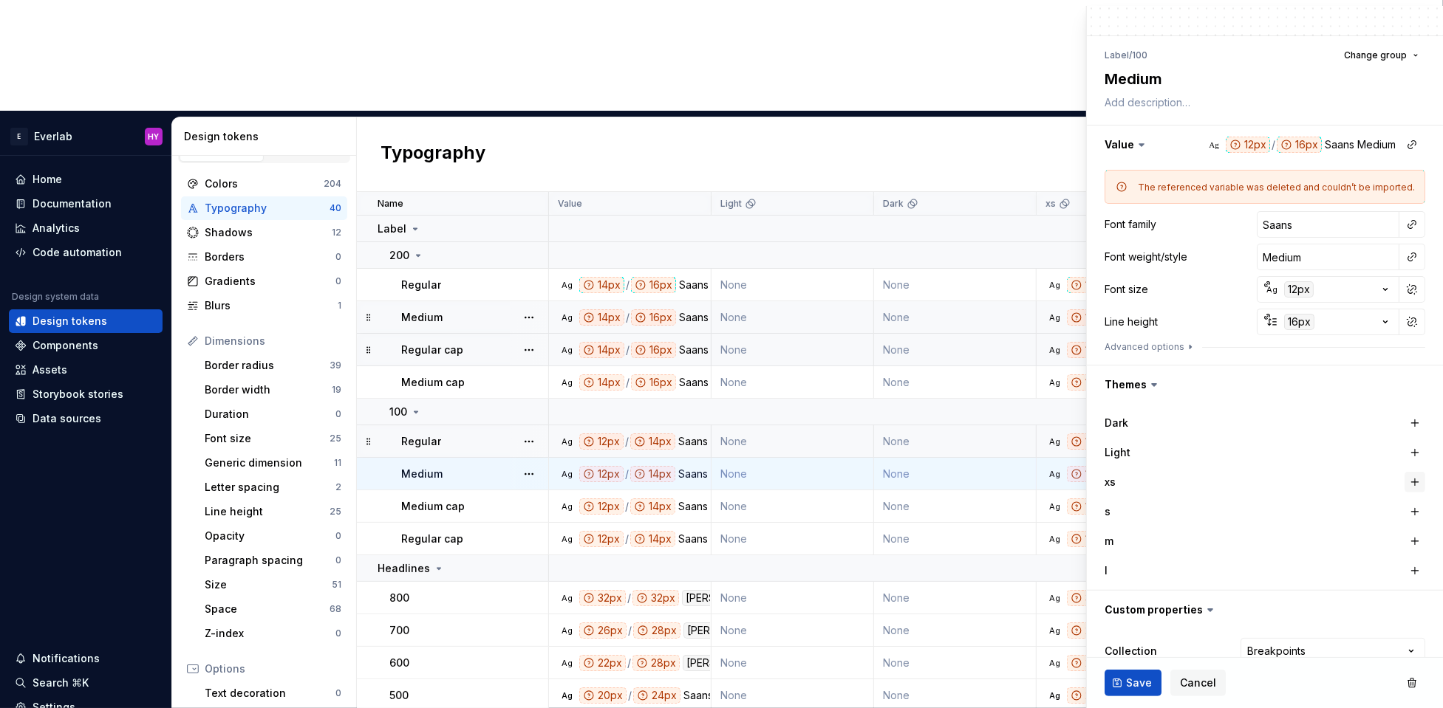
click at [1180, 479] on button "button" at bounding box center [1414, 482] width 21 height 21
drag, startPoint x: 1420, startPoint y: 515, endPoint x: 1420, endPoint y: 536, distance: 21.4
click at [1180, 515] on button "button" at bounding box center [1414, 512] width 21 height 21
click at [1180, 539] on button "button" at bounding box center [1414, 541] width 21 height 21
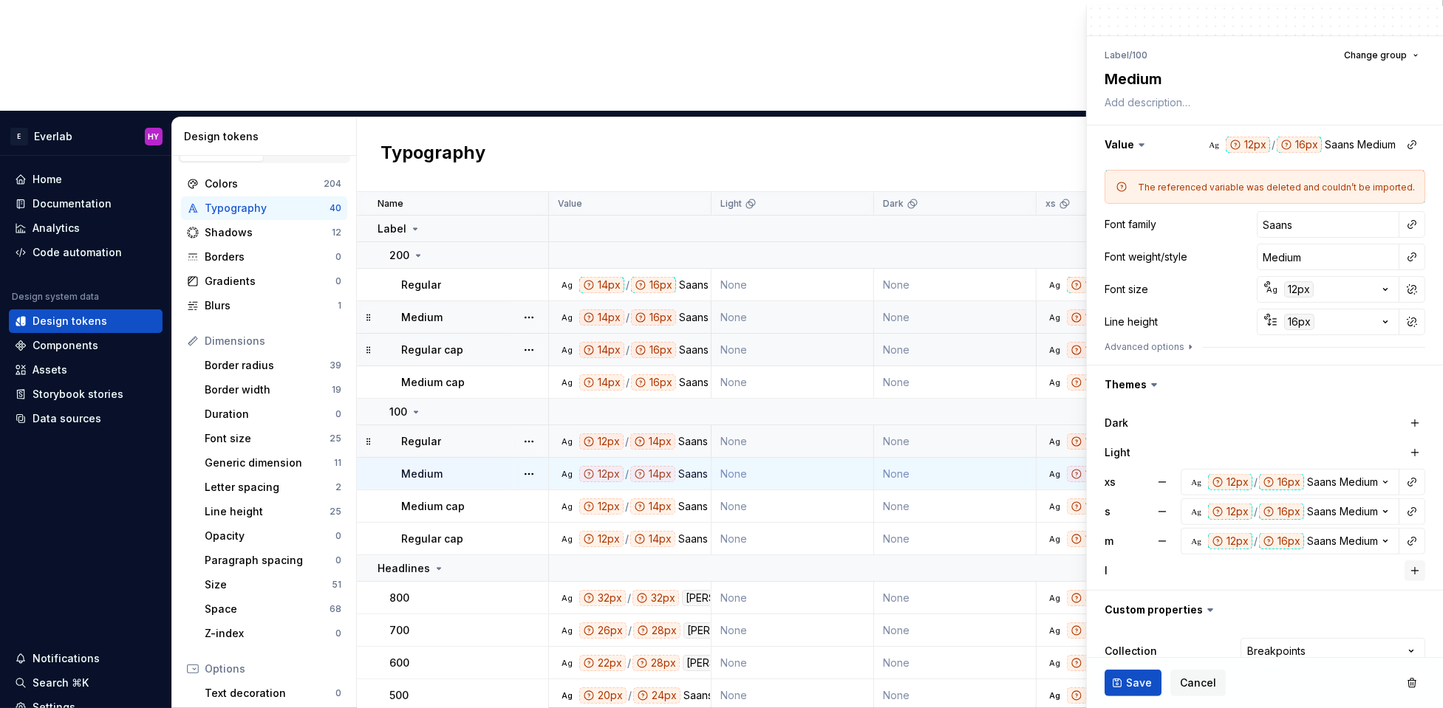
click at [1180, 563] on button "button" at bounding box center [1414, 571] width 21 height 21
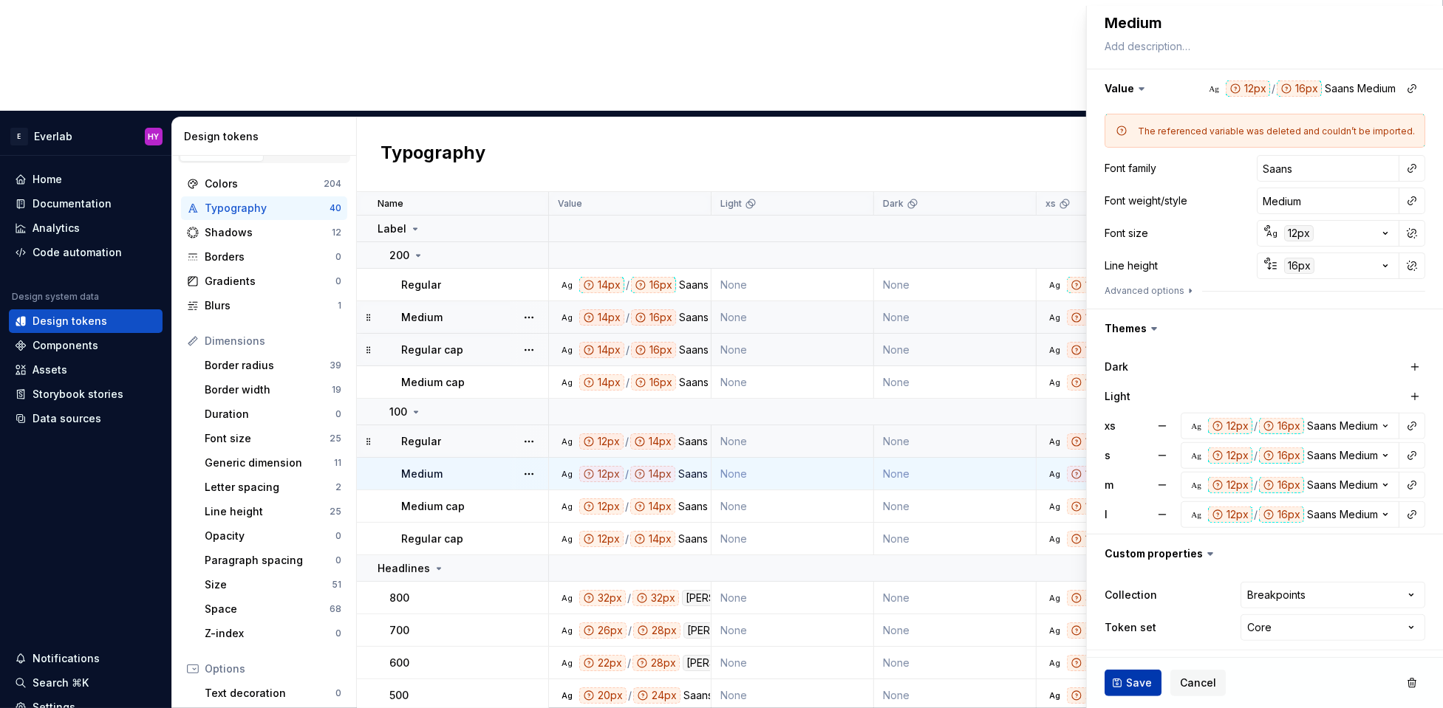
click at [1126, 578] on span "Save" at bounding box center [1139, 683] width 26 height 15
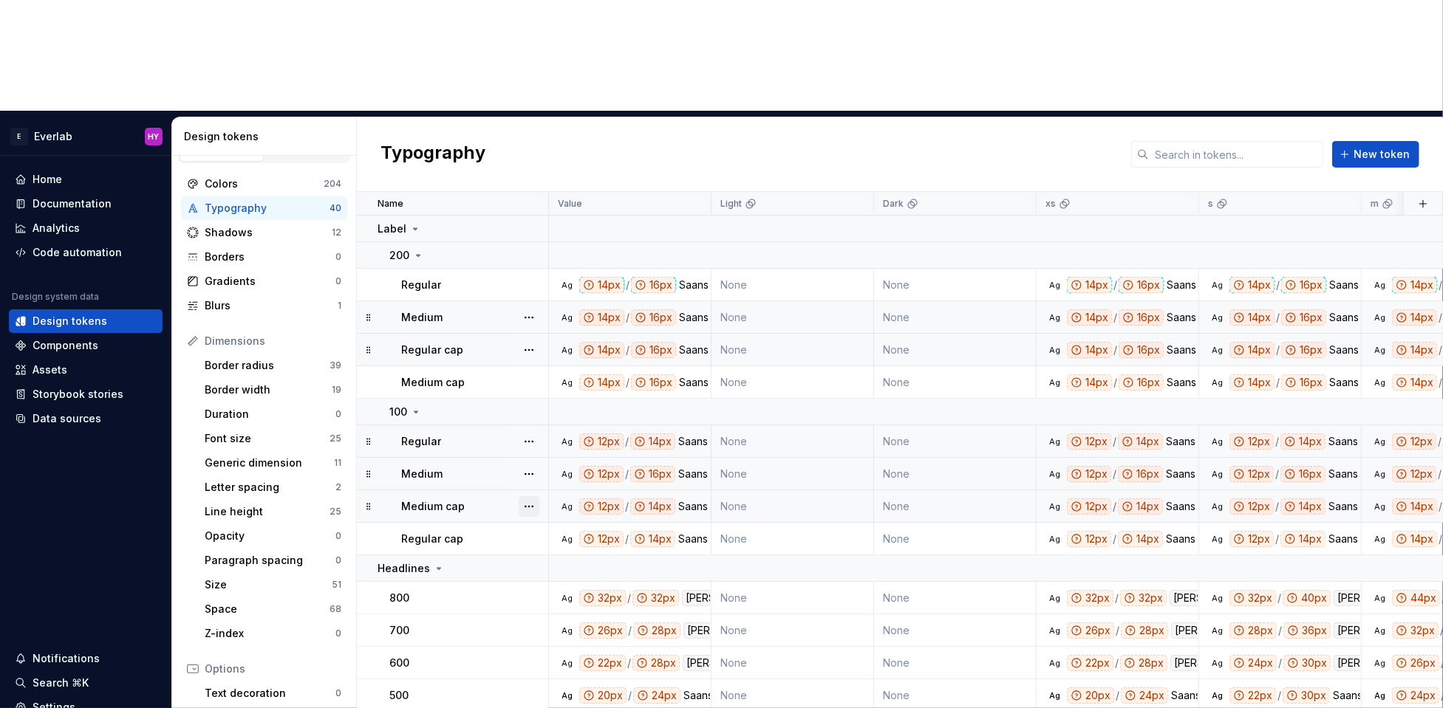
click at [525, 496] on button "button" at bounding box center [529, 506] width 21 height 21
click at [435, 386] on html "E Everlab HY Home Documentation Analytics Code automation Design system data De…" at bounding box center [721, 354] width 1443 height 708
click at [435, 490] on td "Medium cap" at bounding box center [453, 506] width 192 height 33
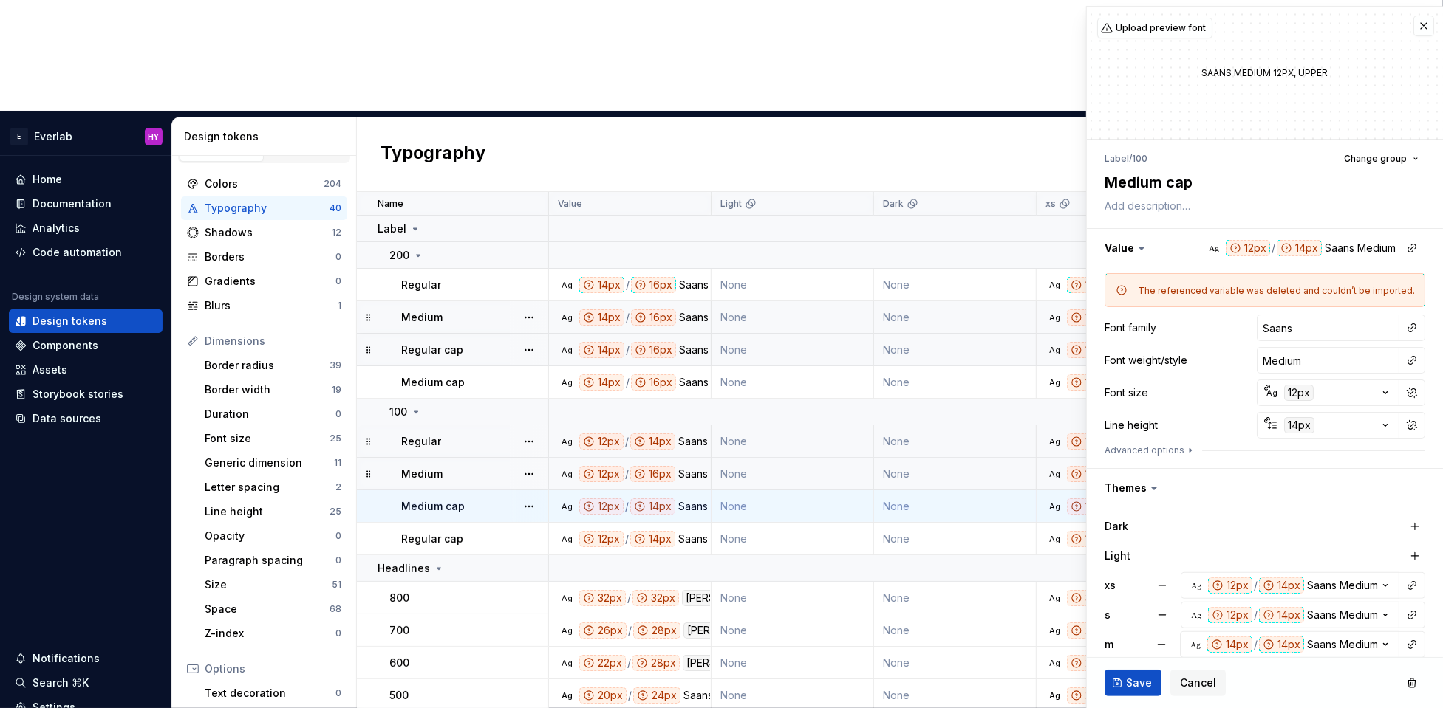
click at [472, 499] on div "Medium cap" at bounding box center [474, 506] width 146 height 15
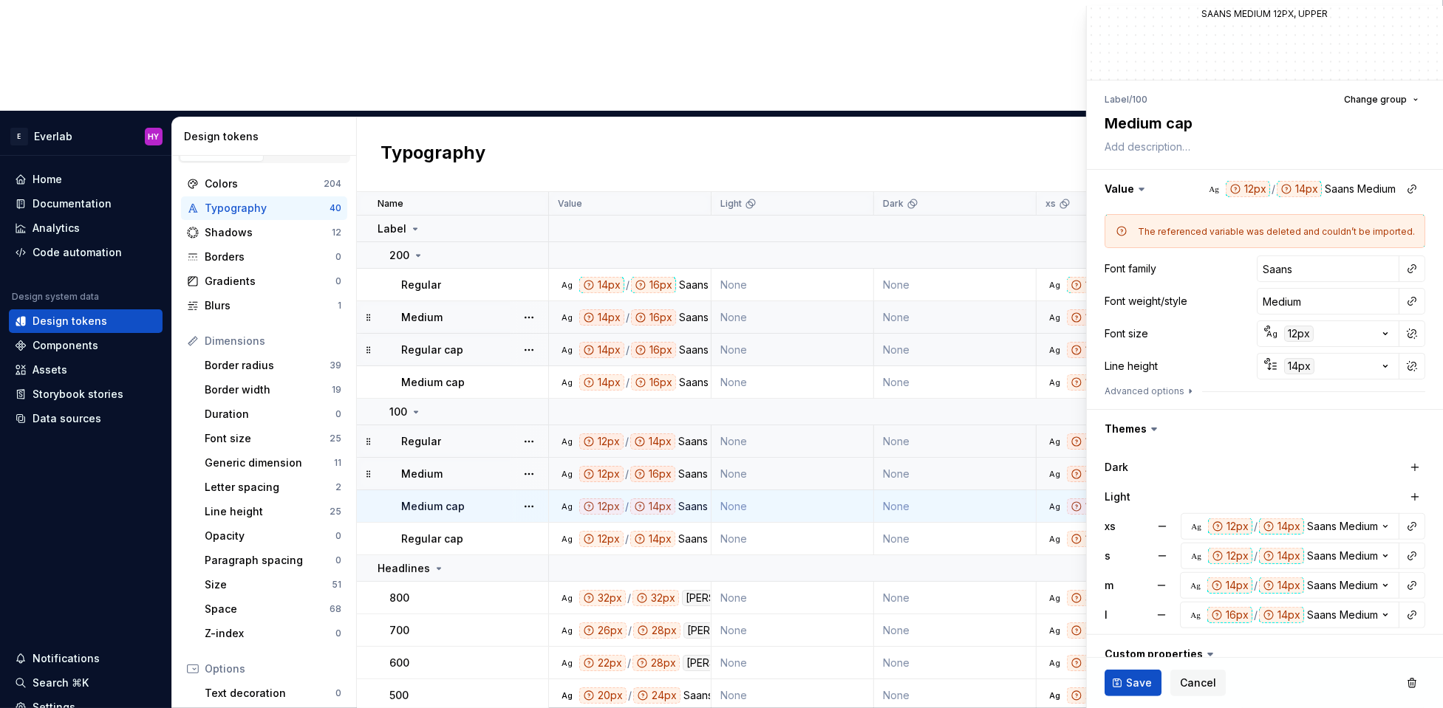
scroll to position [61, 0]
click at [1180, 332] on div "12px" at bounding box center [1299, 332] width 30 height 16
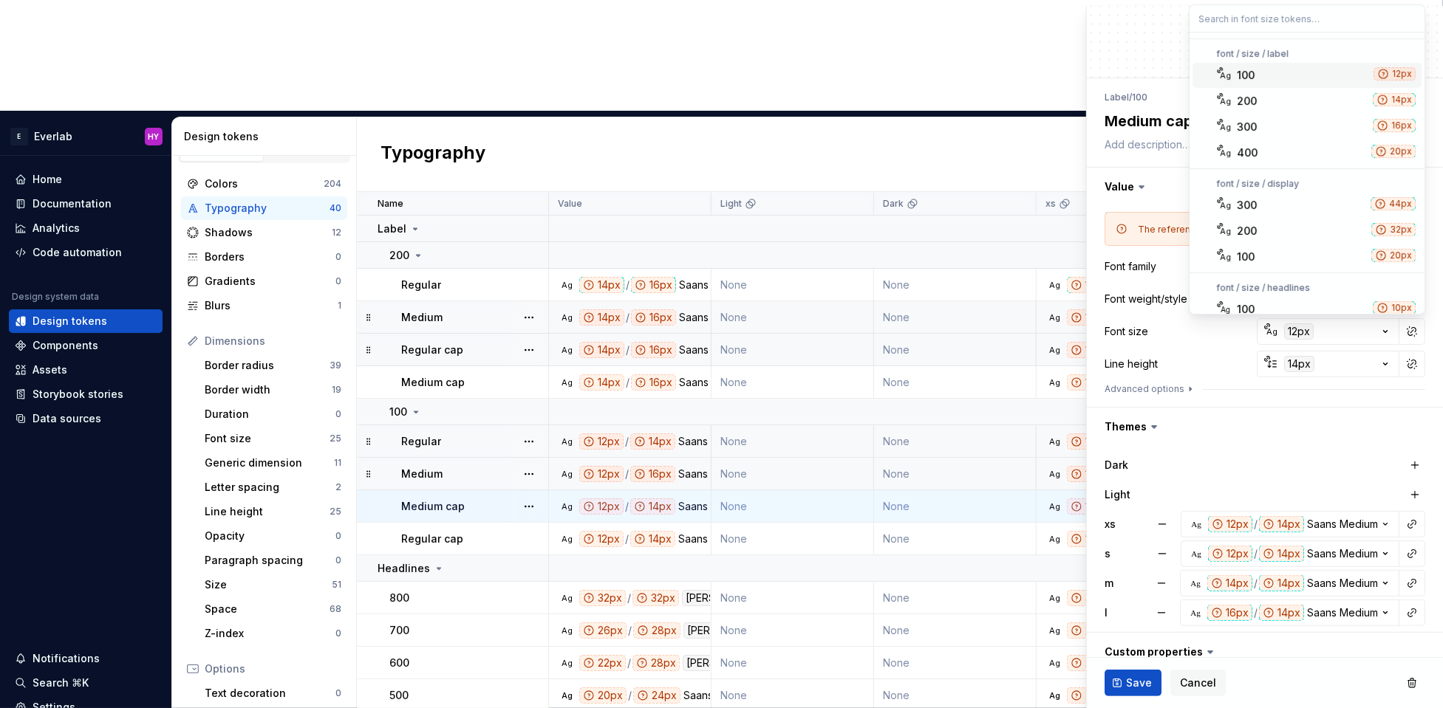
click at [1180, 66] on span "Ag 100 12px" at bounding box center [1306, 75] width 229 height 25
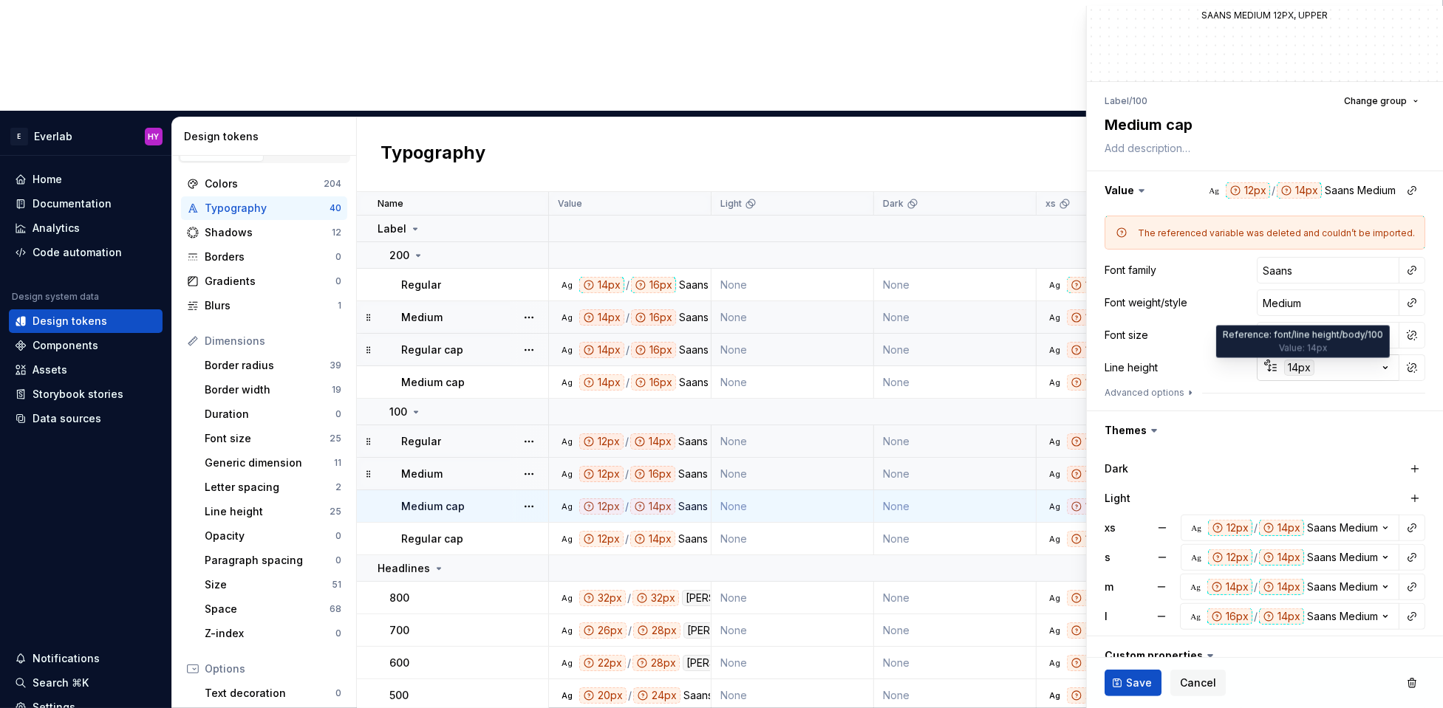
click at [1180, 363] on div "14px" at bounding box center [1299, 368] width 30 height 16
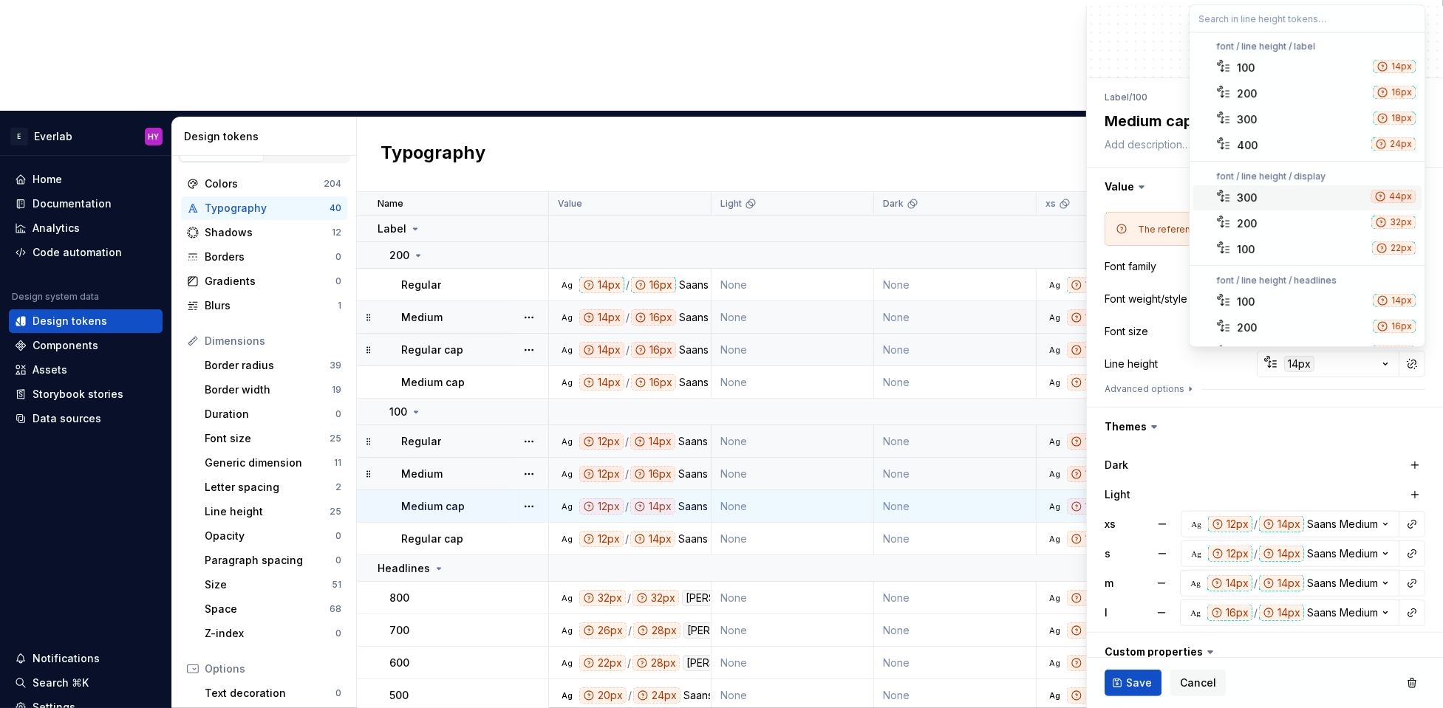
scroll to position [15, 0]
drag, startPoint x: 1265, startPoint y: 204, endPoint x: 1467, endPoint y: 113, distance: 221.8
click at [1180, 113] on html "E Everlab HY Home Documentation Analytics Code automation Design system data De…" at bounding box center [721, 354] width 1443 height 708
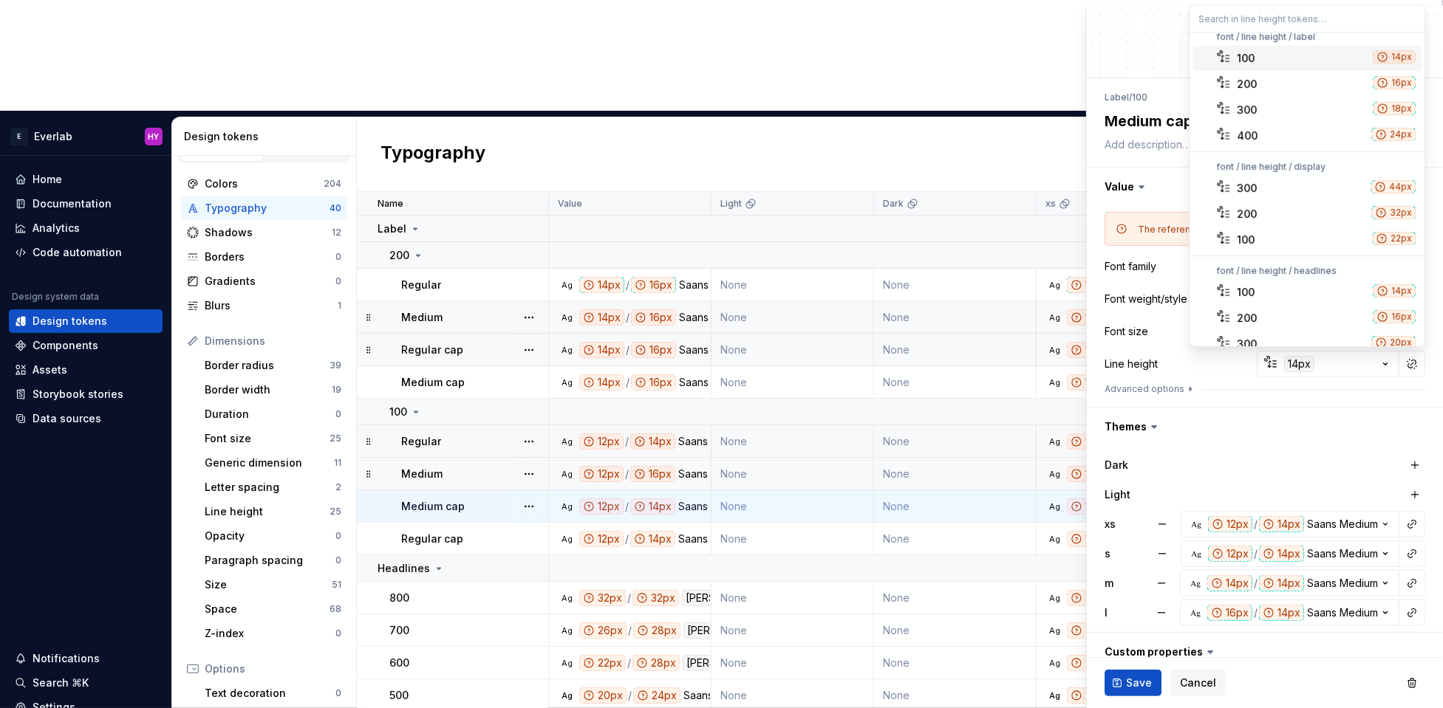
click at [1180, 57] on div "100" at bounding box center [1301, 58] width 130 height 15
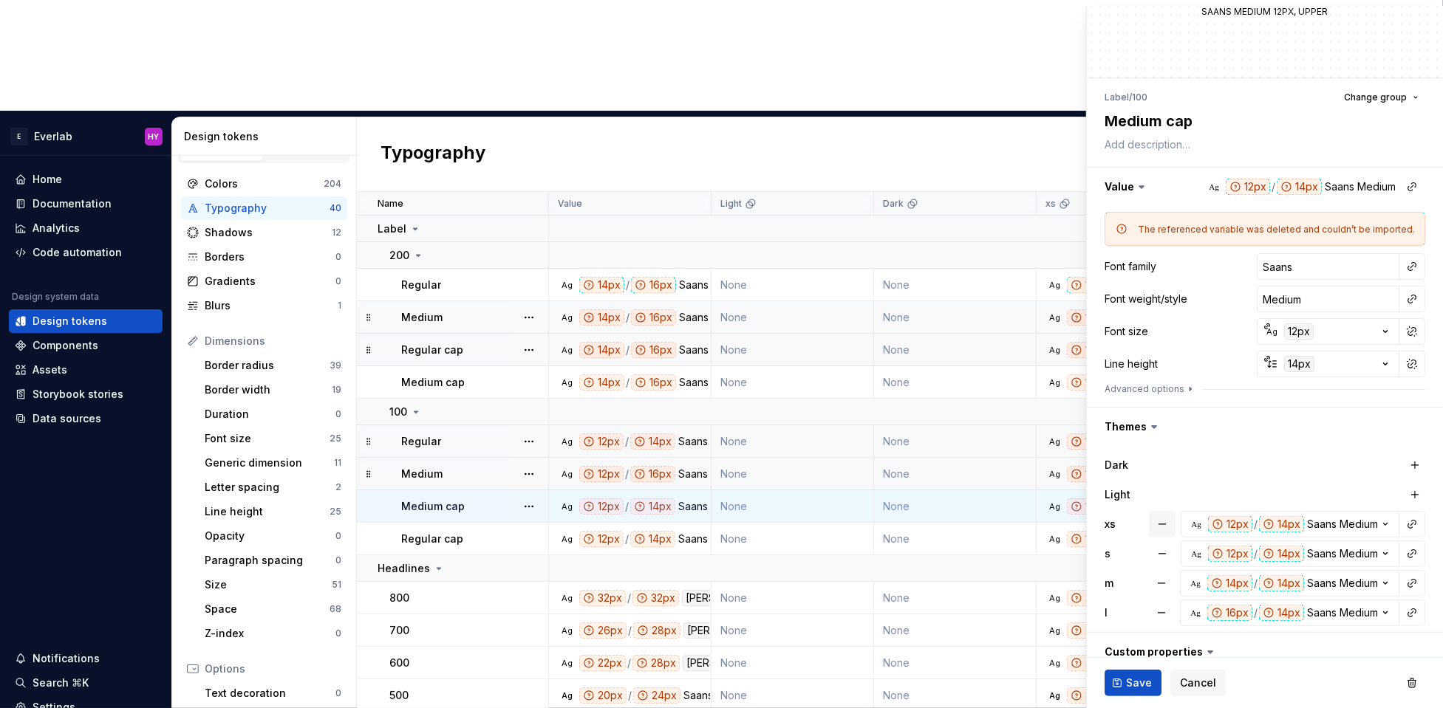
drag, startPoint x: 1163, startPoint y: 523, endPoint x: 1168, endPoint y: 553, distance: 29.9
click at [1164, 527] on button "button" at bounding box center [1162, 524] width 27 height 27
click at [1168, 555] on button "button" at bounding box center [1162, 555] width 27 height 27
drag, startPoint x: 1167, startPoint y: 582, endPoint x: 1168, endPoint y: 593, distance: 11.1
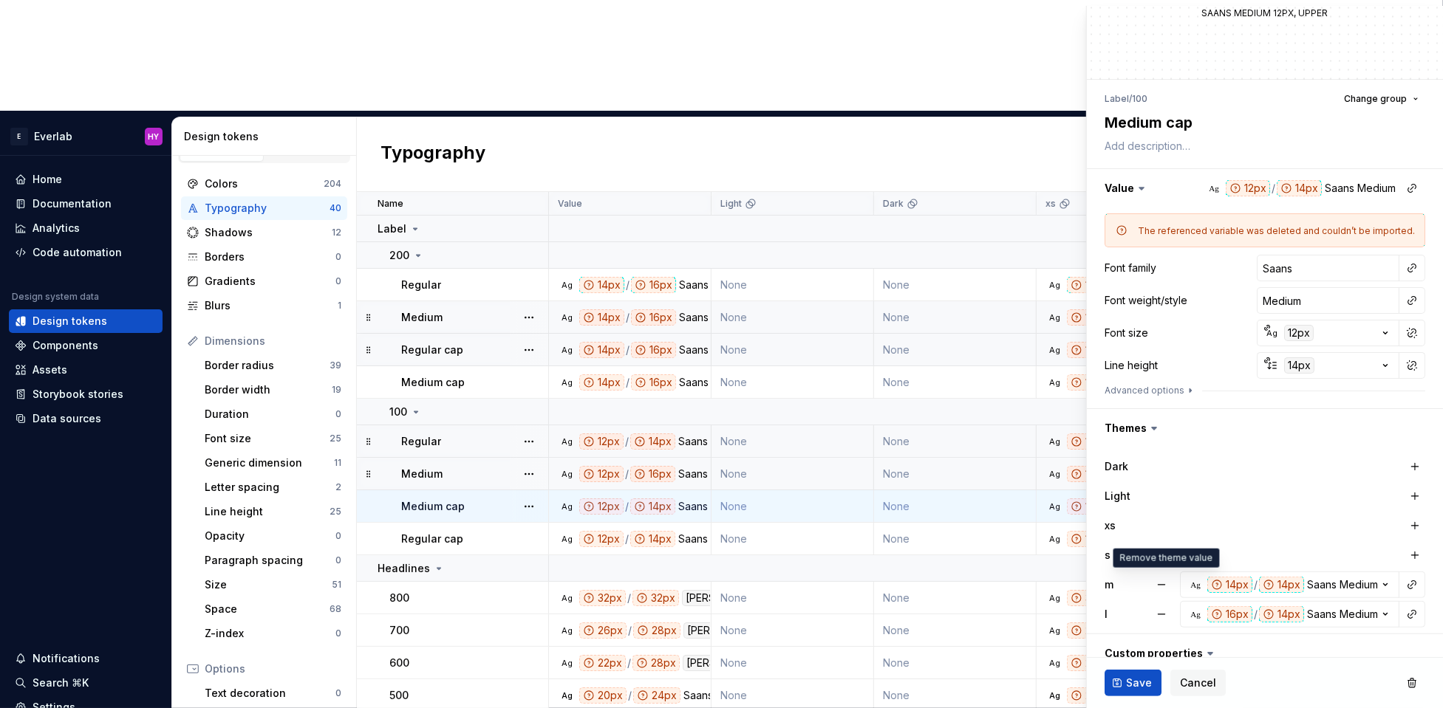
click at [1167, 578] on button "button" at bounding box center [1161, 585] width 27 height 27
click at [1166, 578] on button "button" at bounding box center [1161, 614] width 27 height 27
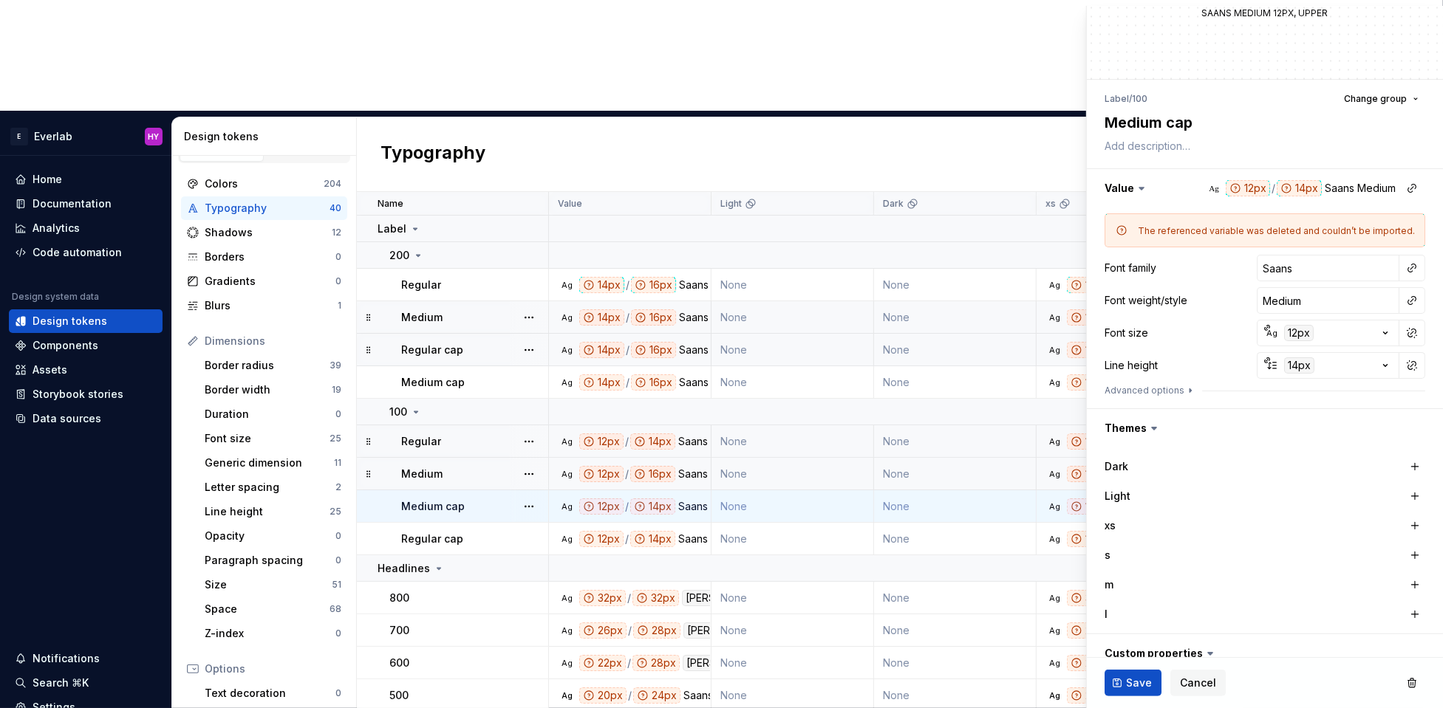
scroll to position [61, 0]
drag, startPoint x: 1414, startPoint y: 524, endPoint x: 1416, endPoint y: 542, distance: 17.9
click at [1180, 527] on button "button" at bounding box center [1414, 524] width 21 height 21
drag, startPoint x: 1416, startPoint y: 551, endPoint x: 1416, endPoint y: 576, distance: 25.1
click at [1180, 554] on button "button" at bounding box center [1414, 554] width 21 height 21
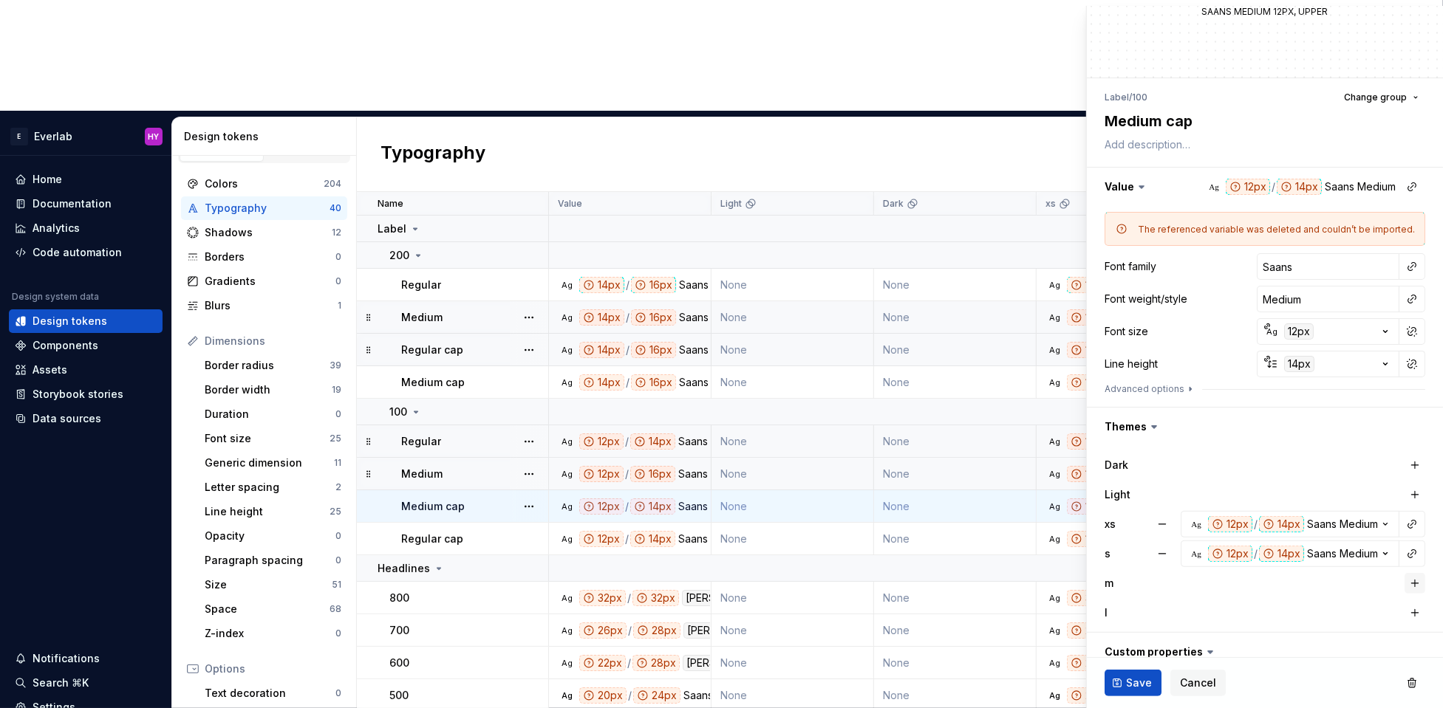
click at [1180, 578] on button "button" at bounding box center [1414, 583] width 21 height 21
click at [1180, 578] on button "button" at bounding box center [1414, 615] width 21 height 21
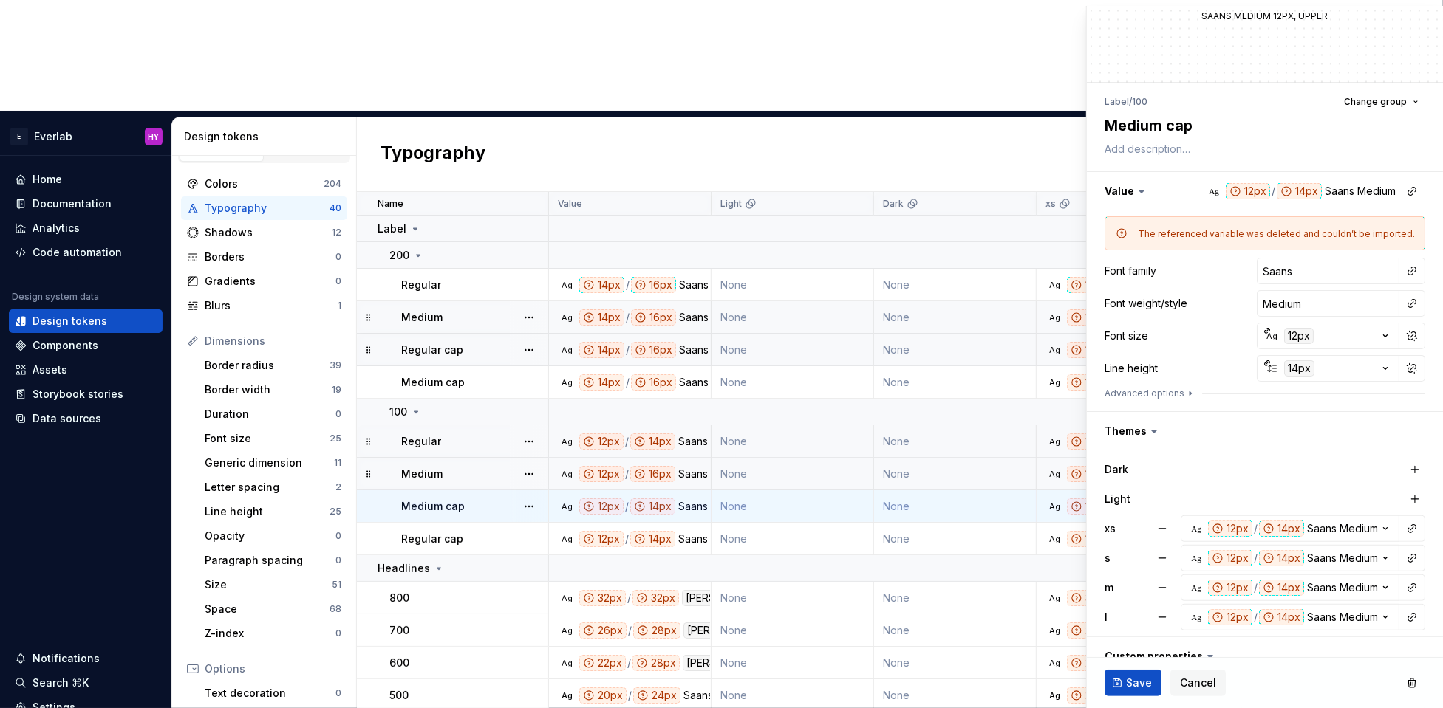
click at [1121, 578] on button "Save" at bounding box center [1132, 683] width 57 height 27
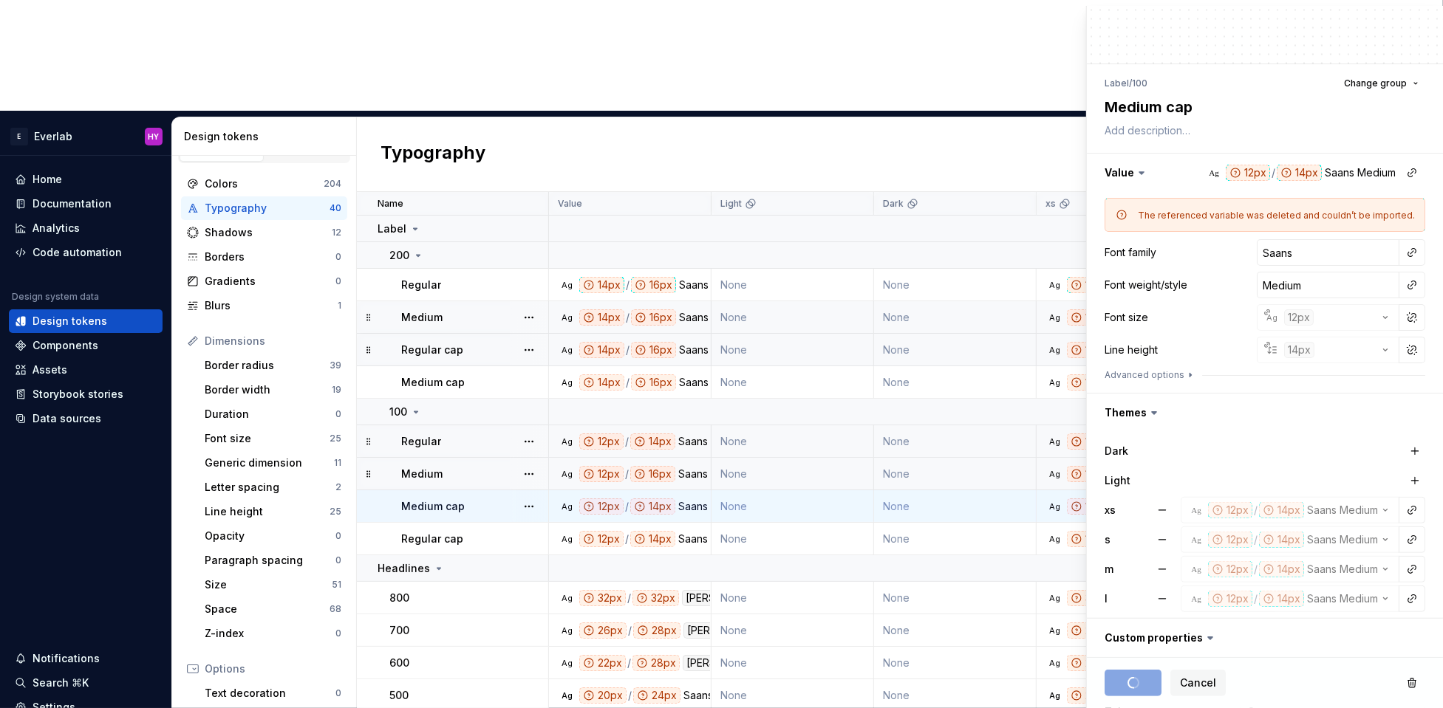
scroll to position [77, 0]
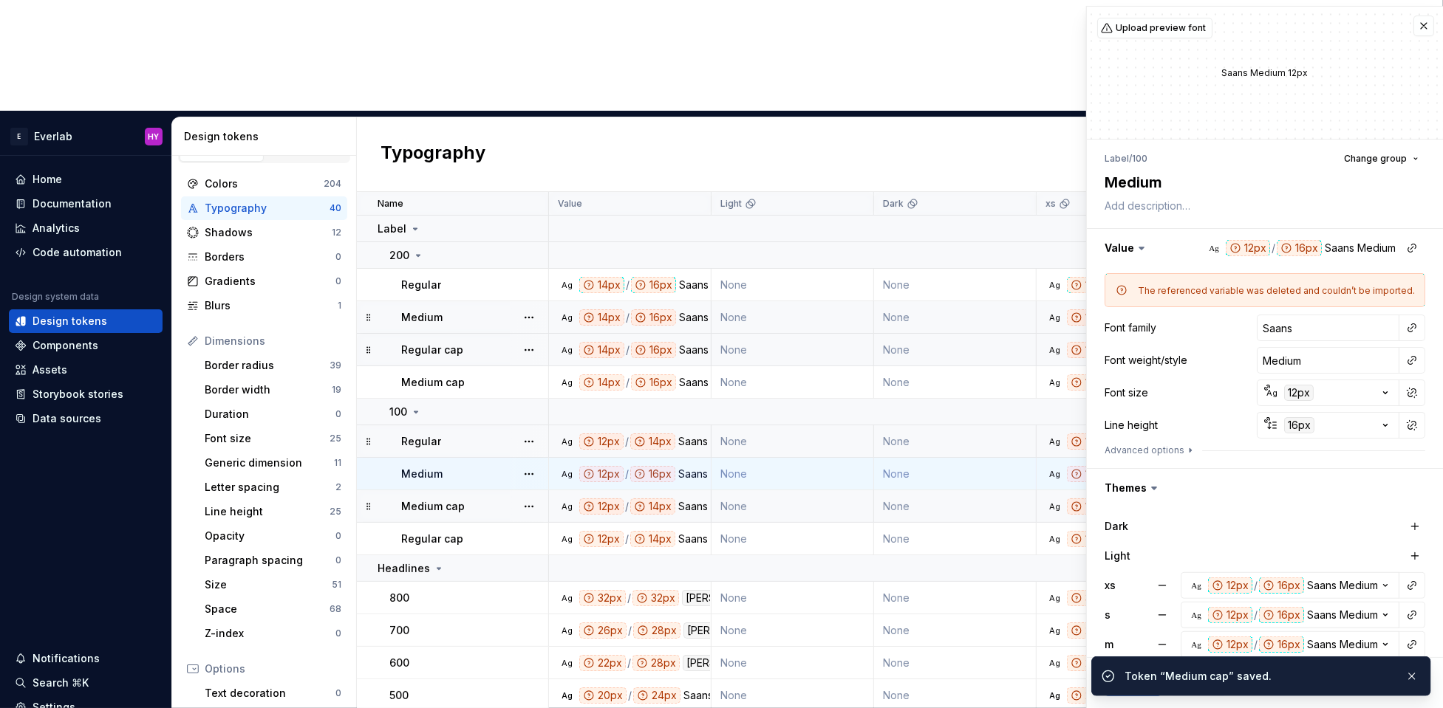
scroll to position [1, 0]
click at [500, 531] on div "Regular cap" at bounding box center [474, 538] width 146 height 15
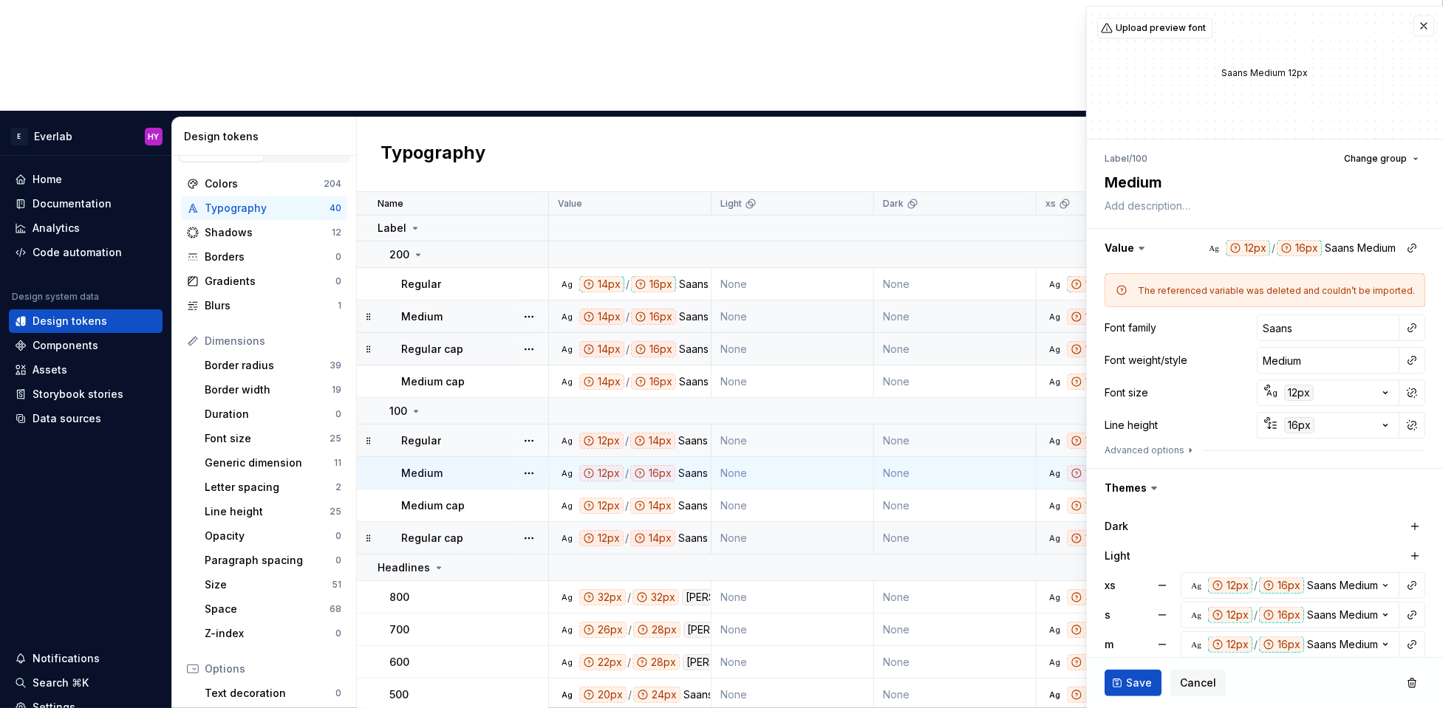
click at [500, 531] on div "Regular cap" at bounding box center [474, 538] width 146 height 15
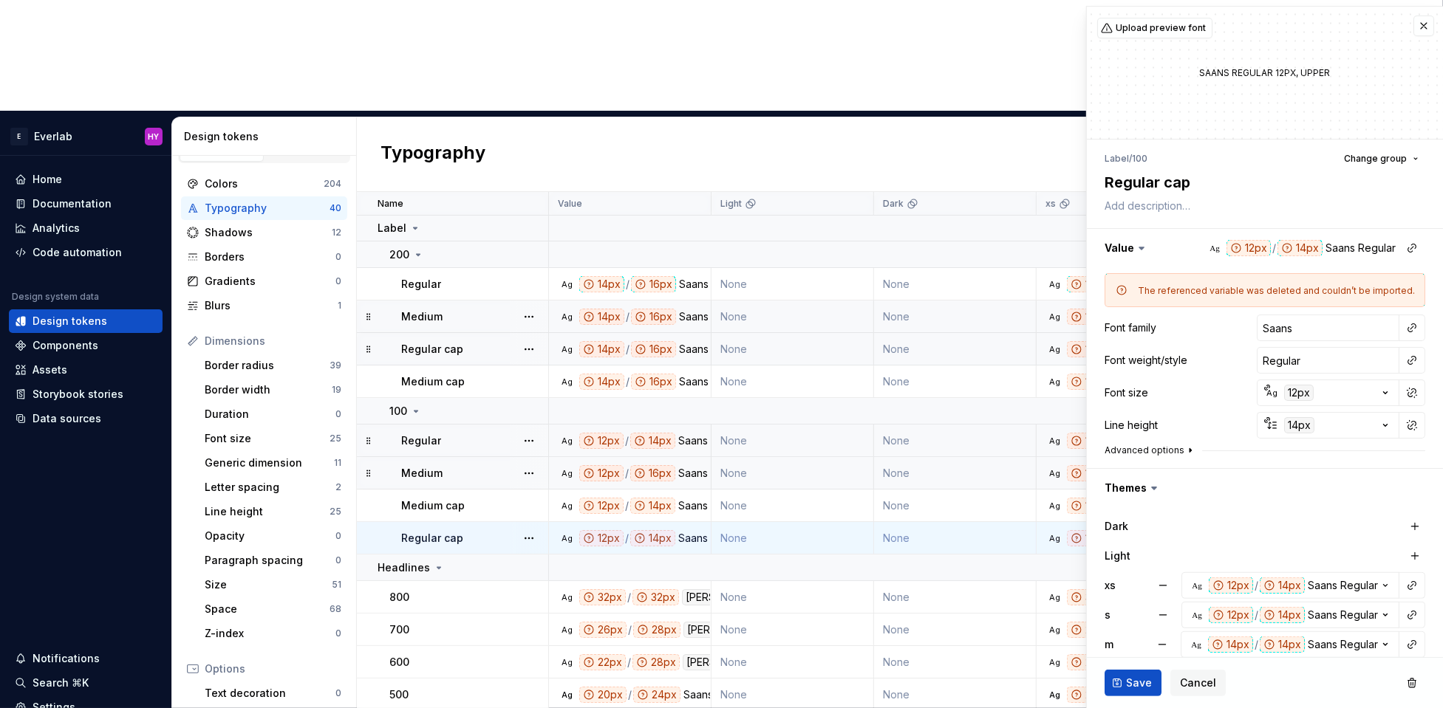
click at [1180, 450] on icon "button" at bounding box center [1190, 451] width 12 height 12
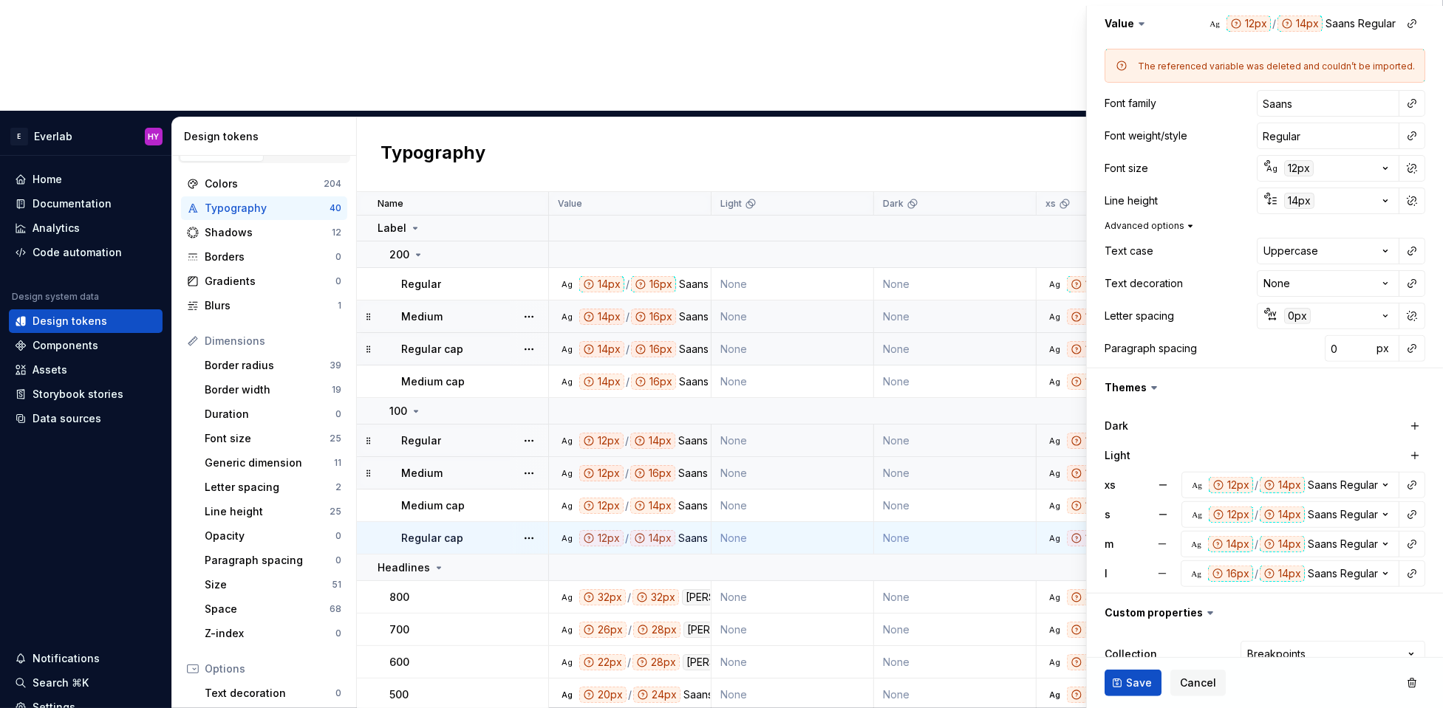
scroll to position [283, 0]
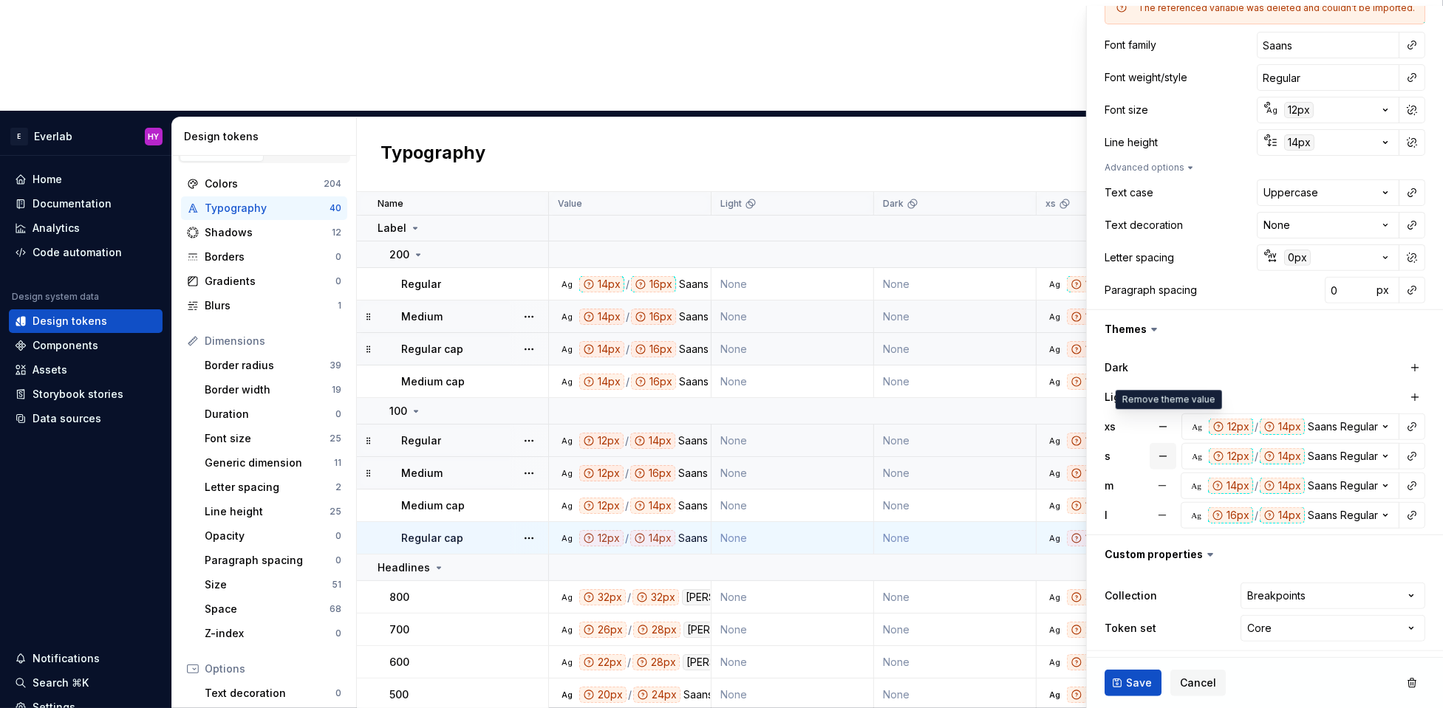
drag, startPoint x: 1171, startPoint y: 421, endPoint x: 1165, endPoint y: 445, distance: 25.1
click at [1171, 421] on button "button" at bounding box center [1162, 427] width 27 height 27
drag, startPoint x: 1165, startPoint y: 450, endPoint x: 1171, endPoint y: 458, distance: 10.0
click at [1165, 451] on button "button" at bounding box center [1162, 456] width 27 height 27
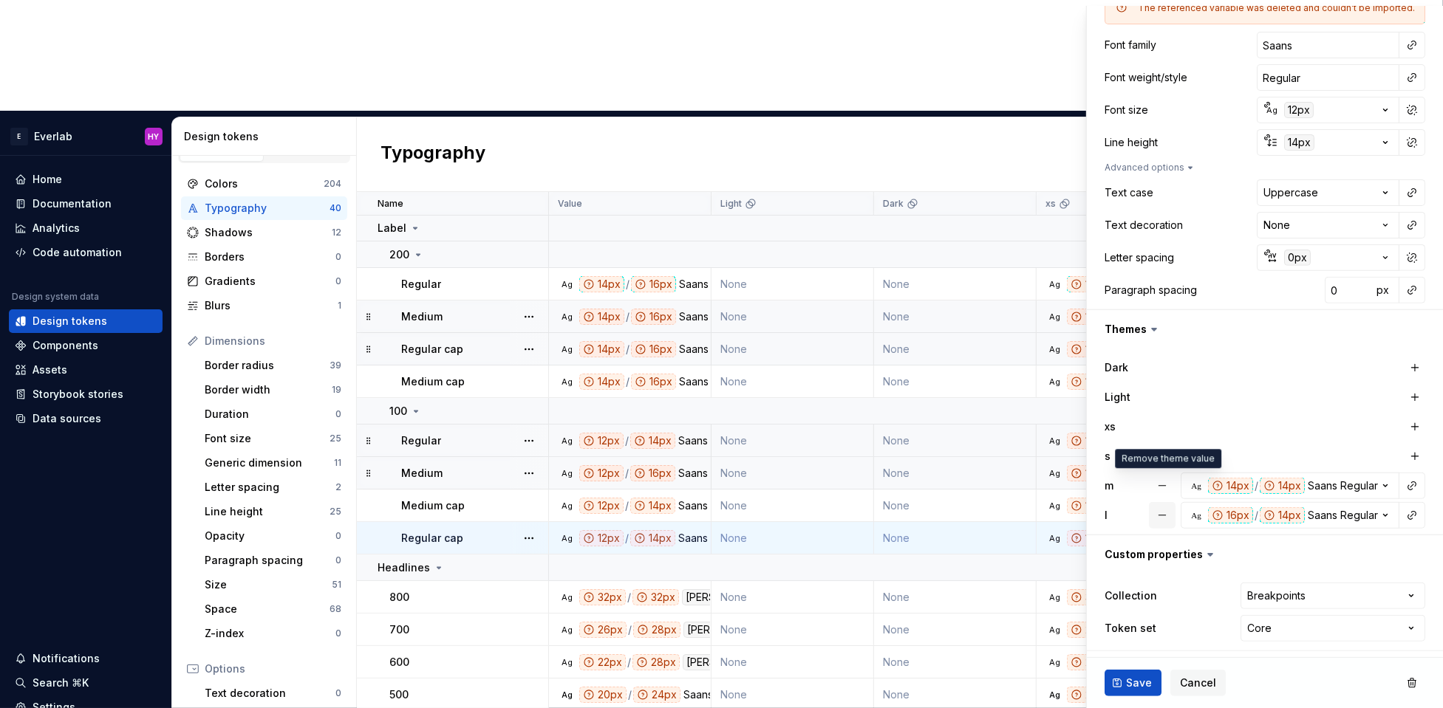
drag, startPoint x: 1168, startPoint y: 482, endPoint x: 1167, endPoint y: 505, distance: 22.9
click at [1169, 485] on button "button" at bounding box center [1162, 486] width 27 height 27
drag, startPoint x: 1166, startPoint y: 511, endPoint x: 1183, endPoint y: 488, distance: 28.5
click at [1166, 511] on button "button" at bounding box center [1162, 515] width 27 height 27
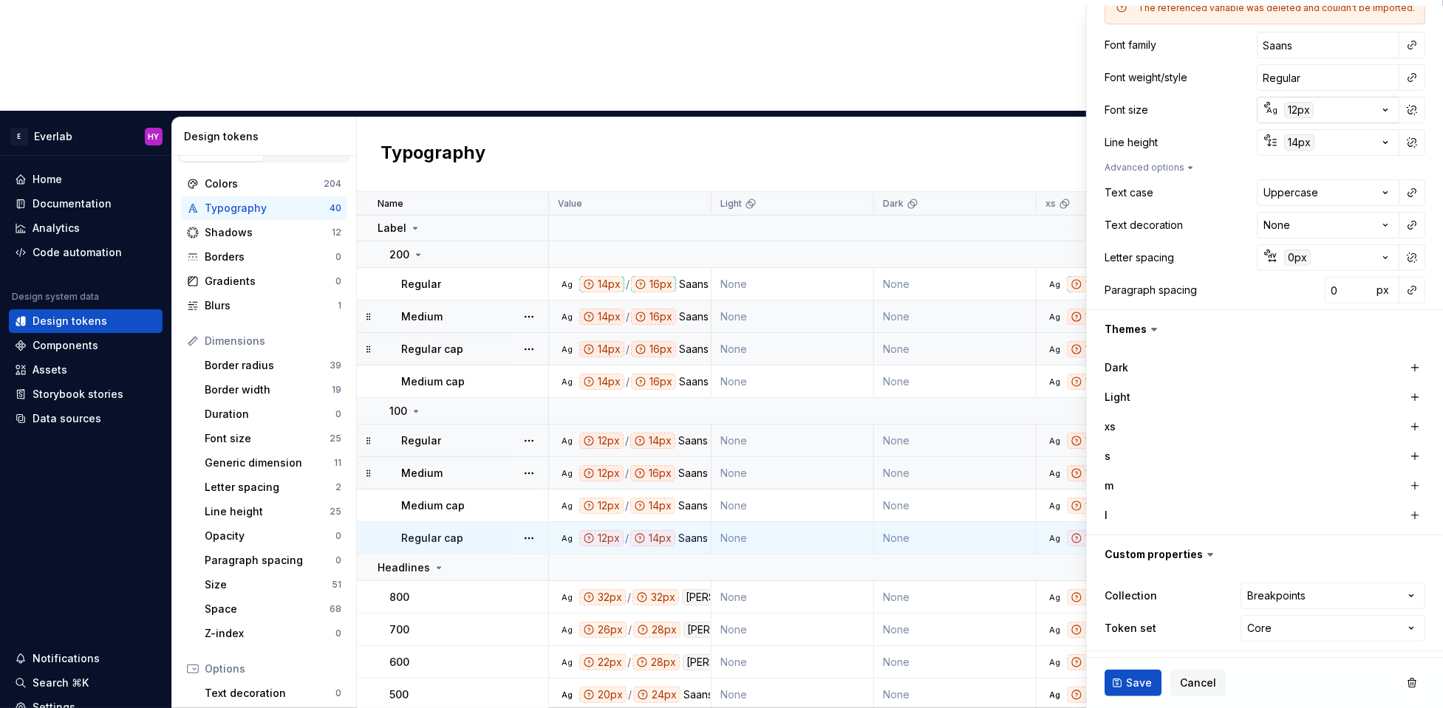
click at [1180, 109] on div "12px" at bounding box center [1299, 110] width 30 height 16
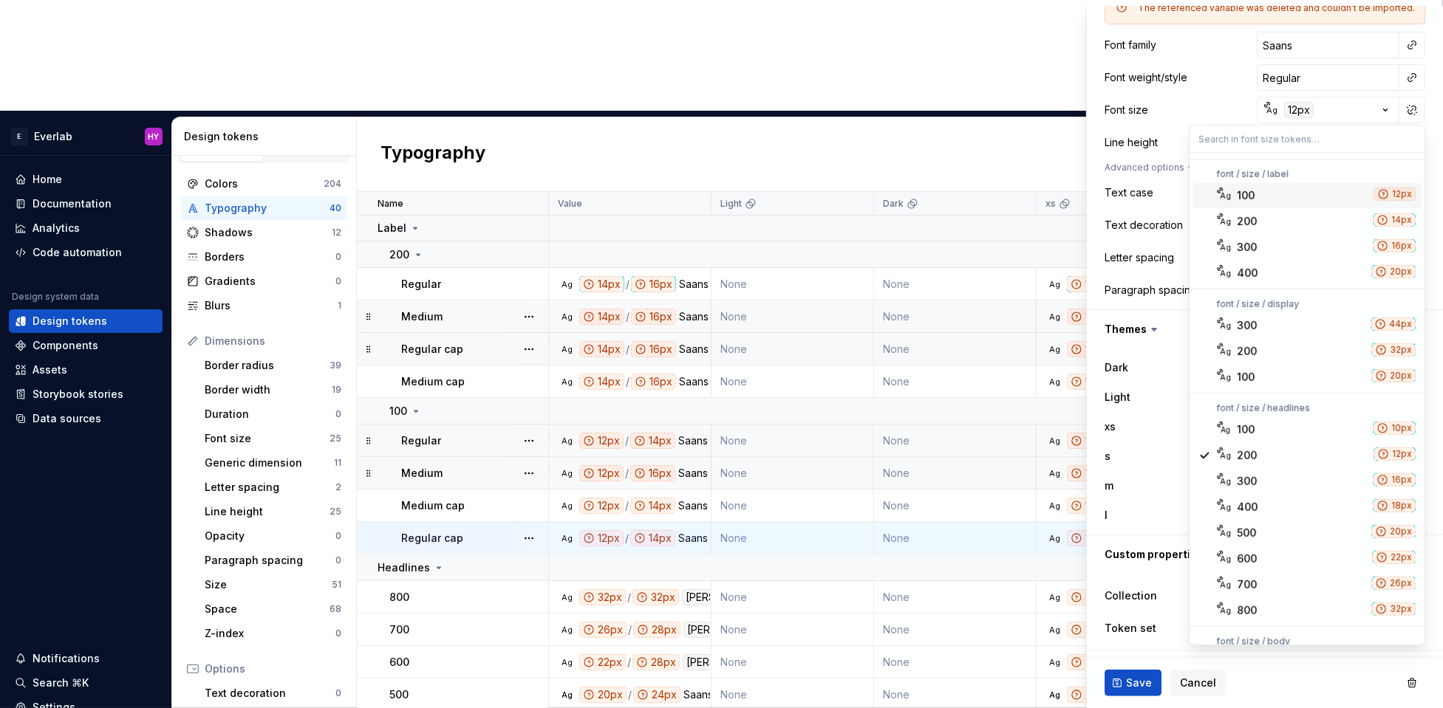
click at [1180, 193] on div "100" at bounding box center [1301, 195] width 131 height 15
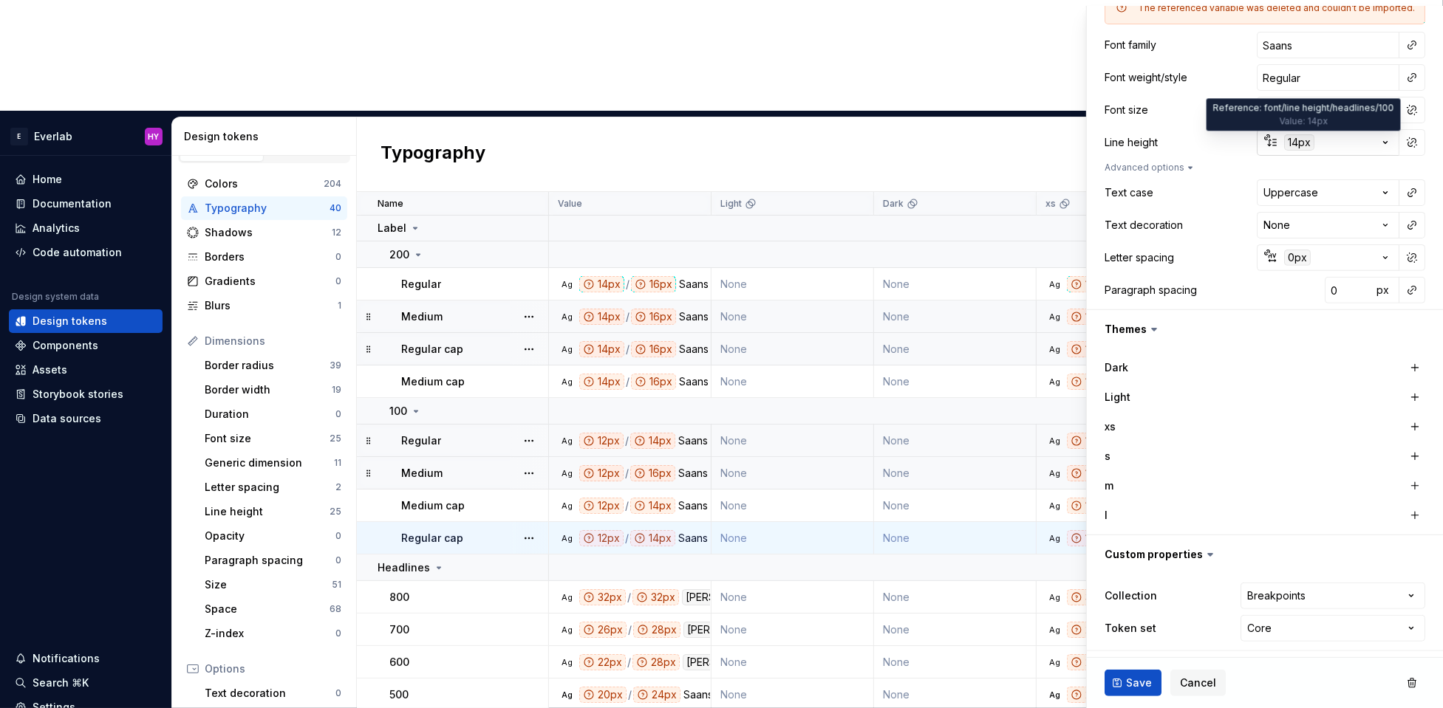
click at [1180, 134] on div "14px" at bounding box center [1299, 142] width 30 height 16
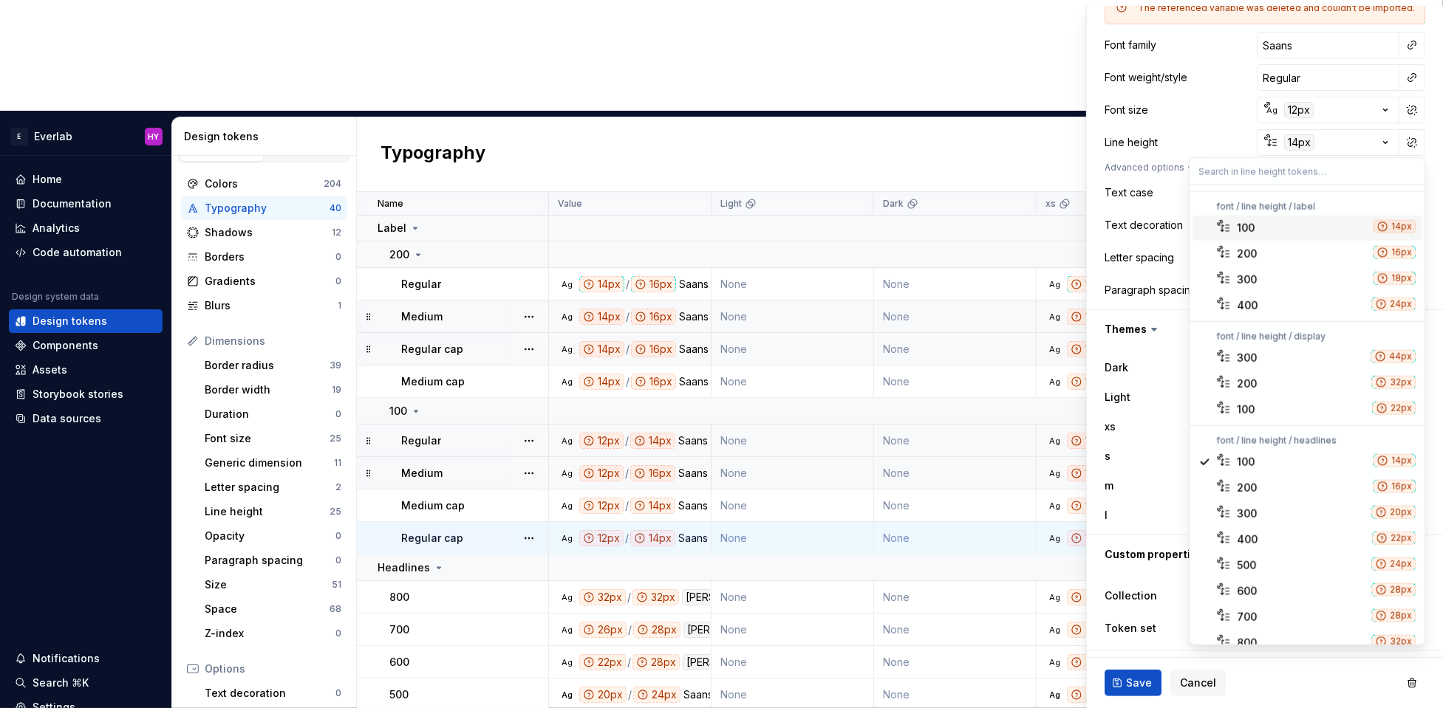
click at [1180, 217] on span "100 14px" at bounding box center [1306, 228] width 229 height 25
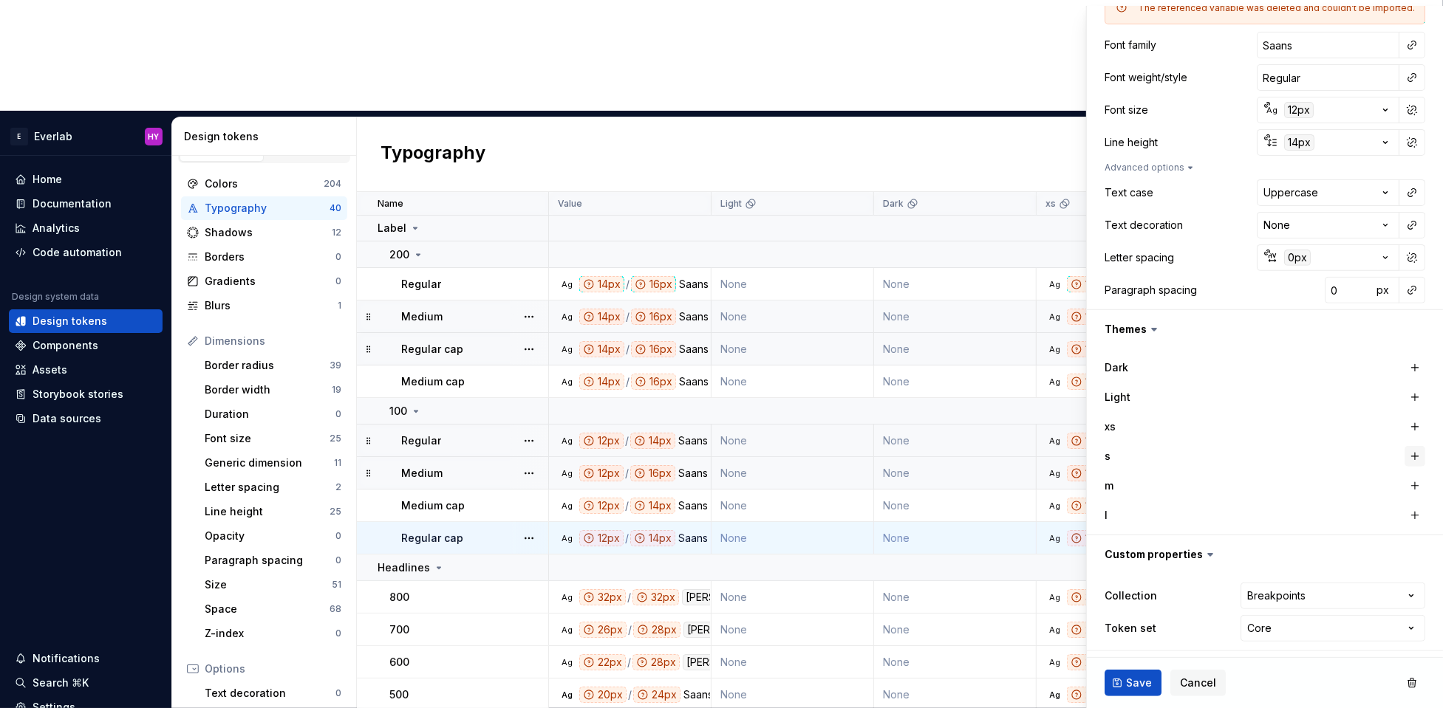
drag, startPoint x: 1417, startPoint y: 425, endPoint x: 1415, endPoint y: 447, distance: 22.3
click at [1180, 425] on button "button" at bounding box center [1414, 427] width 21 height 21
drag, startPoint x: 1414, startPoint y: 463, endPoint x: 1415, endPoint y: 471, distance: 7.5
click at [1180, 464] on button "button" at bounding box center [1414, 456] width 21 height 21
drag, startPoint x: 1415, startPoint y: 492, endPoint x: 1417, endPoint y: 510, distance: 17.8
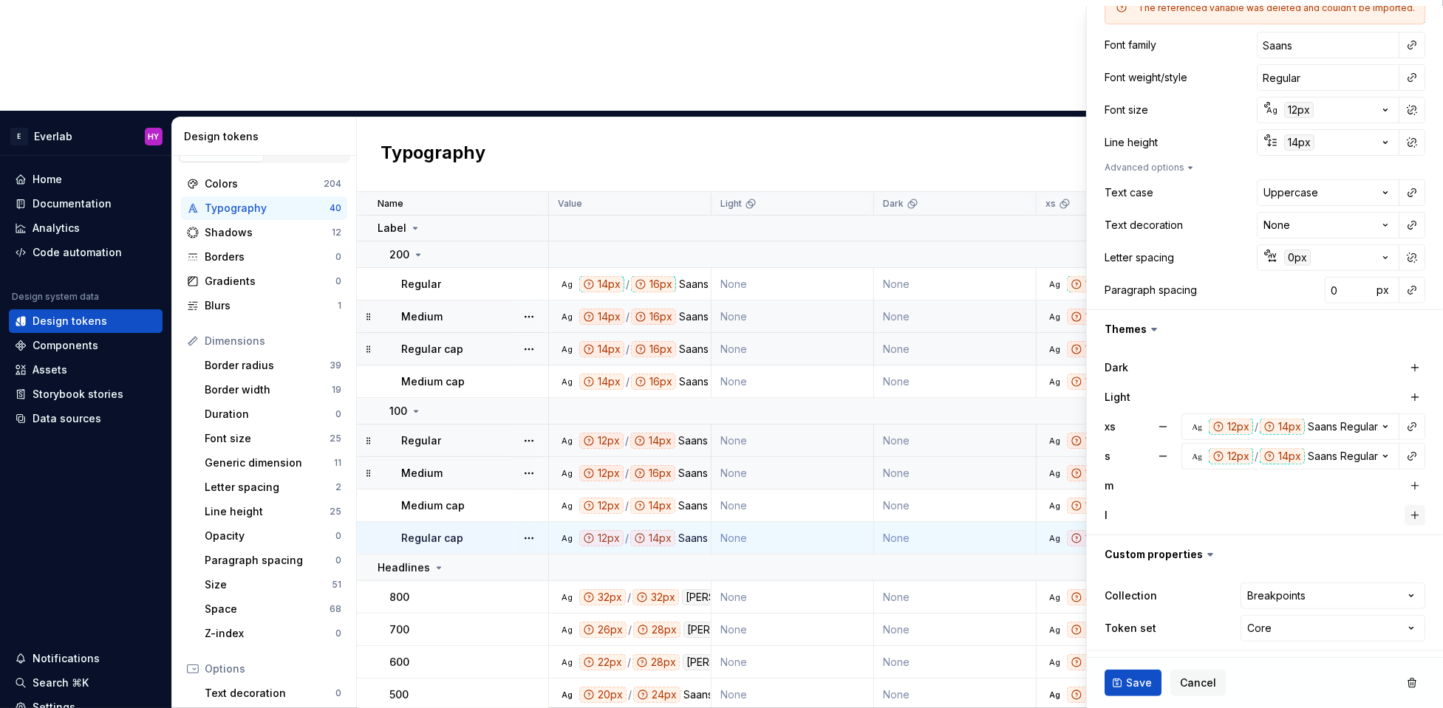
click at [1180, 495] on div "m" at bounding box center [1264, 486] width 321 height 27
drag, startPoint x: 1417, startPoint y: 510, endPoint x: 1322, endPoint y: 633, distance: 155.4
click at [1180, 524] on div "l" at bounding box center [1264, 515] width 321 height 27
click at [1131, 578] on span "Save" at bounding box center [1139, 683] width 26 height 15
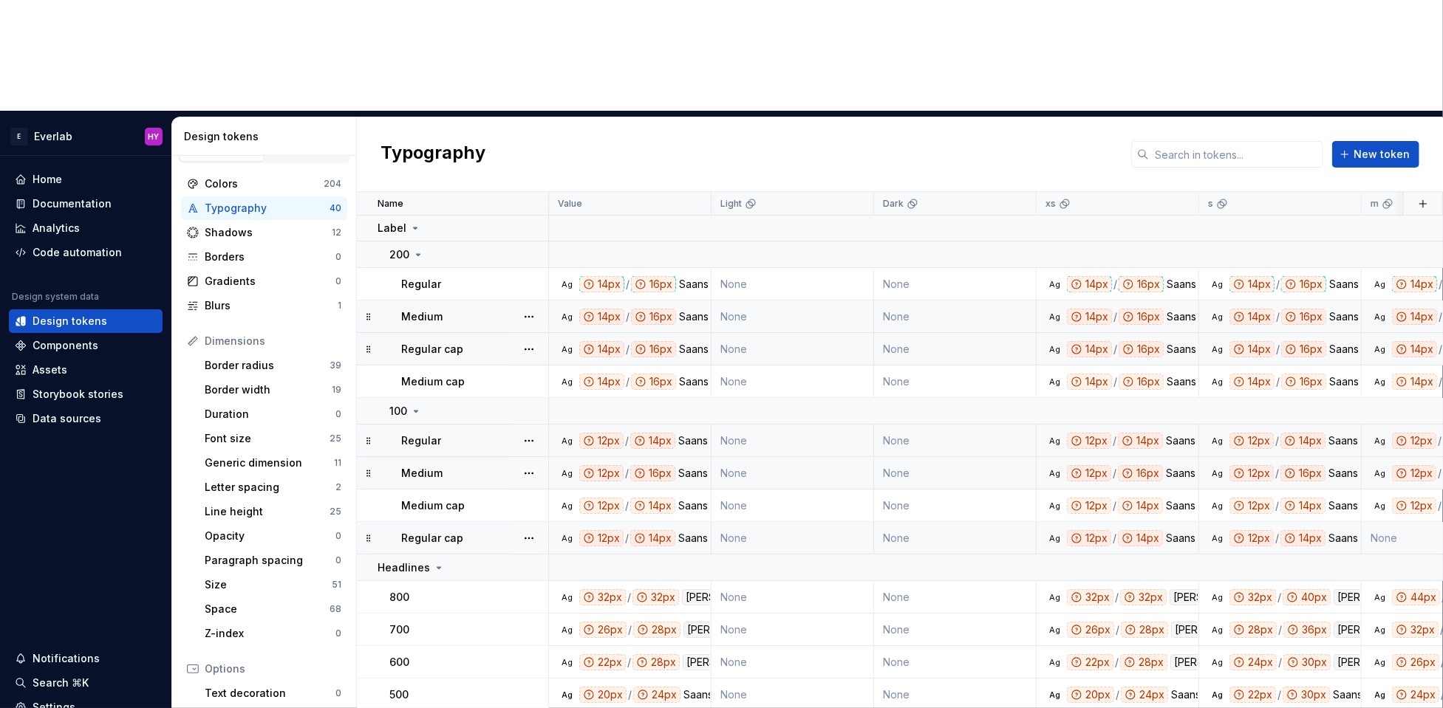
click at [459, 466] on div "Medium" at bounding box center [474, 473] width 146 height 15
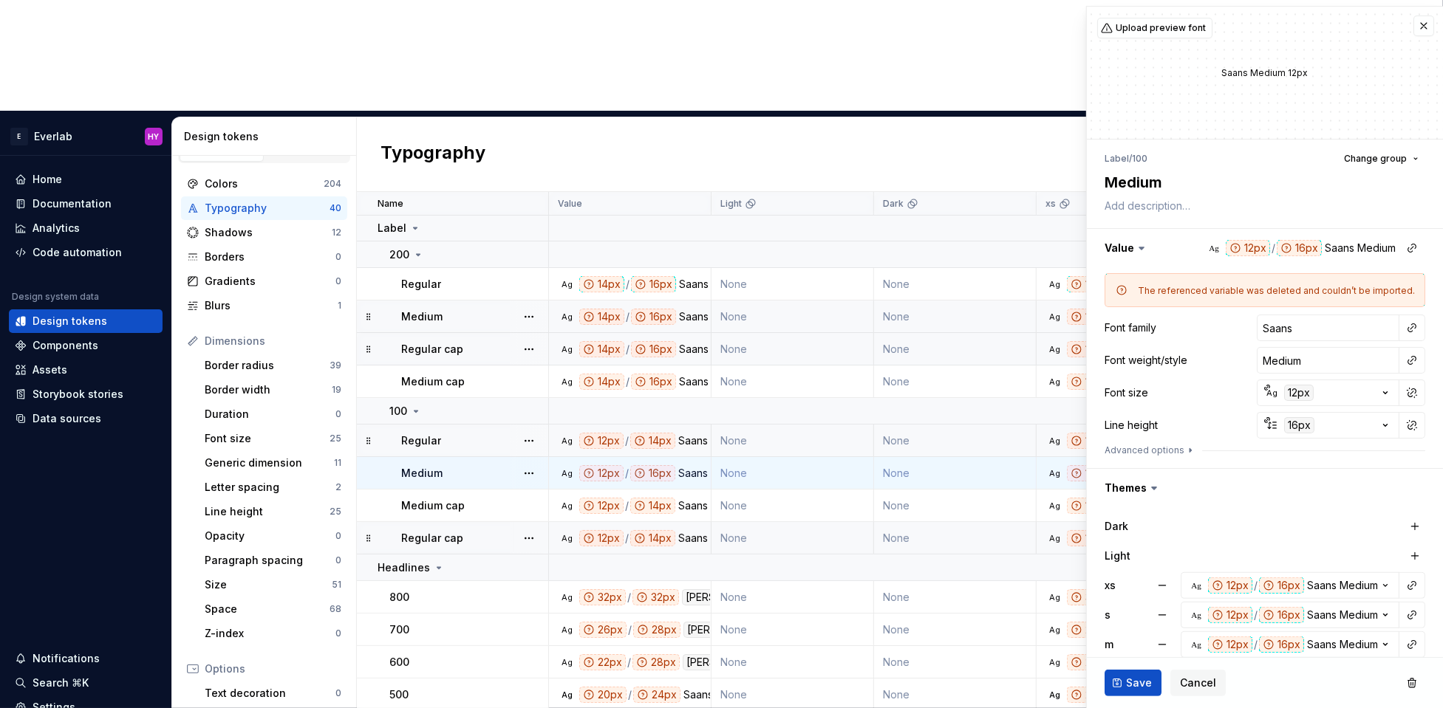
click at [1180, 428] on div "16px" at bounding box center [1299, 425] width 30 height 16
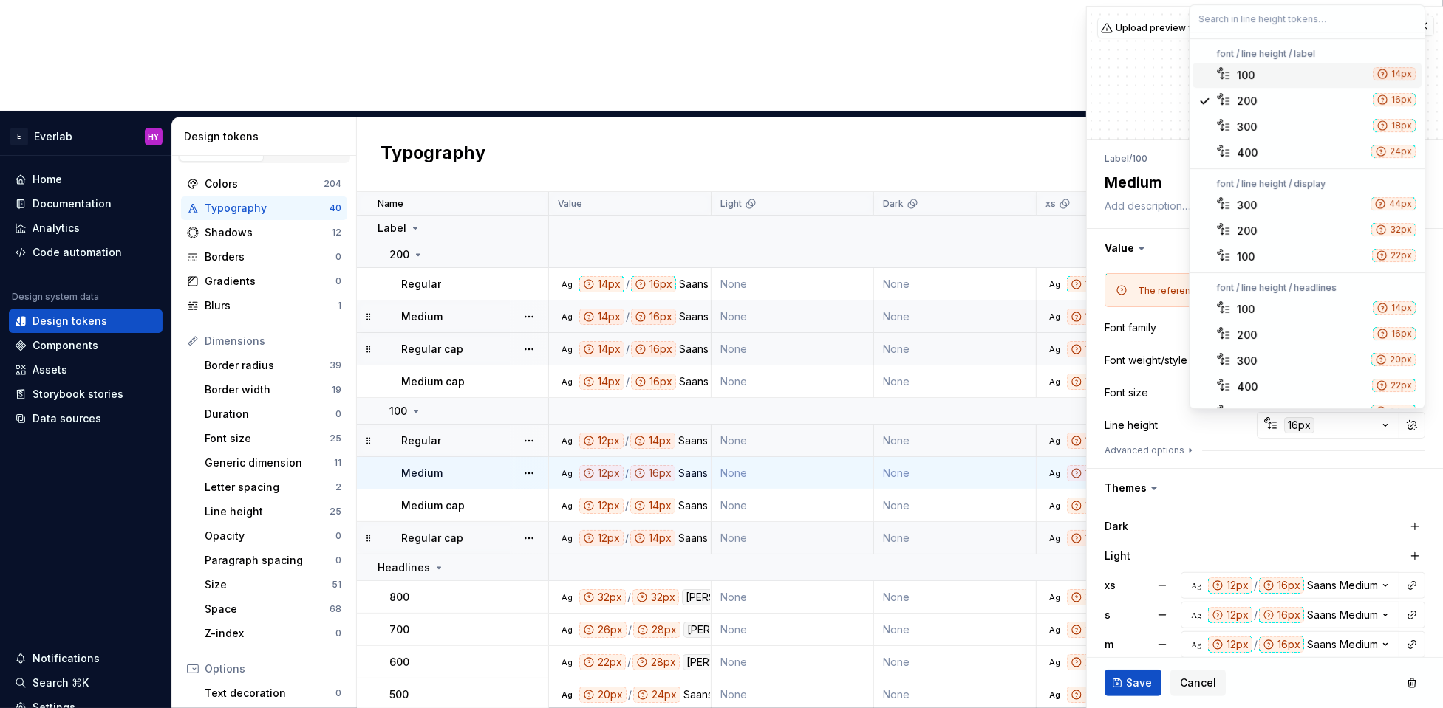
click at [1180, 68] on div "100" at bounding box center [1301, 75] width 130 height 15
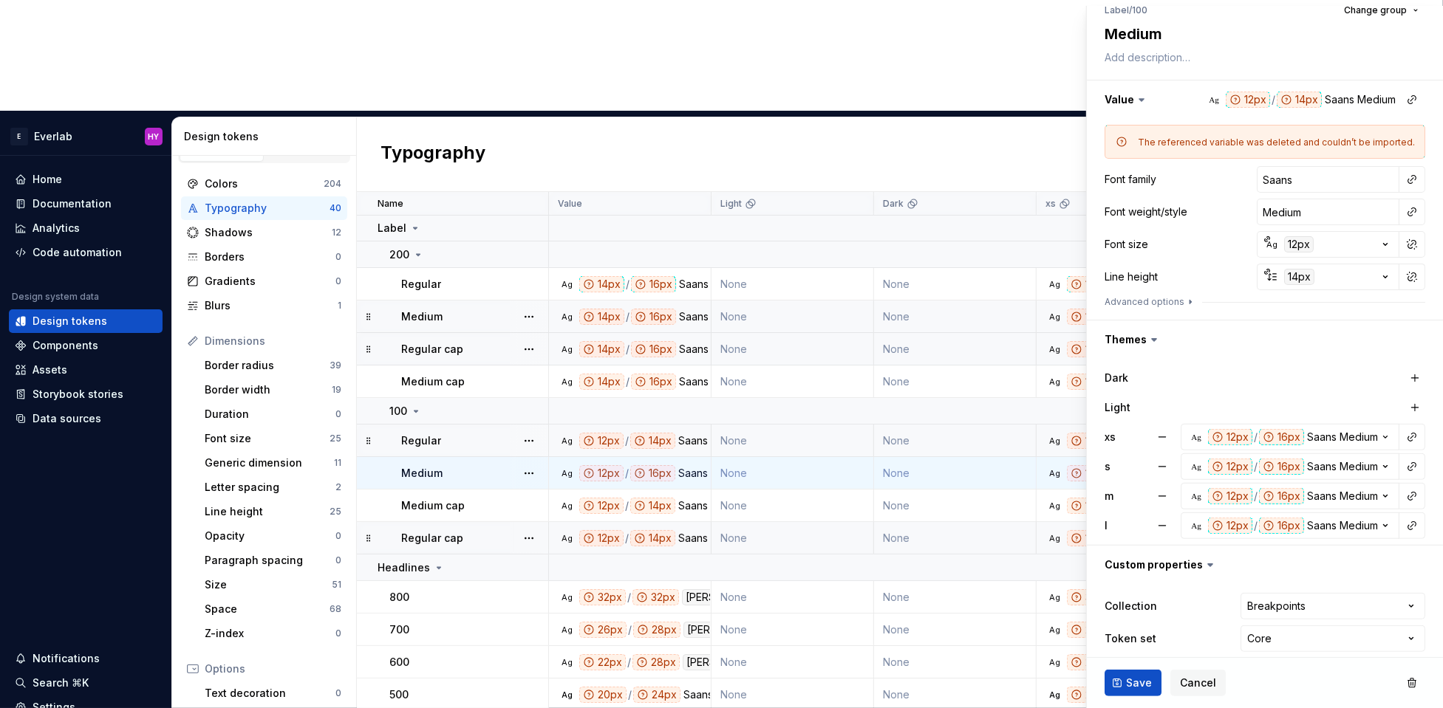
scroll to position [160, 0]
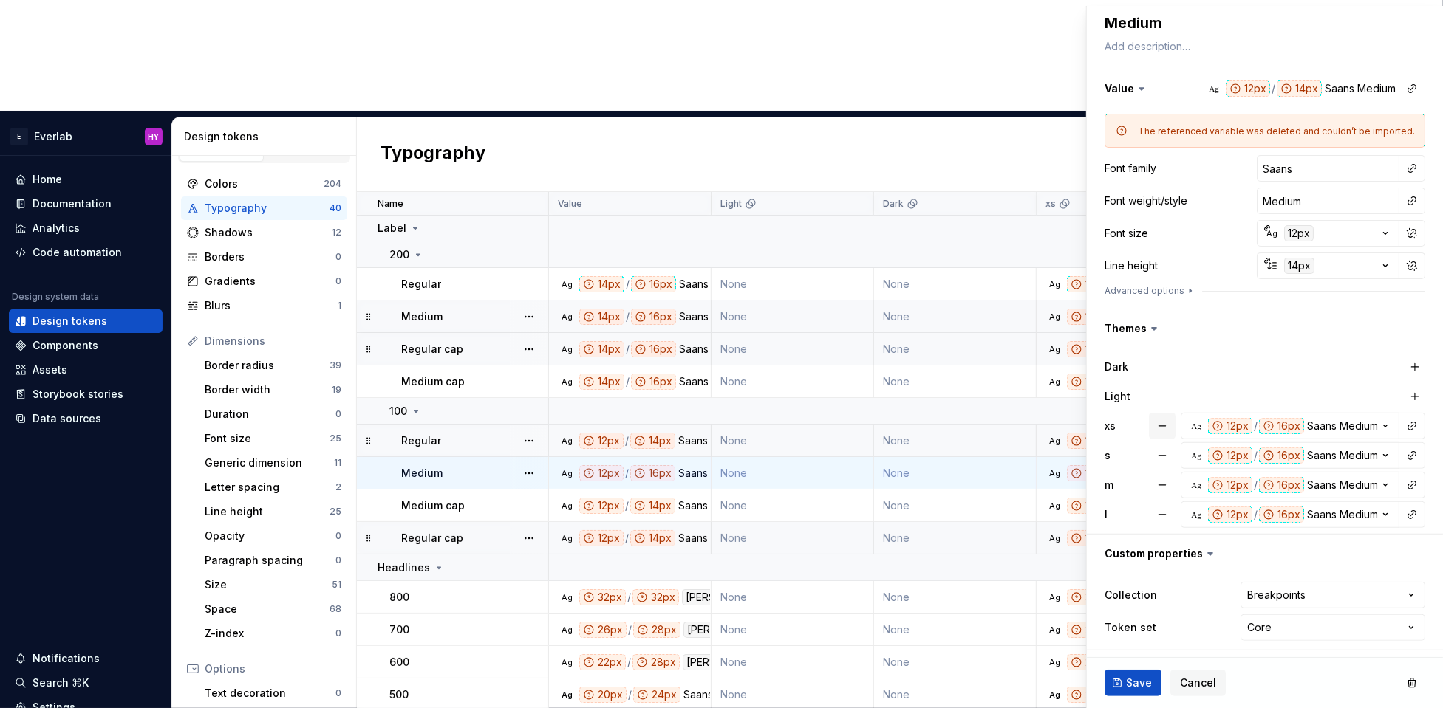
click at [1169, 422] on button "button" at bounding box center [1162, 426] width 27 height 27
click at [1169, 450] on button "button" at bounding box center [1162, 455] width 27 height 27
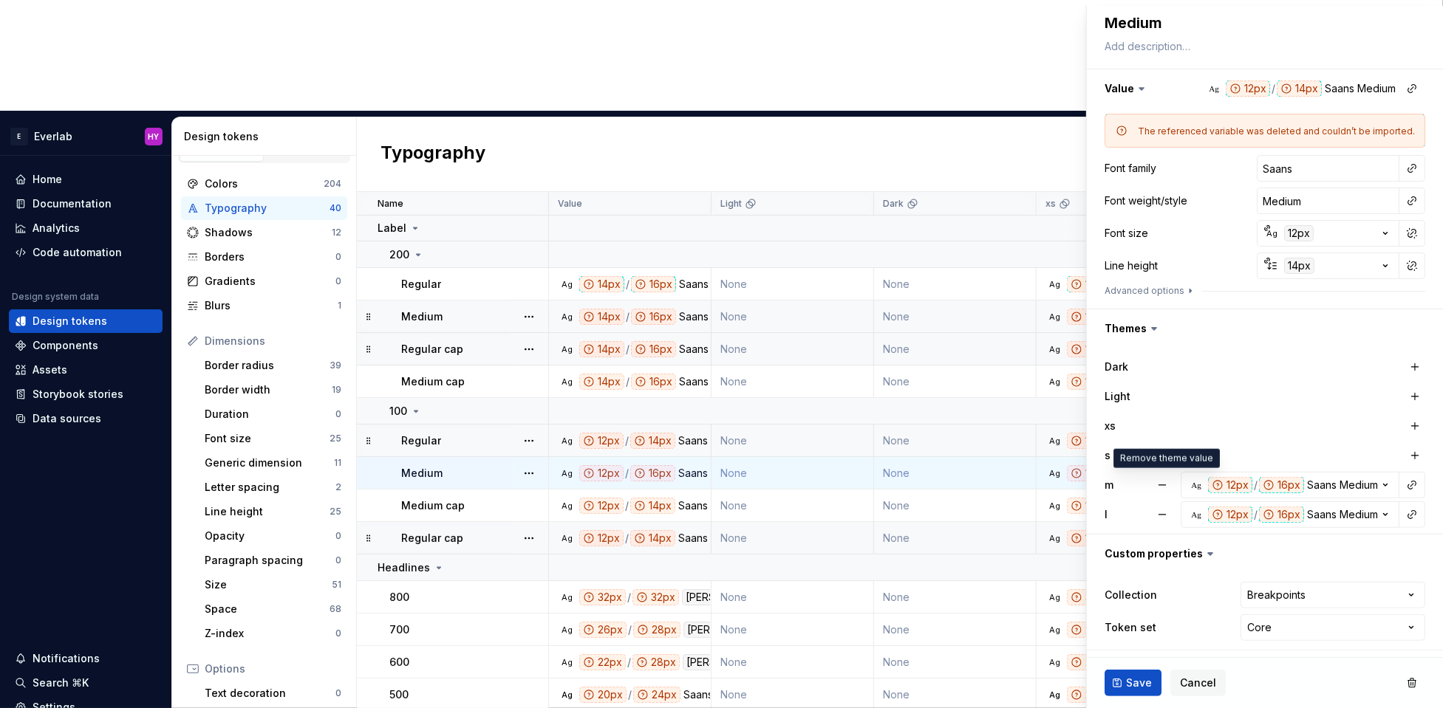
drag, startPoint x: 1166, startPoint y: 475, endPoint x: 1165, endPoint y: 491, distance: 16.3
click at [1166, 476] on button "button" at bounding box center [1162, 485] width 27 height 27
click at [1163, 502] on button "button" at bounding box center [1162, 515] width 27 height 27
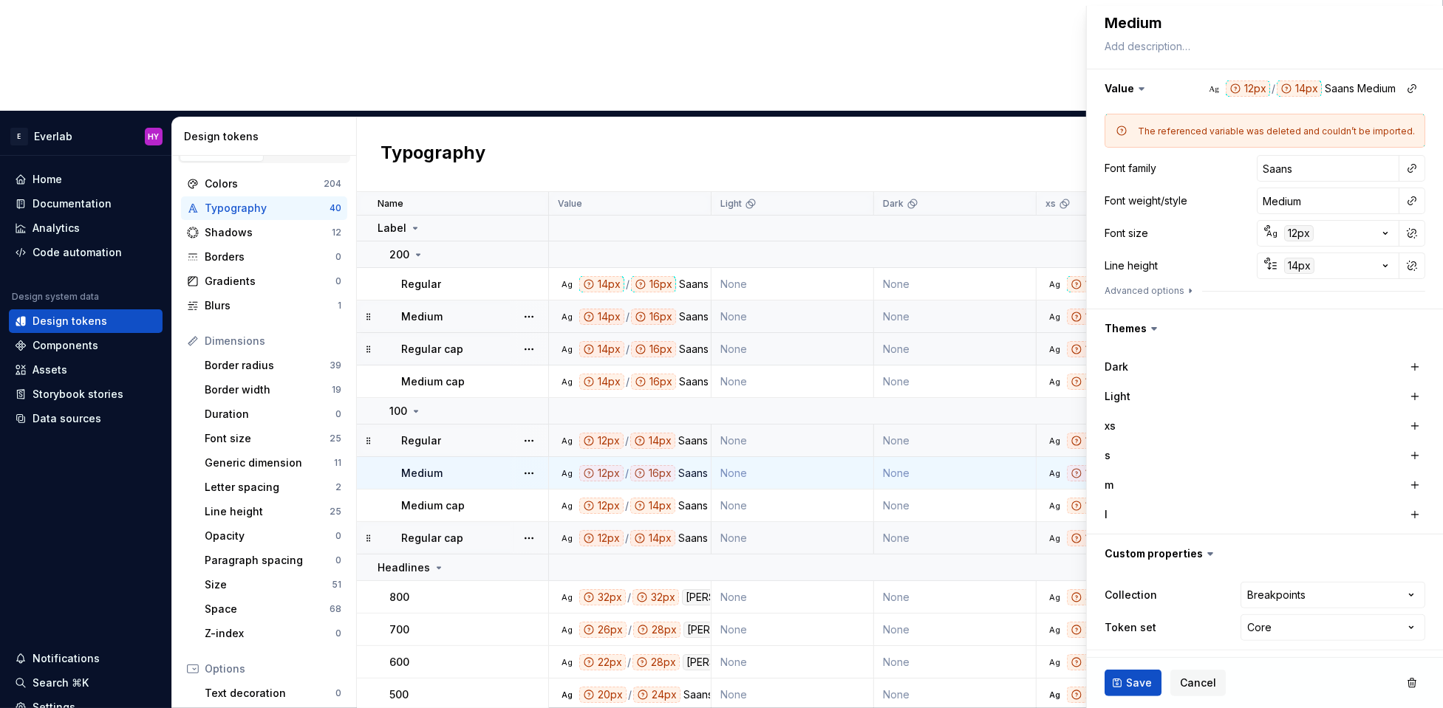
drag, startPoint x: 1418, startPoint y: 425, endPoint x: 1417, endPoint y: 442, distance: 17.1
click at [1180, 429] on button "button" at bounding box center [1414, 426] width 21 height 21
drag, startPoint x: 1413, startPoint y: 455, endPoint x: 1416, endPoint y: 471, distance: 15.8
click at [1180, 457] on button "button" at bounding box center [1414, 455] width 21 height 21
click at [1180, 484] on button "button" at bounding box center [1414, 485] width 21 height 21
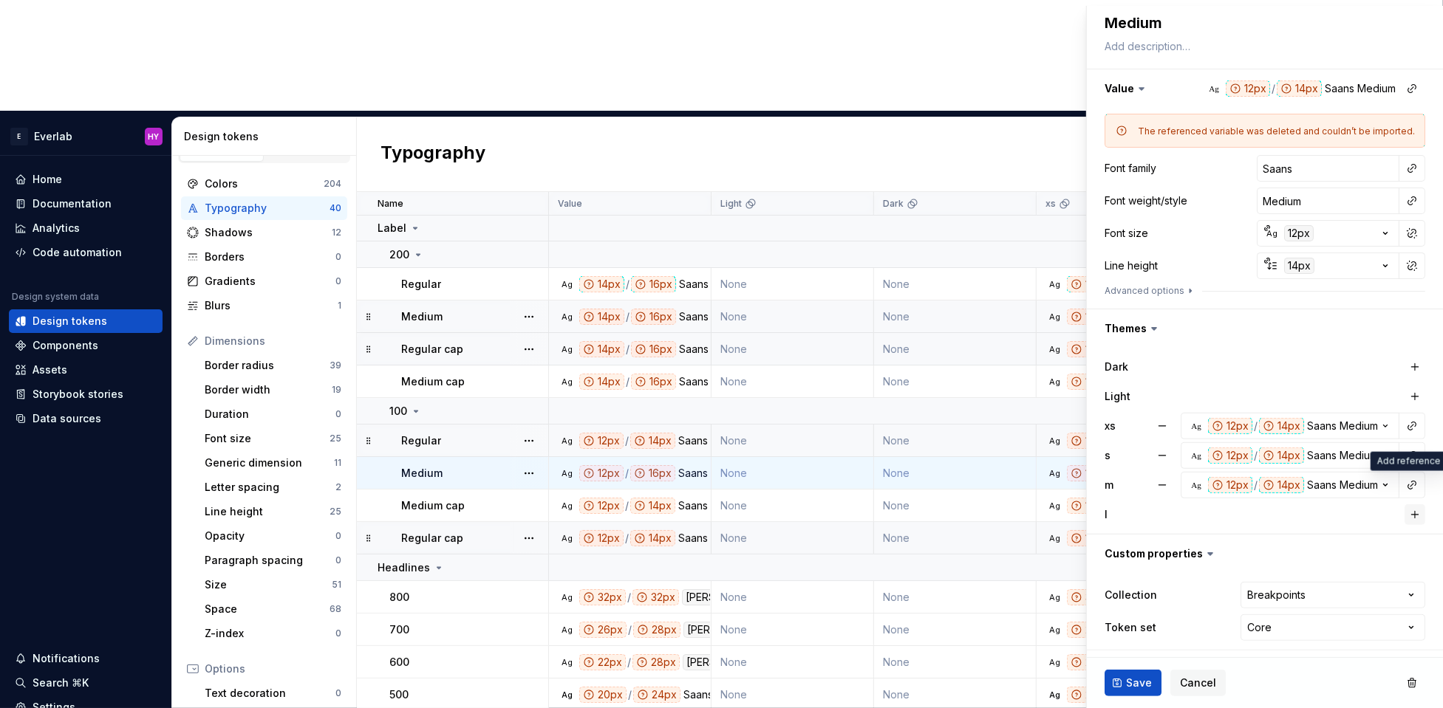
click at [1180, 504] on button "button" at bounding box center [1414, 514] width 21 height 21
click at [1126, 578] on span "Save" at bounding box center [1139, 683] width 26 height 15
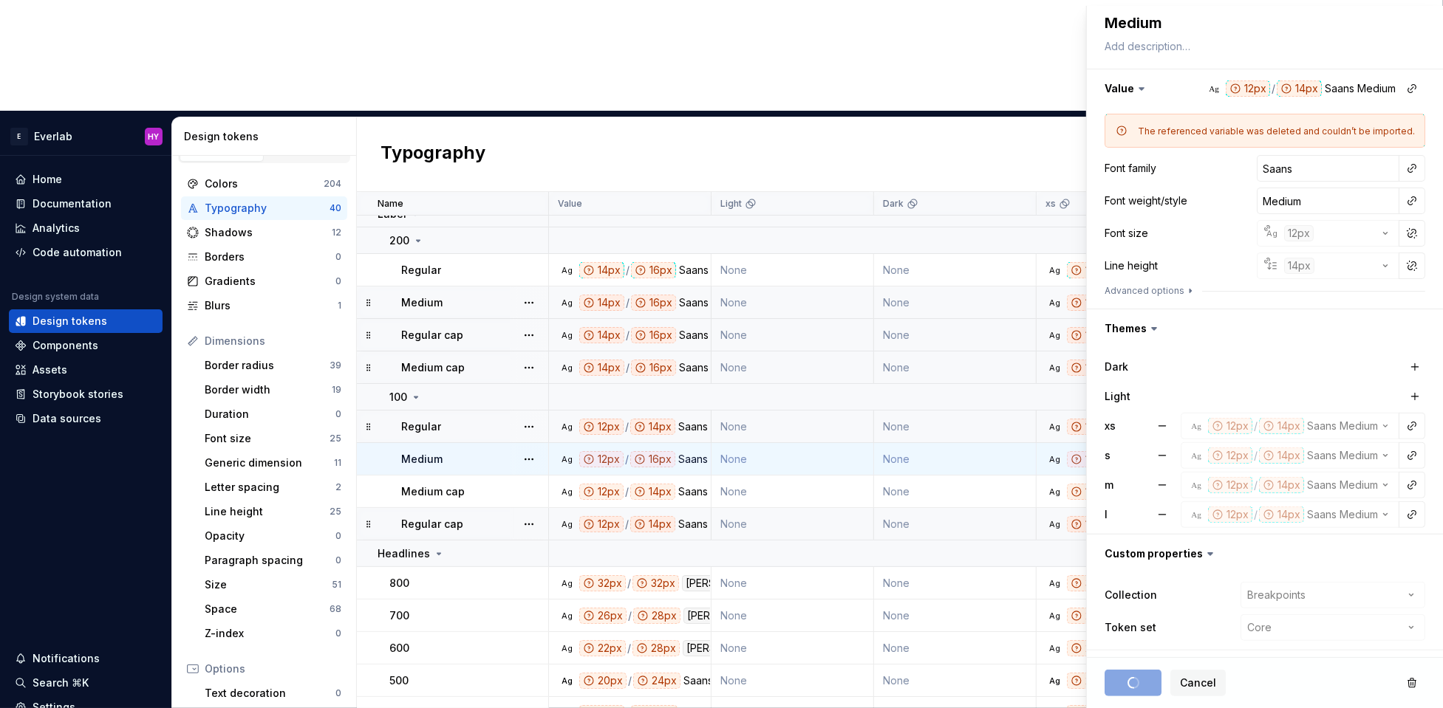
scroll to position [19, 0]
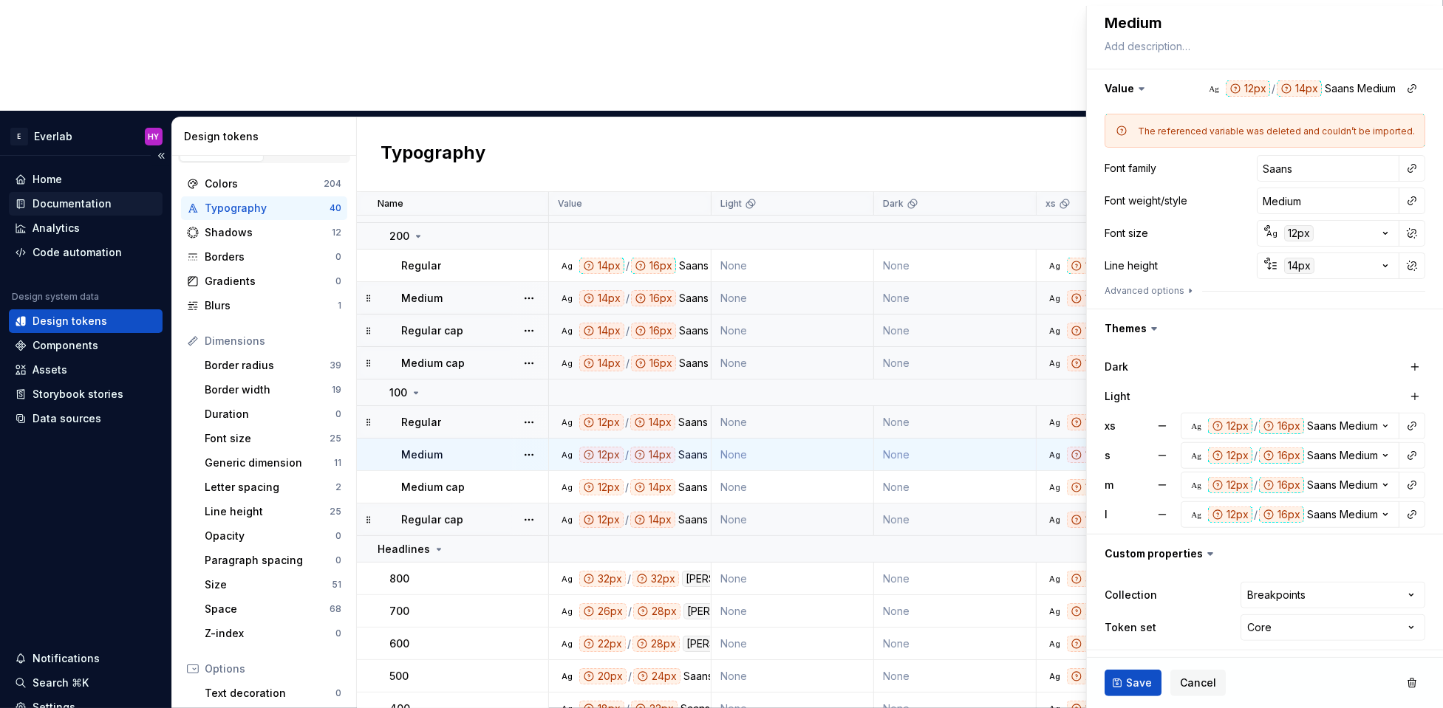
type textarea "*"
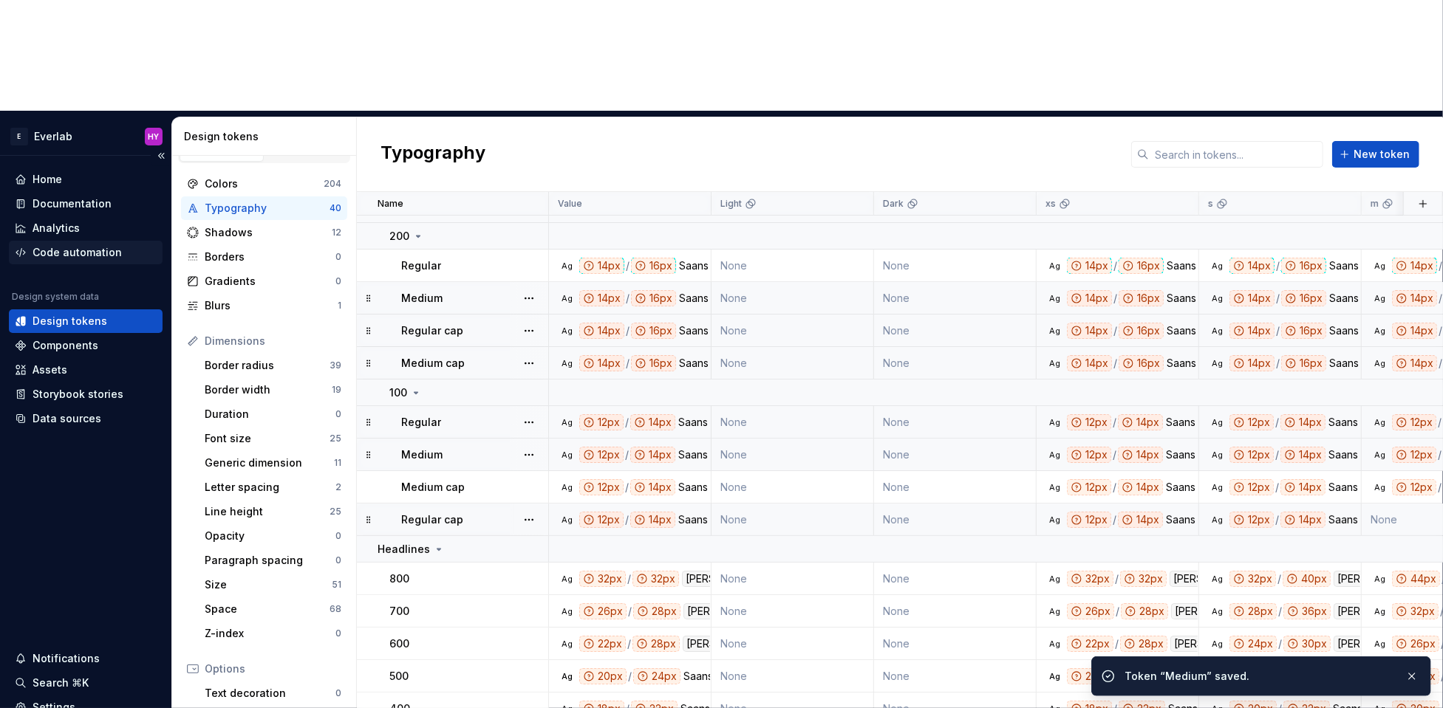
click at [104, 245] on div "Code automation" at bounding box center [77, 252] width 89 height 15
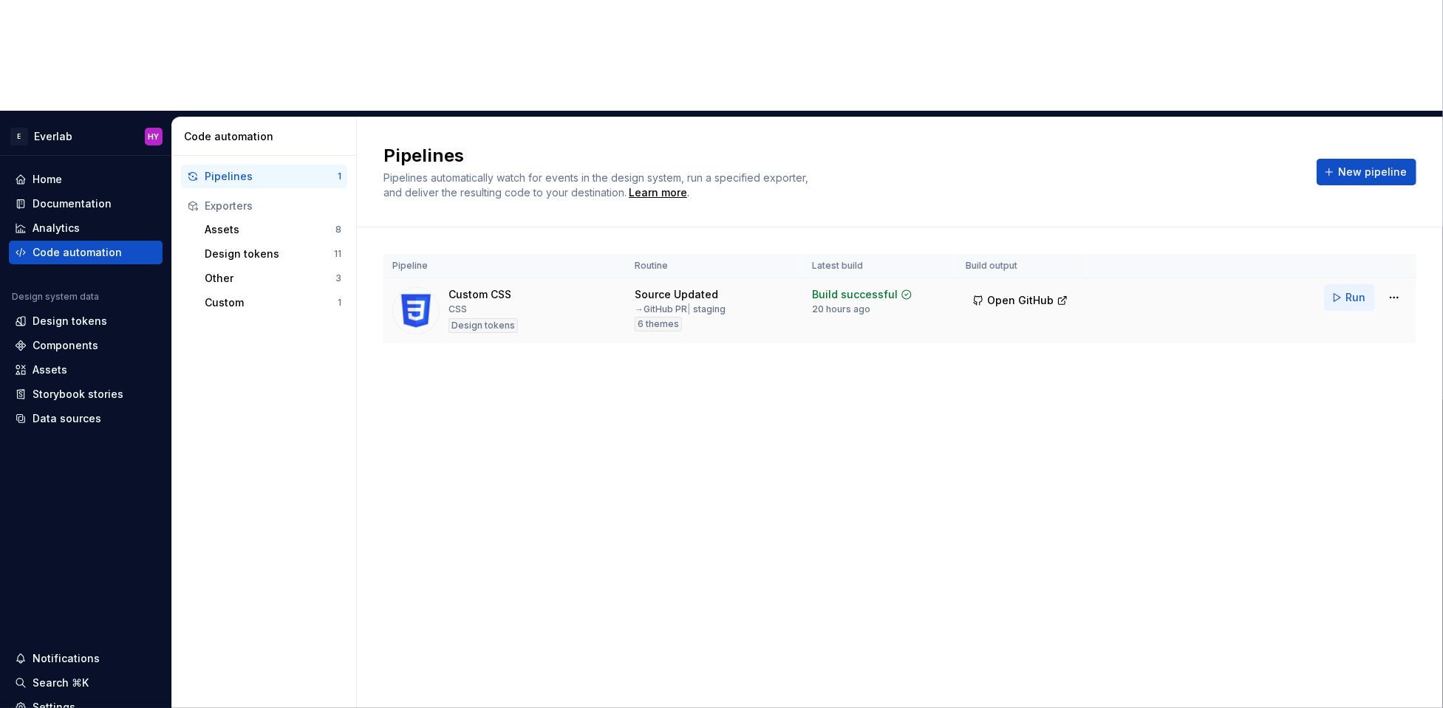
click at [1180, 290] on span "Run" at bounding box center [1355, 297] width 20 height 15
click at [1180, 186] on html "E Everlab HY Home Documentation Analytics Code automation Design system data De…" at bounding box center [721, 354] width 1443 height 708
click at [1180, 219] on div "Edit pipeline" at bounding box center [1376, 218] width 126 height 15
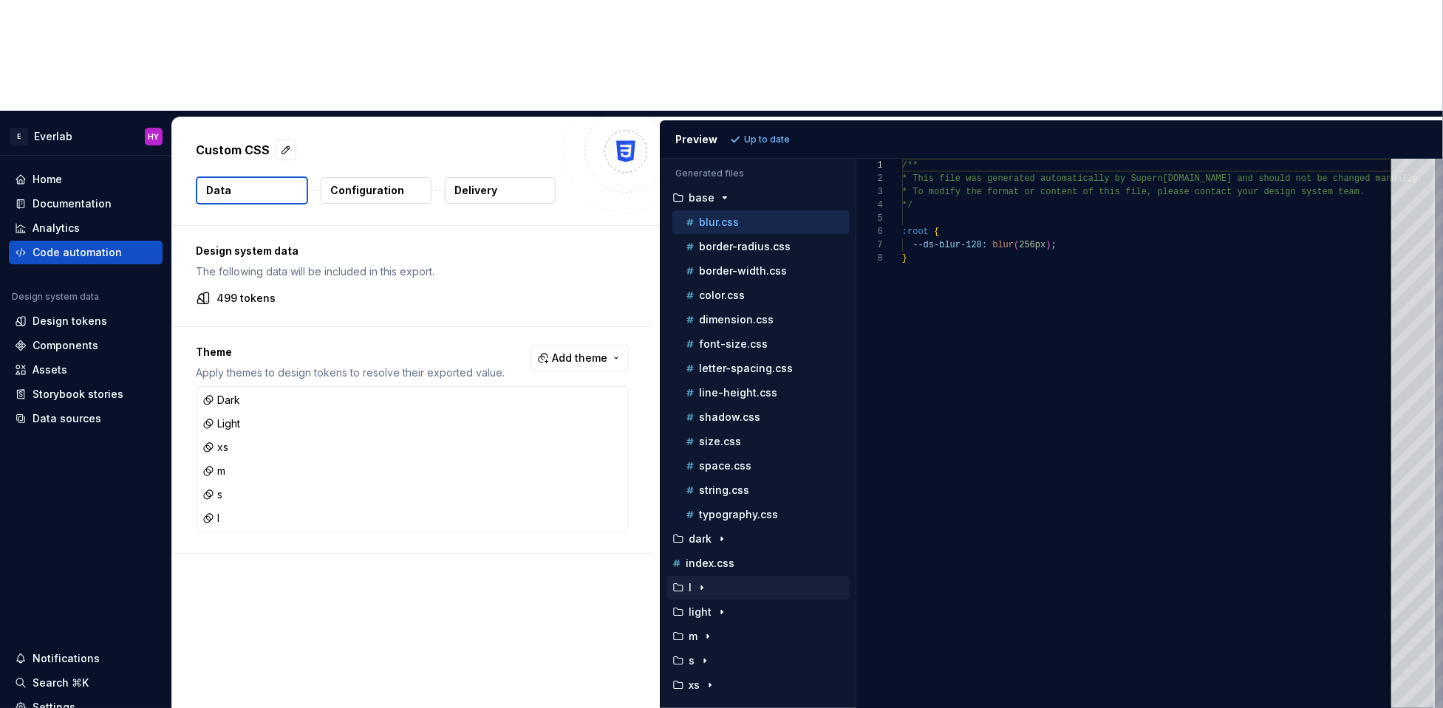
click at [711, 578] on div "l" at bounding box center [759, 588] width 180 height 12
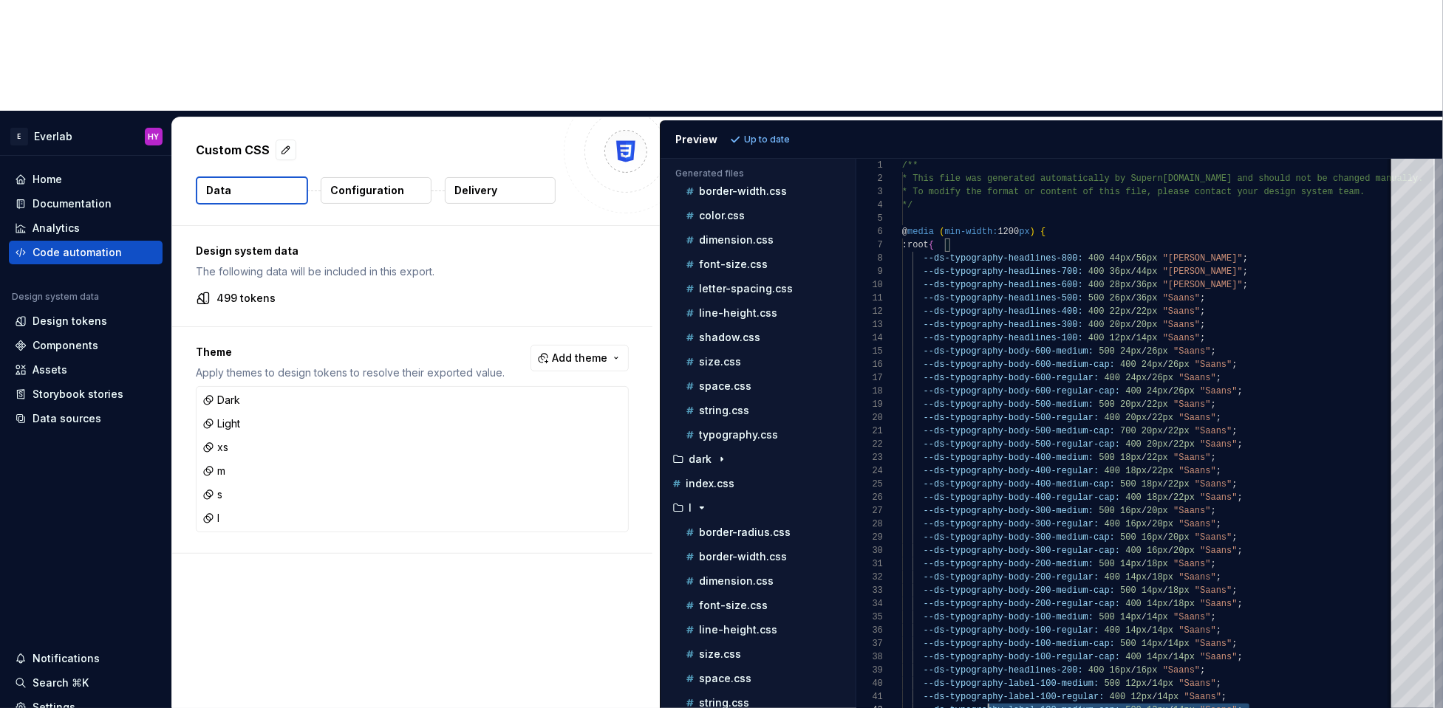
scroll to position [0, 69]
type textarea "**********"
drag, startPoint x: 1262, startPoint y: 657, endPoint x: 911, endPoint y: 571, distance: 362.1
click at [911, 571] on div "/** * This file was generated automatically by Supern ova.io and should not be …" at bounding box center [1162, 489] width 520 height 660
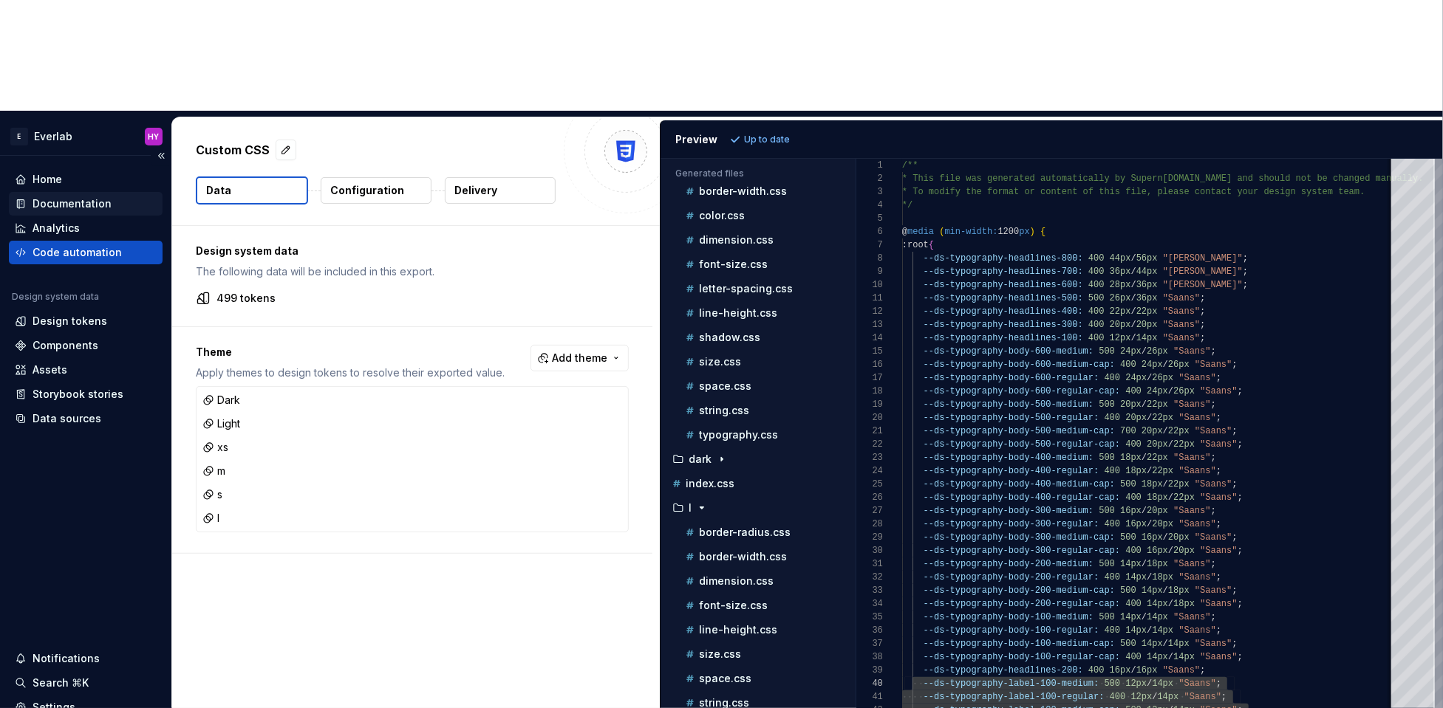
click at [105, 196] on div "Documentation" at bounding box center [72, 203] width 79 height 15
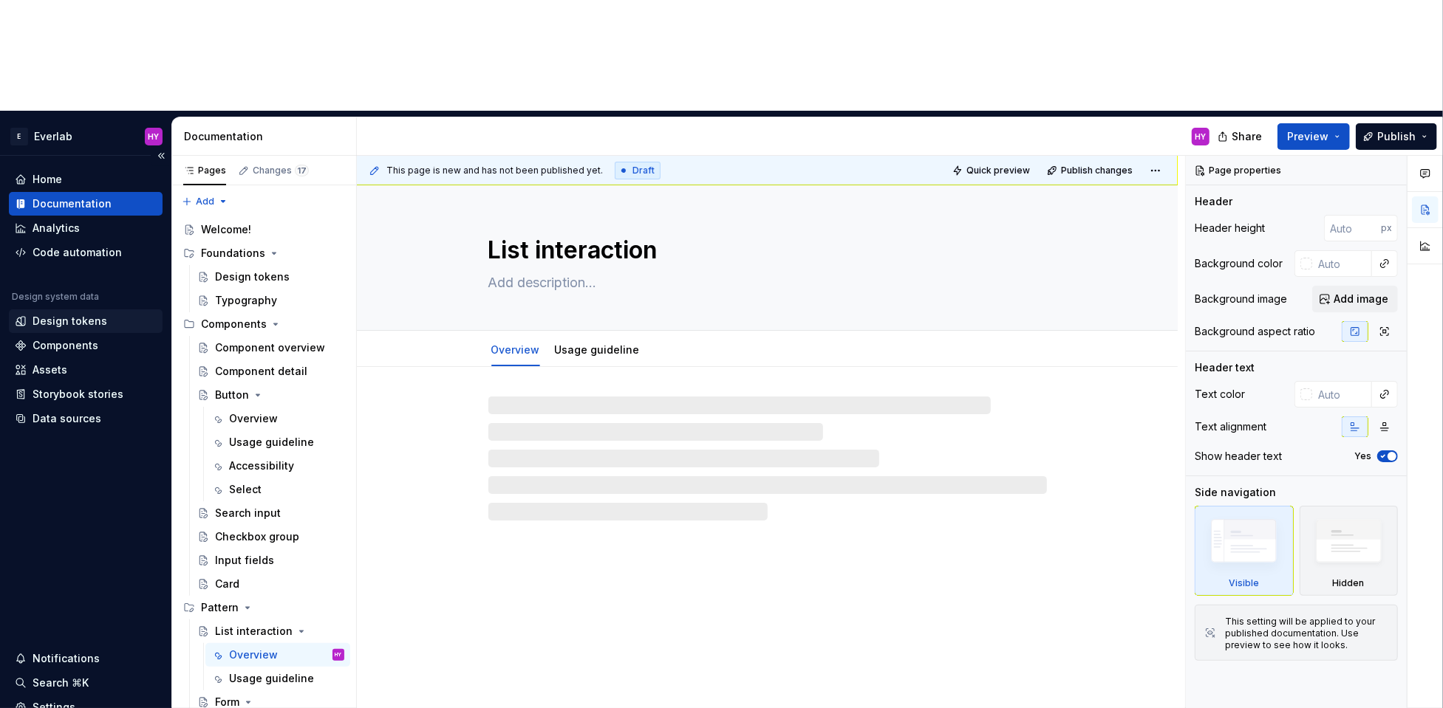
click at [113, 314] on div "Design tokens" at bounding box center [86, 321] width 142 height 15
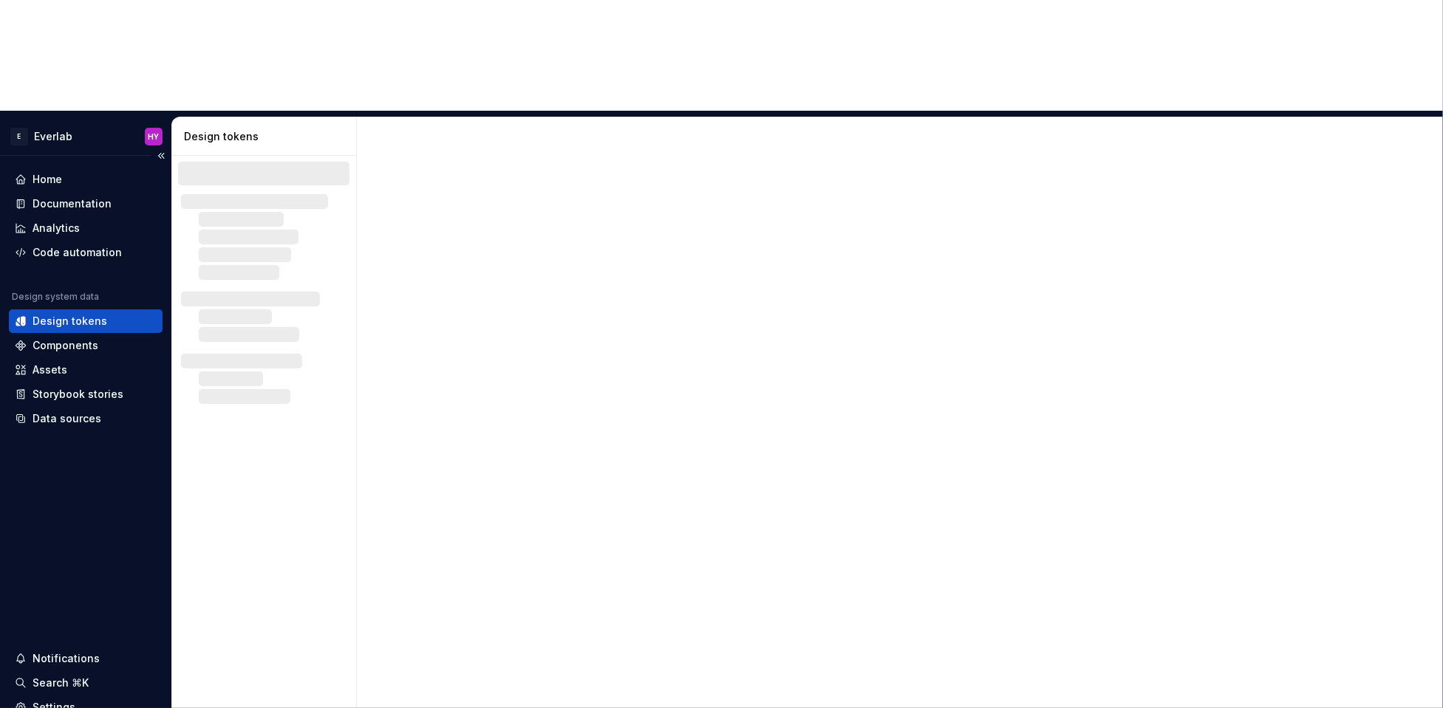
click at [103, 314] on div "Design tokens" at bounding box center [86, 321] width 142 height 15
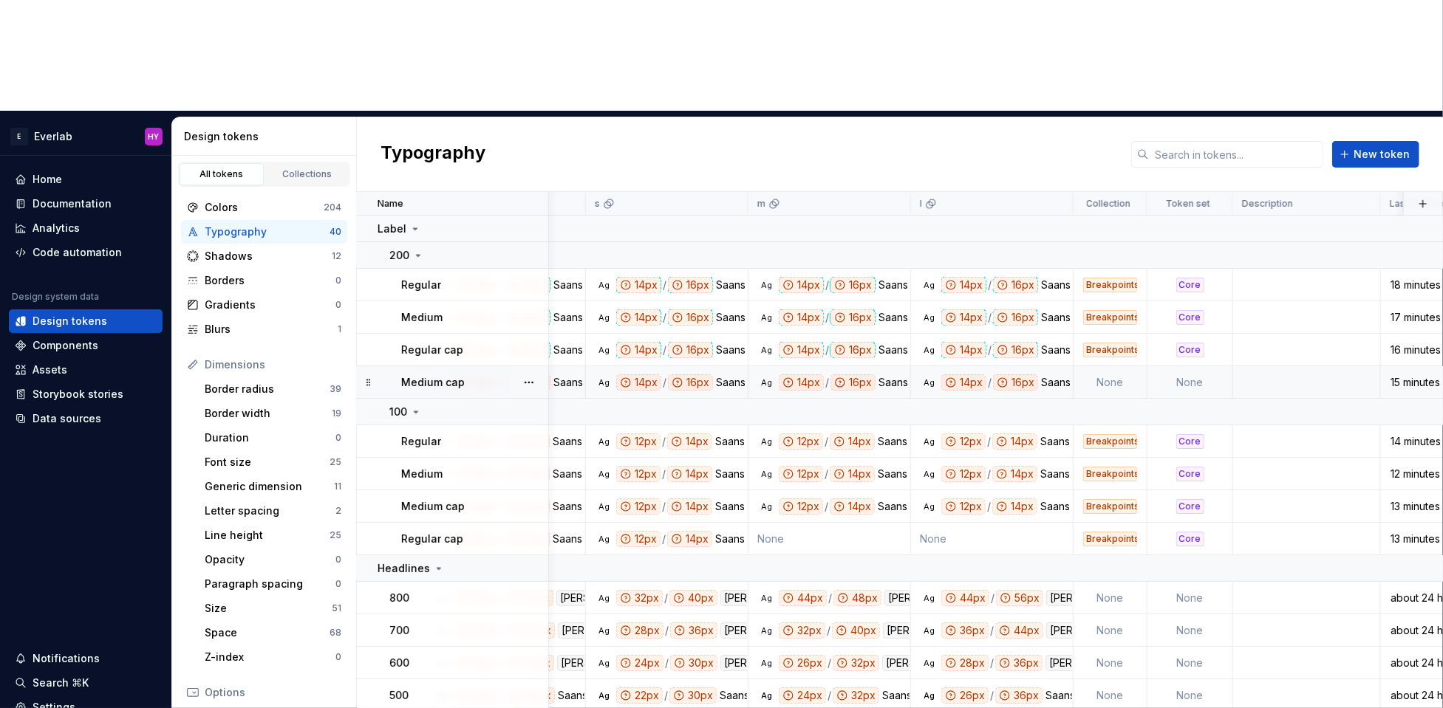
scroll to position [0, 614]
click at [1094, 366] on td "None" at bounding box center [1110, 382] width 74 height 33
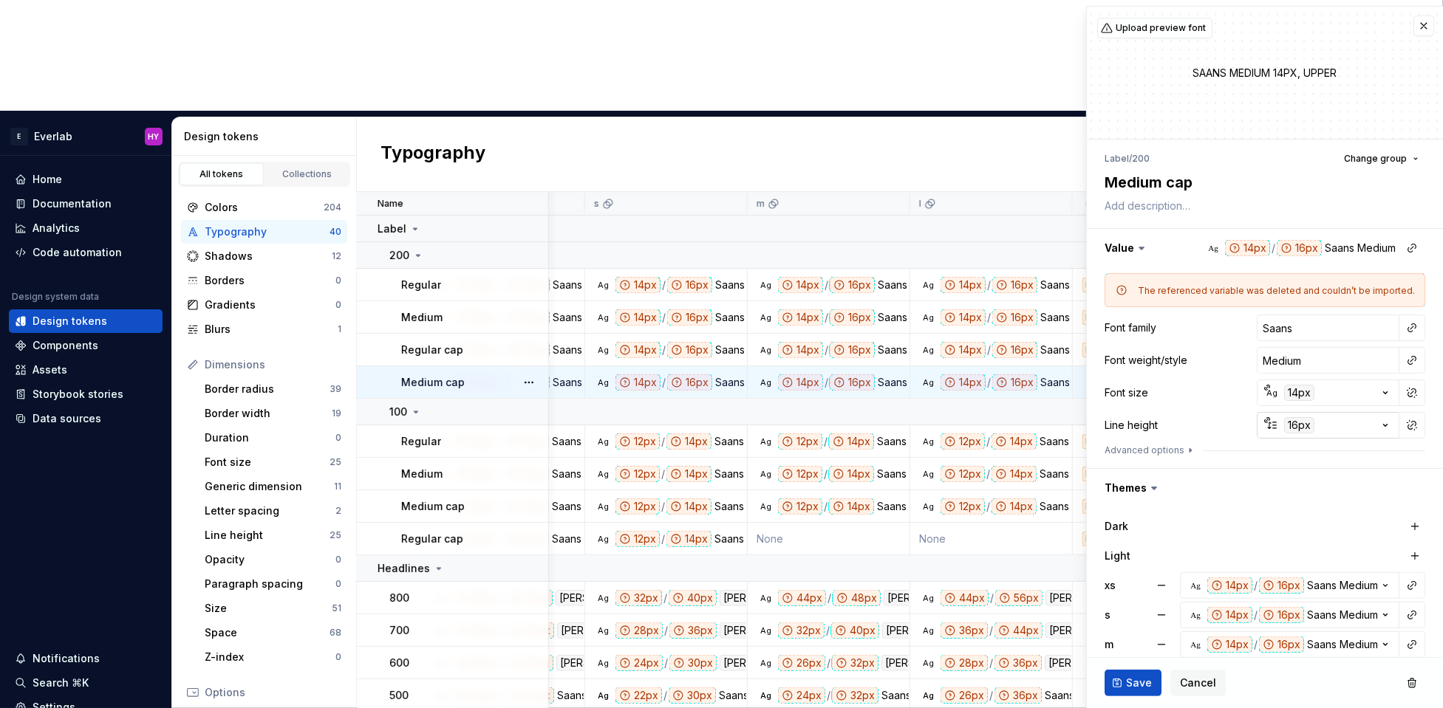
type textarea "*"
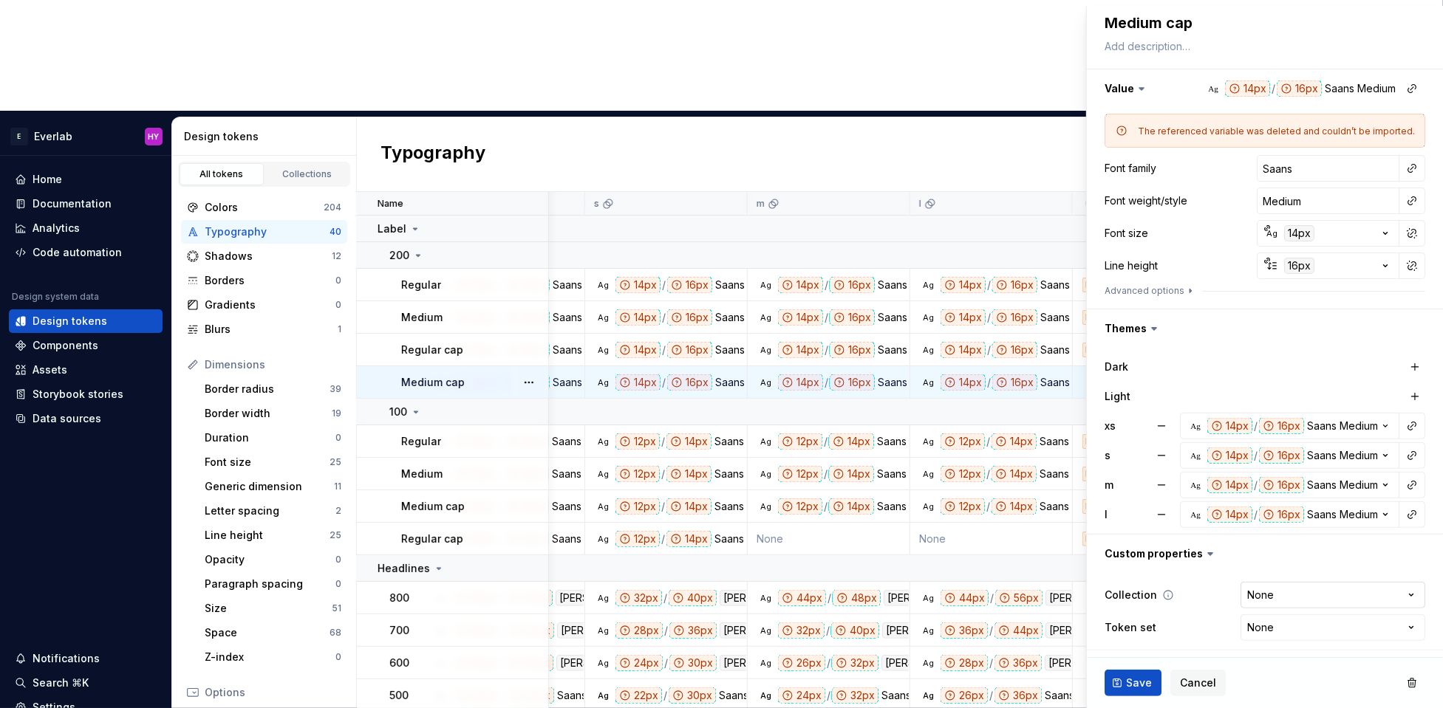
click at [1180, 578] on html "E Everlab HY Home Documentation Analytics Code automation Design system data De…" at bounding box center [721, 354] width 1443 height 708
select select "**********"
type textarea "*"
click at [1180, 578] on html "E Everlab HY Home Documentation Analytics Code automation Design system data De…" at bounding box center [721, 354] width 1443 height 708
select select "**********"
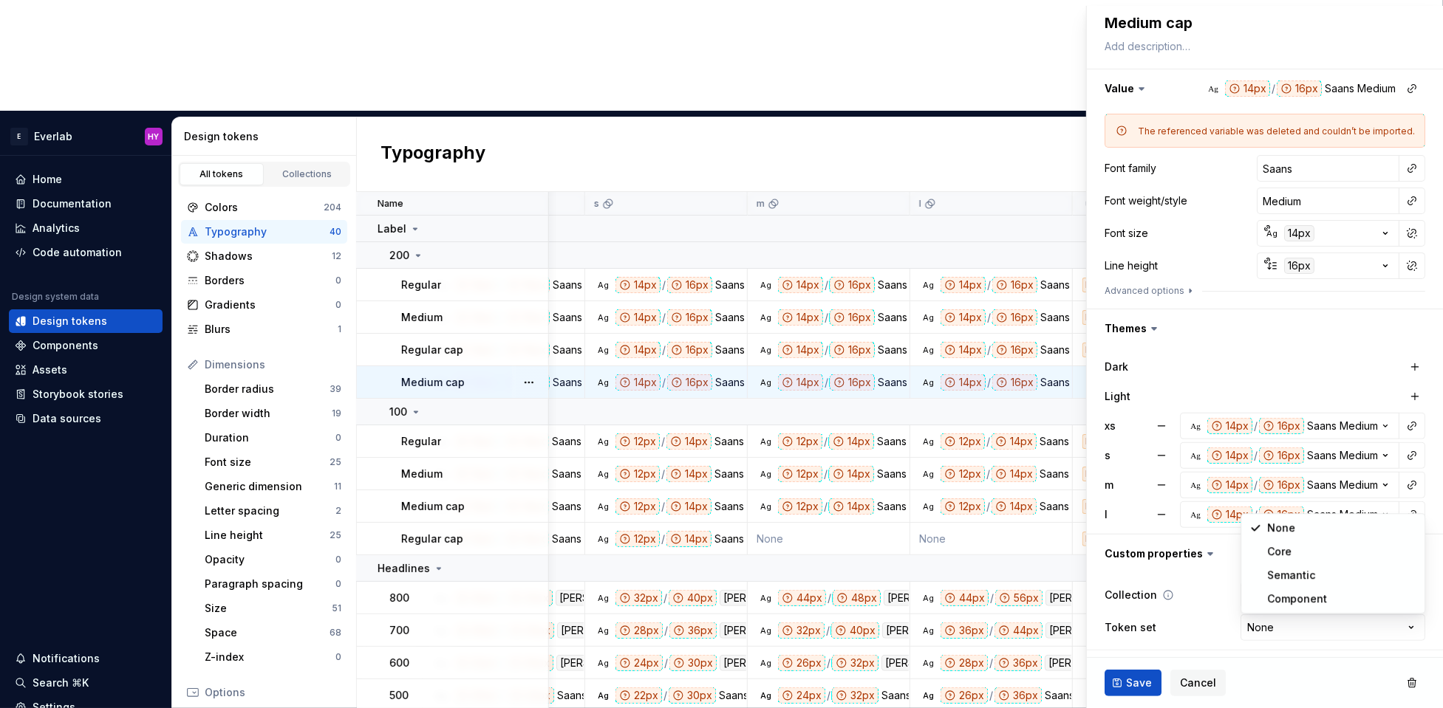
drag, startPoint x: 1319, startPoint y: 546, endPoint x: 1258, endPoint y: 603, distance: 83.6
click at [1128, 578] on span "Save" at bounding box center [1139, 683] width 26 height 15
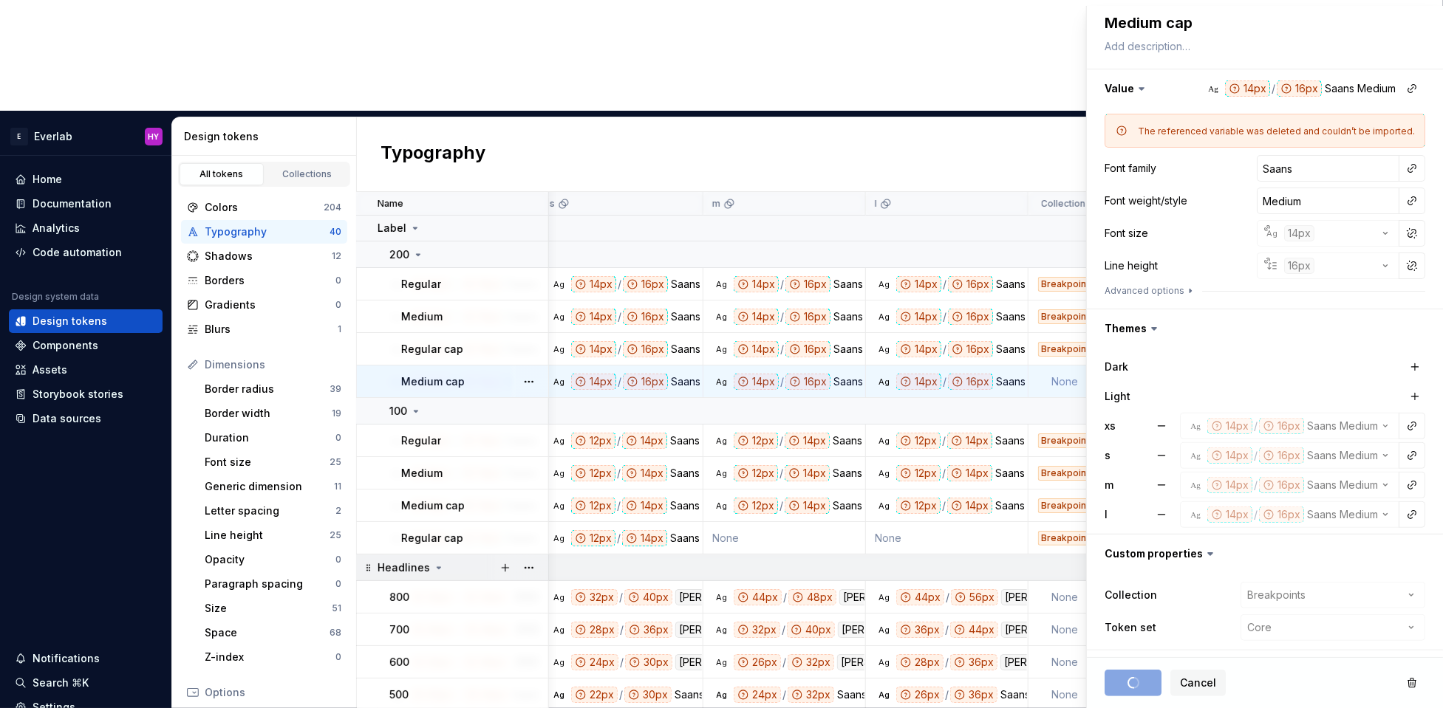
scroll to position [1, 657]
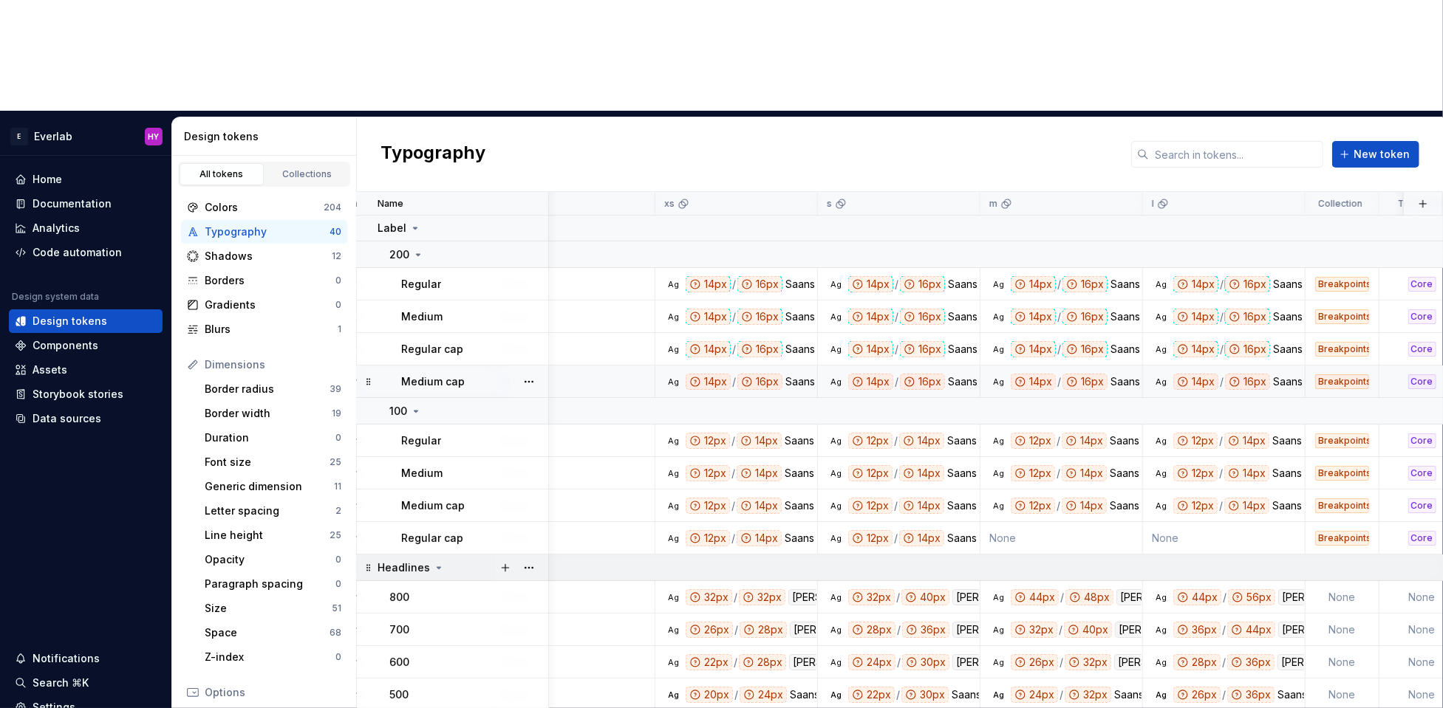
scroll to position [1, 391]
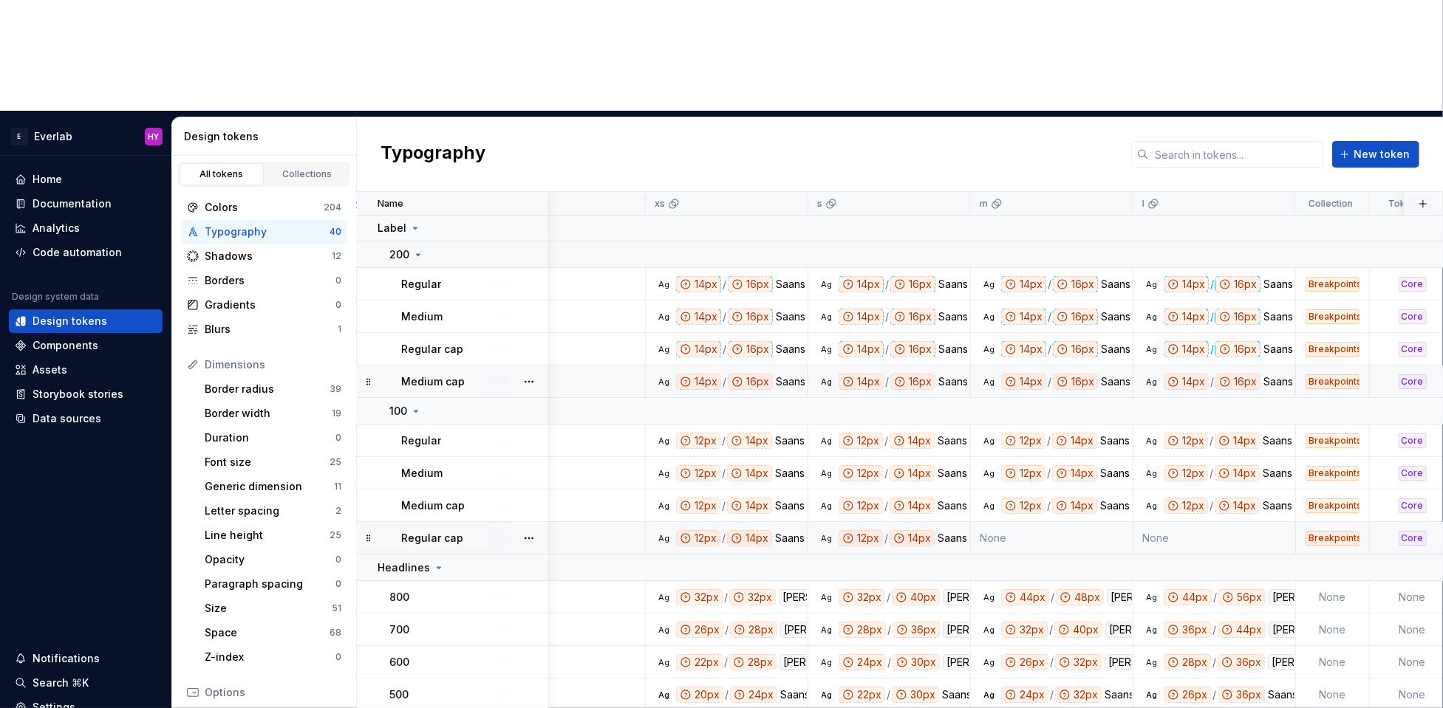
click at [1033, 522] on td "None" at bounding box center [1052, 538] width 163 height 33
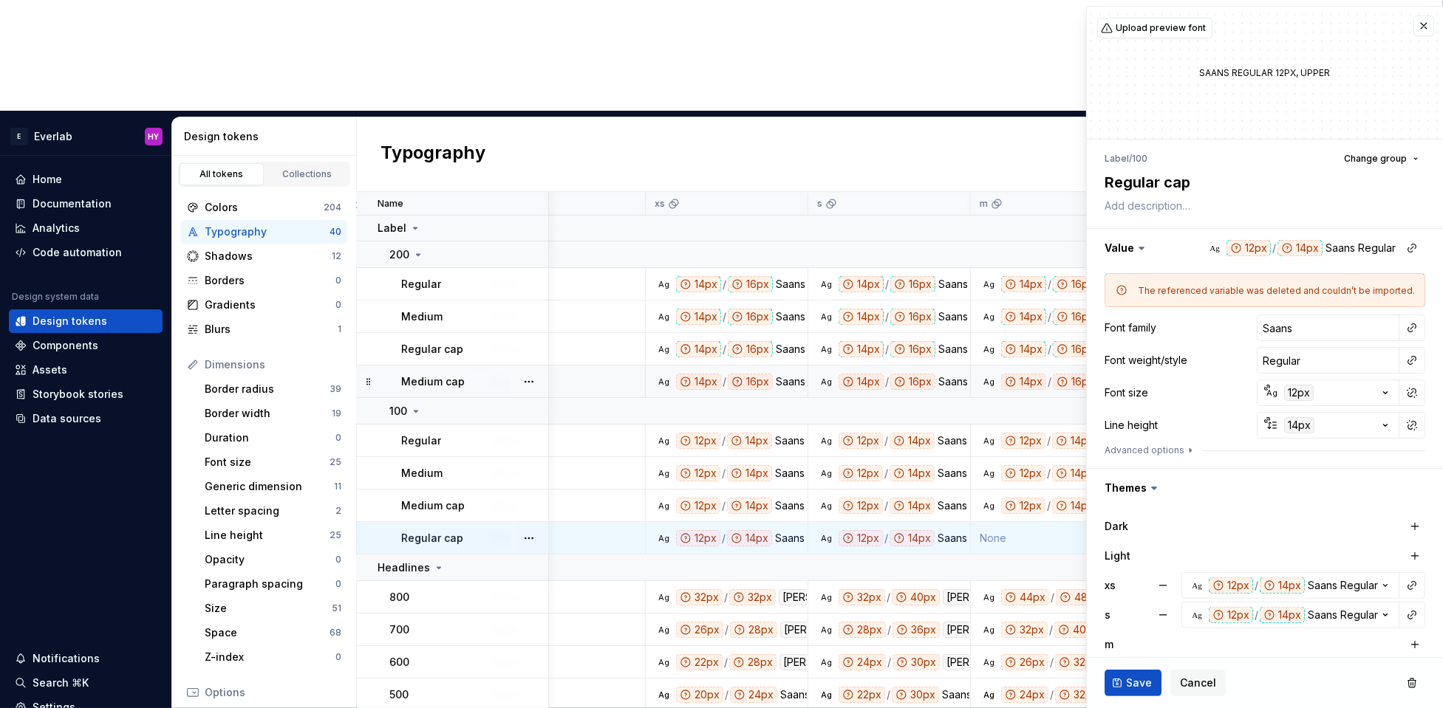
scroll to position [111, 0]
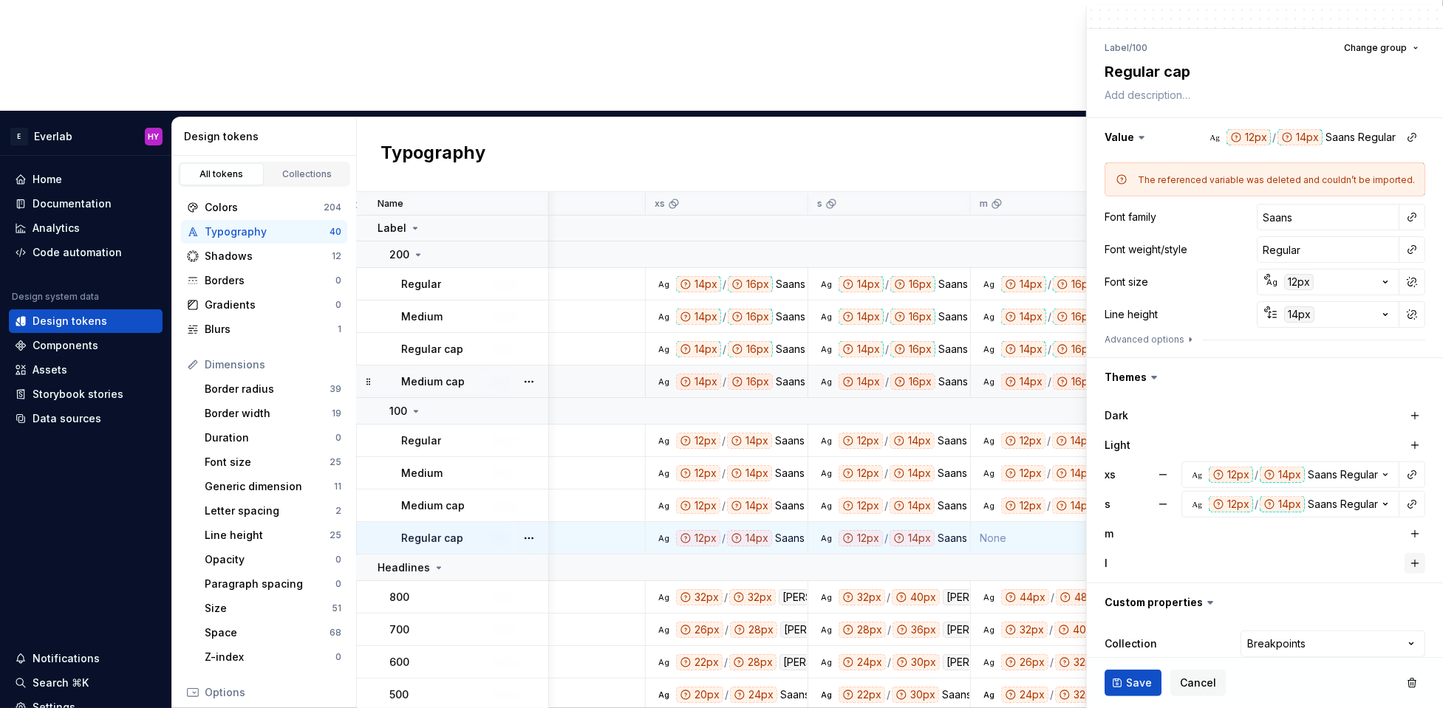
drag, startPoint x: 1418, startPoint y: 525, endPoint x: 1414, endPoint y: 554, distance: 29.0
click at [1180, 530] on button "button" at bounding box center [1414, 534] width 21 height 21
click at [1180, 562] on button "button" at bounding box center [1414, 563] width 21 height 21
click at [1121, 578] on button "Save" at bounding box center [1132, 683] width 57 height 27
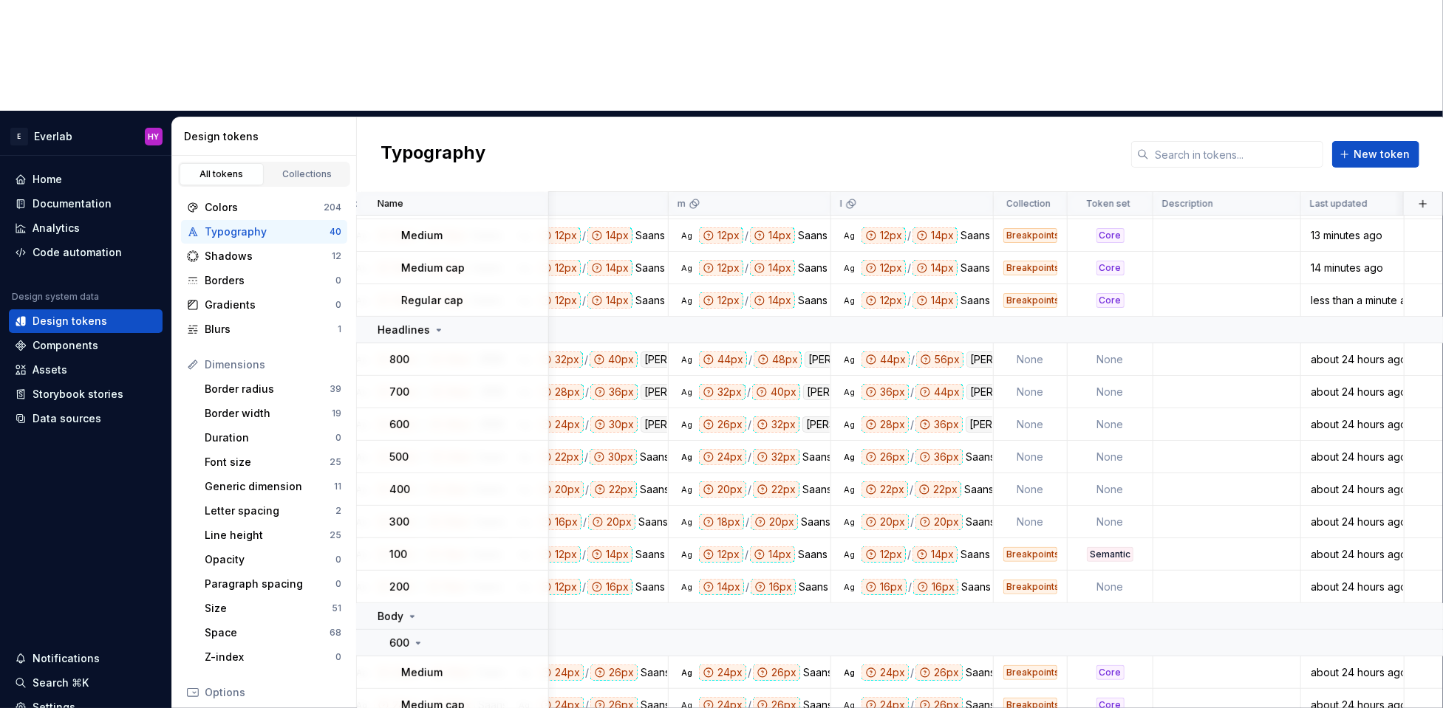
scroll to position [163, 693]
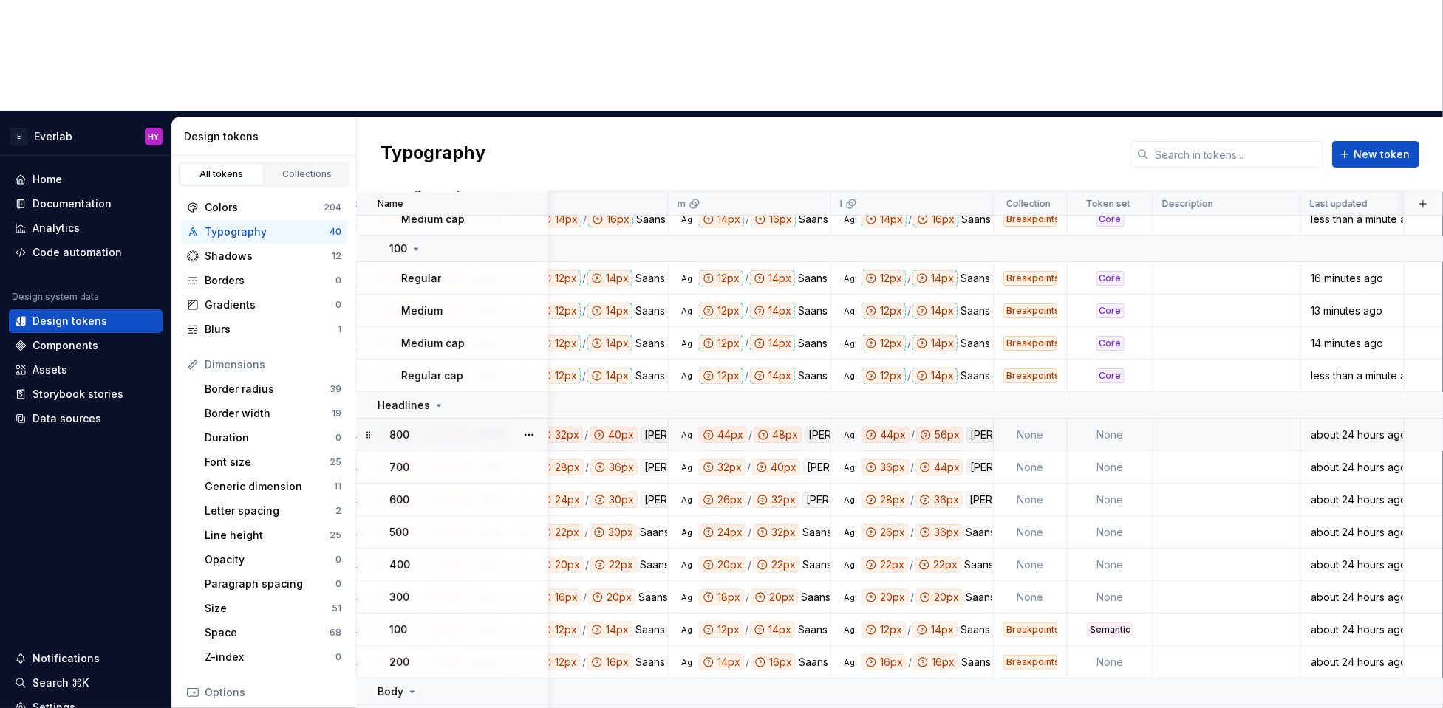
click at [1035, 419] on td "None" at bounding box center [1030, 435] width 74 height 33
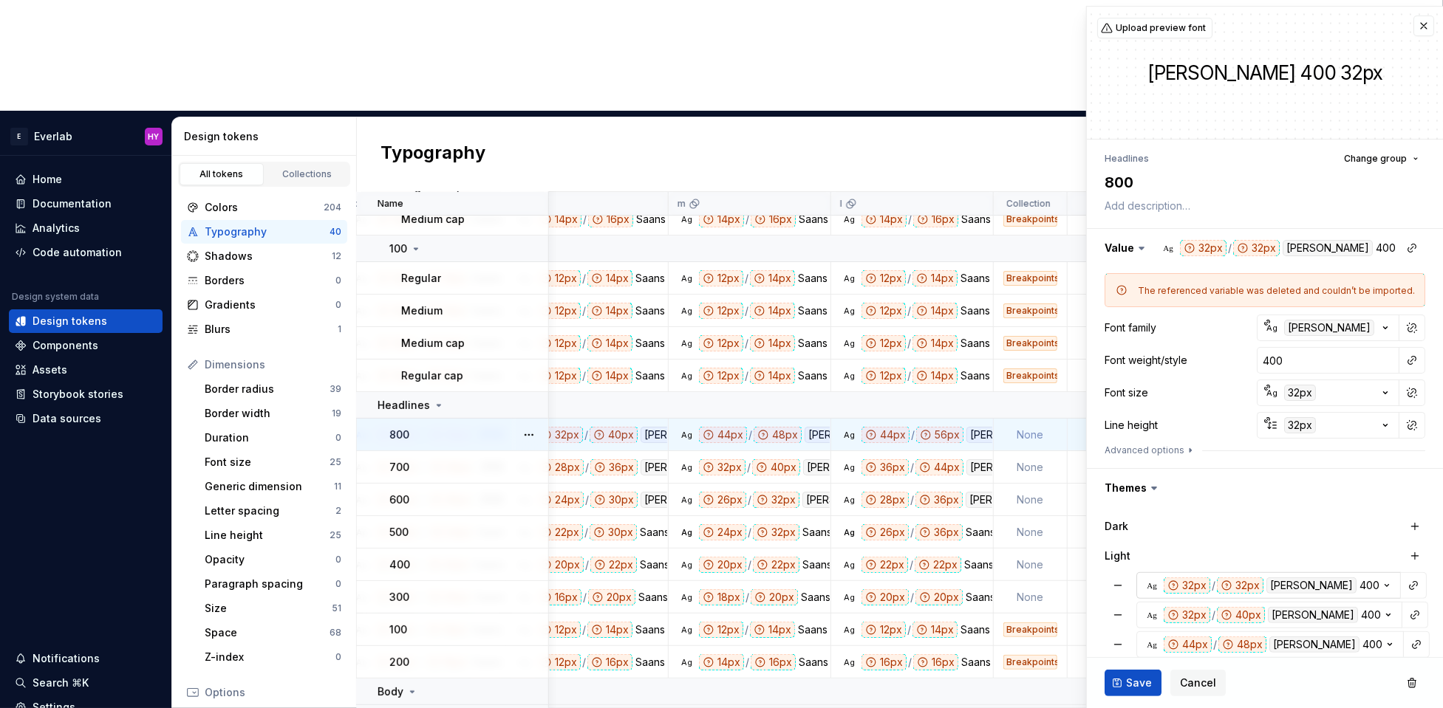
type textarea "*"
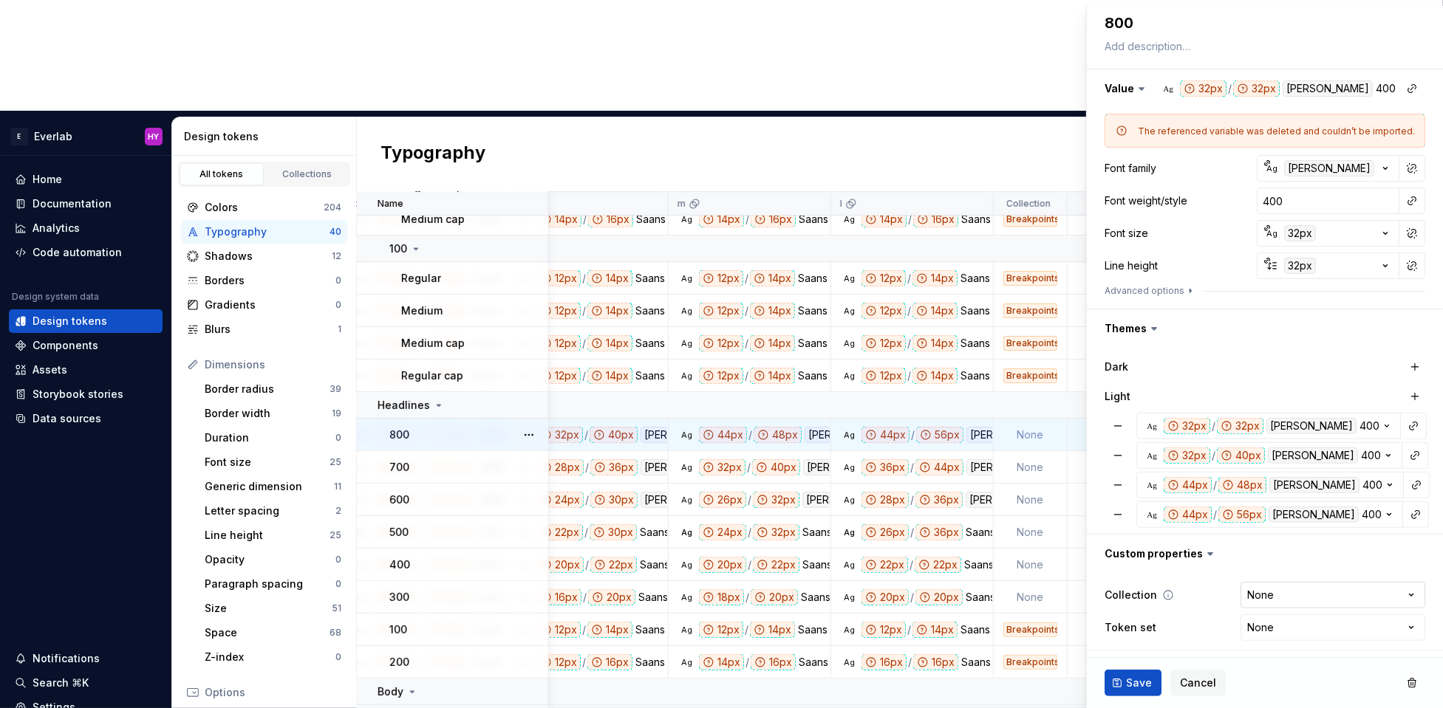
click at [1180, 578] on html "E Everlab HY Home Documentation Analytics Code automation Design system data De…" at bounding box center [721, 354] width 1443 height 708
select select "**********"
type textarea "*"
click at [1180, 578] on html "E Everlab HY Home Documentation Analytics Code automation Design system data De…" at bounding box center [721, 354] width 1443 height 708
select select "**********"
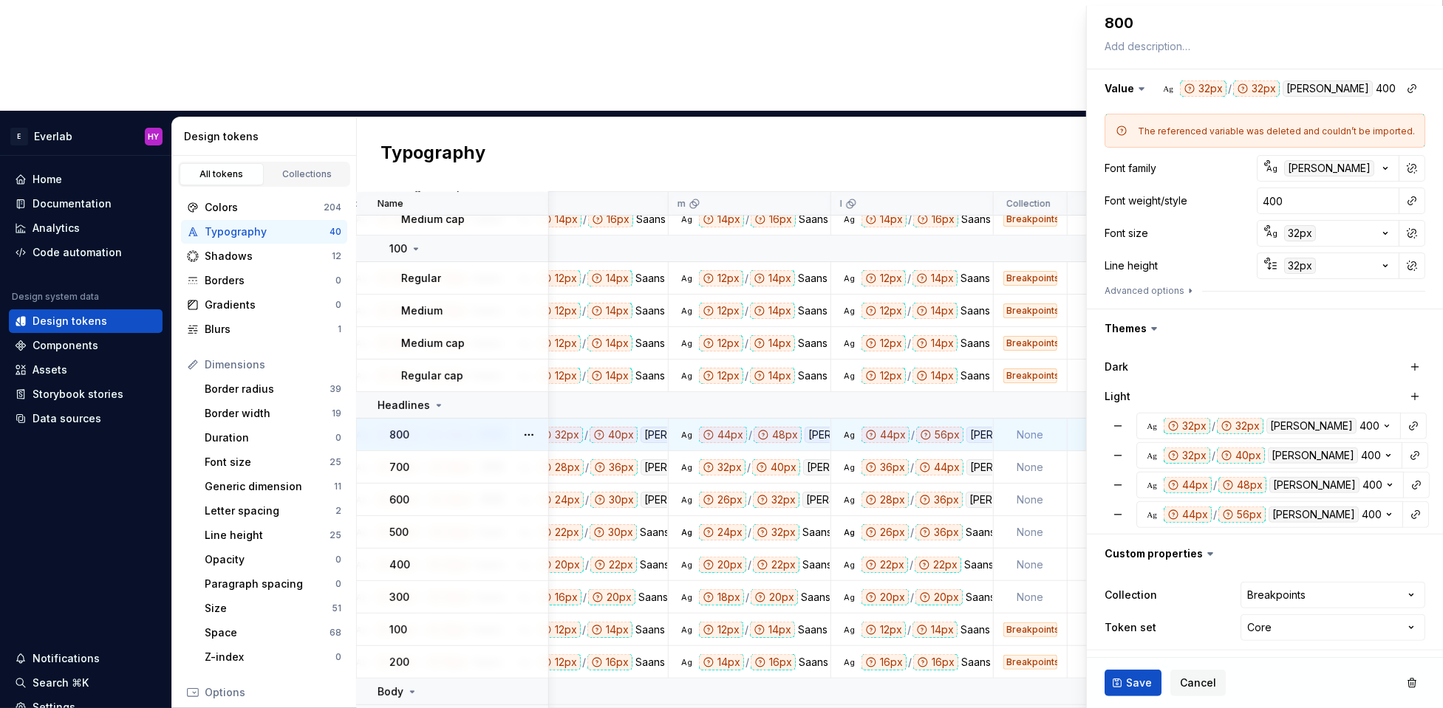
click at [1126, 578] on span "Save" at bounding box center [1139, 683] width 26 height 15
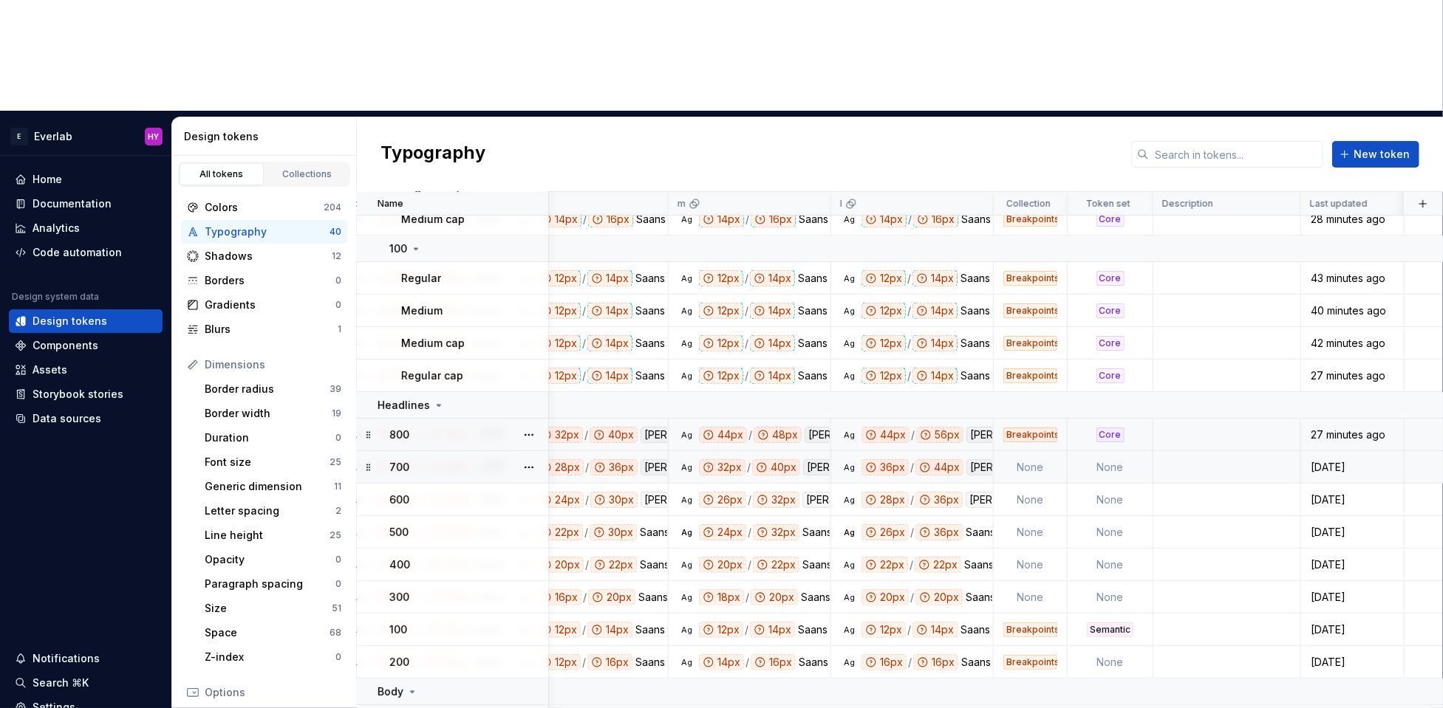
click at [1050, 451] on td "None" at bounding box center [1030, 467] width 74 height 33
click at [1040, 451] on td "None" at bounding box center [1030, 467] width 74 height 33
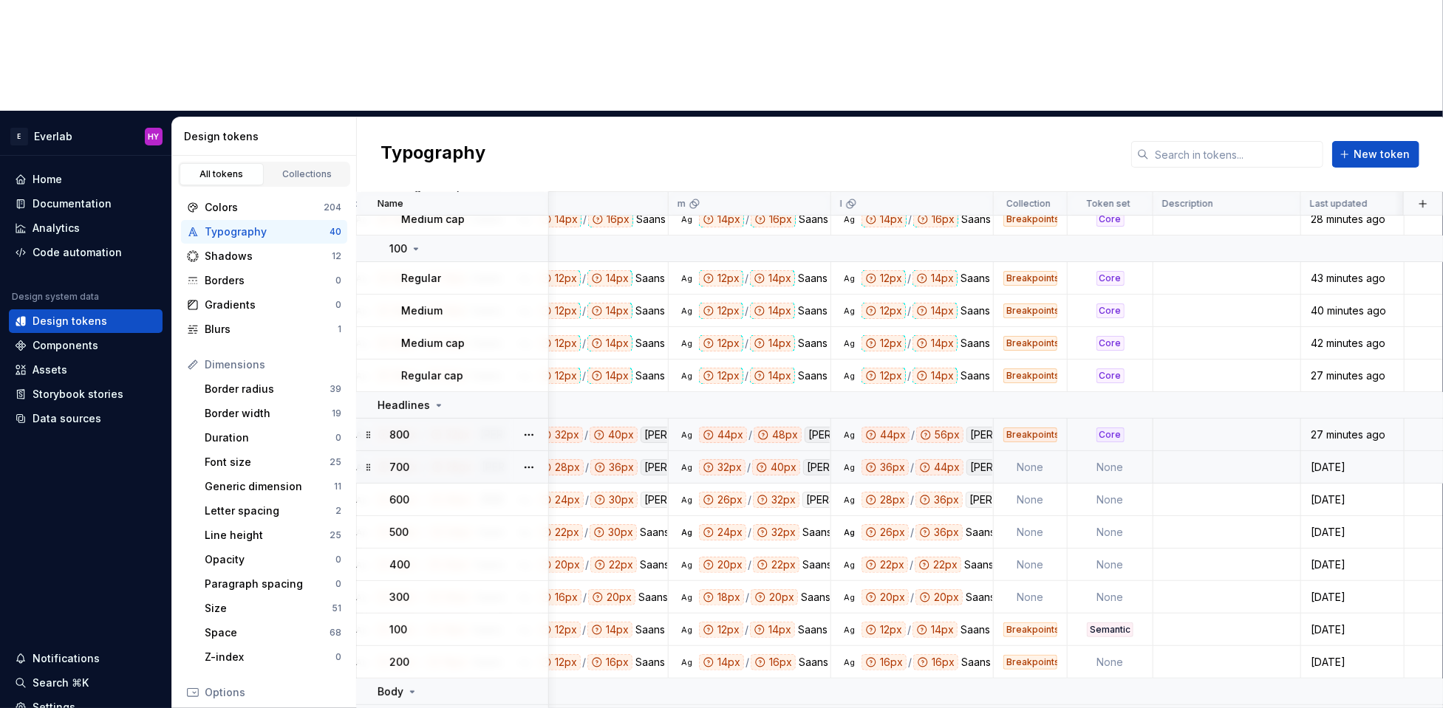
click at [1040, 451] on td "None" at bounding box center [1030, 467] width 74 height 33
click at [423, 460] on div "700" at bounding box center [468, 467] width 158 height 15
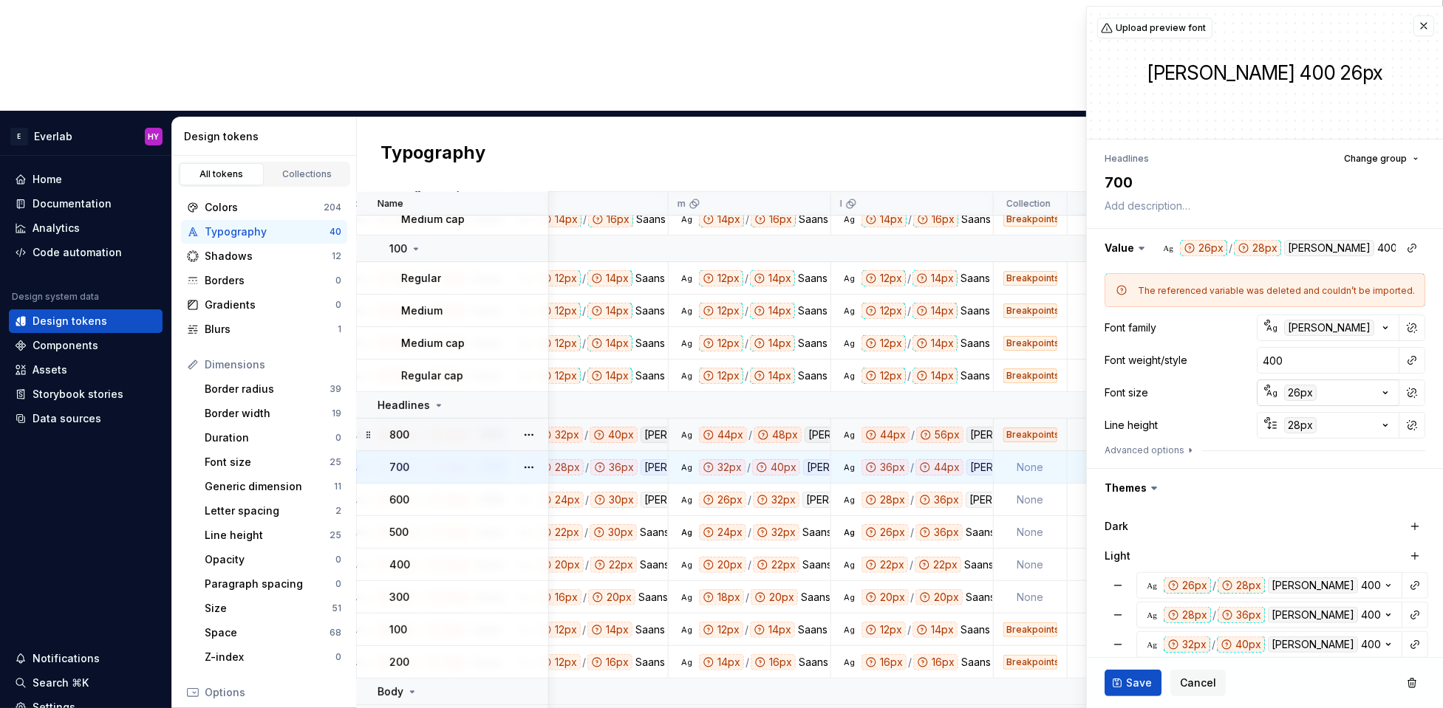
scroll to position [160, 0]
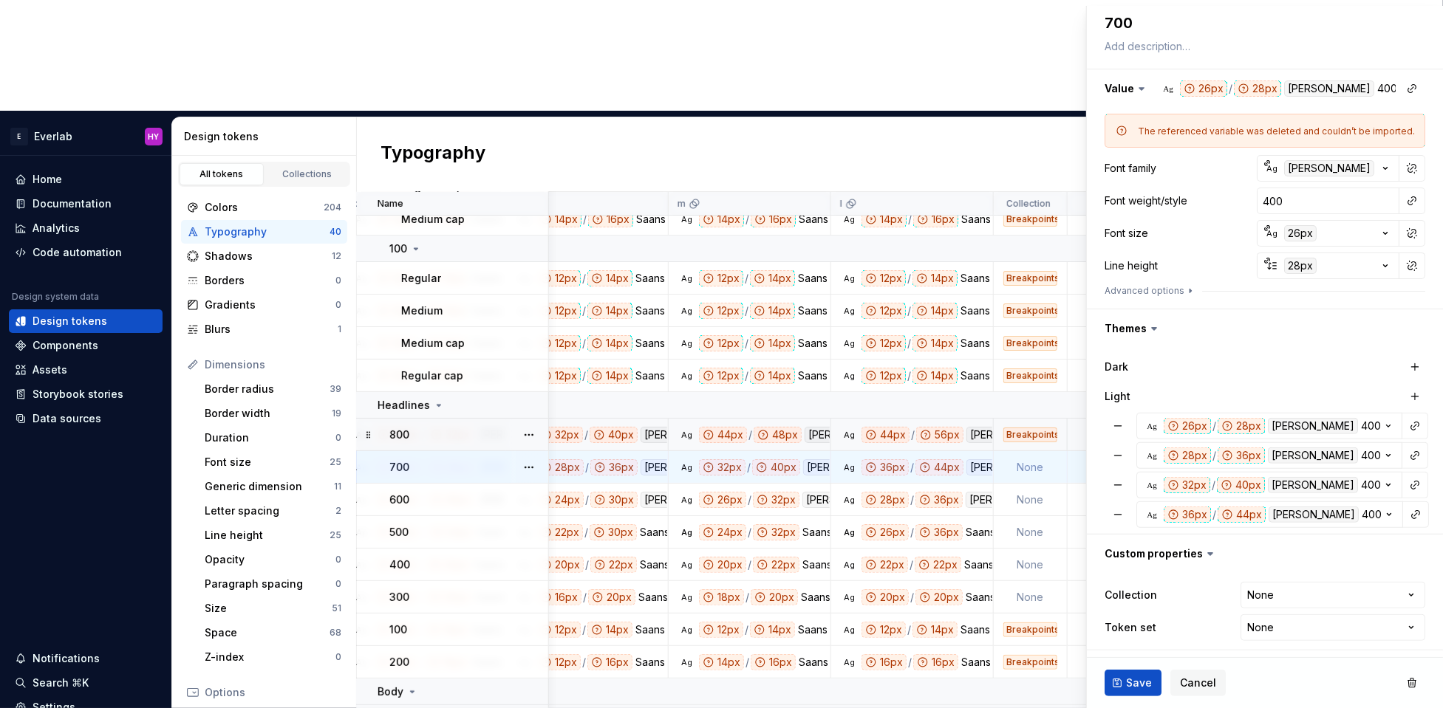
click at [1180, 578] on html "E Everlab HY Home Documentation Analytics Code automation Design system data De…" at bounding box center [721, 354] width 1443 height 708
type textarea "*"
select select "**********"
type textarea "*"
click at [1180, 578] on html "E Everlab HY Home Documentation Analytics Code automation Design system data De…" at bounding box center [721, 354] width 1443 height 708
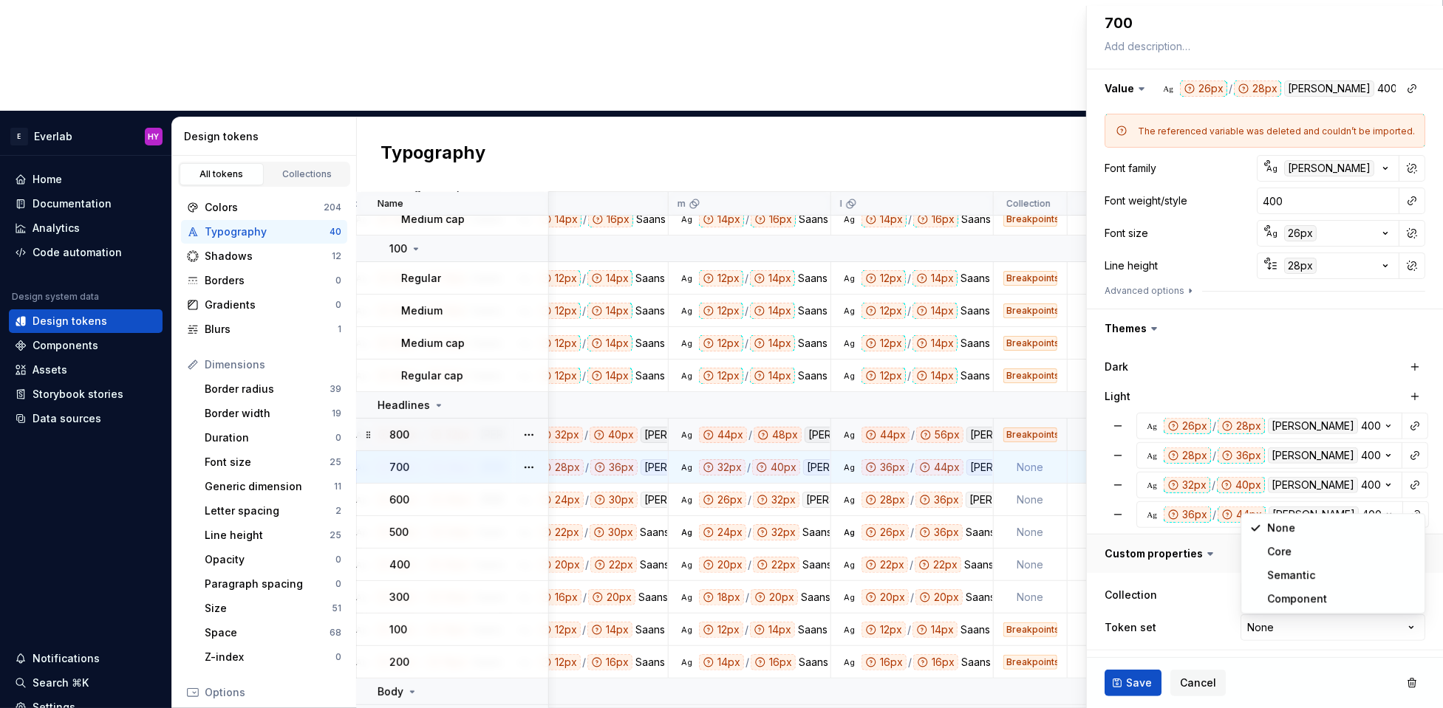
select select "**********"
click at [1129, 578] on span "Save" at bounding box center [1139, 683] width 26 height 15
type textarea "*"
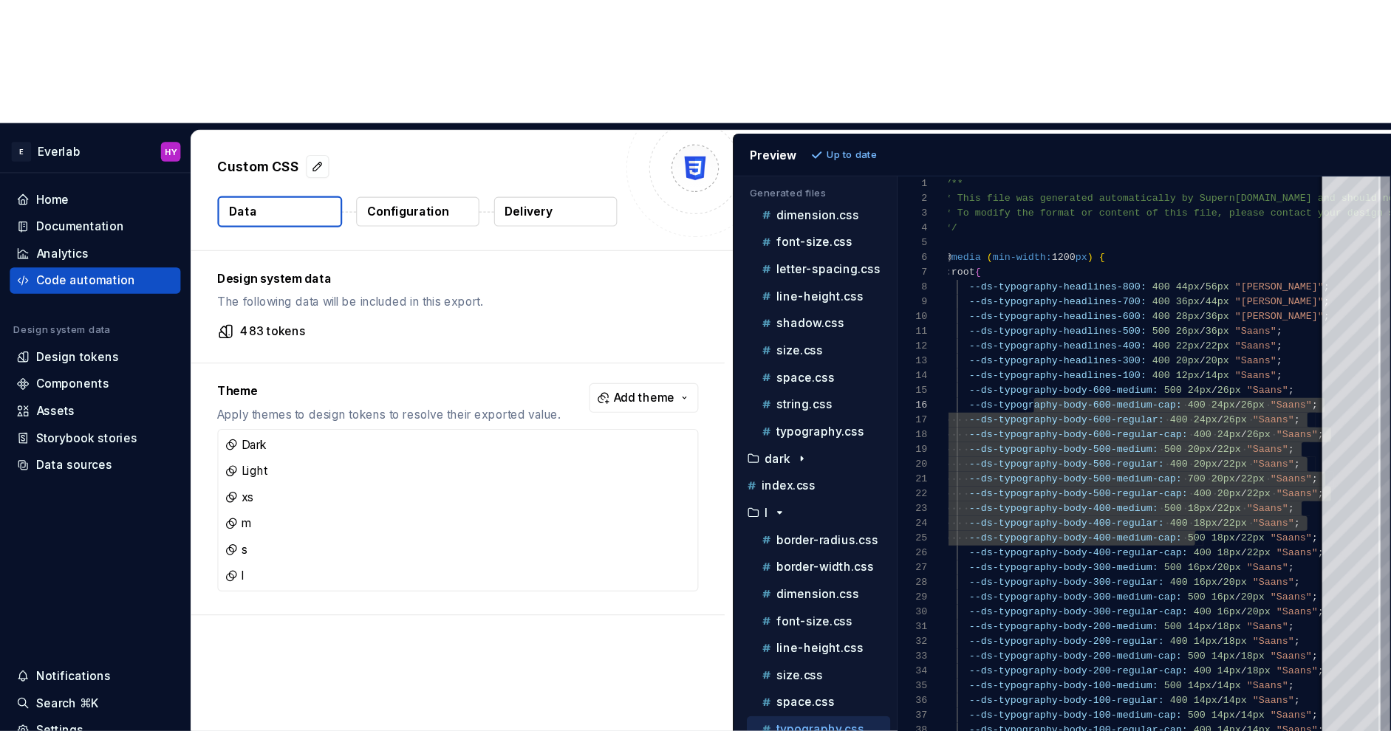
scroll to position [66, 79]
